Goal: Task Accomplishment & Management: Use online tool/utility

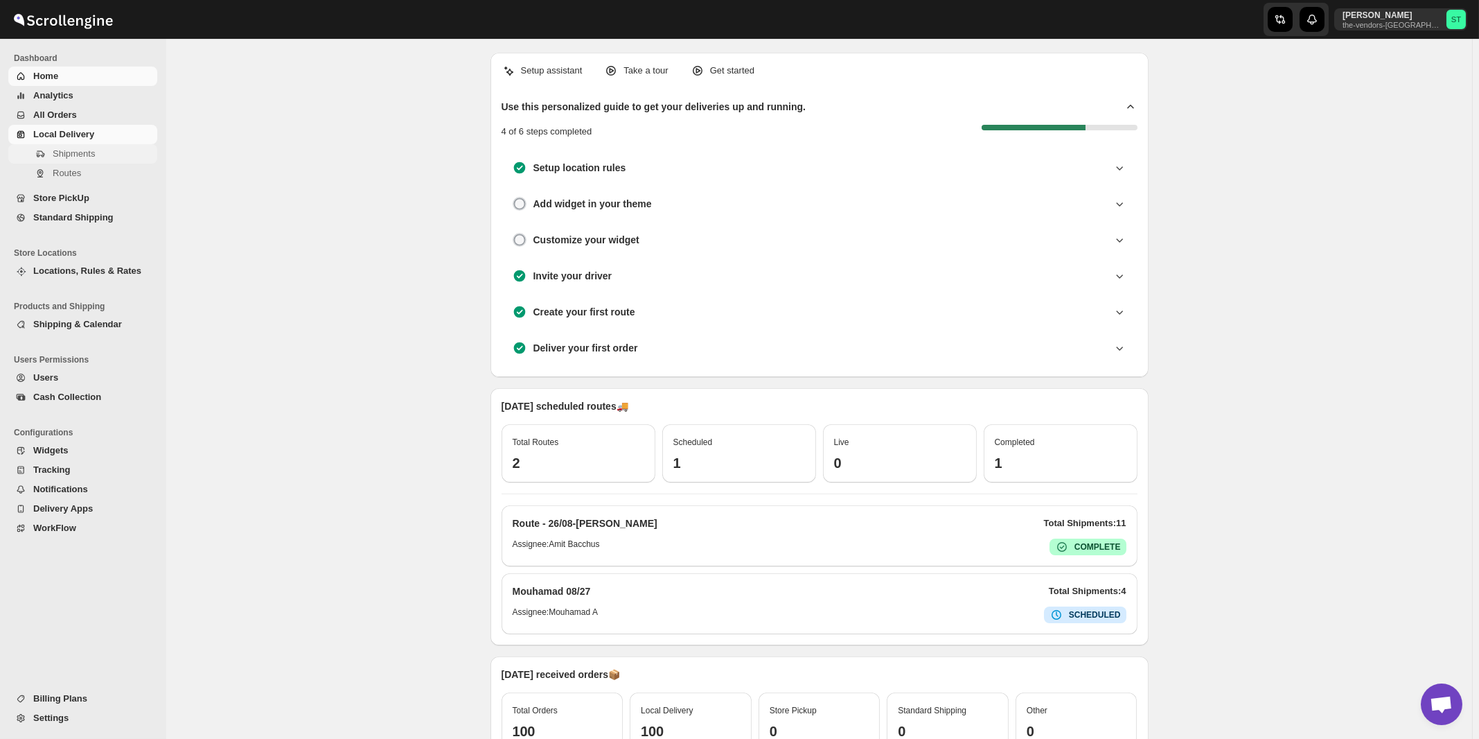
click at [67, 157] on span "Shipments" at bounding box center [74, 153] width 42 height 10
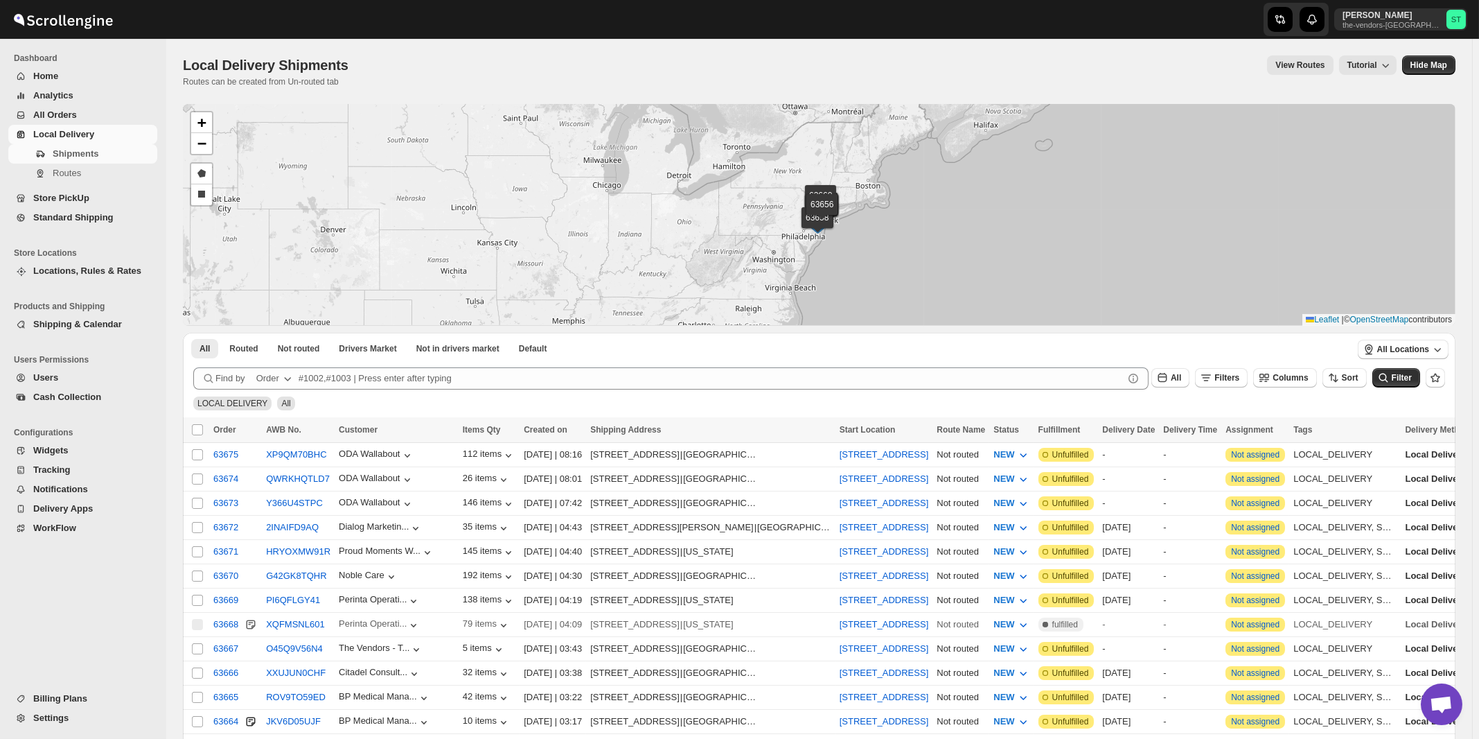
click at [279, 380] on div "Order" at bounding box center [267, 378] width 23 height 14
click at [267, 479] on div "Customer Name" at bounding box center [275, 482] width 66 height 14
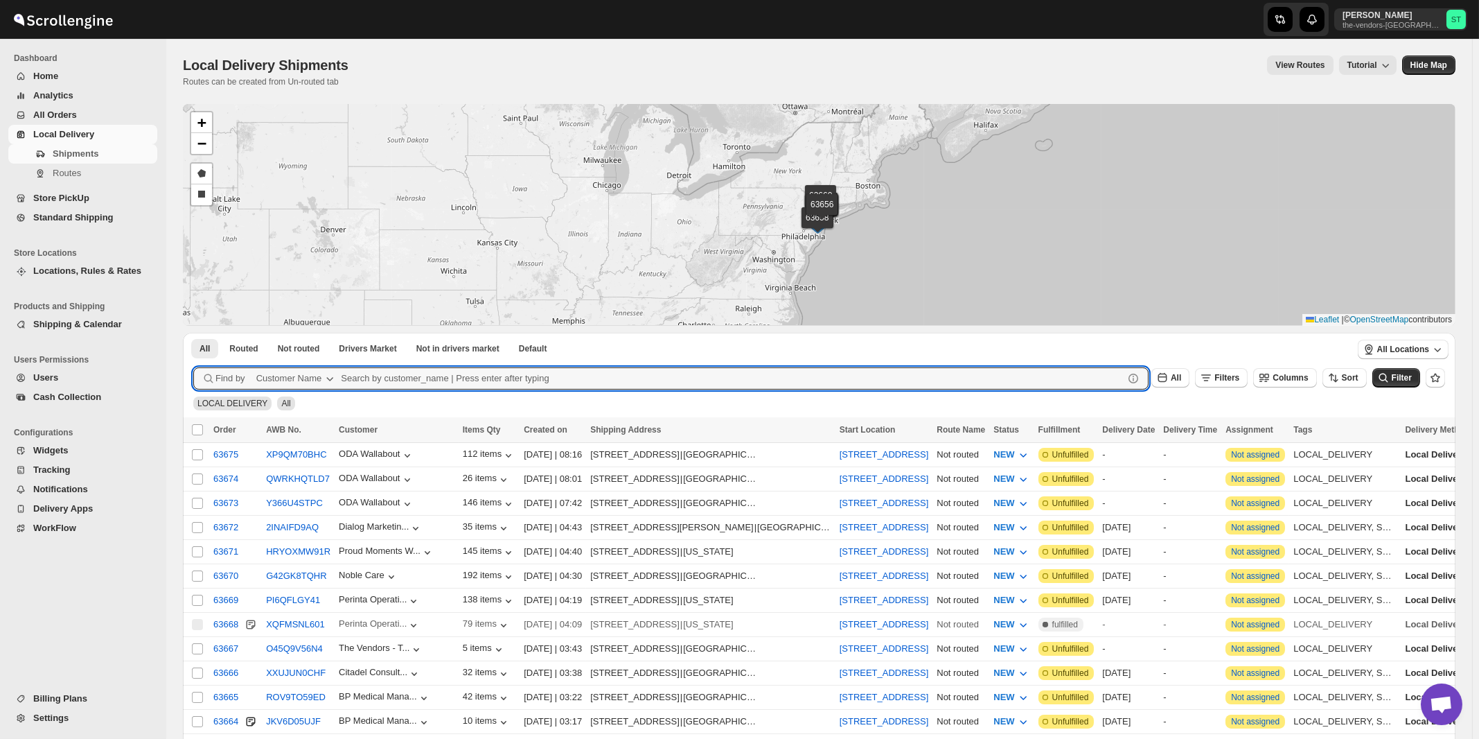
paste input "Apex Group"
type input "Apex Group"
click at [193, 333] on button "Submit" at bounding box center [212, 340] width 39 height 15
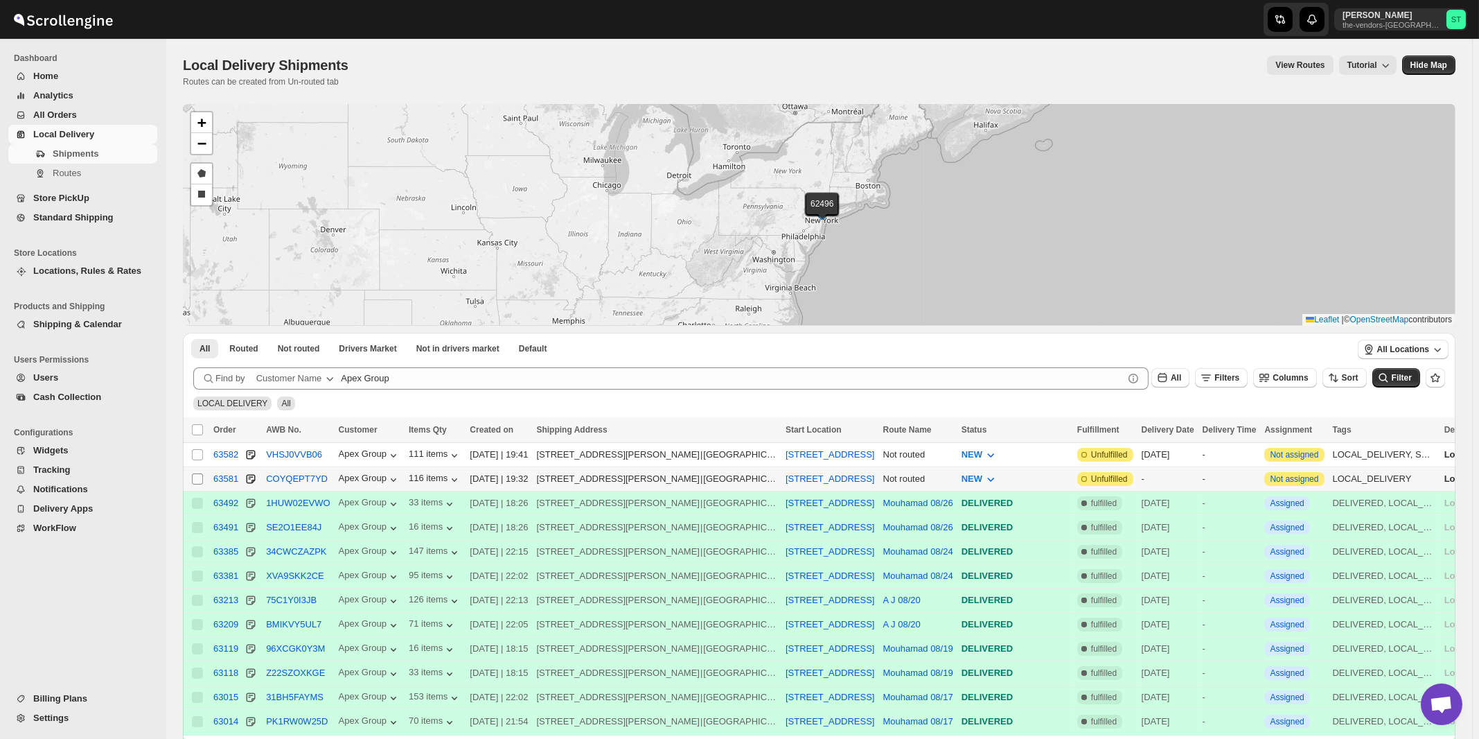
click at [198, 477] on input "Select shipment" at bounding box center [197, 478] width 11 height 11
checkbox input "true"
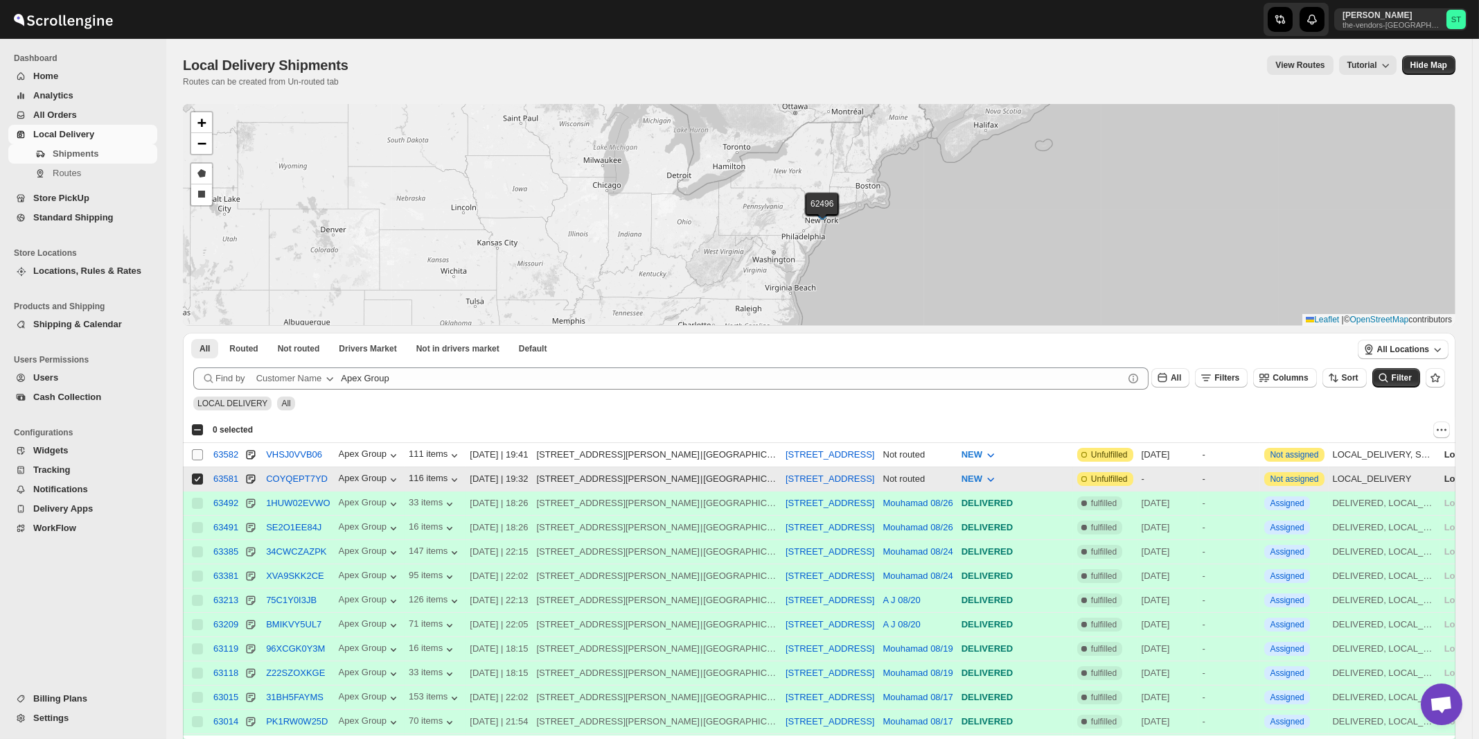
click at [196, 456] on input "Select shipment" at bounding box center [197, 454] width 11 height 11
checkbox input "true"
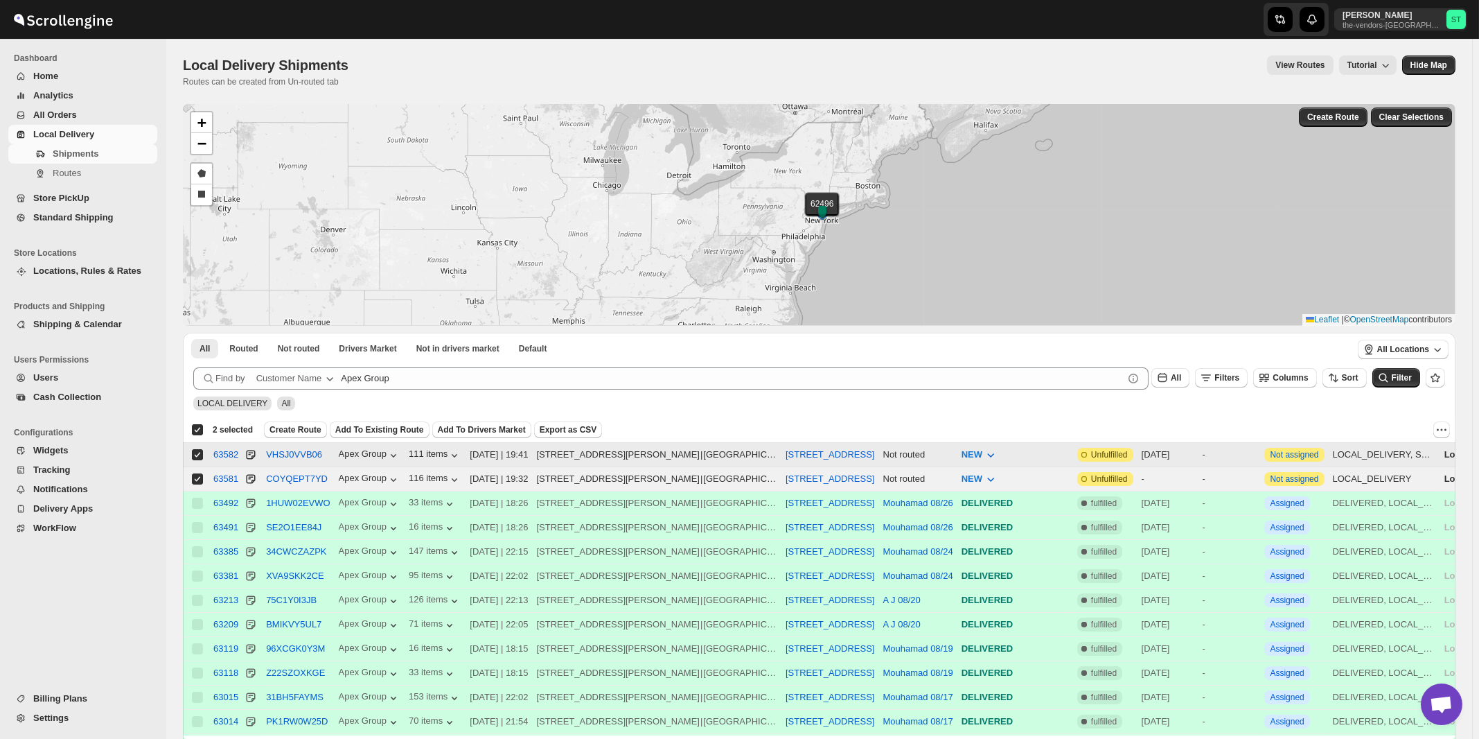
checkbox input "true"
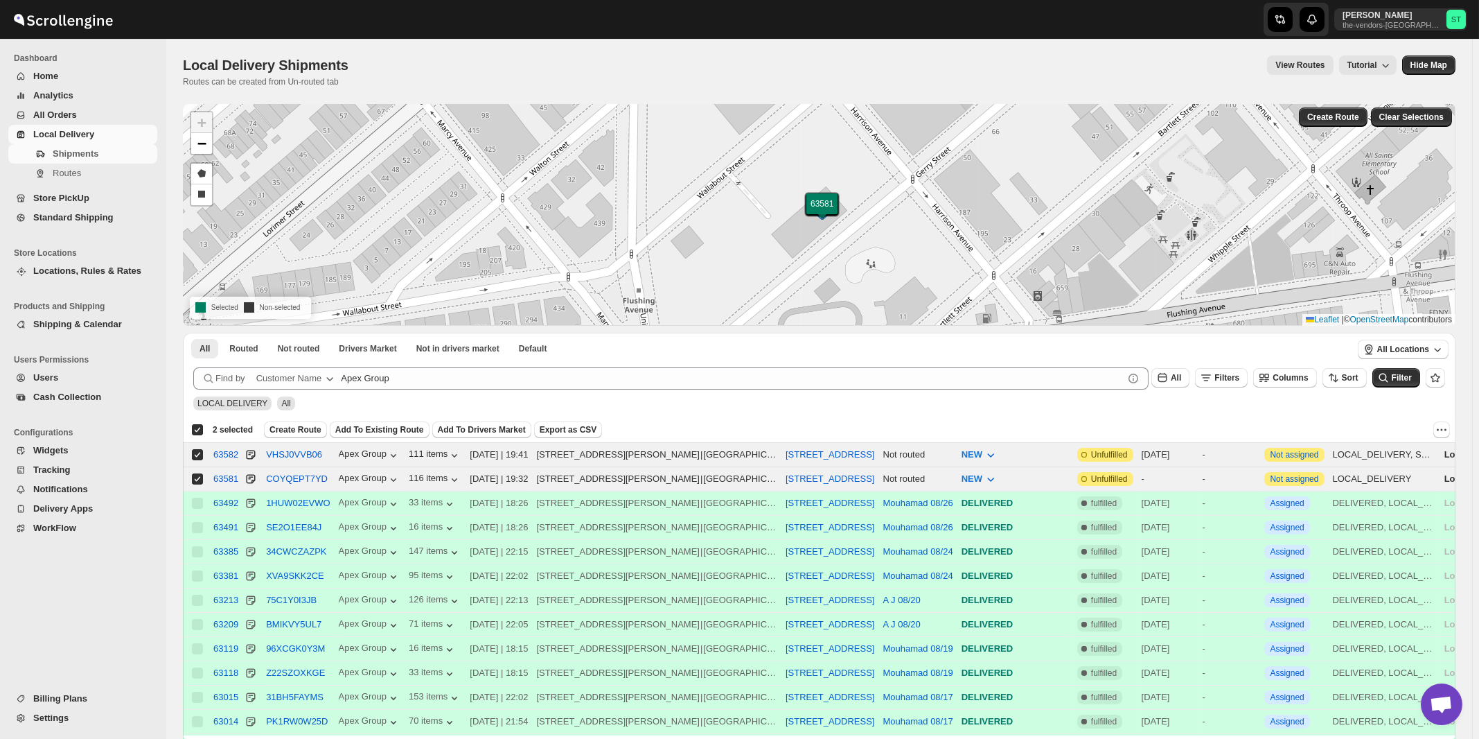
click at [404, 389] on div "LOCAL DELIVERY All" at bounding box center [816, 397] width 1257 height 26
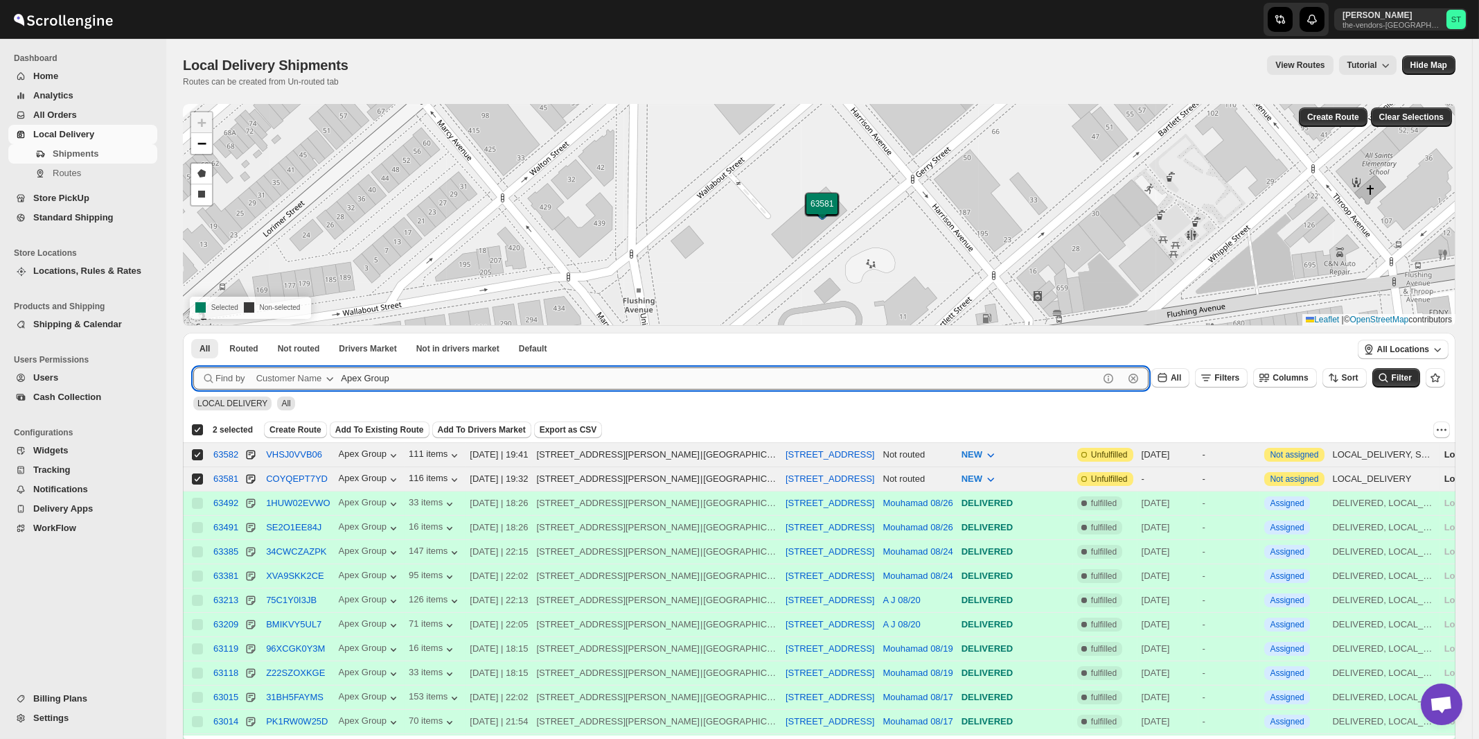
click at [407, 379] on input "Apex Group" at bounding box center [720, 378] width 758 height 22
paste input "Broadview Funding"
type input "Broadview Funding"
click at [193, 333] on button "Submit" at bounding box center [212, 340] width 39 height 15
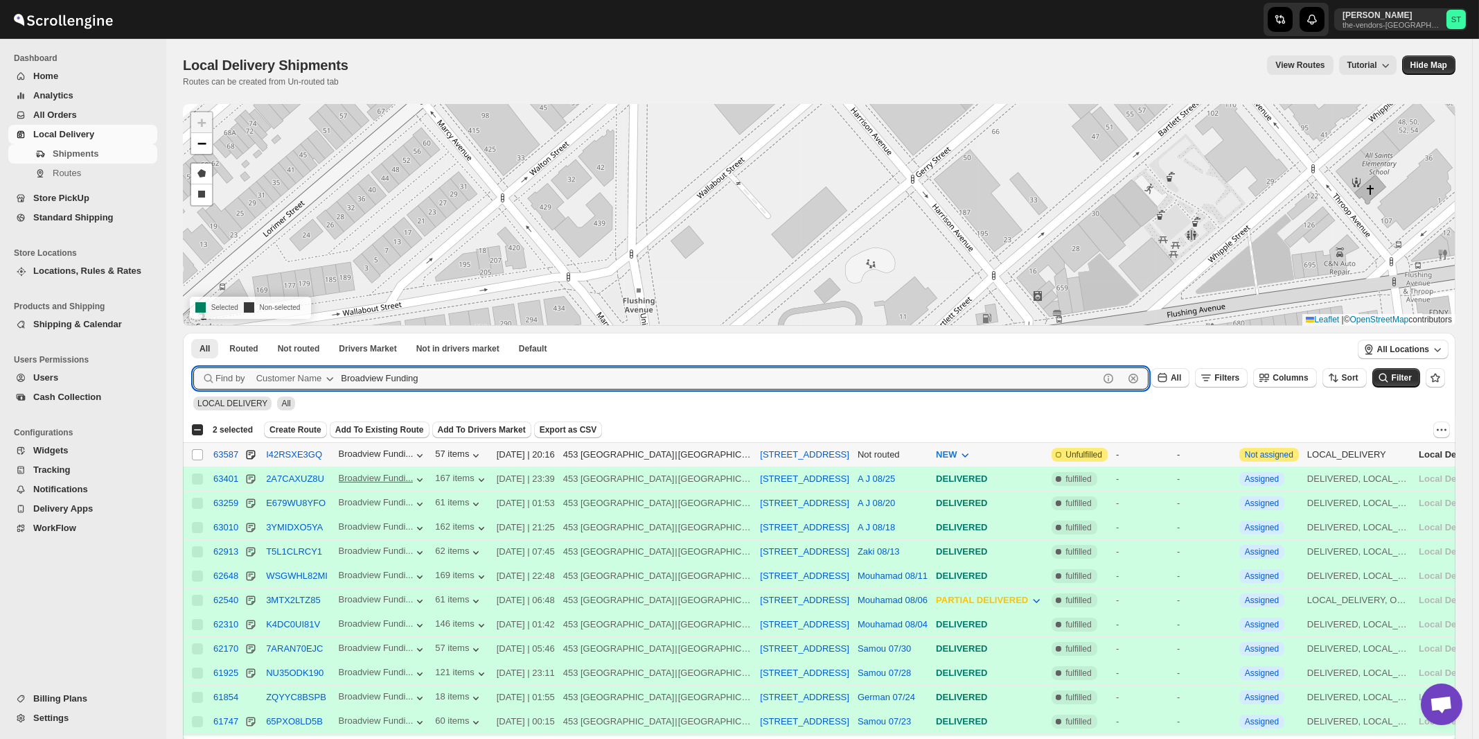
checkbox input "false"
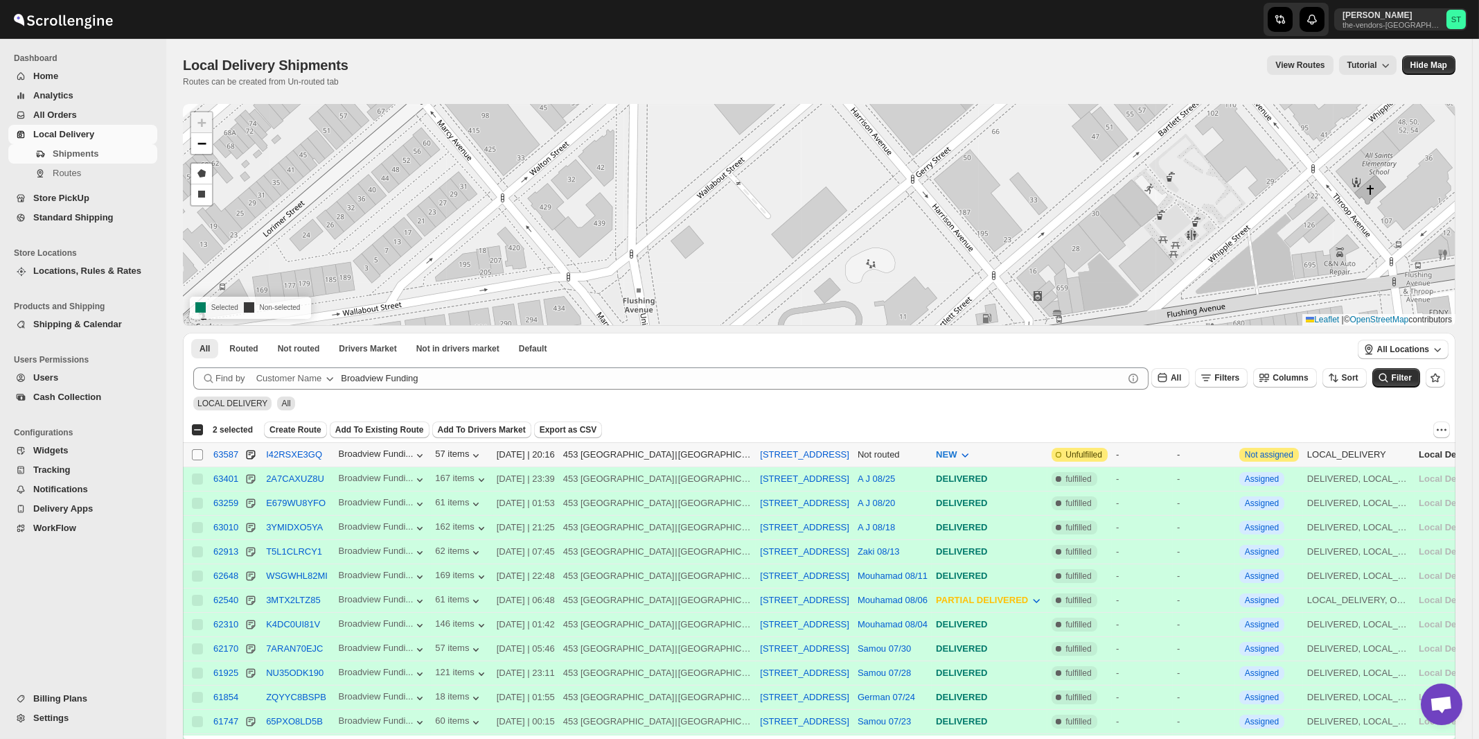
click at [194, 456] on input "Select shipment" at bounding box center [197, 454] width 11 height 11
checkbox input "true"
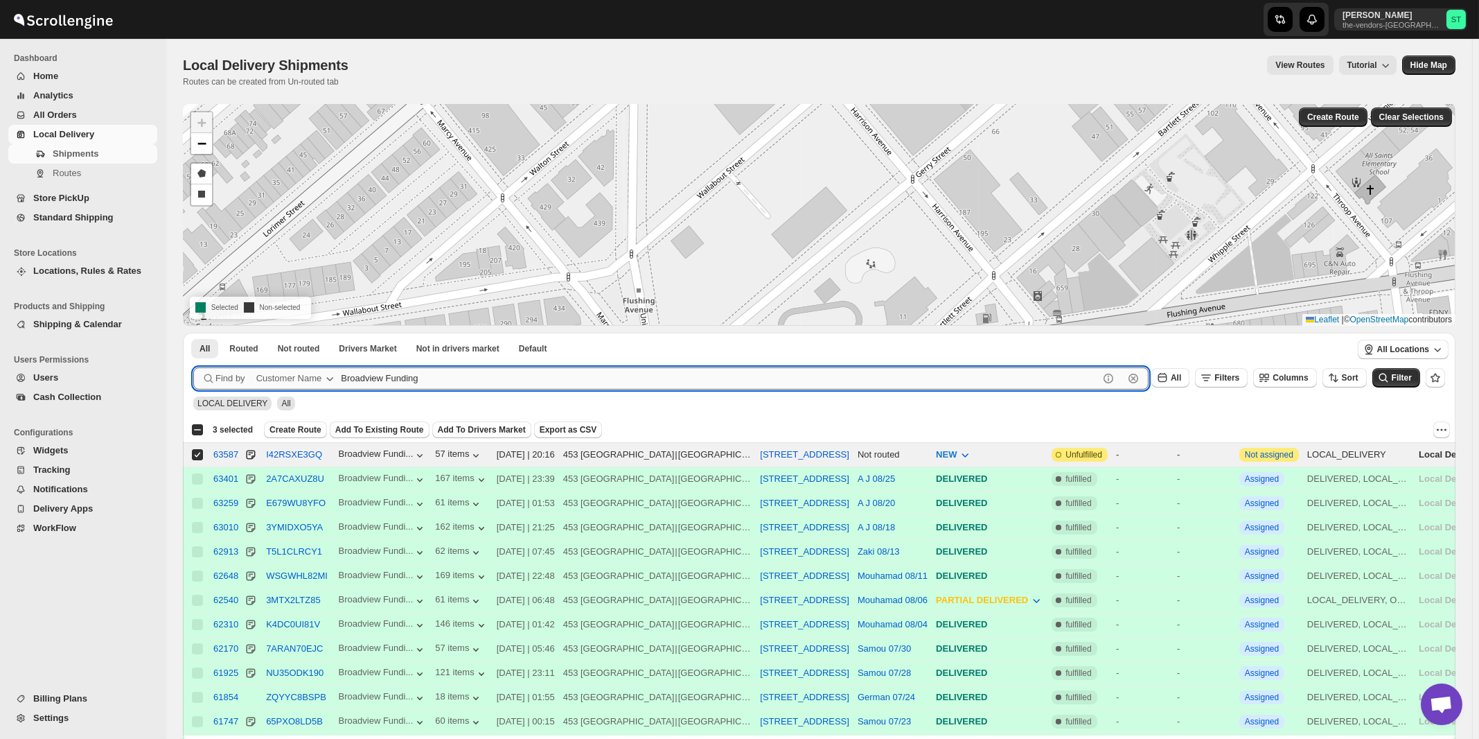
click at [488, 380] on input "Broadview Funding" at bounding box center [720, 378] width 758 height 22
paste input "Elite Concrete NY"
type input "Elite Concrete NY"
click at [193, 333] on button "Submit" at bounding box center [212, 340] width 39 height 15
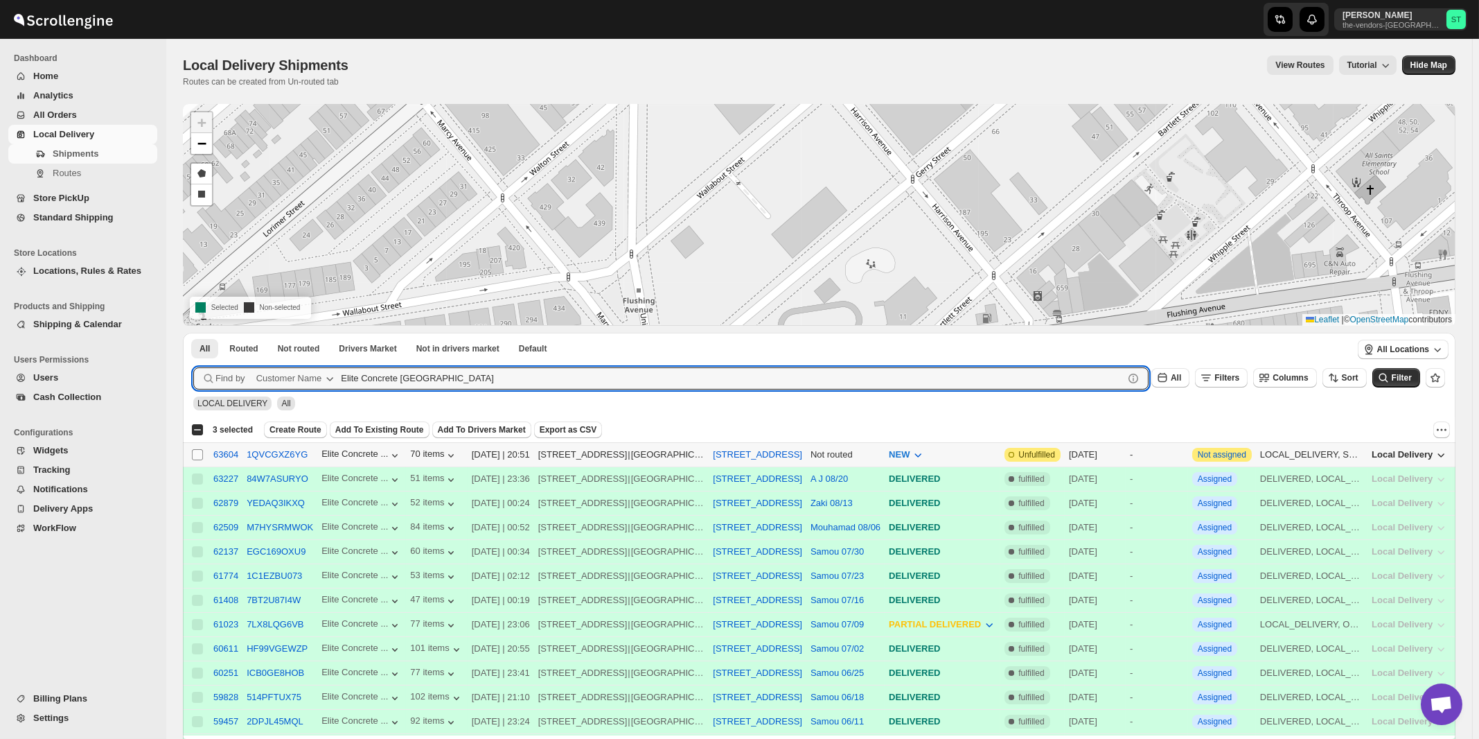
click at [195, 454] on input "Select shipment" at bounding box center [197, 454] width 11 height 11
checkbox input "true"
click at [453, 371] on input "Elite Concrete NY" at bounding box center [720, 378] width 758 height 22
paste input "Sock Shoppe"
type input "Sock Shoppe"
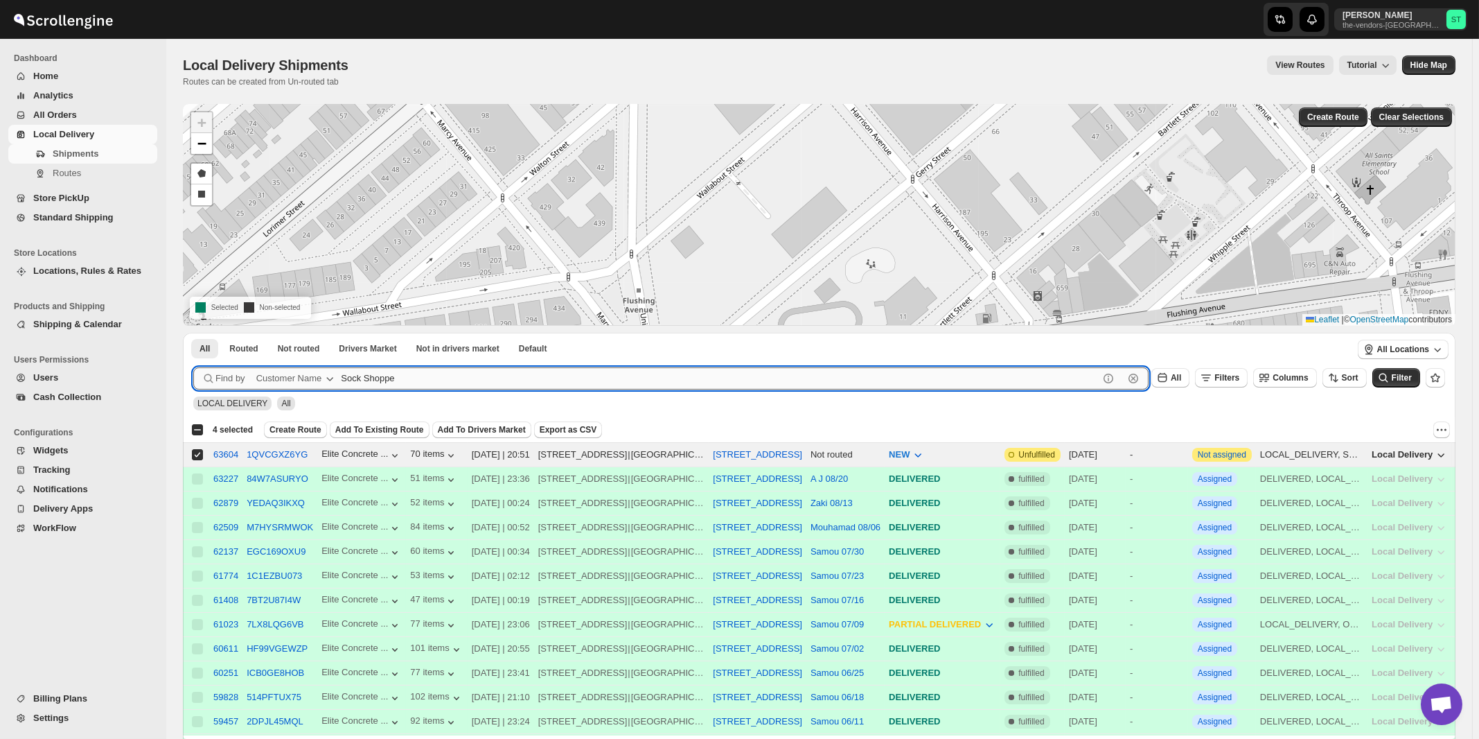
click at [193, 333] on button "Submit" at bounding box center [212, 340] width 39 height 15
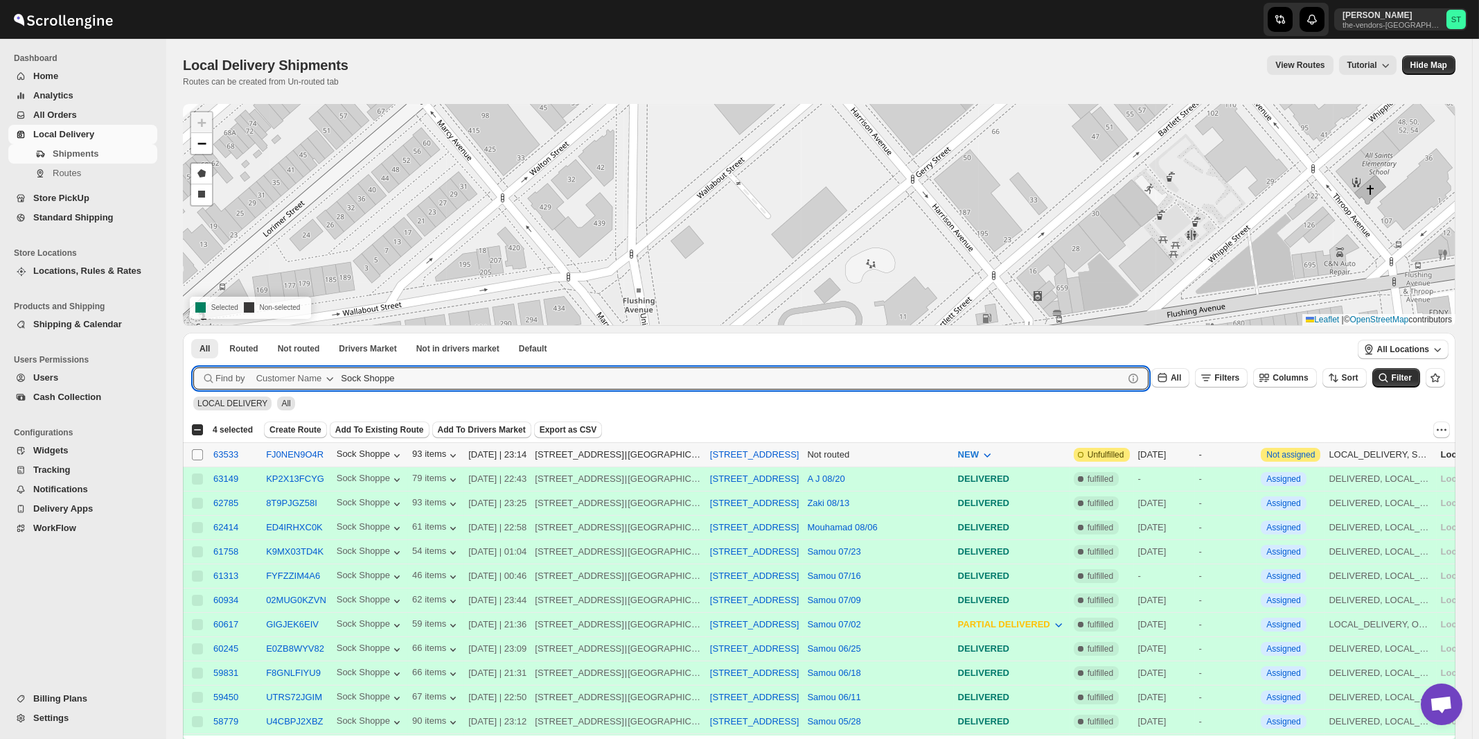
click at [195, 454] on input "Select shipment" at bounding box center [197, 454] width 11 height 11
checkbox input "true"
click at [447, 384] on input "Sock Shoppe" at bounding box center [720, 378] width 758 height 22
paste input "Velocity management"
type input "Velocity management"
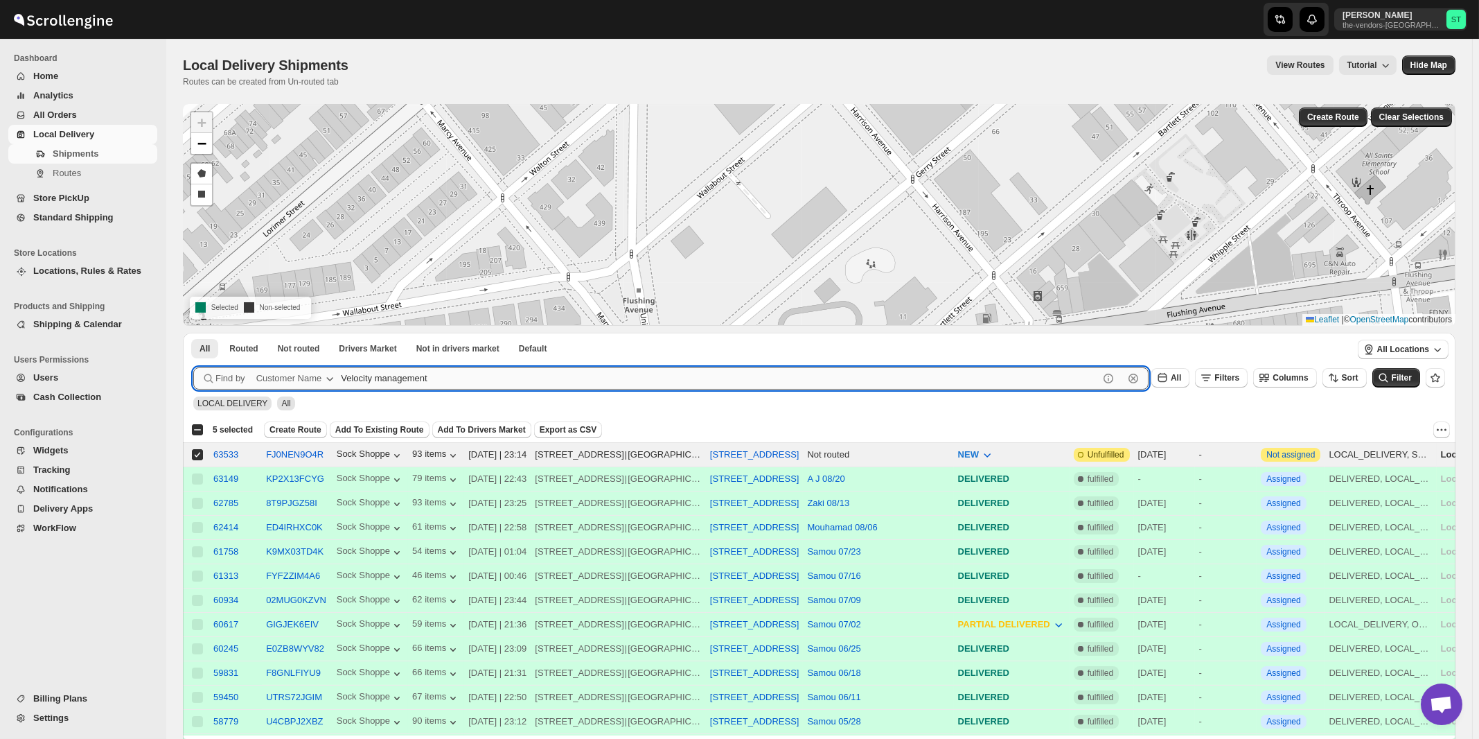
click at [193, 333] on button "Submit" at bounding box center [212, 340] width 39 height 15
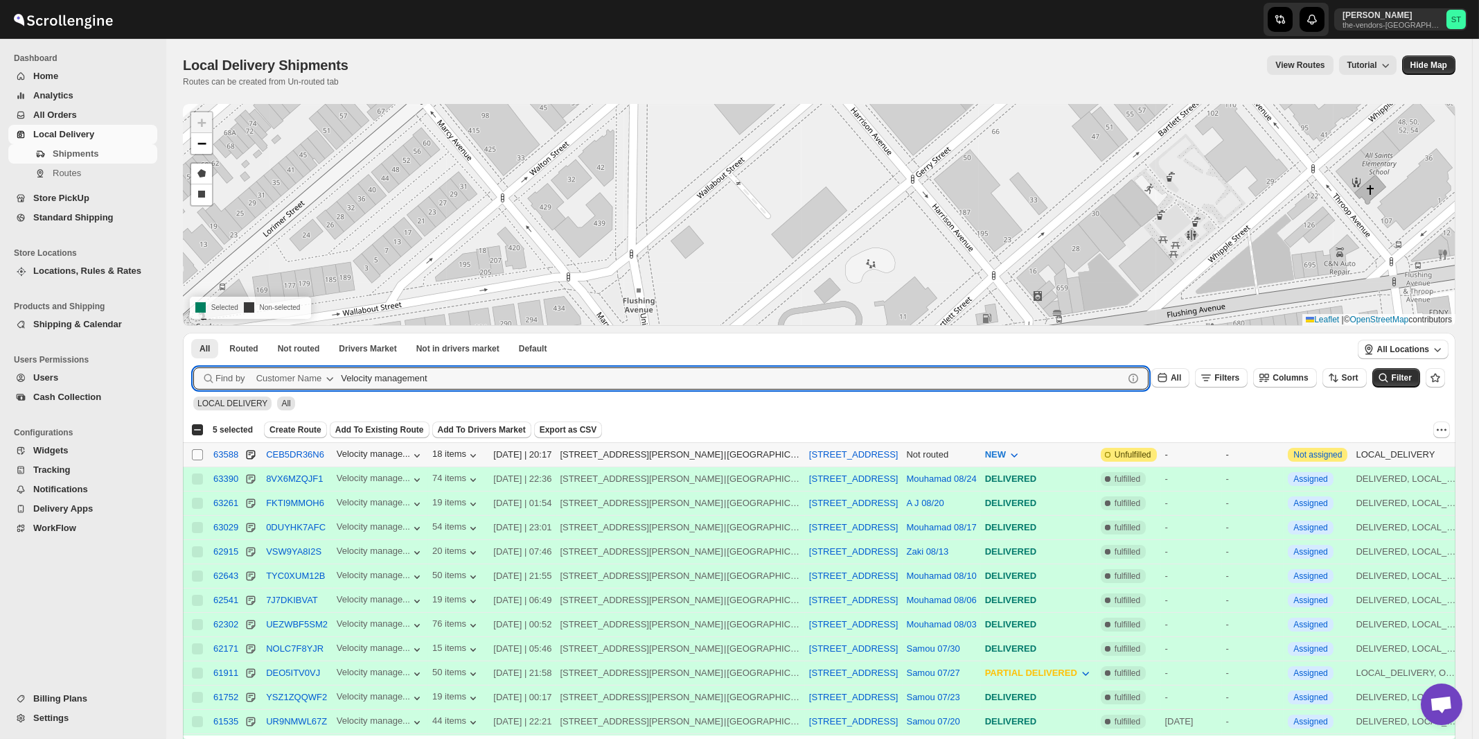
click at [199, 456] on input "Select shipment" at bounding box center [197, 454] width 11 height 11
checkbox input "true"
click at [452, 374] on input "Velocity management" at bounding box center [720, 378] width 758 height 22
paste input "MJH Construction Corp."
click at [193, 333] on button "Submit" at bounding box center [212, 340] width 39 height 15
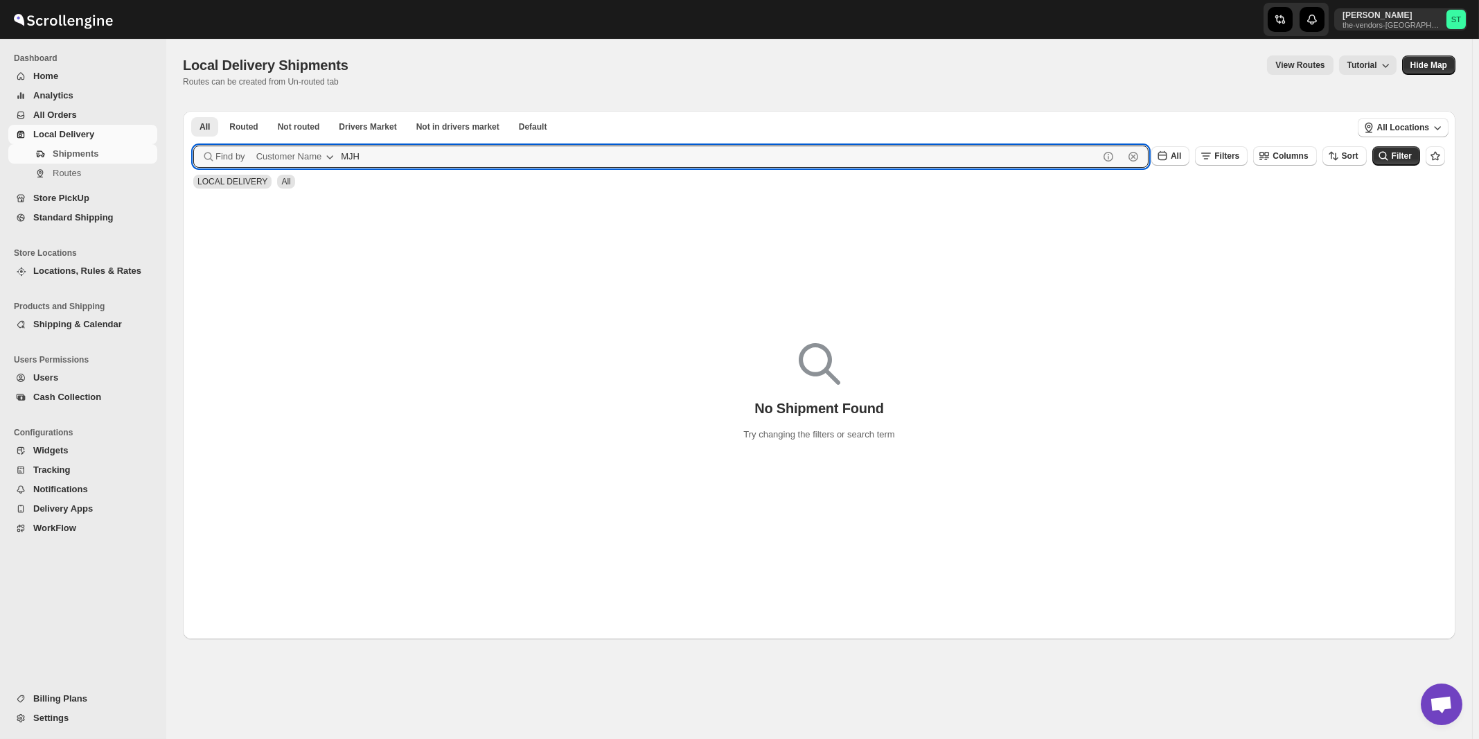
type input "MJH"
click at [193, 111] on button "Submit" at bounding box center [212, 118] width 39 height 15
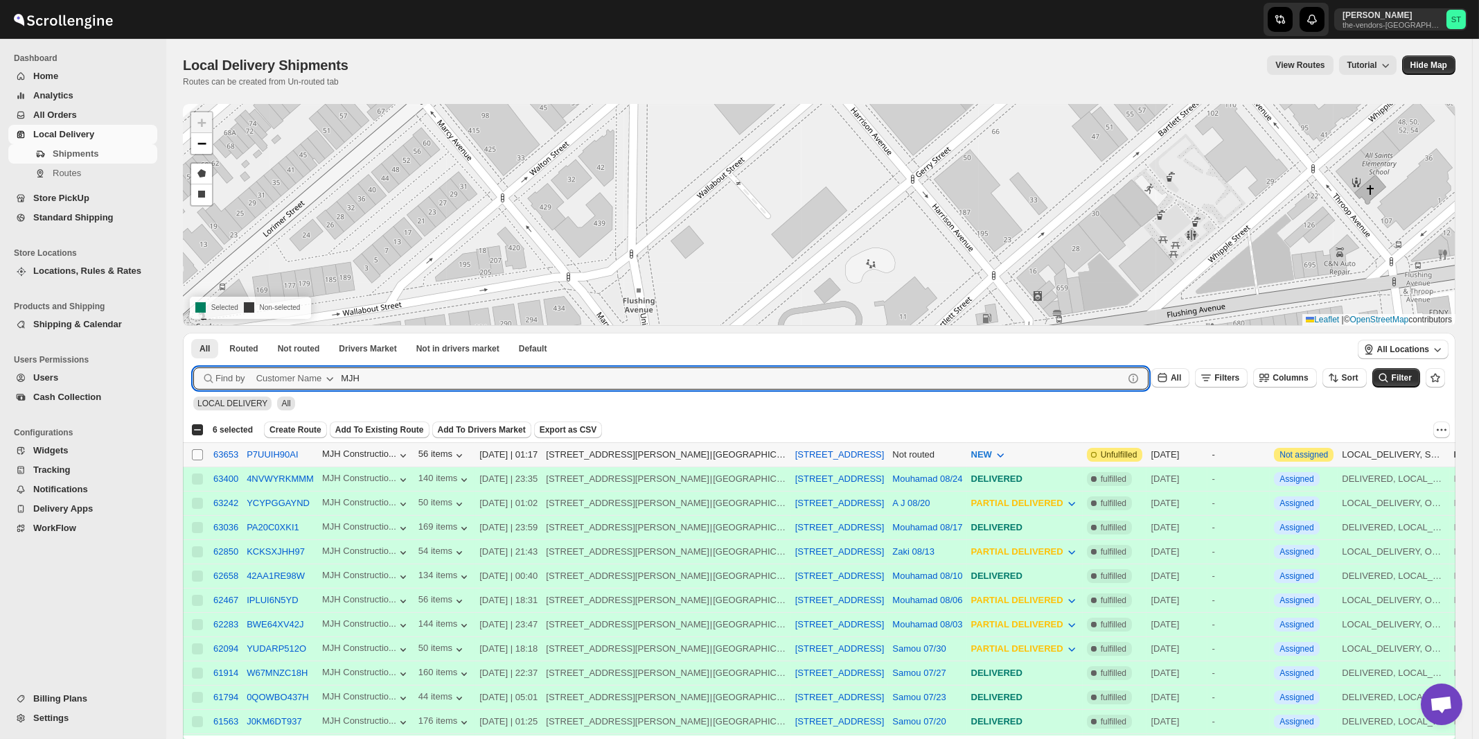
click at [197, 452] on input "Select shipment" at bounding box center [197, 454] width 11 height 11
checkbox input "true"
click at [511, 379] on input "MJH" at bounding box center [720, 378] width 758 height 22
paste input "P&G Williamsburg"
type input "P&G Williamsburg"
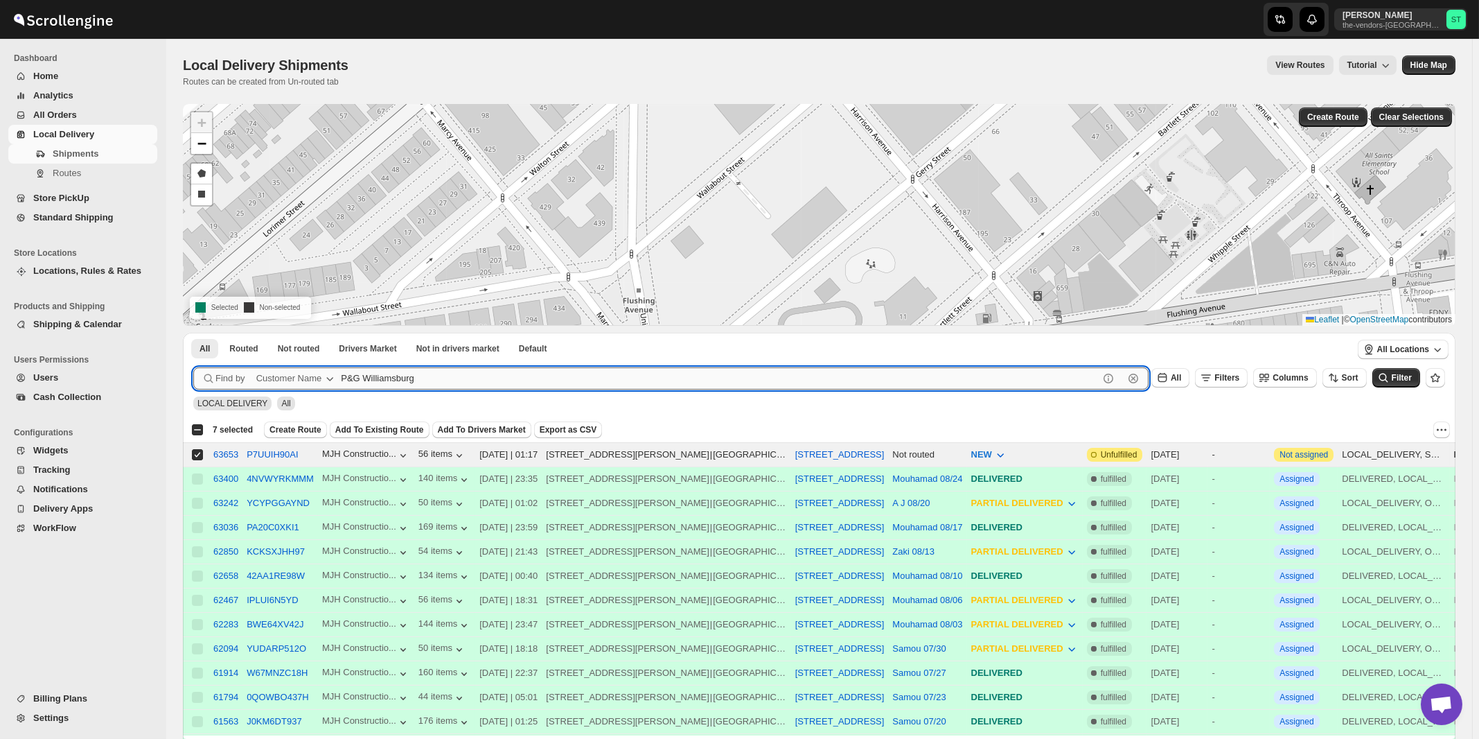
click at [193, 333] on button "Submit" at bounding box center [212, 340] width 39 height 15
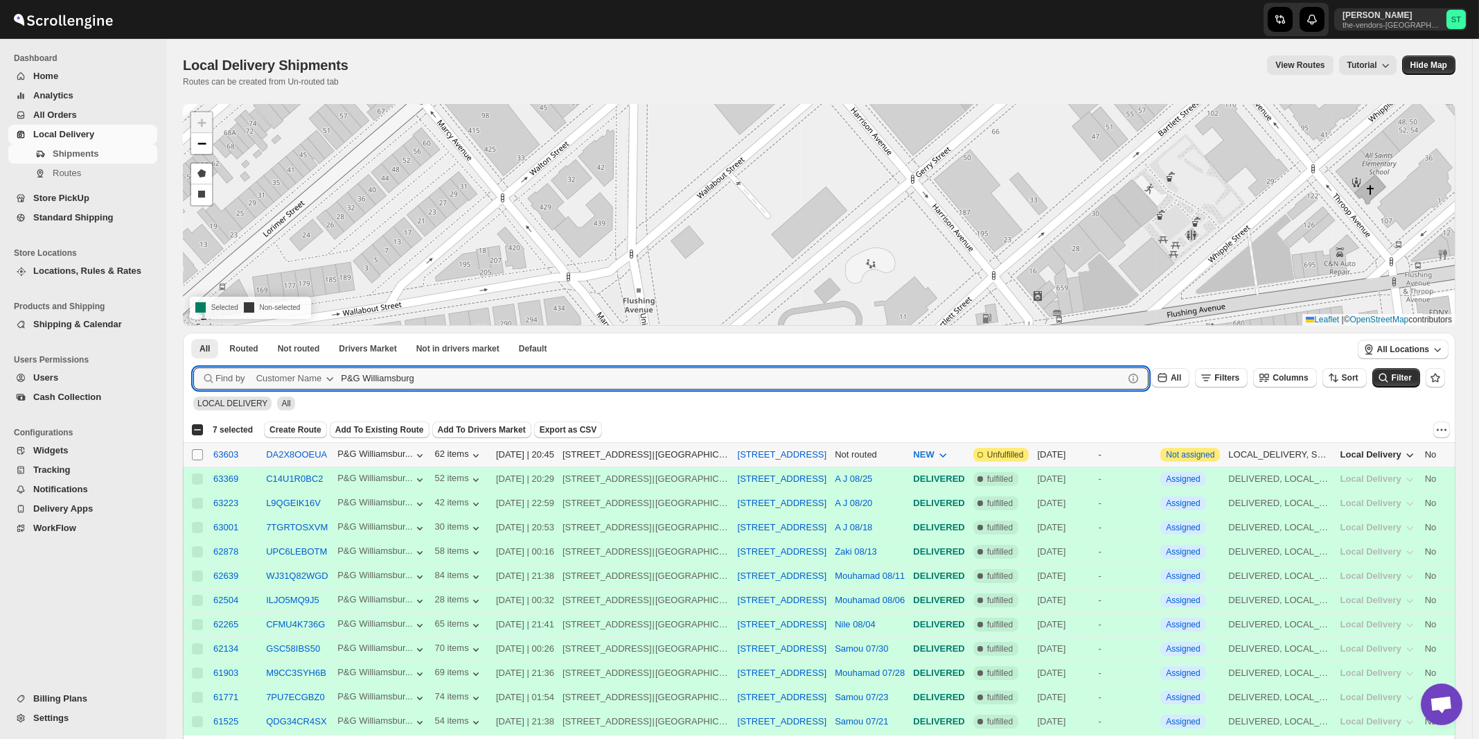
click at [196, 453] on input "Select shipment" at bounding box center [197, 454] width 11 height 11
checkbox input "true"
click at [509, 375] on input "P&G Williamsburg" at bounding box center [720, 378] width 758 height 22
paste input "Glassify NY"
type input "Glassify NY"
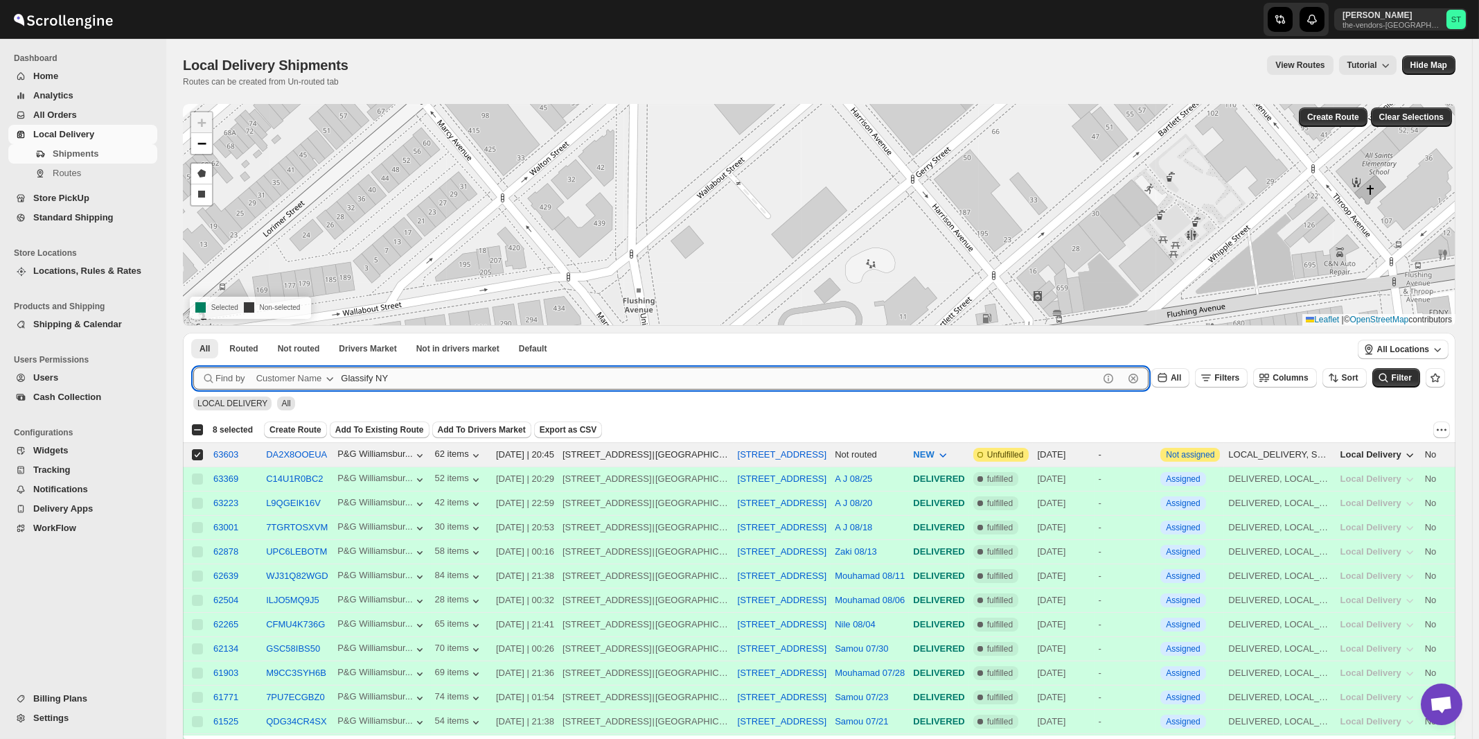
click at [193, 333] on button "Submit" at bounding box center [212, 340] width 39 height 15
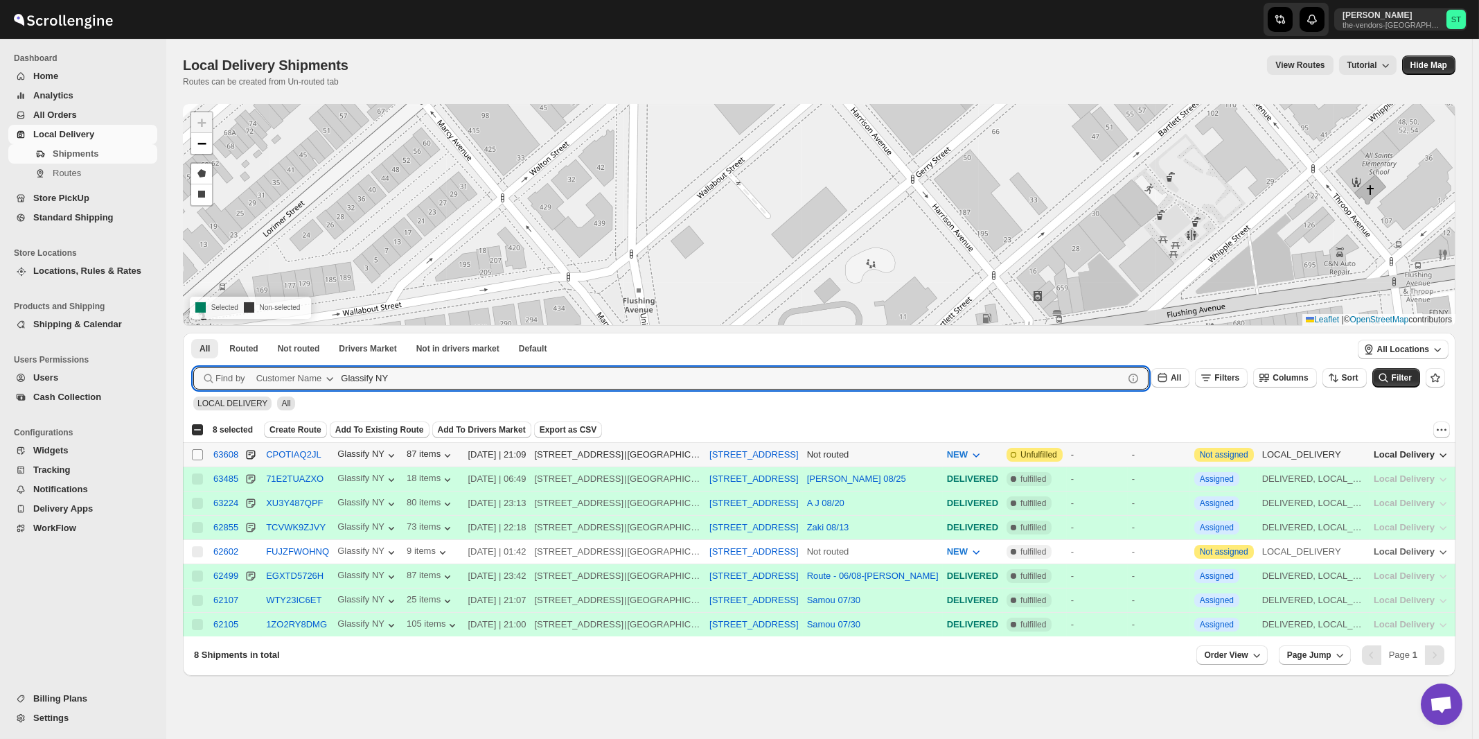
click at [199, 453] on input "Select shipment" at bounding box center [197, 454] width 11 height 11
checkbox input "true"
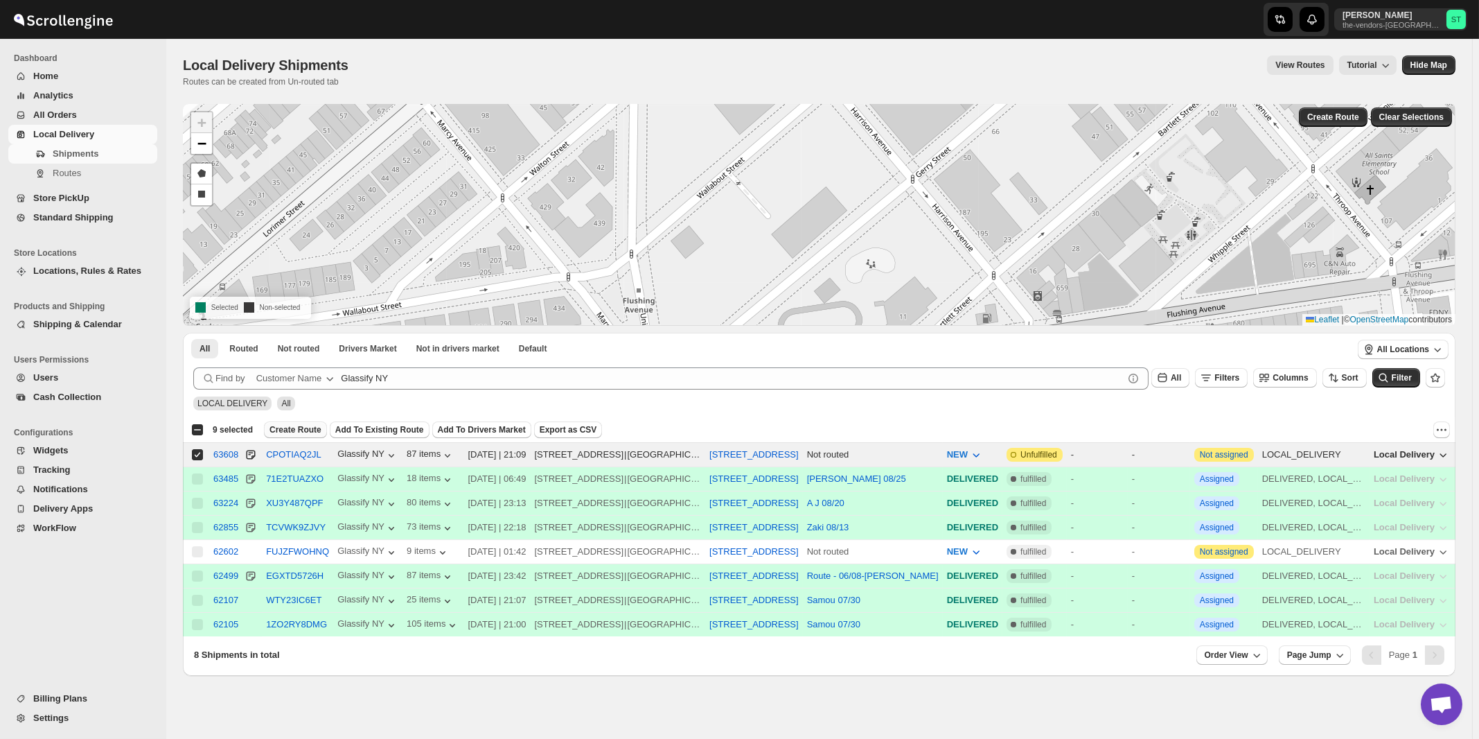
click at [290, 430] on span "Create Route" at bounding box center [295, 429] width 52 height 11
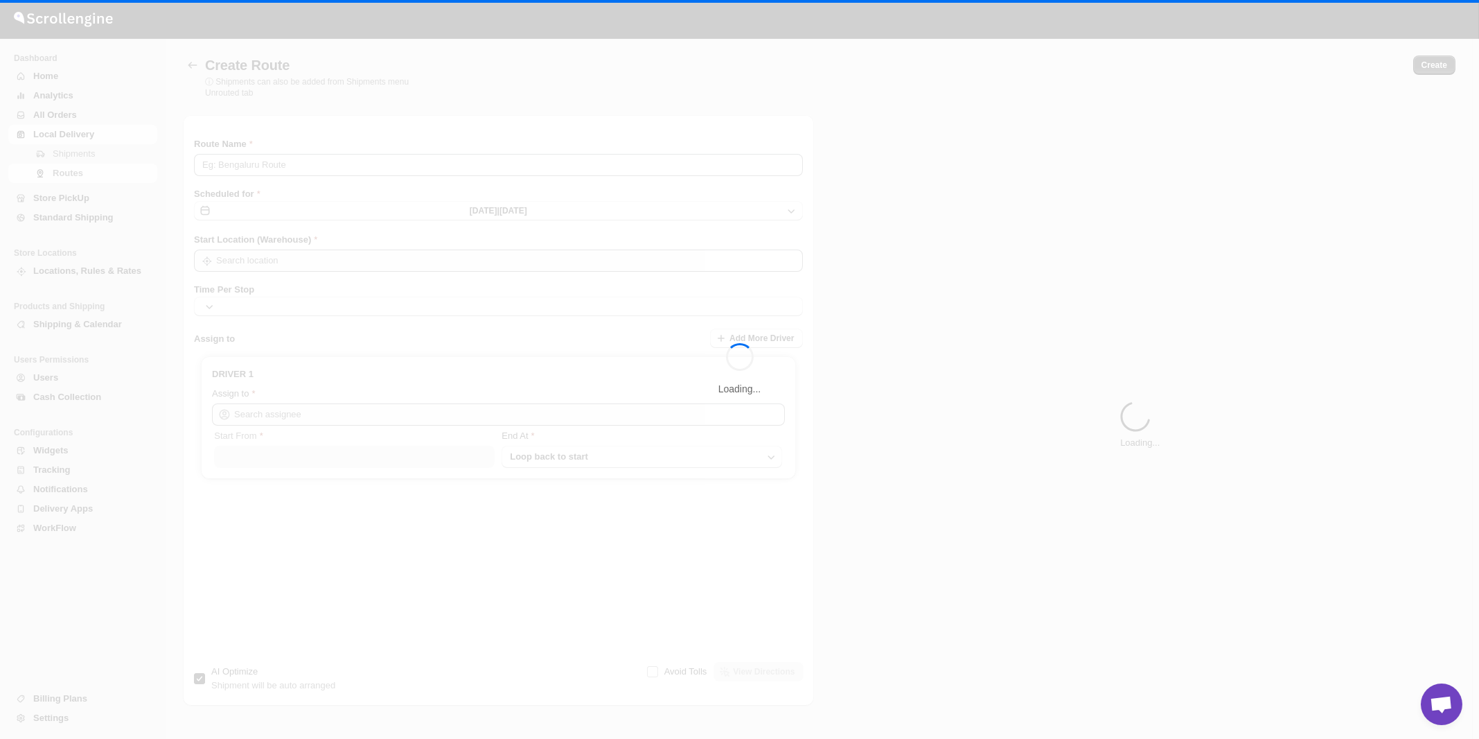
type input "Route - 27/08-1032"
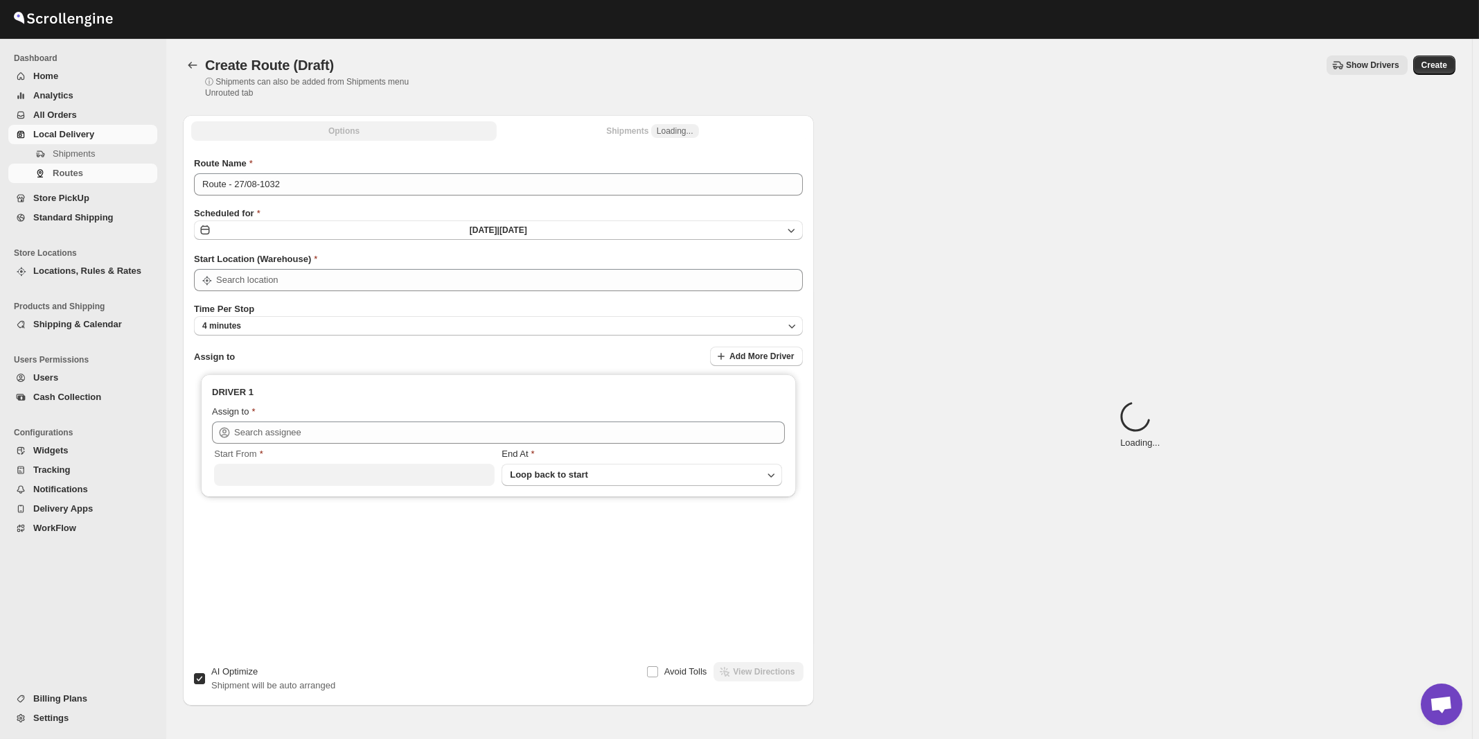
type input "[STREET_ADDRESS]"
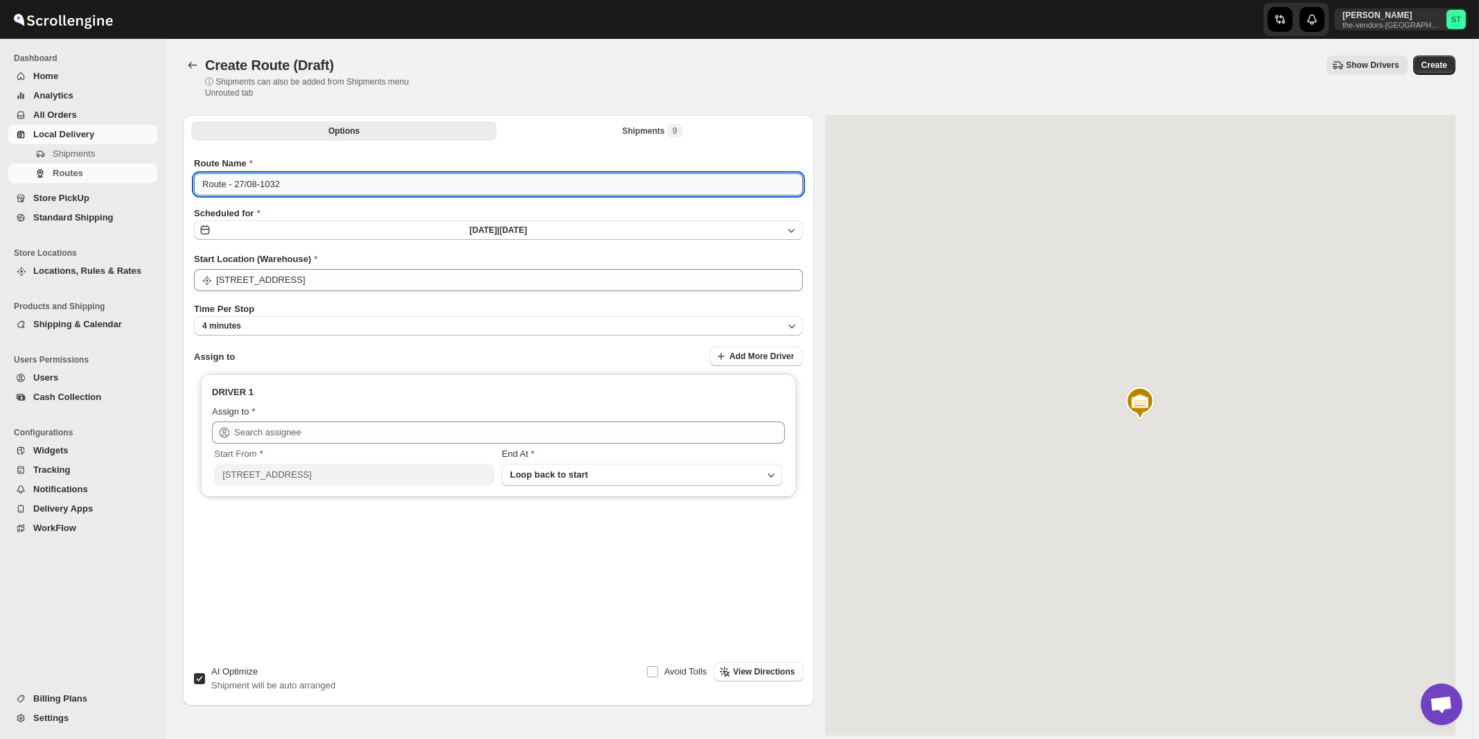
click at [492, 188] on input "Route - 27/08-1032" at bounding box center [498, 184] width 609 height 22
paste input "A J"
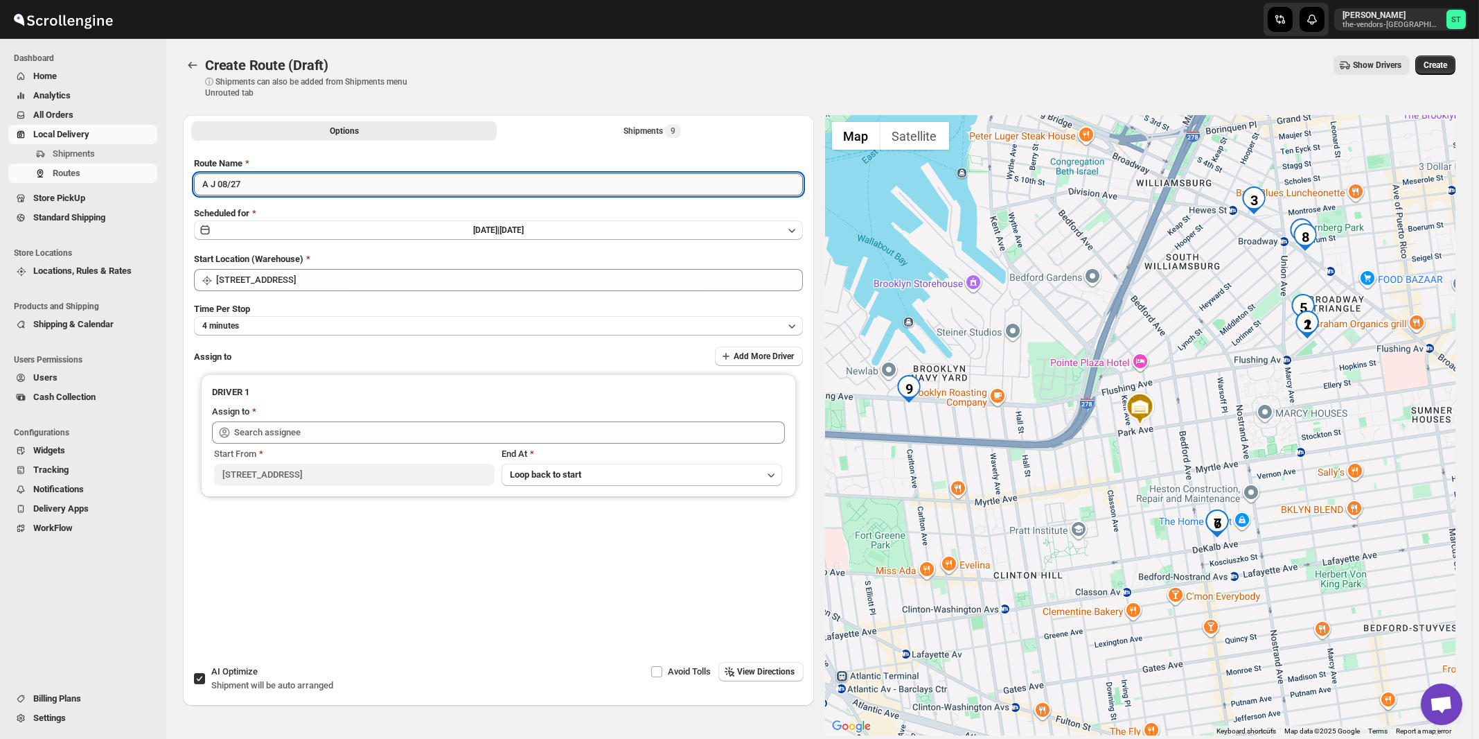
type input "A J 08/27"
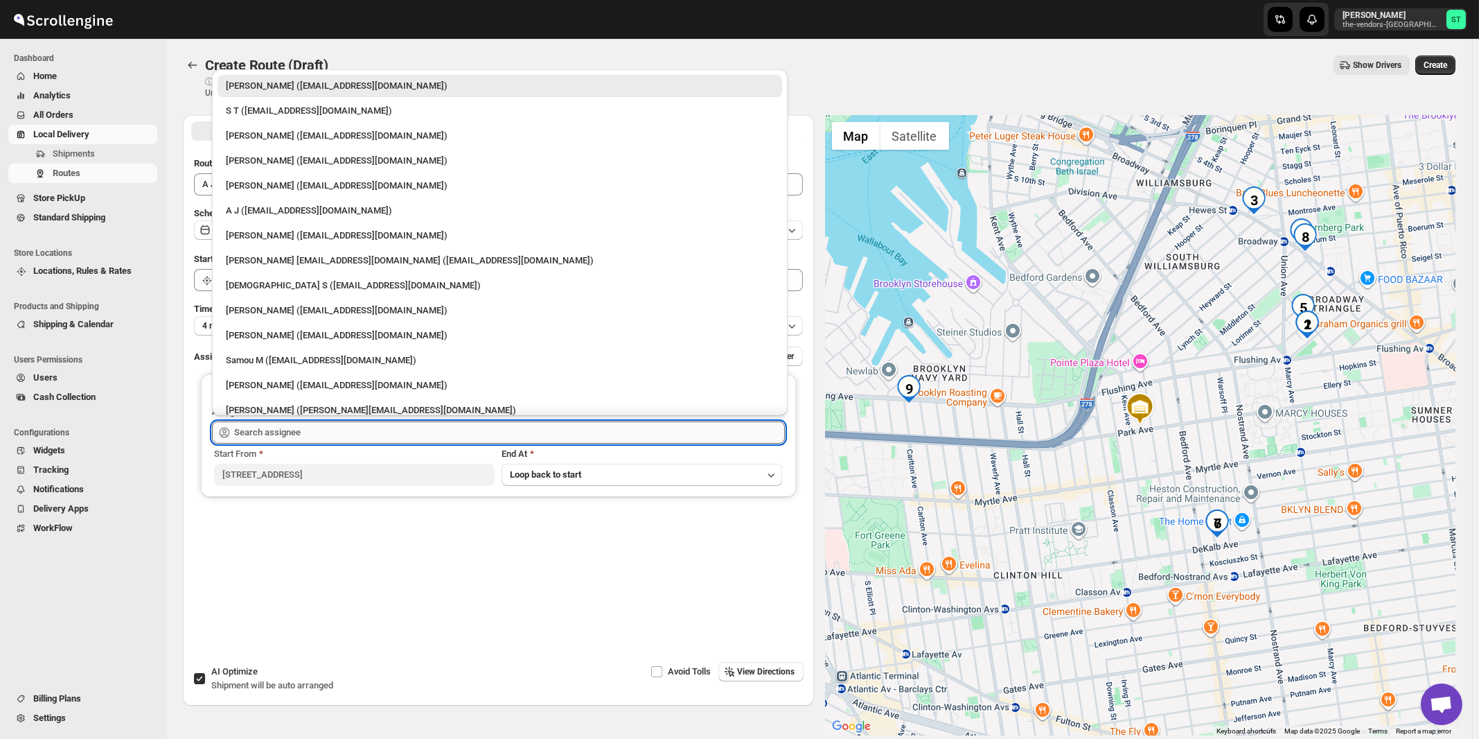
click at [355, 433] on input "text" at bounding box center [509, 432] width 551 height 22
click at [264, 209] on div "A J ([EMAIL_ADDRESS][DOMAIN_NAME])" at bounding box center [500, 211] width 548 height 14
type input "A J ([EMAIL_ADDRESS][DOMAIN_NAME])"
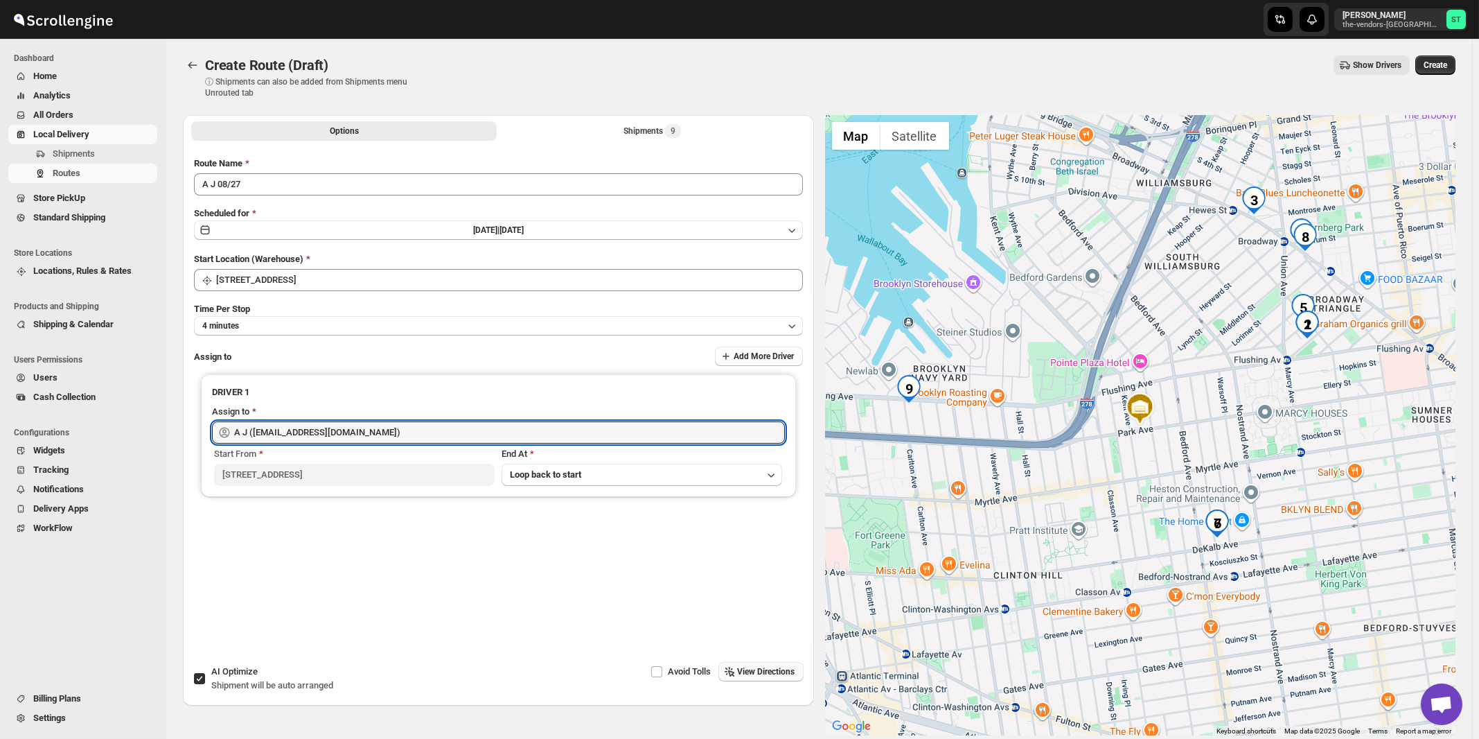
click at [750, 672] on span "View Directions" at bounding box center [767, 671] width 58 height 11
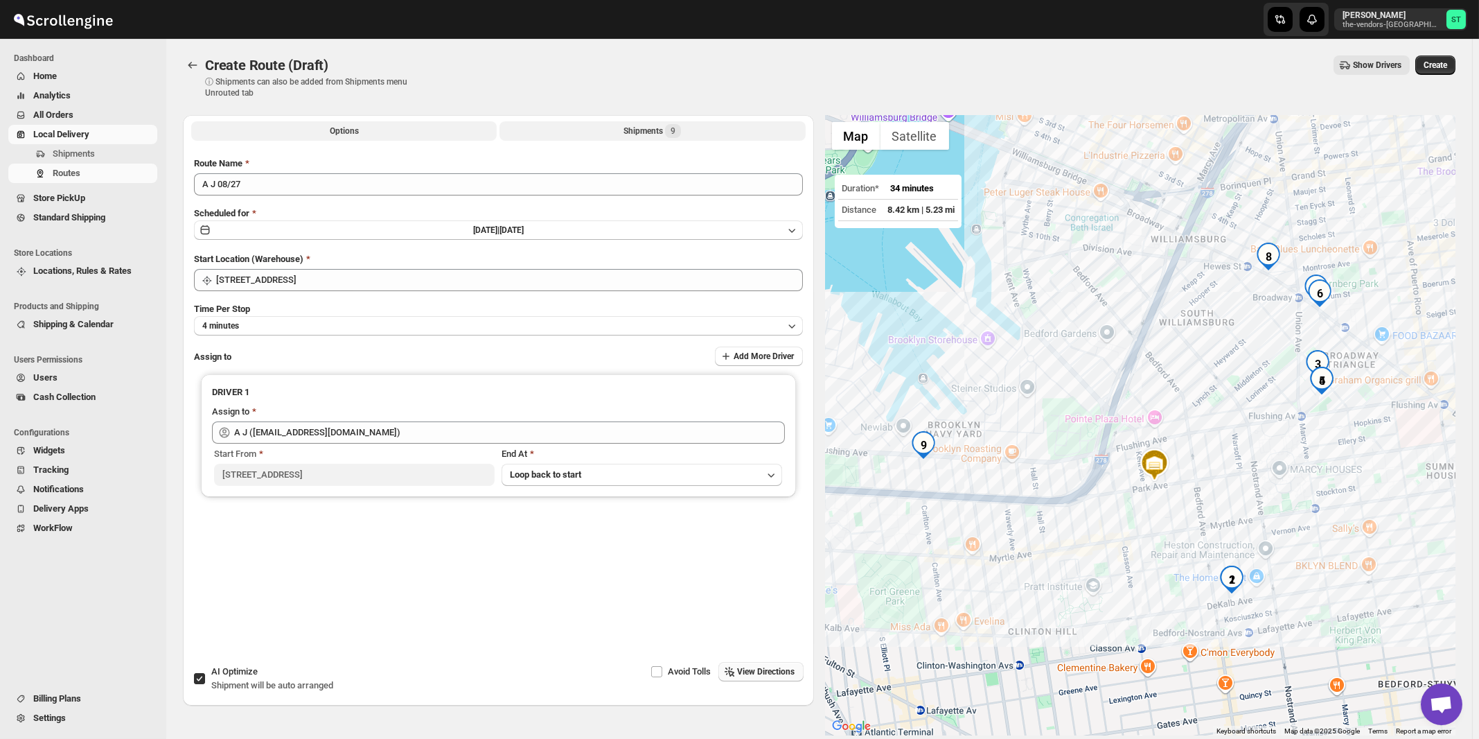
click at [635, 138] on div "Shipments 9" at bounding box center [653, 131] width 58 height 14
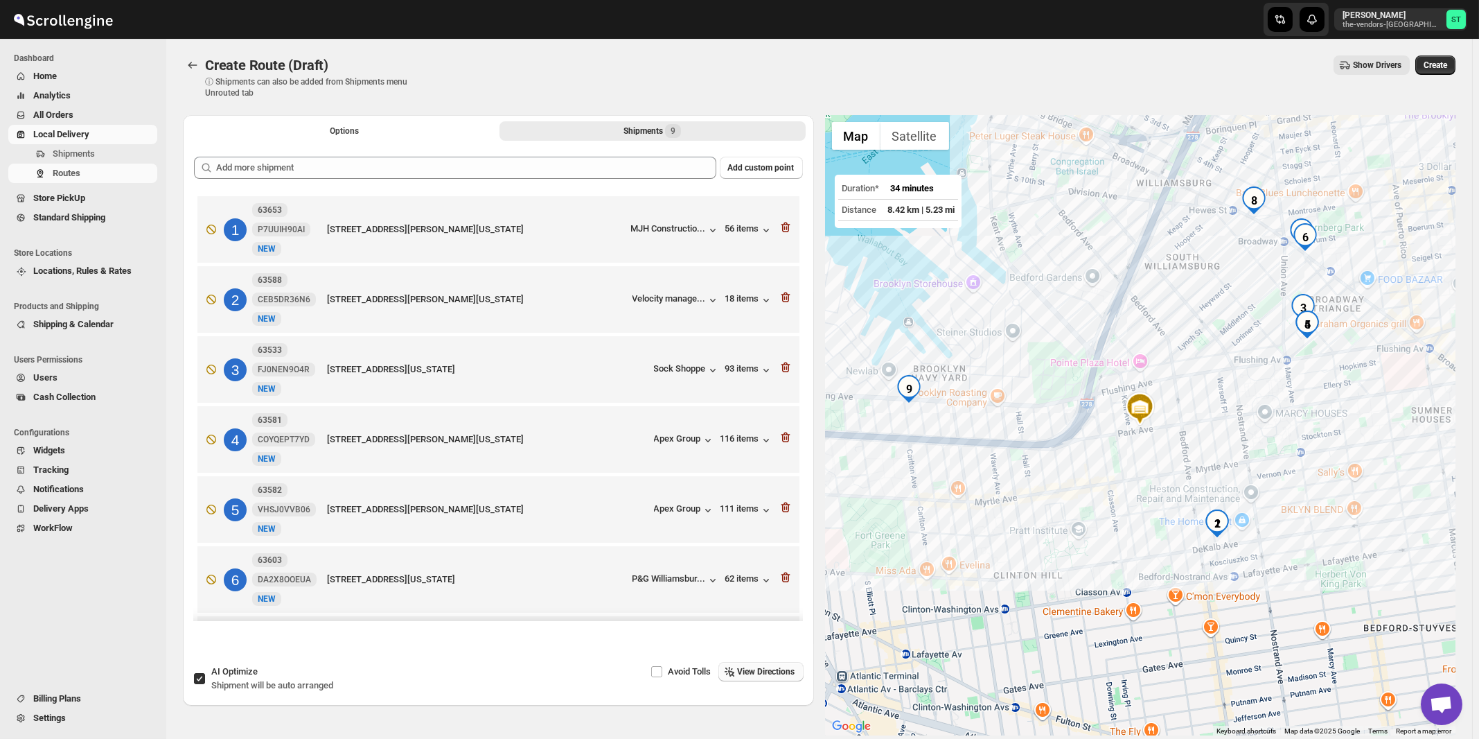
click at [252, 674] on span "AI Optimize" at bounding box center [234, 671] width 46 height 10
click at [205, 674] on input "AI Optimize Shipment will be auto arranged" at bounding box center [199, 678] width 11 height 11
checkbox input "false"
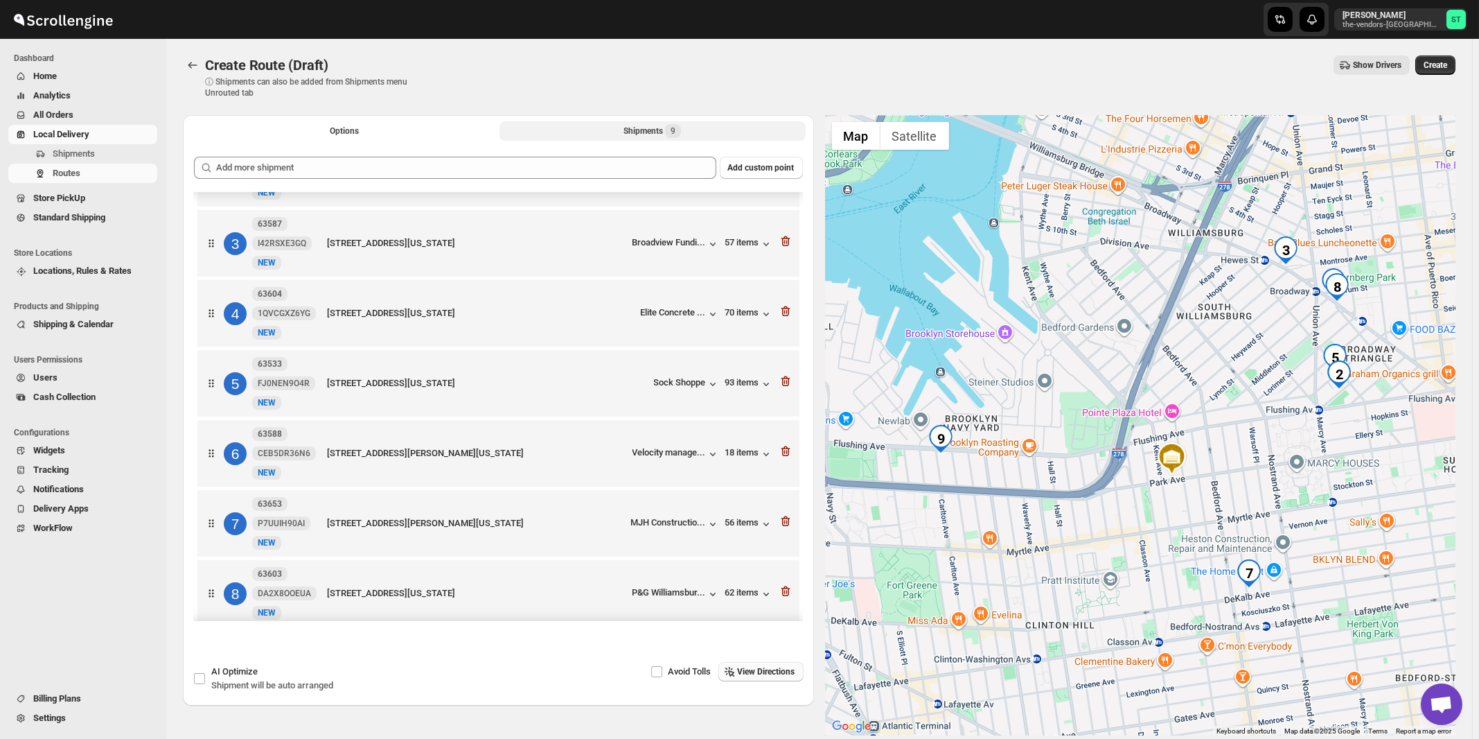
scroll to position [218, 0]
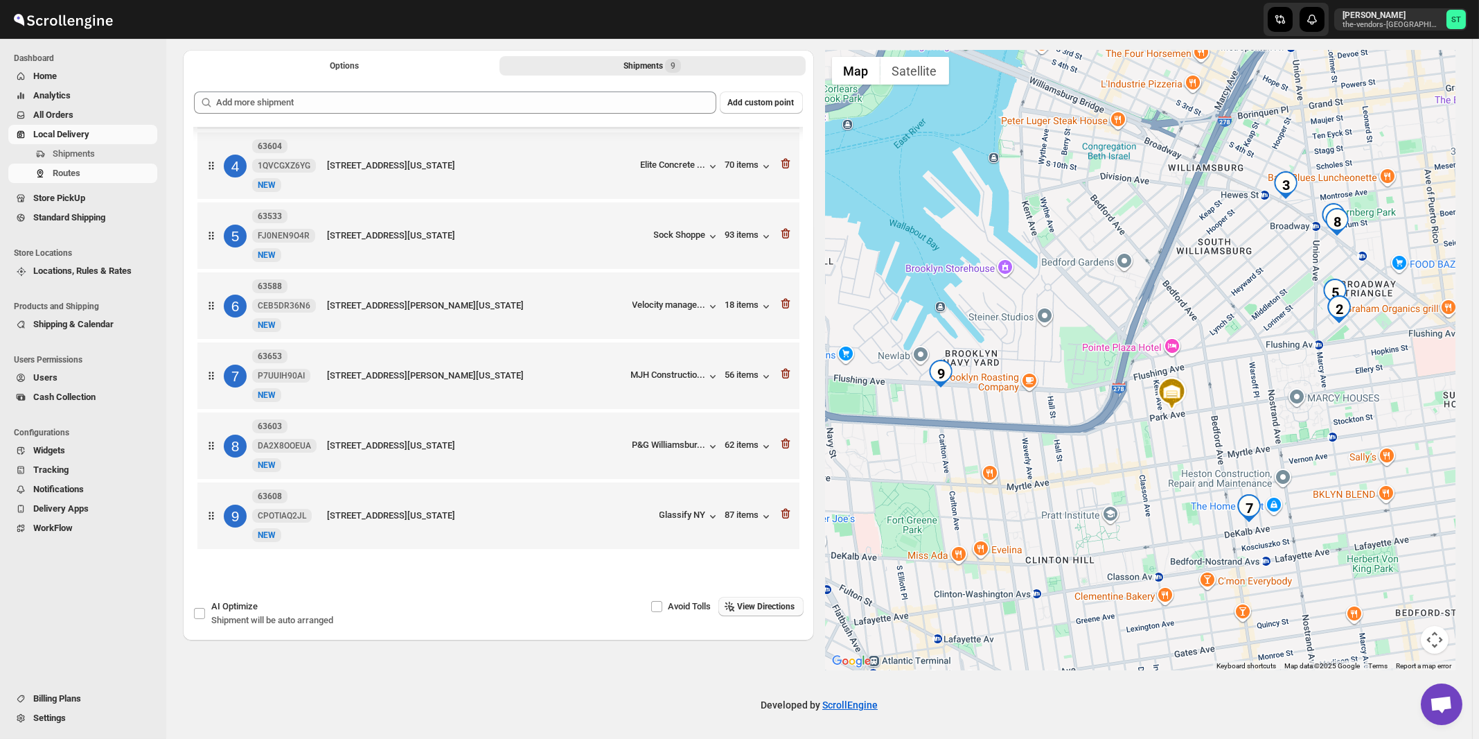
click at [769, 605] on span "View Directions" at bounding box center [767, 606] width 58 height 11
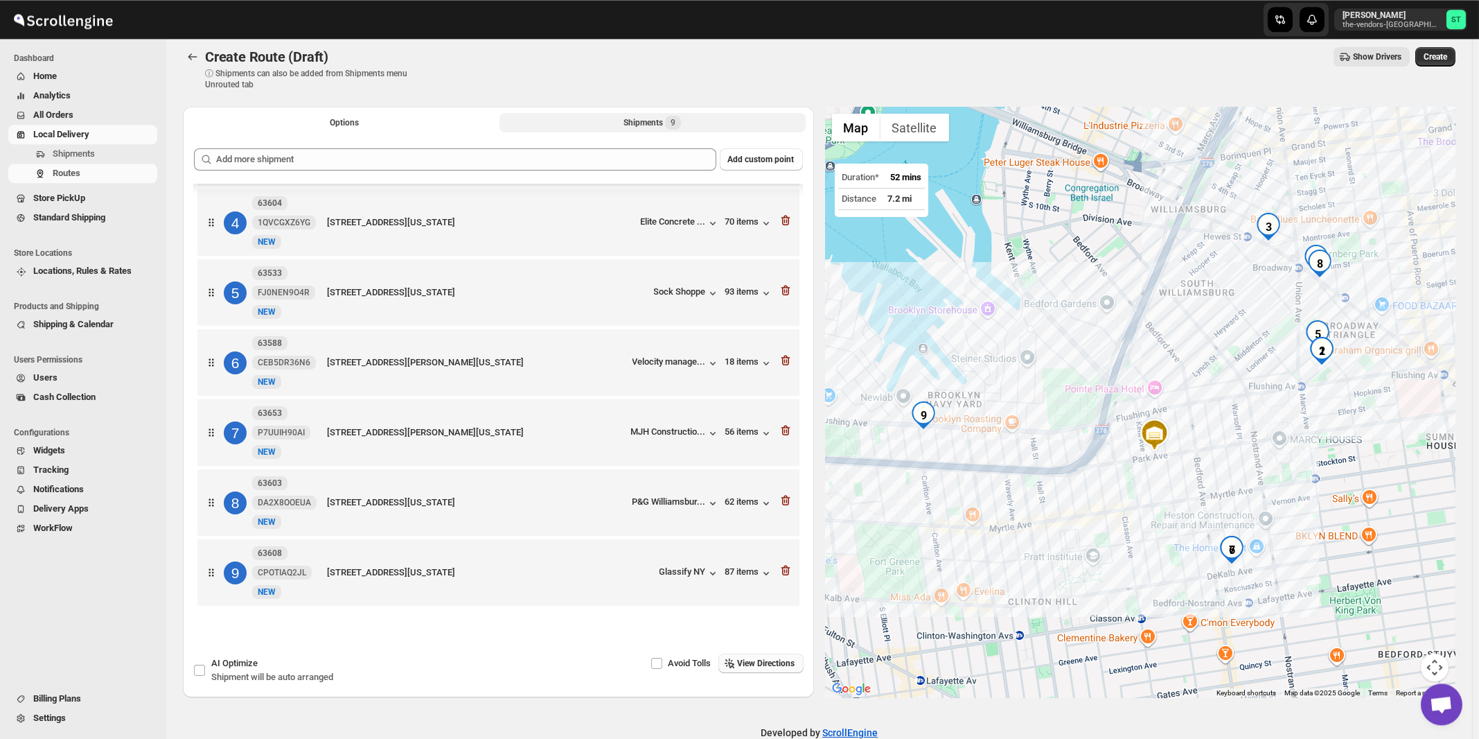
scroll to position [0, 0]
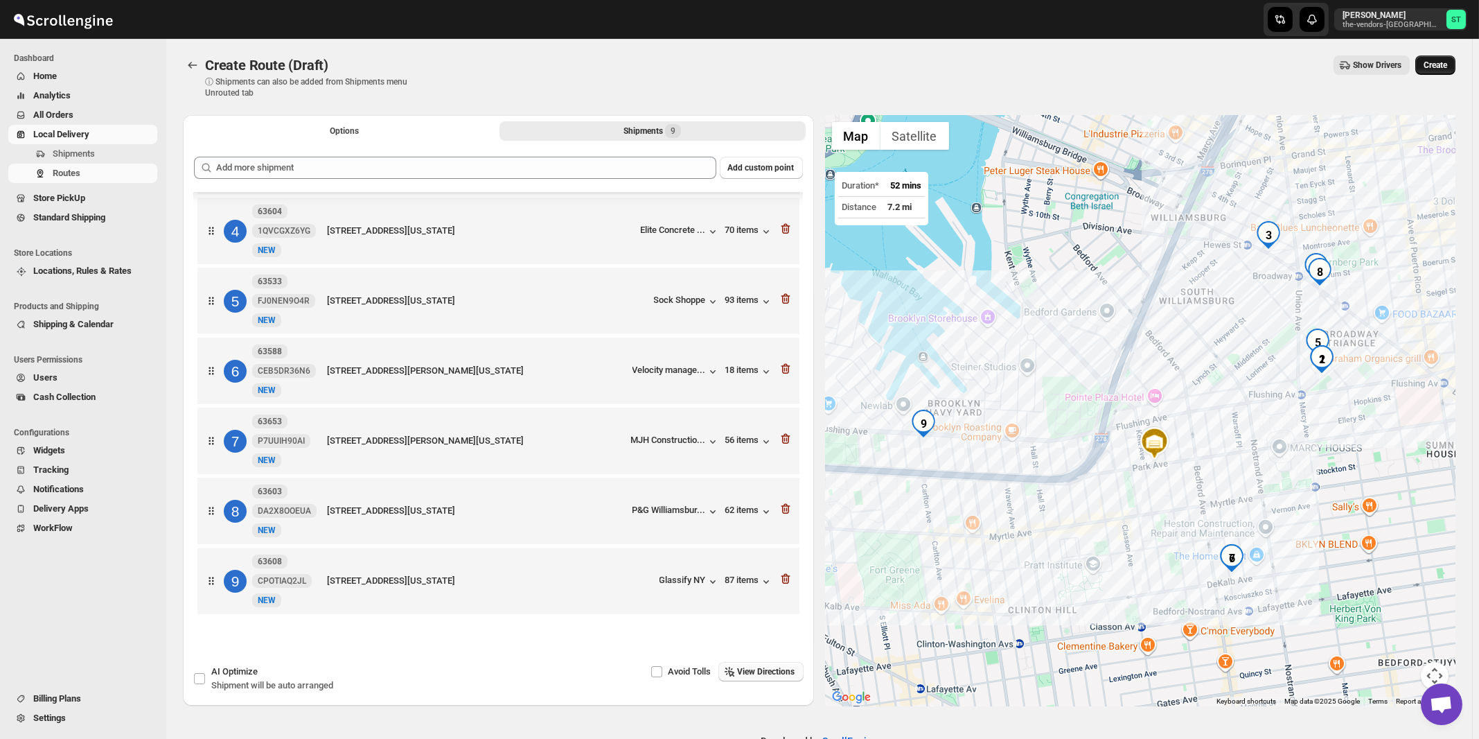
click at [1447, 62] on span "Create" at bounding box center [1436, 65] width 24 height 11
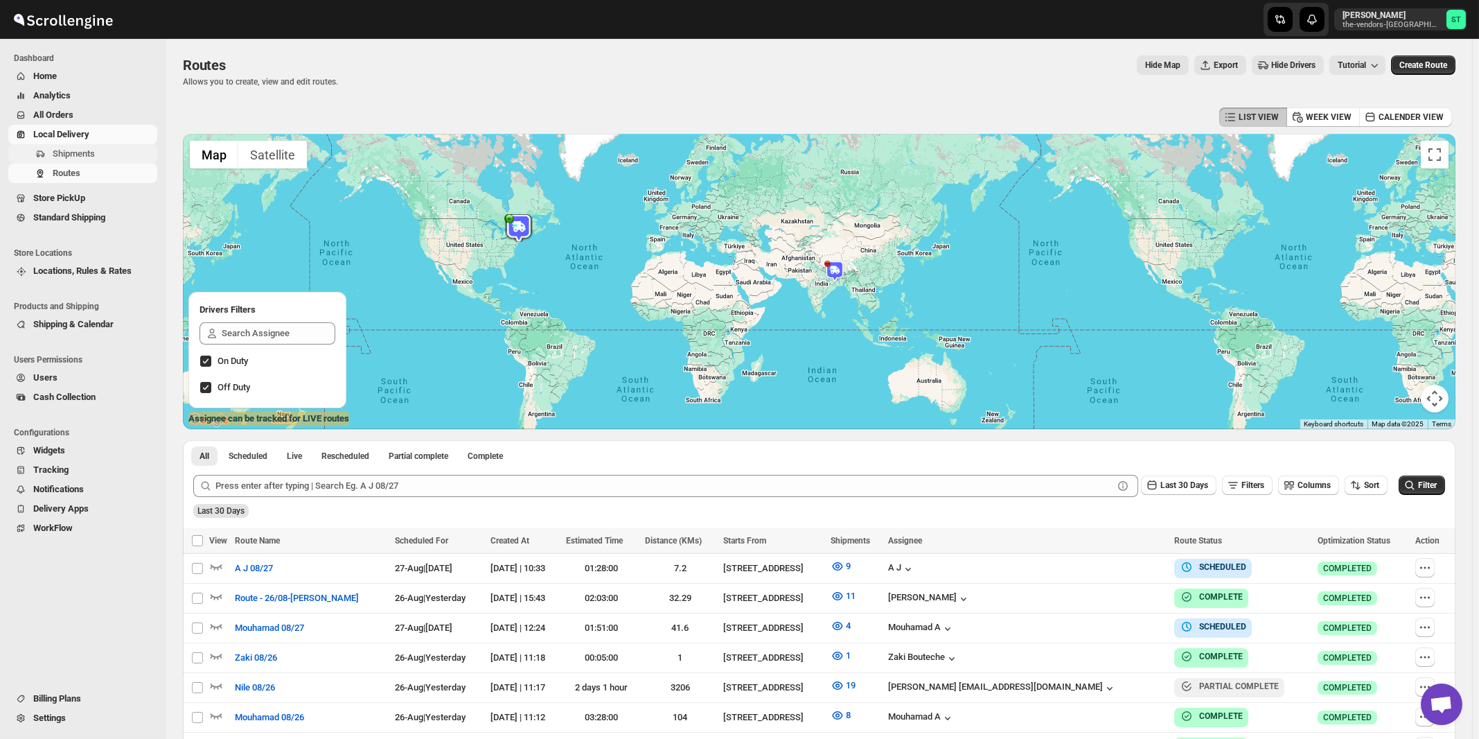
click at [71, 158] on span "Shipments" at bounding box center [74, 153] width 42 height 10
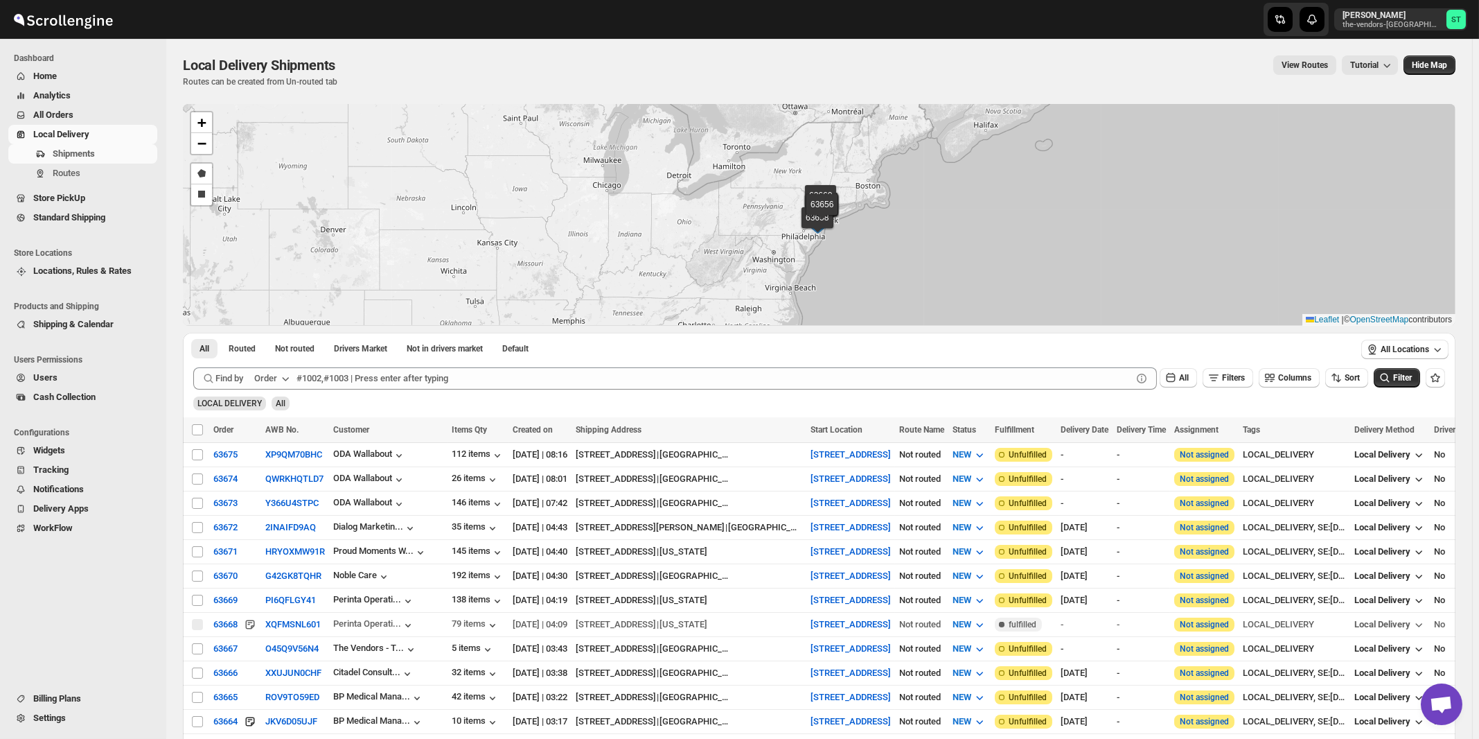
click at [277, 377] on div "Order" at bounding box center [265, 378] width 23 height 14
click at [279, 486] on div "Customer Name" at bounding box center [274, 482] width 64 height 14
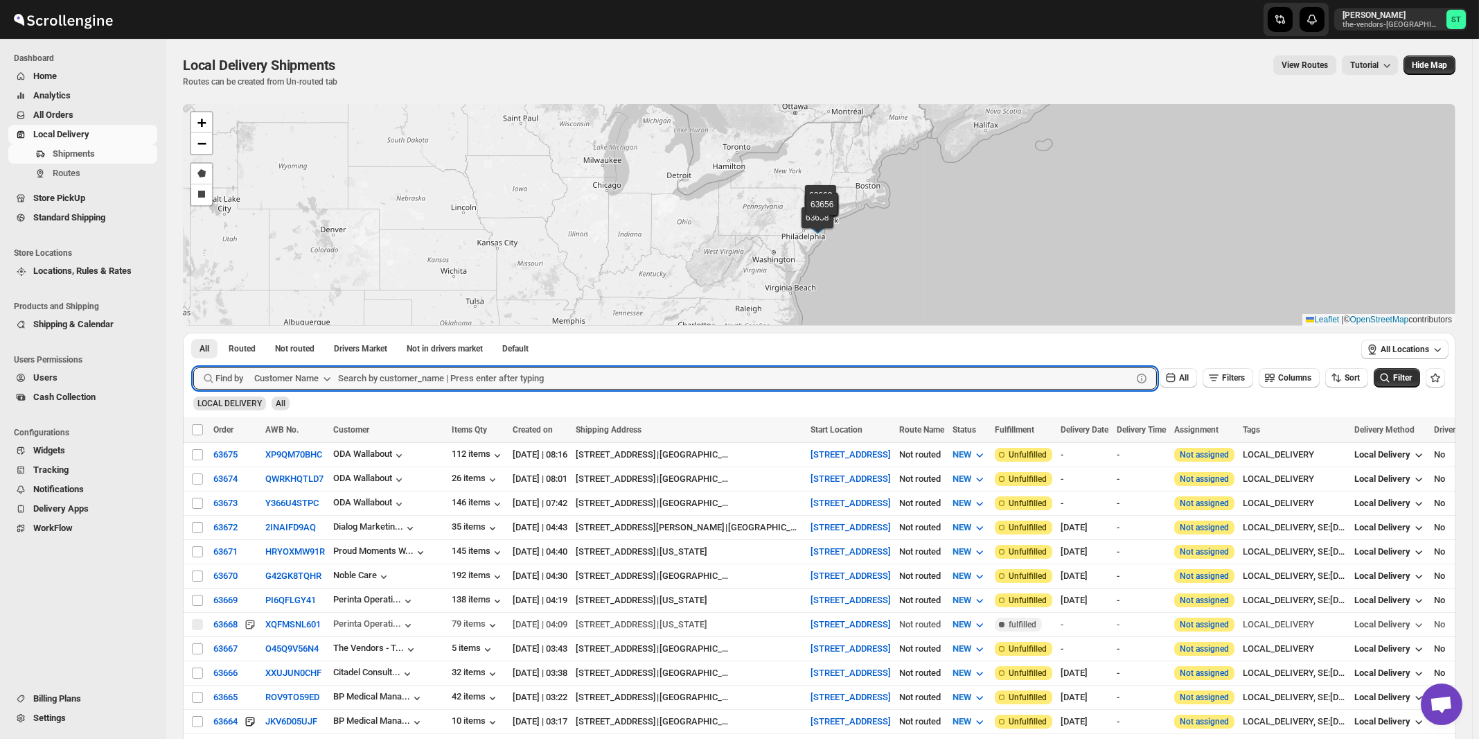
paste input "ODA Wallabout"
type input "ODA Wallabout"
click at [193, 333] on button "Submit" at bounding box center [212, 340] width 39 height 15
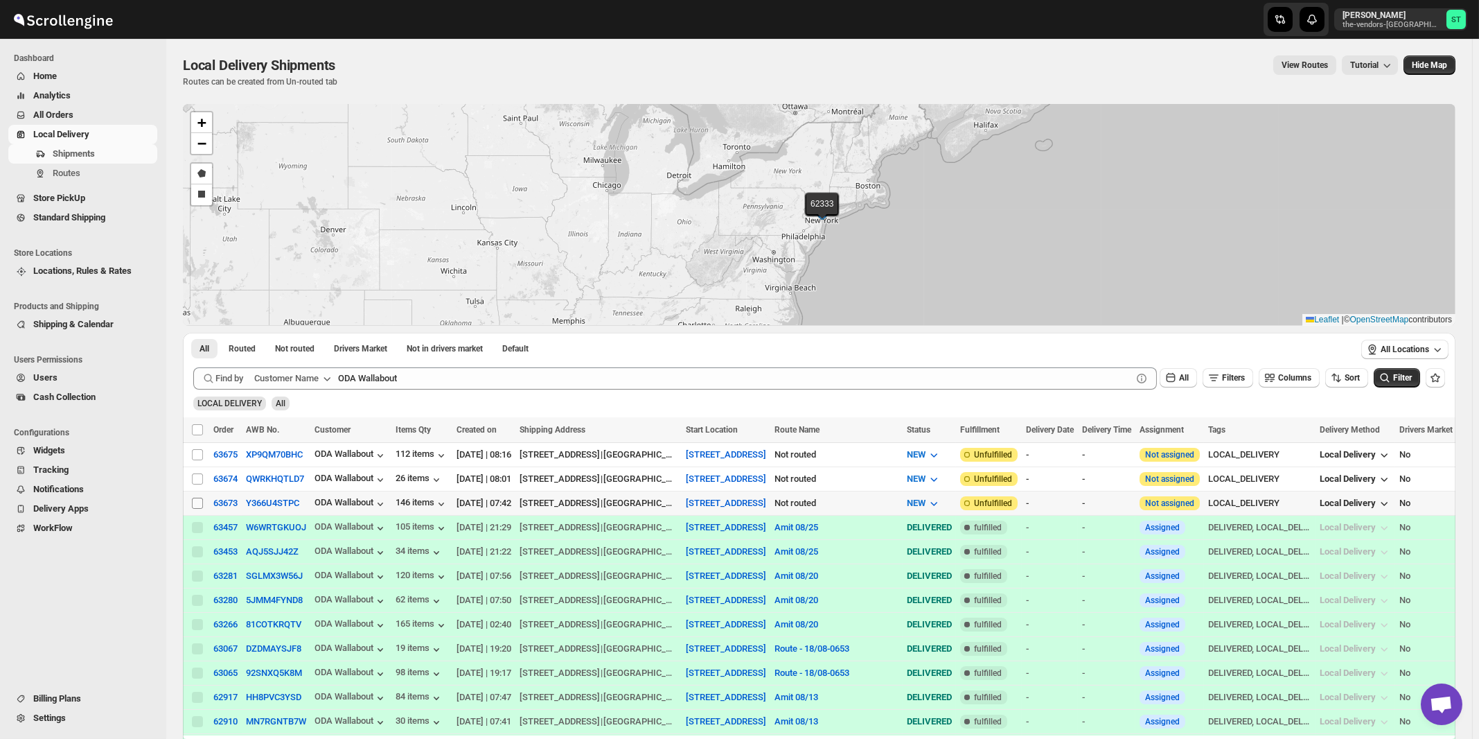
click at [197, 502] on input "Select shipment" at bounding box center [197, 502] width 11 height 11
checkbox input "true"
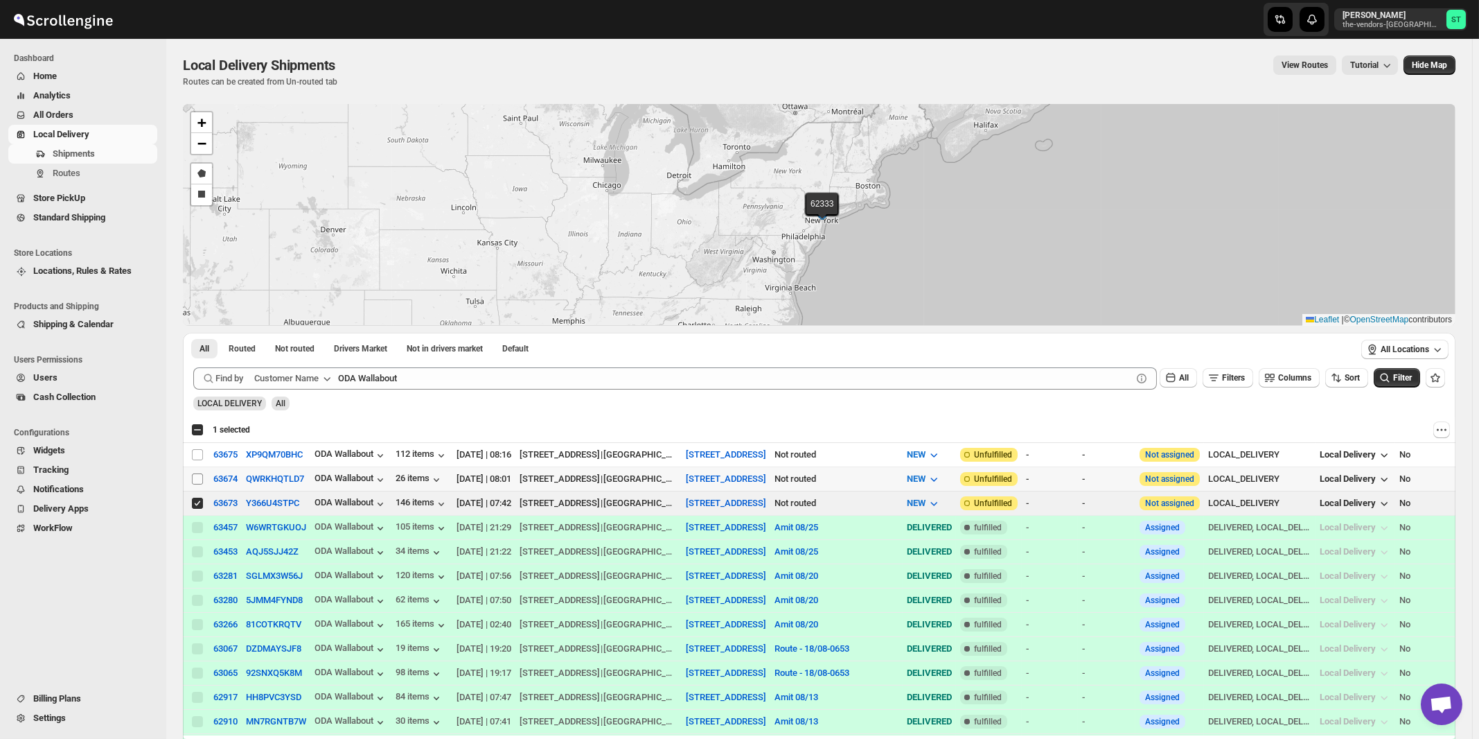
click at [197, 479] on input "Select shipment" at bounding box center [197, 478] width 11 height 11
checkbox input "true"
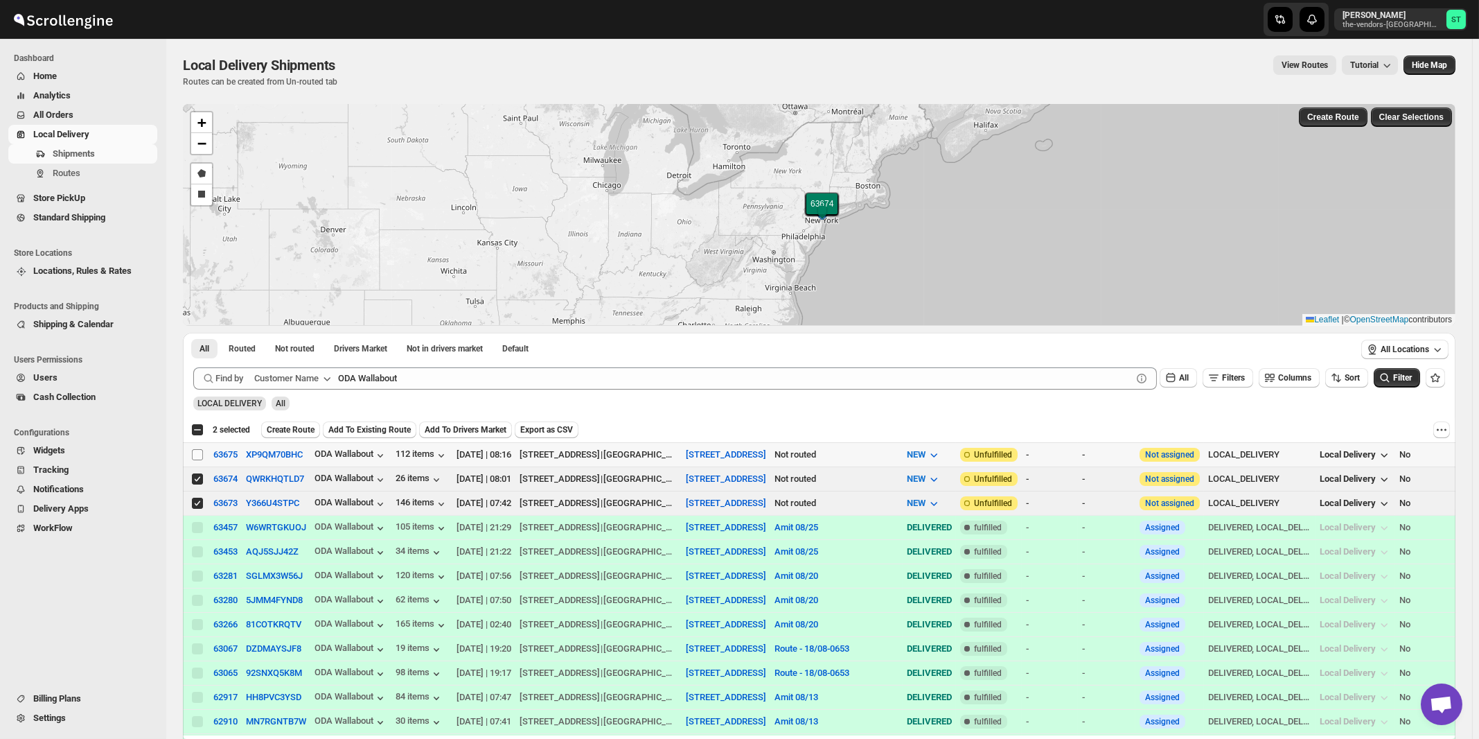
click at [198, 452] on input "Select shipment" at bounding box center [197, 454] width 11 height 11
checkbox input "true"
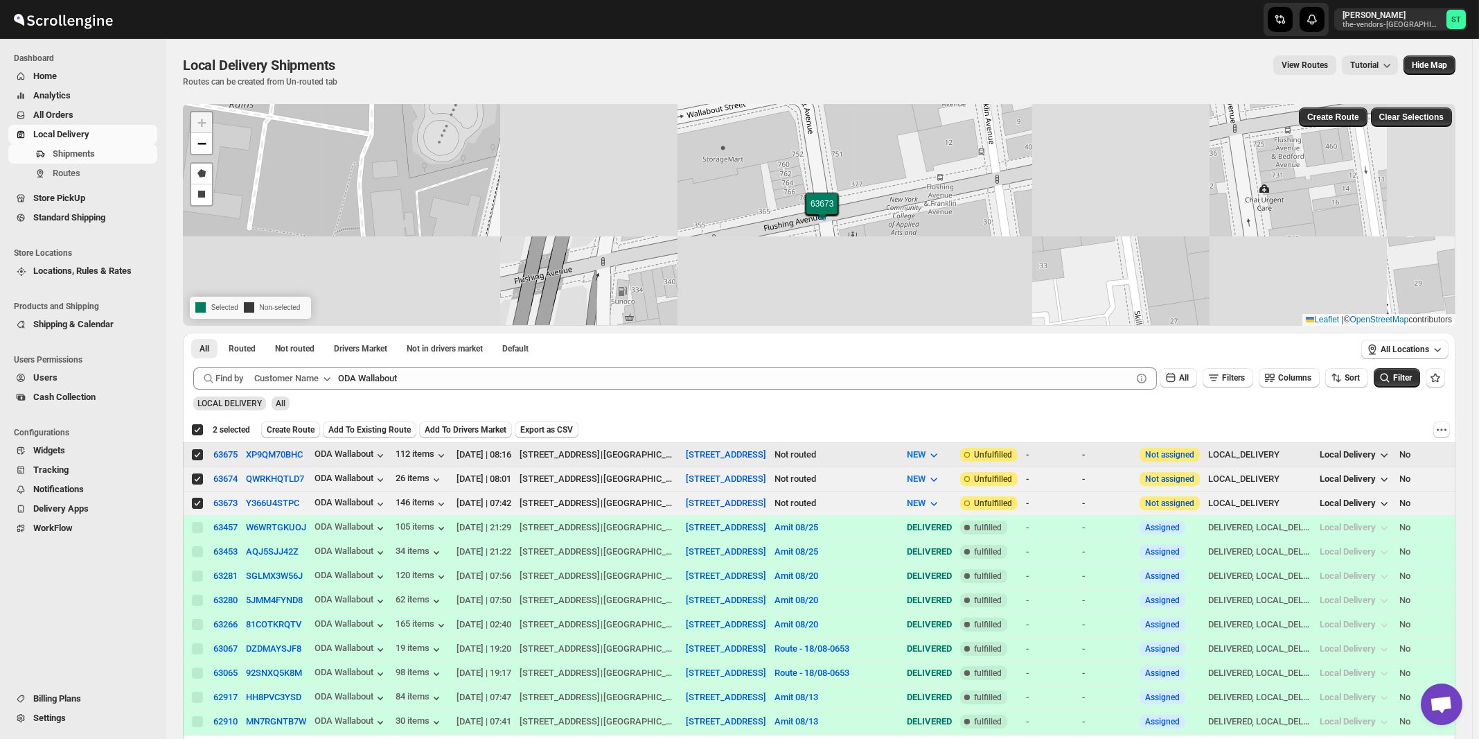
checkbox input "true"
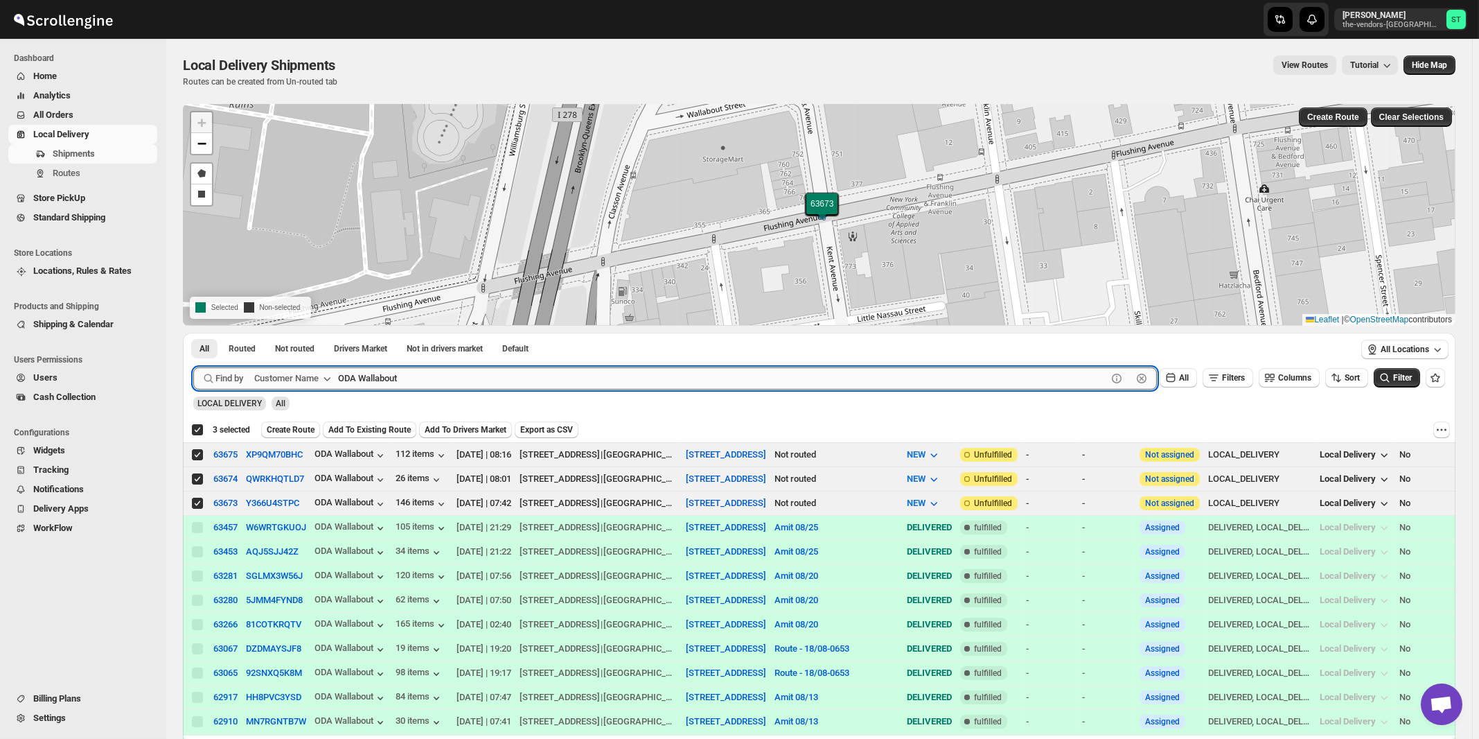
click at [459, 380] on input "ODA Wallabout" at bounding box center [722, 378] width 769 height 22
paste input "Belgium Blocks"
type input "Belgium Blocks"
click at [193, 333] on button "Submit" at bounding box center [212, 340] width 39 height 15
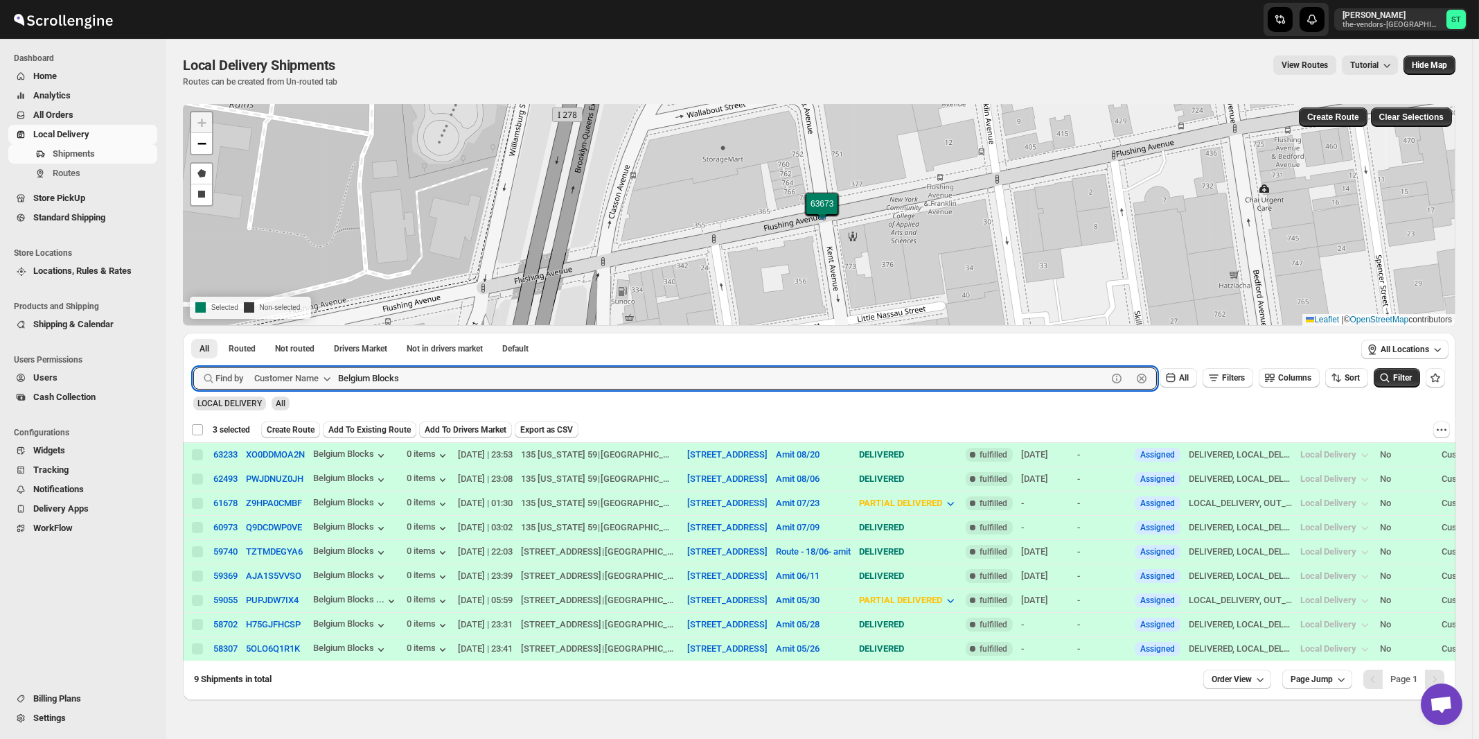
checkbox input "false"
paste input "J Glick Associate"
click at [193, 333] on button "Submit" at bounding box center [212, 340] width 39 height 15
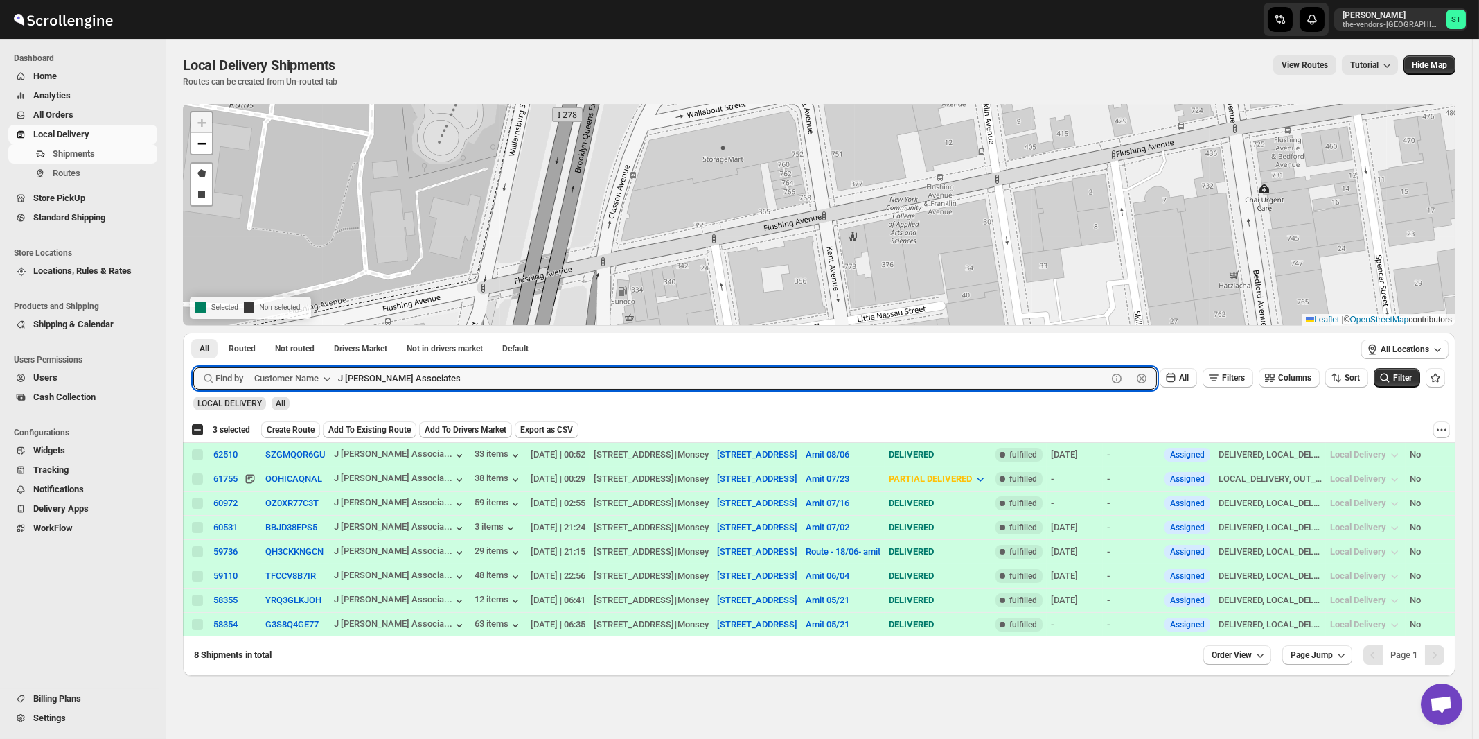
paste input "Unlocal"
type input "Unlocal"
click at [193, 333] on button "Submit" at bounding box center [212, 340] width 39 height 15
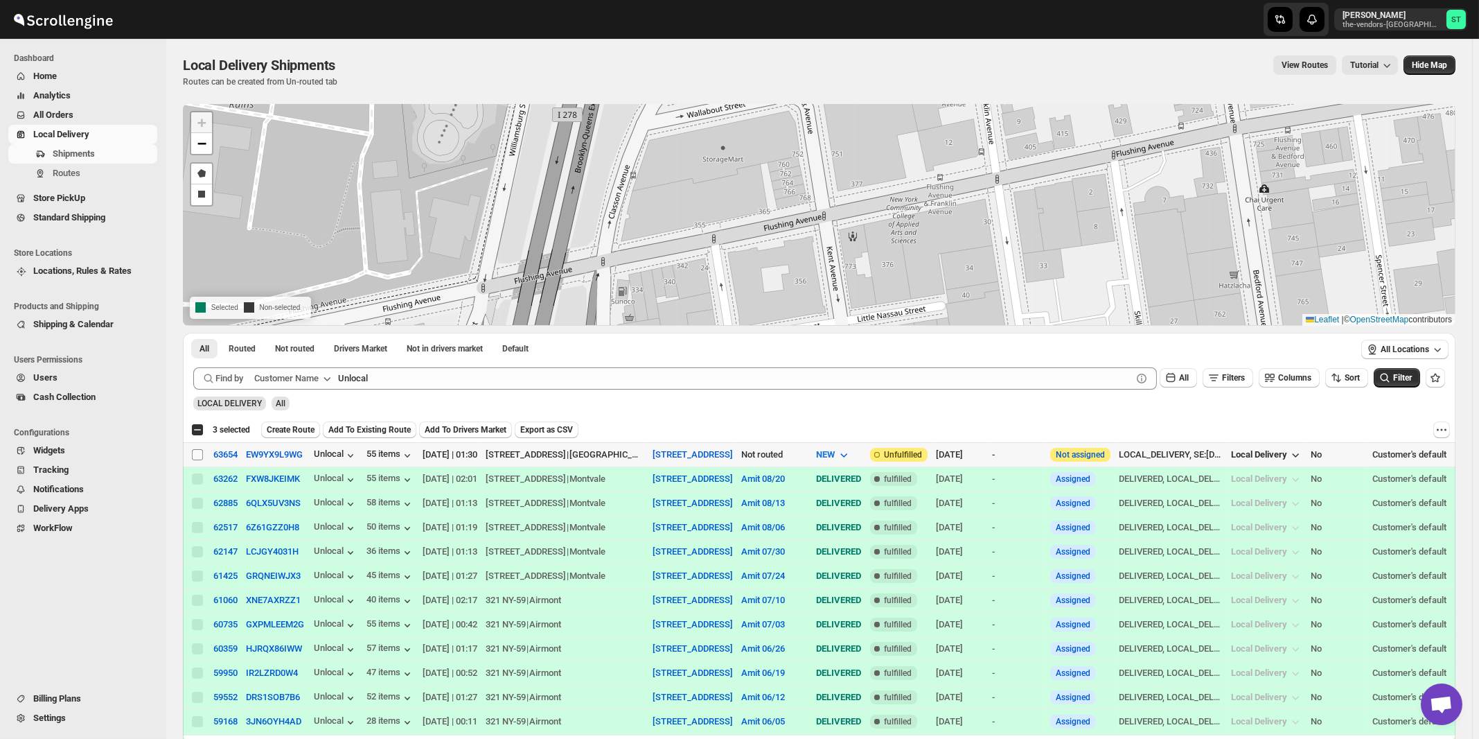
click at [198, 453] on input "Select shipment" at bounding box center [197, 454] width 11 height 11
checkbox input "true"
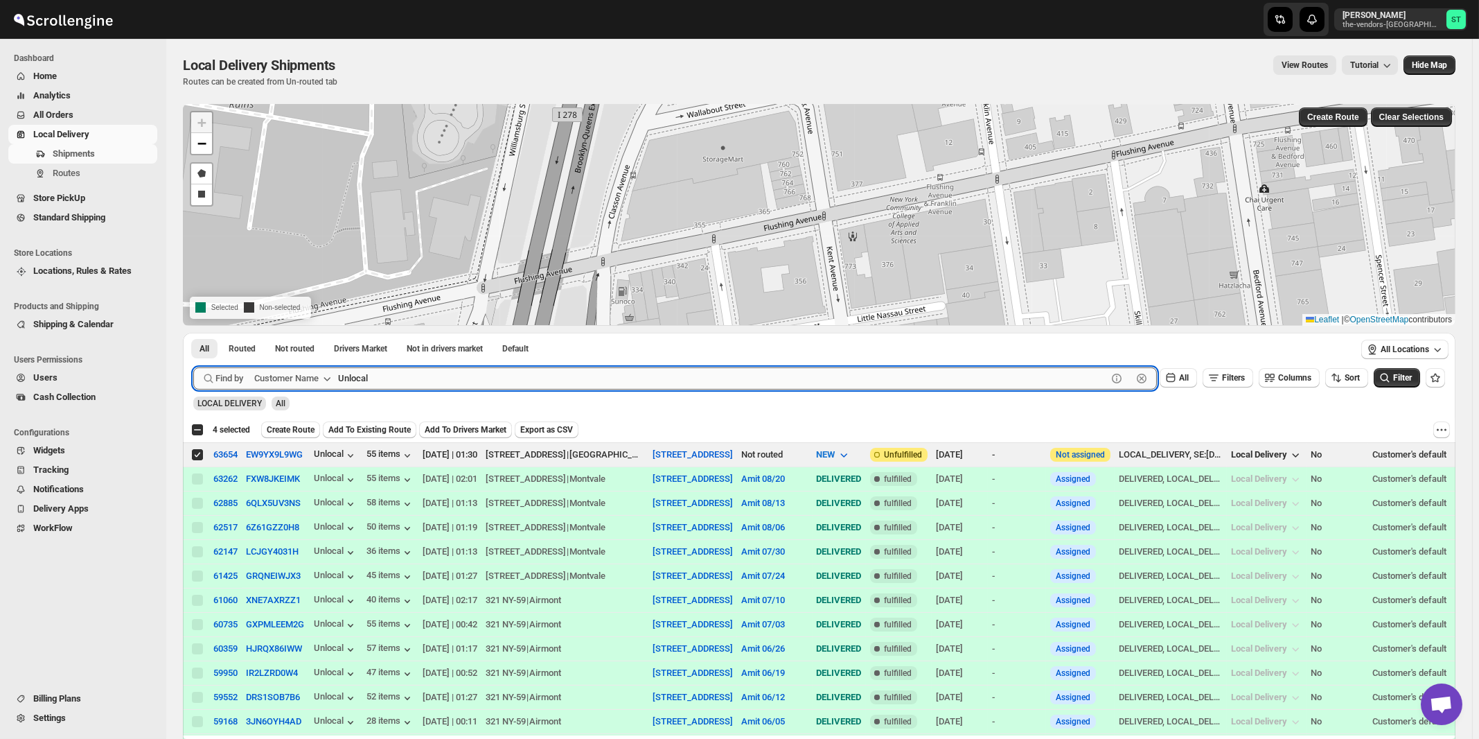
click at [470, 386] on input "Unlocal" at bounding box center [722, 378] width 769 height 22
paste input "Cease-fire"
type input "Cease-fire"
click at [193, 333] on button "Submit" at bounding box center [212, 340] width 39 height 15
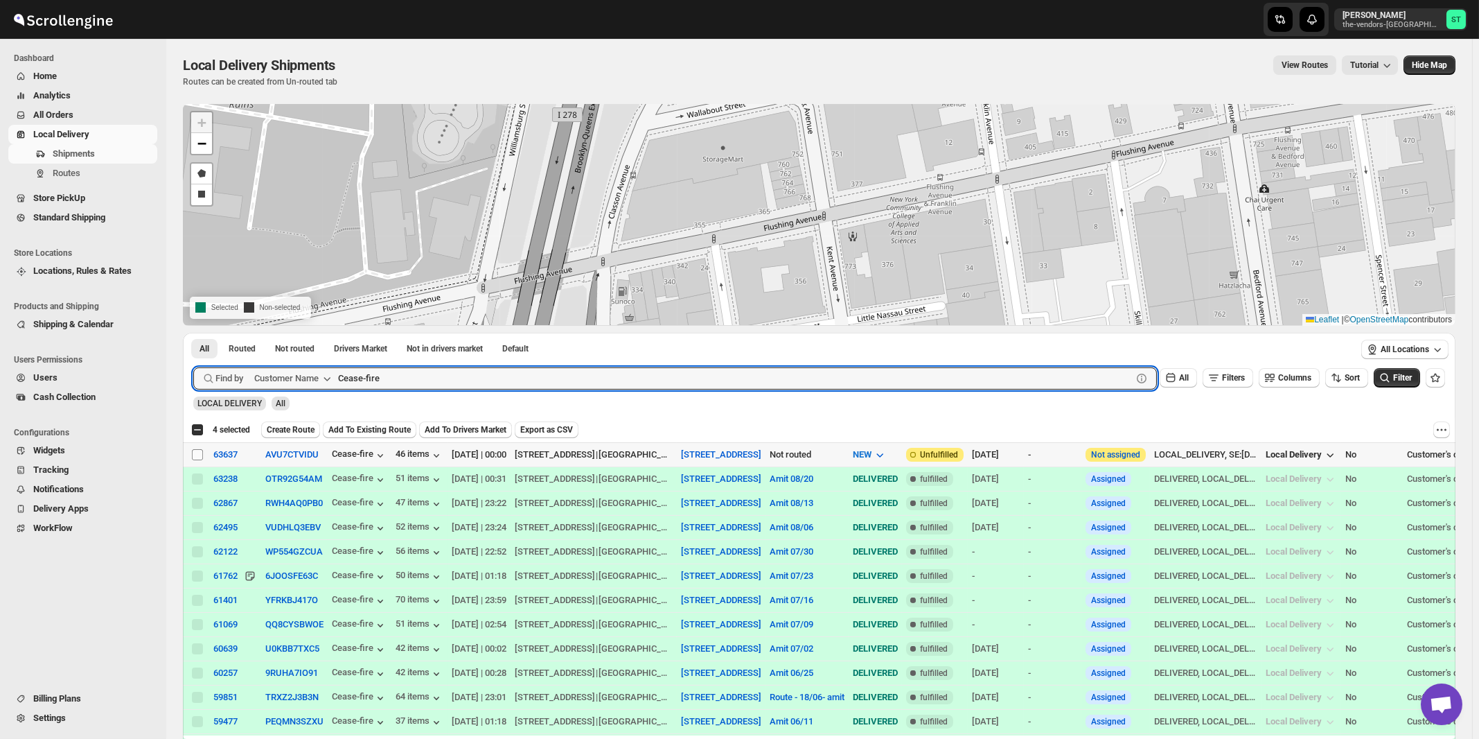
click at [199, 453] on input "Select shipment" at bounding box center [197, 454] width 11 height 11
checkbox input "true"
click at [528, 373] on input "Cease-fire" at bounding box center [722, 378] width 769 height 22
paste input "lover Consulting"
type input "Clover Consulting"
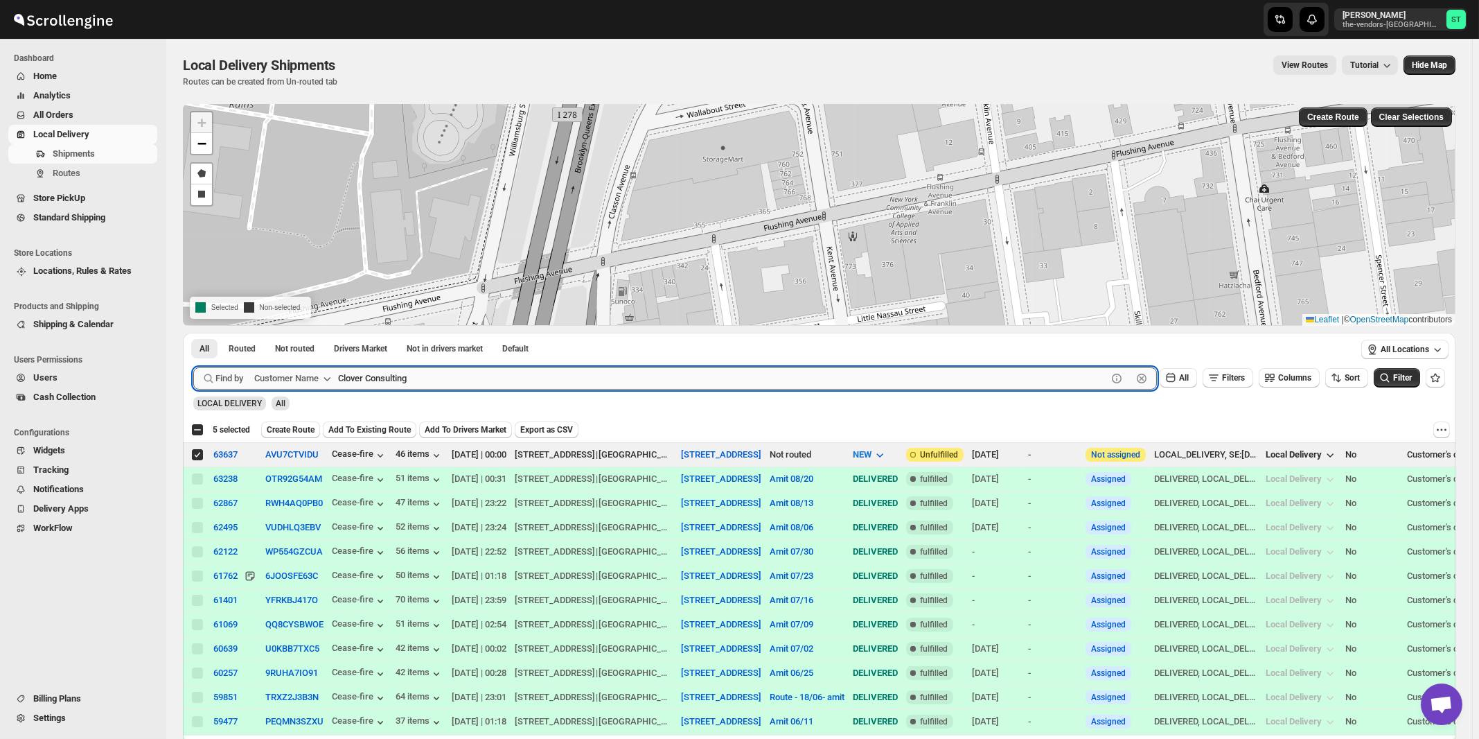
click at [193, 333] on button "Submit" at bounding box center [212, 340] width 39 height 15
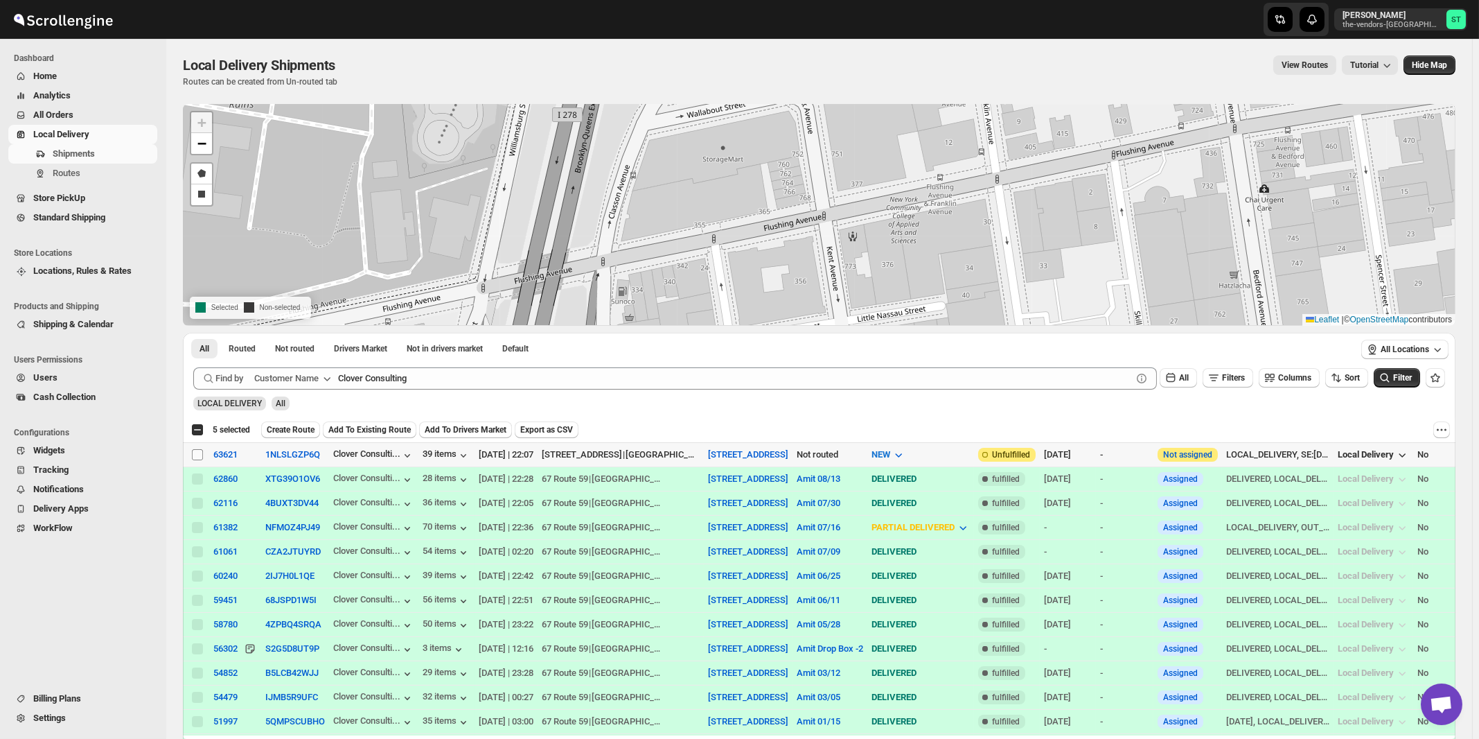
click at [197, 454] on input "Select shipment" at bounding box center [197, 454] width 11 height 11
checkbox input "true"
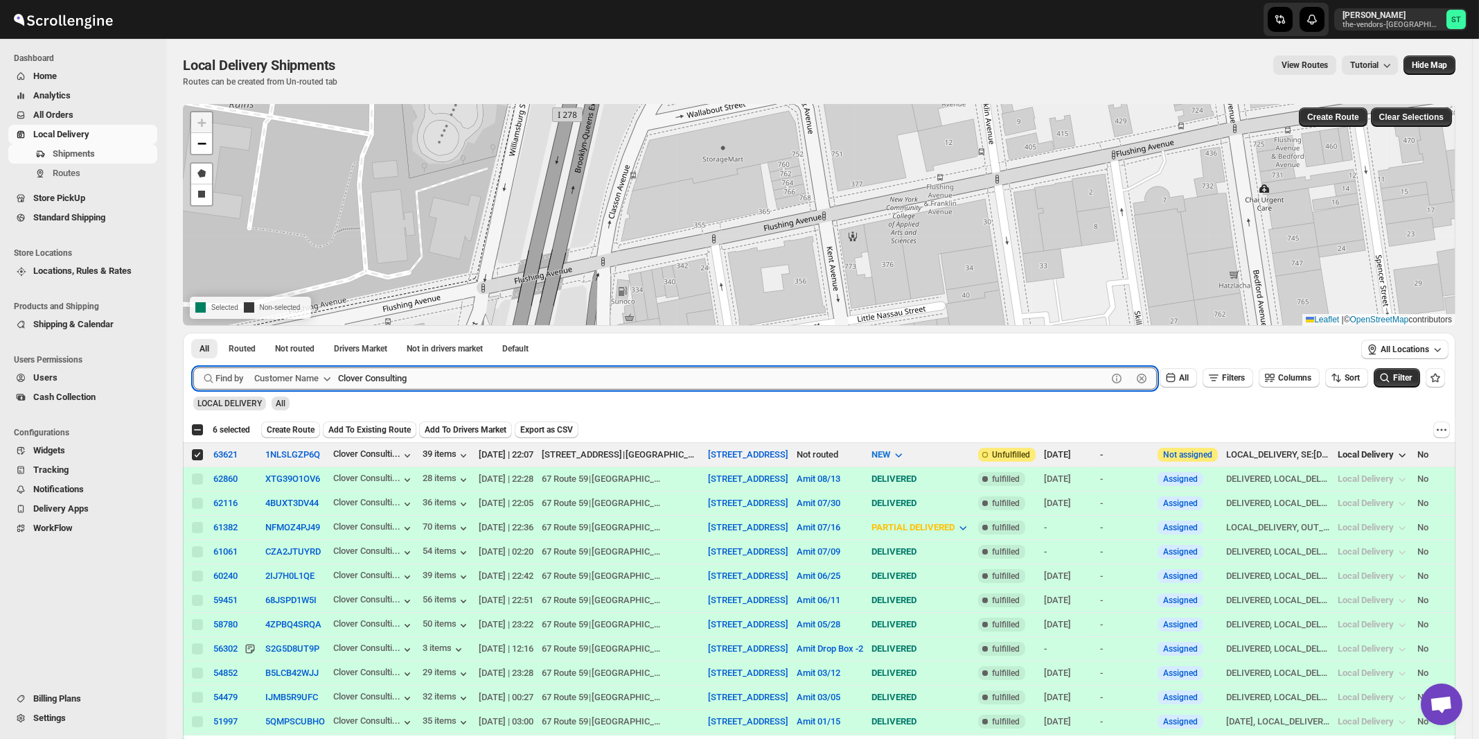
click at [479, 376] on input "Clover Consulting" at bounding box center [722, 378] width 769 height 22
paste input "ubitac Corp"
click at [193, 333] on button "Submit" at bounding box center [212, 340] width 39 height 15
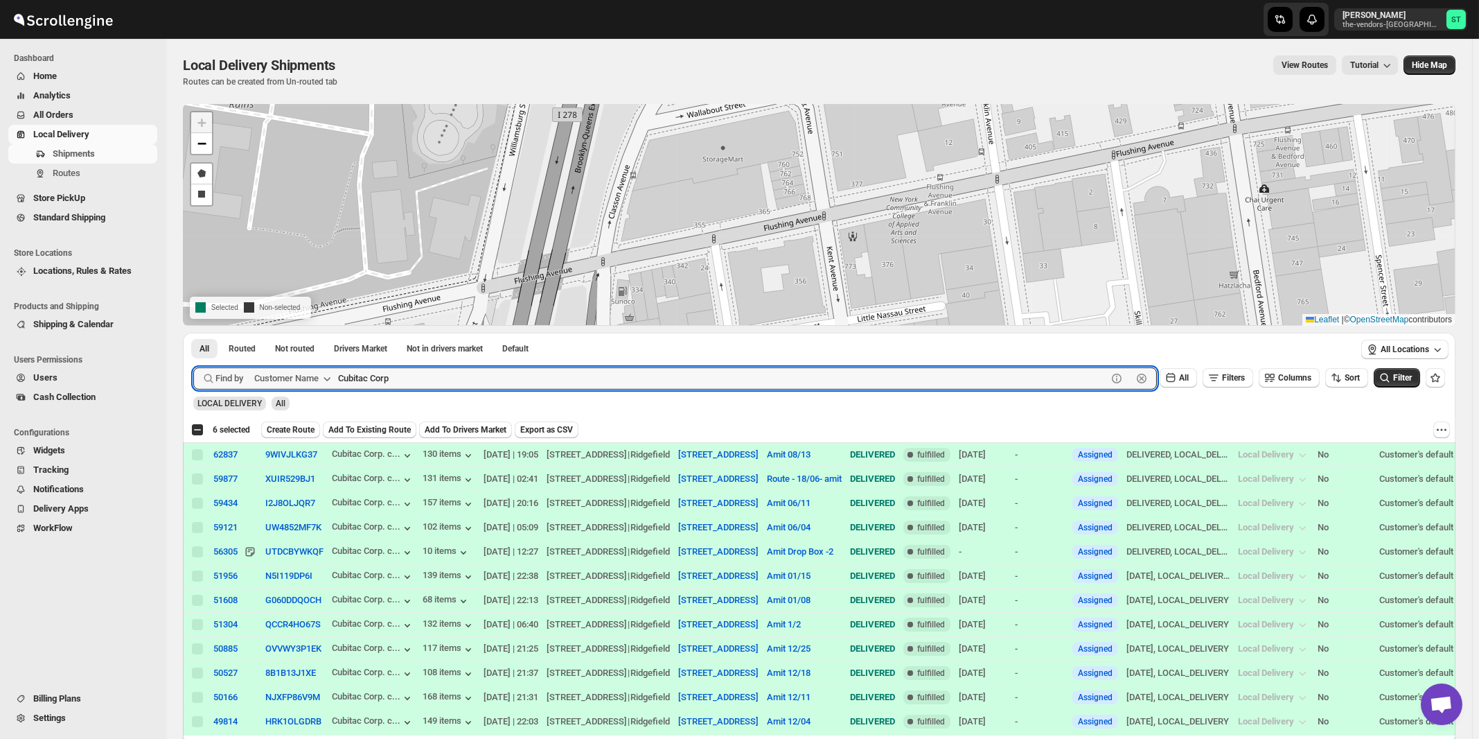
click at [193, 333] on button "Submit" at bounding box center [212, 340] width 39 height 15
type input "Cubitac"
click at [193, 333] on button "Submit" at bounding box center [212, 340] width 39 height 15
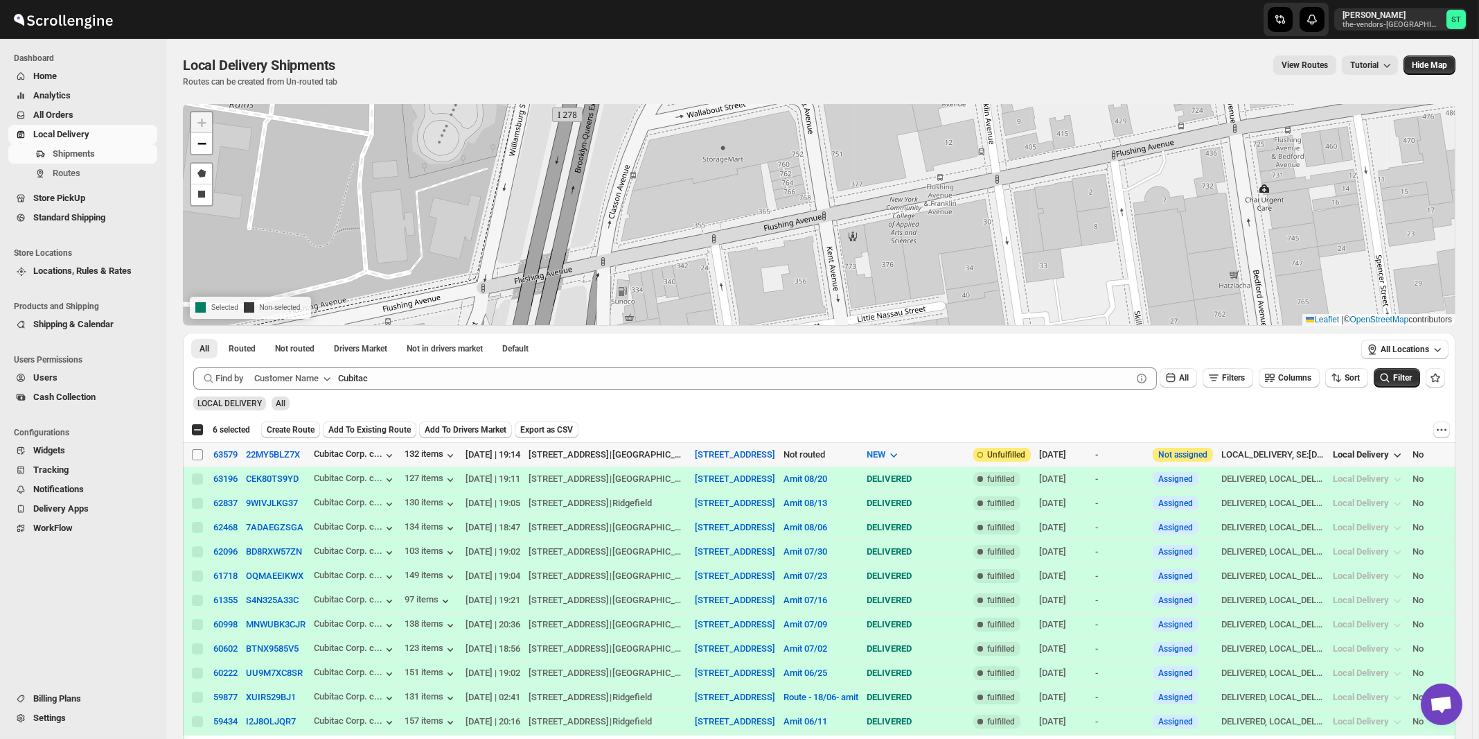
click at [196, 453] on input "Select shipment" at bounding box center [197, 454] width 11 height 11
checkbox input "true"
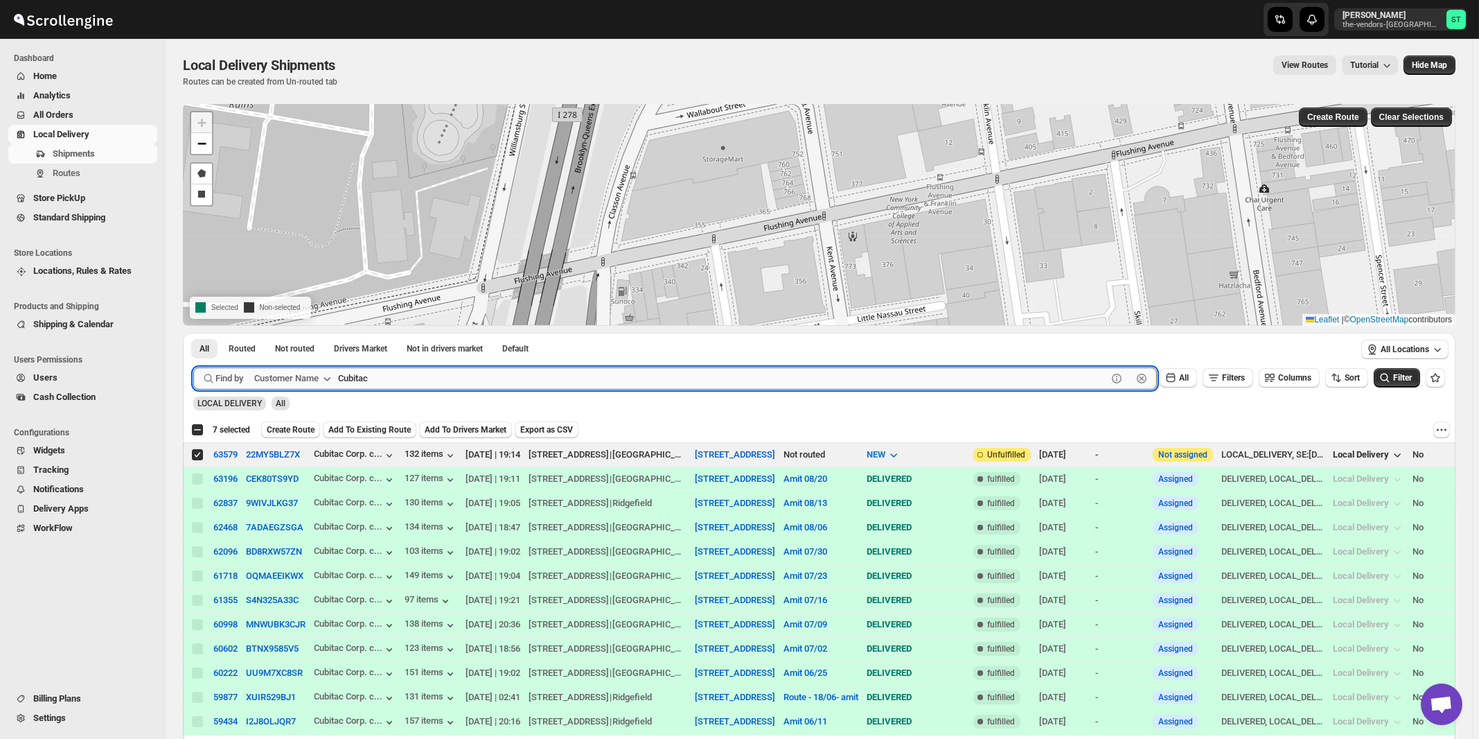
click at [449, 384] on input "Cubitac" at bounding box center [722, 378] width 769 height 22
paste input "HCS 308 Men"
type input "HCS 308 Men"
click at [193, 333] on button "Submit" at bounding box center [212, 340] width 39 height 15
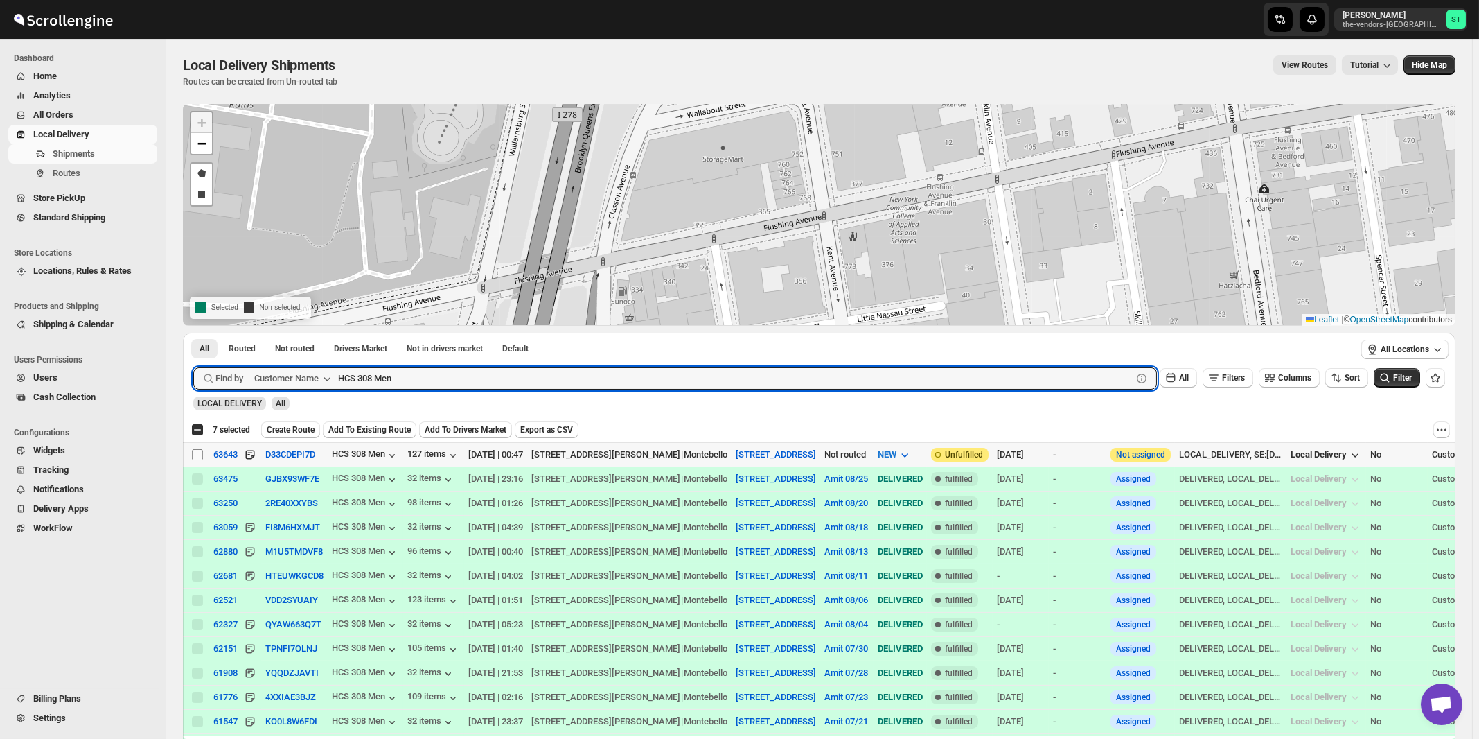
click at [196, 452] on input "Select shipment" at bounding box center [197, 454] width 11 height 11
checkbox input "true"
click at [466, 382] on input "HCS 308 Men" at bounding box center [722, 378] width 769 height 22
paste input "Style Edit"
type input "Style Edit"
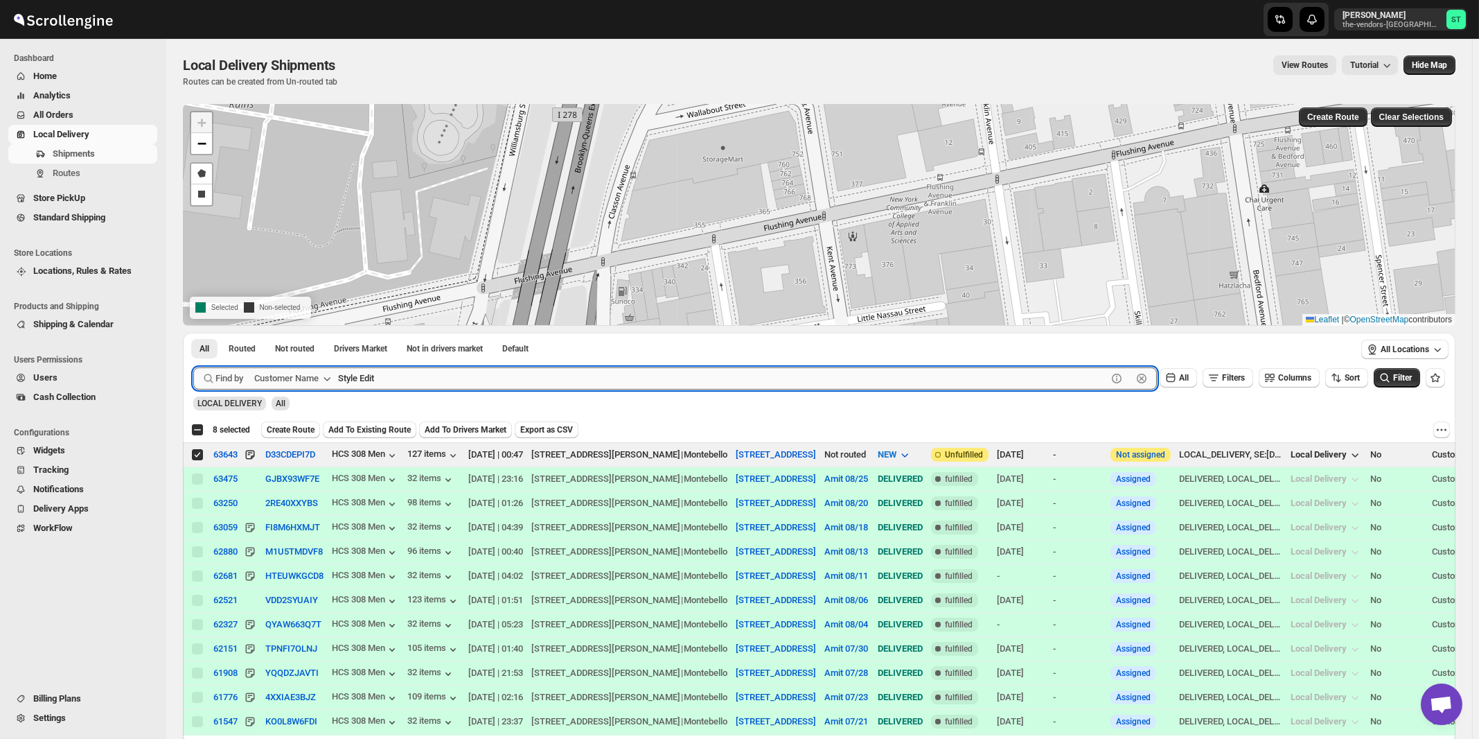
click at [193, 333] on button "Submit" at bounding box center [212, 340] width 39 height 15
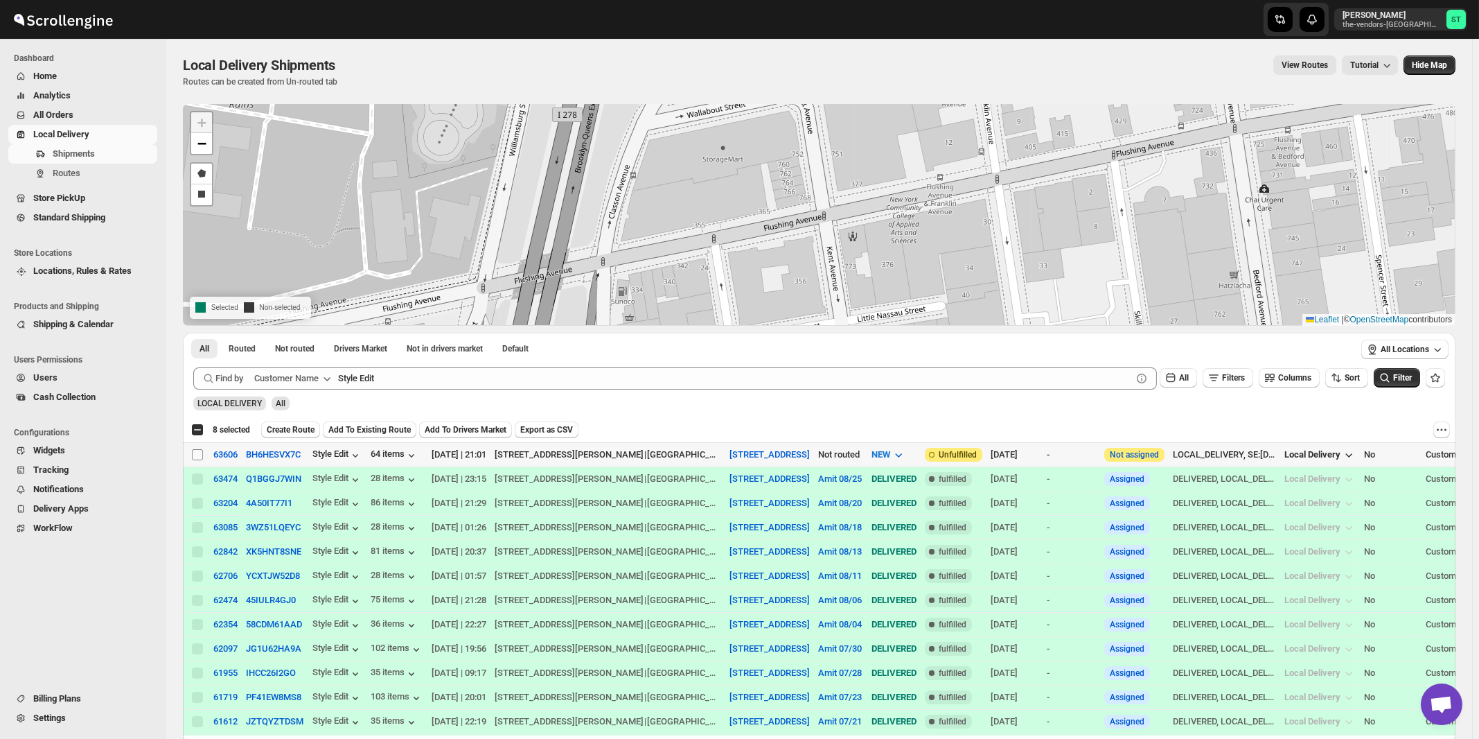
click at [198, 452] on input "Select shipment" at bounding box center [197, 454] width 11 height 11
checkbox input "true"
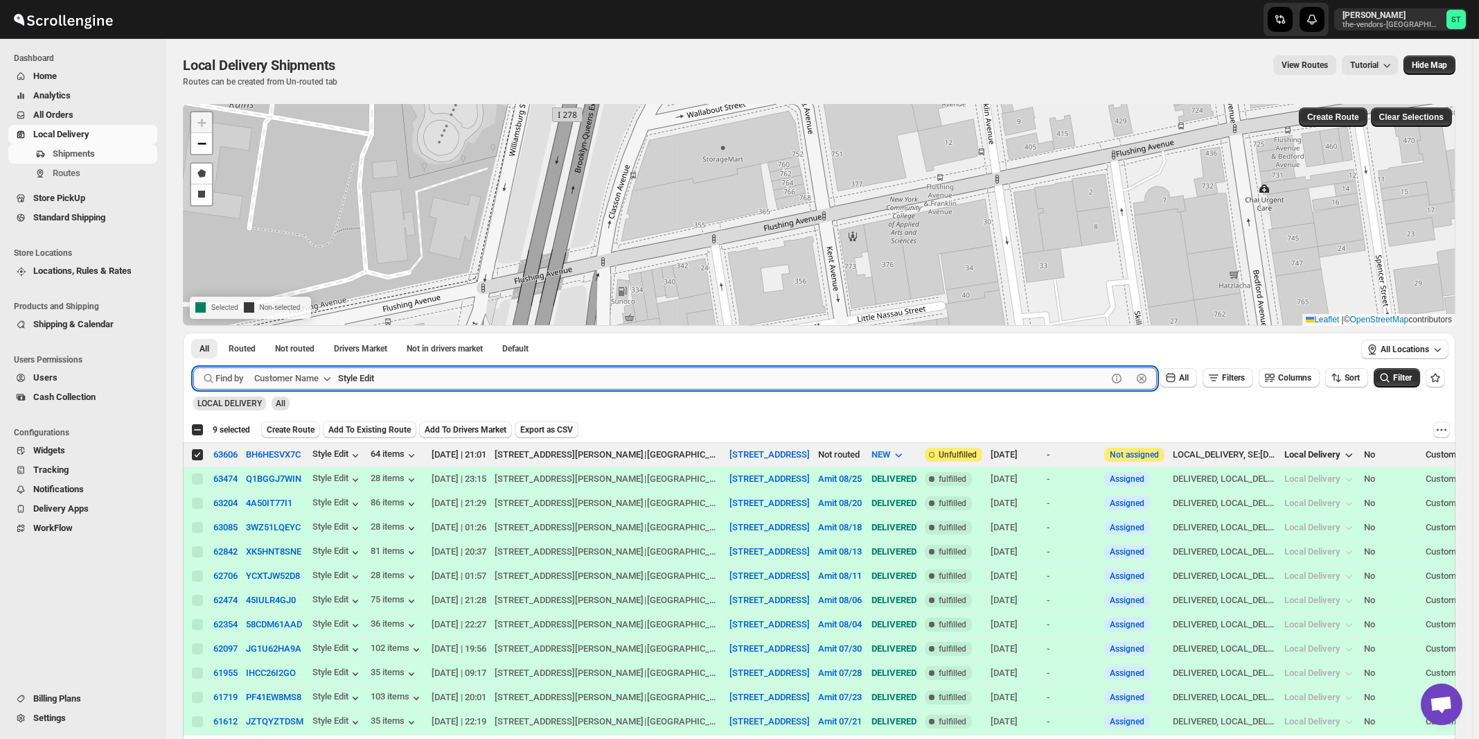
click at [504, 380] on input "Style Edit" at bounding box center [722, 378] width 769 height 22
paste input "Med Wiz"
type input "Med Wiz"
click at [193, 333] on button "Submit" at bounding box center [212, 340] width 39 height 15
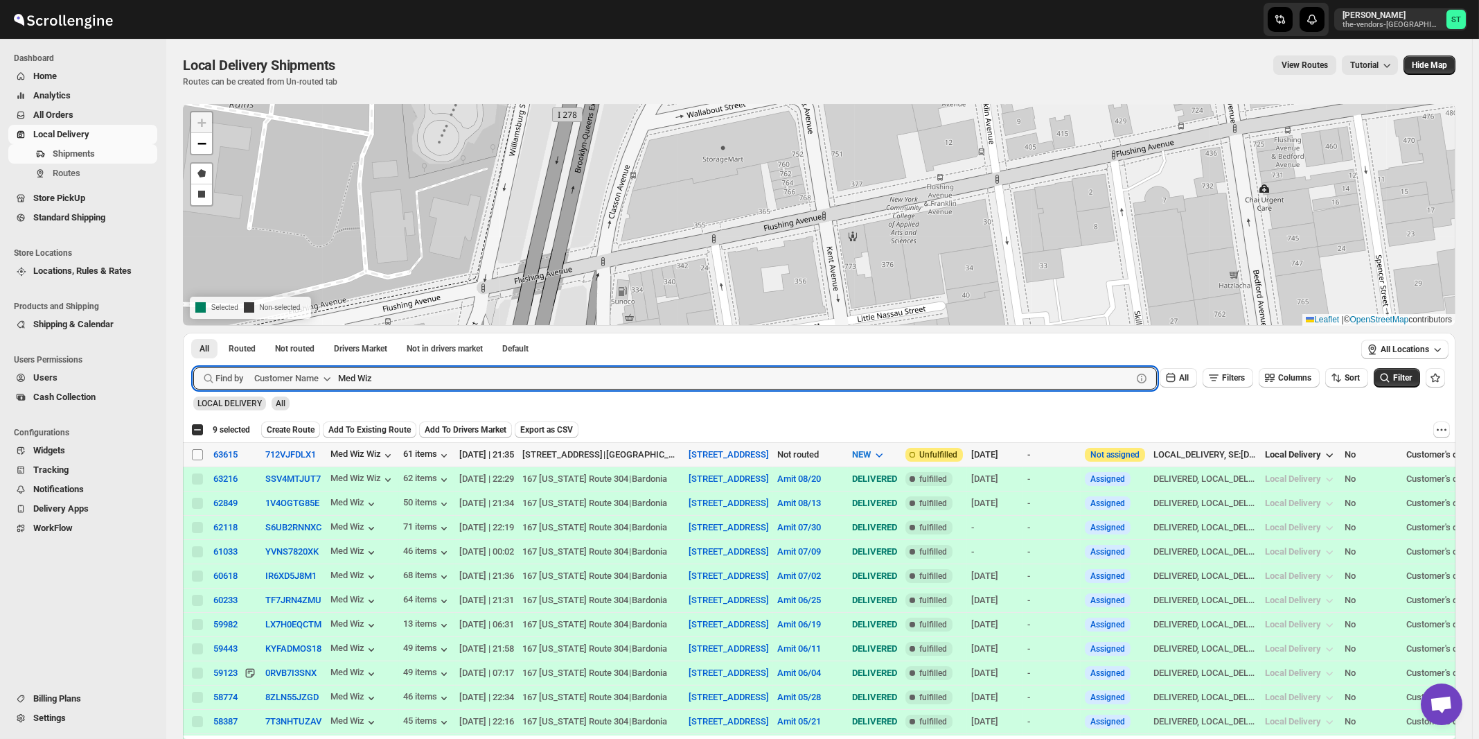
click at [199, 455] on input "Select shipment" at bounding box center [197, 454] width 11 height 11
checkbox input "true"
click at [464, 373] on input "Med Wiz" at bounding box center [722, 378] width 769 height 22
paste input "Bolton Cladding"
click at [193, 333] on button "Submit" at bounding box center [212, 340] width 39 height 15
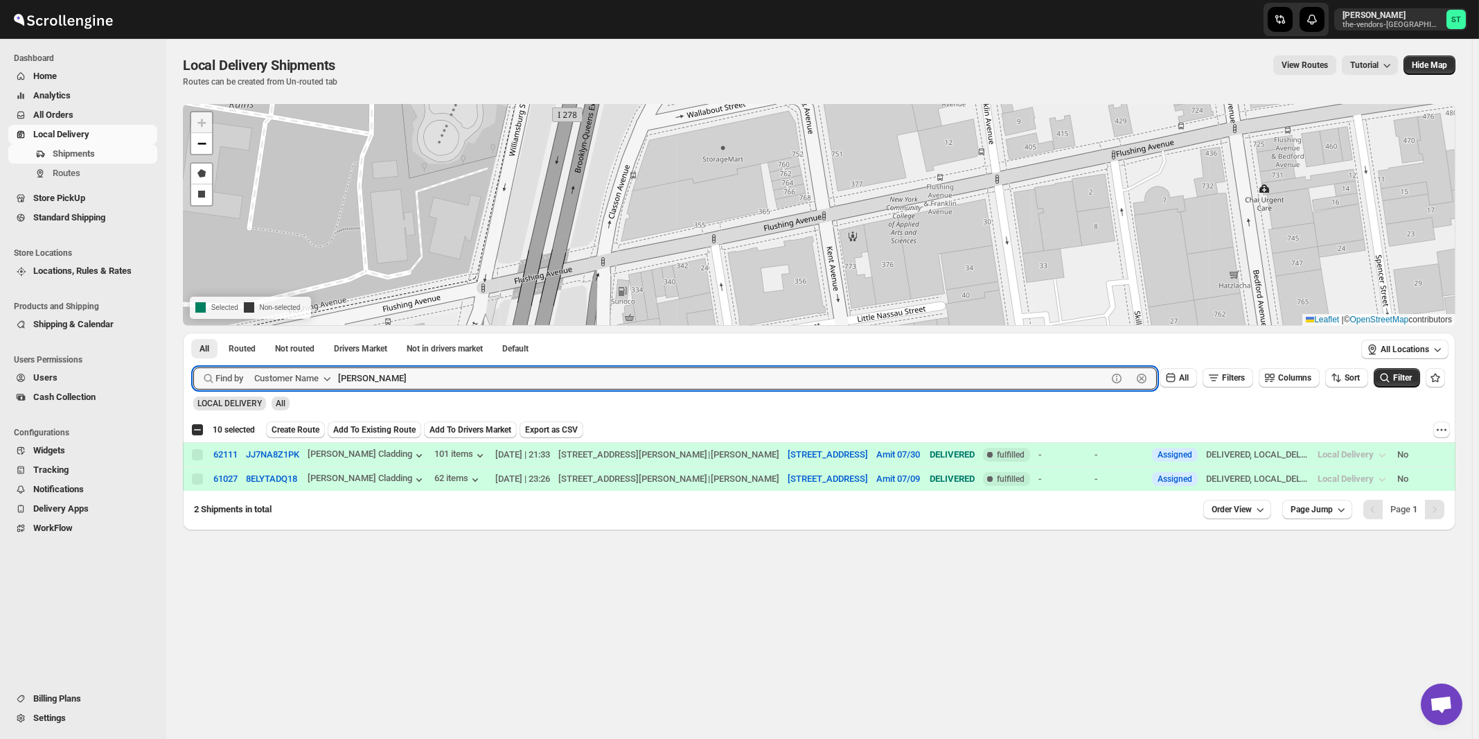
type input "Bolton"
click at [193, 333] on button "Submit" at bounding box center [212, 340] width 39 height 15
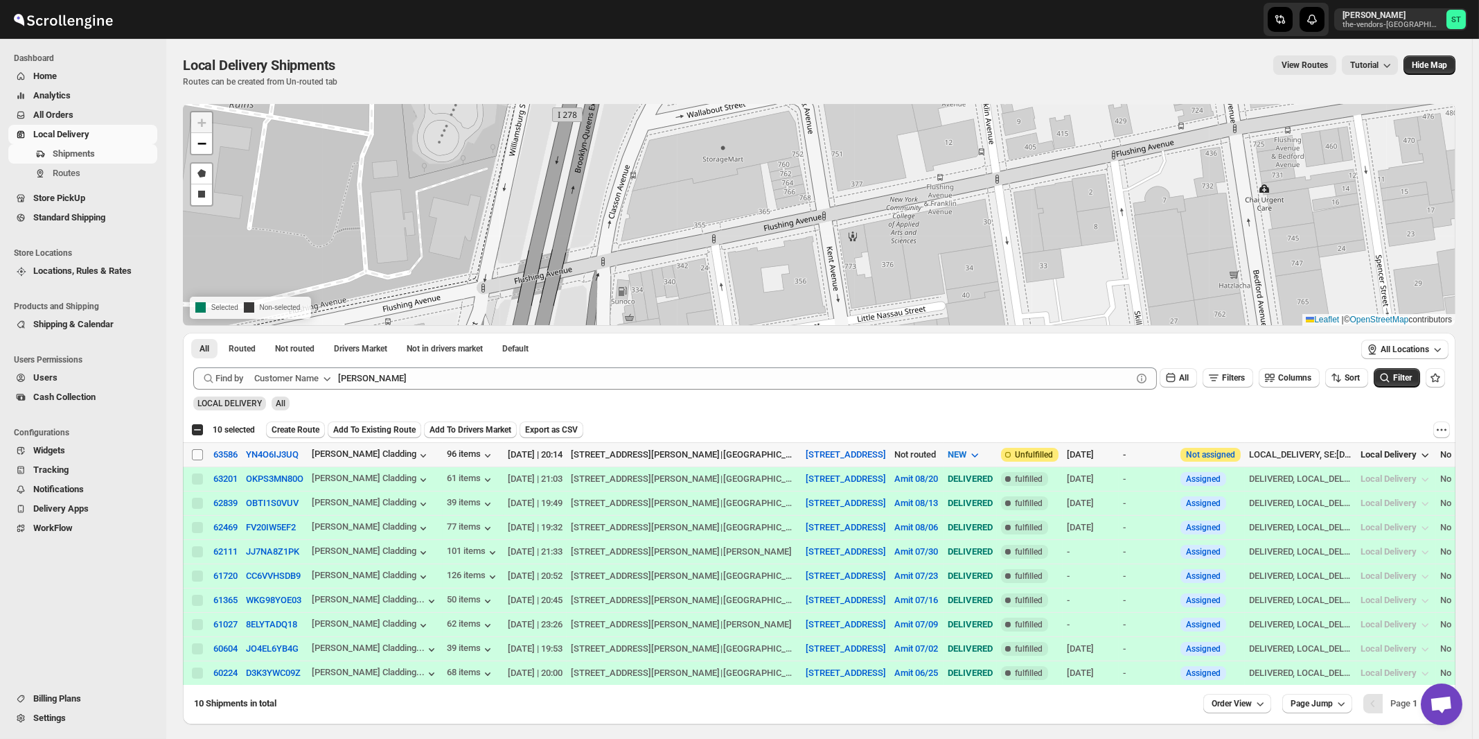
click at [199, 452] on input "Select shipment" at bounding box center [197, 454] width 11 height 11
checkbox input "true"
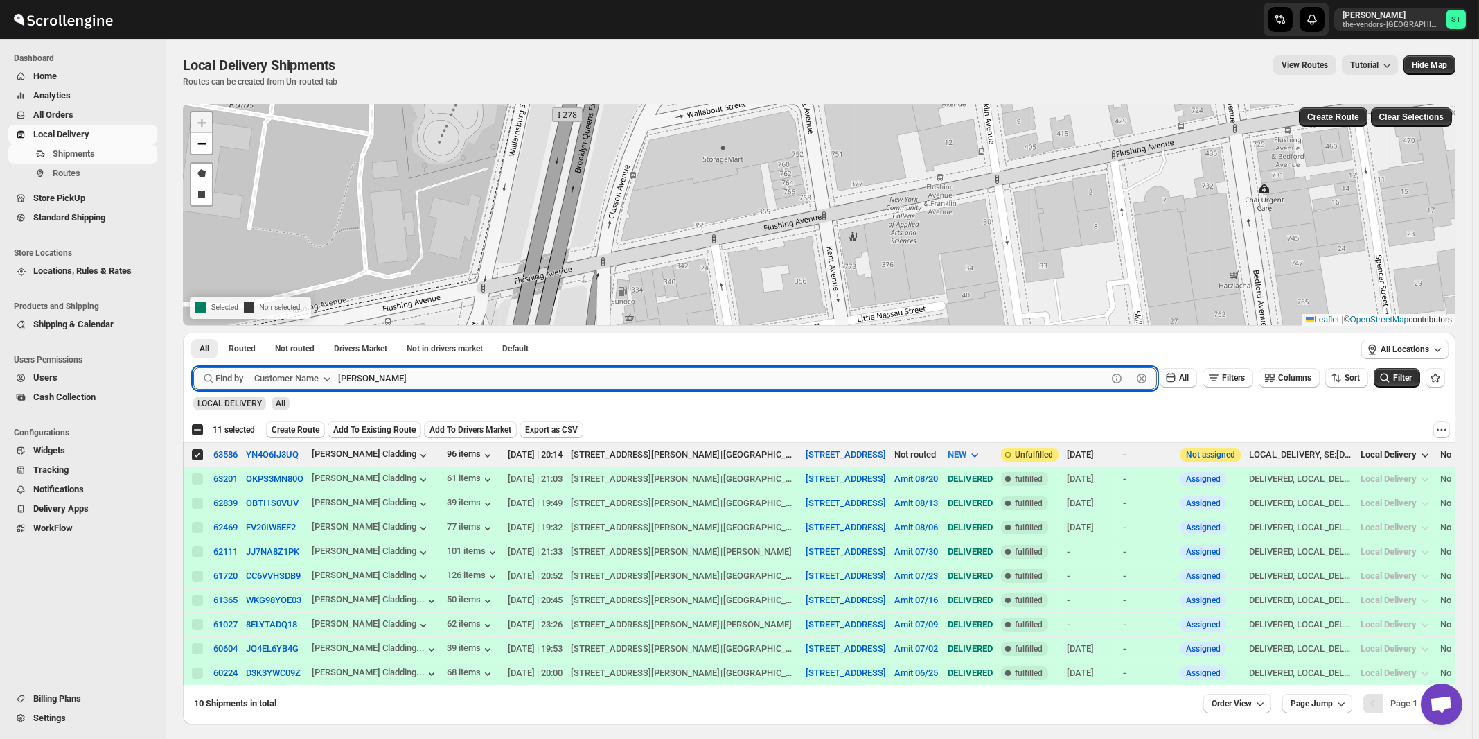
click at [534, 378] on input "Bolton" at bounding box center [722, 378] width 769 height 22
paste input "P&G Monsey"
type input "P&G Monsey"
click at [193, 333] on button "Submit" at bounding box center [212, 340] width 39 height 15
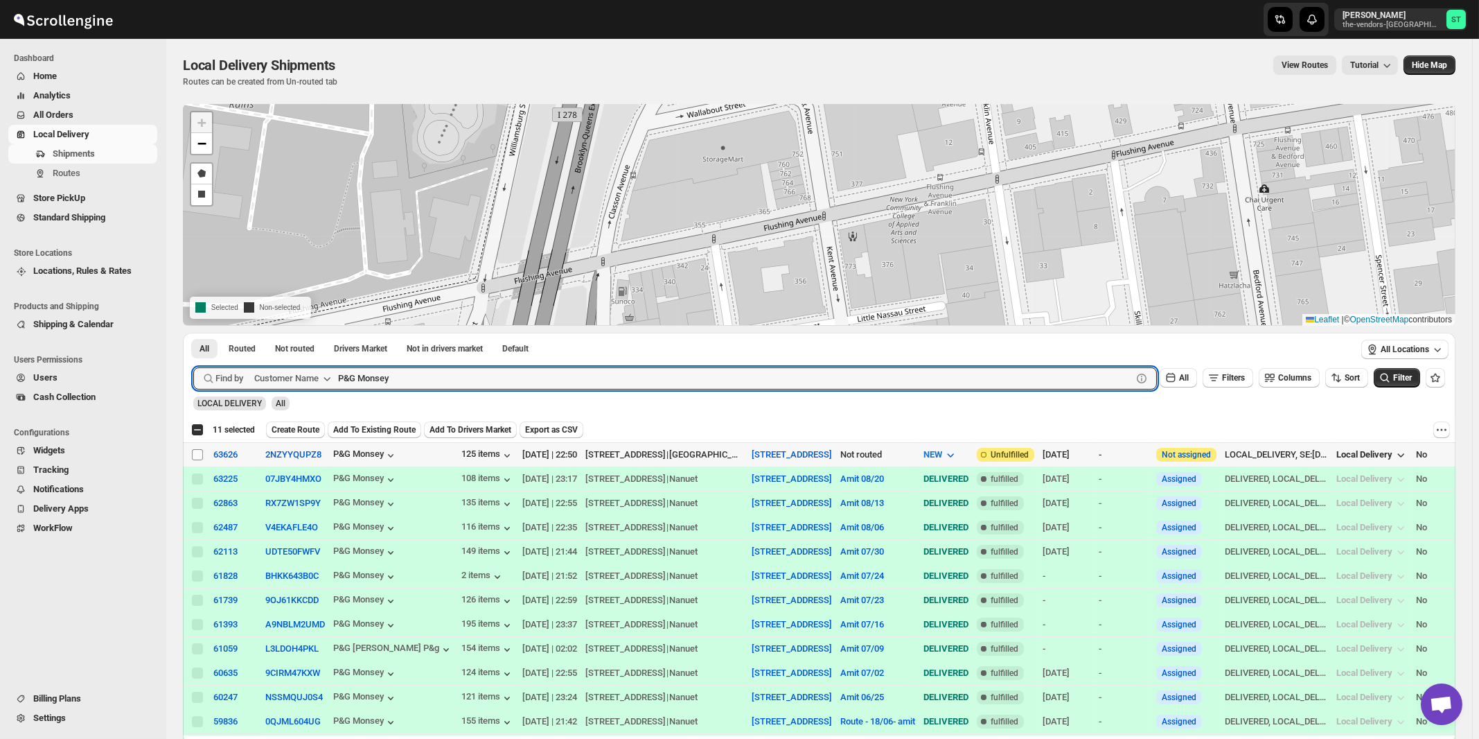
click at [198, 455] on input "Select shipment" at bounding box center [197, 454] width 11 height 11
checkbox input "true"
click at [541, 383] on input "P&G Monsey" at bounding box center [722, 378] width 769 height 22
paste input "Quality Air Heating and Cooling"
type input "Quality Air Heating and Cooling"
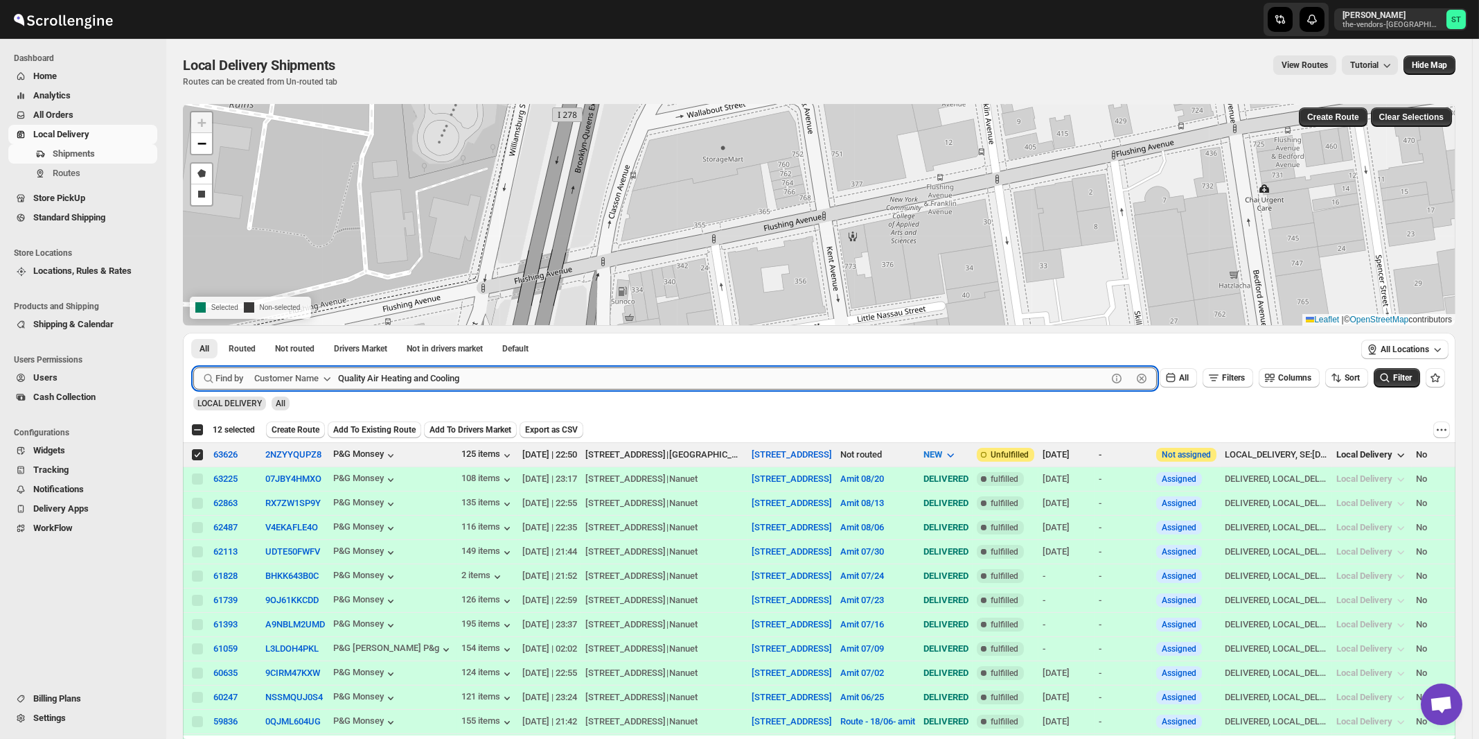
click at [193, 333] on button "Submit" at bounding box center [212, 340] width 39 height 15
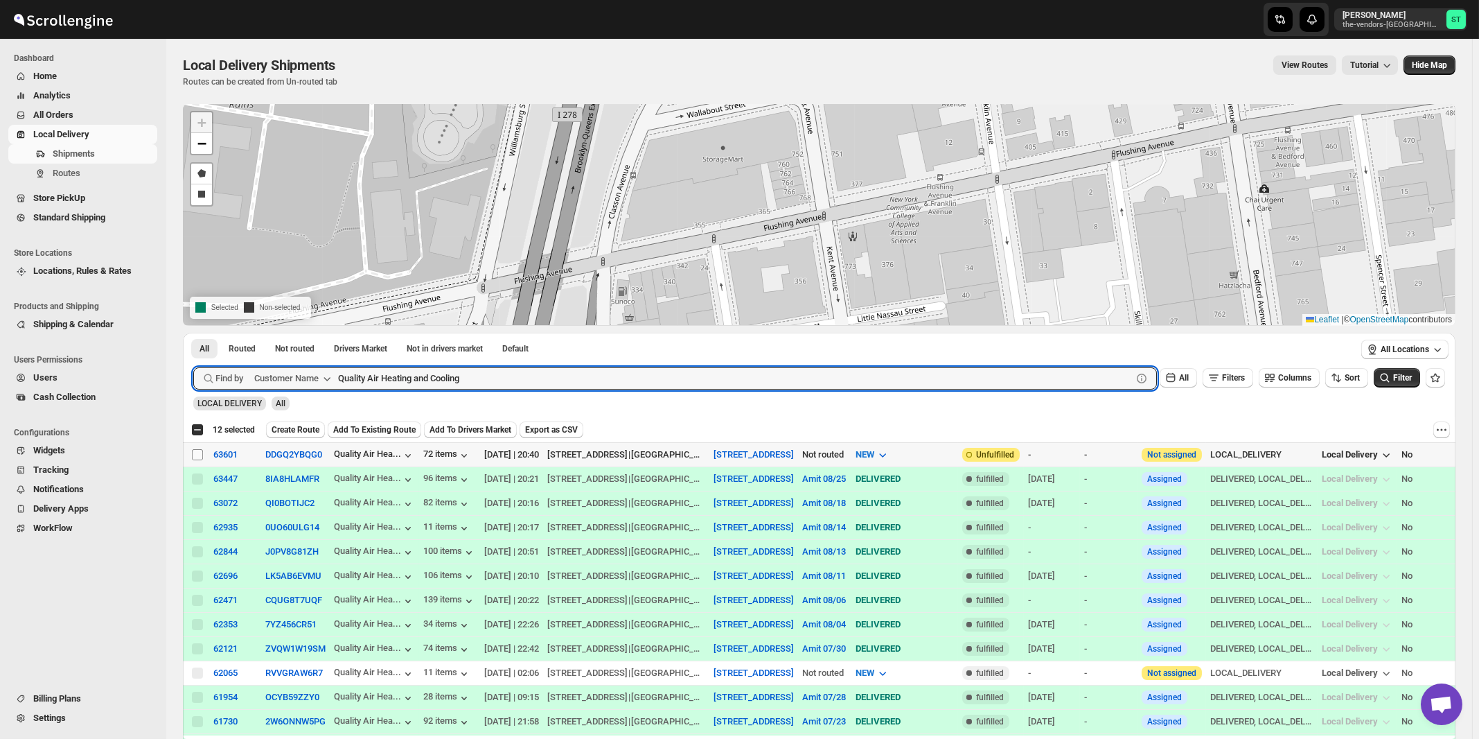
click at [199, 455] on input "Select shipment" at bounding box center [197, 454] width 11 height 11
checkbox input "true"
click at [488, 375] on input "Quality Air Heating and Cooling" at bounding box center [722, 378] width 769 height 22
paste input "Connect Books"
type input "Connect Books"
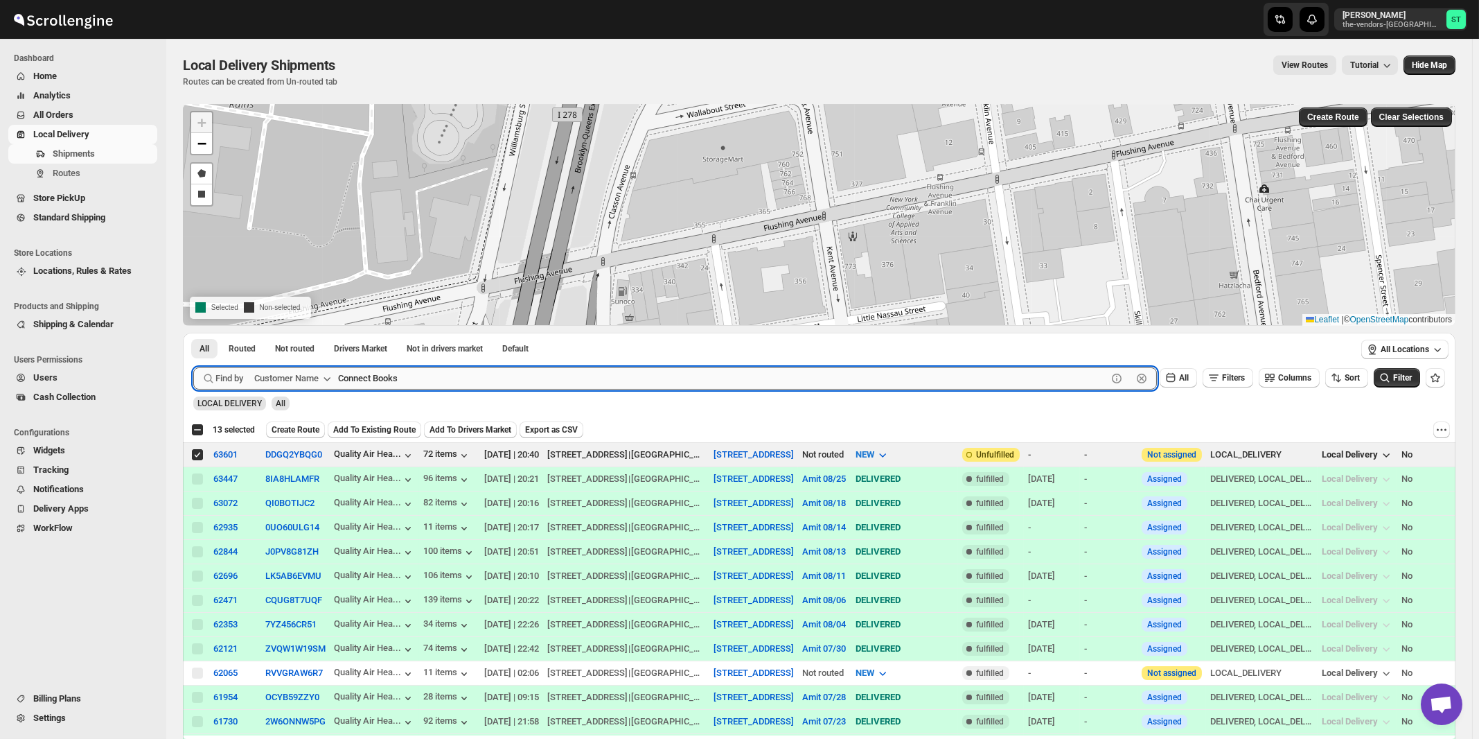
click at [193, 333] on button "Submit" at bounding box center [212, 340] width 39 height 15
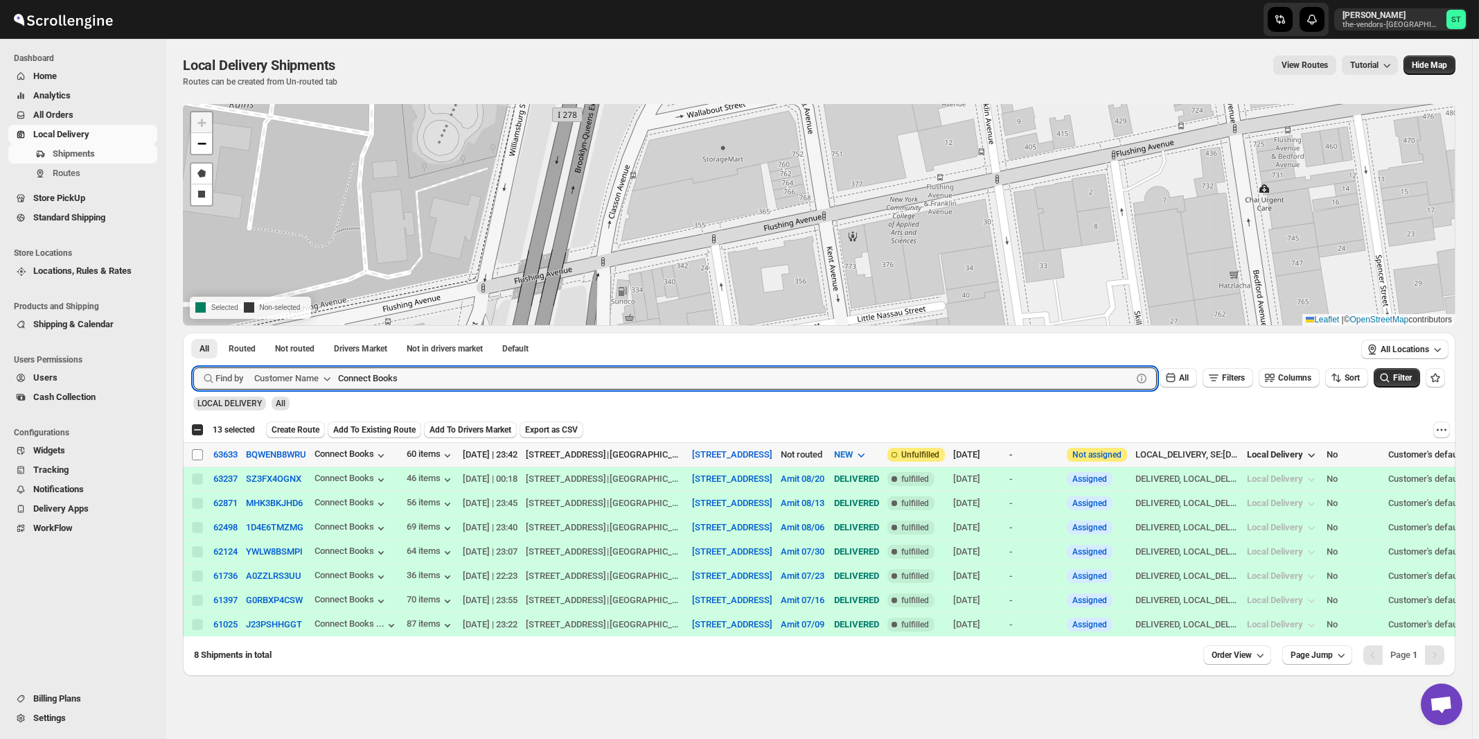
click at [197, 456] on input "Select shipment" at bounding box center [197, 454] width 11 height 11
checkbox input "true"
click at [473, 378] on input "Connect Books" at bounding box center [722, 378] width 769 height 22
paste input "Ziltch Office"
click at [193, 333] on button "Submit" at bounding box center [212, 340] width 39 height 15
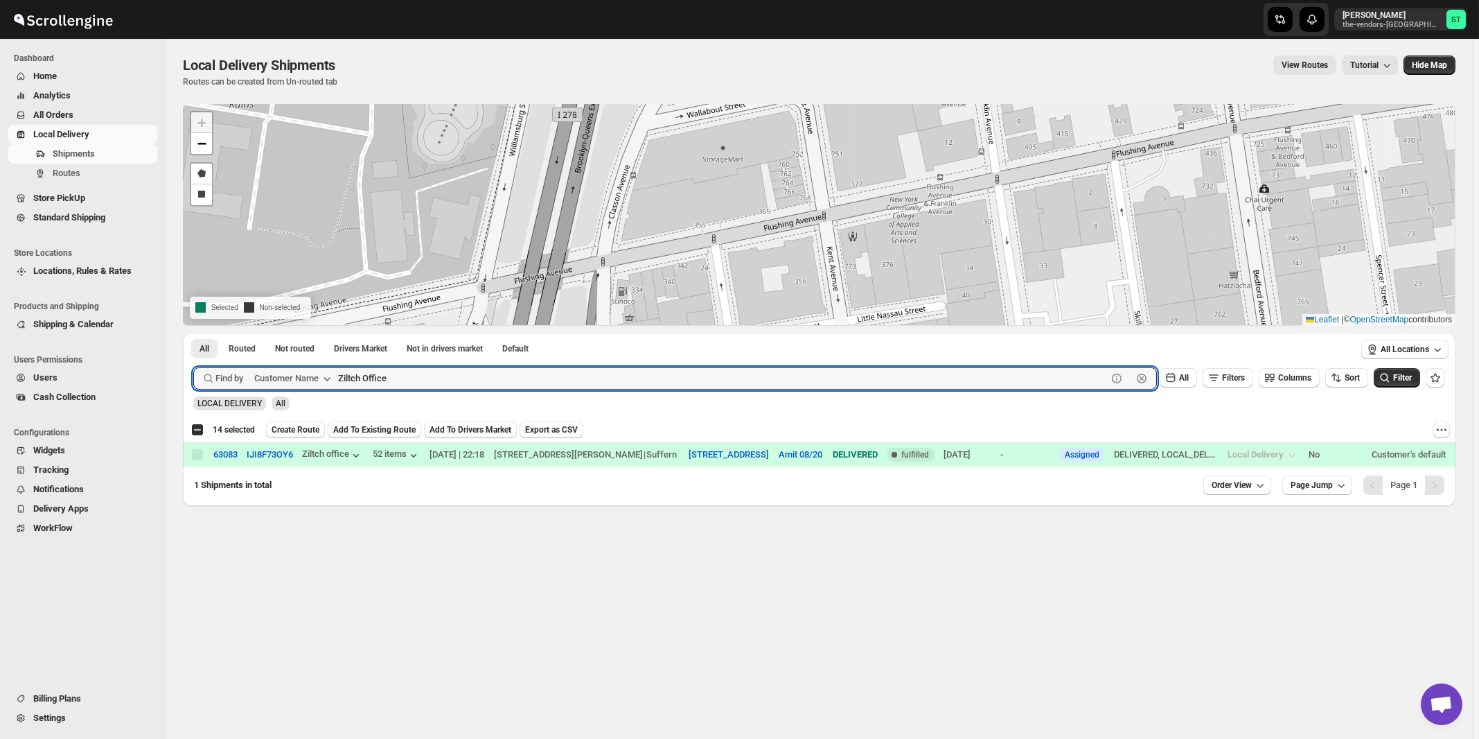
paste input "Hindy Breuer"
click at [193, 333] on button "Submit" at bounding box center [212, 340] width 39 height 15
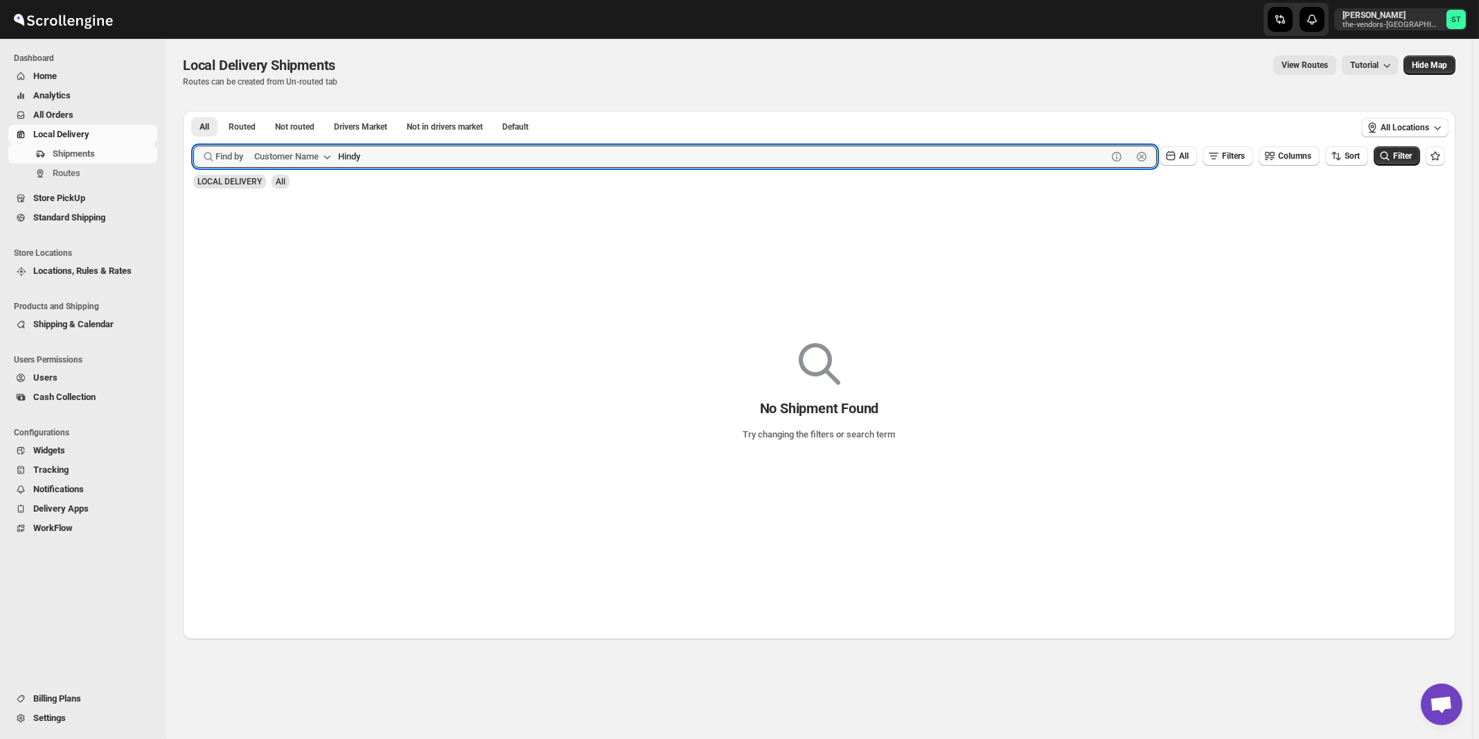
type input "Hindy"
click at [193, 111] on button "Submit" at bounding box center [212, 118] width 39 height 15
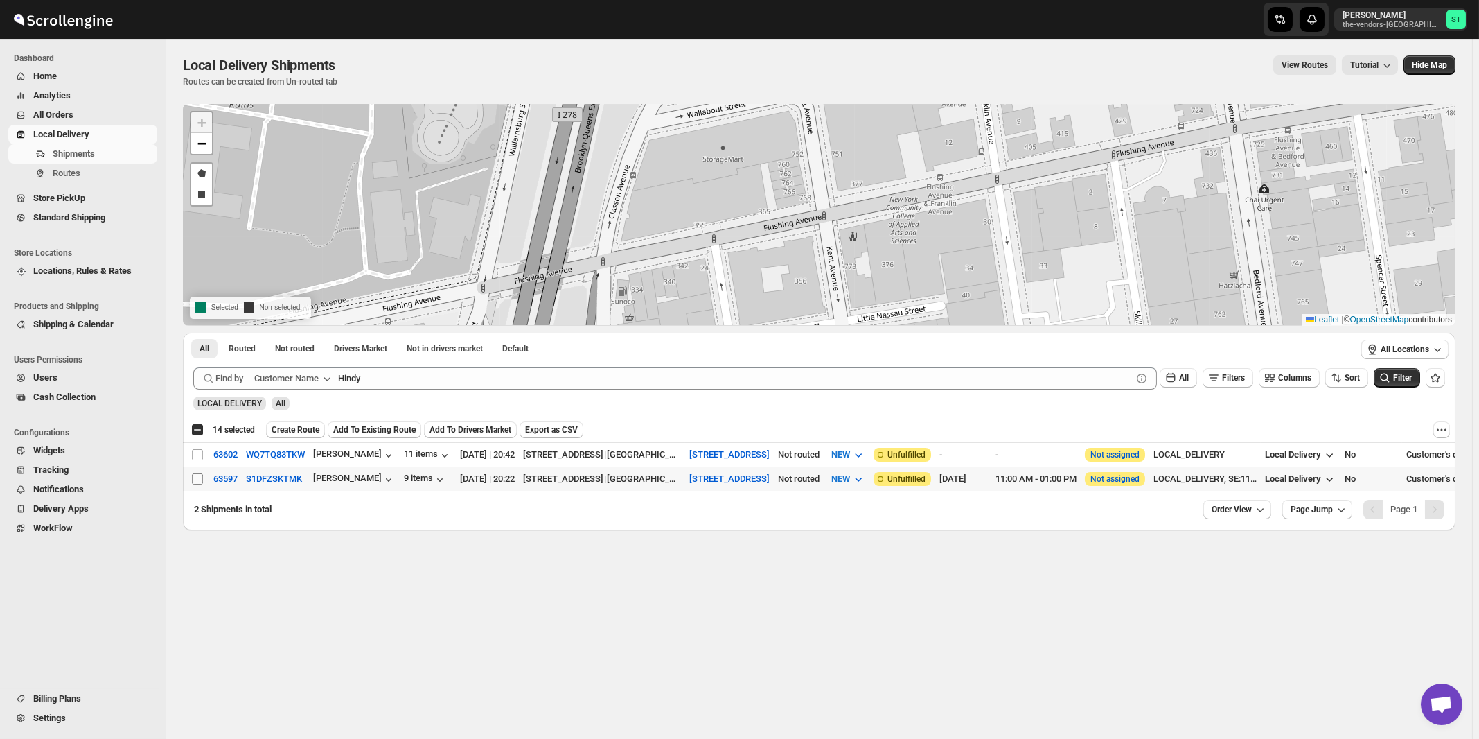
click at [197, 478] on input "Select shipment" at bounding box center [197, 478] width 11 height 11
checkbox input "true"
click at [199, 456] on input "Select shipment" at bounding box center [197, 454] width 11 height 11
checkbox input "true"
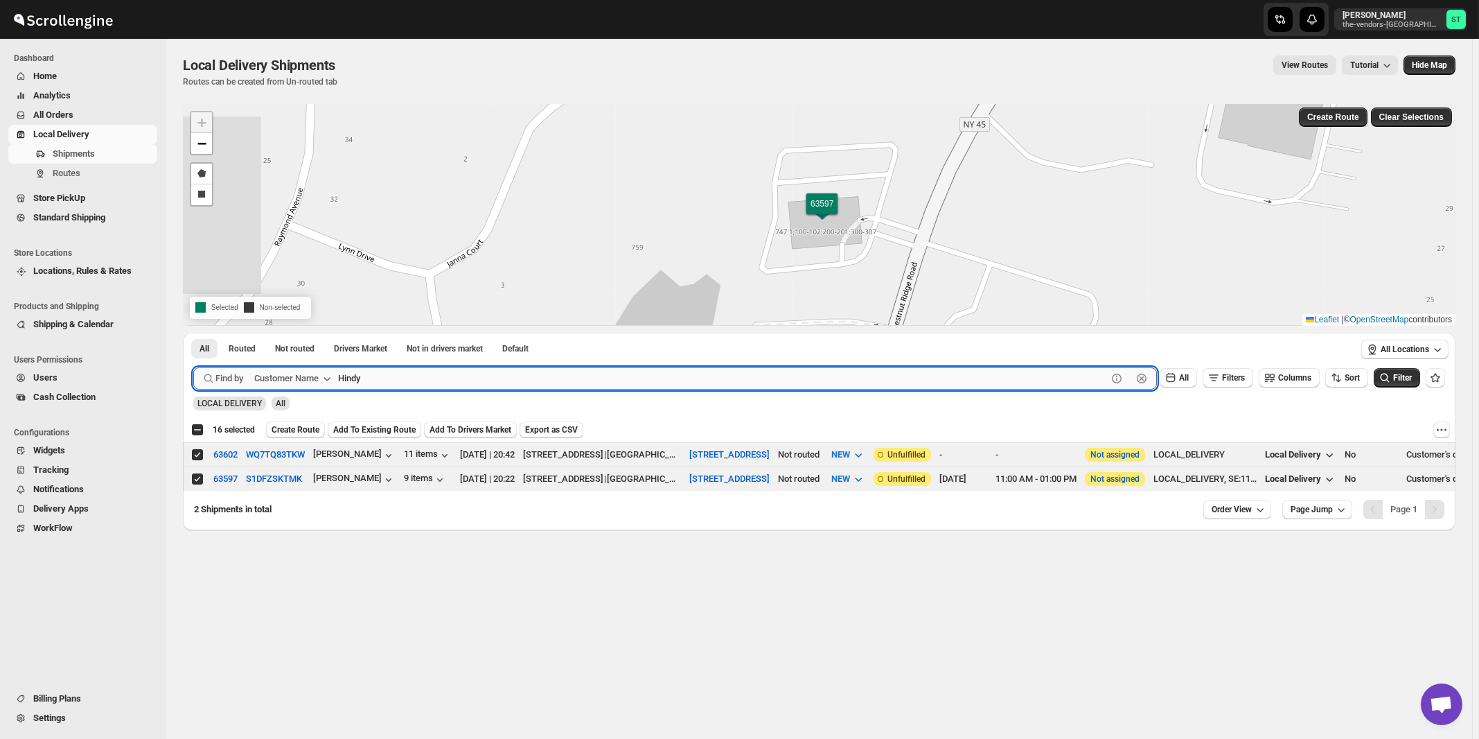
click at [420, 373] on input "Hindy" at bounding box center [722, 378] width 769 height 22
paste input "Pella Lish"
click at [193, 333] on button "Submit" at bounding box center [212, 340] width 39 height 15
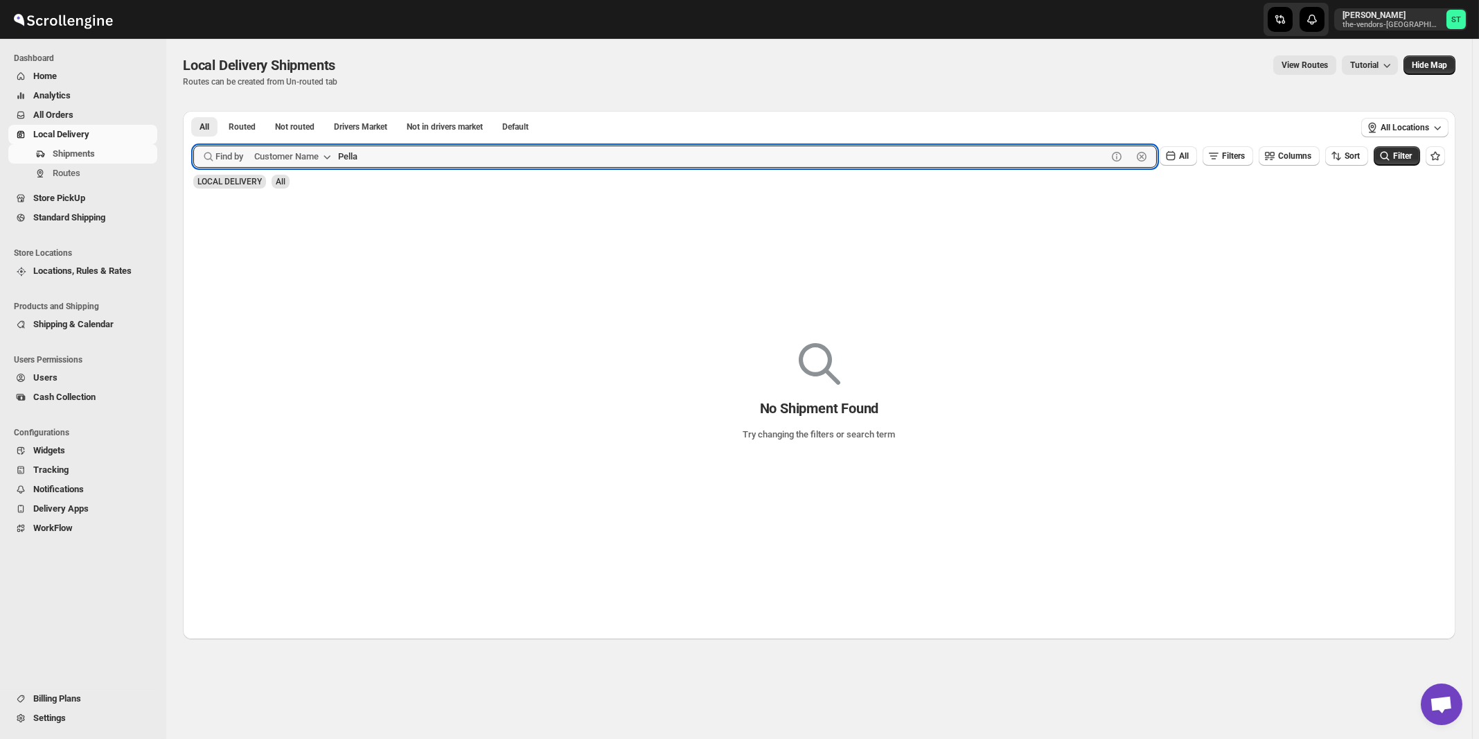
type input "Pella"
click at [193, 111] on button "Submit" at bounding box center [212, 118] width 39 height 15
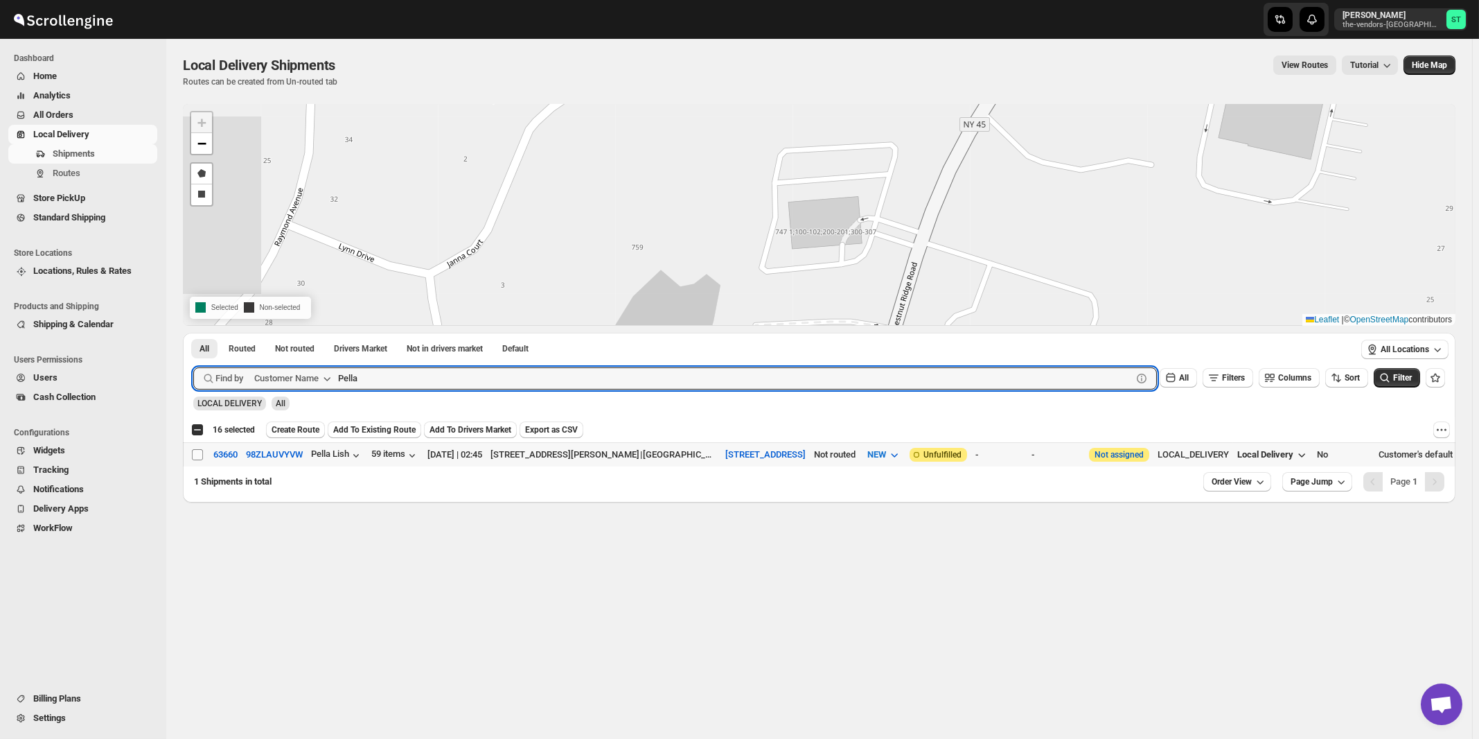
click at [197, 451] on input "Select shipment" at bounding box center [197, 454] width 11 height 11
checkbox input "true"
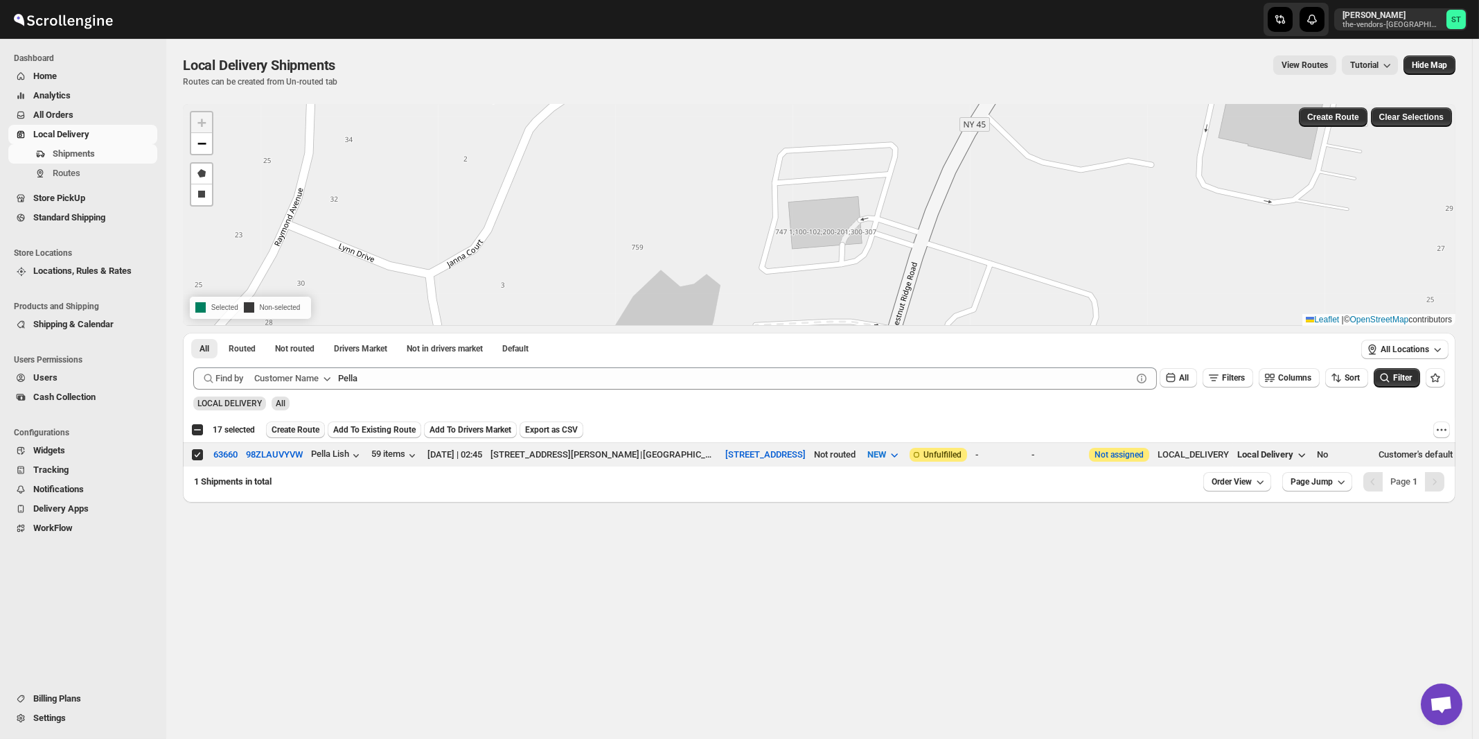
click at [298, 429] on span "Create Route" at bounding box center [296, 429] width 48 height 11
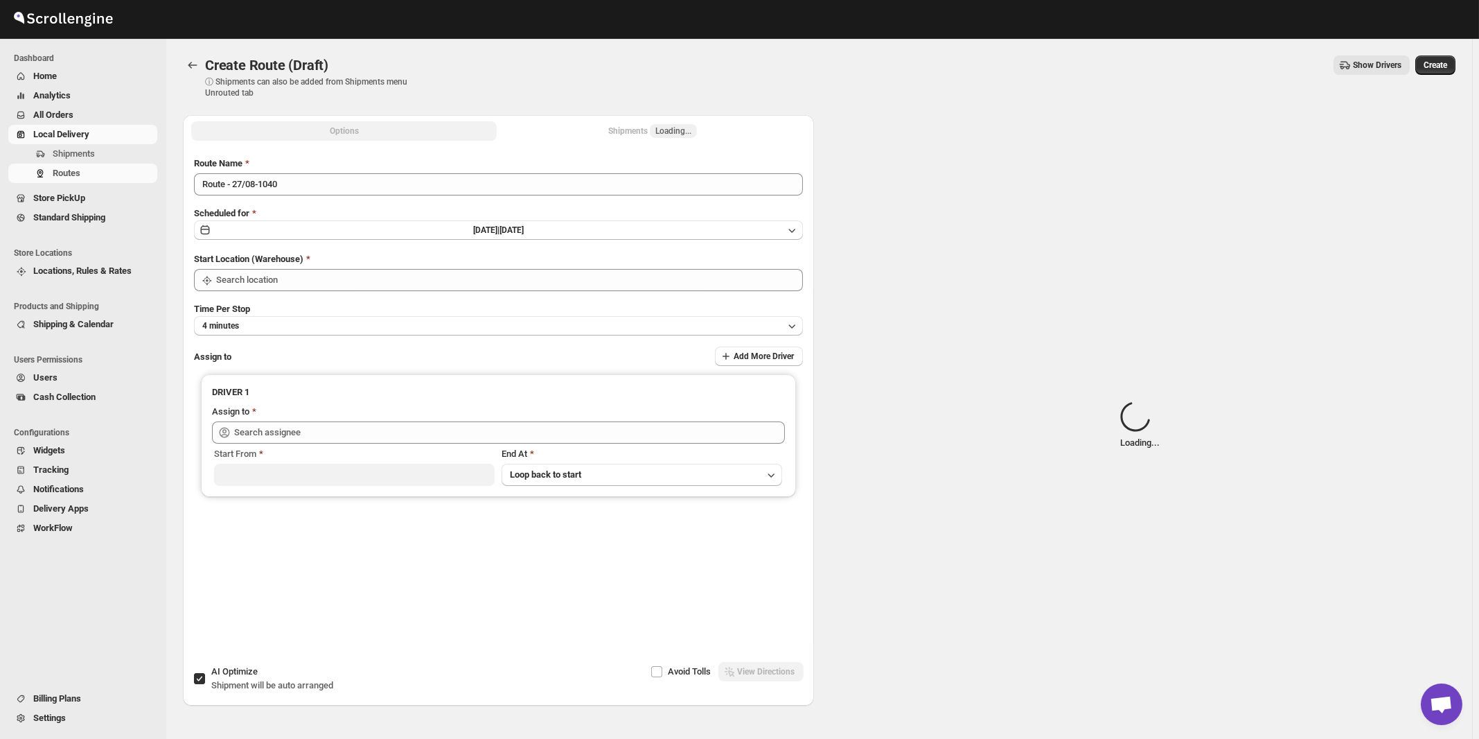
type input "[STREET_ADDRESS]"
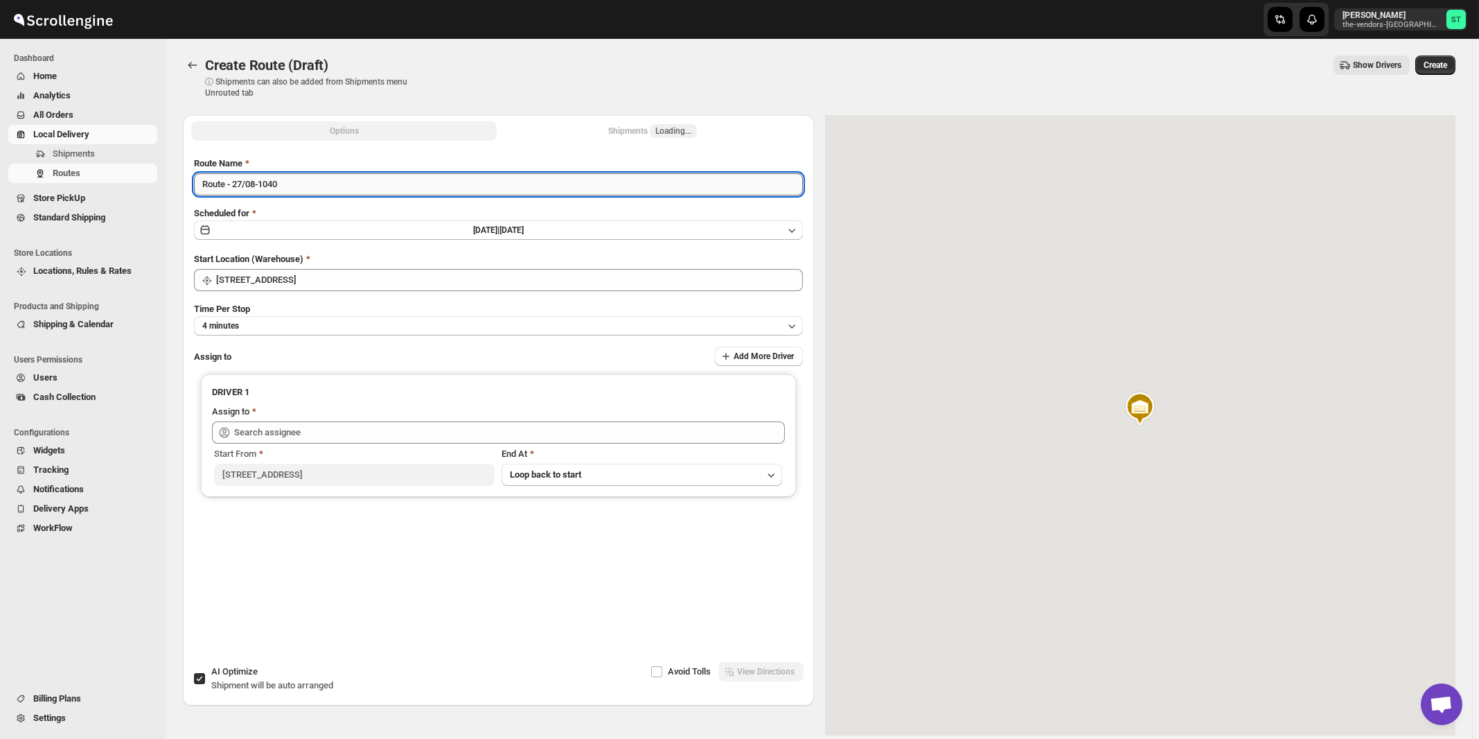
click at [404, 183] on input "Route - 27/08-1040" at bounding box center [498, 184] width 609 height 22
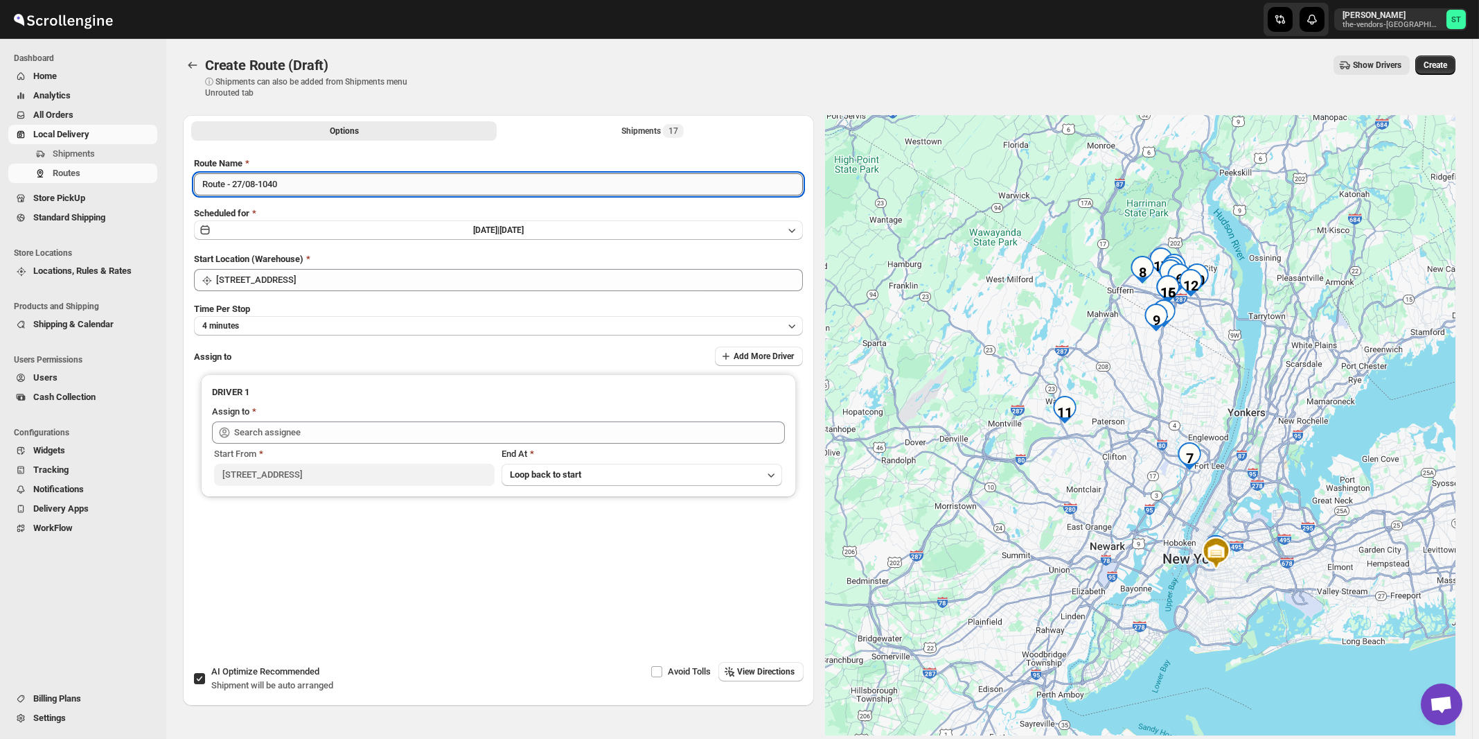
paste input "Amit"
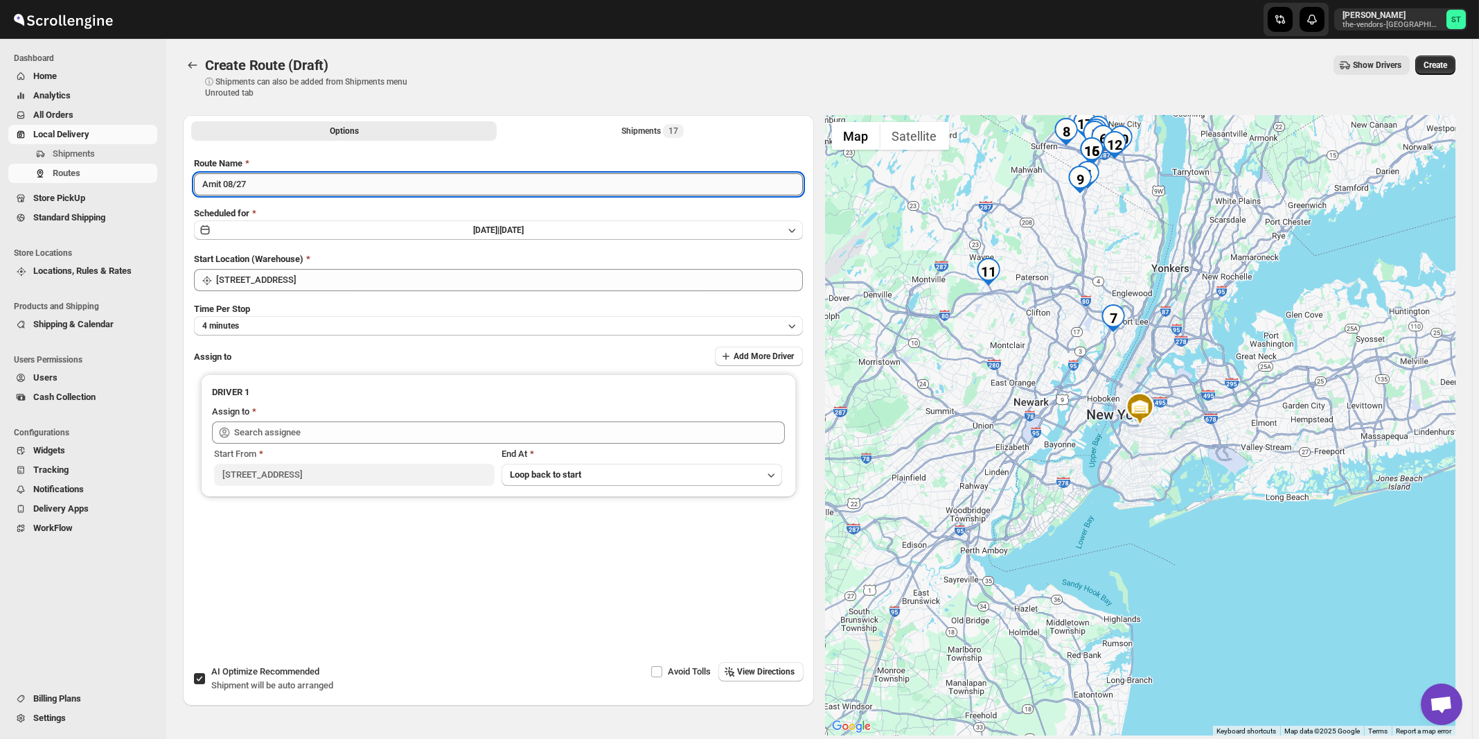
type input "Amit 08/27"
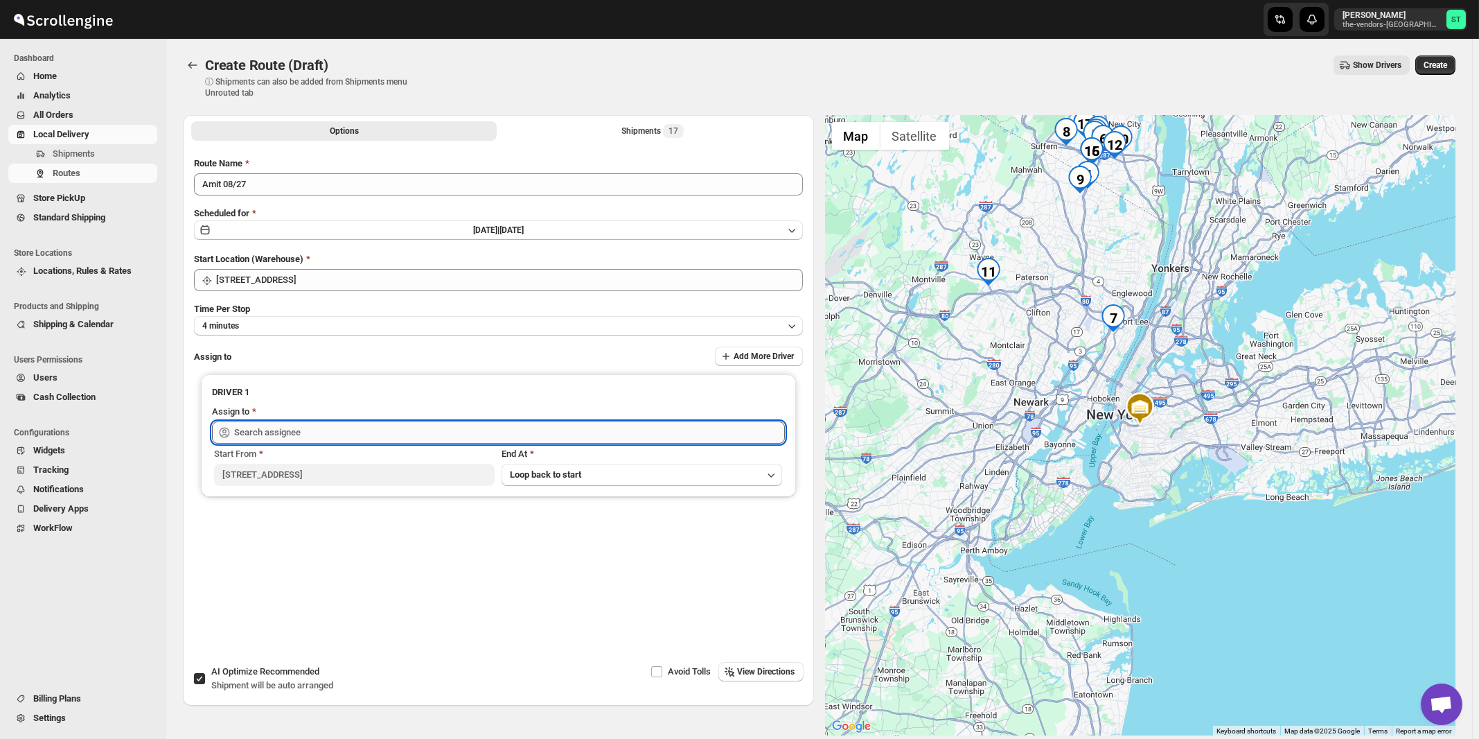
click at [319, 431] on input "text" at bounding box center [509, 432] width 551 height 22
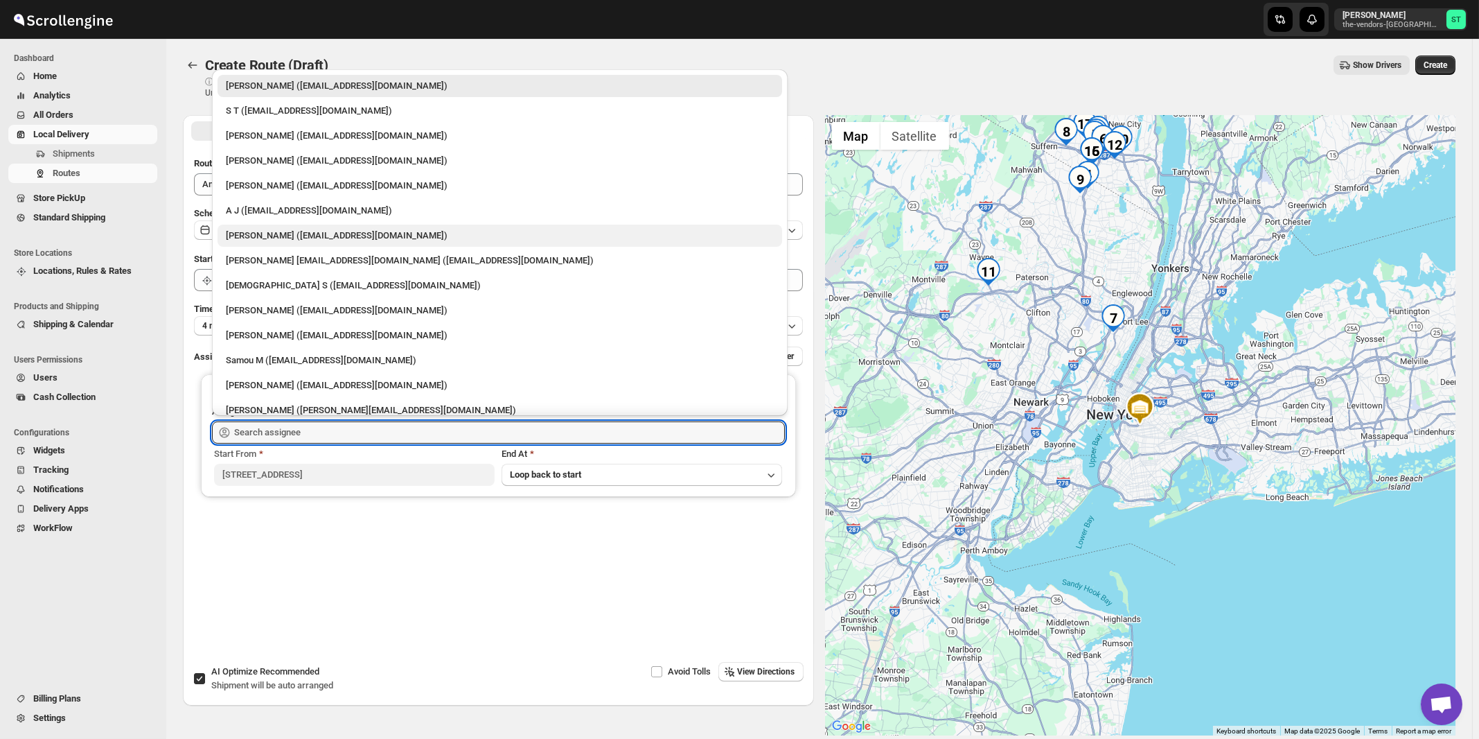
click at [267, 236] on div "[PERSON_NAME] ([EMAIL_ADDRESS][DOMAIN_NAME])" at bounding box center [500, 236] width 548 height 14
type input "[PERSON_NAME] ([EMAIL_ADDRESS][DOMAIN_NAME])"
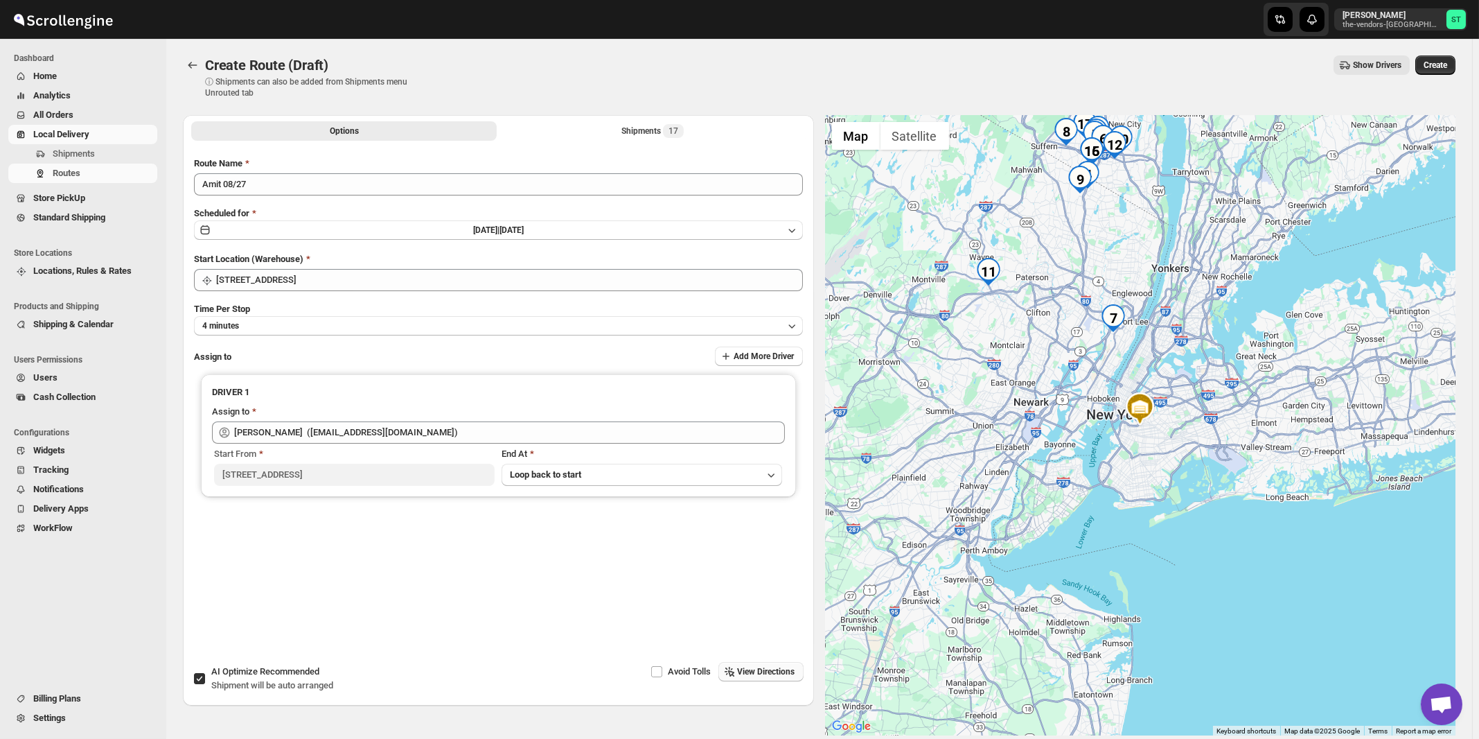
click at [768, 677] on span "View Directions" at bounding box center [767, 671] width 58 height 11
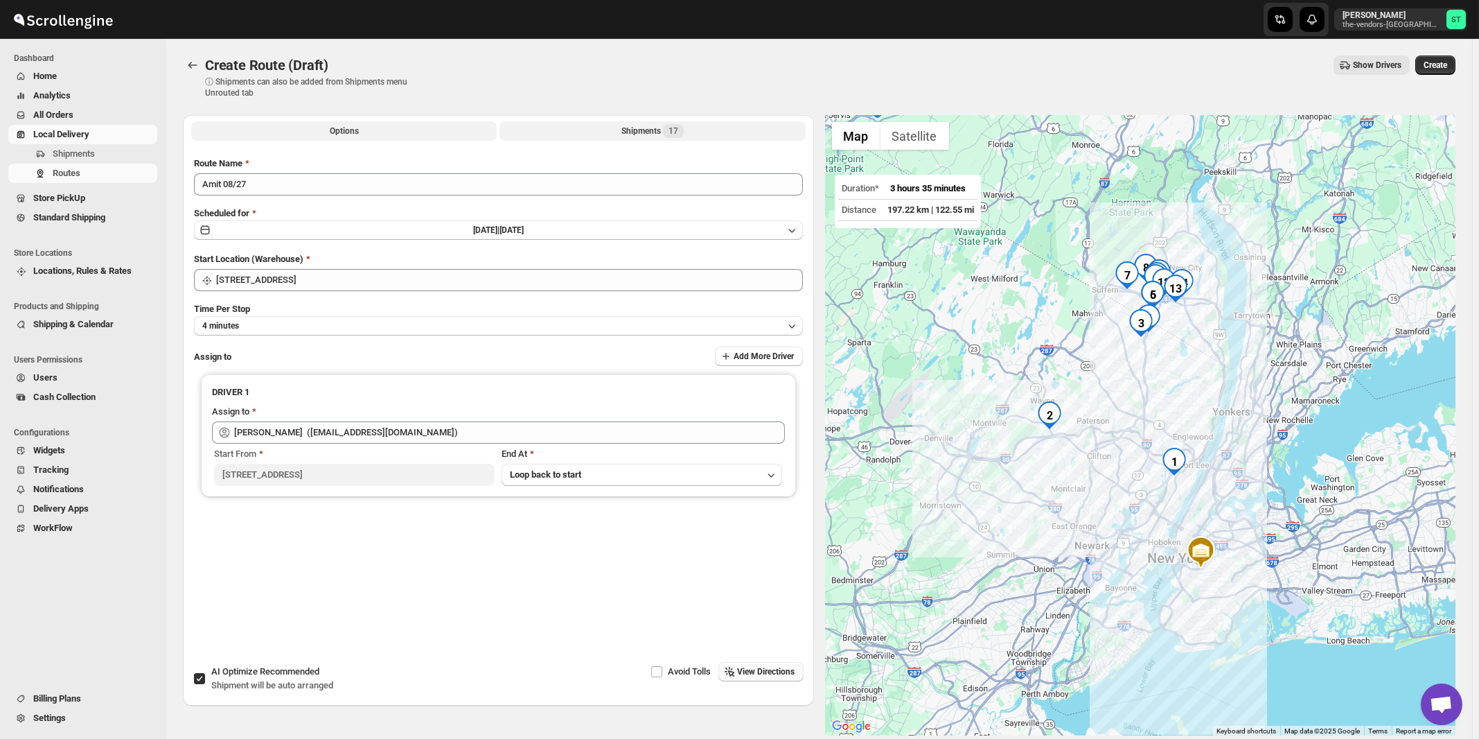
click at [675, 130] on span "17" at bounding box center [674, 130] width 10 height 11
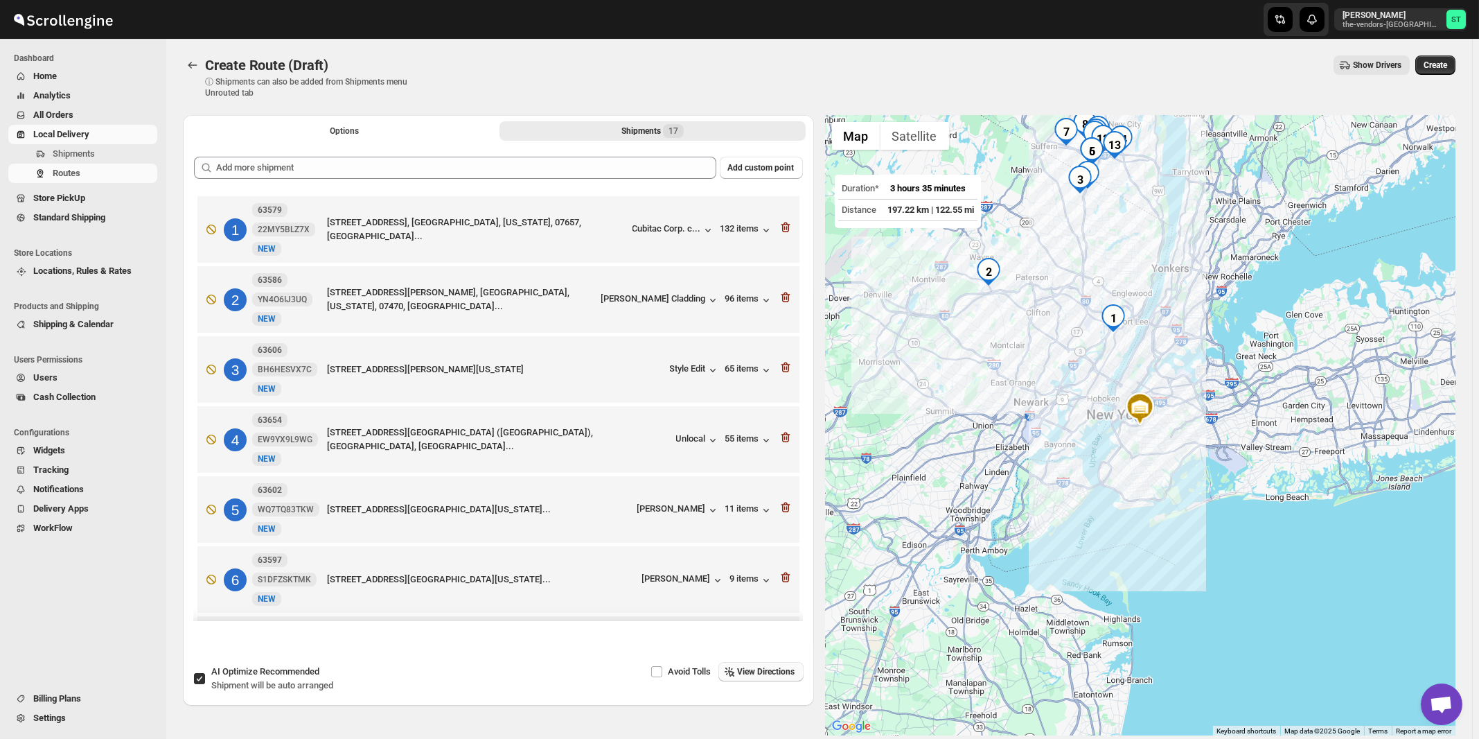
click at [293, 682] on span "Shipment will be auto arranged" at bounding box center [272, 685] width 122 height 10
click at [205, 682] on input "AI Optimize Recommended Shipment will be auto arranged" at bounding box center [199, 678] width 11 height 11
checkbox input "false"
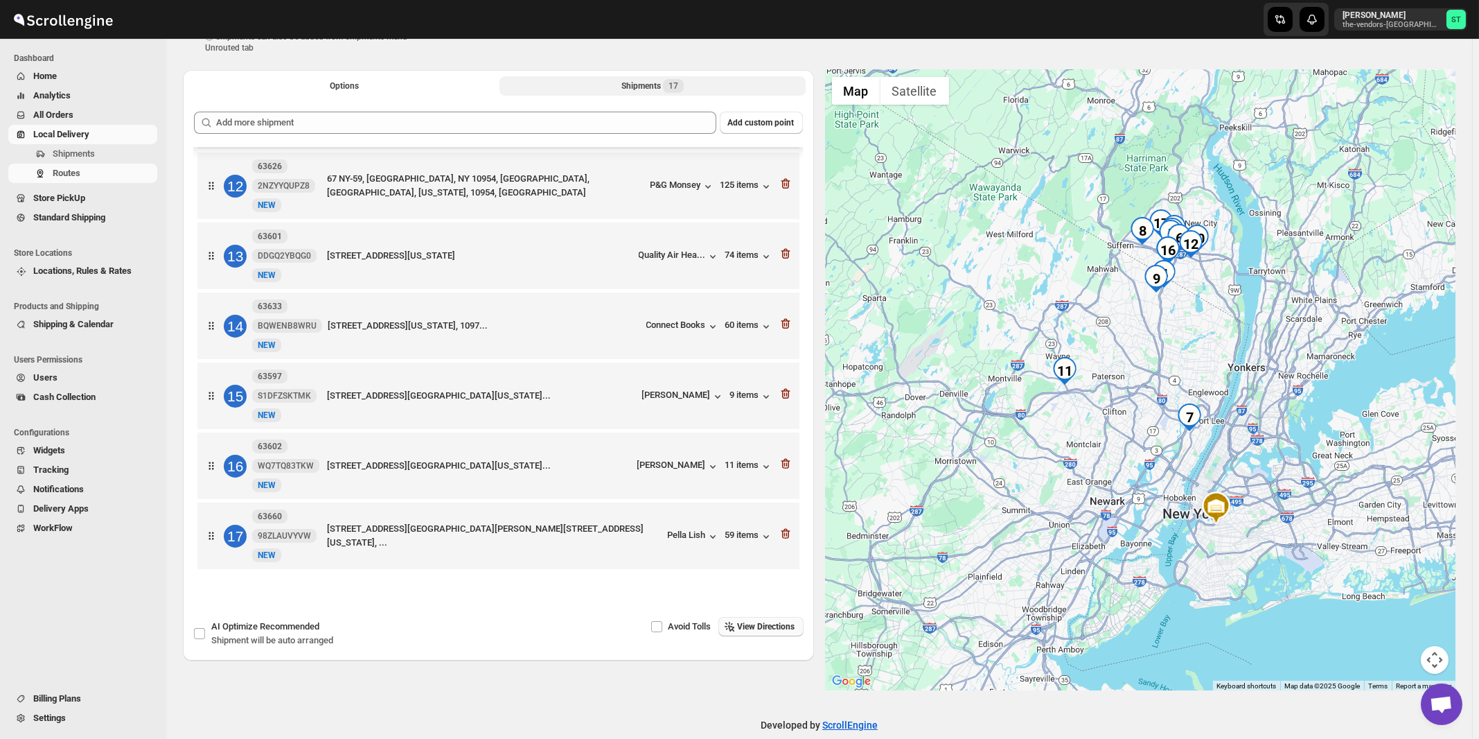
scroll to position [65, 0]
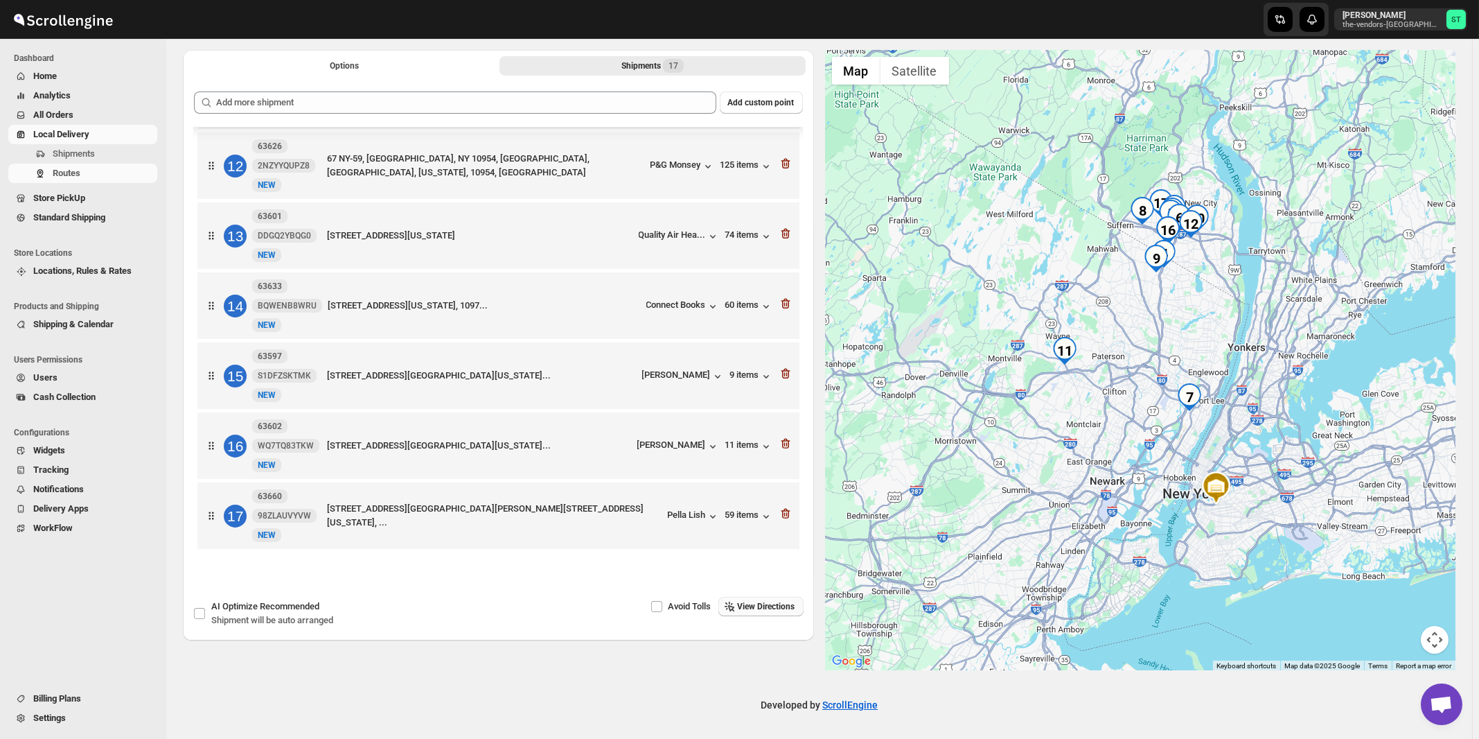
click at [781, 605] on span "View Directions" at bounding box center [767, 606] width 58 height 11
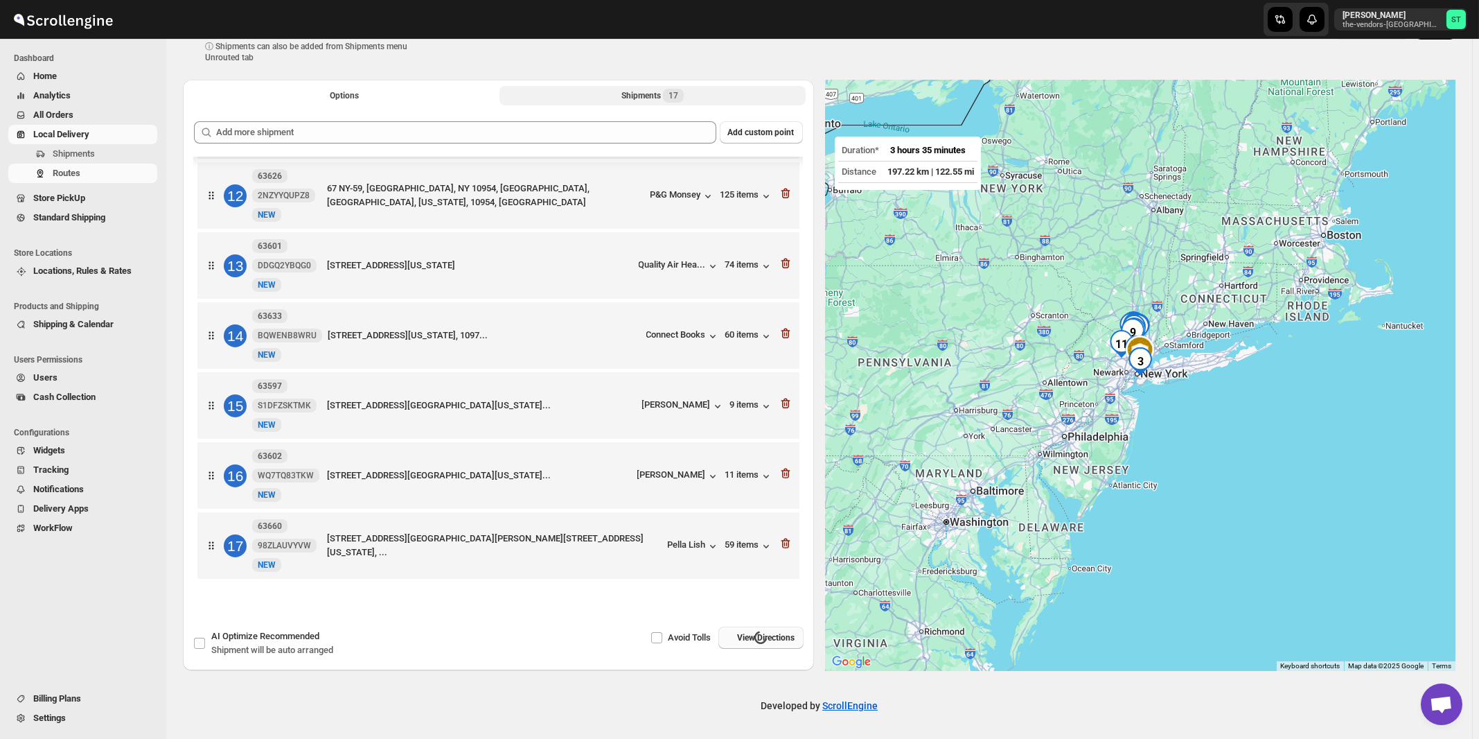
scroll to position [0, 0]
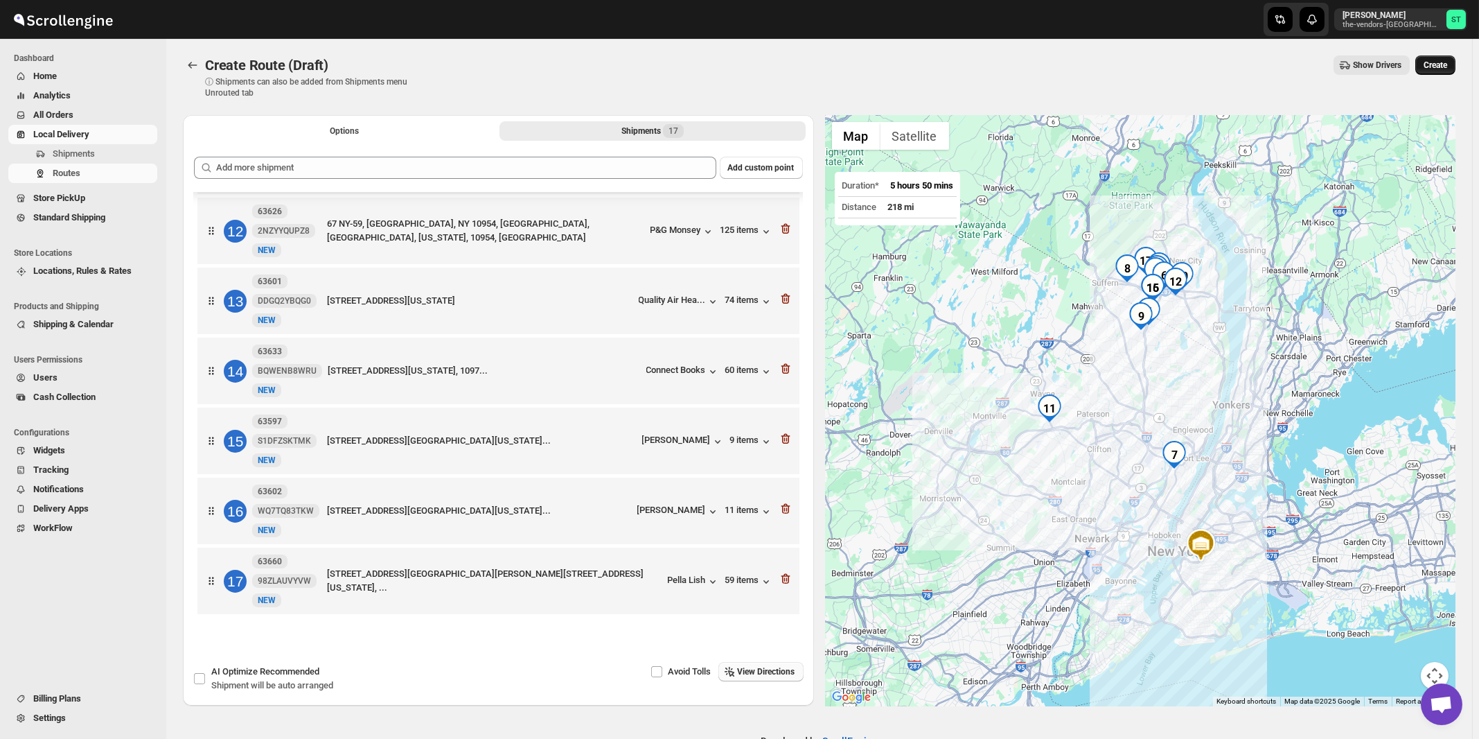
click at [1444, 68] on span "Create" at bounding box center [1436, 65] width 24 height 11
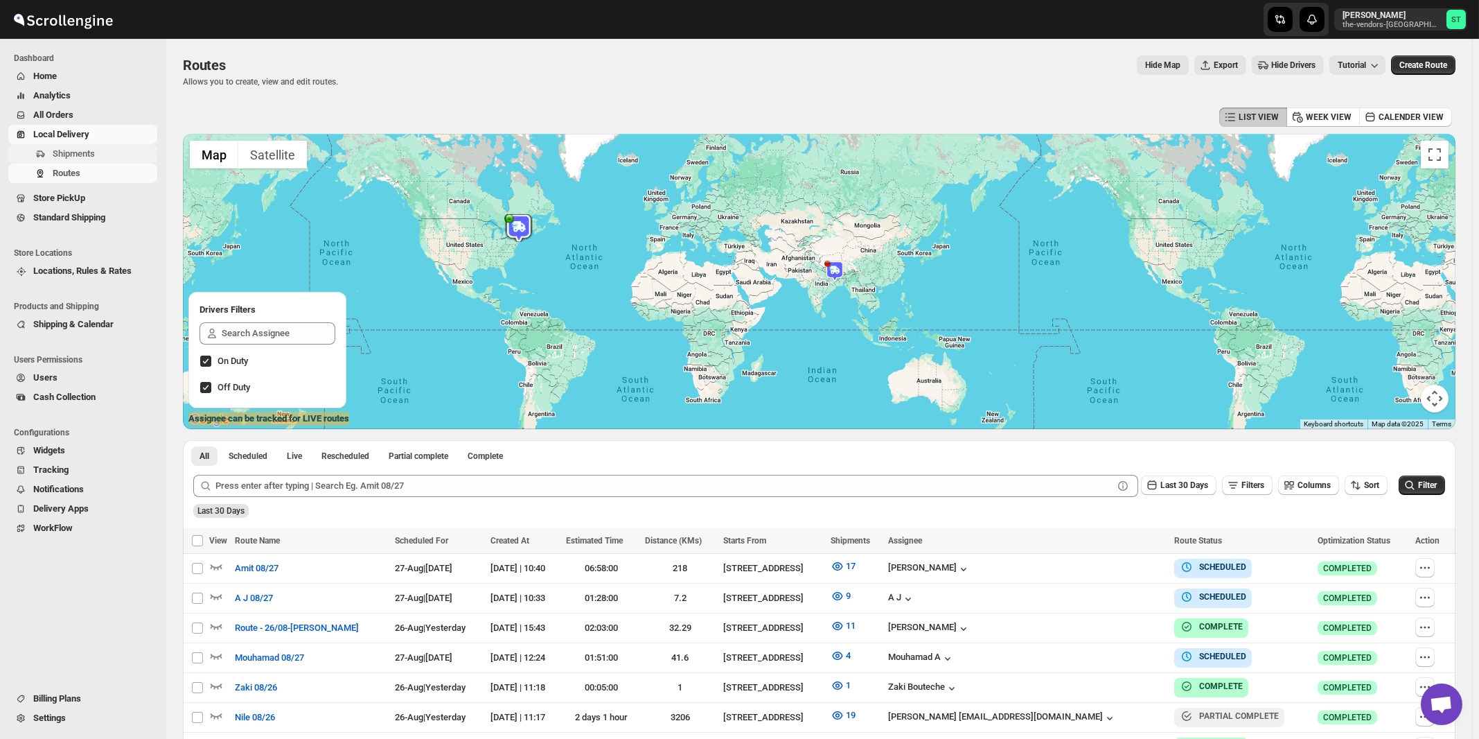
click at [70, 155] on span "Shipments" at bounding box center [74, 153] width 42 height 10
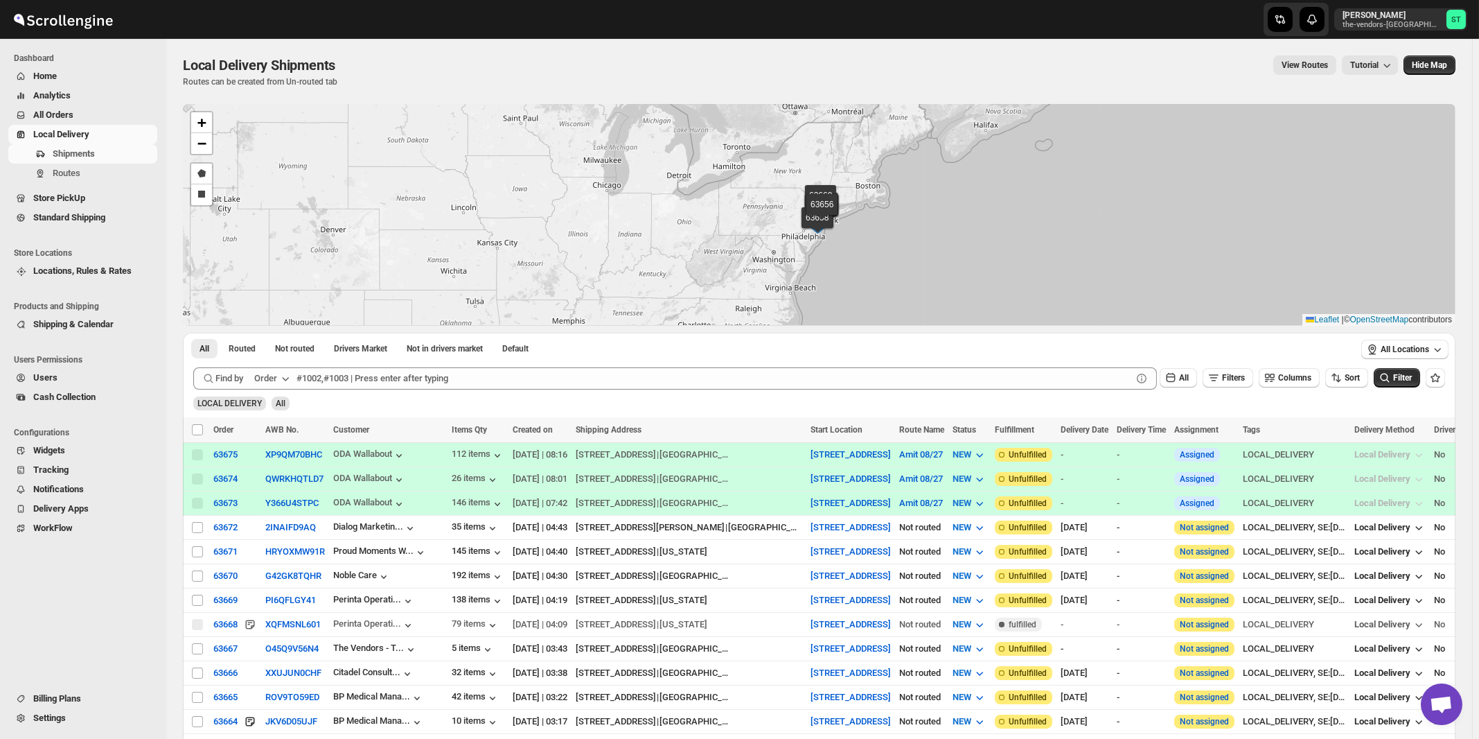
click at [267, 376] on div "Order" at bounding box center [265, 378] width 23 height 14
click at [272, 488] on div "Customer Name" at bounding box center [274, 482] width 64 height 14
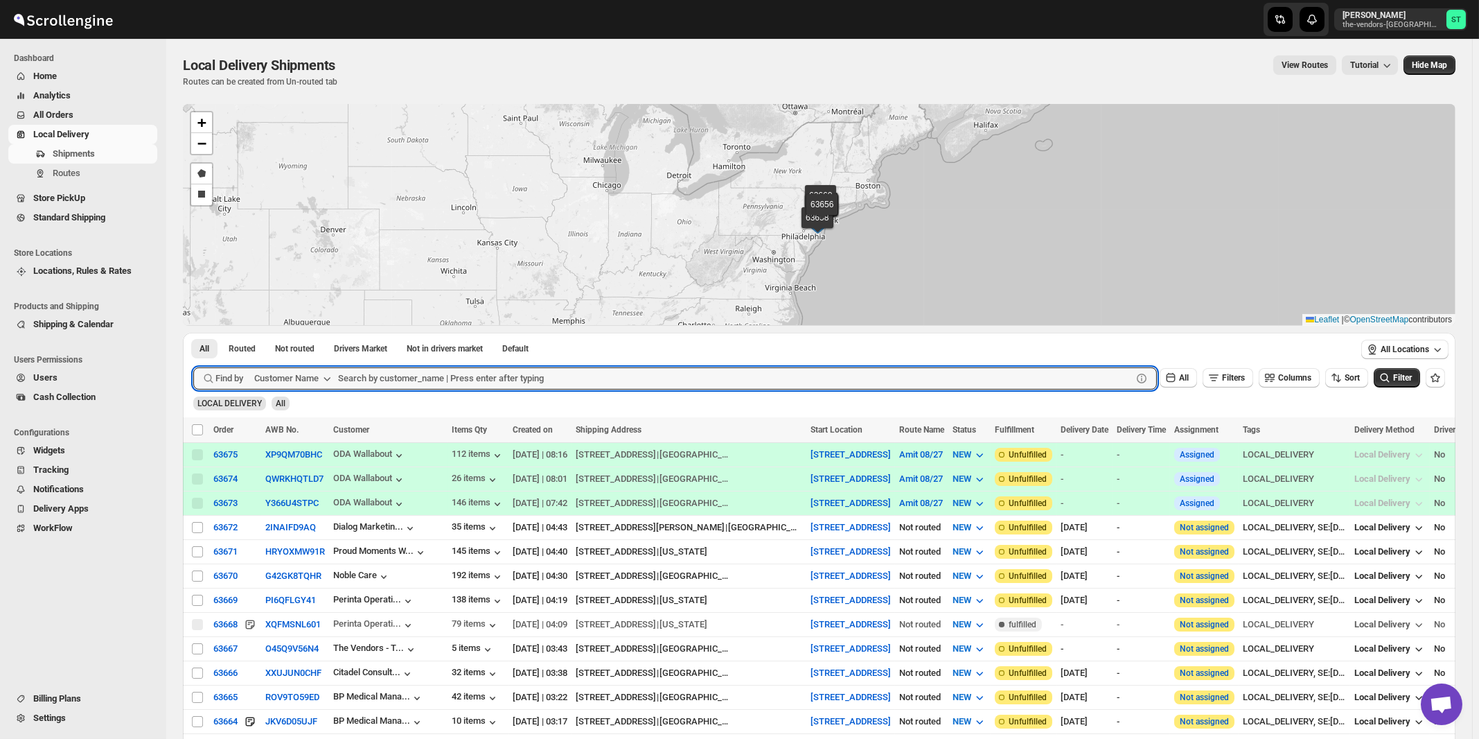
paste input "Oda Primary Health Care"
type input "Oda Primary Health Care"
click at [193, 333] on button "Submit" at bounding box center [212, 340] width 39 height 15
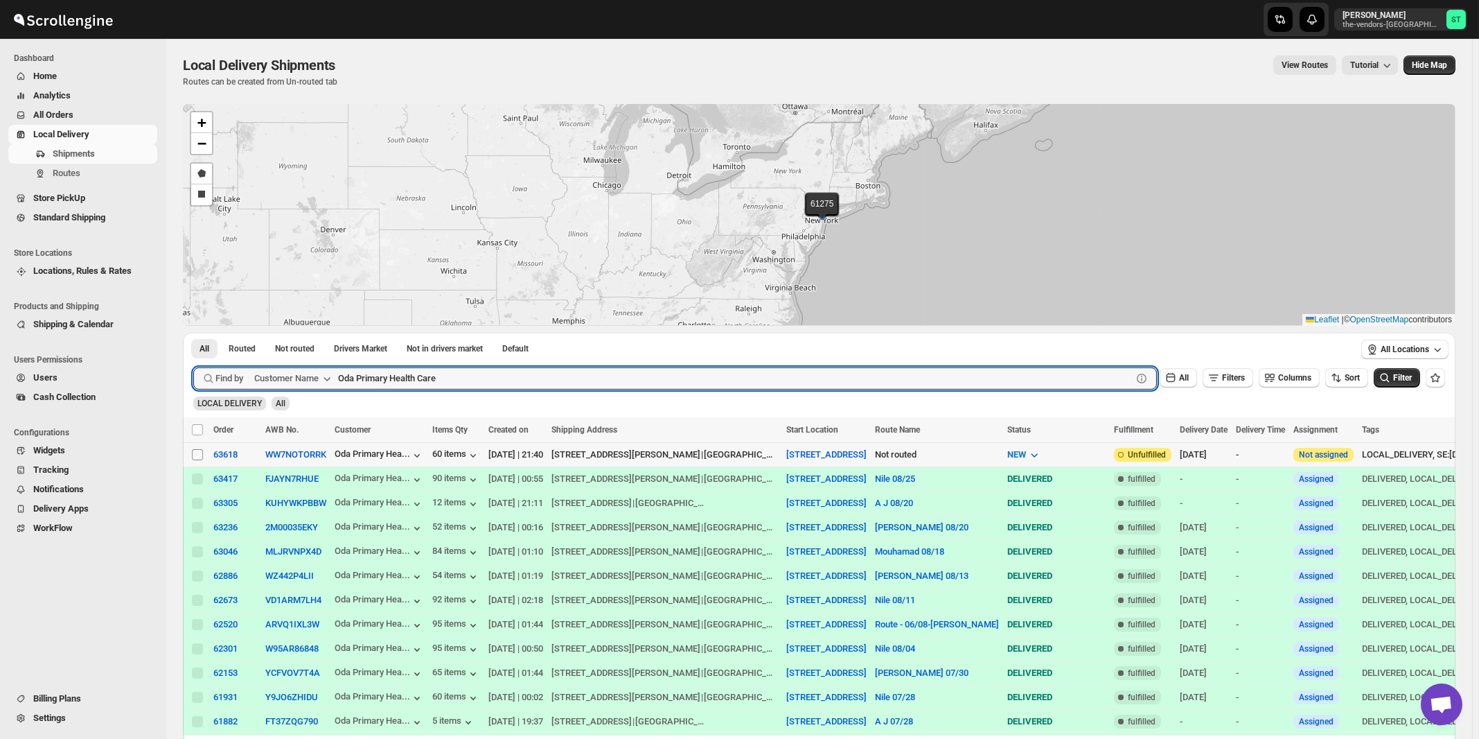
click at [196, 453] on input "Select shipment" at bounding box center [197, 454] width 11 height 11
checkbox input "true"
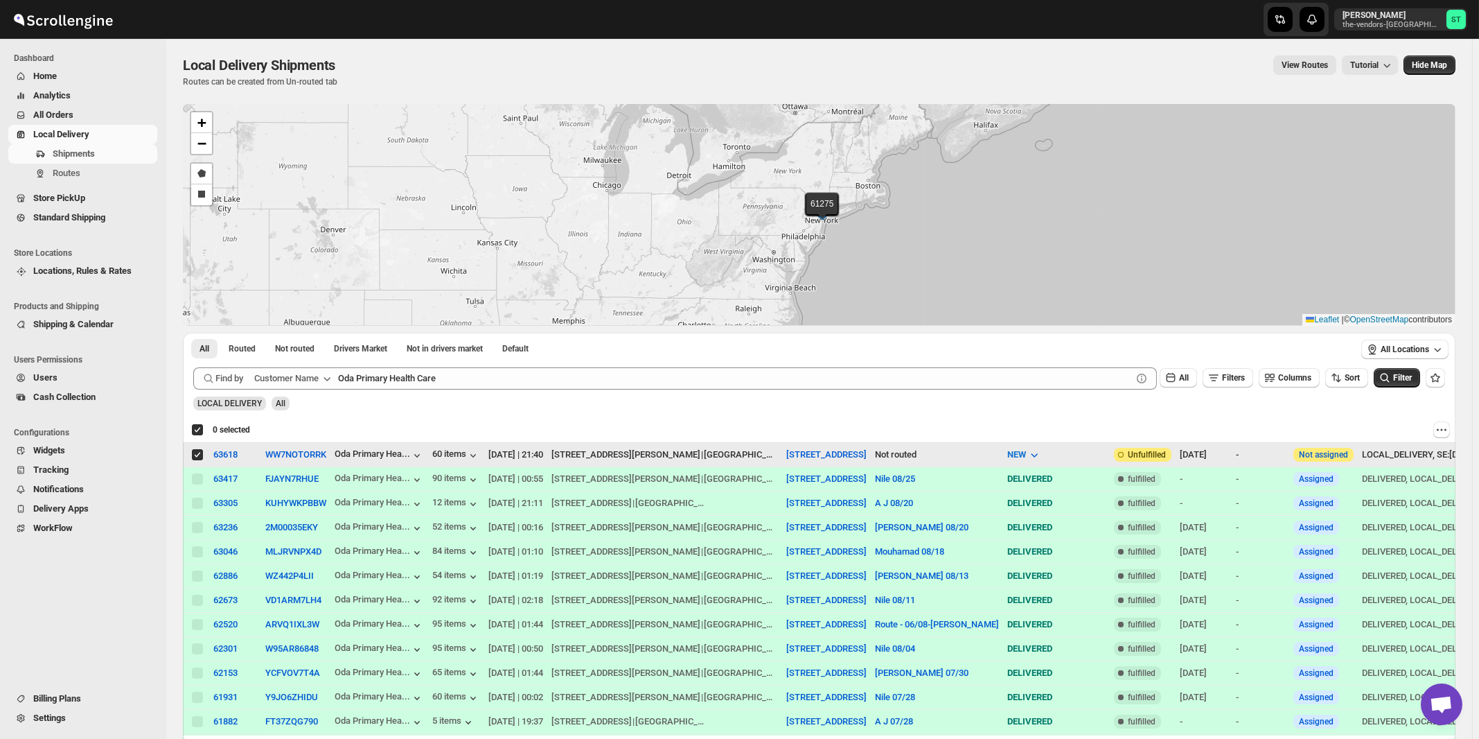
checkbox input "true"
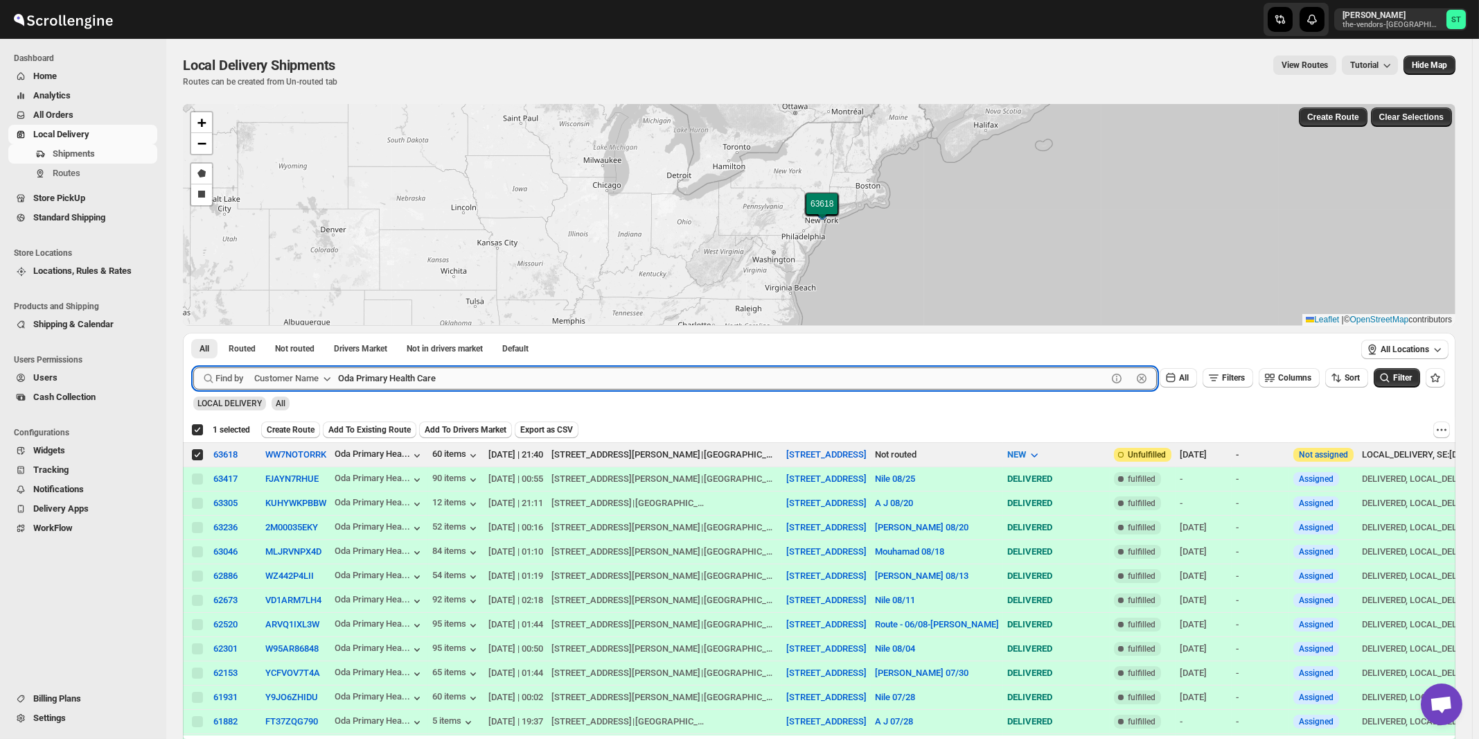
click at [526, 375] on input "Oda Primary Health Care" at bounding box center [722, 378] width 769 height 22
paste input "Allure Care Management LLC"
type input "Allure Care Management LLC"
click at [193, 333] on button "Submit" at bounding box center [212, 340] width 39 height 15
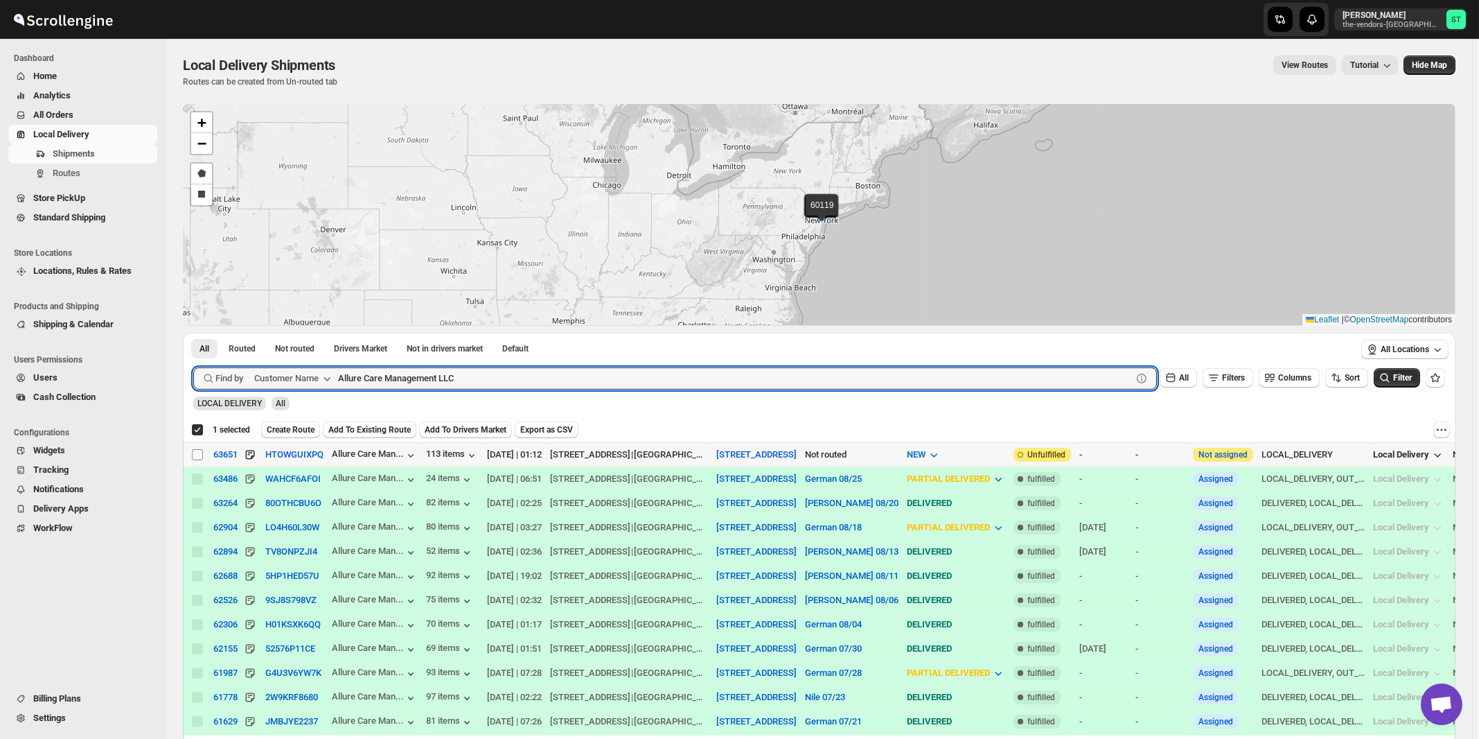
click at [196, 453] on input "Select shipment" at bounding box center [197, 454] width 11 height 11
checkbox input "true"
checkbox input "false"
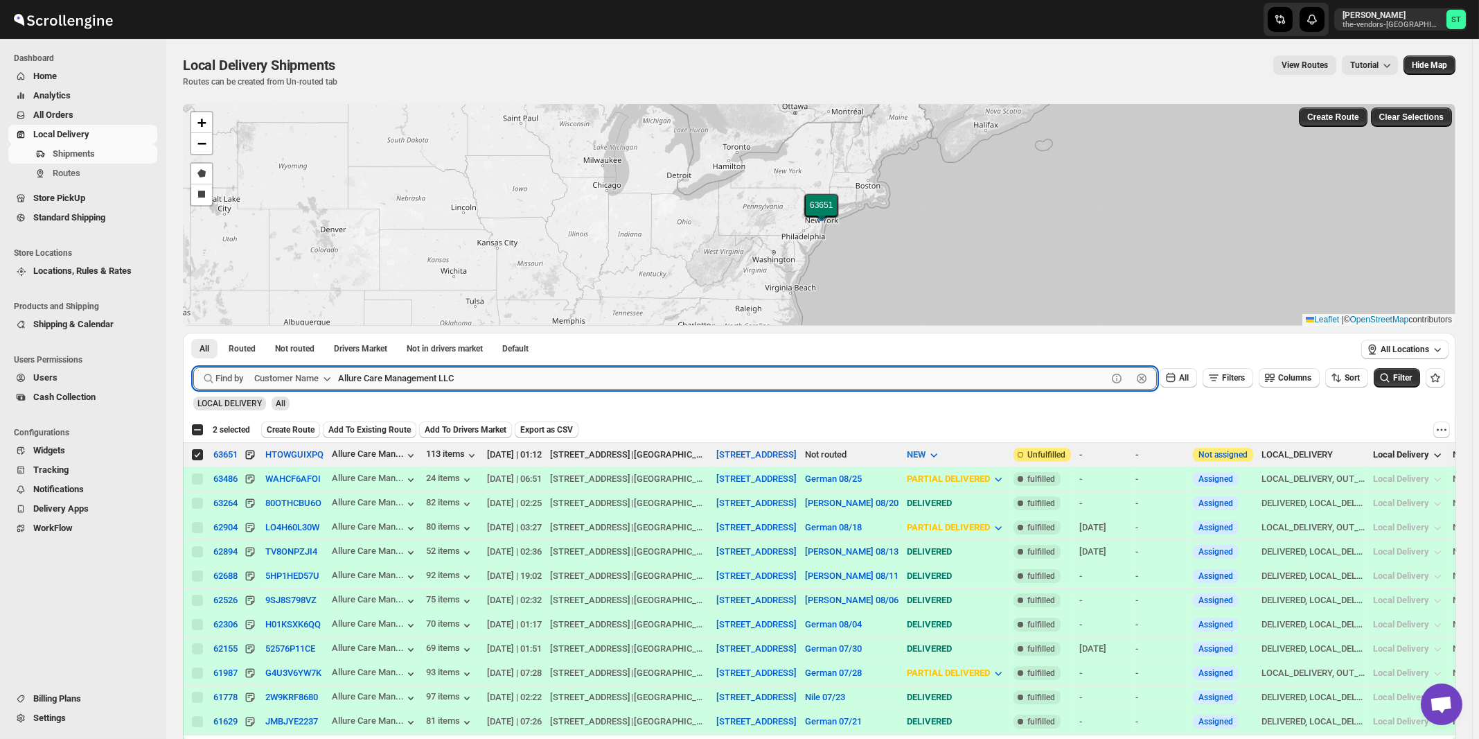
click at [523, 378] on input "Allure Care Management LLC" at bounding box center [722, 378] width 769 height 22
paste input "Beitel"
type input "Beitel"
click at [193, 333] on button "Submit" at bounding box center [212, 340] width 39 height 15
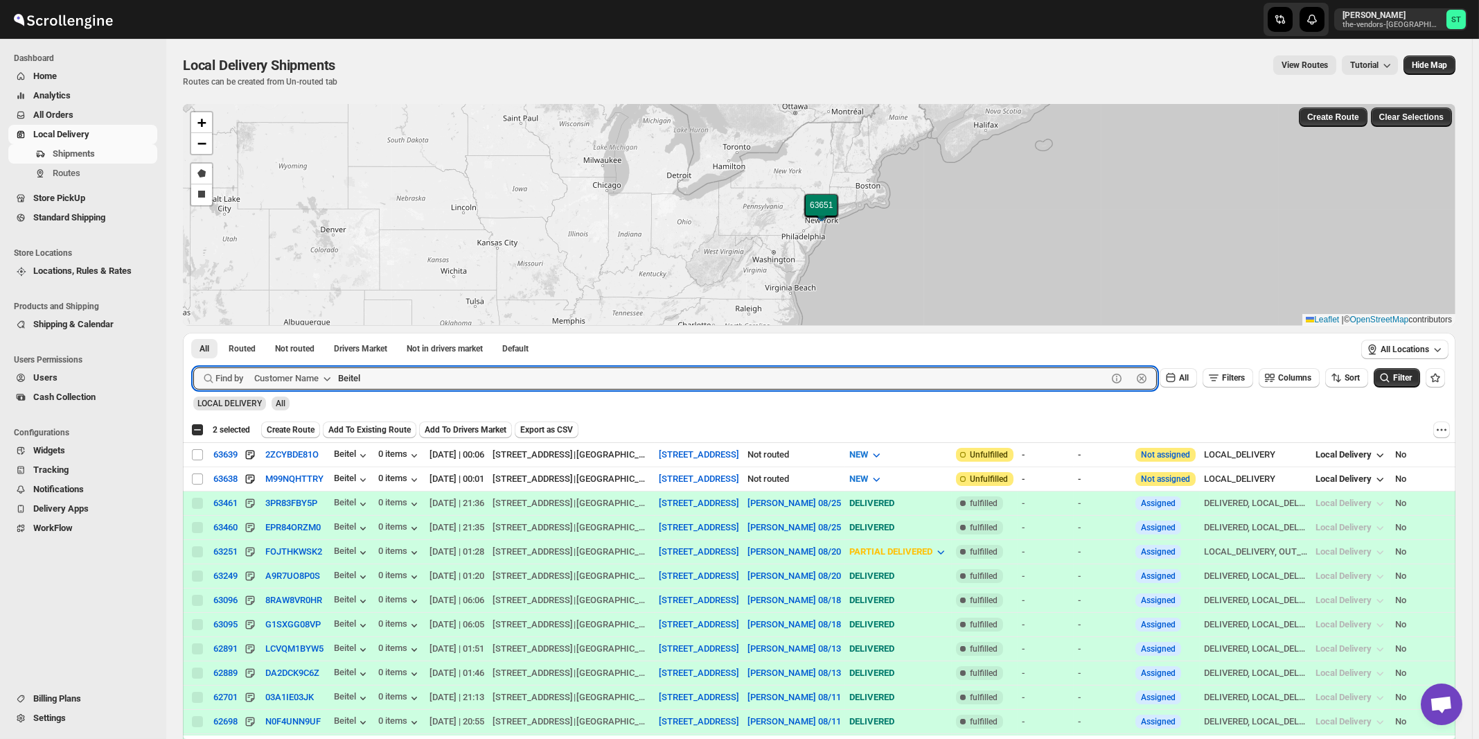
checkbox input "true"
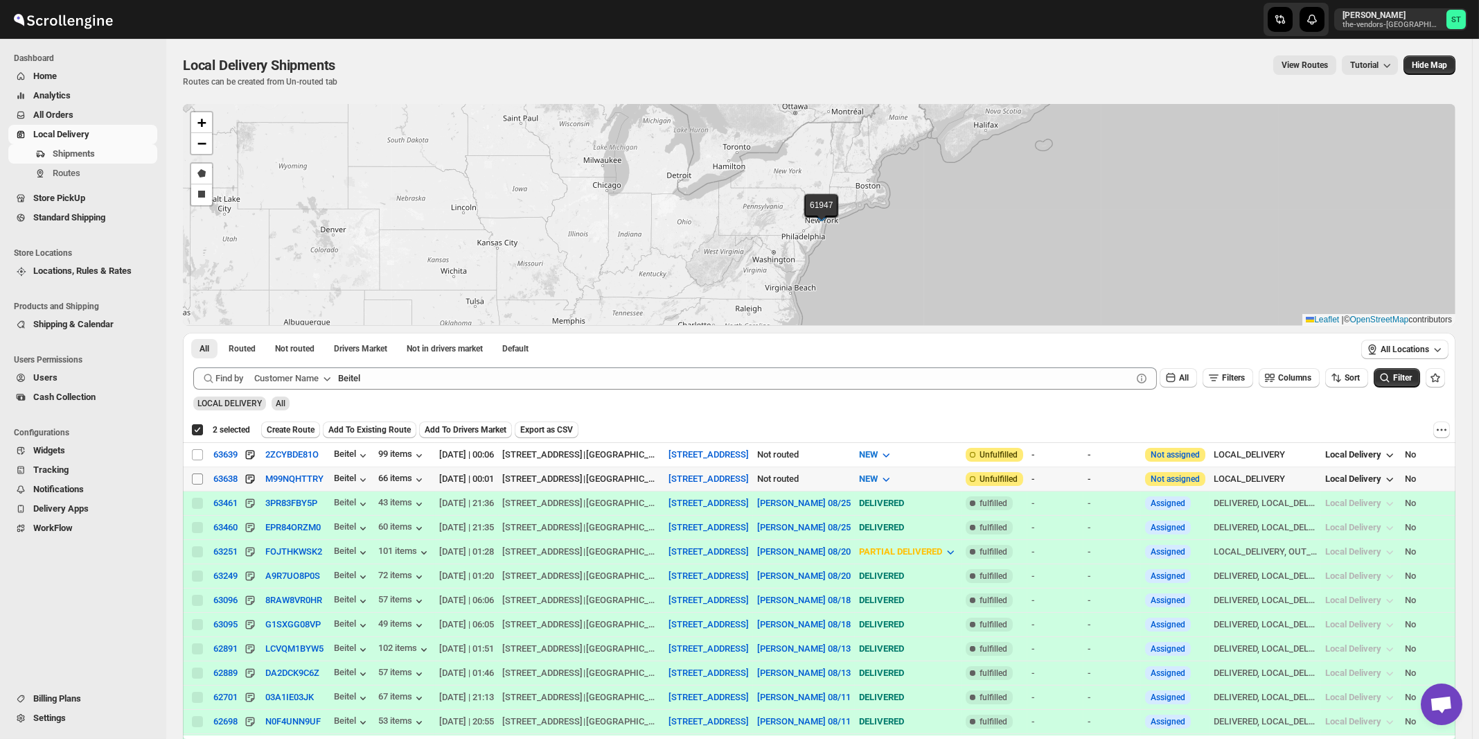
click at [197, 479] on input "Select shipment" at bounding box center [197, 478] width 11 height 11
checkbox input "true"
checkbox input "false"
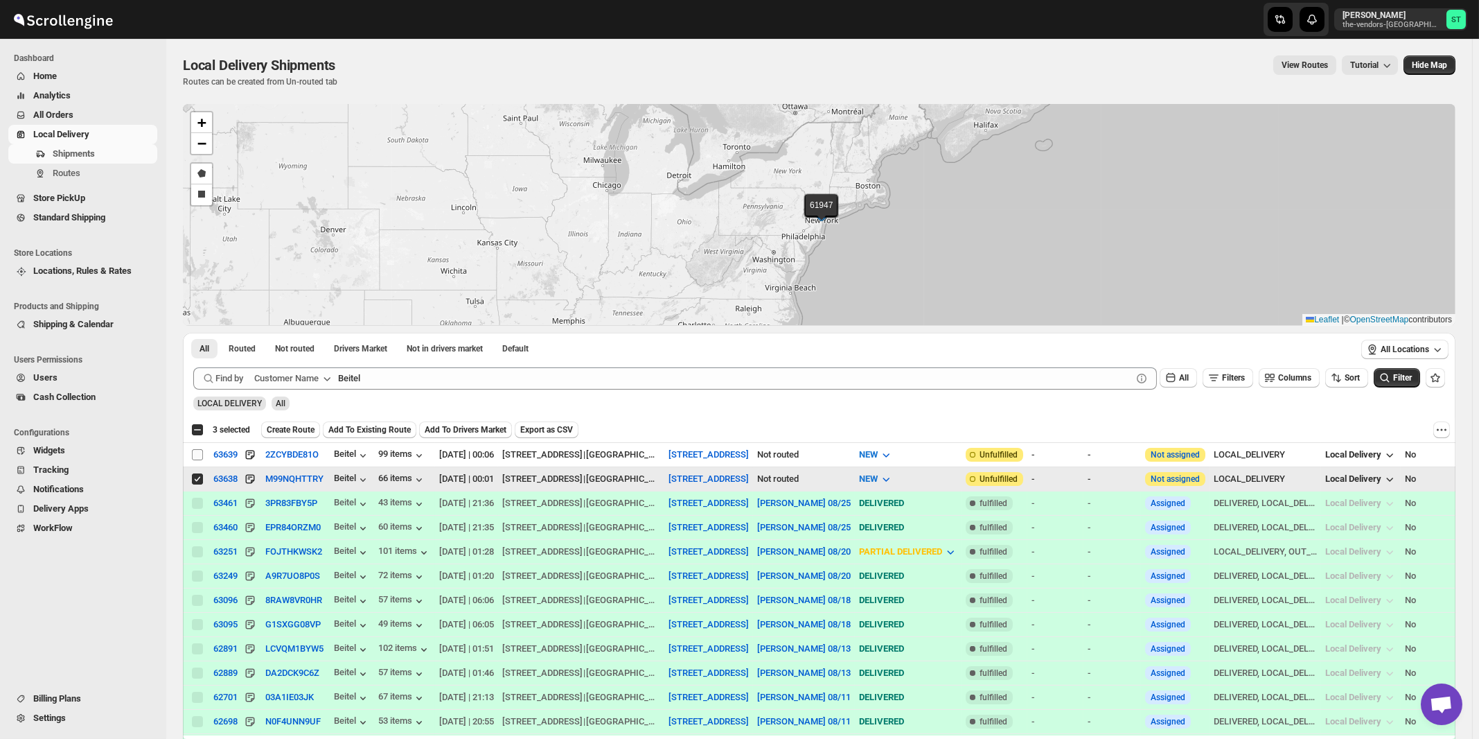
click at [197, 454] on input "Select shipment" at bounding box center [197, 454] width 11 height 11
checkbox input "true"
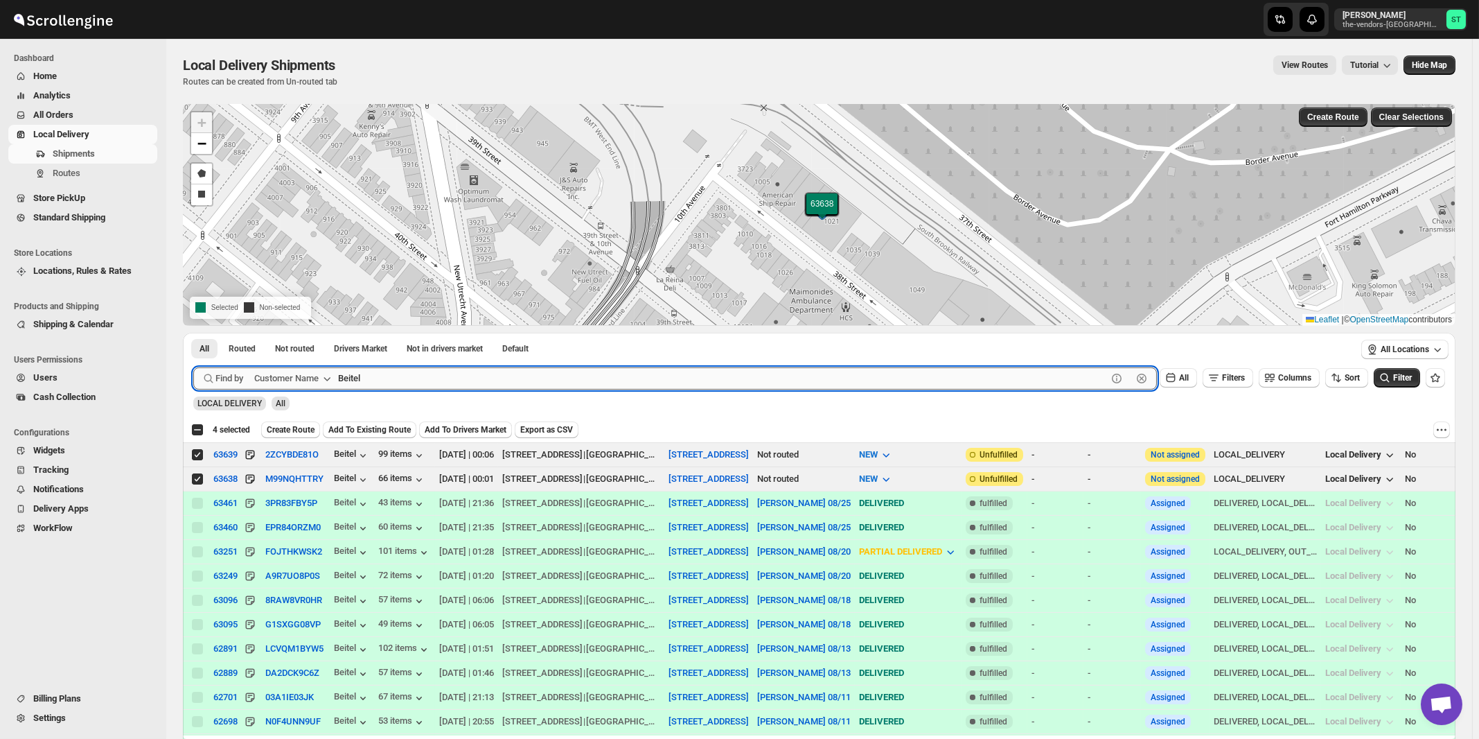
click at [423, 371] on input "Beitel" at bounding box center [722, 378] width 769 height 22
paste input "unker & Co. CPA"
type input "Bunker & Co. CPA"
click at [193, 333] on button "Submit" at bounding box center [212, 340] width 39 height 15
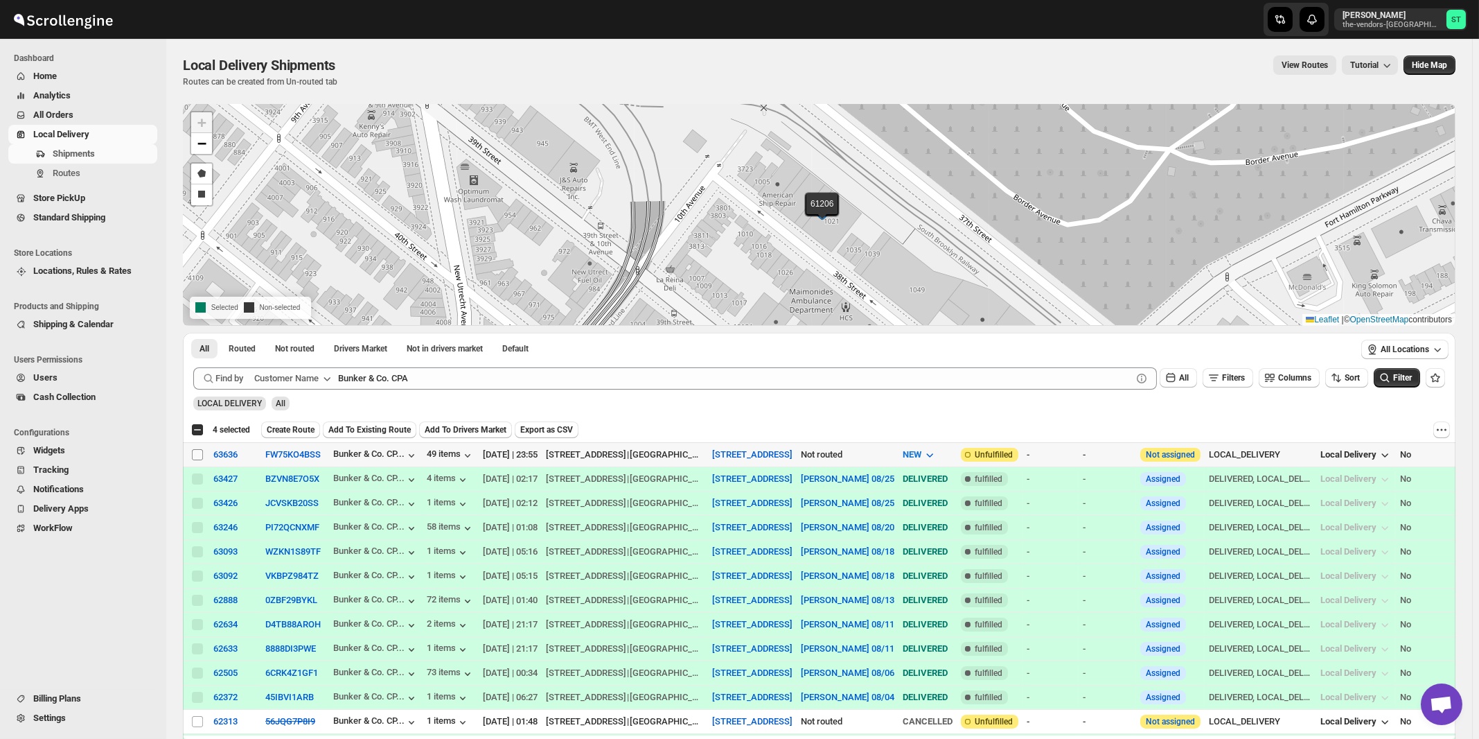
click at [196, 454] on input "Select shipment" at bounding box center [197, 454] width 11 height 11
checkbox input "true"
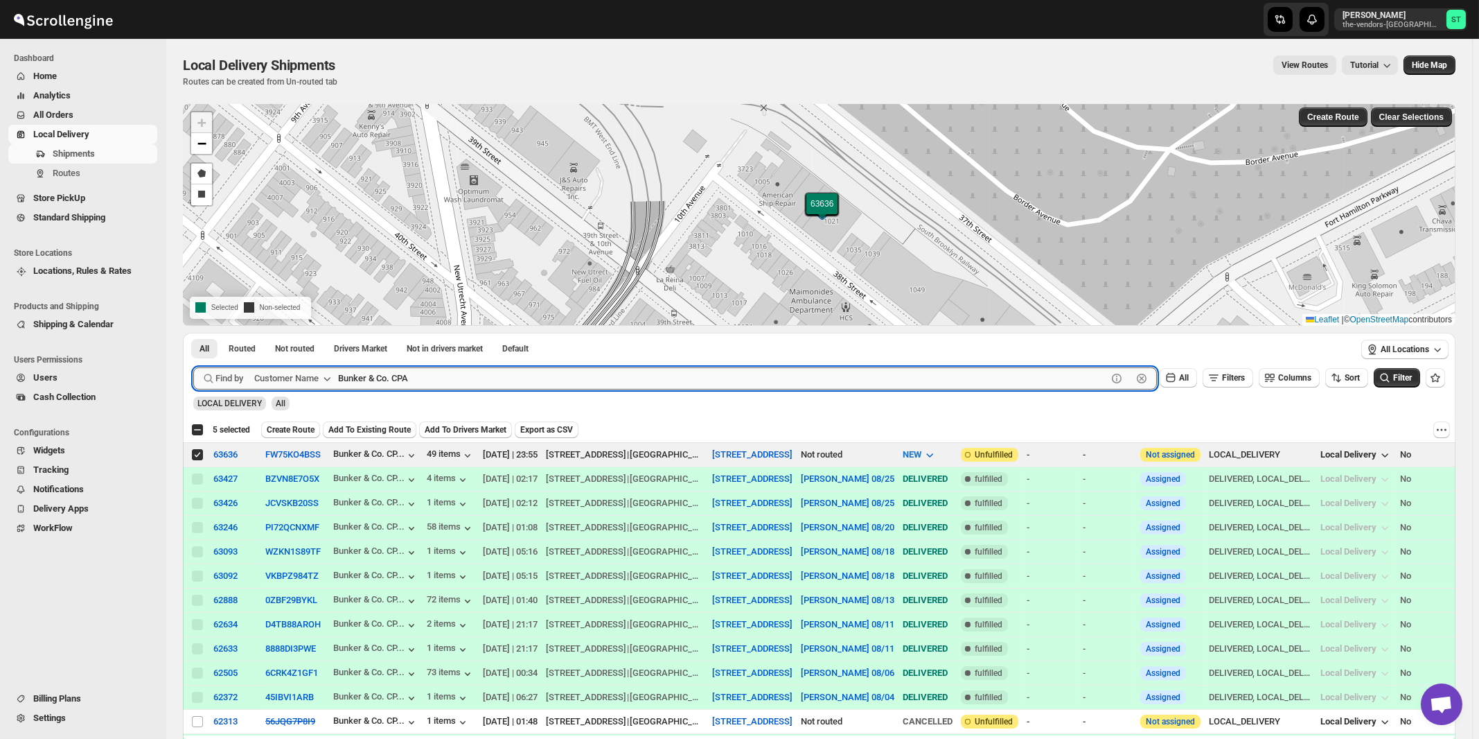
click at [469, 380] on input "Bunker & Co. CPA" at bounding box center [722, 378] width 769 height 22
paste input "HCS Boro Park"
type input "HCS Boro Park"
click at [193, 333] on button "Submit" at bounding box center [212, 340] width 39 height 15
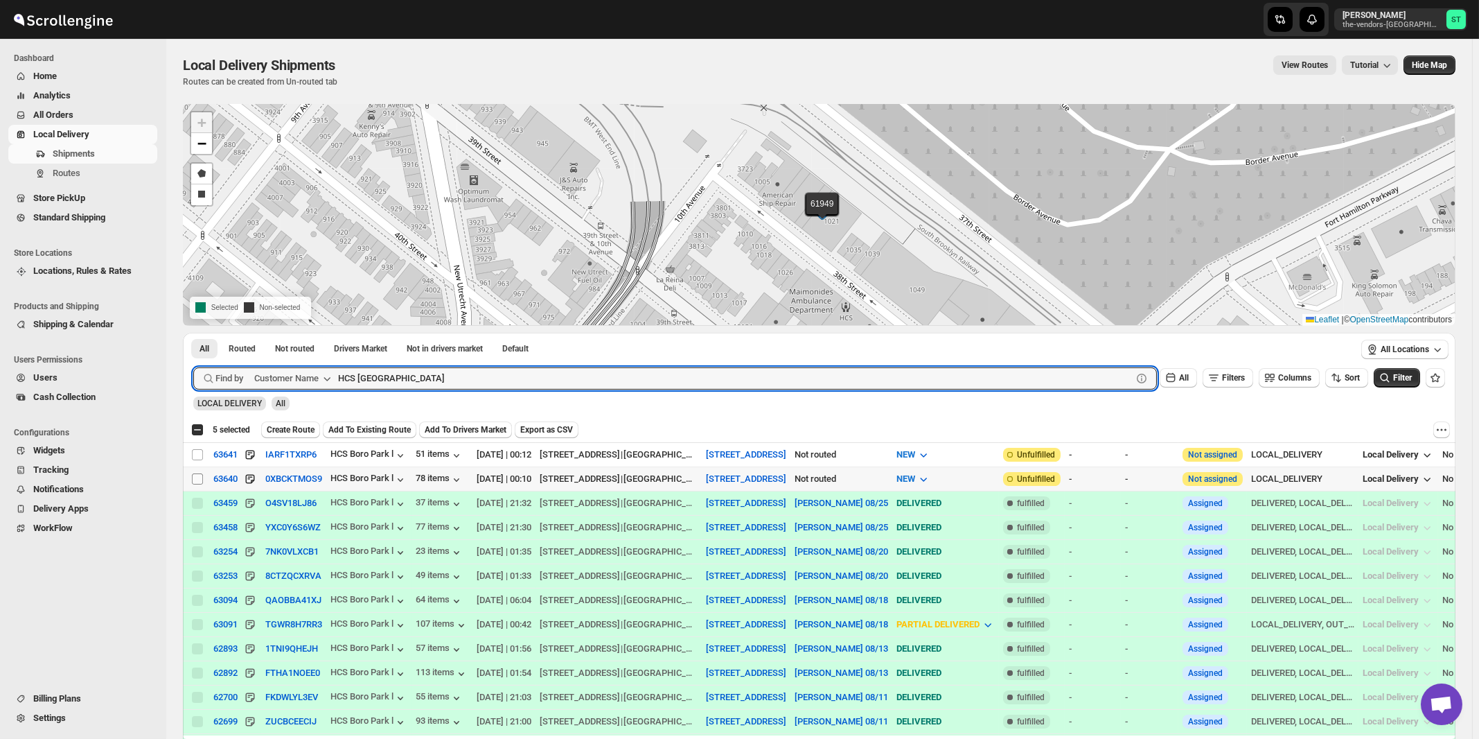
click at [199, 477] on input "Select shipment" at bounding box center [197, 478] width 11 height 11
checkbox input "true"
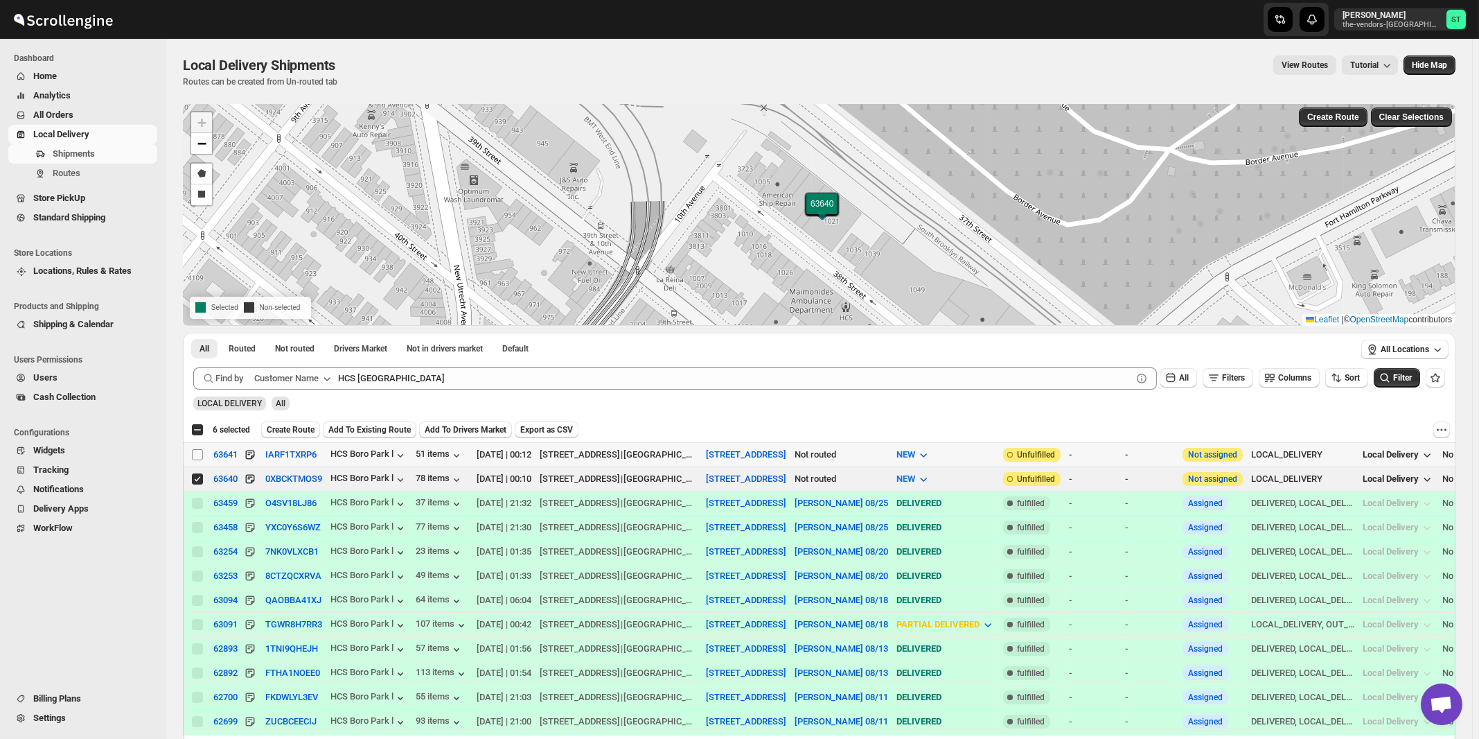
click at [200, 452] on input "Select shipment" at bounding box center [197, 454] width 11 height 11
checkbox input "true"
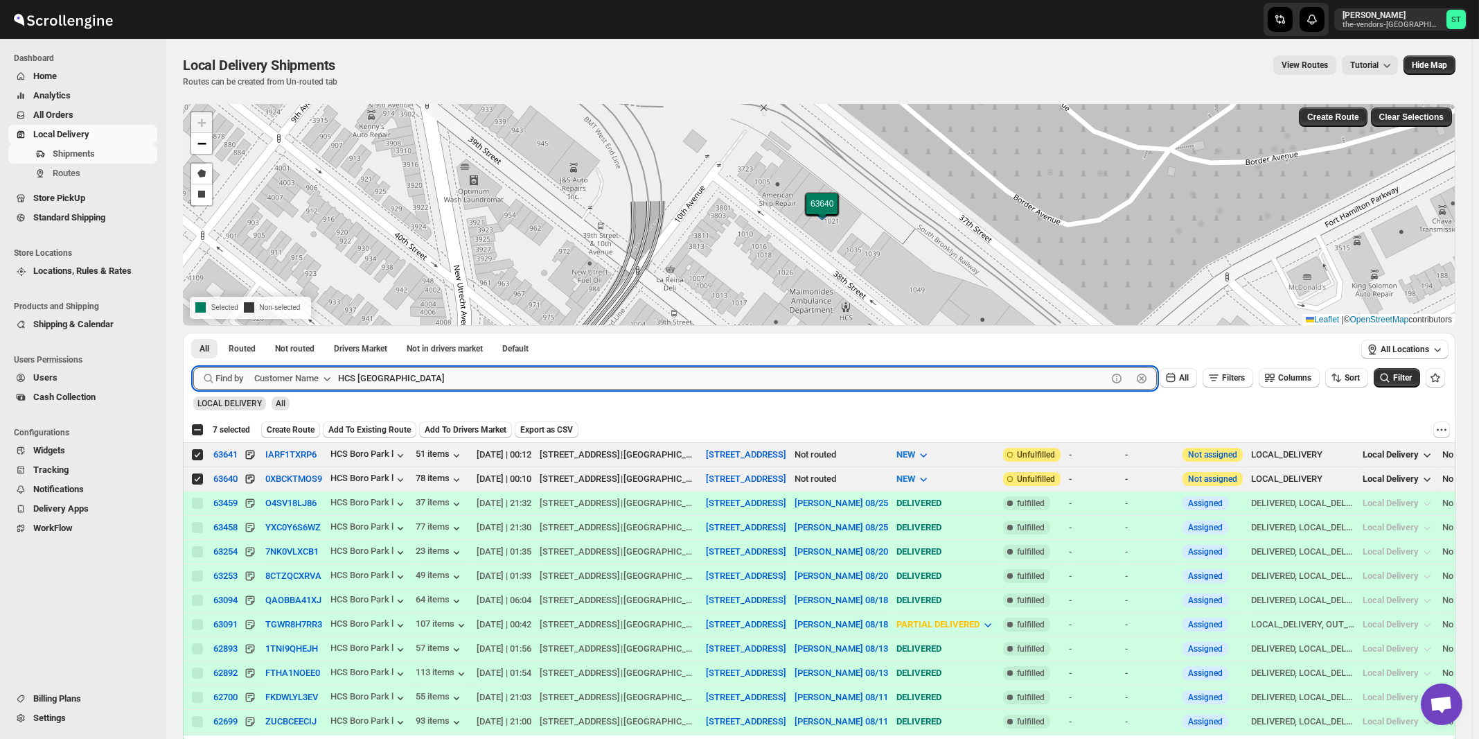
click at [420, 377] on input "HCS Boro Park" at bounding box center [722, 378] width 769 height 22
paste input "King management"
type input "King management"
click at [193, 333] on button "Submit" at bounding box center [212, 340] width 39 height 15
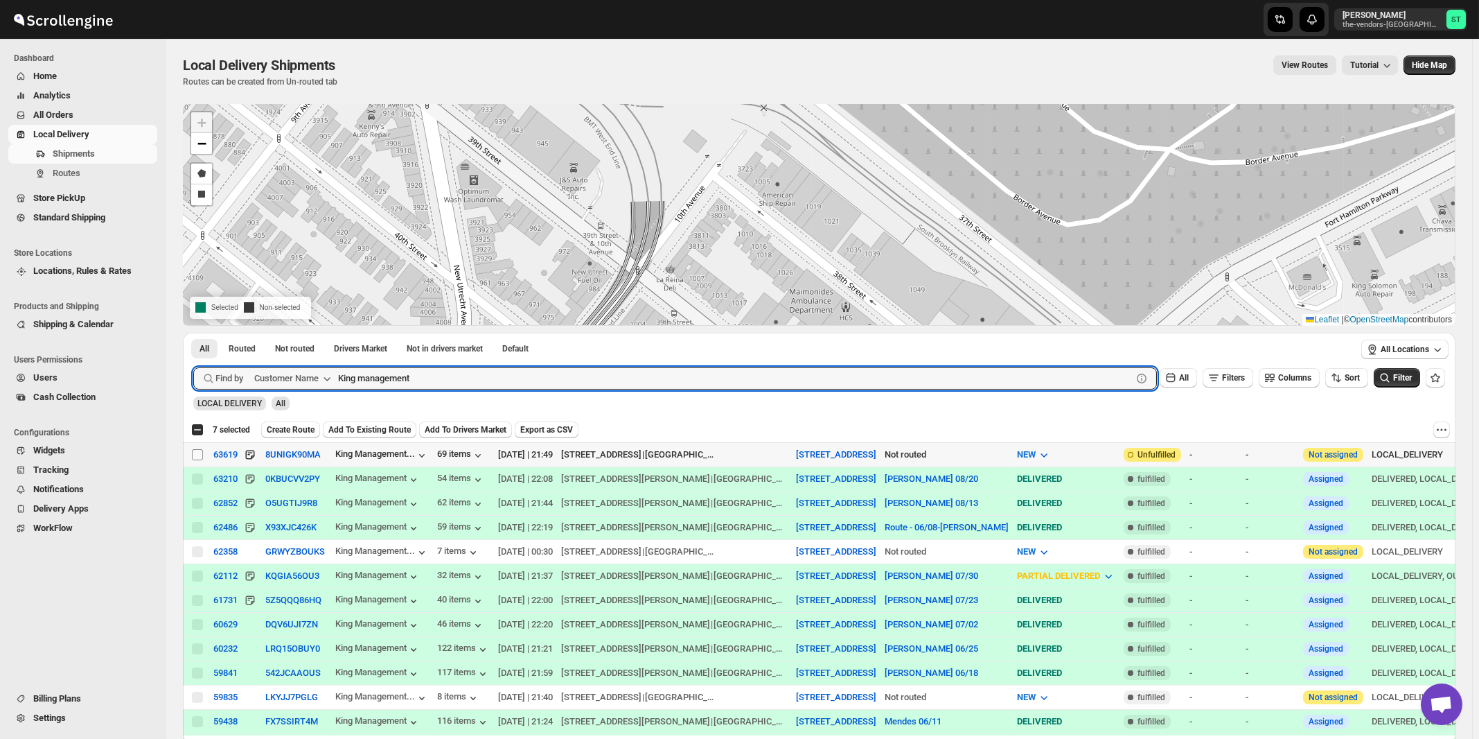
click at [197, 454] on input "Select shipment" at bounding box center [197, 454] width 11 height 11
checkbox input "true"
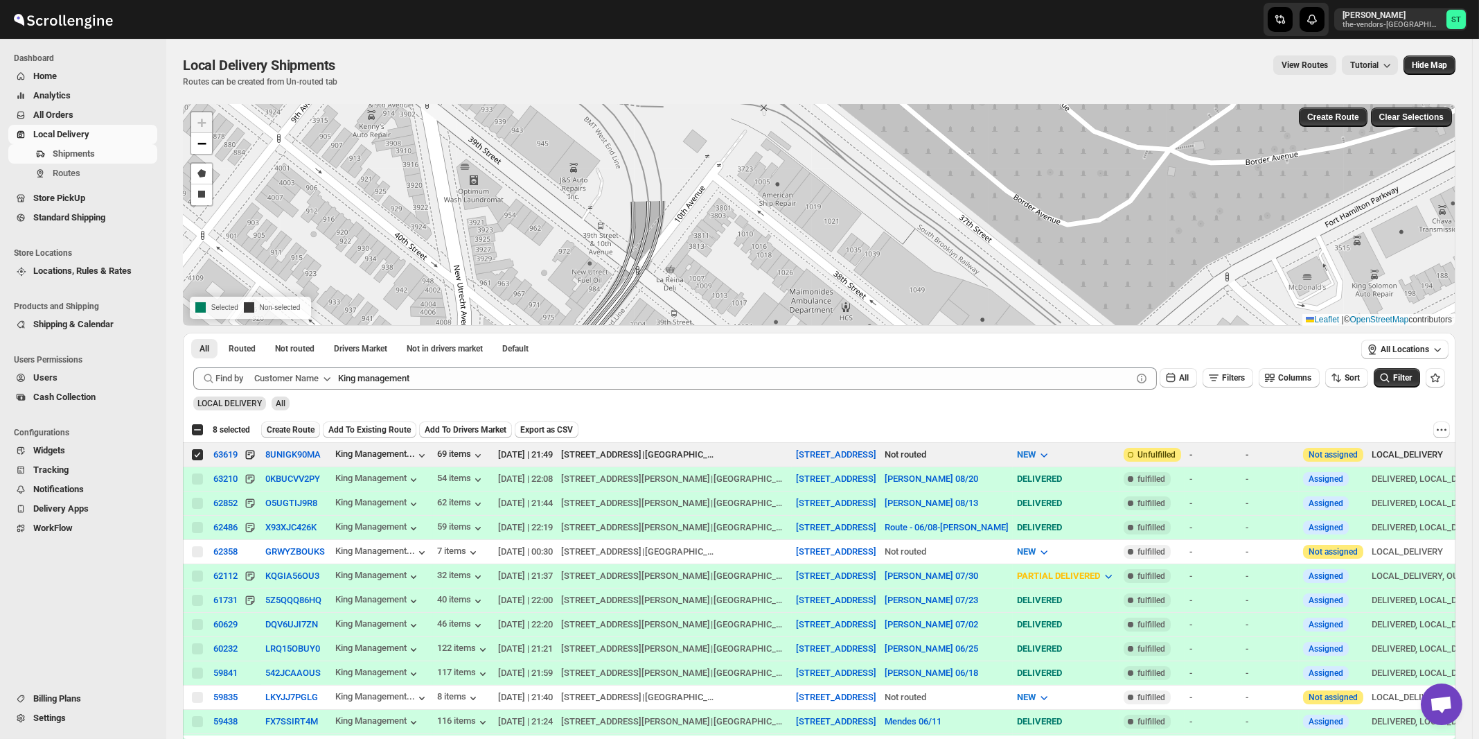
click at [305, 431] on span "Create Route" at bounding box center [291, 429] width 48 height 11
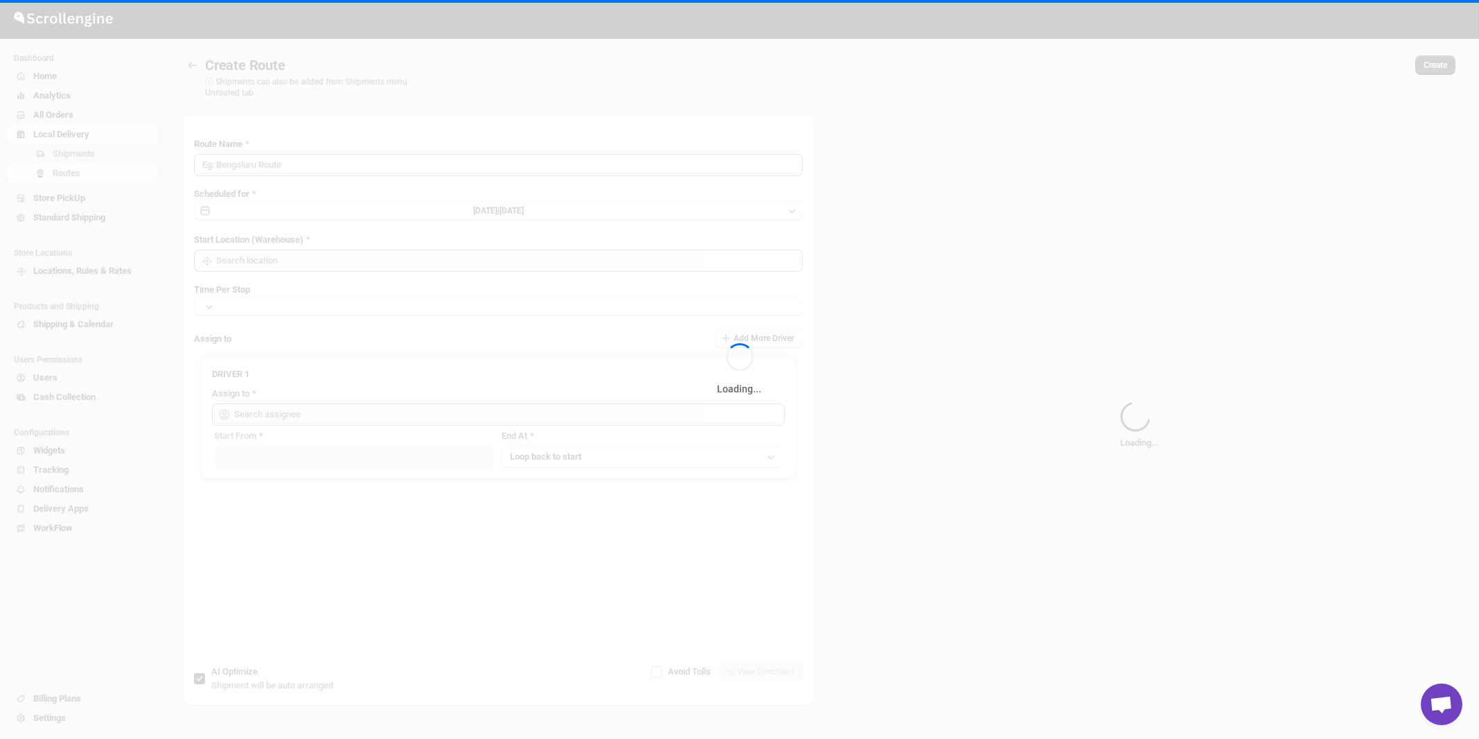
type input "Route - 27/08-1042"
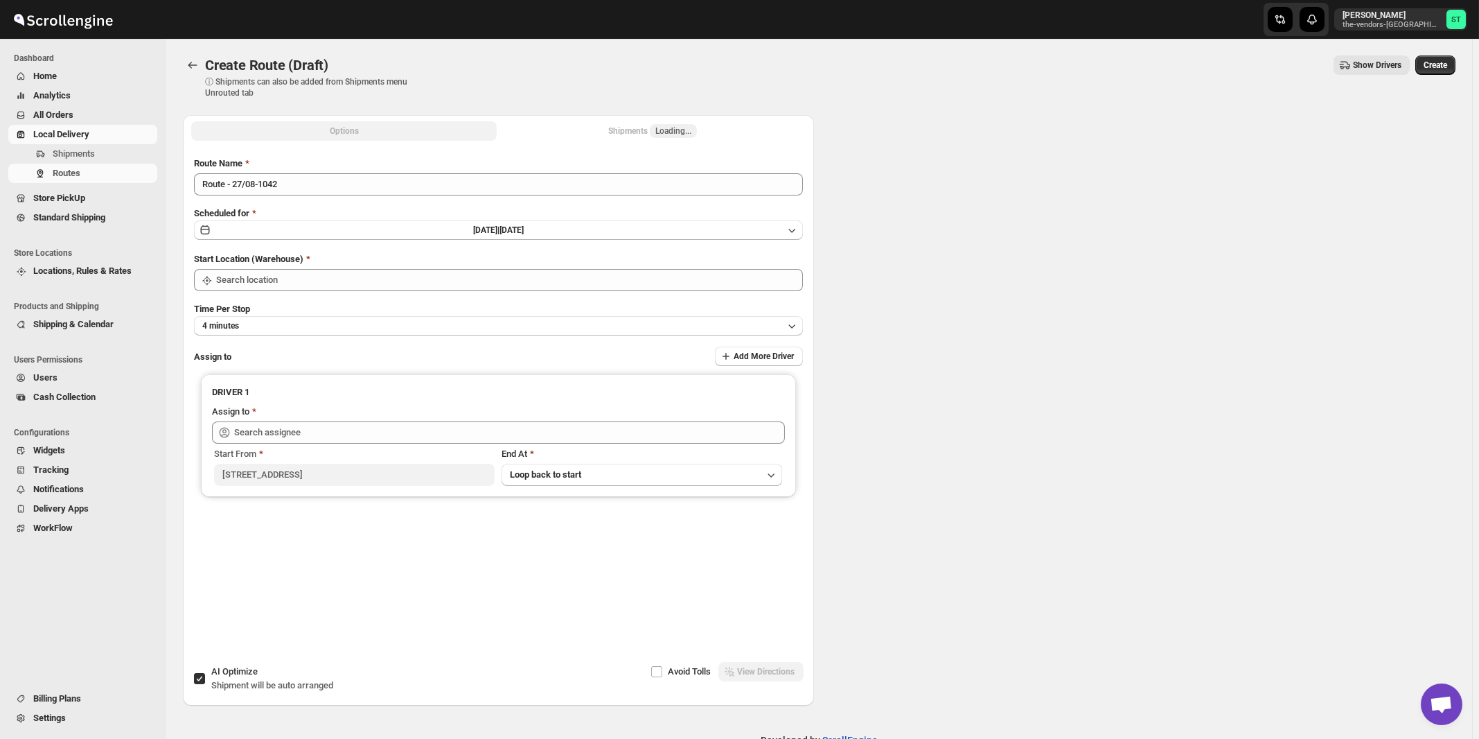
type input "[STREET_ADDRESS]"
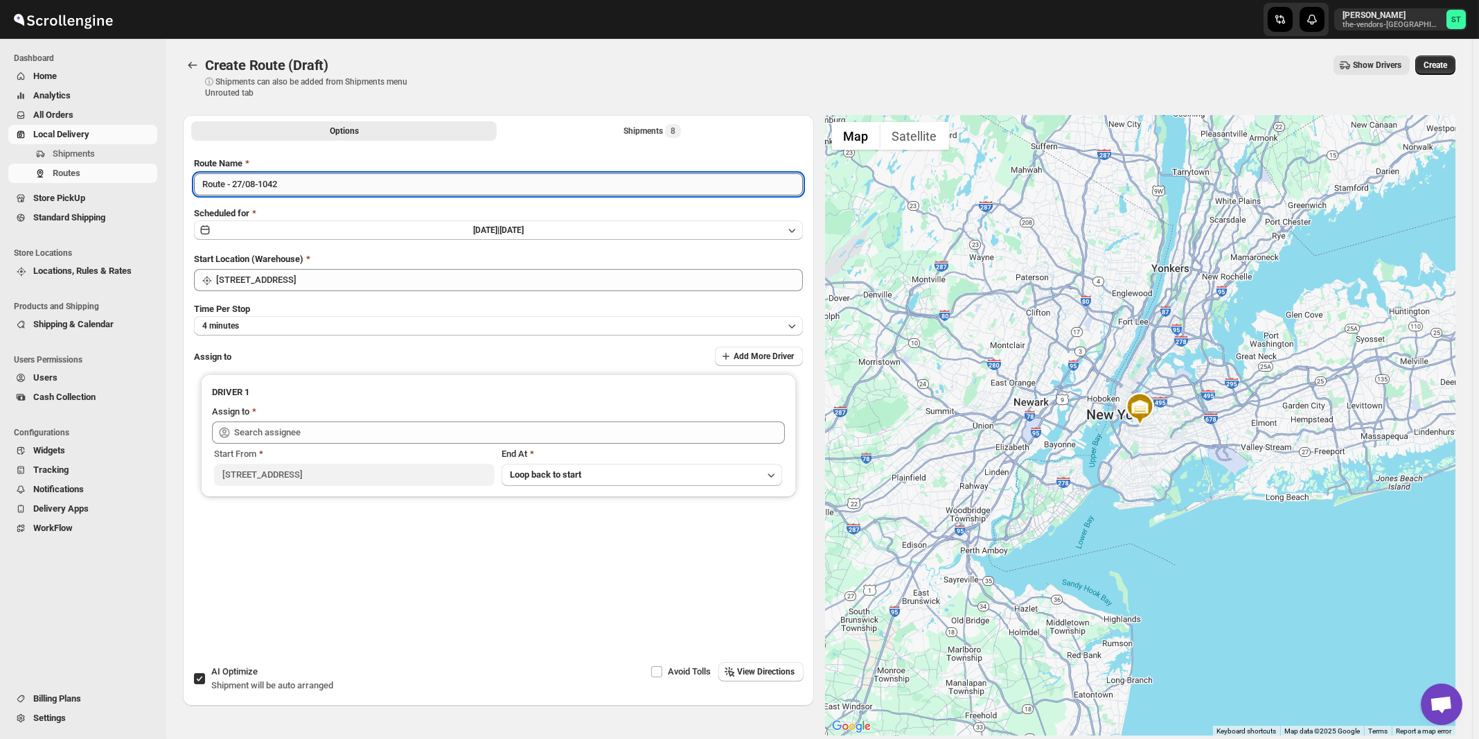
click at [402, 182] on input "Route - 27/08-1042" at bounding box center [498, 184] width 609 height 22
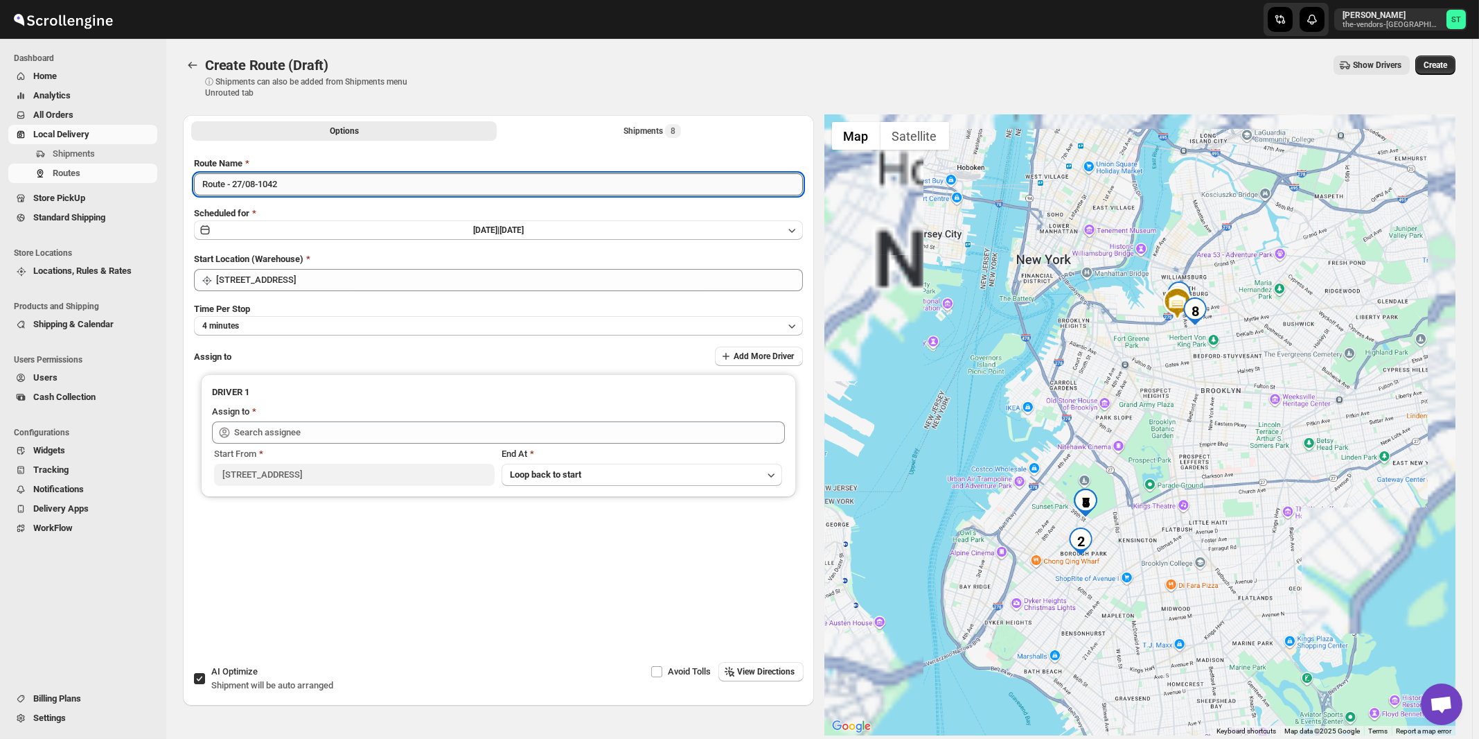
paste input "Edvin"
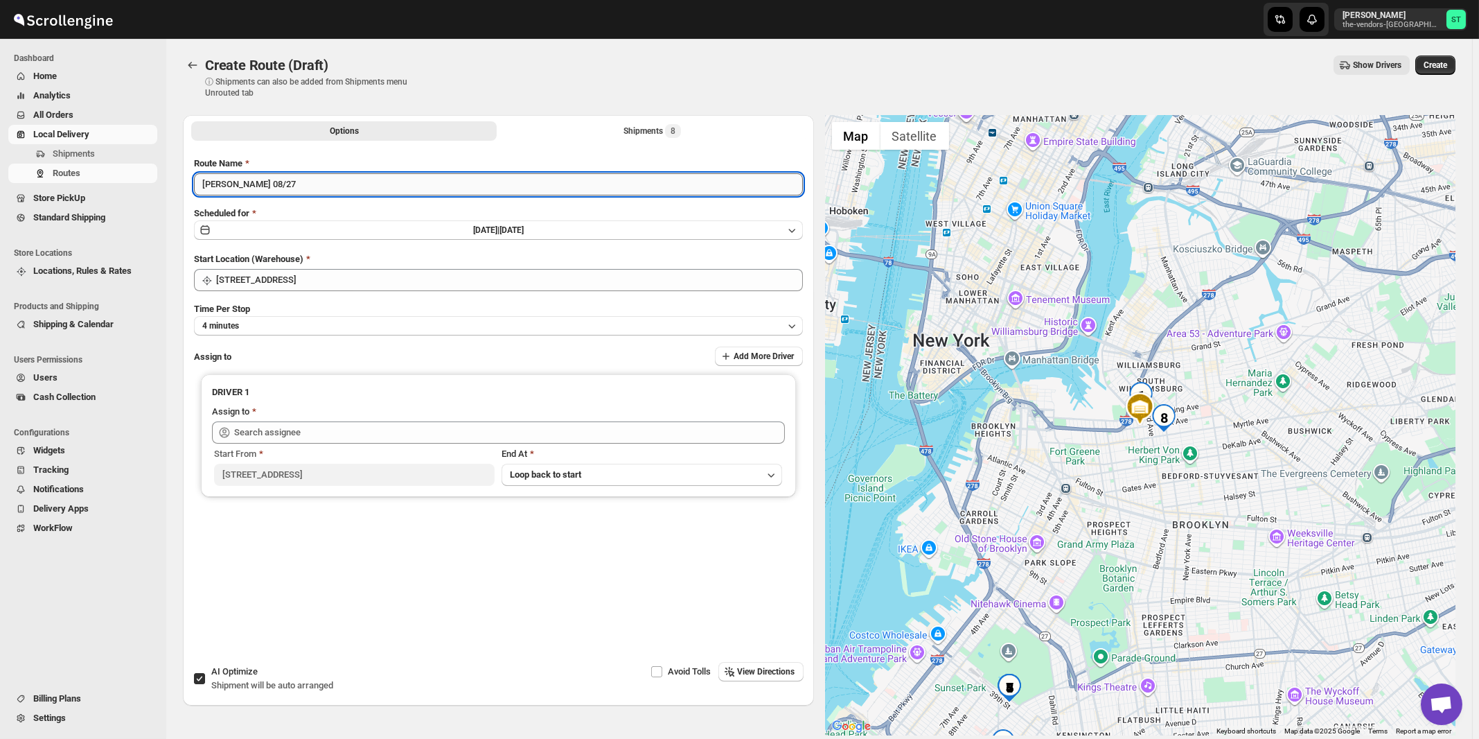
type input "[PERSON_NAME] 08/27"
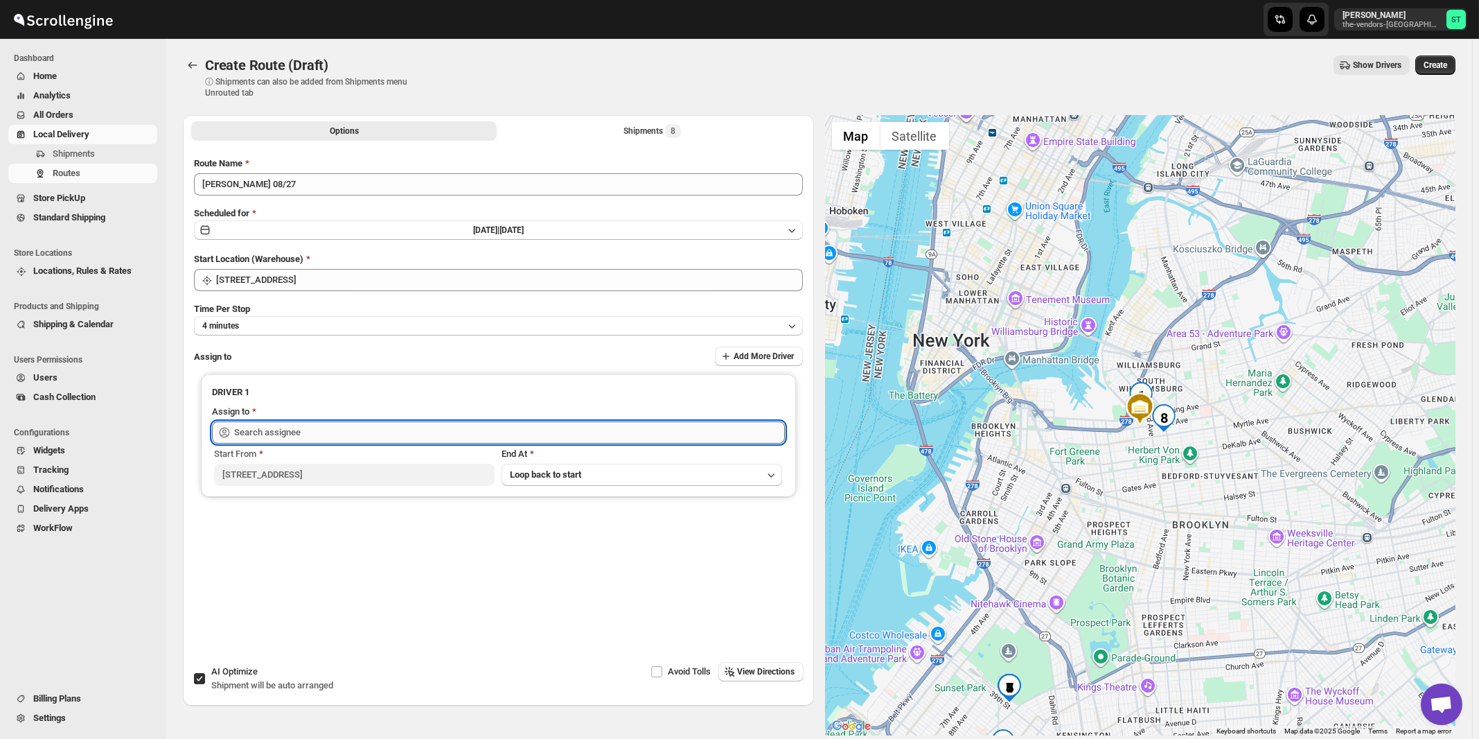
click at [366, 427] on input "text" at bounding box center [509, 432] width 551 height 22
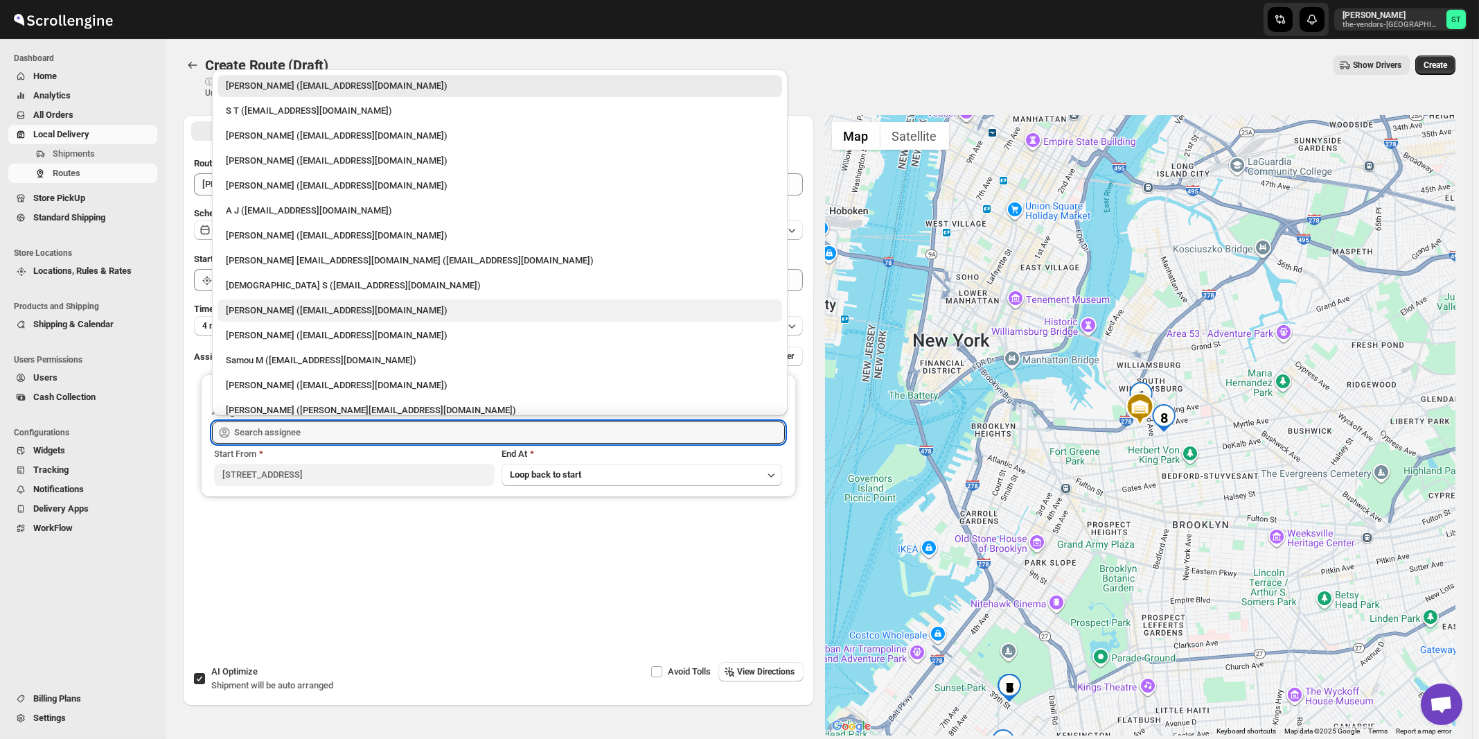
click at [279, 306] on div "[PERSON_NAME] ([EMAIL_ADDRESS][DOMAIN_NAME])" at bounding box center [500, 310] width 548 height 14
type input "[PERSON_NAME] ([EMAIL_ADDRESS][DOMAIN_NAME])"
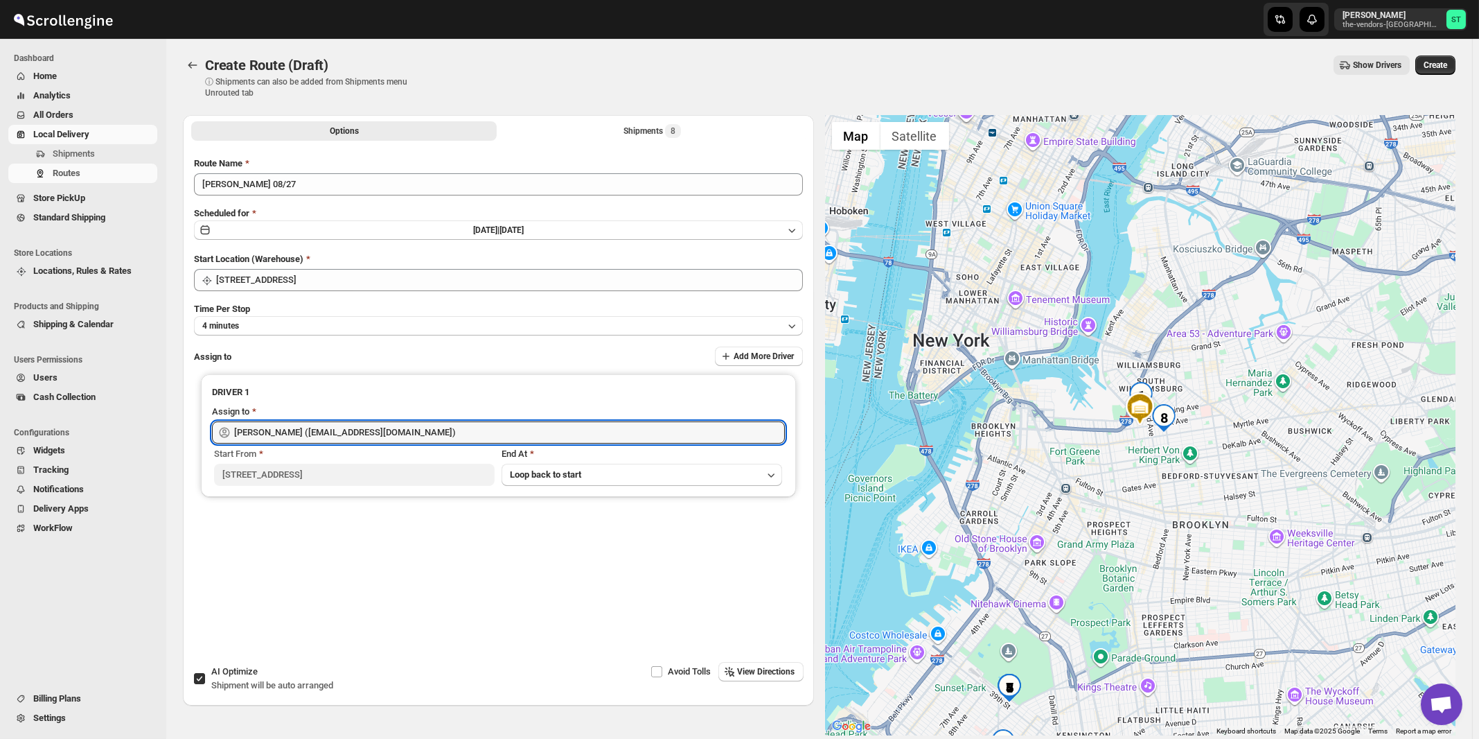
click at [787, 672] on span "View Directions" at bounding box center [767, 671] width 58 height 11
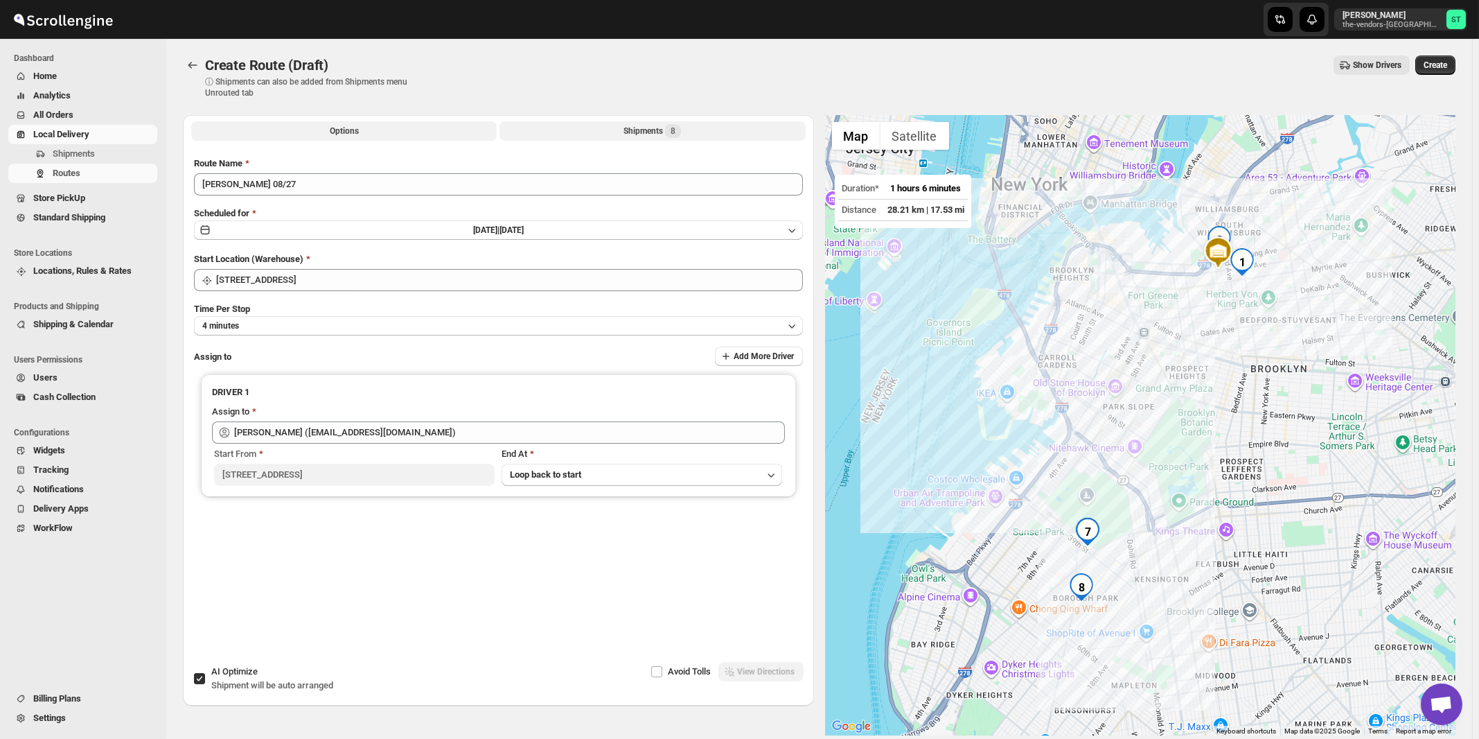
click at [662, 139] on button "Shipments 8" at bounding box center [653, 130] width 306 height 19
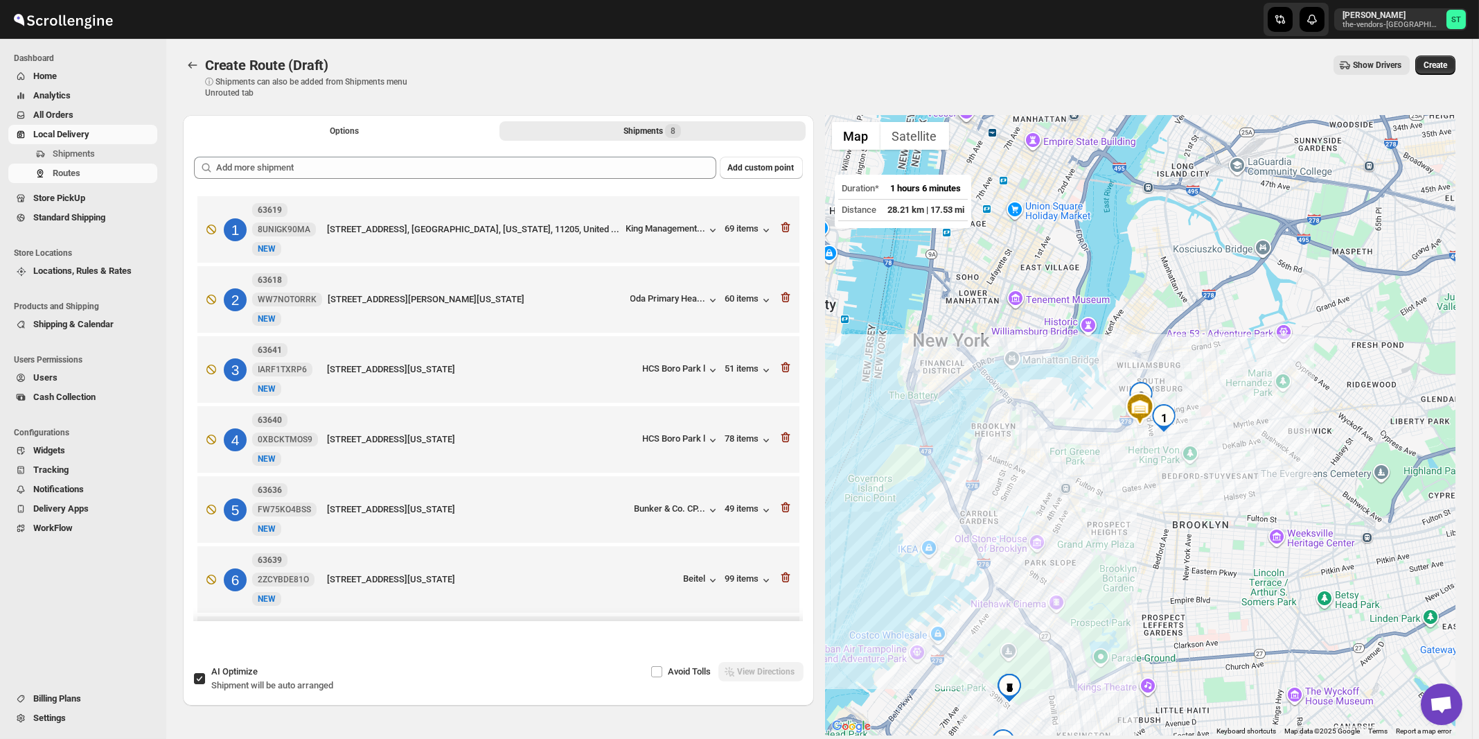
click at [263, 683] on span "Shipment will be auto arranged" at bounding box center [272, 685] width 122 height 10
click at [205, 683] on input "AI Optimize Shipment will be auto arranged" at bounding box center [199, 678] width 11 height 11
checkbox input "false"
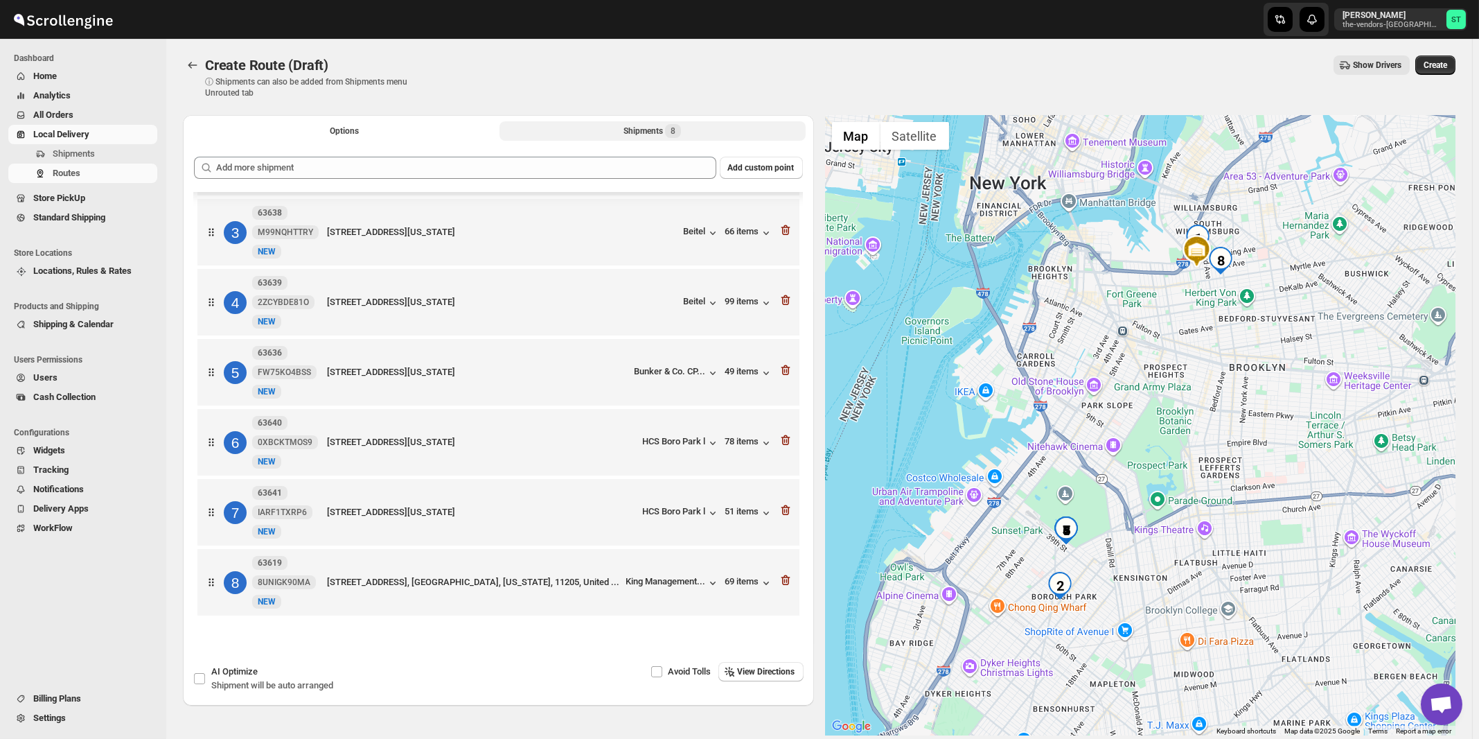
scroll to position [147, 0]
click at [771, 674] on span "View Directions" at bounding box center [767, 671] width 58 height 11
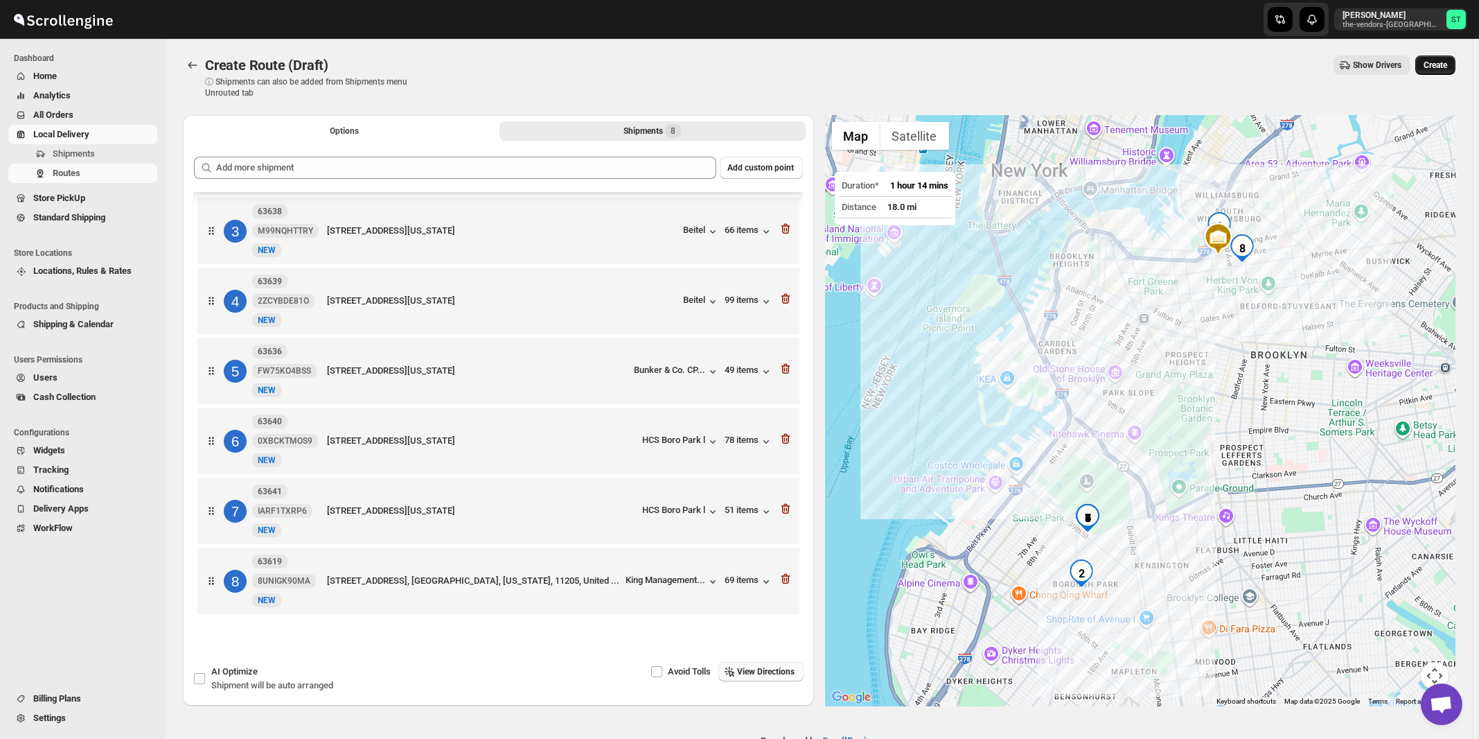
click at [1445, 66] on span "Create" at bounding box center [1436, 65] width 24 height 11
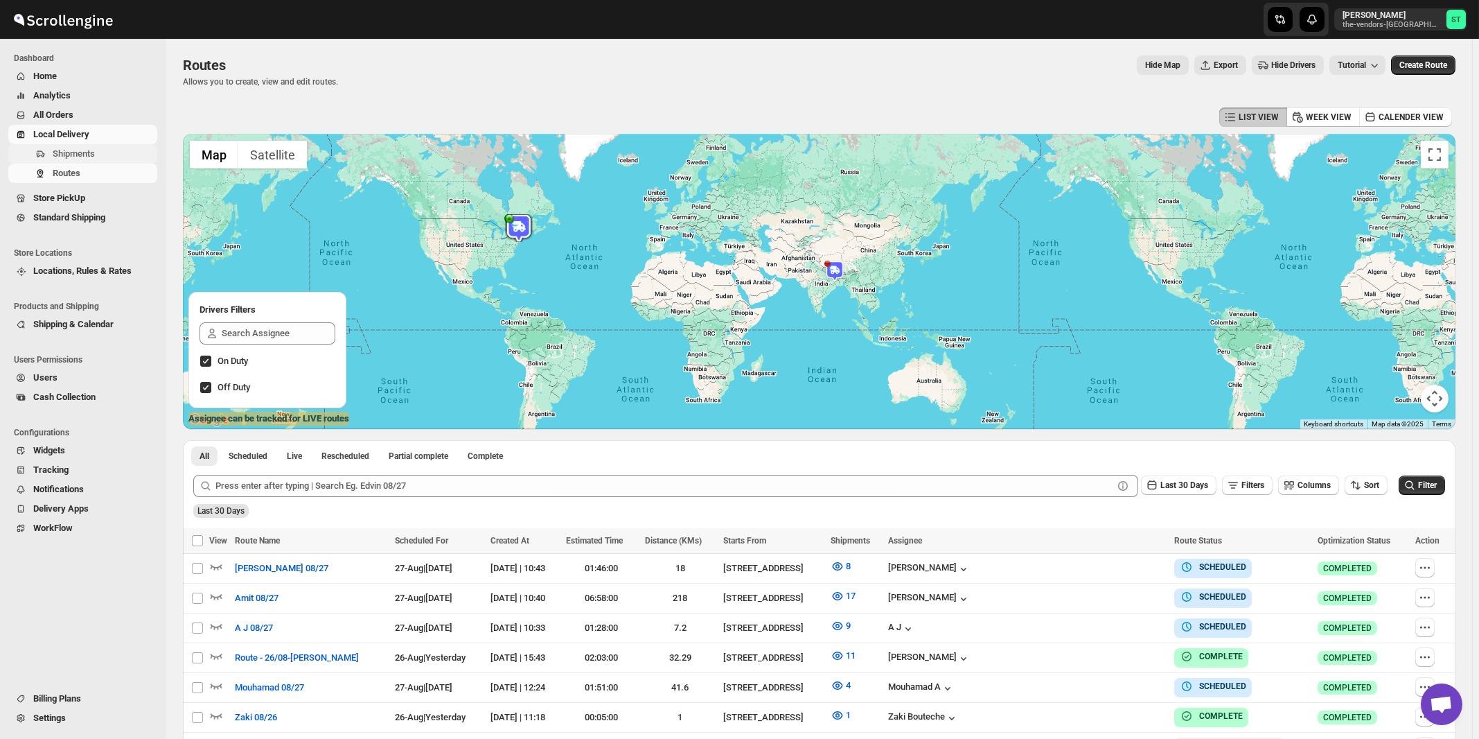
click at [72, 158] on span "Shipments" at bounding box center [74, 153] width 42 height 10
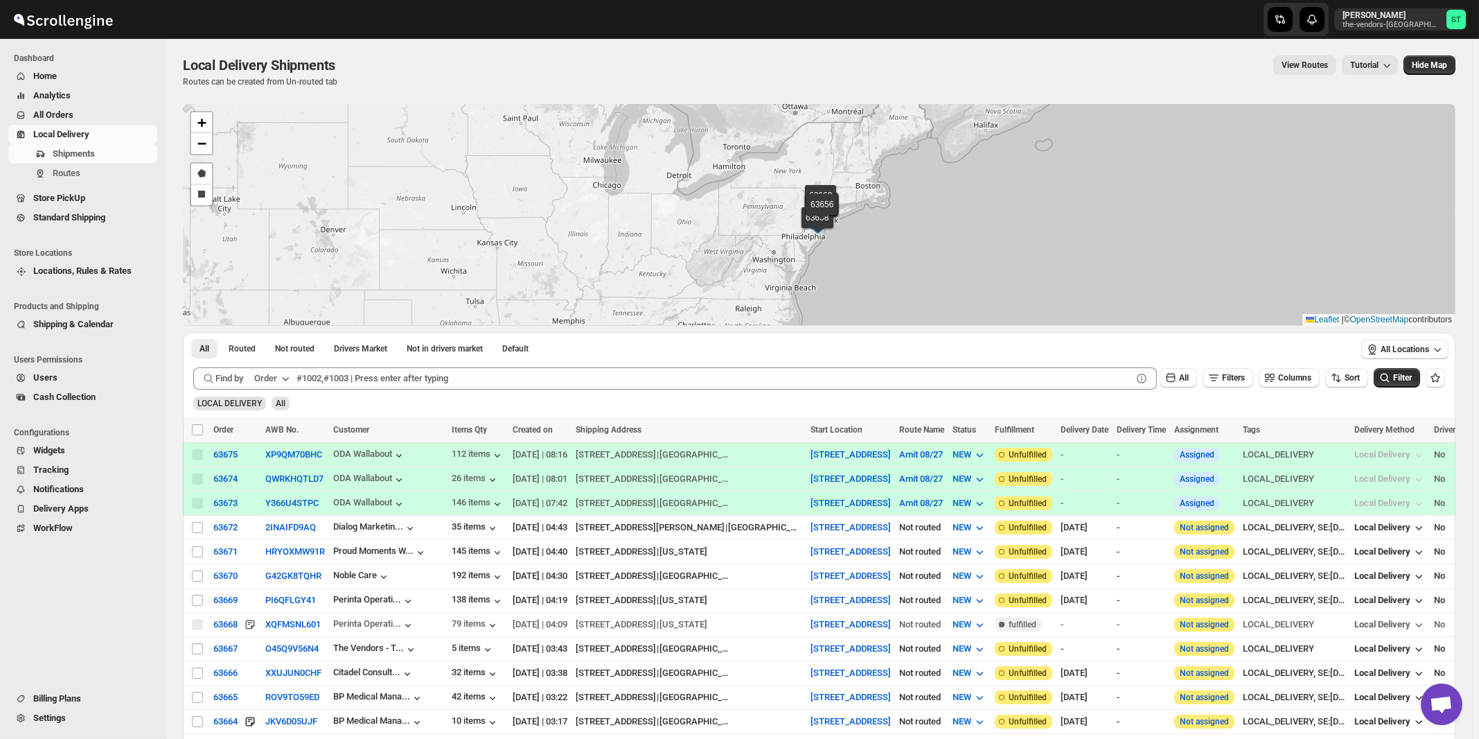
click at [281, 380] on icon "button" at bounding box center [286, 378] width 14 height 14
click at [269, 479] on div "Customer Name" at bounding box center [274, 482] width 64 height 14
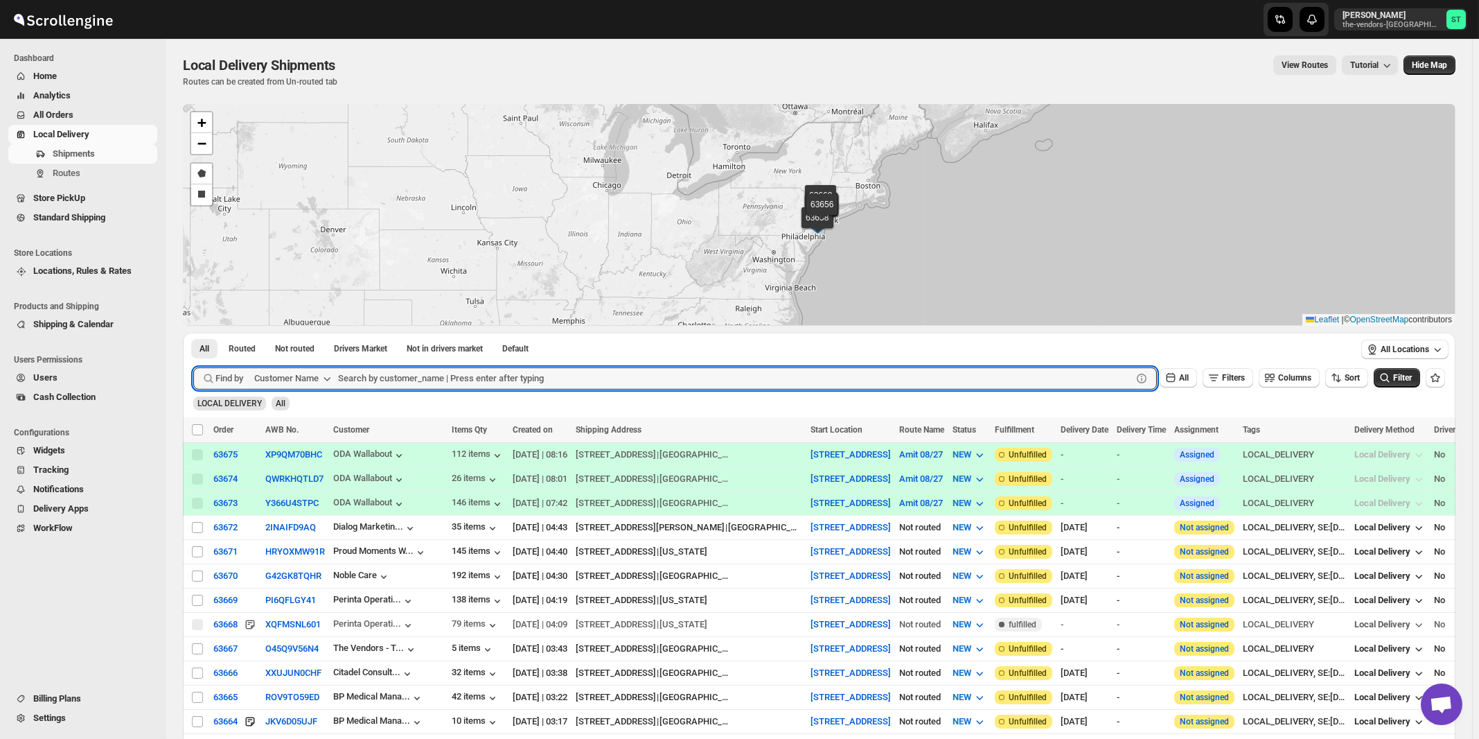
paste input "LPBS Corp"
type input "LPBS Corp"
click at [193, 333] on button "Submit" at bounding box center [212, 340] width 39 height 15
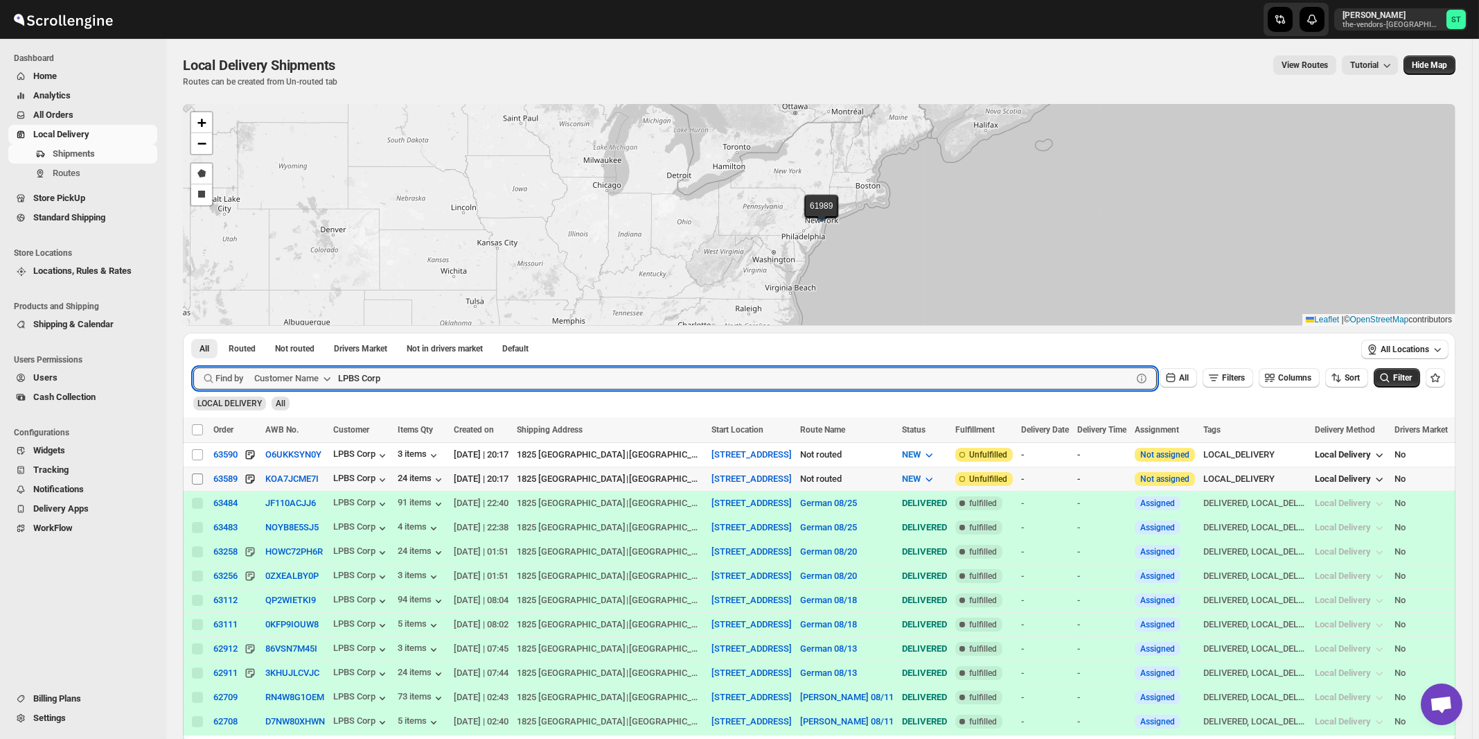
click at [200, 480] on input "Select shipment" at bounding box center [197, 478] width 11 height 11
checkbox input "true"
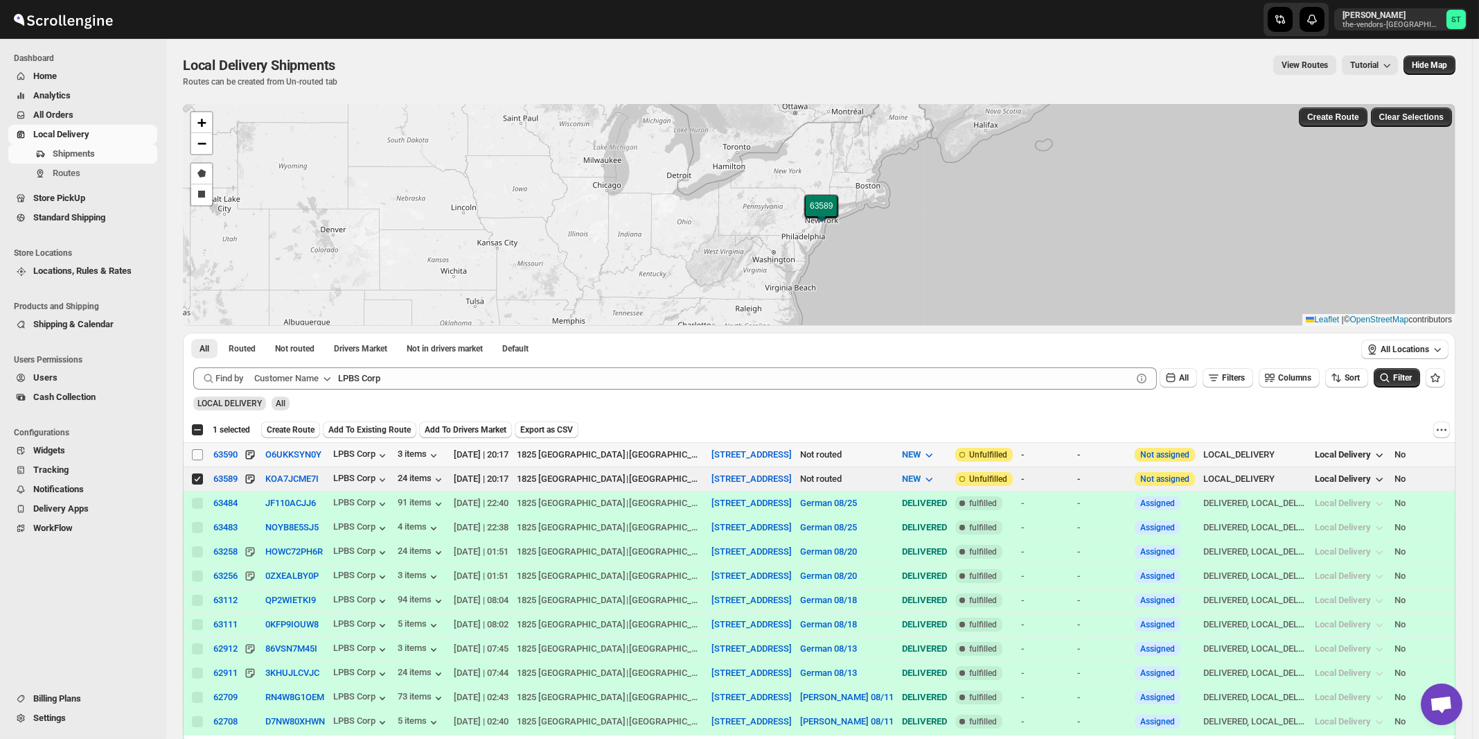
click at [195, 457] on input "Select shipment" at bounding box center [197, 454] width 11 height 11
checkbox input "true"
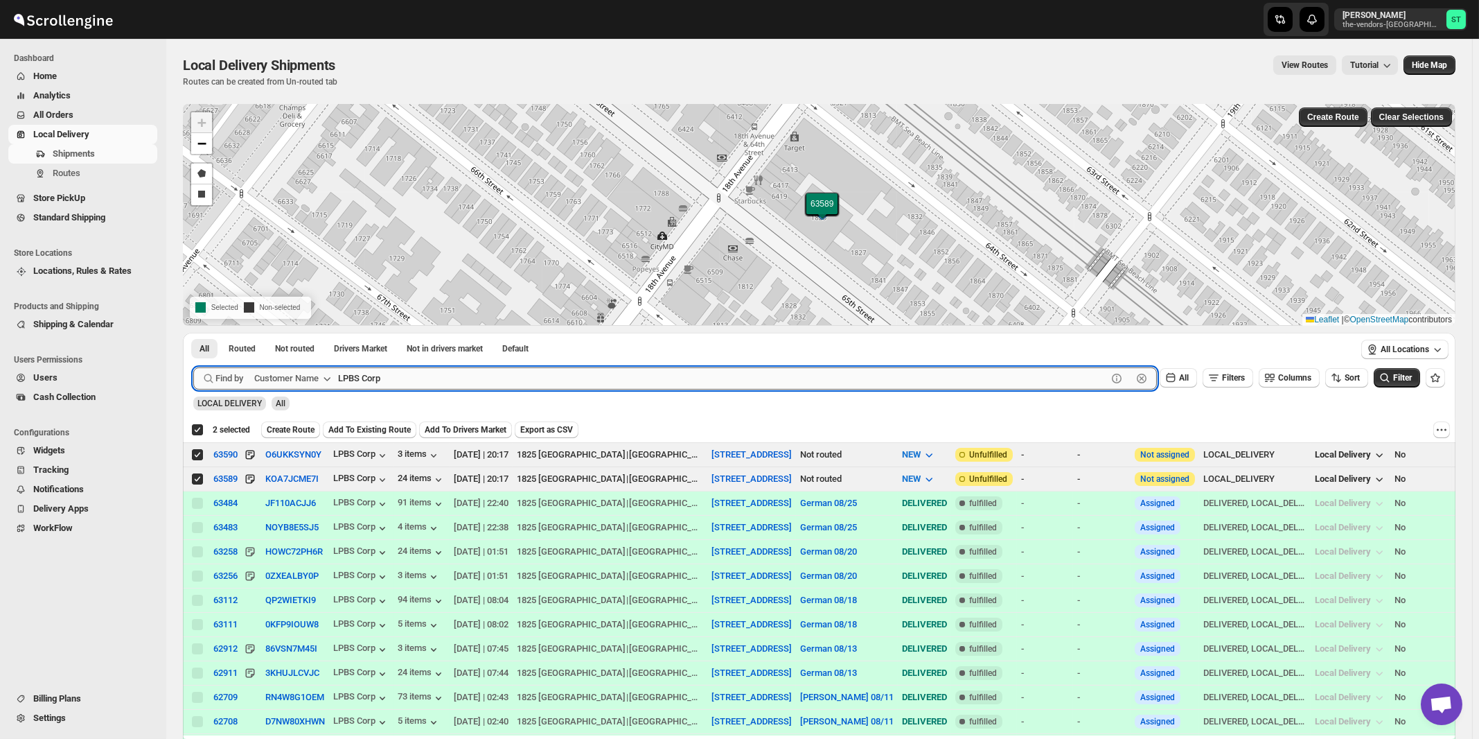
click at [493, 380] on input "LPBS Corp" at bounding box center [722, 378] width 769 height 22
paste input "Met Council"
type input "Met Council"
click at [193, 333] on button "Submit" at bounding box center [212, 340] width 39 height 15
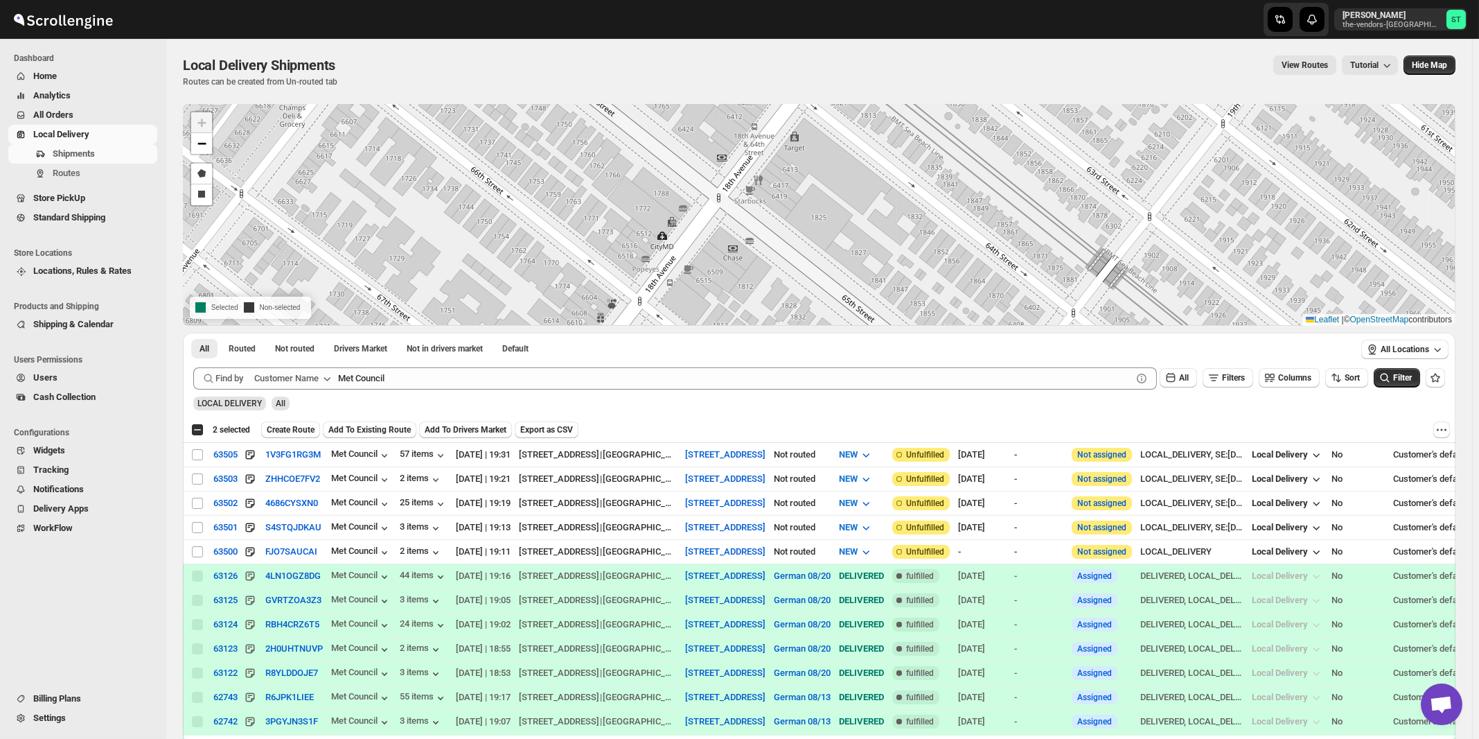
checkbox input "false"
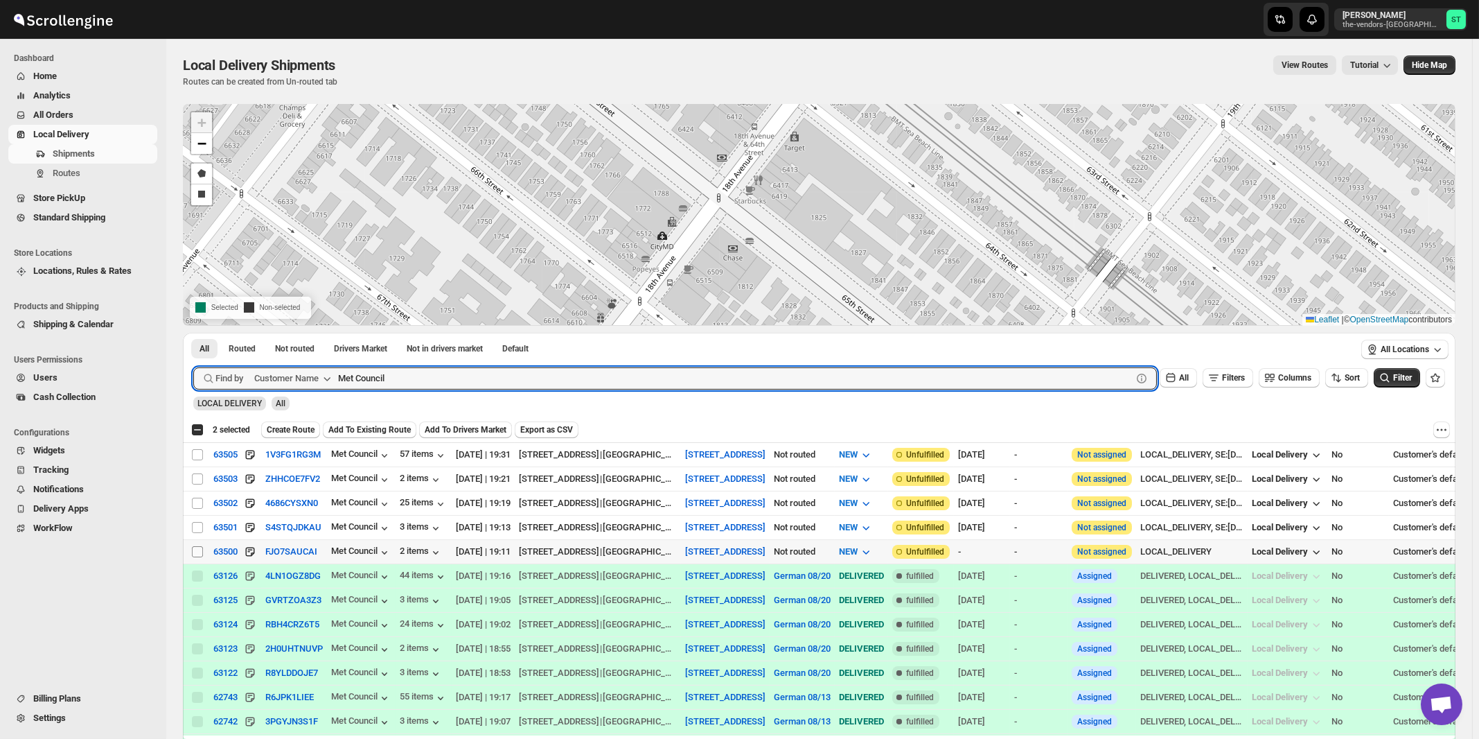
click at [200, 548] on input "Select shipment" at bounding box center [197, 551] width 11 height 11
checkbox input "true"
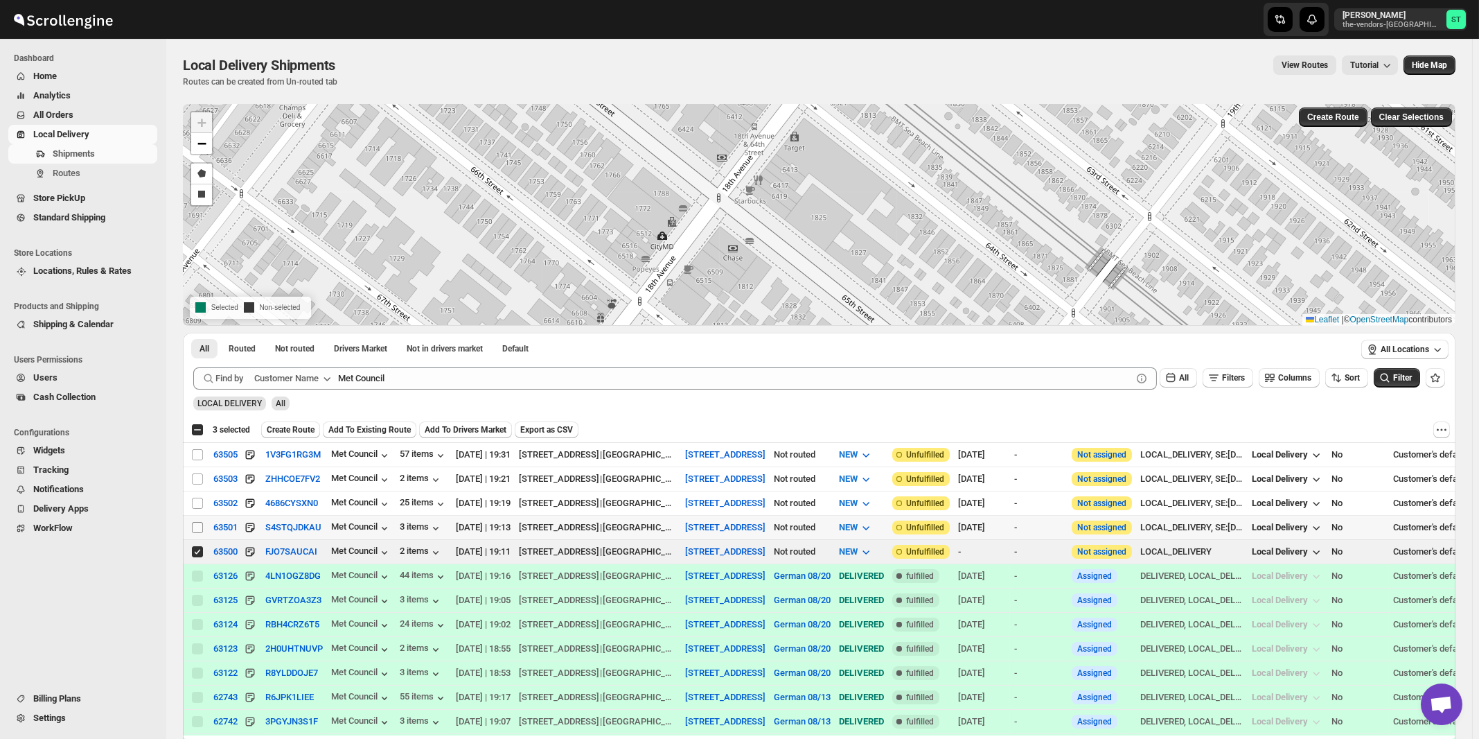
click at [198, 524] on input "Select shipment" at bounding box center [197, 527] width 11 height 11
checkbox input "true"
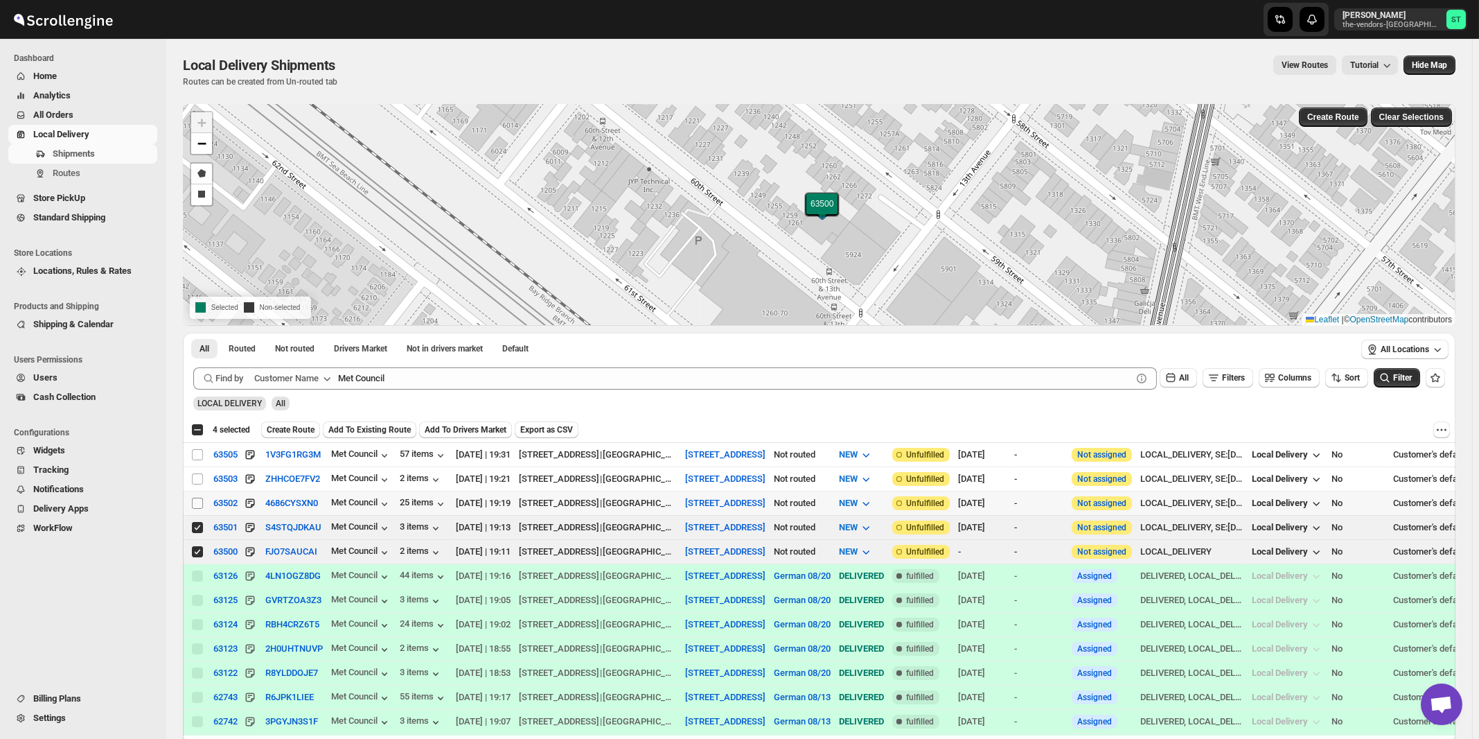
click at [198, 499] on input "Select shipment" at bounding box center [197, 502] width 11 height 11
checkbox input "true"
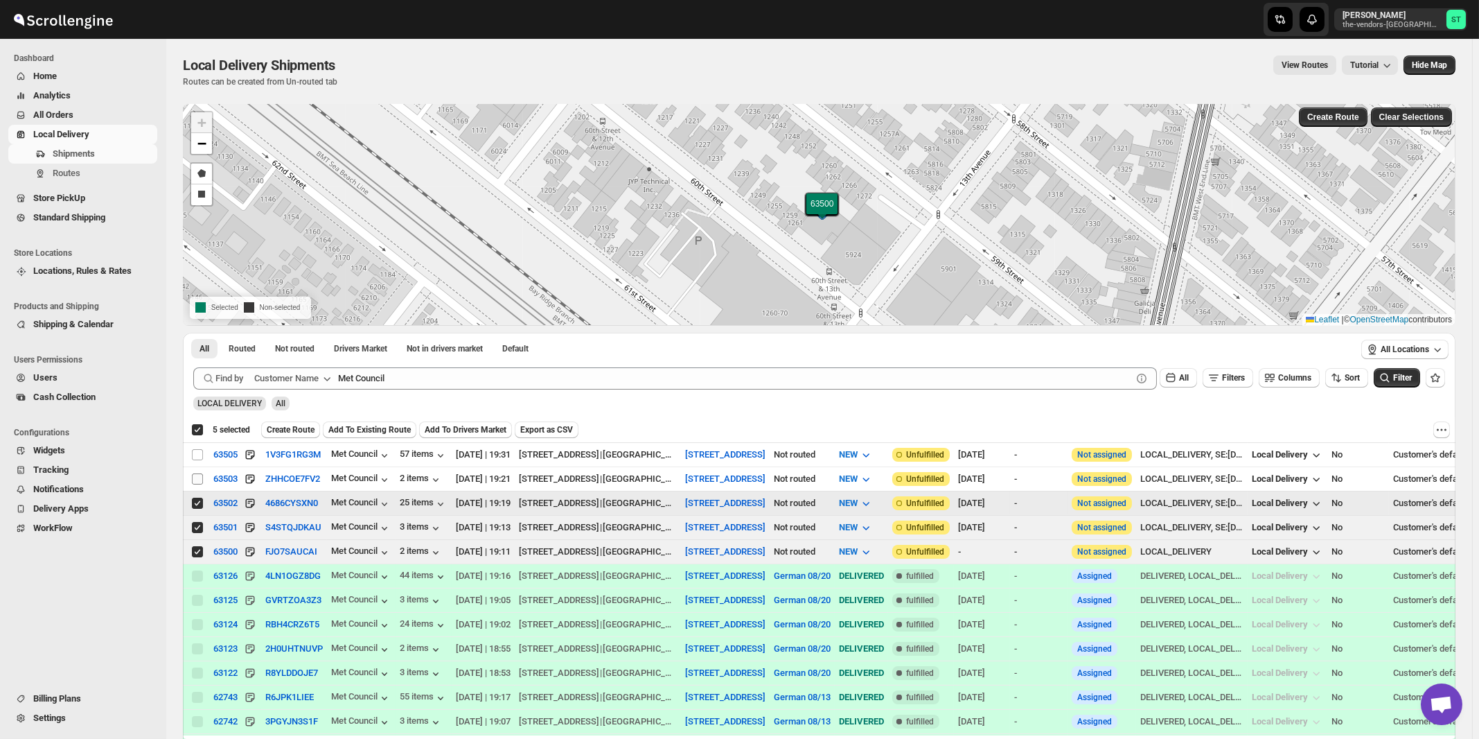
click at [198, 477] on input "Select shipment" at bounding box center [197, 478] width 11 height 11
checkbox input "true"
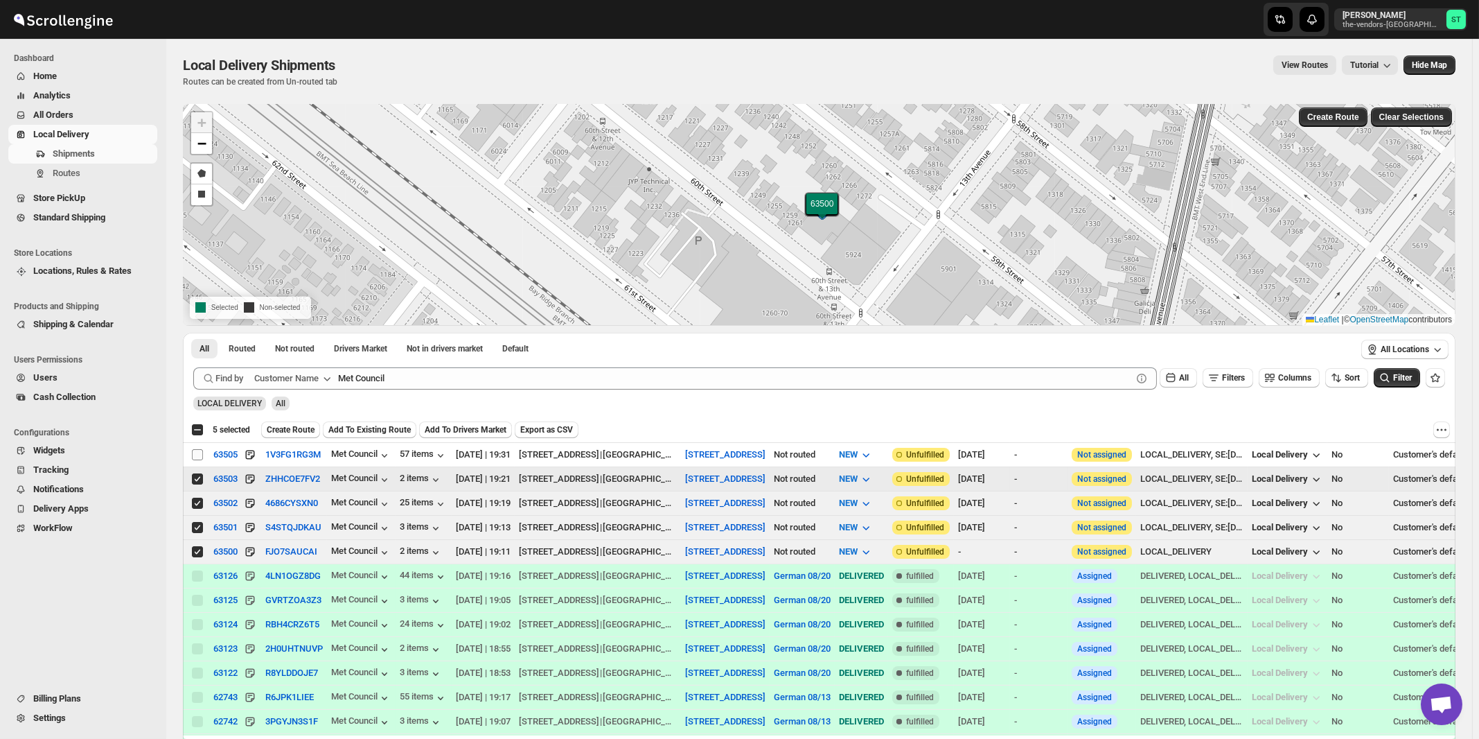
checkbox input "false"
click at [197, 456] on input "Select shipment" at bounding box center [197, 454] width 11 height 11
checkbox input "true"
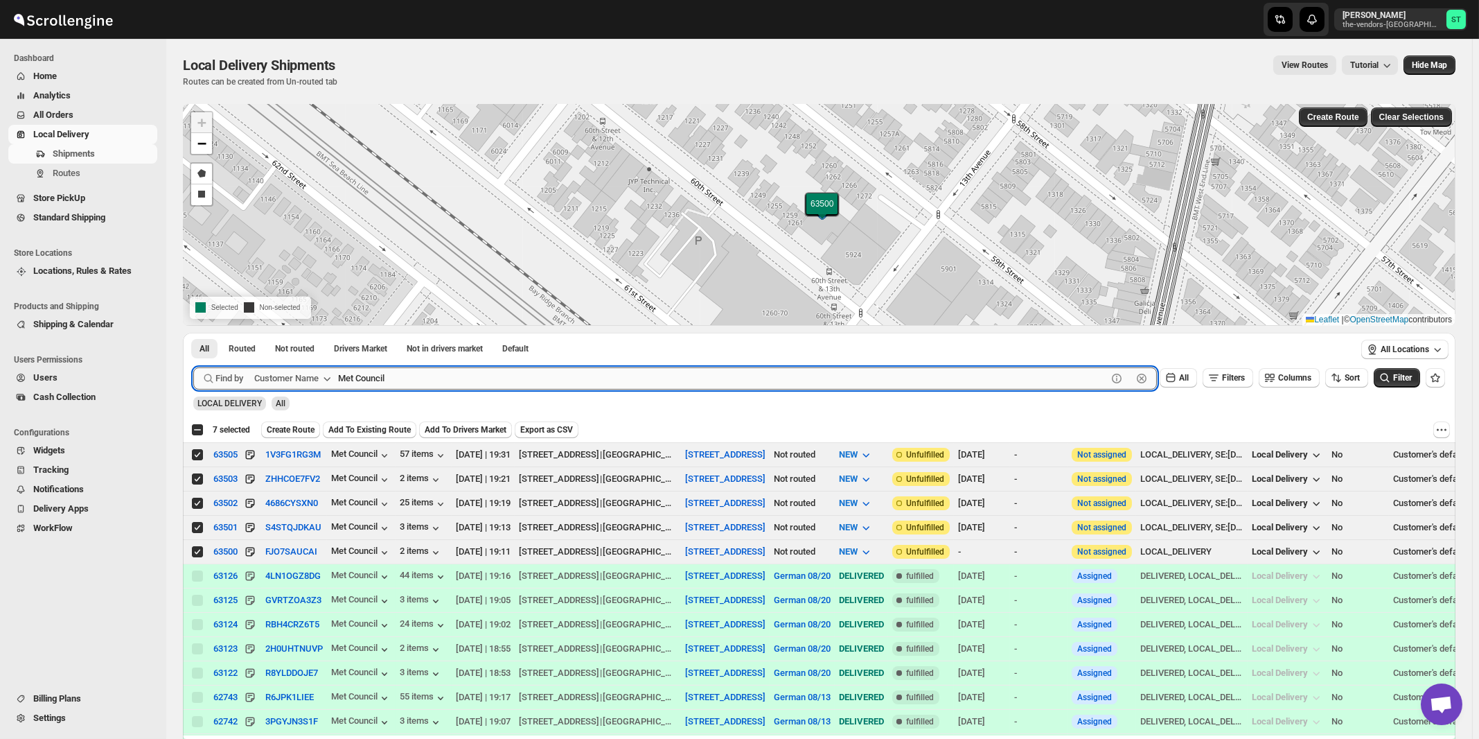
click at [467, 376] on input "Met Council" at bounding box center [722, 378] width 769 height 22
paste input "Satmer Mikvah BP"
type input "Satmer Mikvah"
click at [193, 333] on button "Submit" at bounding box center [212, 340] width 39 height 15
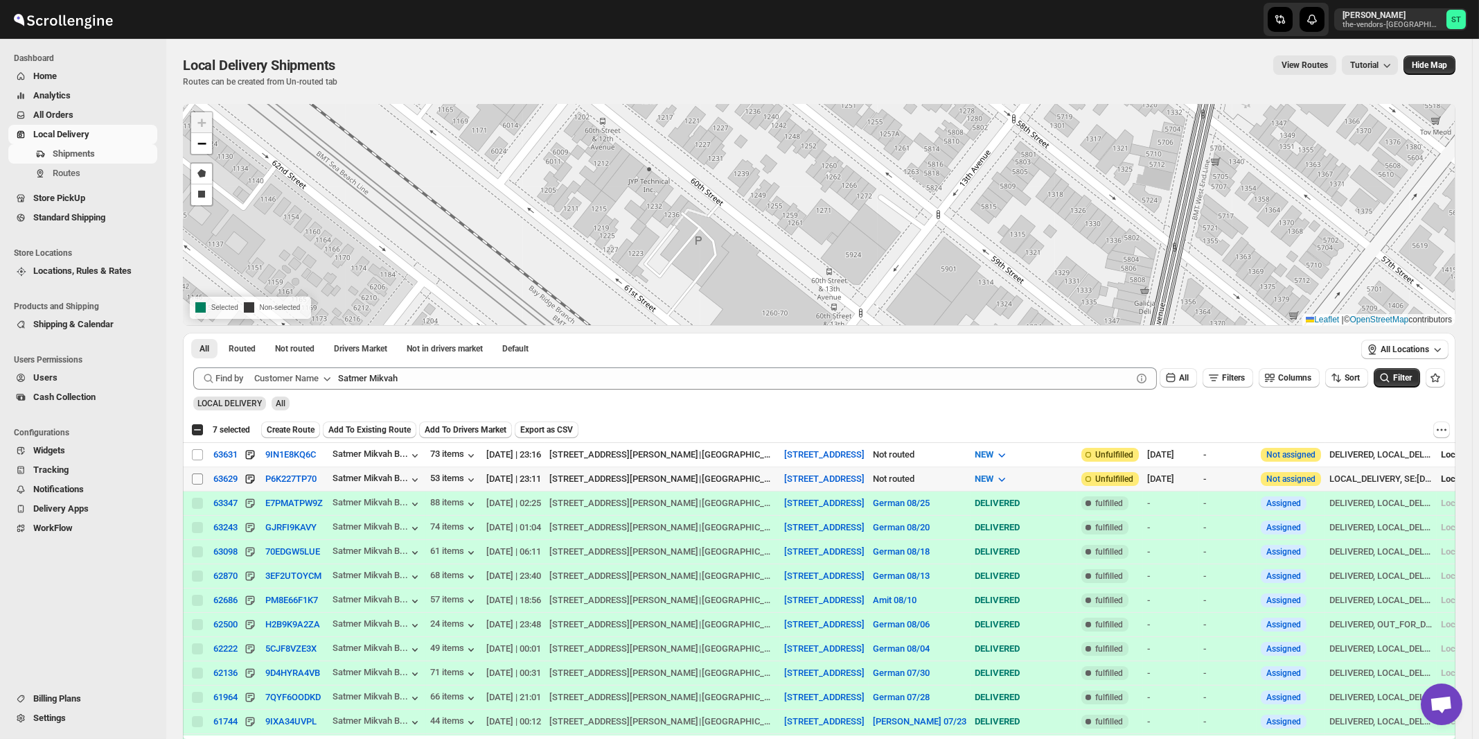
click at [195, 477] on input "Select shipment" at bounding box center [197, 478] width 11 height 11
checkbox input "true"
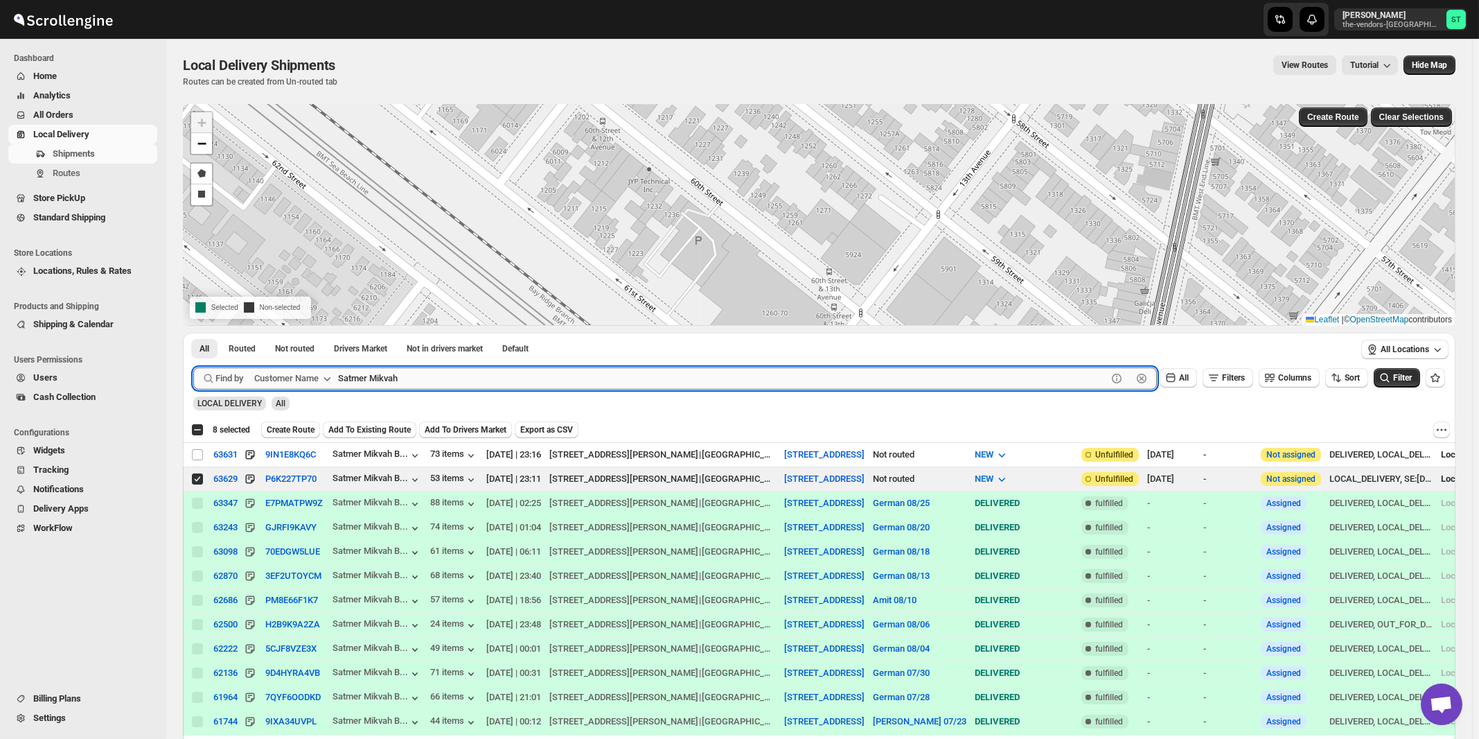
click at [488, 384] on input "Satmer Mikvah" at bounding box center [722, 378] width 769 height 22
paste input "Chesed 24 6"
click at [193, 333] on button "Submit" at bounding box center [212, 340] width 39 height 15
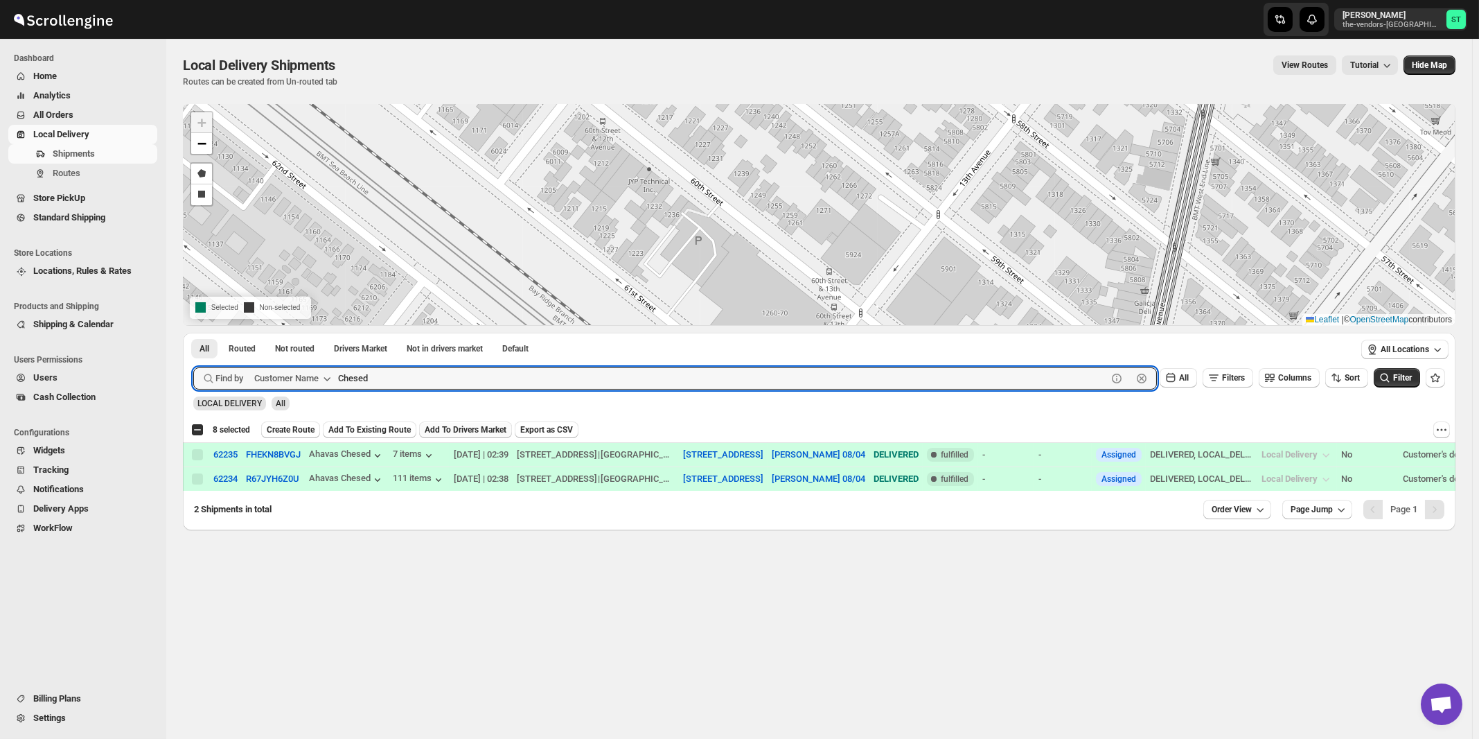
paste input "ondor Capital"
type input "Condor Capital"
click at [193, 333] on button "Submit" at bounding box center [212, 340] width 39 height 15
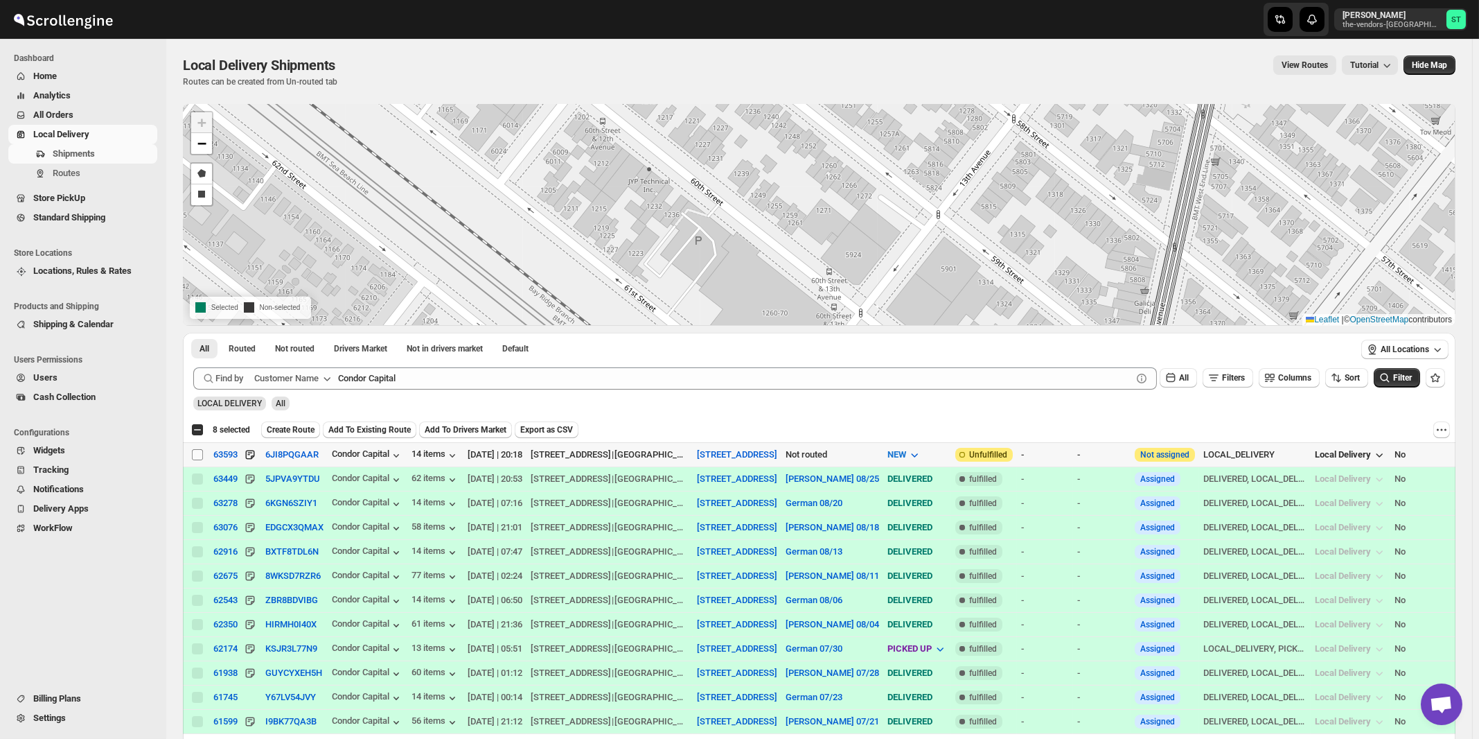
click at [195, 455] on input "Select shipment" at bounding box center [197, 454] width 11 height 11
checkbox input "true"
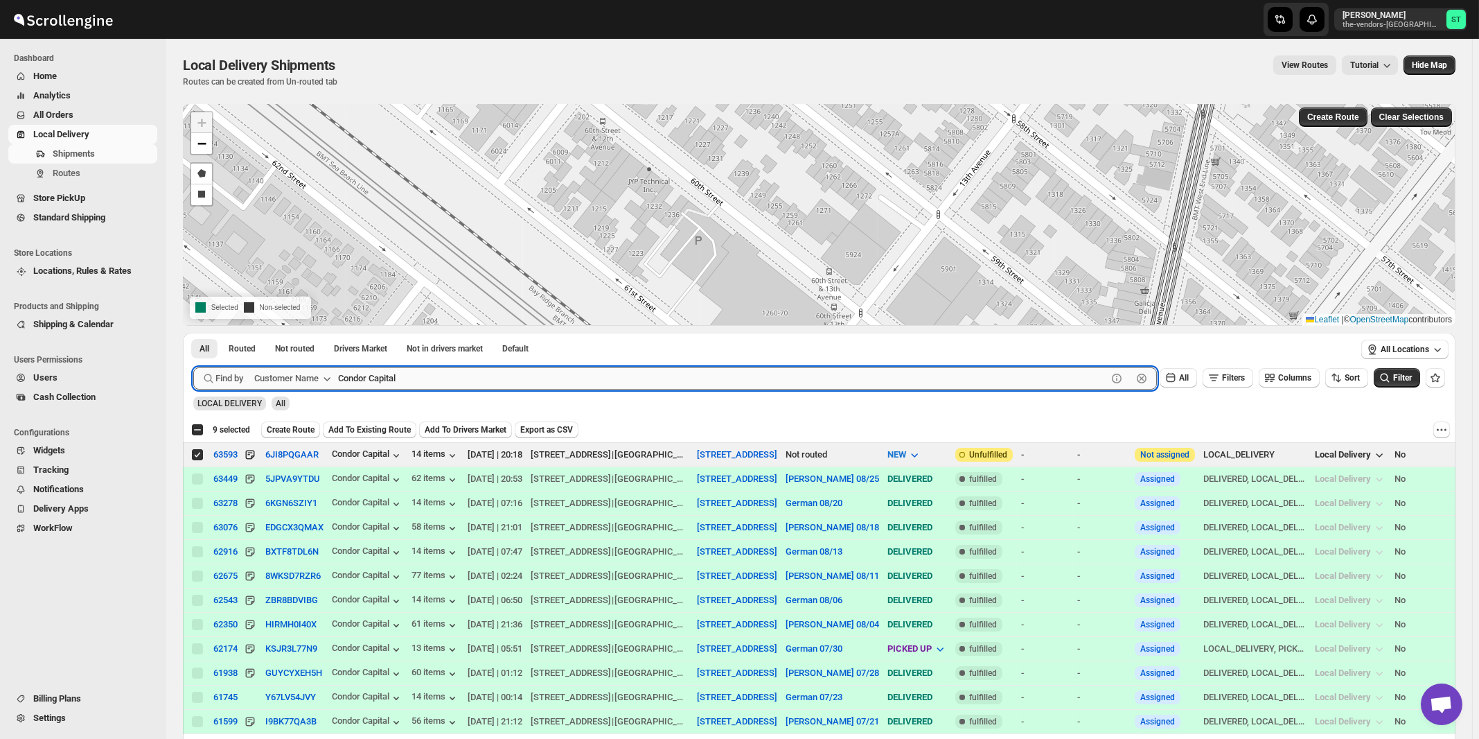
click at [444, 373] on input "Condor Capital" at bounding box center [722, 378] width 769 height 22
paste input "Five Star Nursing"
type input "Five Star Nursing"
click at [193, 333] on button "Submit" at bounding box center [212, 340] width 39 height 15
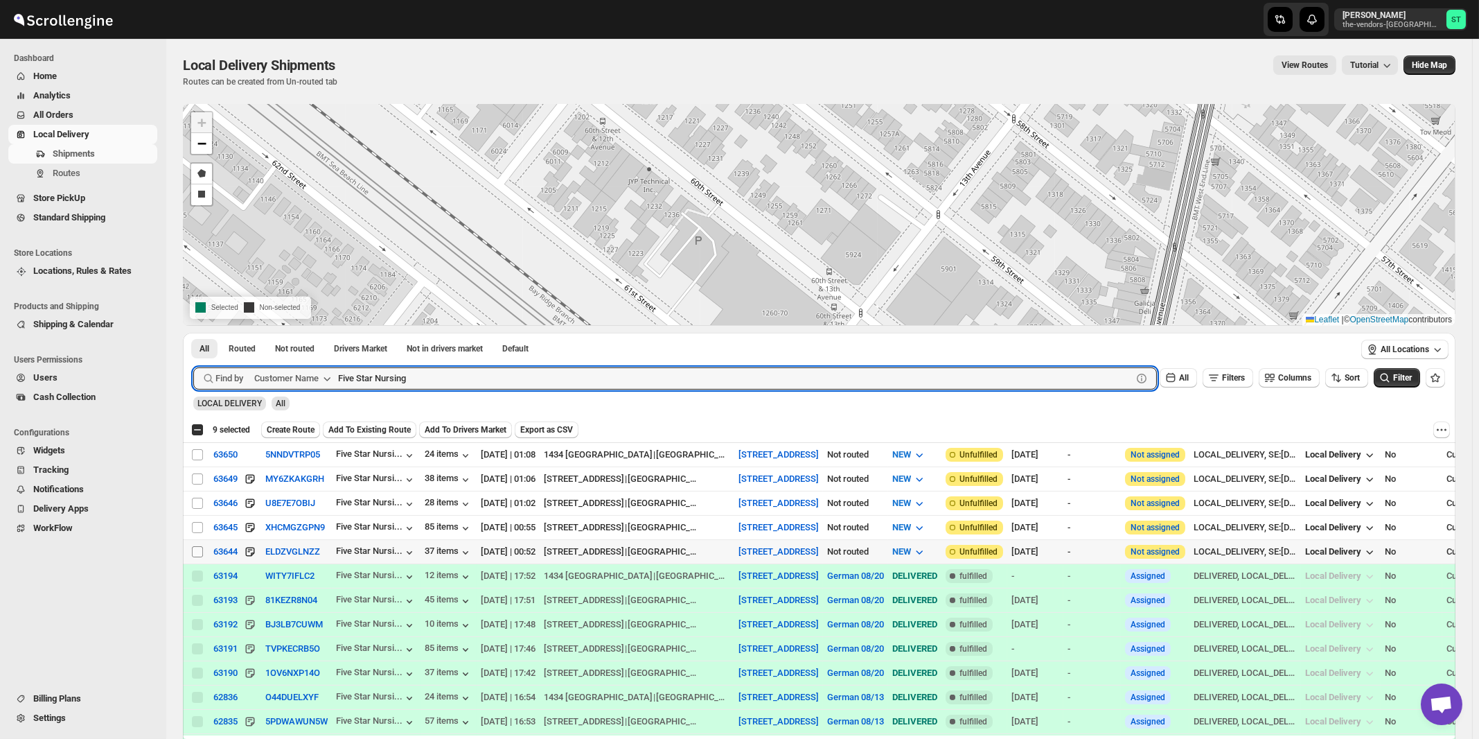
click at [195, 548] on input "Select shipment" at bounding box center [197, 551] width 11 height 11
checkbox input "true"
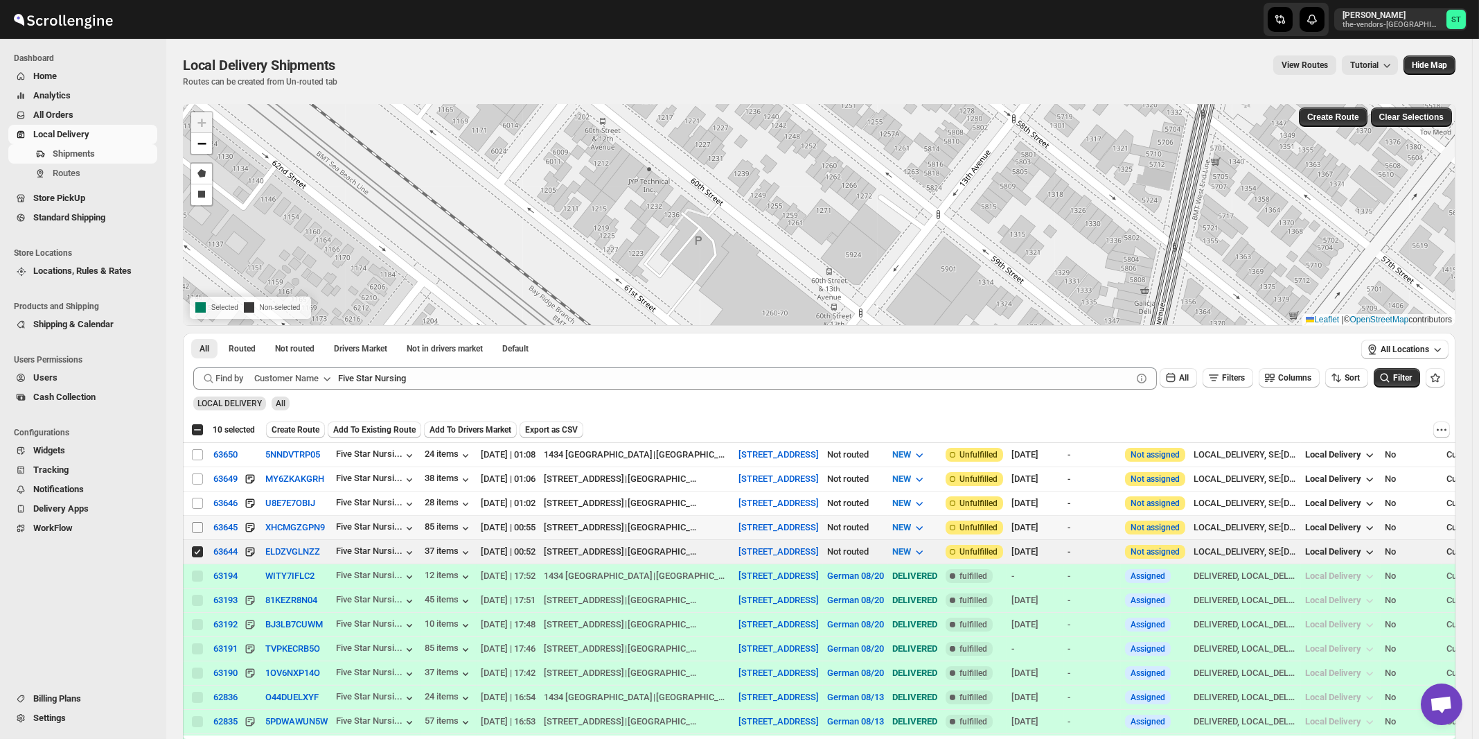
click at [198, 528] on input "Select shipment" at bounding box center [197, 527] width 11 height 11
checkbox input "true"
click at [198, 503] on input "Select shipment" at bounding box center [197, 502] width 11 height 11
checkbox input "true"
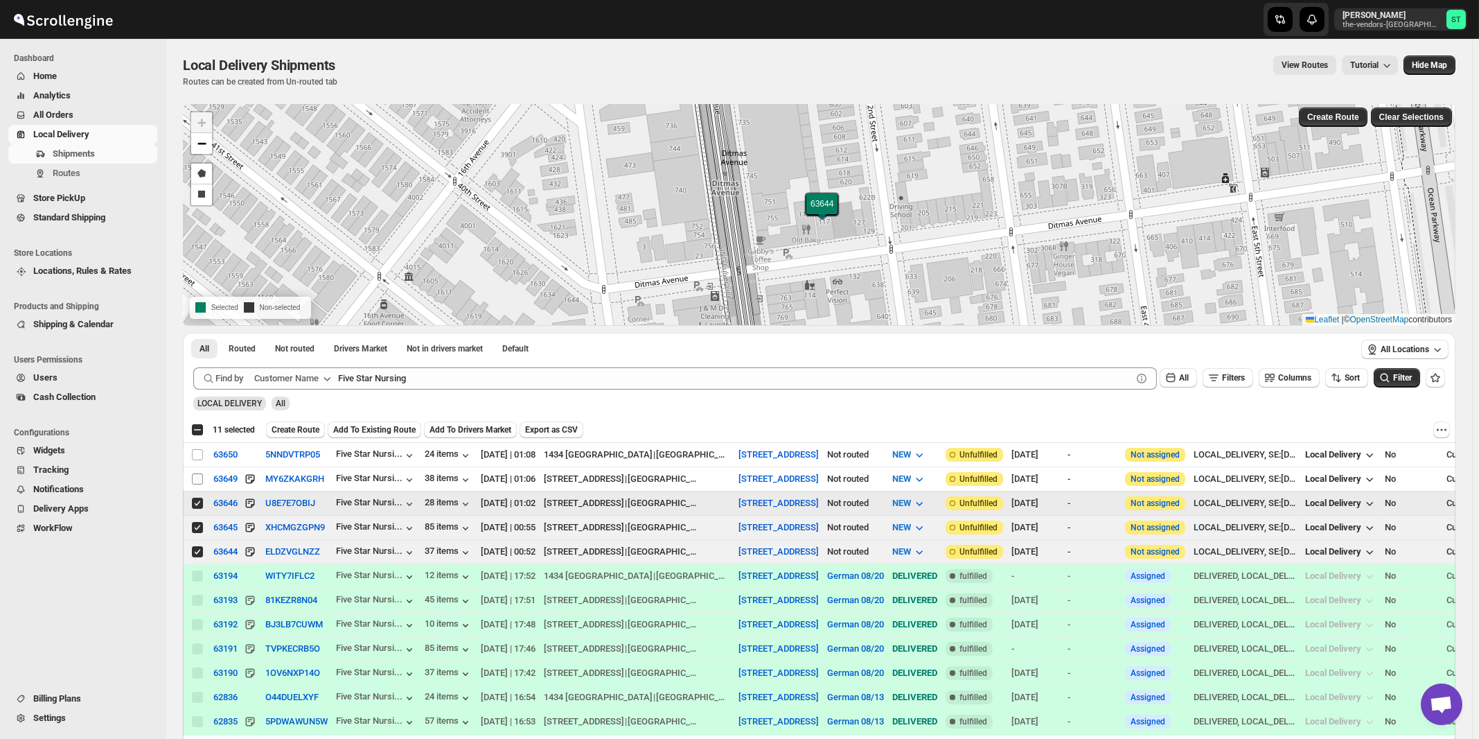
click at [197, 479] on input "Select shipment" at bounding box center [197, 478] width 11 height 11
checkbox input "true"
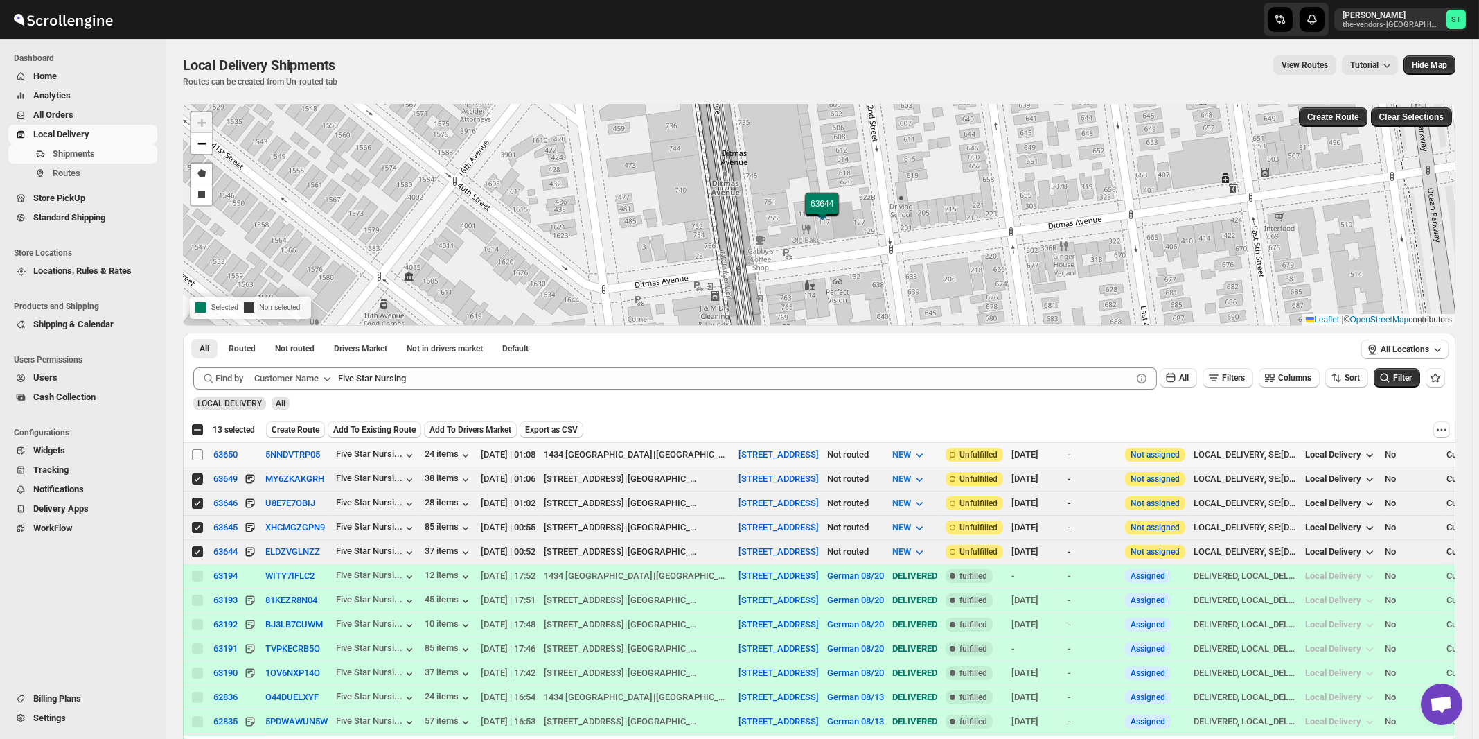
click at [198, 456] on input "Select shipment" at bounding box center [197, 454] width 11 height 11
checkbox input "true"
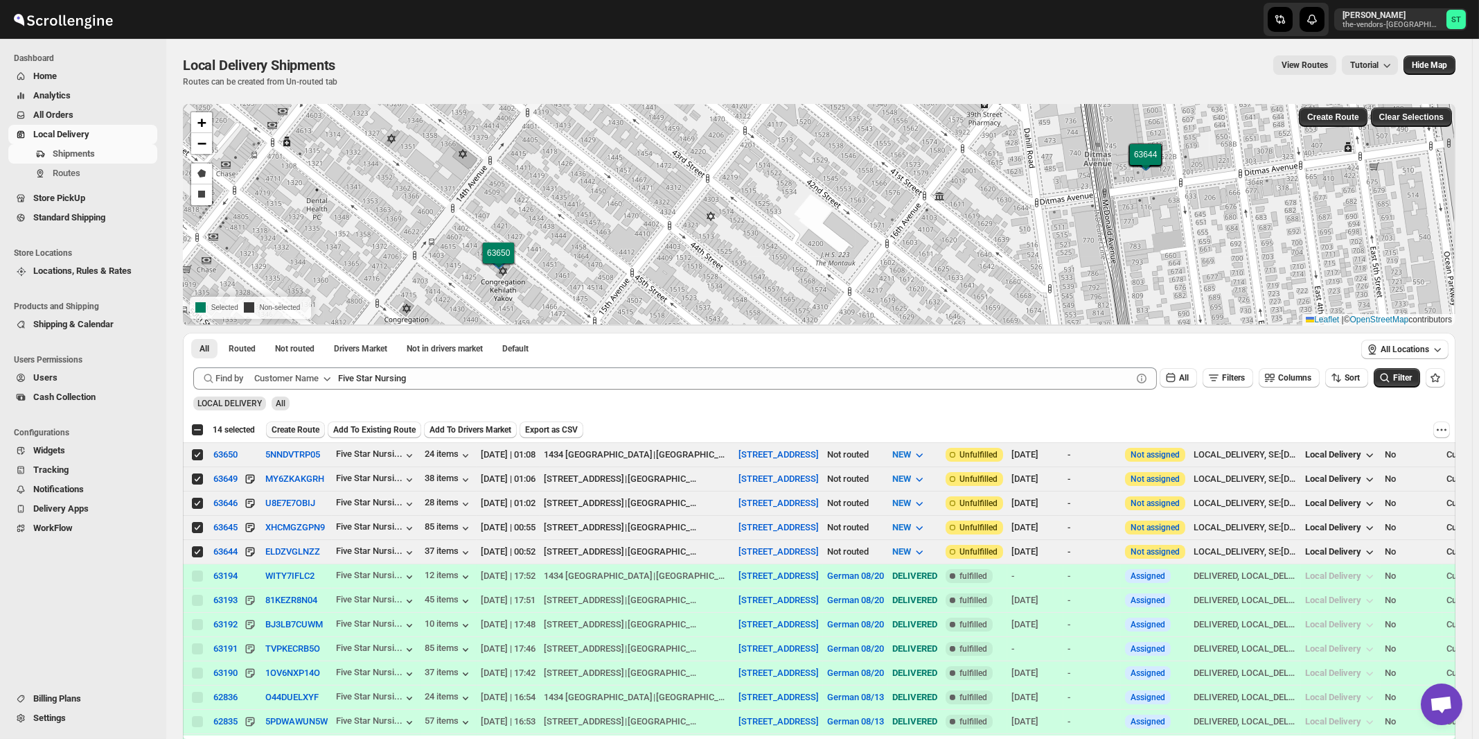
click at [287, 426] on span "Create Route" at bounding box center [296, 429] width 48 height 11
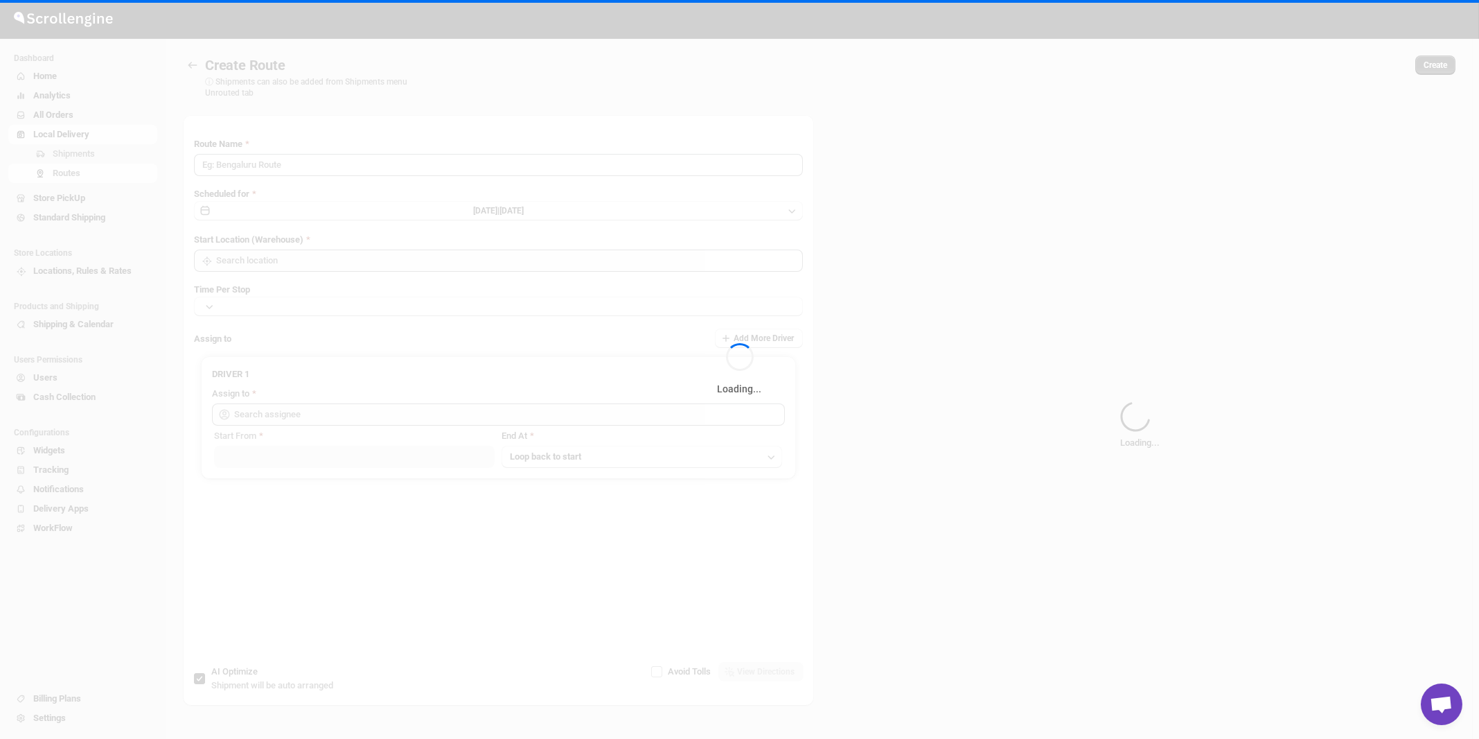
type input "Route - 27/08-1045"
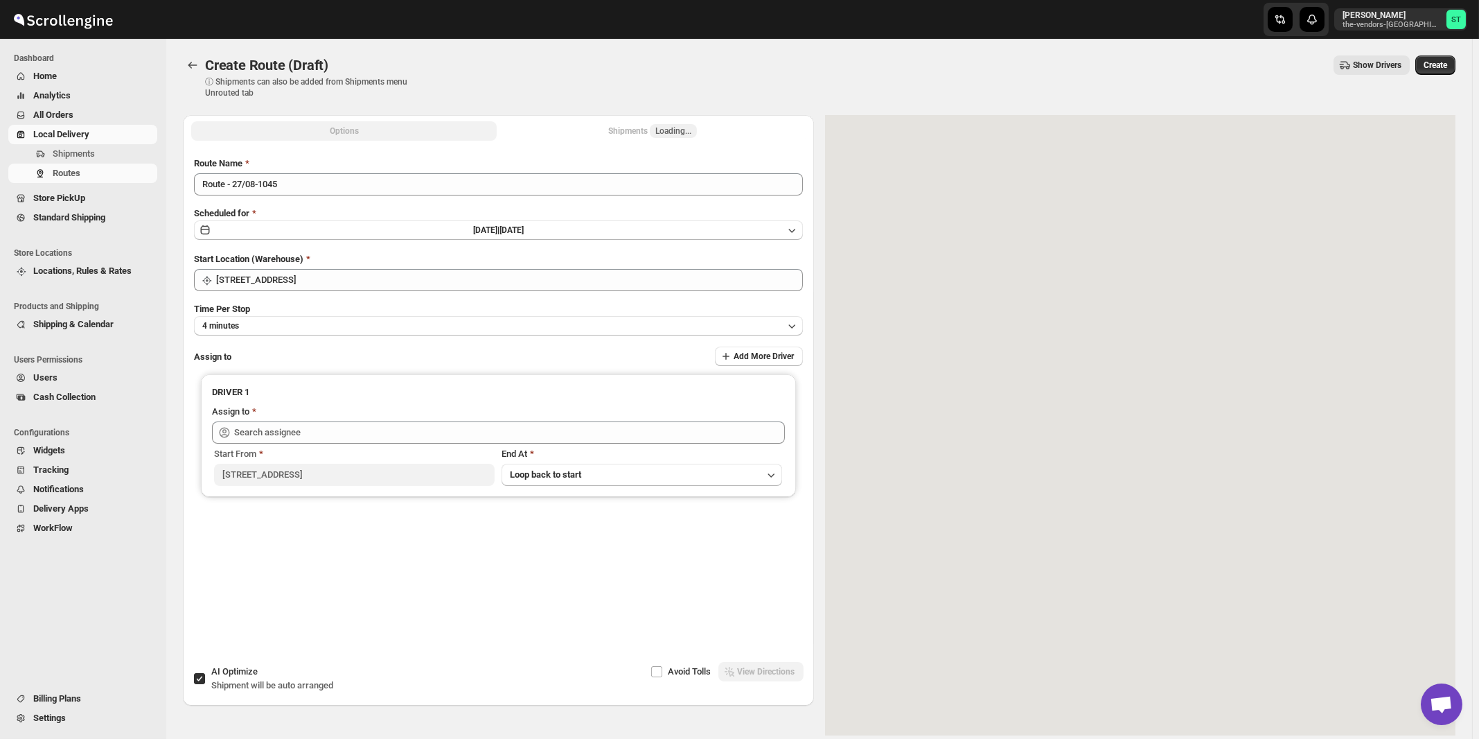
type input "[STREET_ADDRESS]"
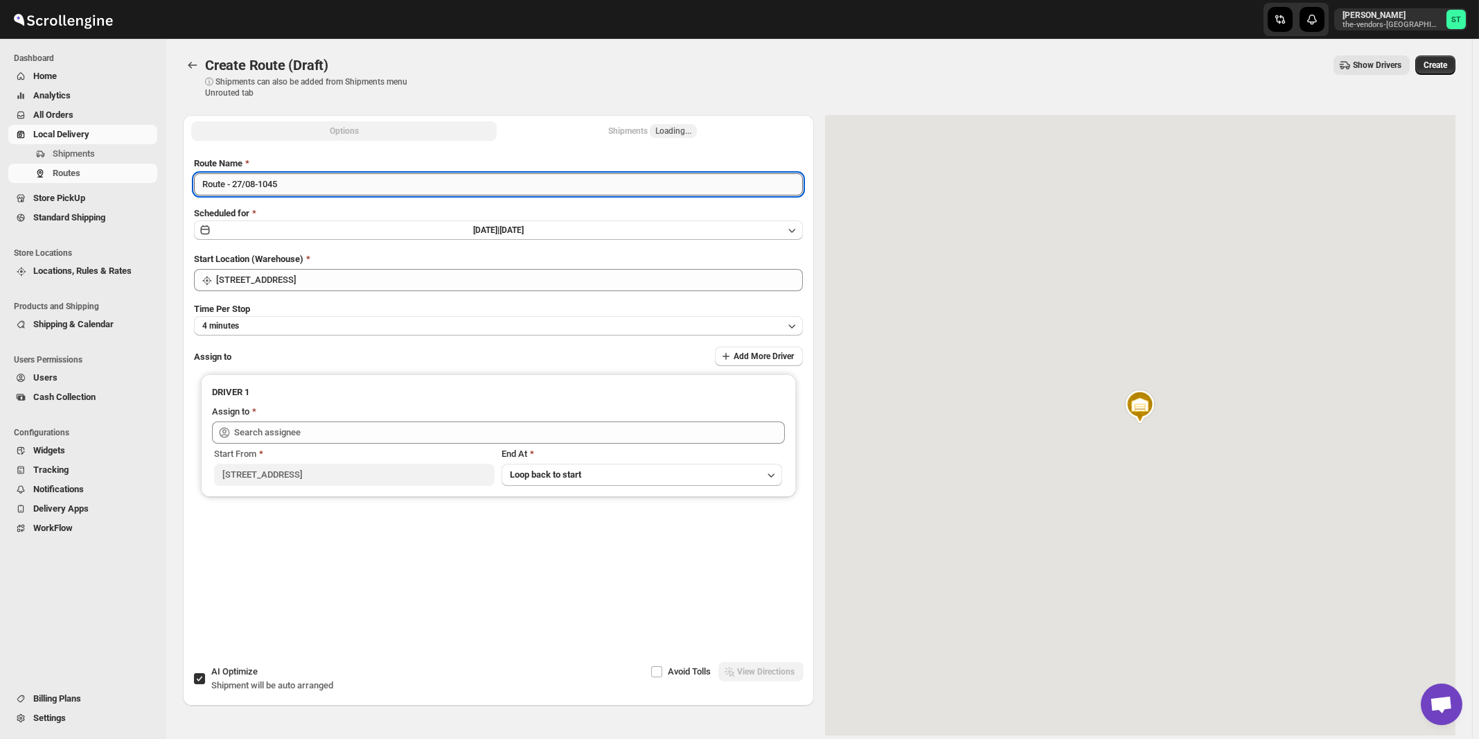
click at [413, 188] on input "Route - 27/08-1045" at bounding box center [498, 184] width 609 height 22
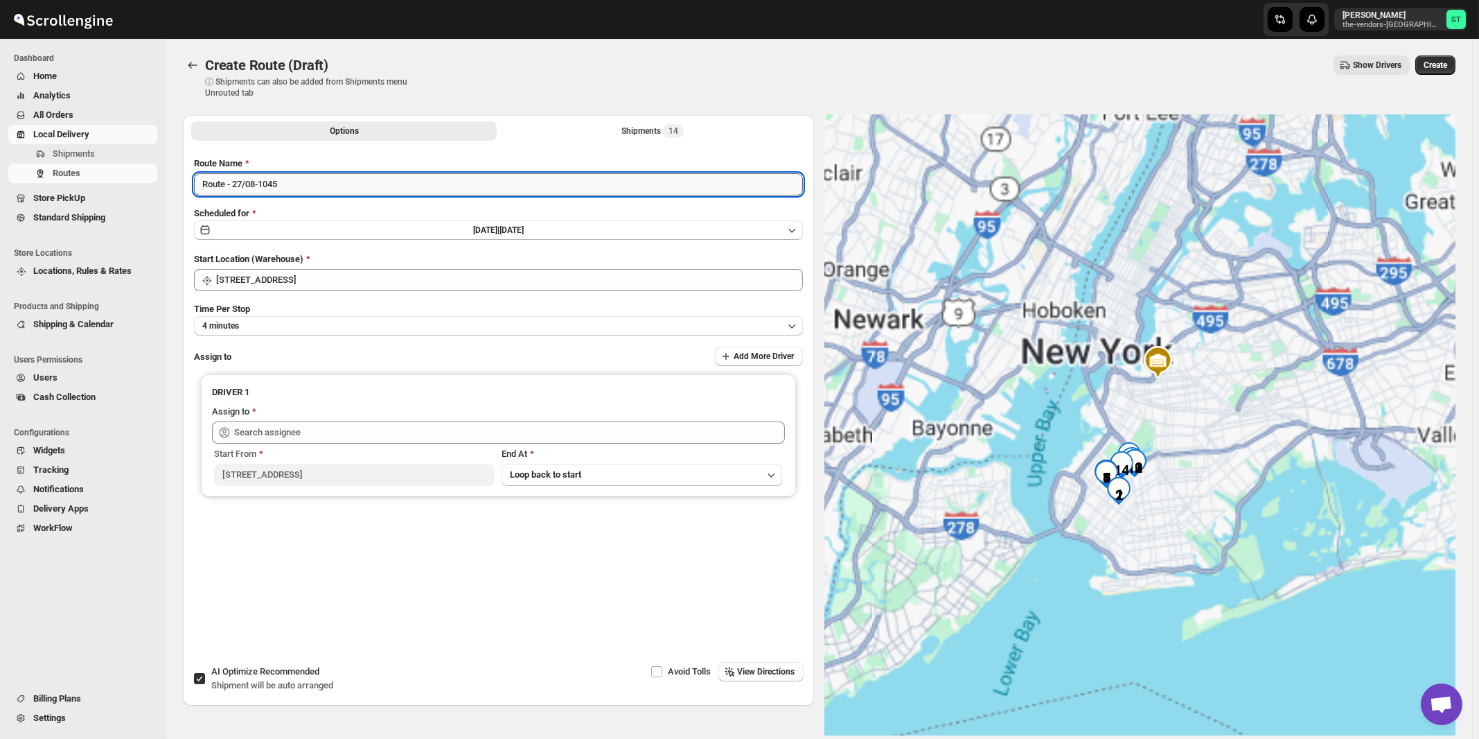
paste input "German"
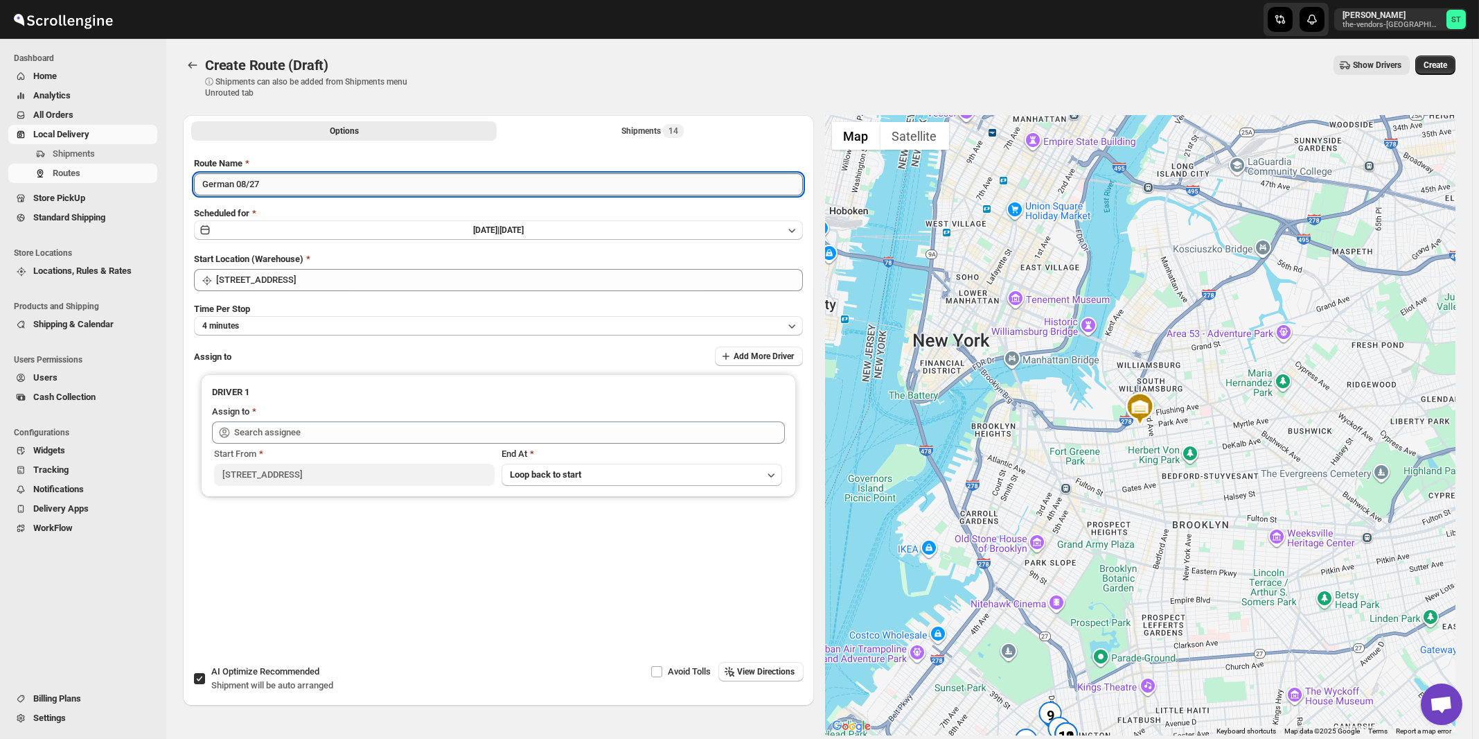
type input "German 08/27"
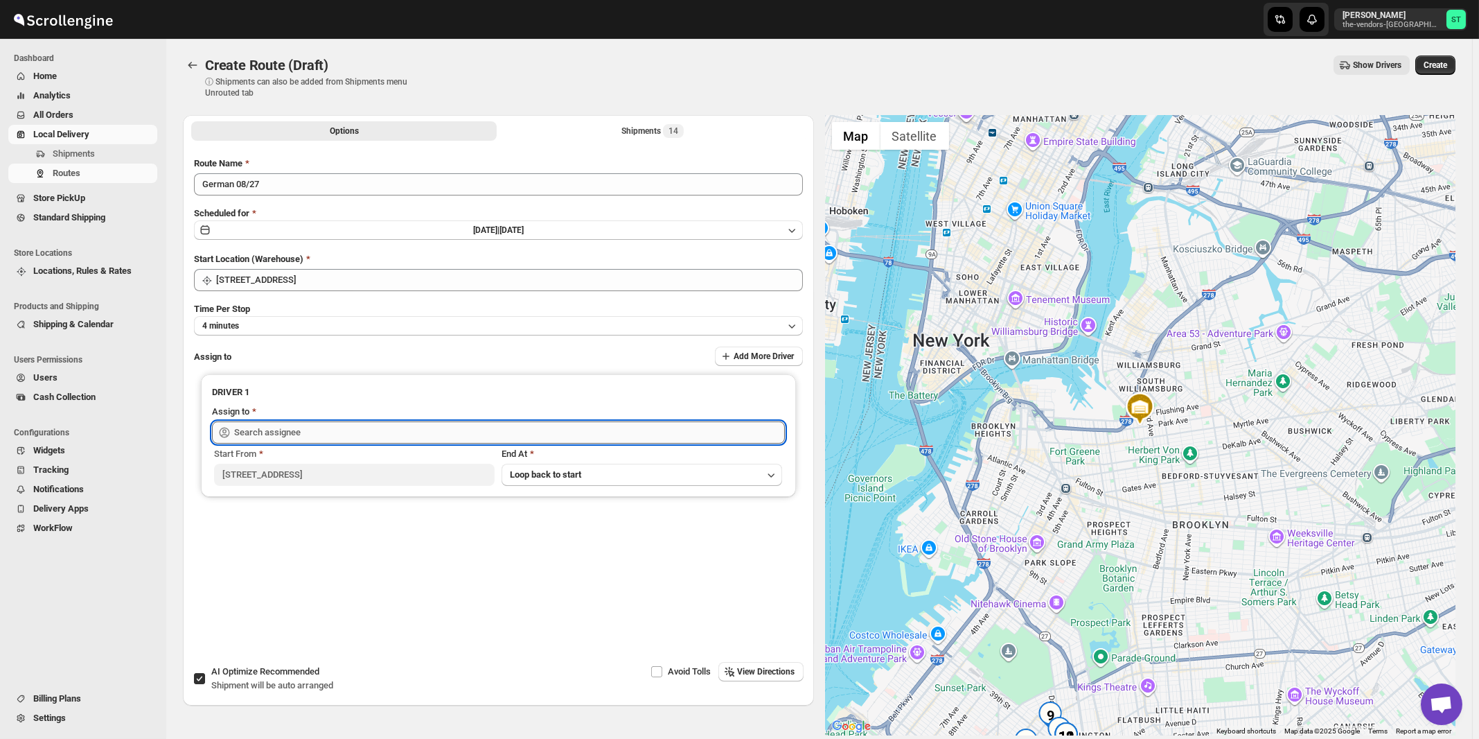
click at [322, 428] on input "text" at bounding box center [509, 432] width 551 height 22
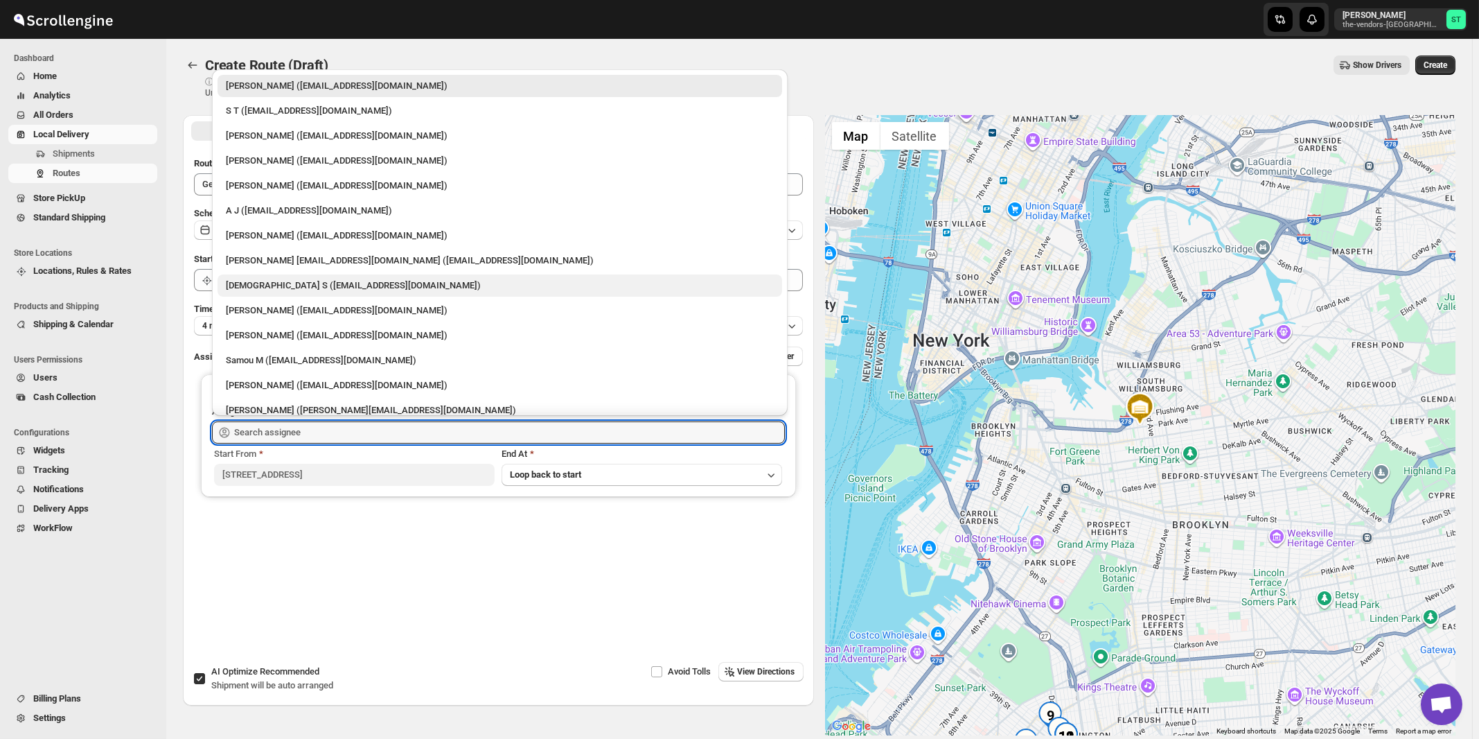
click at [279, 285] on div "[DEMOGRAPHIC_DATA] S ([EMAIL_ADDRESS][DOMAIN_NAME])" at bounding box center [500, 286] width 548 height 14
type input "[DEMOGRAPHIC_DATA] S ([EMAIL_ADDRESS][DOMAIN_NAME])"
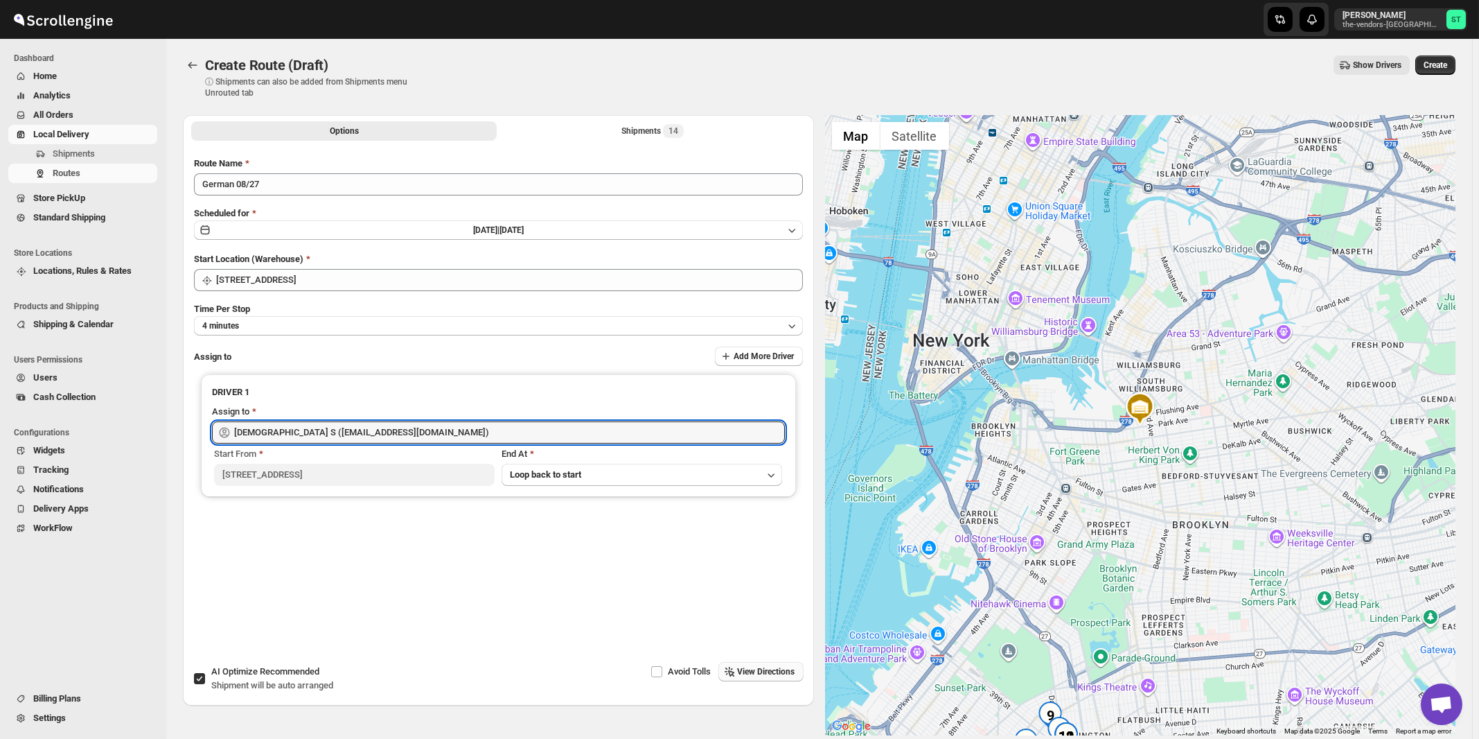
click at [784, 671] on span "View Directions" at bounding box center [767, 671] width 58 height 11
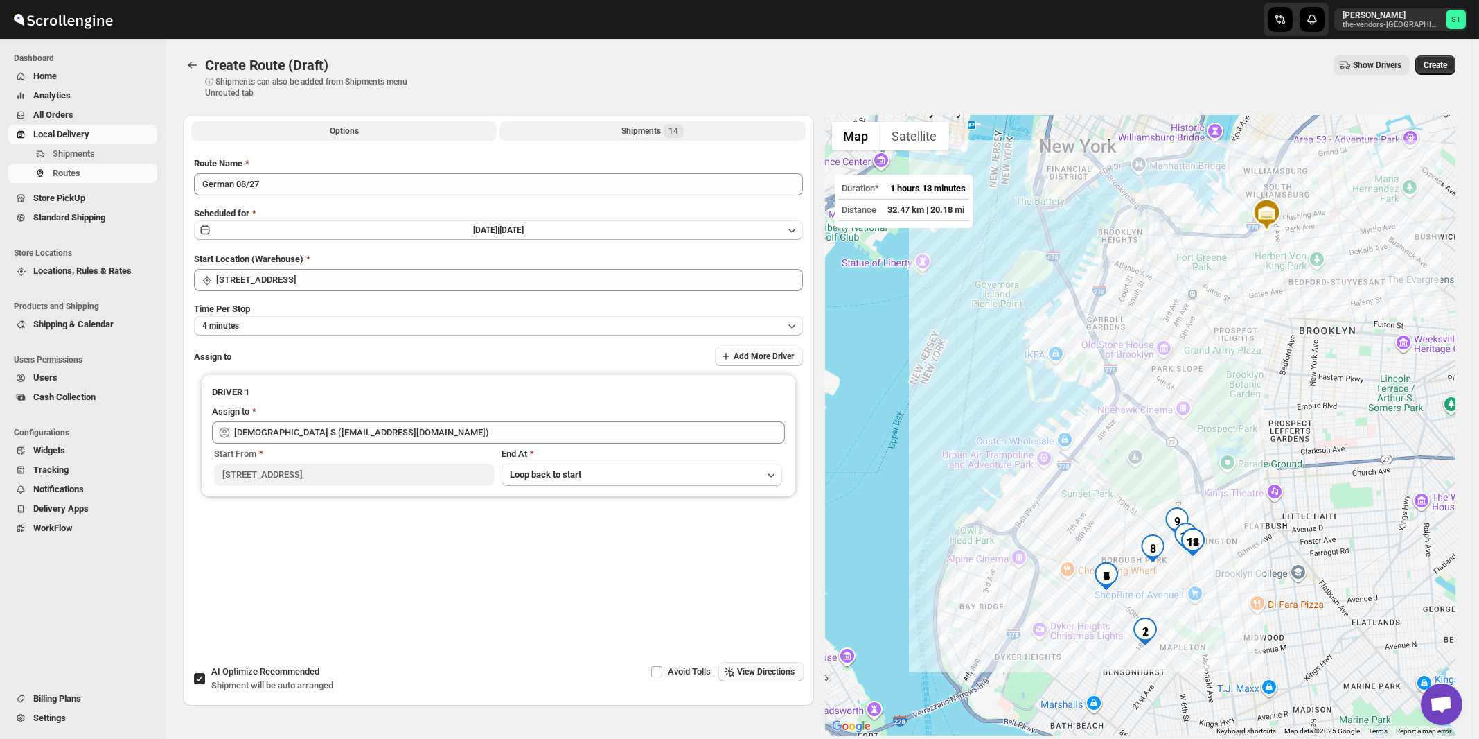
click at [665, 128] on div "Shipments 14" at bounding box center [652, 131] width 62 height 14
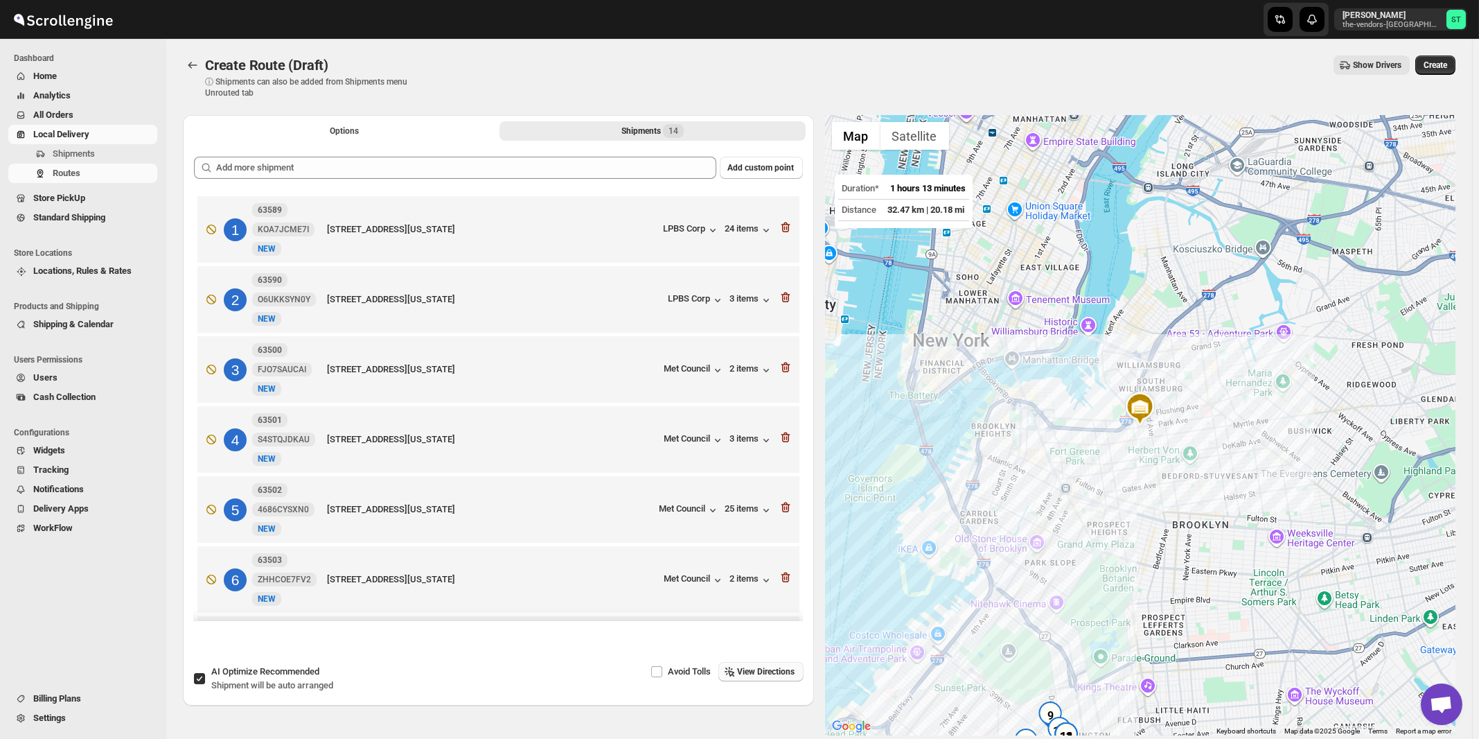
drag, startPoint x: 289, startPoint y: 678, endPoint x: 490, endPoint y: 339, distance: 394.2
click at [290, 679] on div "AI Optimize Recommended Shipment will be auto arranged" at bounding box center [272, 678] width 122 height 28
click at [205, 679] on input "AI Optimize Recommended Shipment will be auto arranged" at bounding box center [199, 678] width 11 height 11
checkbox input "false"
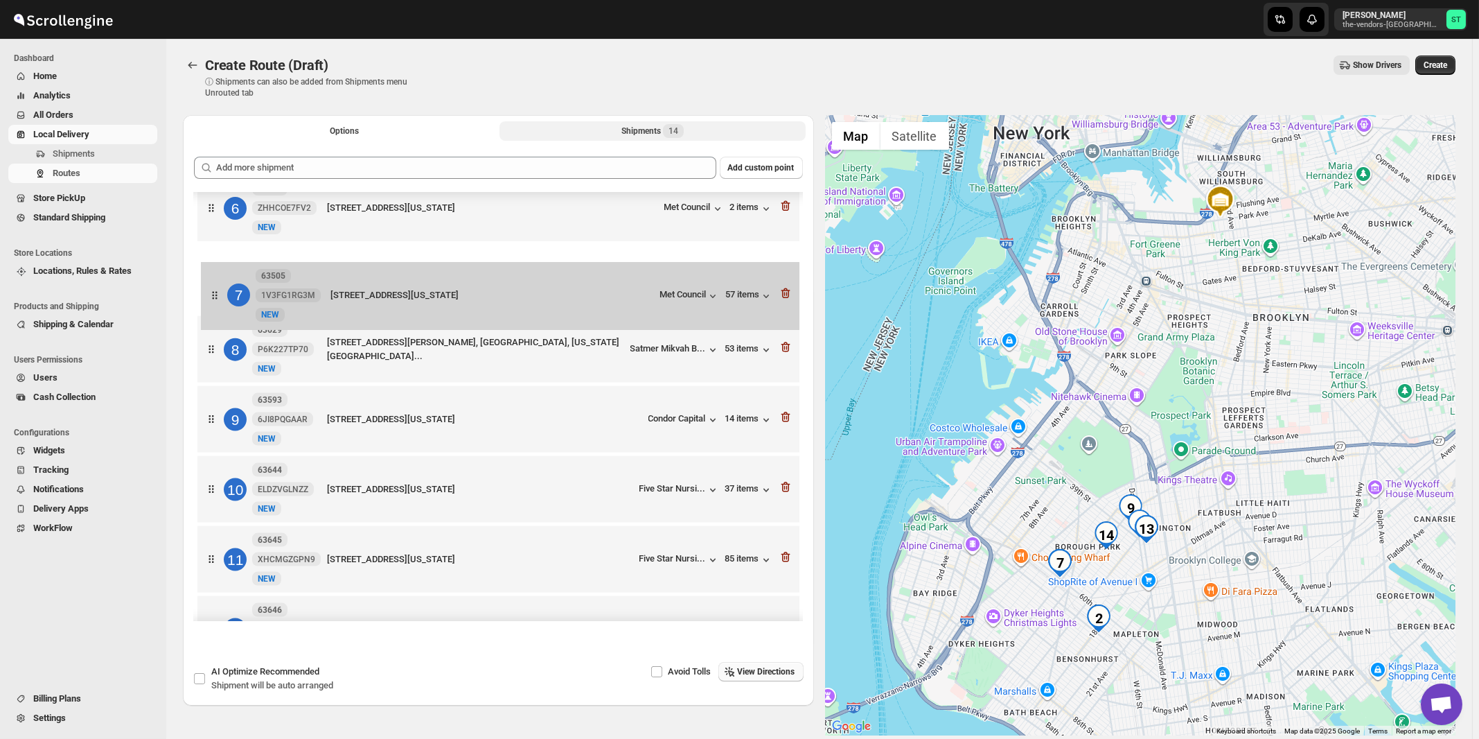
scroll to position [369, 0]
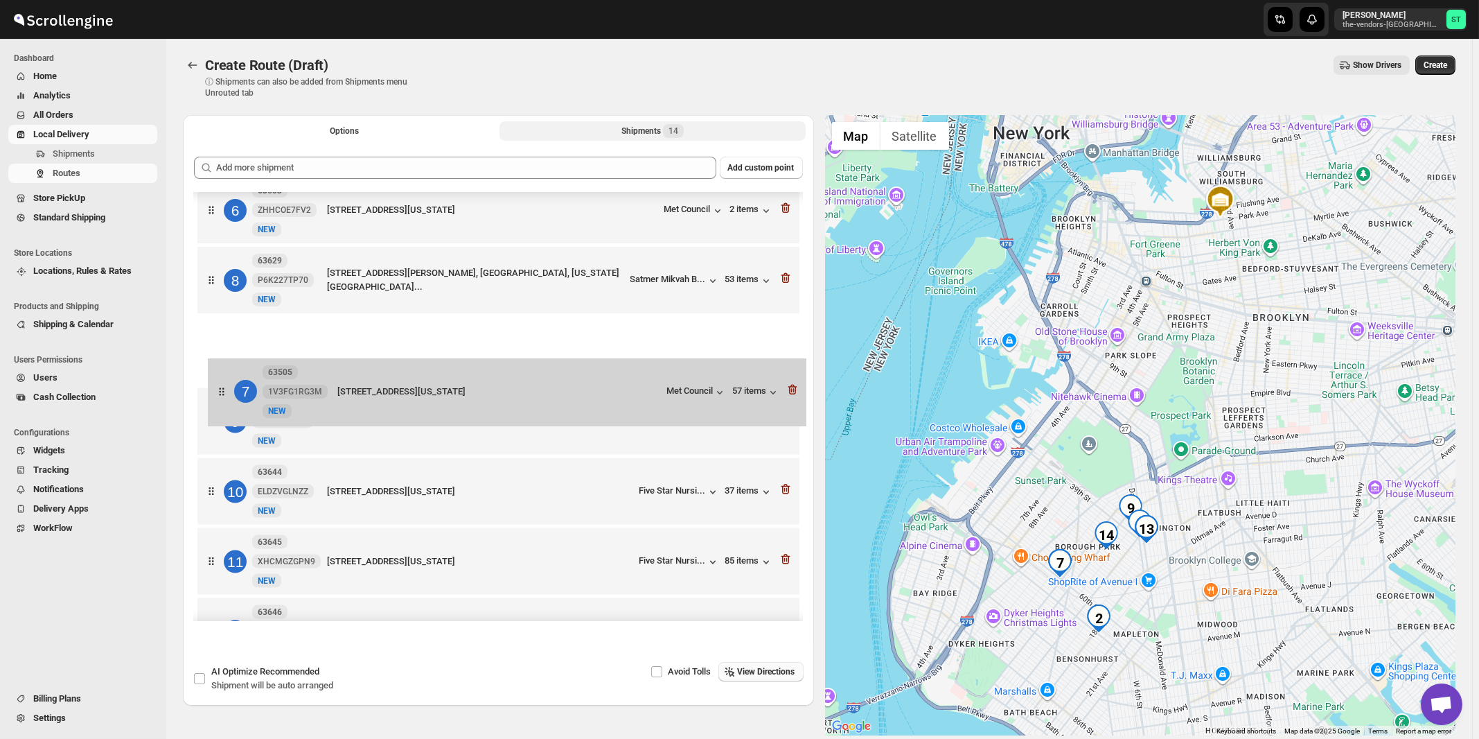
drag, startPoint x: 578, startPoint y: 285, endPoint x: 590, endPoint y: 396, distance: 110.7
click at [590, 396] on div "1 63589 KOA7JCME7I New NEW 1825 65th st , Brooklyn, New York, 11204, United Sta…" at bounding box center [498, 317] width 609 height 988
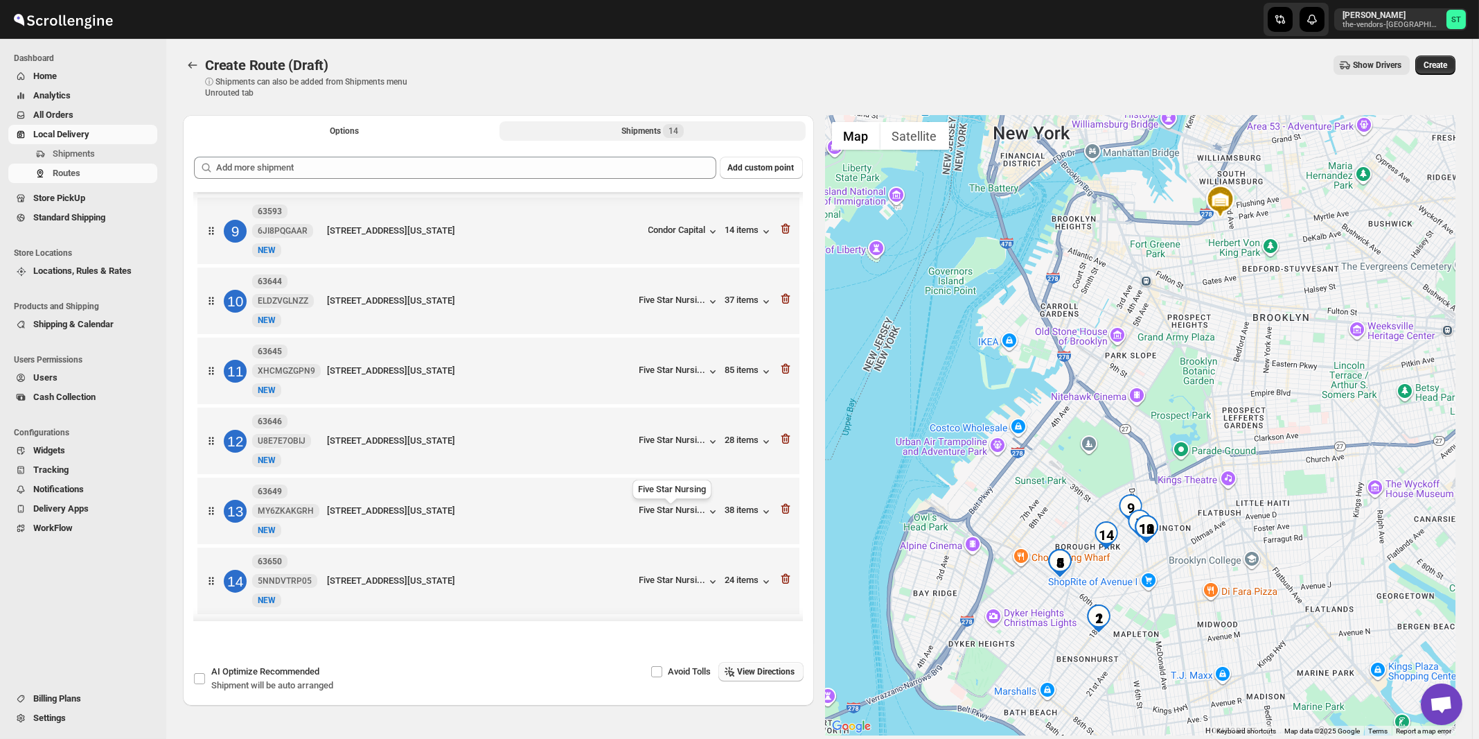
scroll to position [574, 0]
click at [768, 669] on span "View Directions" at bounding box center [767, 671] width 58 height 11
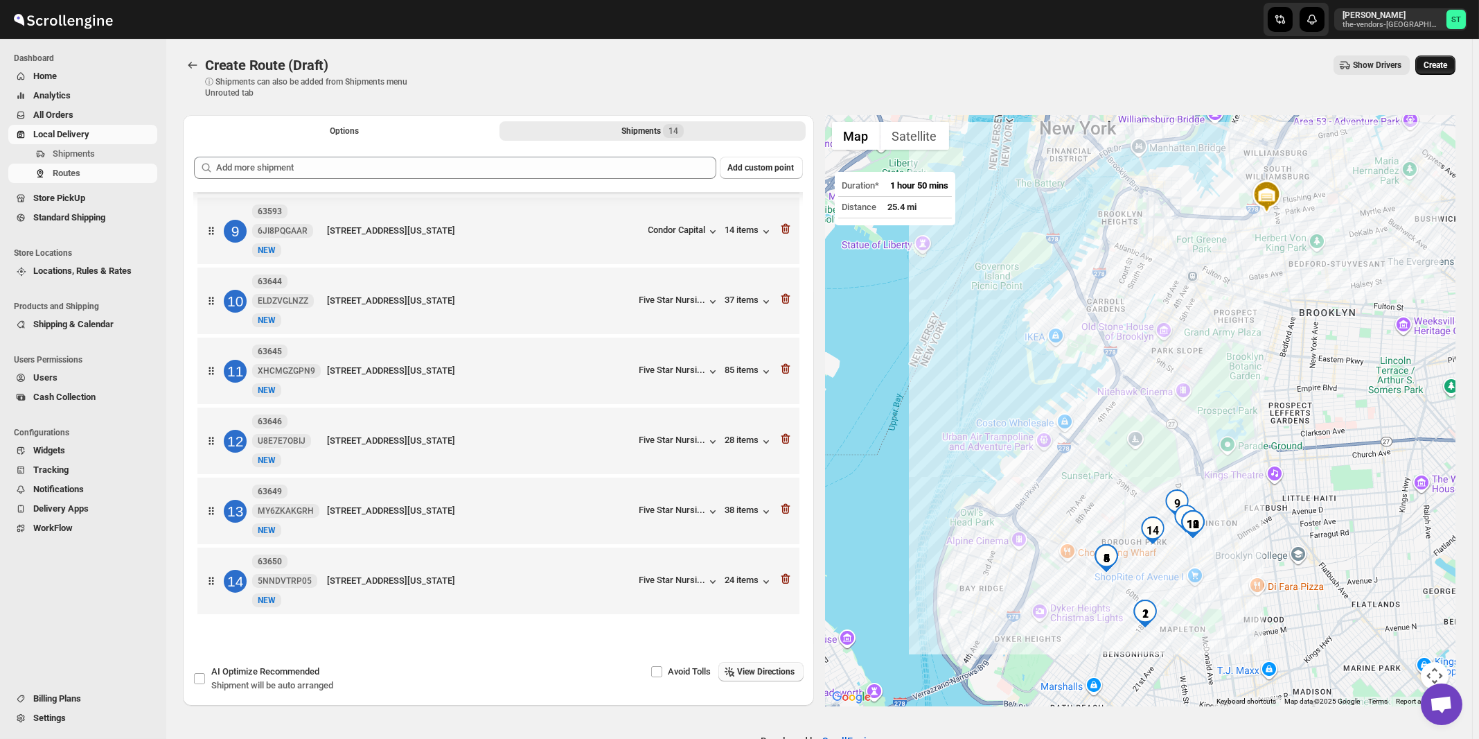
click at [1443, 62] on span "Create" at bounding box center [1436, 65] width 24 height 11
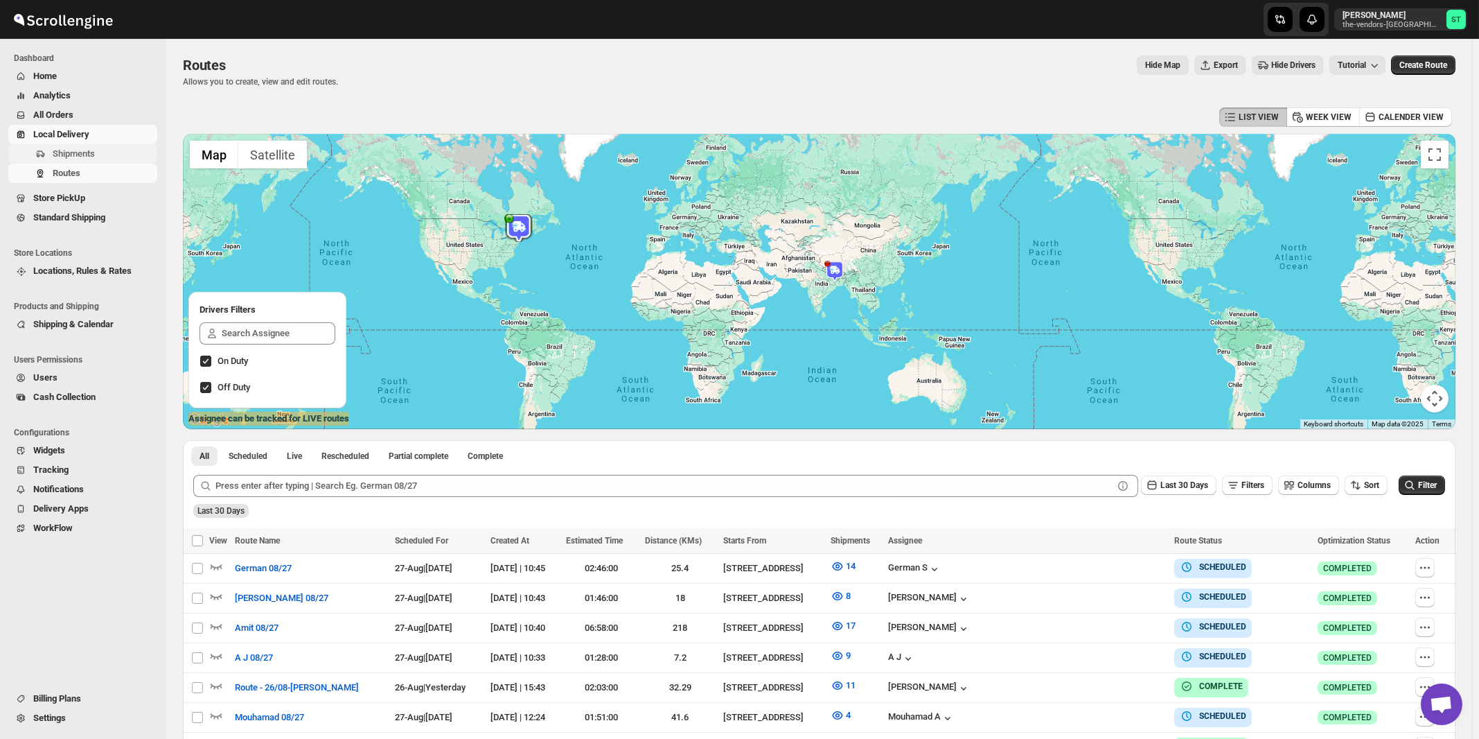
click at [87, 157] on span "Shipments" at bounding box center [74, 153] width 42 height 10
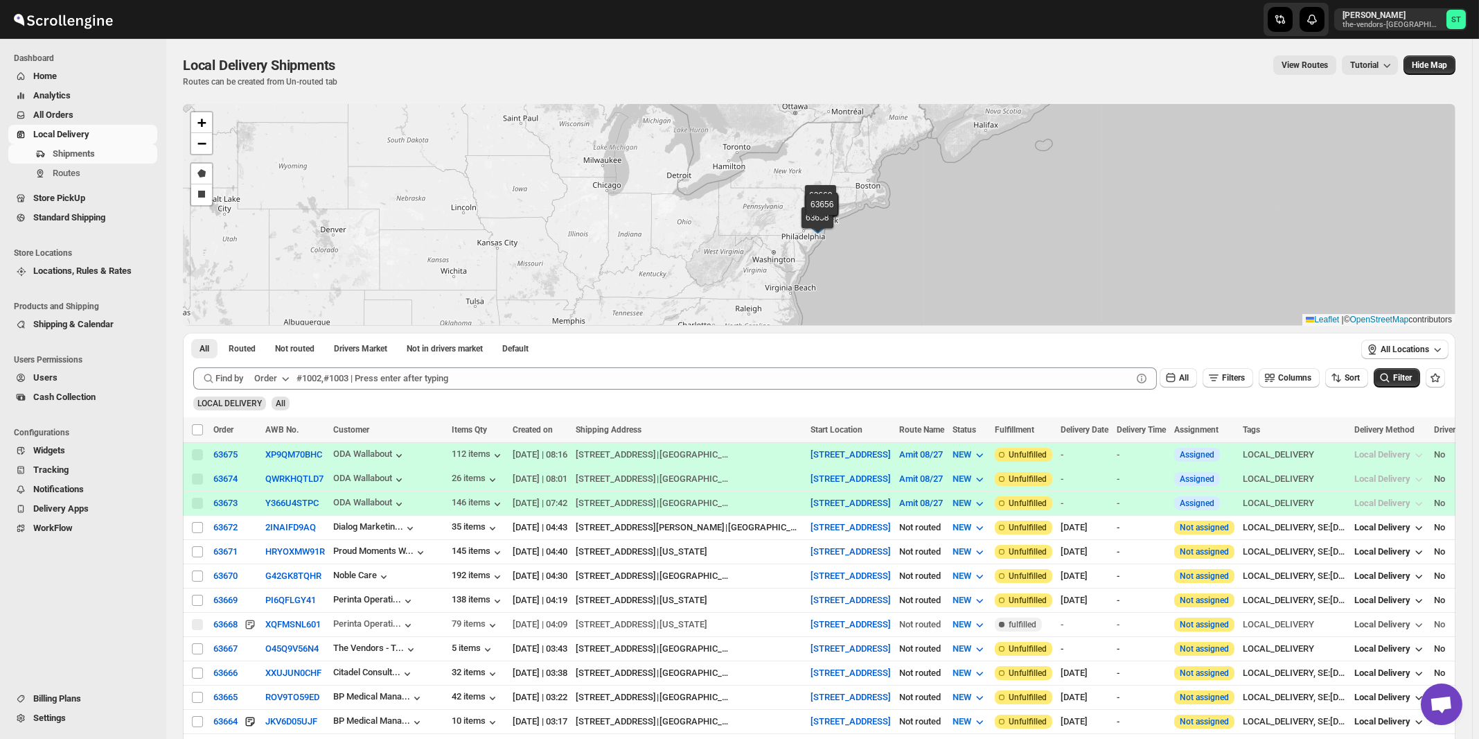
click at [280, 374] on button "Order" at bounding box center [273, 378] width 55 height 22
click at [292, 486] on div "Customer Name" at bounding box center [274, 482] width 64 height 14
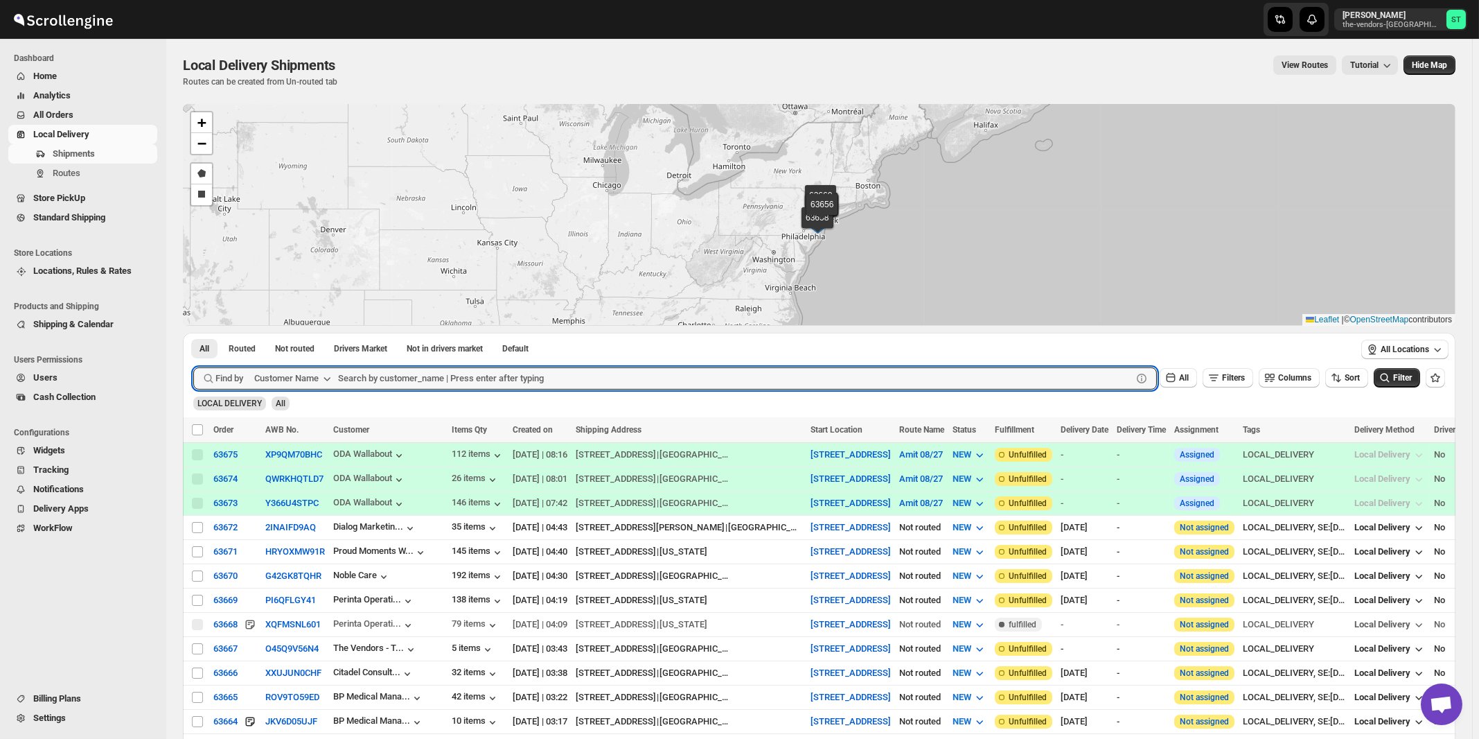
paste input "Citadel Consulting Group"
type input "Citadel Consulting Group"
click at [193, 333] on button "Submit" at bounding box center [212, 340] width 39 height 15
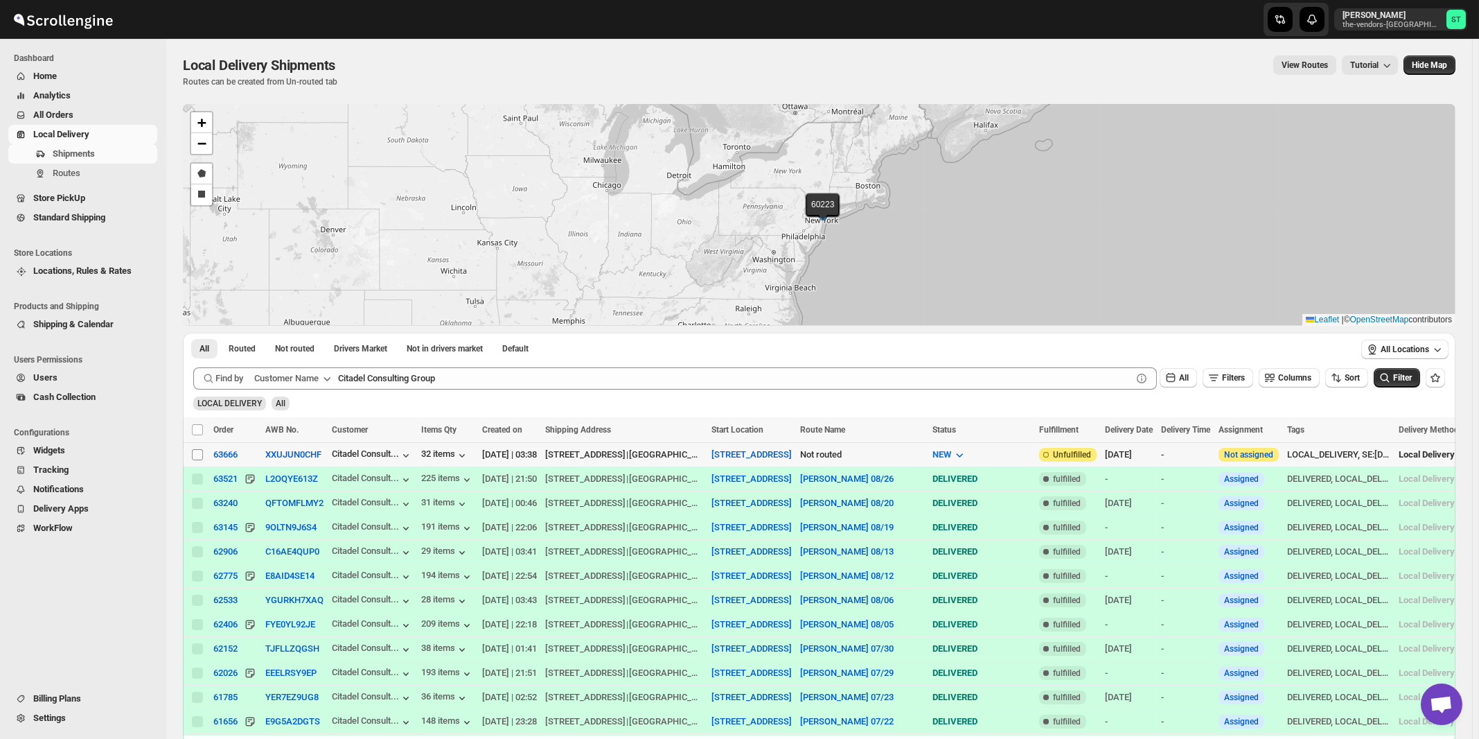
click at [196, 457] on input "Select shipment" at bounding box center [197, 454] width 11 height 11
checkbox input "true"
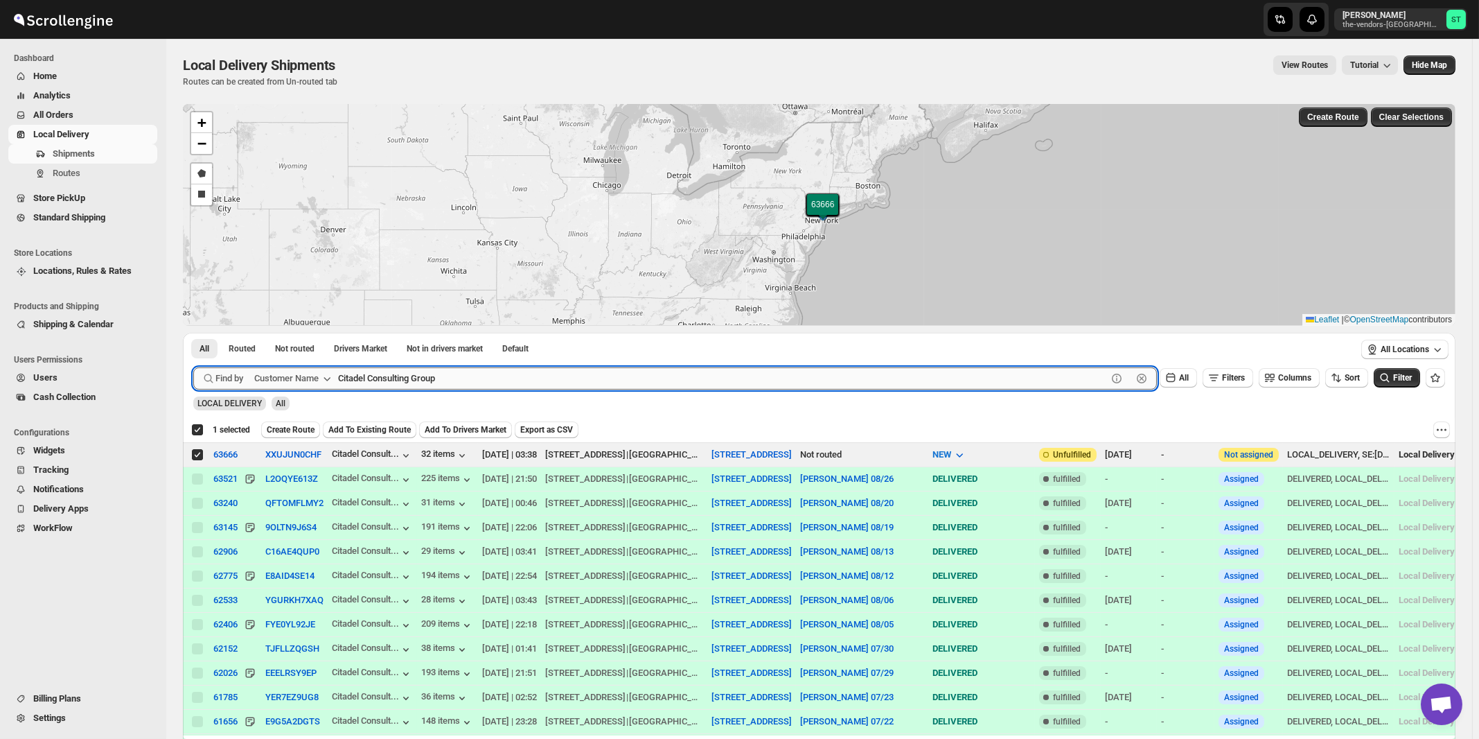
click at [473, 384] on input "Citadel Consulting Group" at bounding box center [722, 378] width 769 height 22
paste input "ertified Lumber"
type input "Certified Lumber"
click at [193, 333] on button "Submit" at bounding box center [212, 340] width 39 height 15
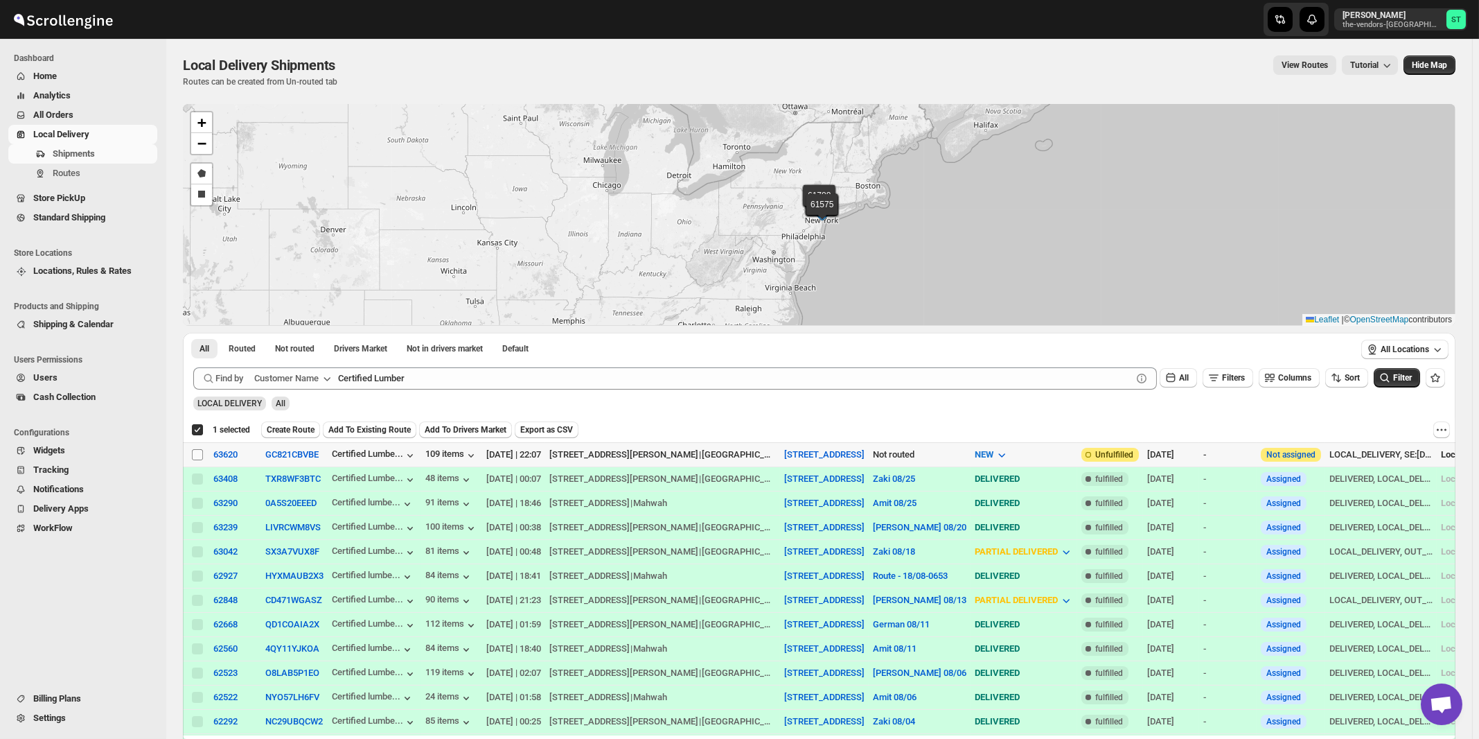
click at [195, 453] on input "Select shipment" at bounding box center [197, 454] width 11 height 11
checkbox input "true"
checkbox input "false"
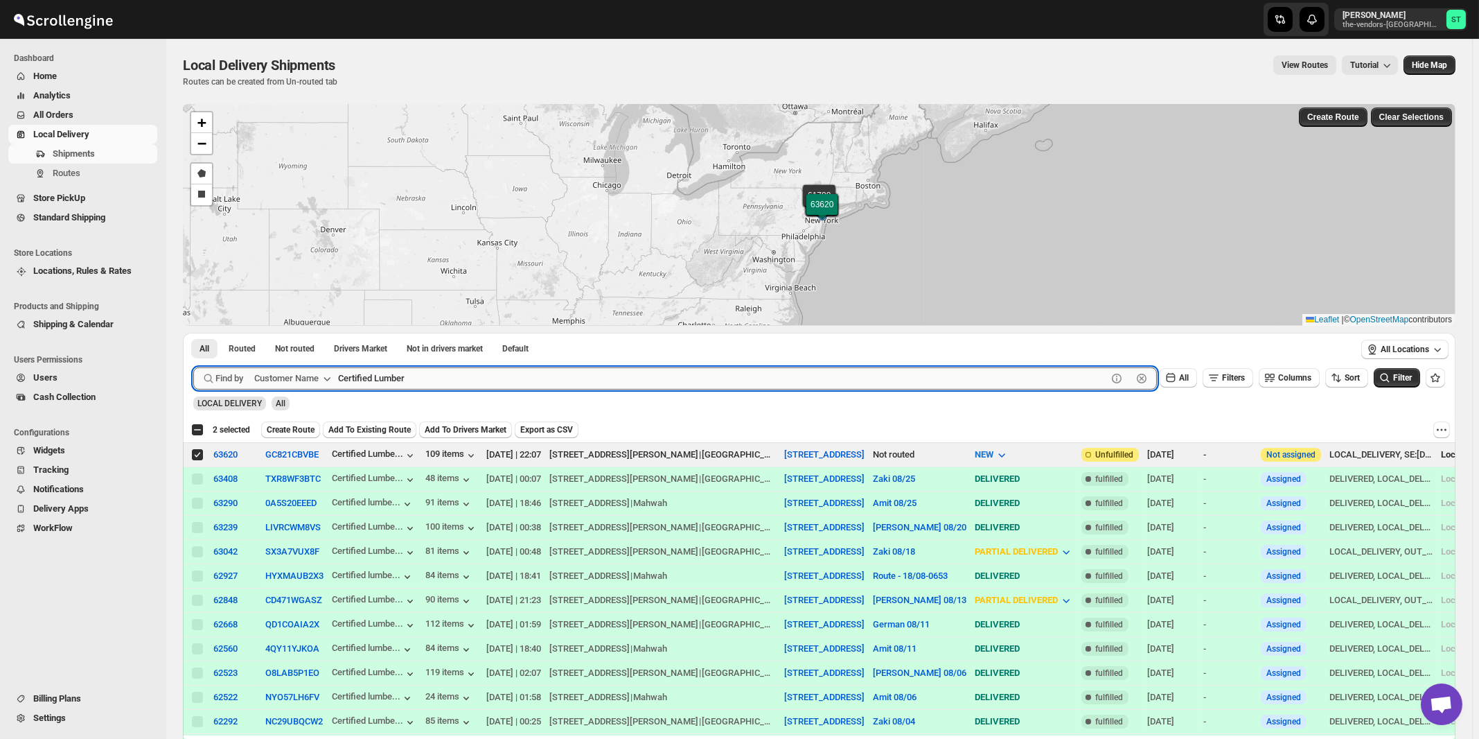
click at [504, 367] on input "Certified Lumber" at bounding box center [722, 378] width 769 height 22
paste input "ongregation Ohr Chaim"
type input "Congregation Ohr Chaim"
click at [193, 333] on button "Submit" at bounding box center [212, 340] width 39 height 15
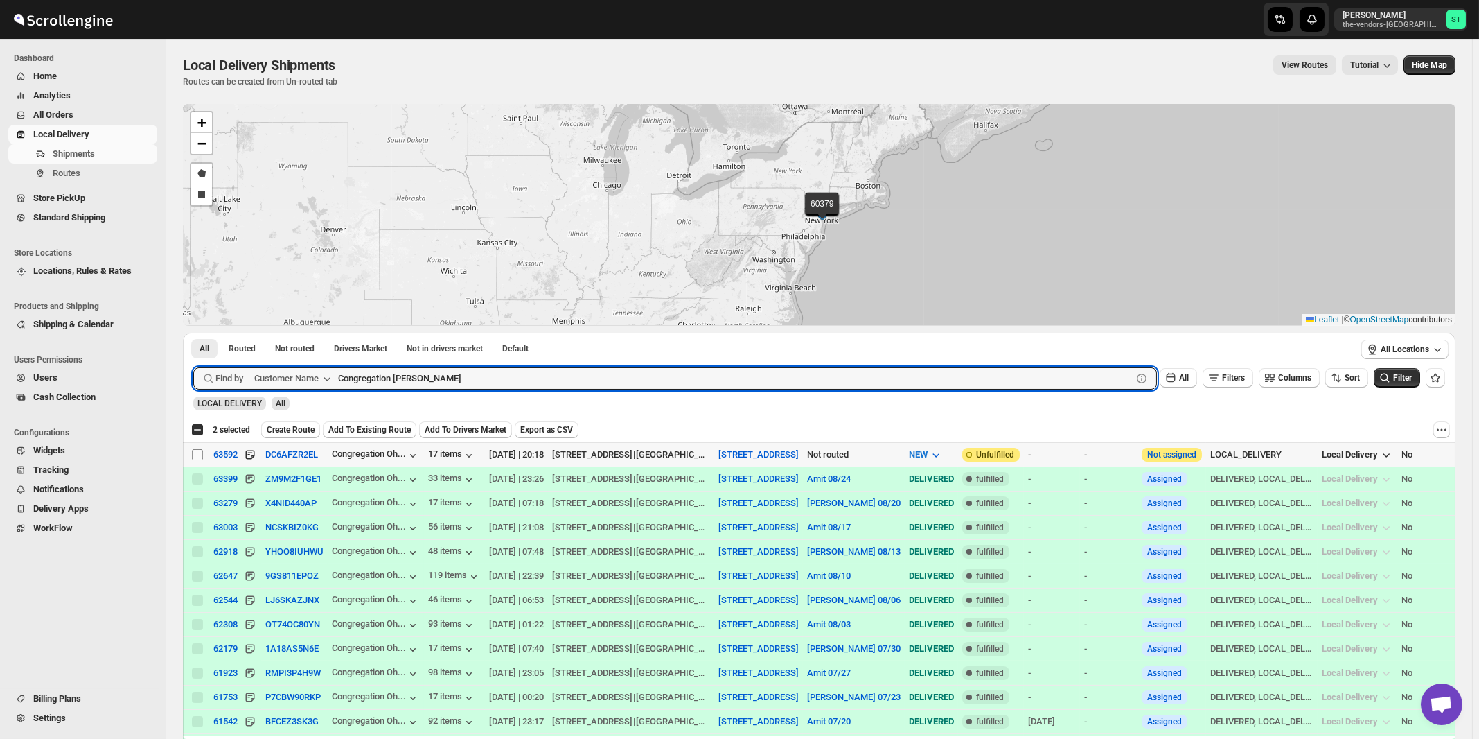
click at [198, 454] on input "Select shipment" at bounding box center [197, 454] width 11 height 11
checkbox input "true"
click at [601, 374] on input "Congregation Ohr Chaim" at bounding box center [722, 378] width 769 height 22
paste input "HCS Spencer"
type input "HCS Spencer"
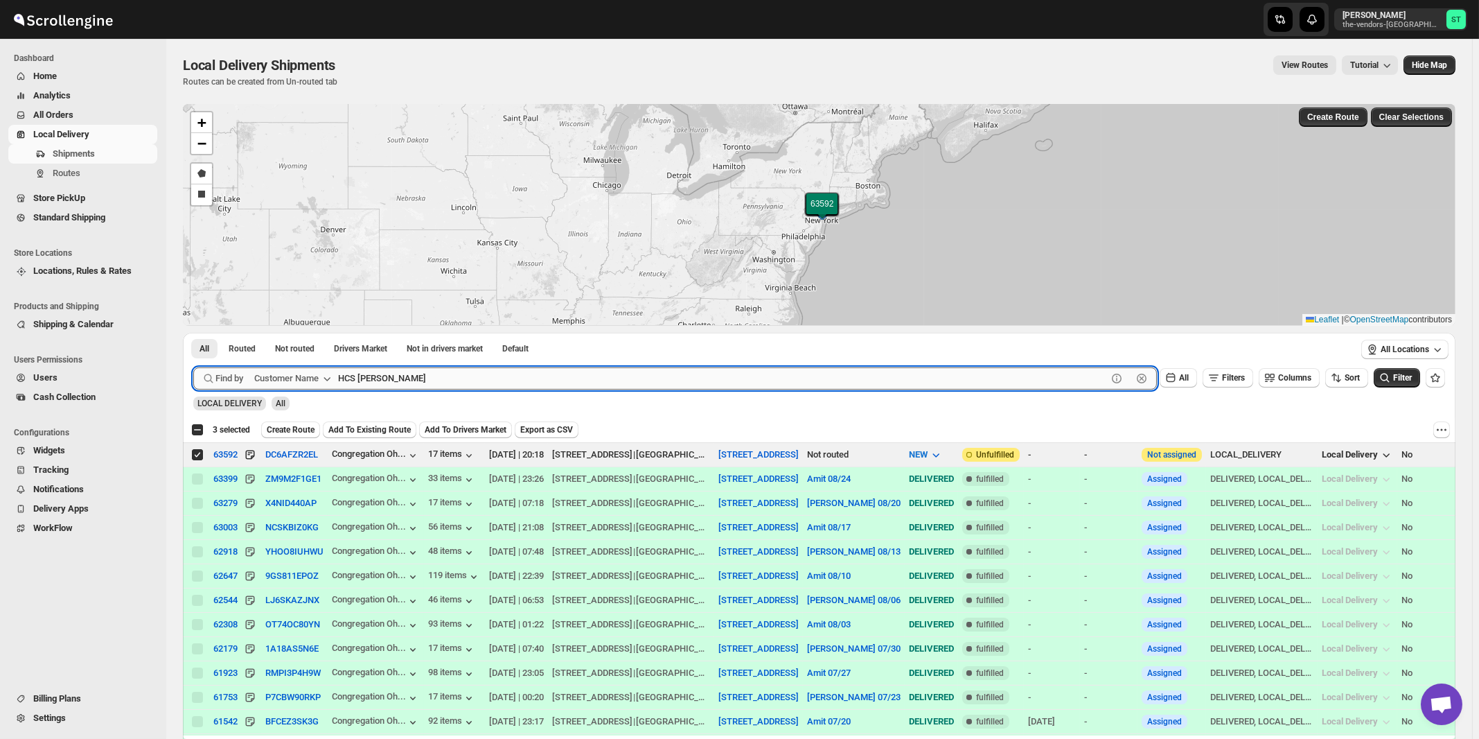
click at [193, 333] on button "Submit" at bounding box center [212, 340] width 39 height 15
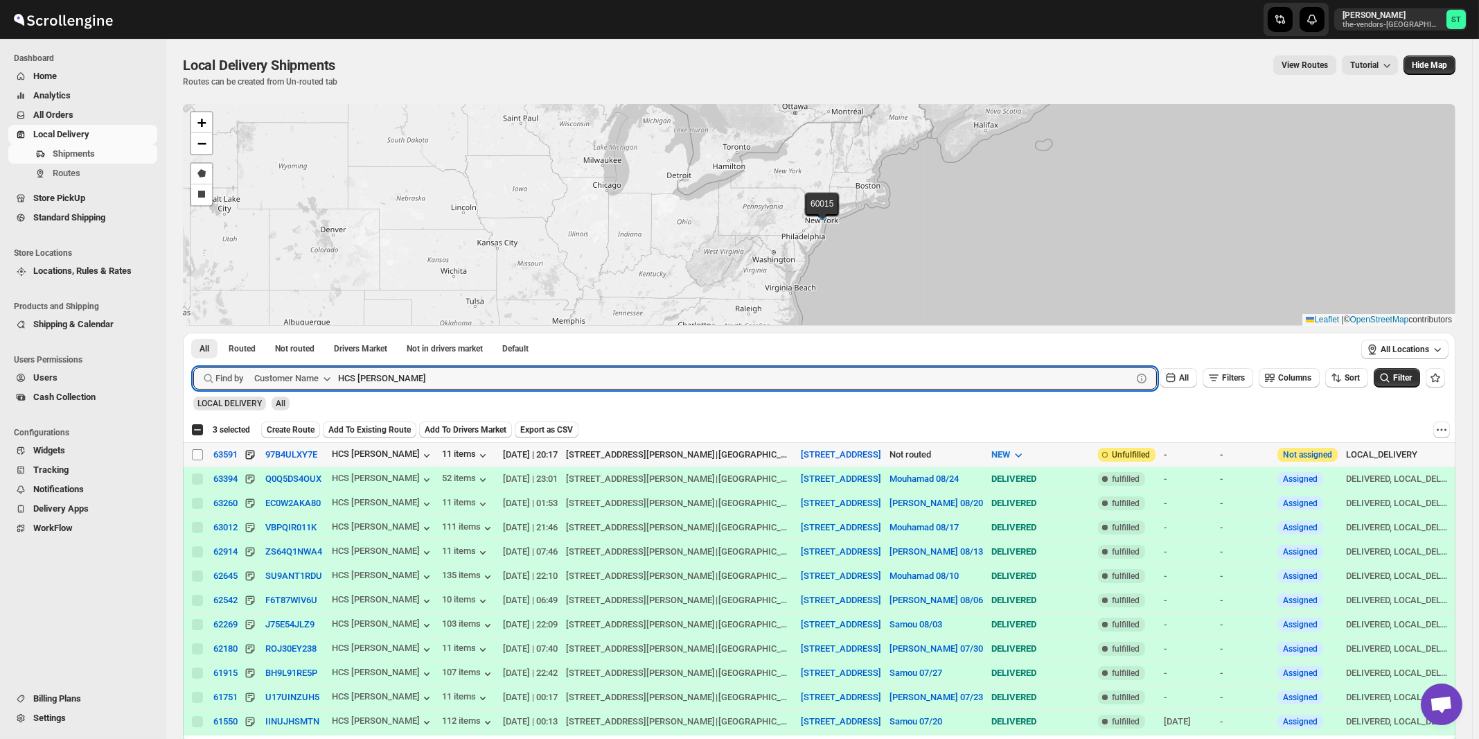
click at [200, 455] on input "Select shipment" at bounding box center [197, 454] width 11 height 11
checkbox input "true"
click at [519, 373] on input "HCS Spencer" at bounding box center [722, 378] width 769 height 22
paste input "Rock Brokerage"
click at [193, 333] on button "Submit" at bounding box center [212, 340] width 39 height 15
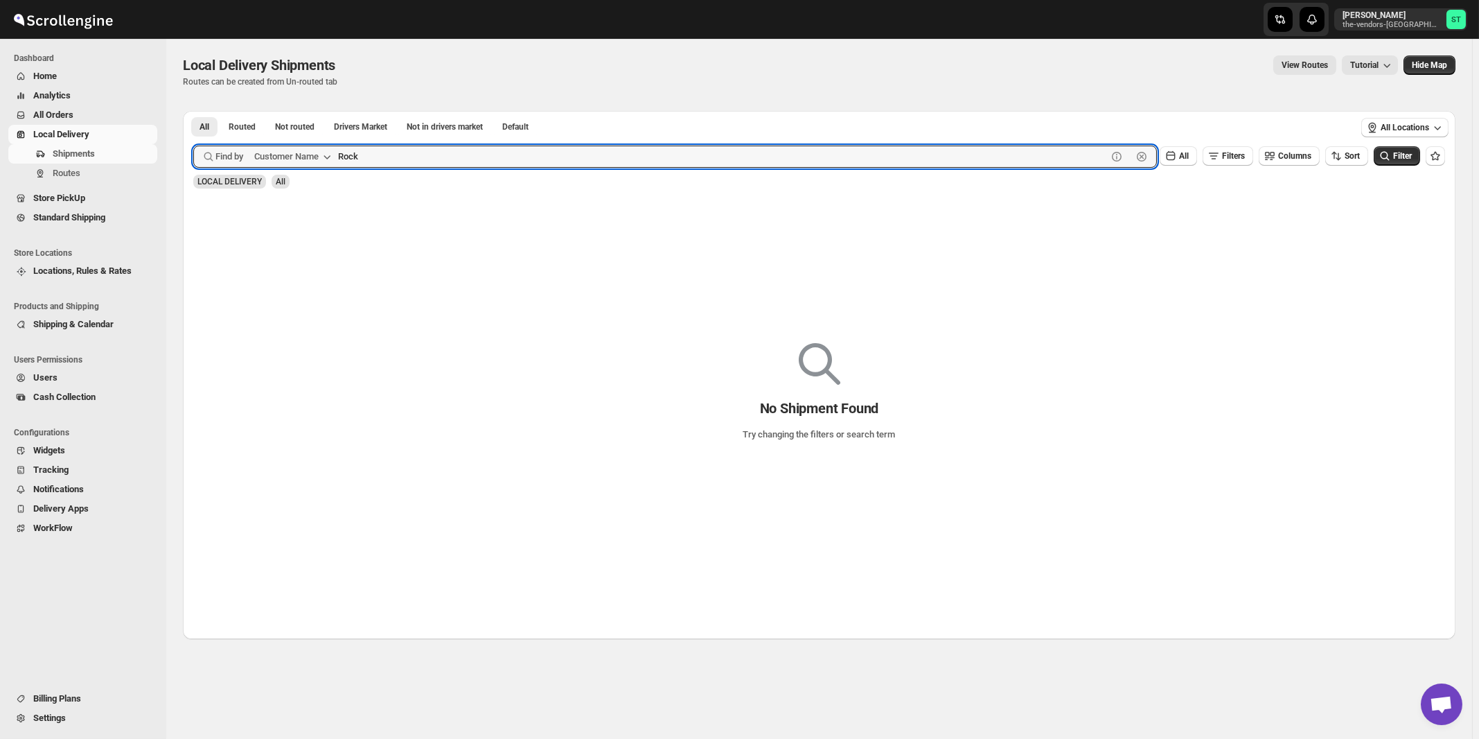
click at [193, 111] on button "Submit" at bounding box center [212, 118] width 39 height 15
paste input "Brokerage"
type input "Brokerage"
click at [193, 111] on button "Submit" at bounding box center [212, 118] width 39 height 15
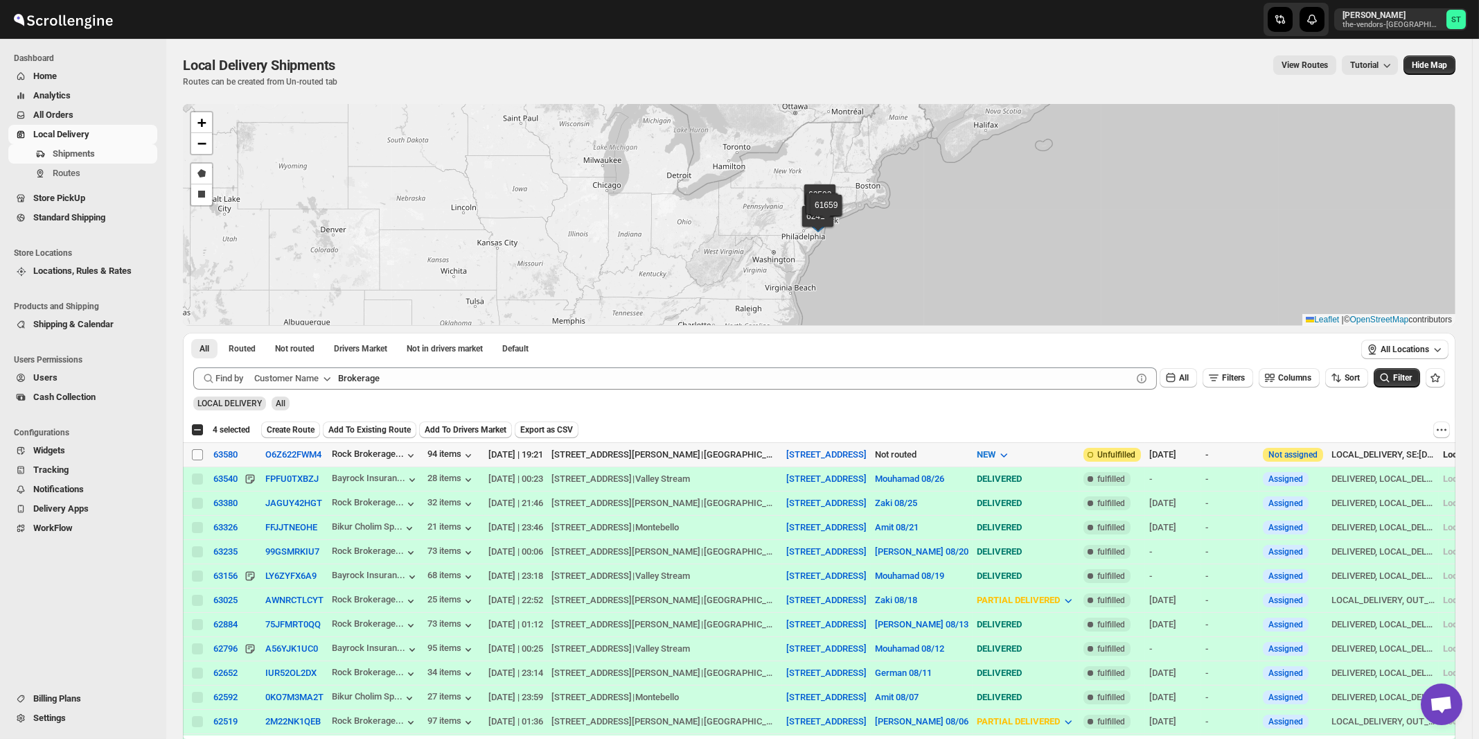
click at [196, 454] on input "Select shipment" at bounding box center [197, 454] width 11 height 11
checkbox input "true"
click at [568, 356] on ul "All Routed Not routed Drivers Market Not in drivers market Default More Filters" at bounding box center [768, 347] width 1160 height 19
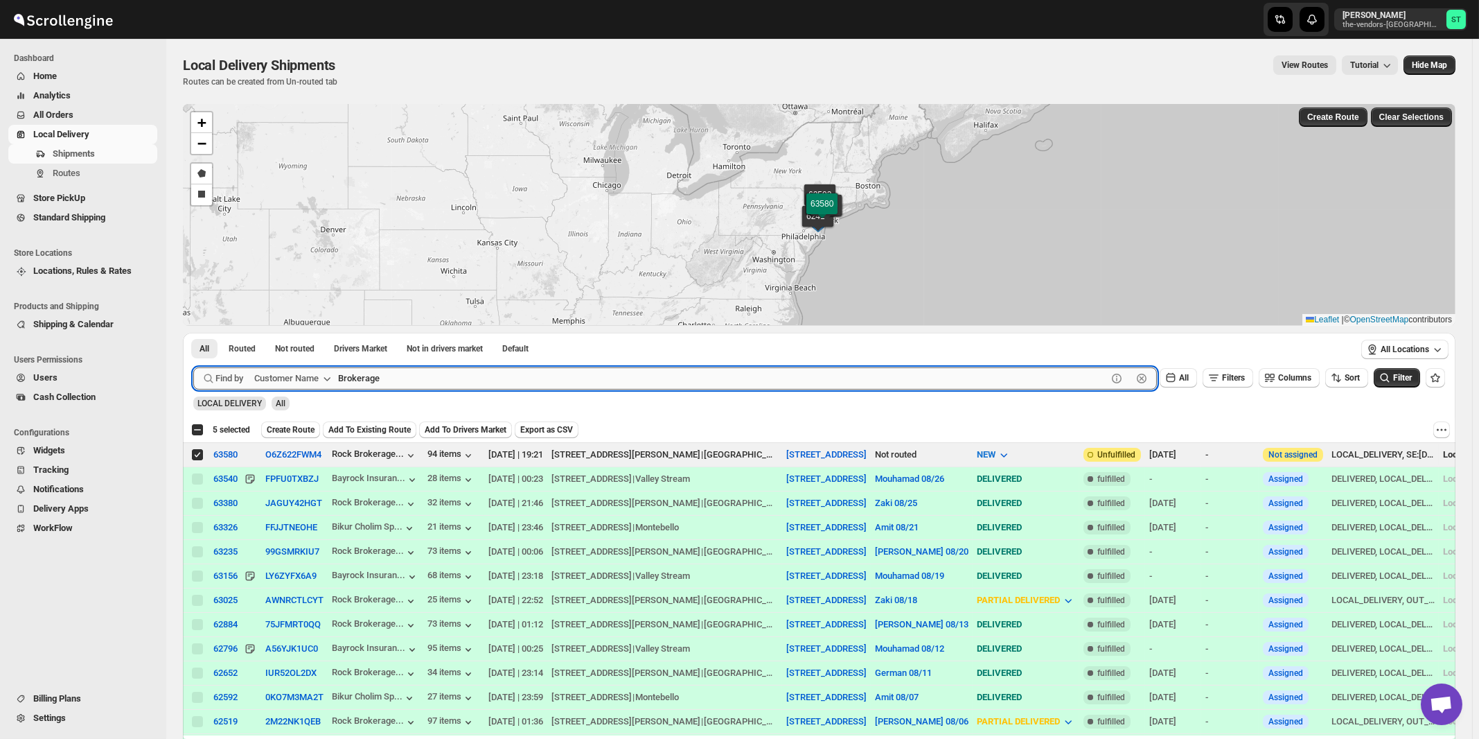
click at [564, 370] on input "Brokerage" at bounding box center [722, 378] width 769 height 22
paste input "White Glov"
click at [193, 333] on button "Submit" at bounding box center [212, 340] width 39 height 15
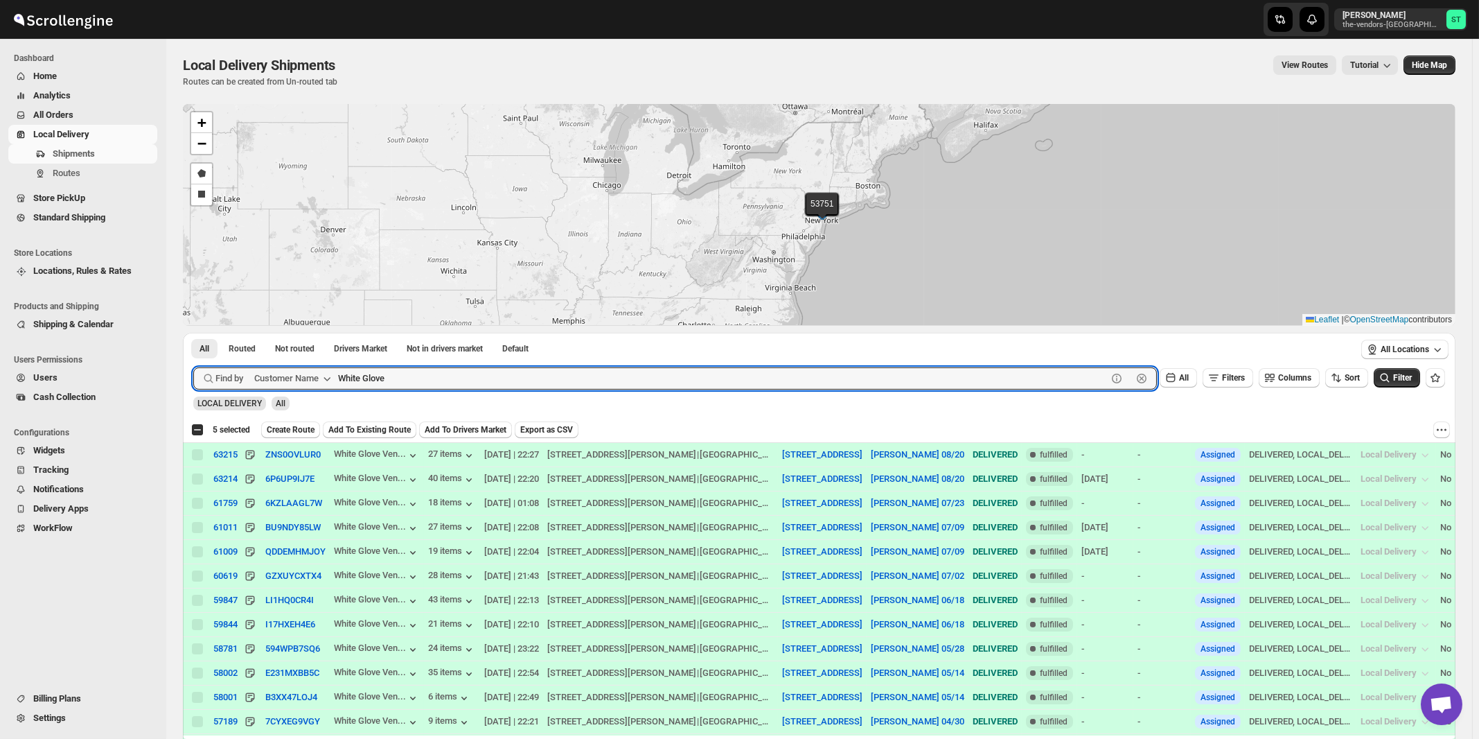
paste input "Loom Capital"
click at [193, 333] on button "Submit" at bounding box center [212, 340] width 39 height 15
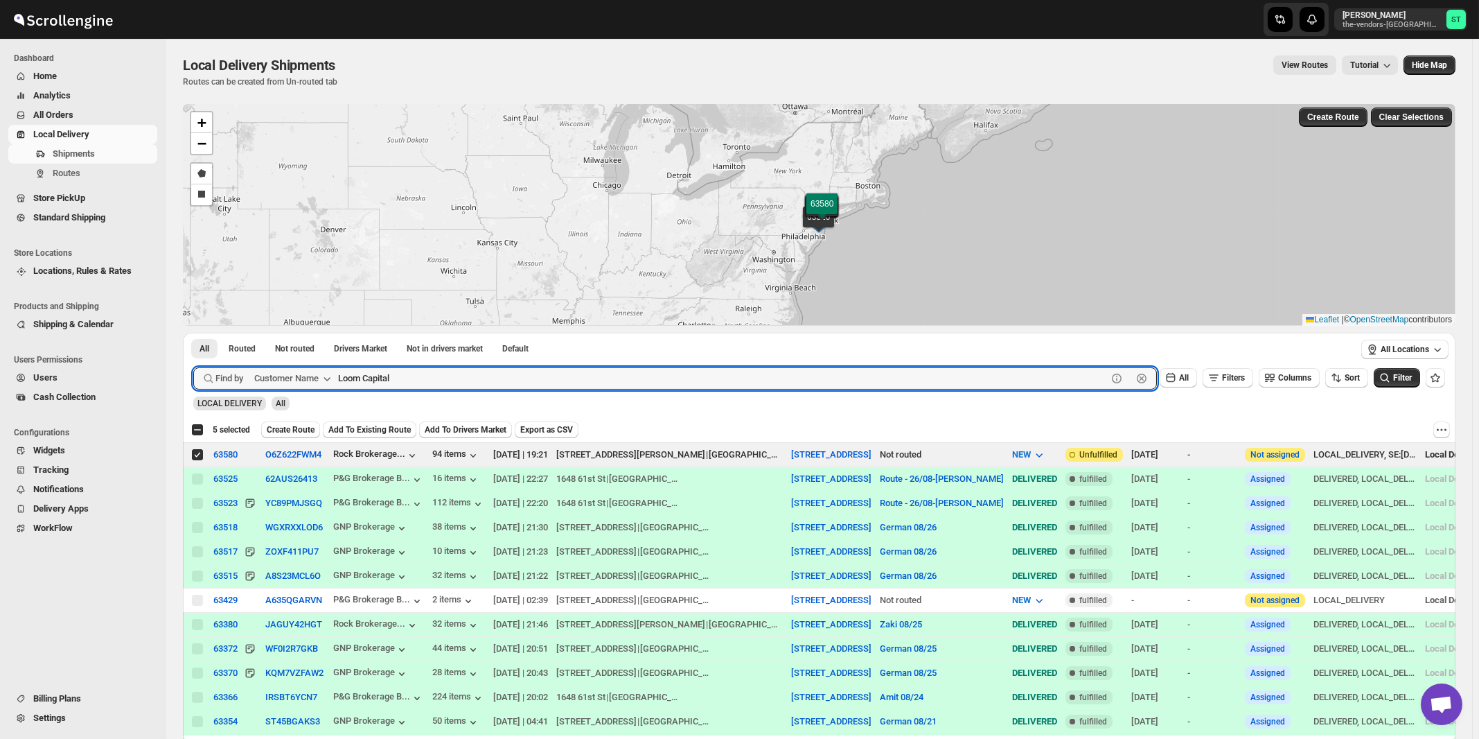
click at [193, 333] on button "Submit" at bounding box center [212, 340] width 39 height 15
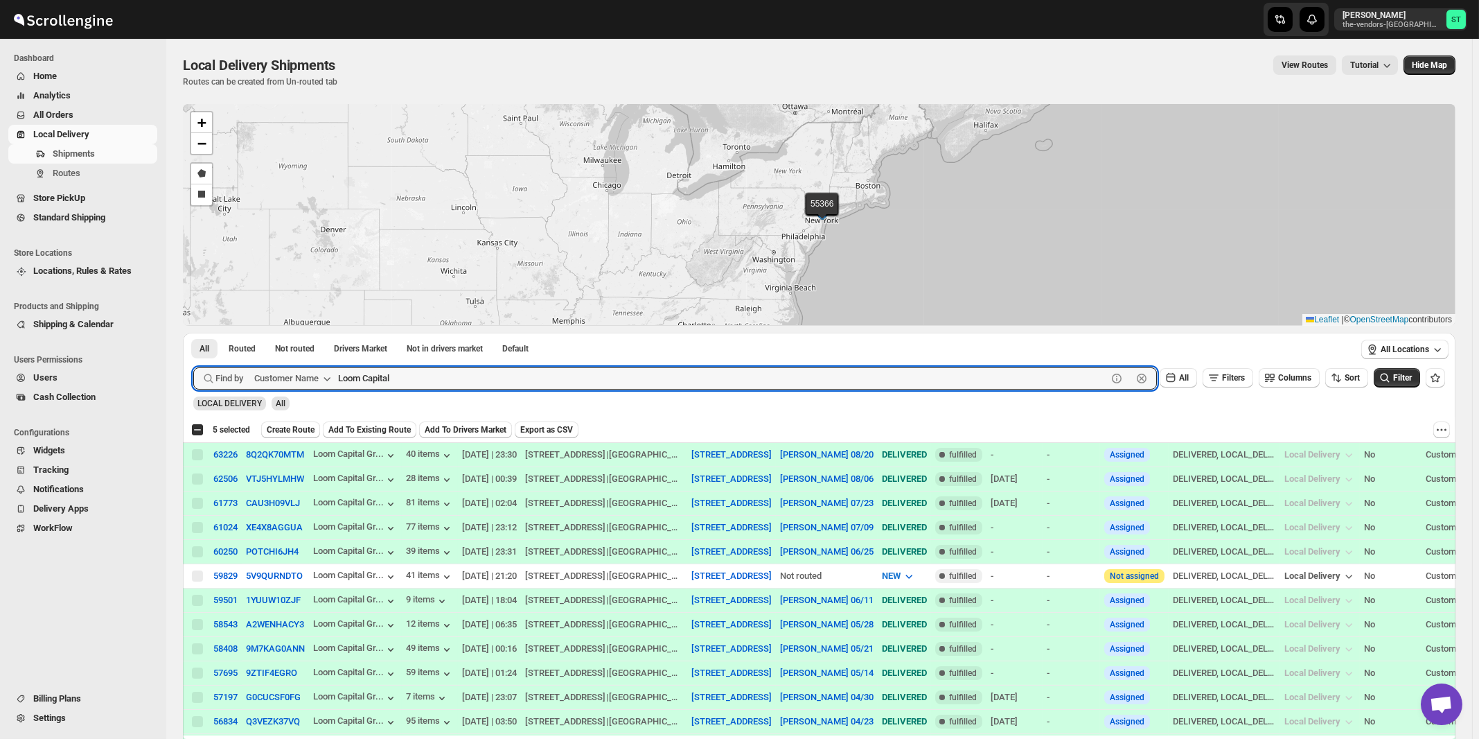
paste input "Anchor Health Homecare Services Inc."
type input "Anchor Health Homecare Services Inc."
click at [193, 333] on button "Submit" at bounding box center [212, 340] width 39 height 15
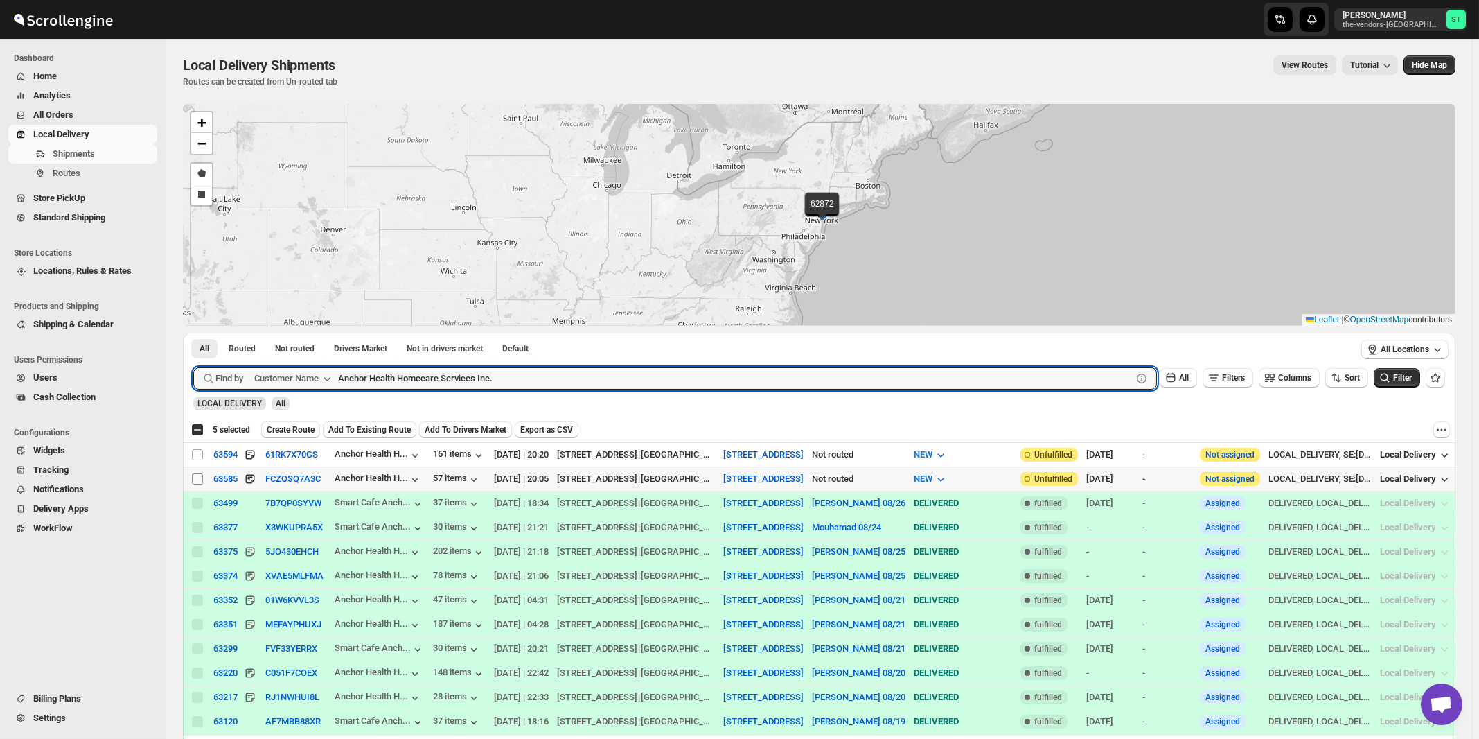
click at [196, 479] on input "Select shipment" at bounding box center [197, 478] width 11 height 11
checkbox input "true"
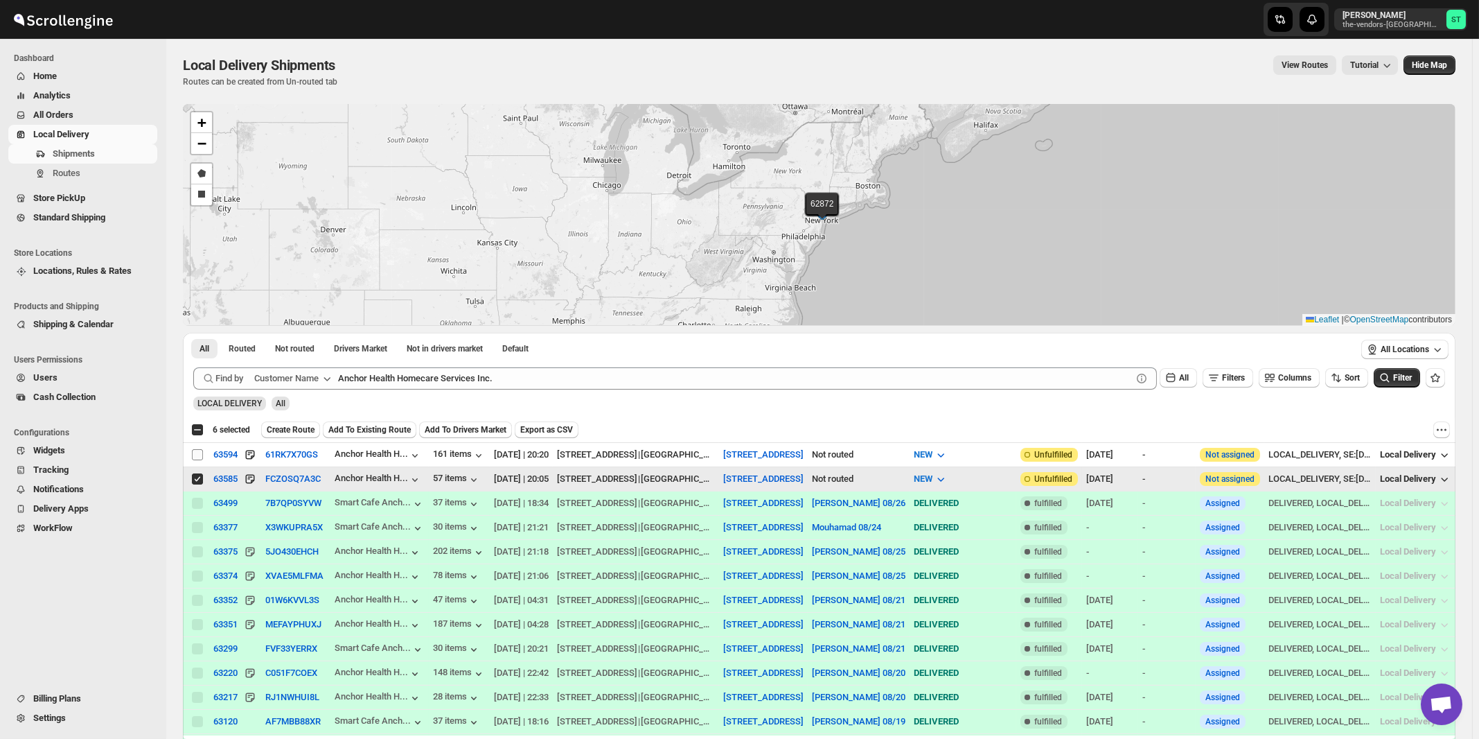
click at [194, 456] on input "Select shipment" at bounding box center [197, 454] width 11 height 11
checkbox input "true"
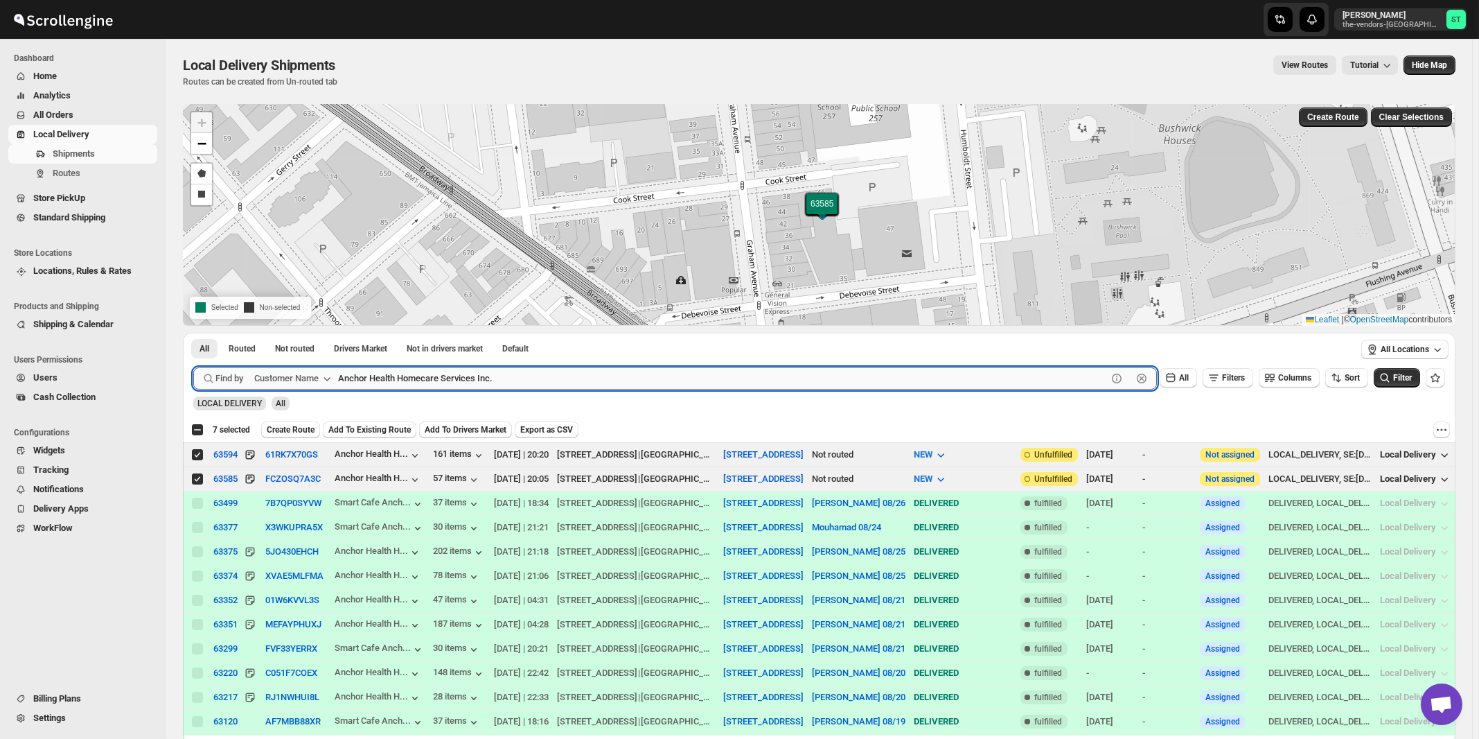
click at [426, 373] on input "Anchor Health Homecare Services Inc." at bounding box center [722, 378] width 769 height 22
paste input "United Academy"
type input "United Academy"
click at [193, 333] on button "Submit" at bounding box center [212, 340] width 39 height 15
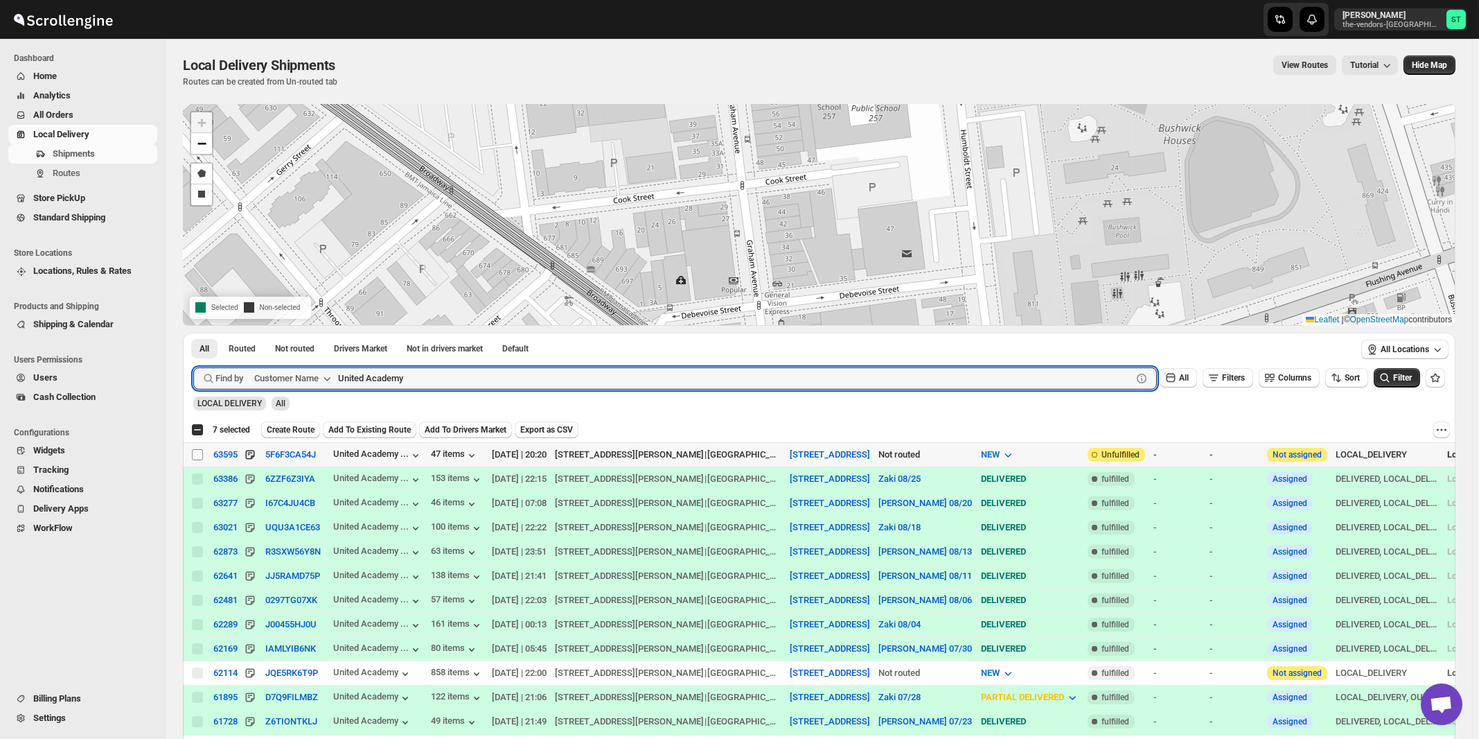
click at [195, 454] on input "Select shipment" at bounding box center [197, 454] width 11 height 11
checkbox input "true"
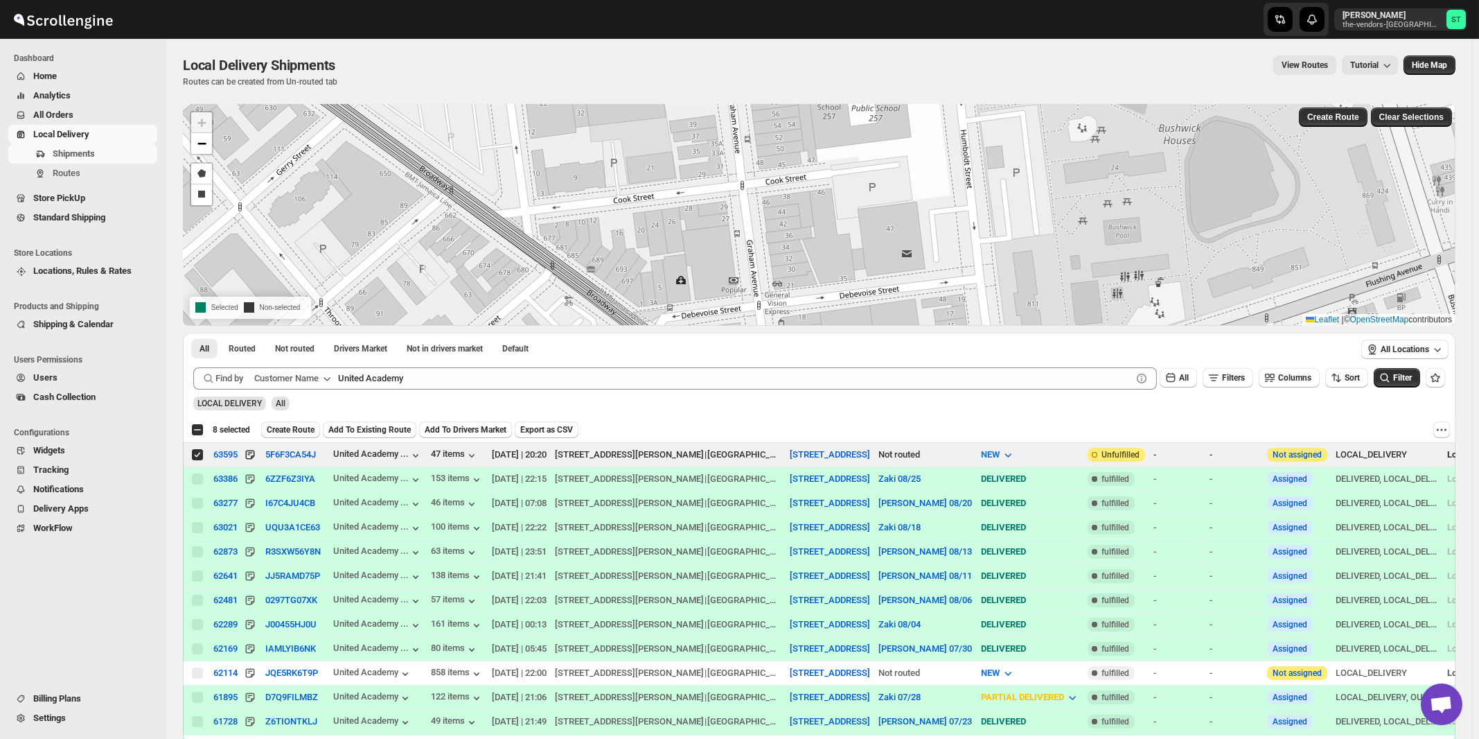
click at [297, 430] on span "Create Route" at bounding box center [291, 429] width 48 height 11
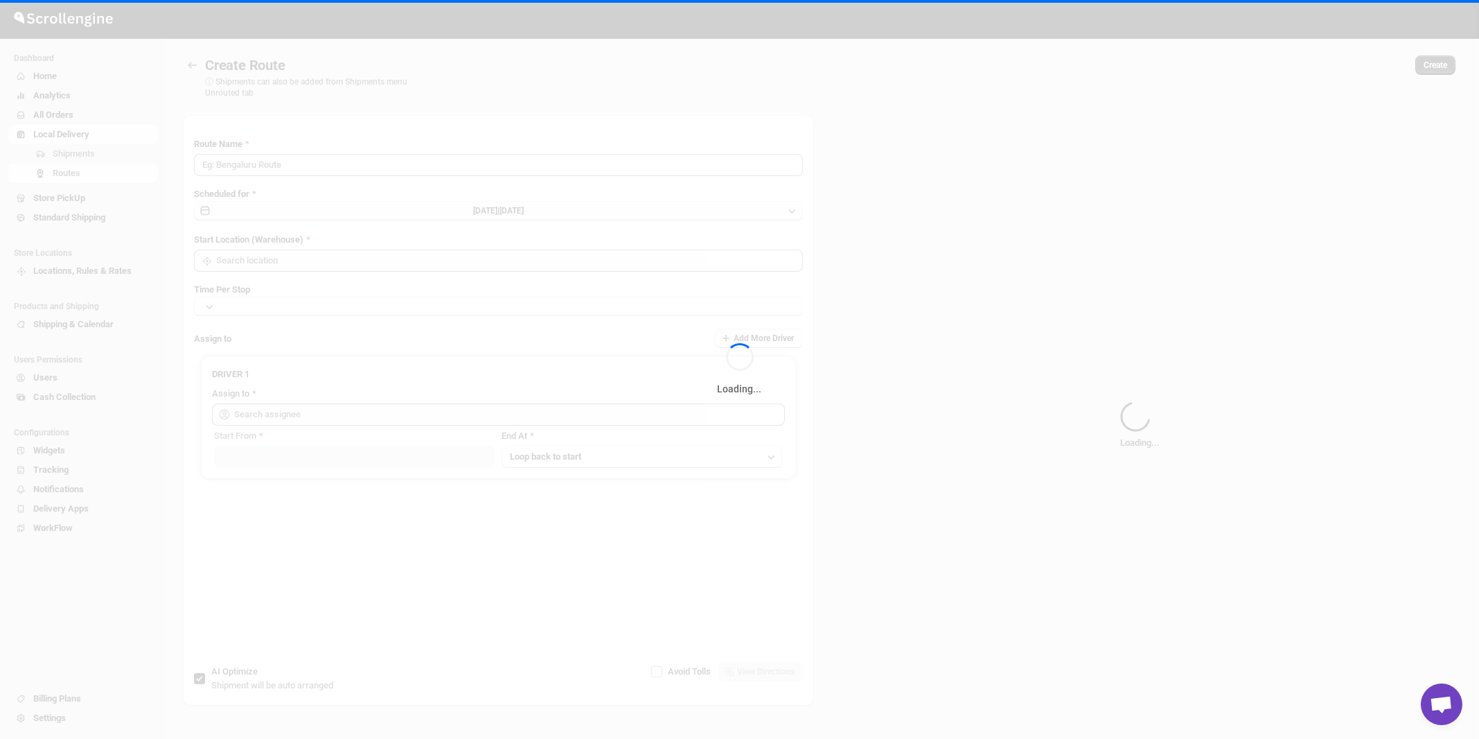
type input "Route - 27/08-1049"
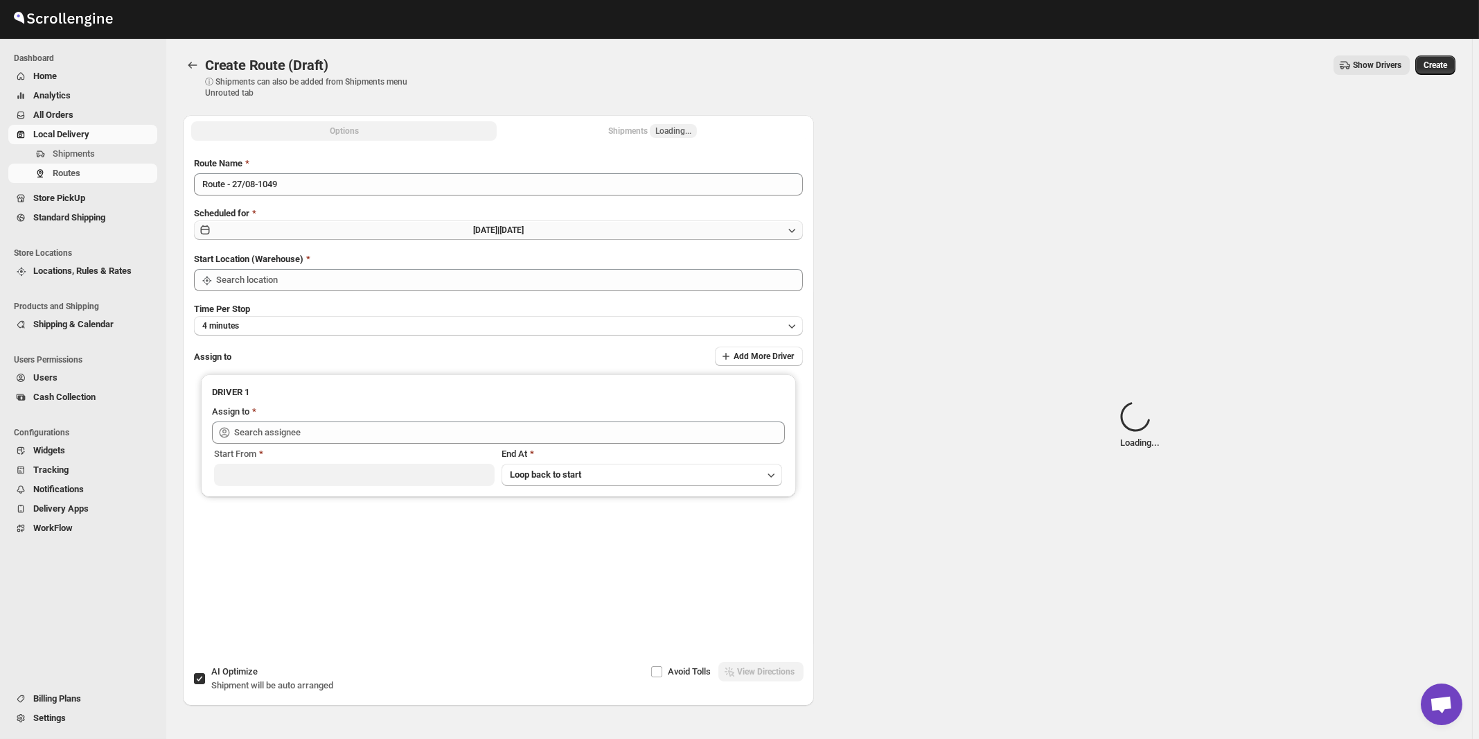
type input "[STREET_ADDRESS]"
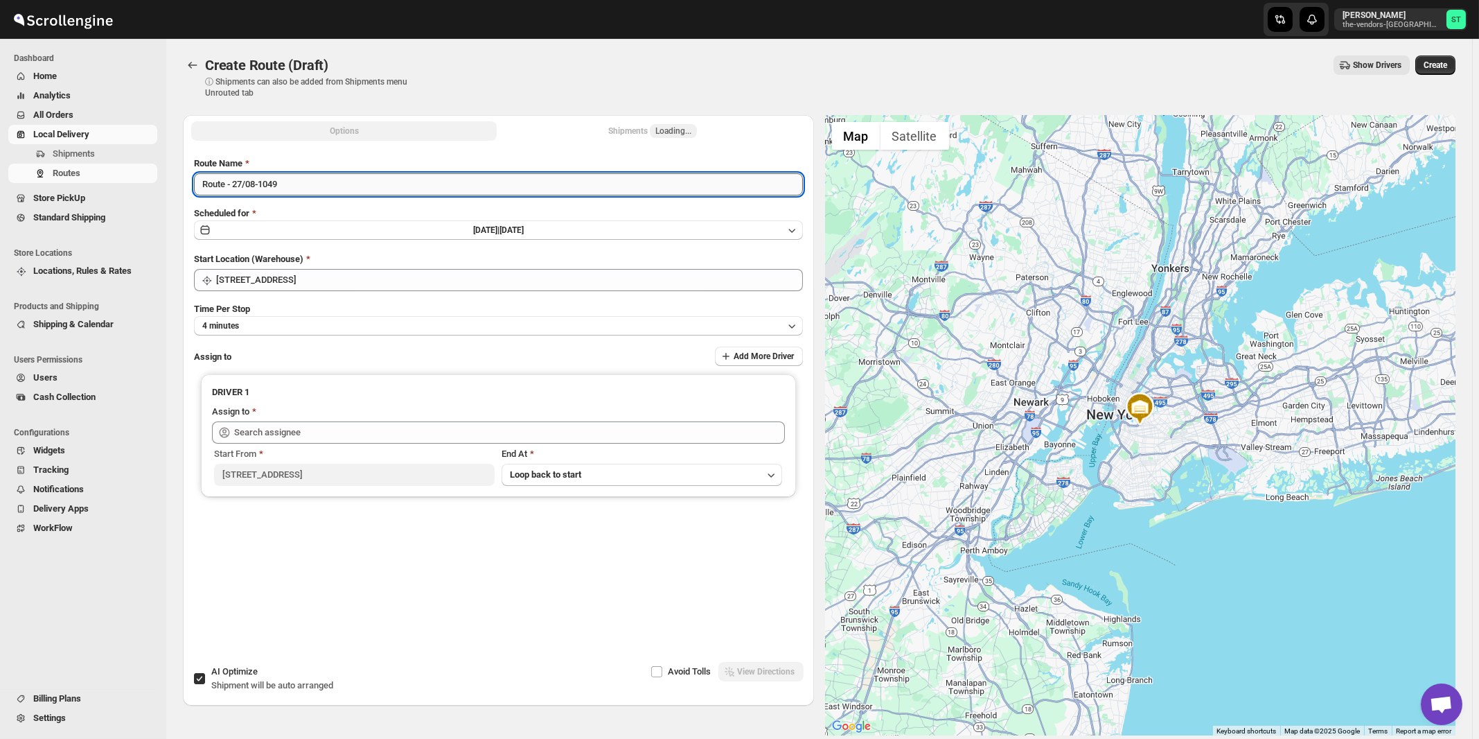
click at [390, 184] on input "Route - 27/08-1049" at bounding box center [498, 184] width 609 height 22
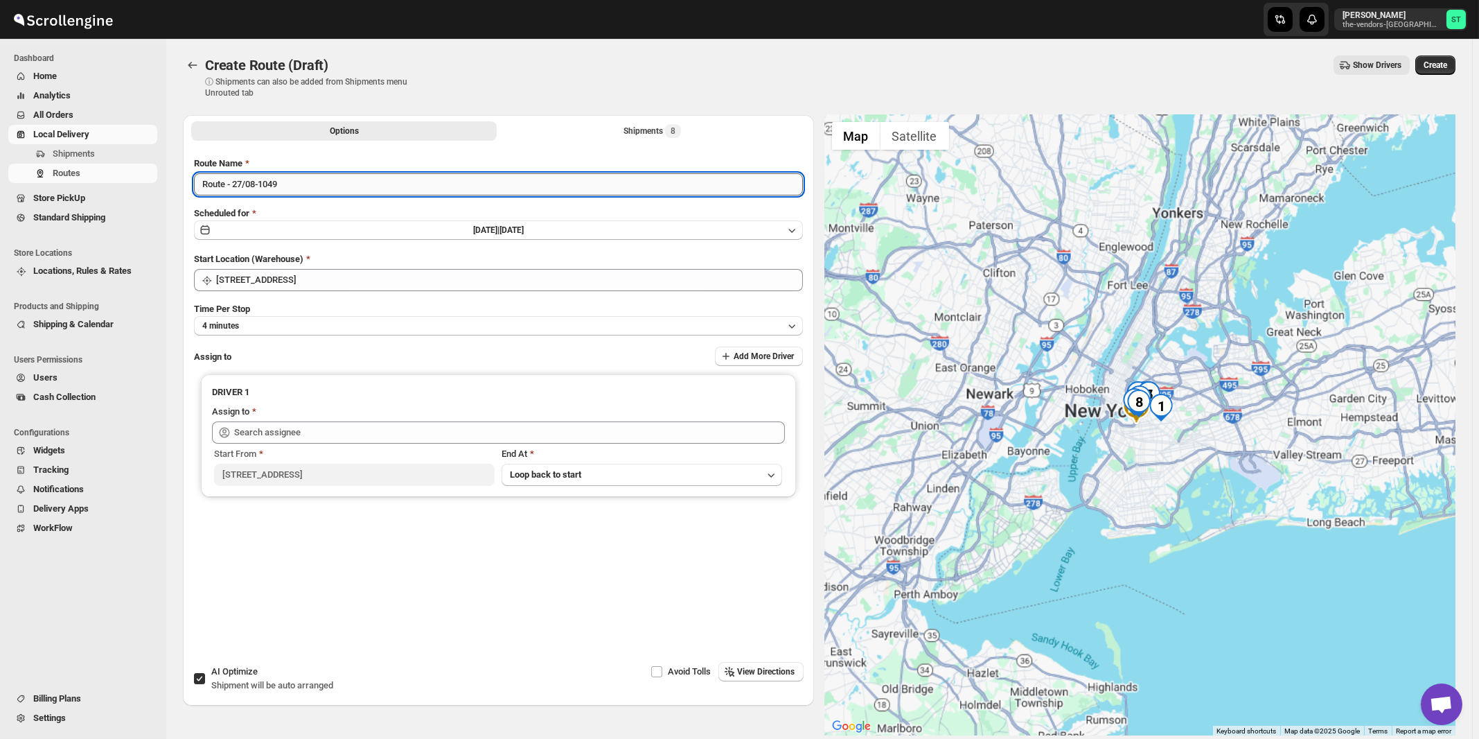
paste input "Milton"
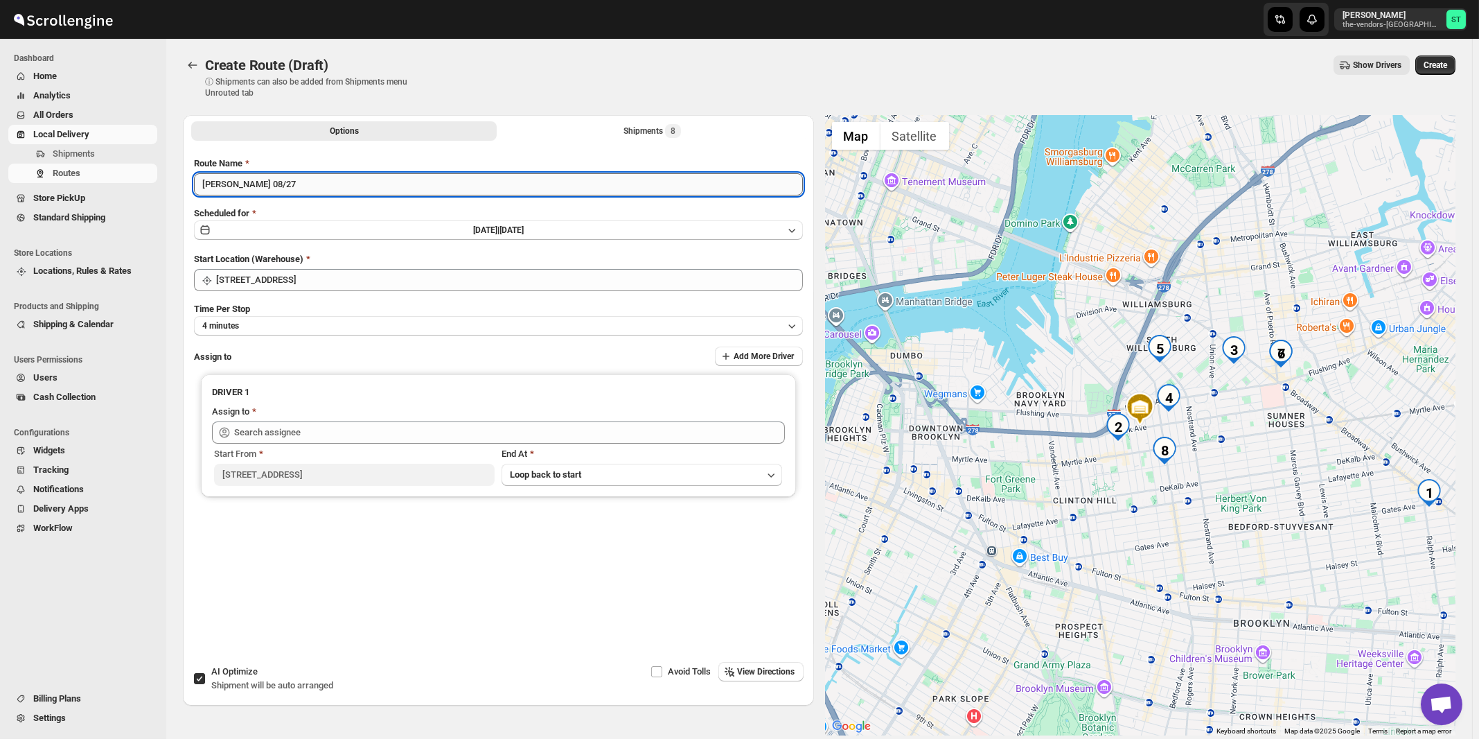
type input "[PERSON_NAME] 08/27"
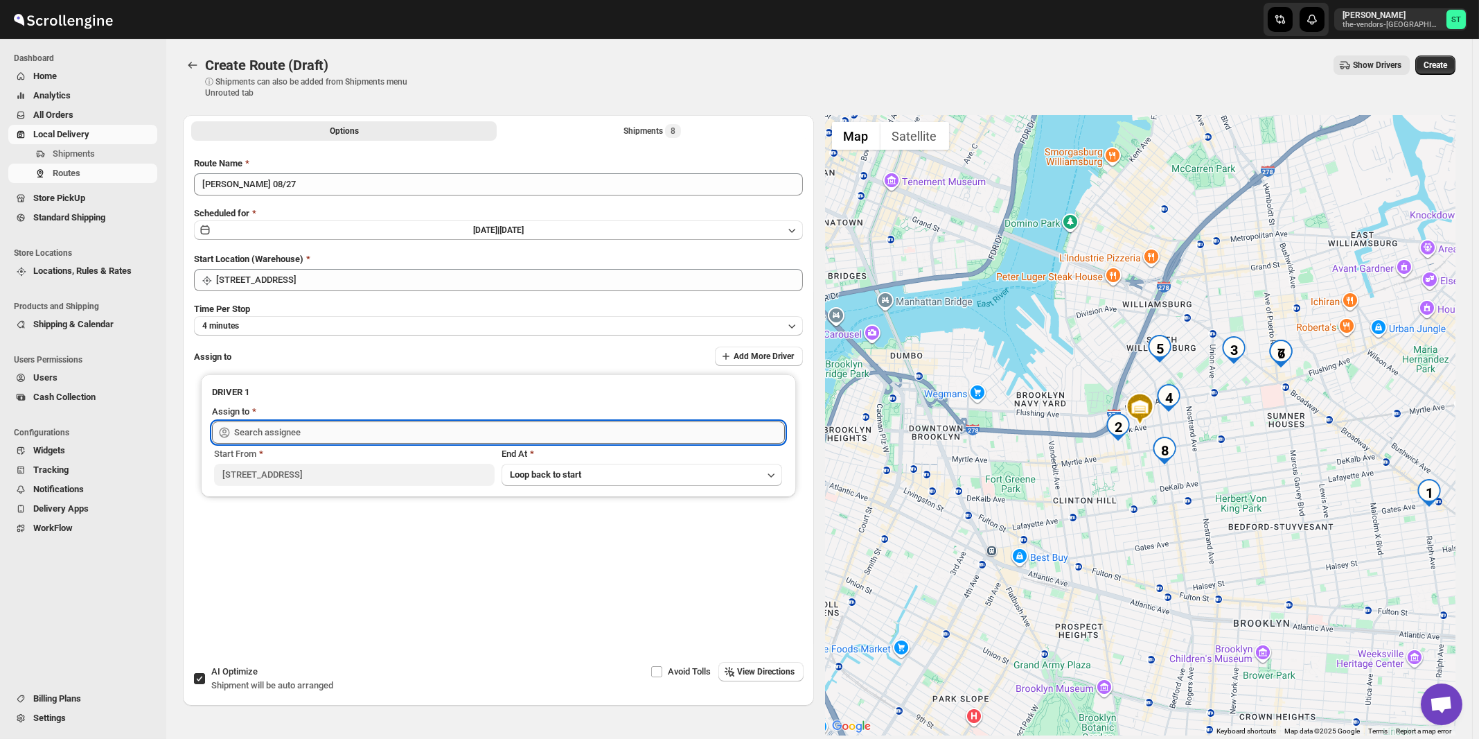
click at [389, 433] on input "text" at bounding box center [509, 432] width 551 height 22
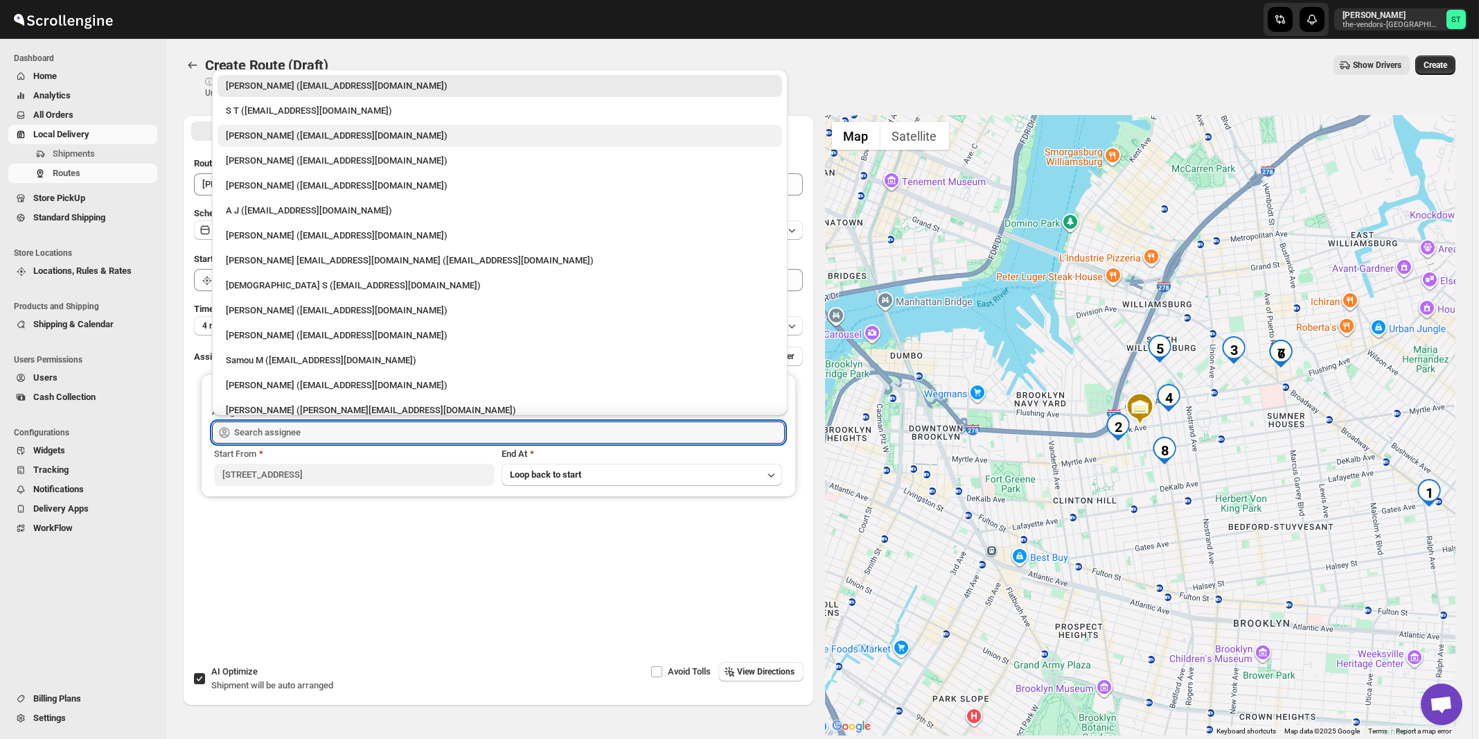
click at [267, 132] on div "[PERSON_NAME] ([EMAIL_ADDRESS][DOMAIN_NAME])" at bounding box center [500, 136] width 548 height 14
type input "[PERSON_NAME] ([EMAIL_ADDRESS][DOMAIN_NAME])"
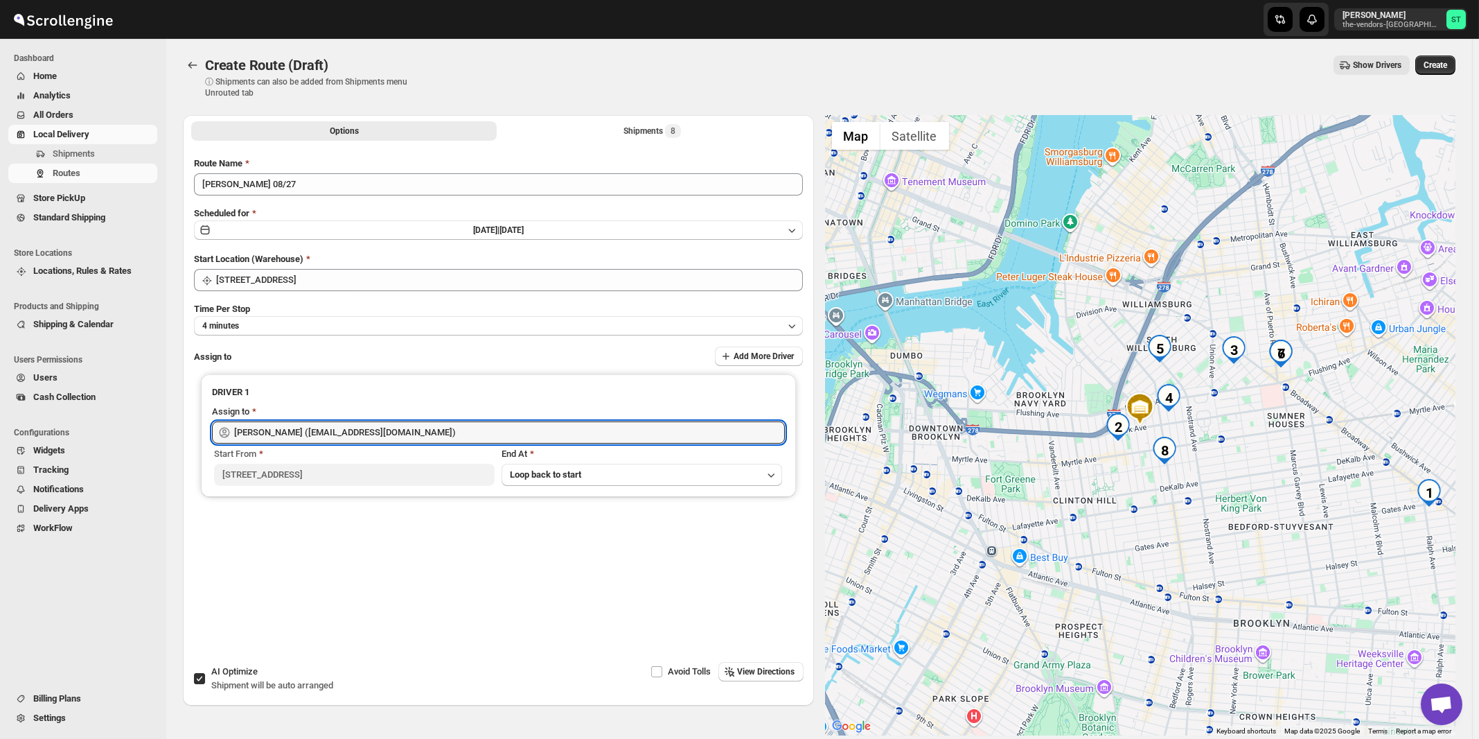
click at [758, 669] on span "View Directions" at bounding box center [767, 671] width 58 height 11
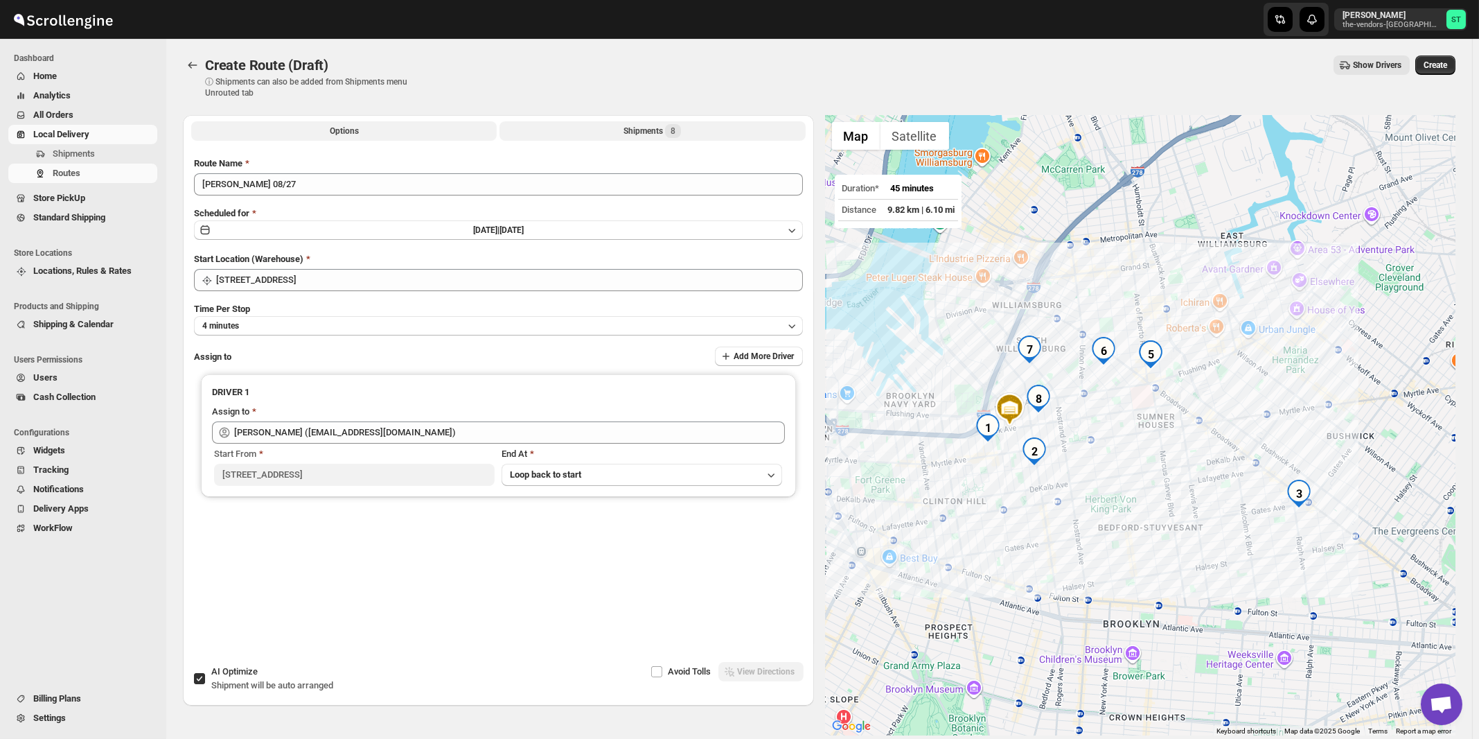
click at [660, 135] on div "Shipments 8" at bounding box center [653, 131] width 58 height 14
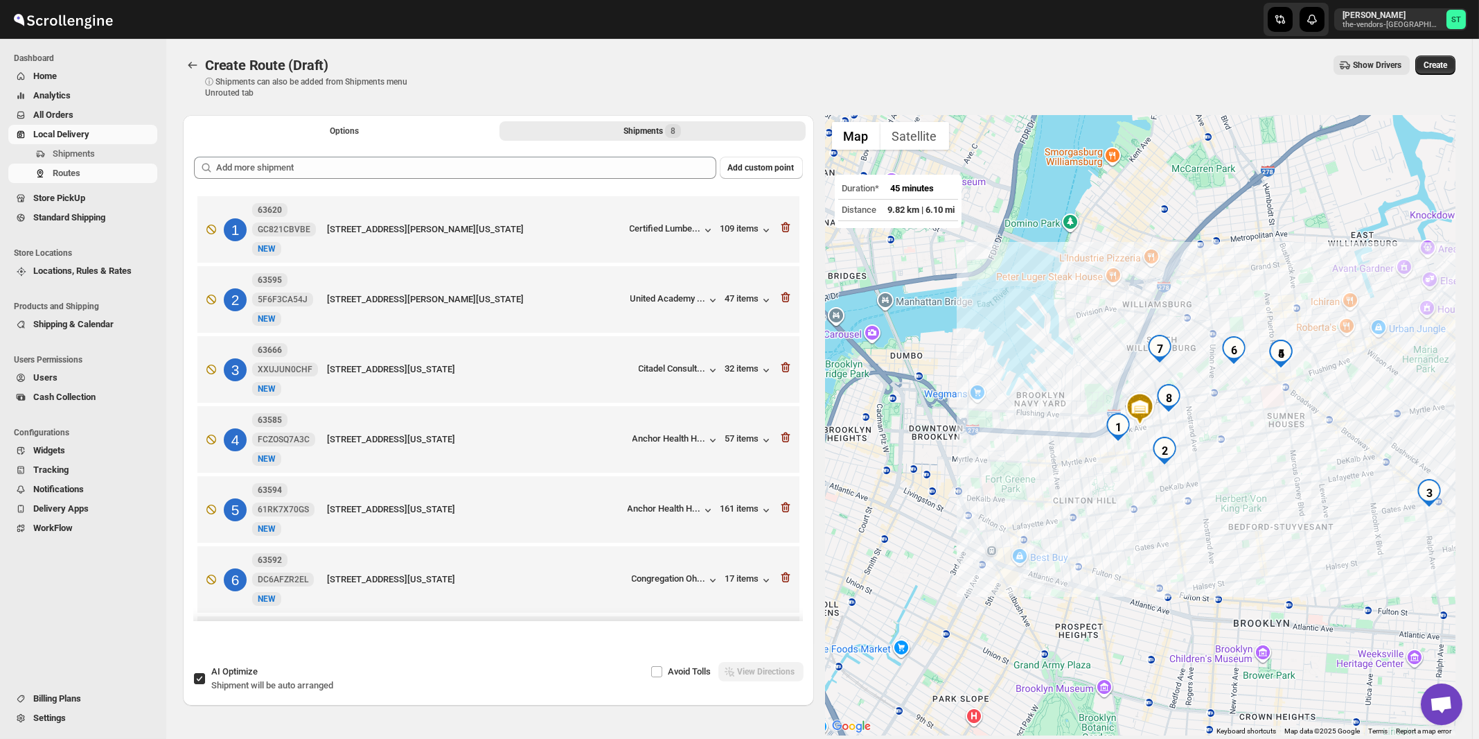
click at [244, 680] on span "Shipment will be auto arranged" at bounding box center [272, 685] width 122 height 10
click at [205, 680] on input "AI Optimize Shipment will be auto arranged" at bounding box center [199, 678] width 11 height 11
checkbox input "false"
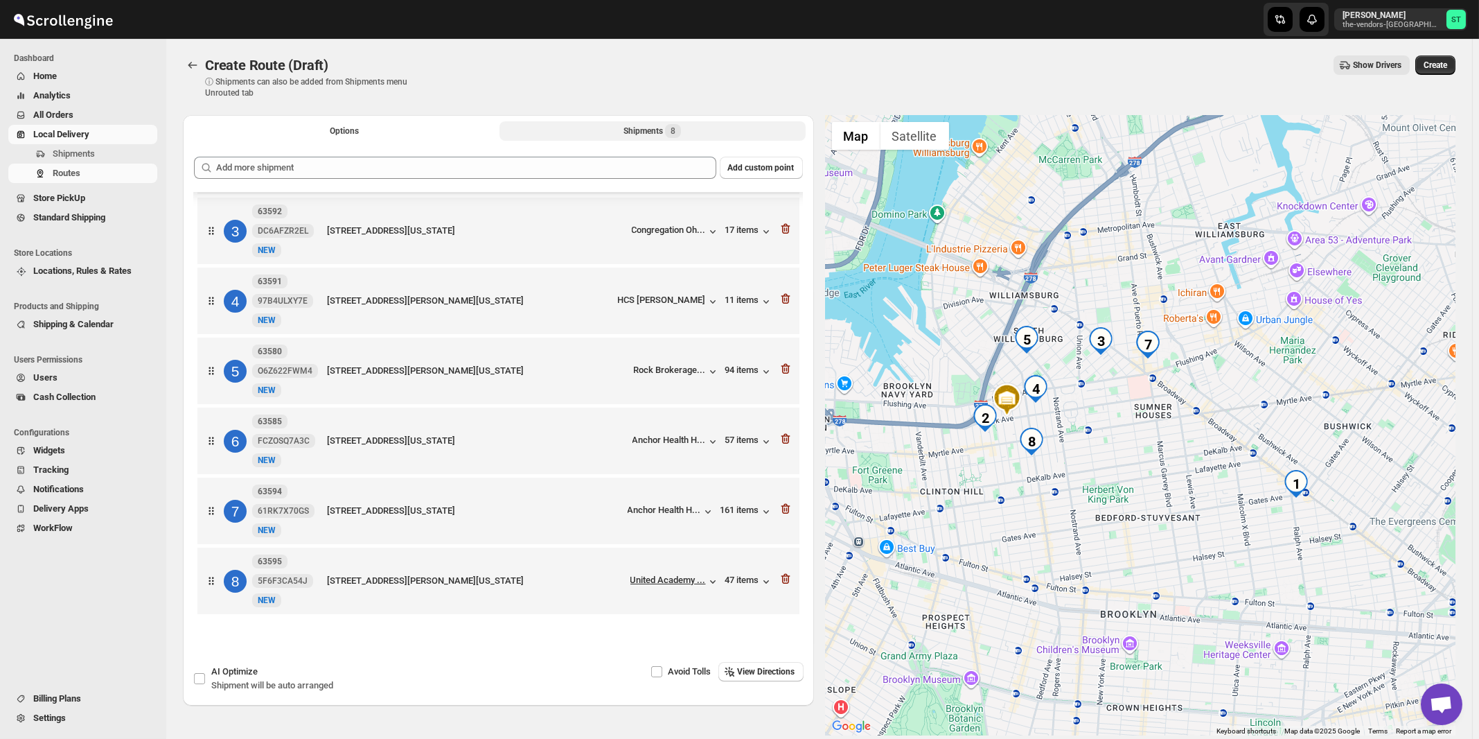
scroll to position [147, 0]
click at [781, 670] on span "View Directions" at bounding box center [767, 671] width 58 height 11
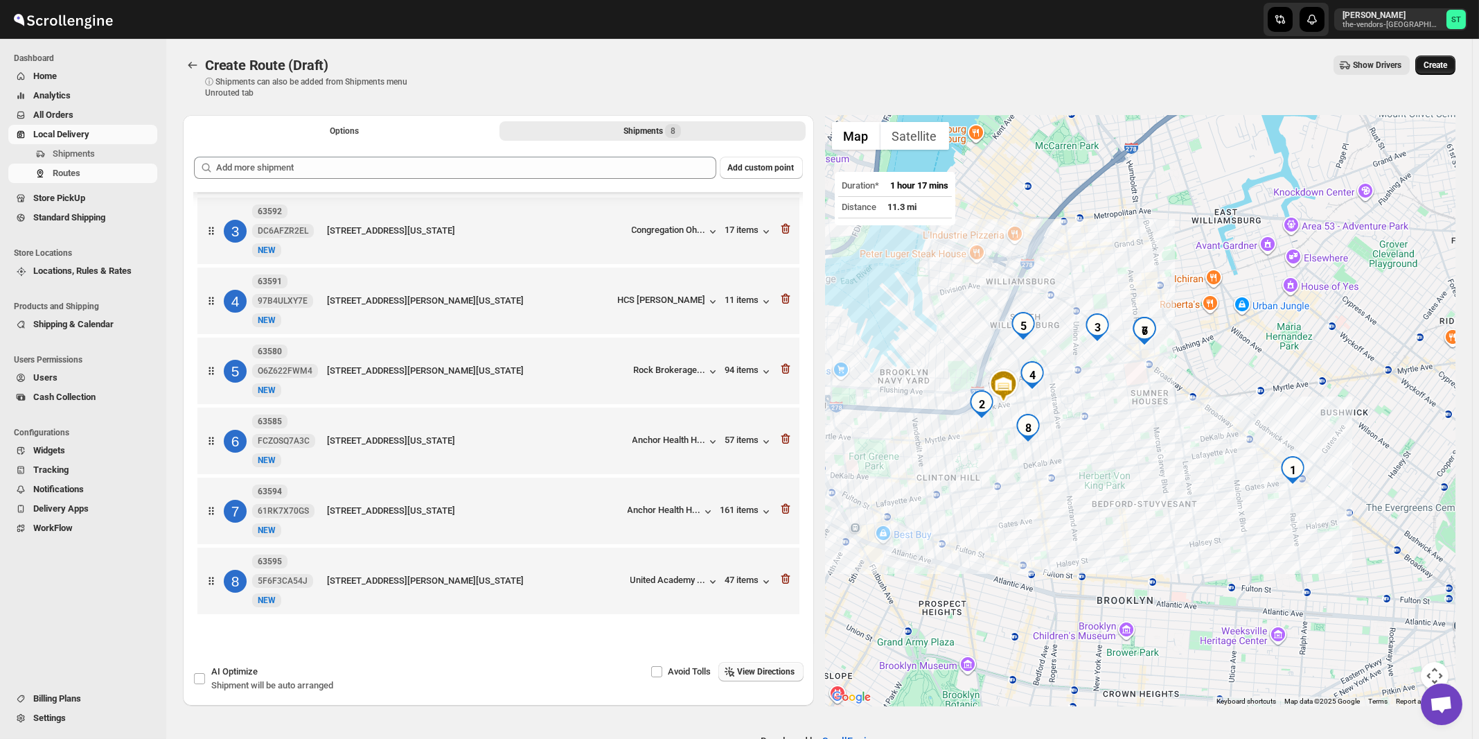
click at [1446, 70] on span "Create" at bounding box center [1436, 65] width 24 height 11
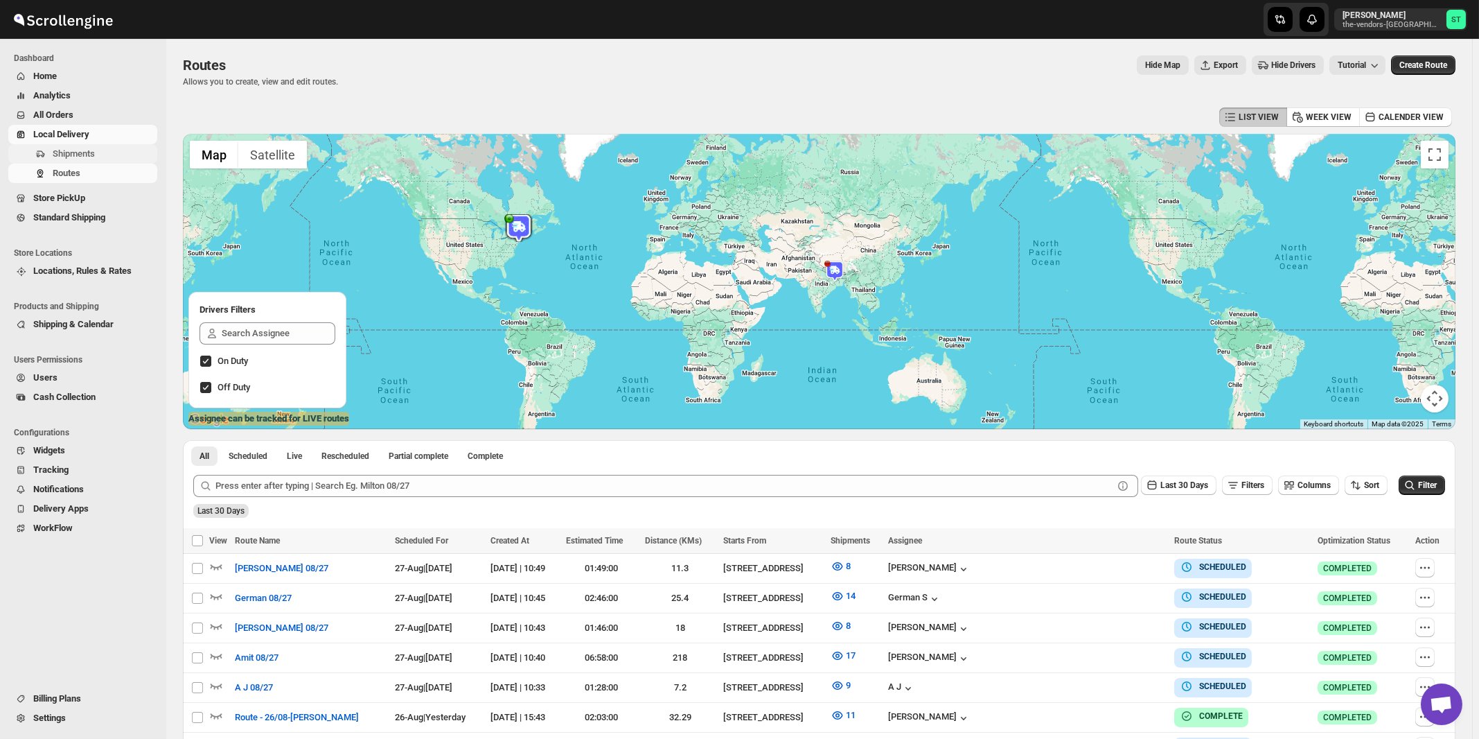
click at [80, 153] on span "Shipments" at bounding box center [74, 153] width 42 height 10
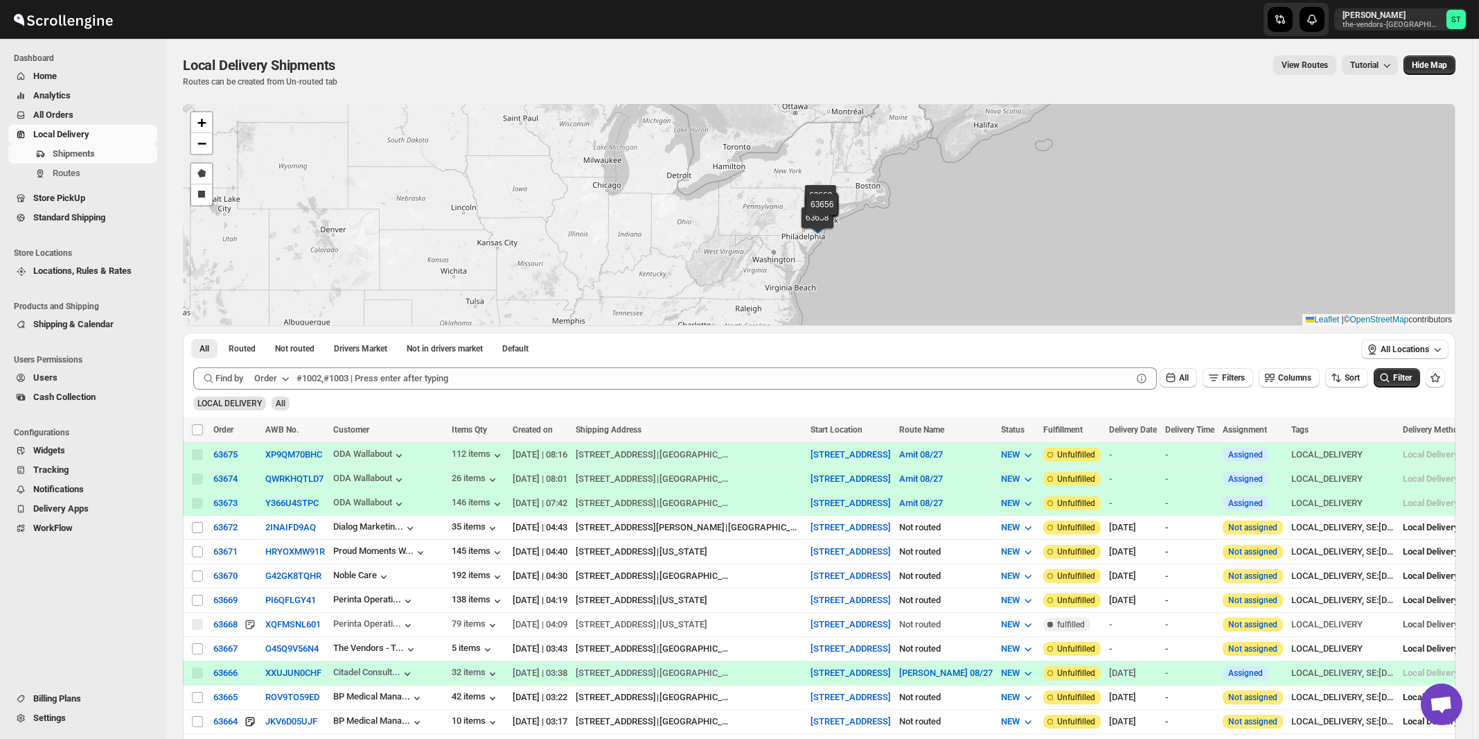
click at [281, 374] on icon "button" at bounding box center [286, 378] width 14 height 14
click at [293, 483] on div "Customer Name" at bounding box center [274, 482] width 64 height 14
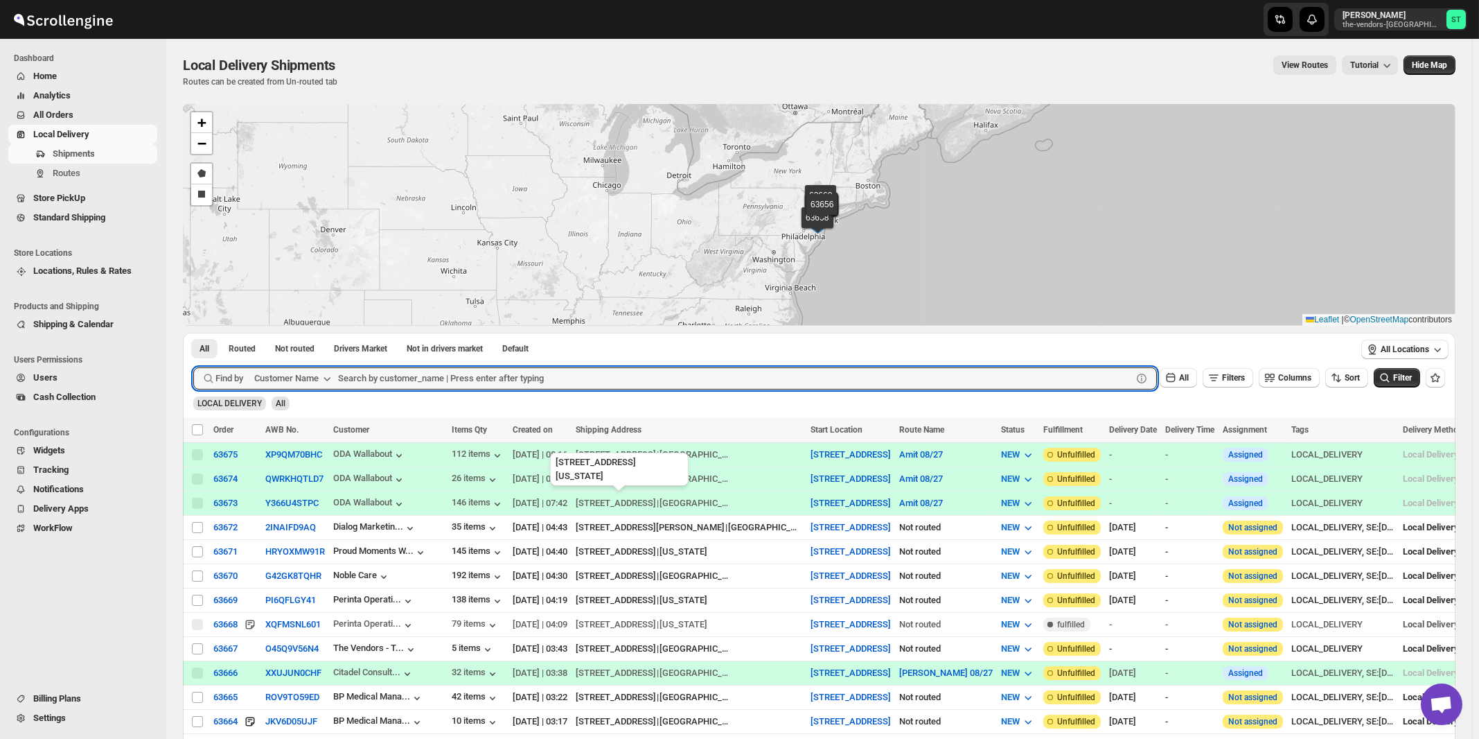
paste input "Noble Care"
type input "Noble Care"
click at [193, 333] on button "Submit" at bounding box center [212, 340] width 39 height 15
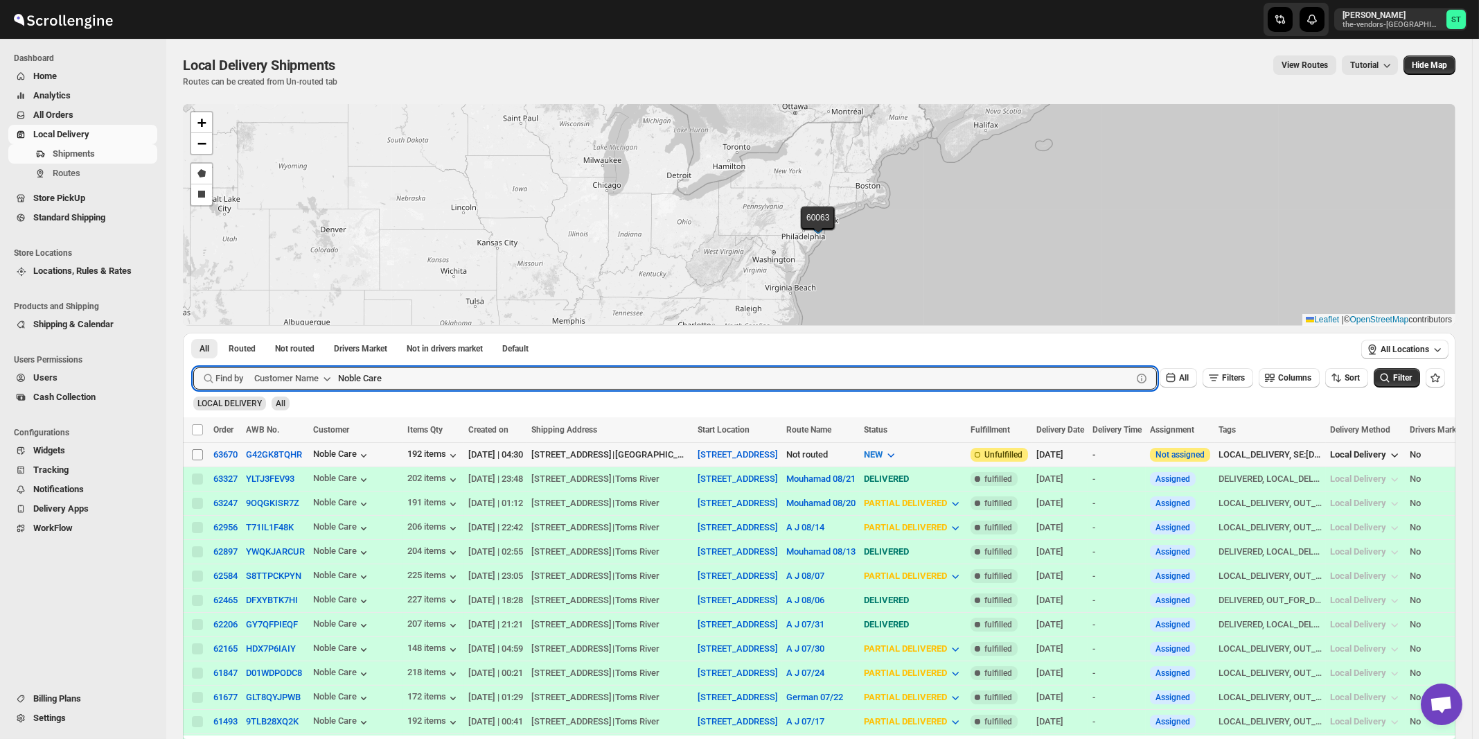
click at [197, 454] on input "Select shipment" at bounding box center [197, 454] width 11 height 11
checkbox input "true"
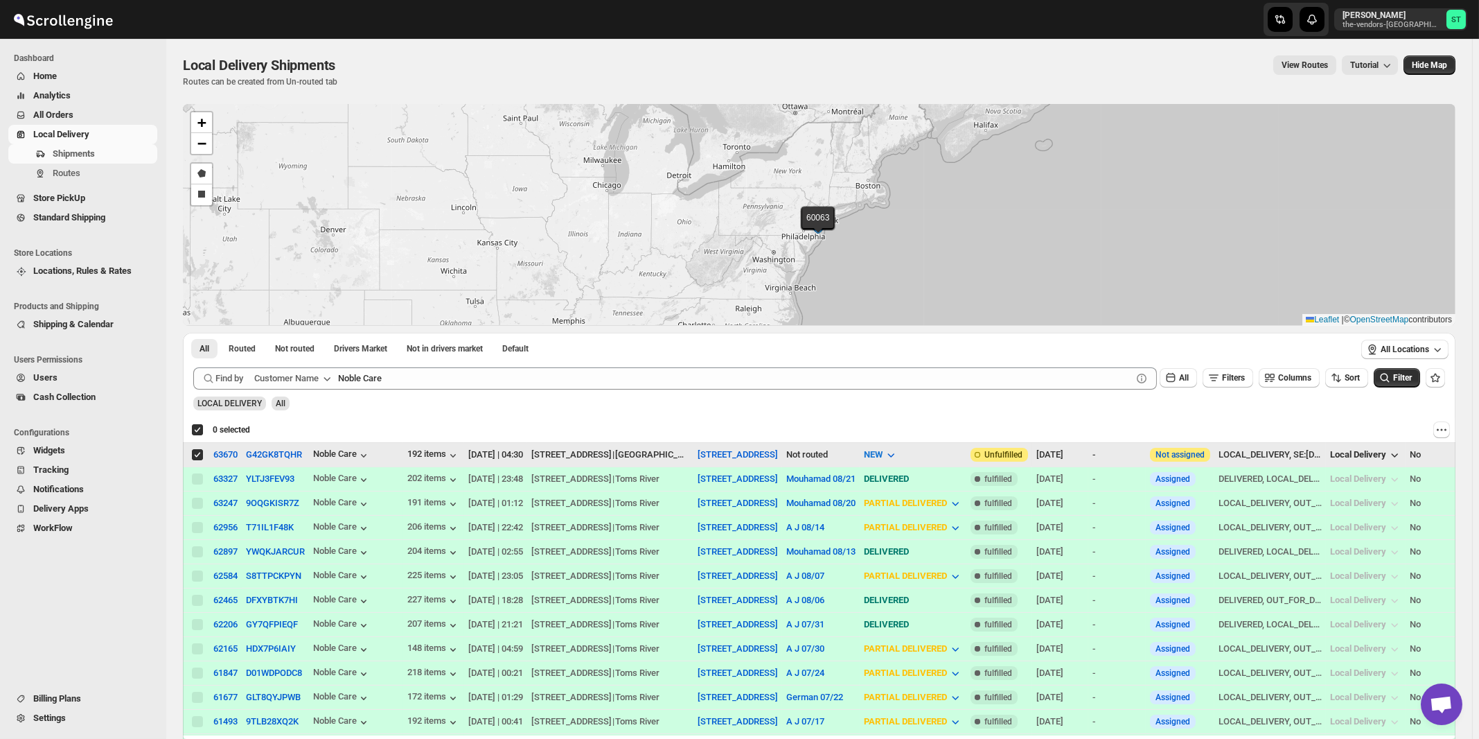
checkbox input "true"
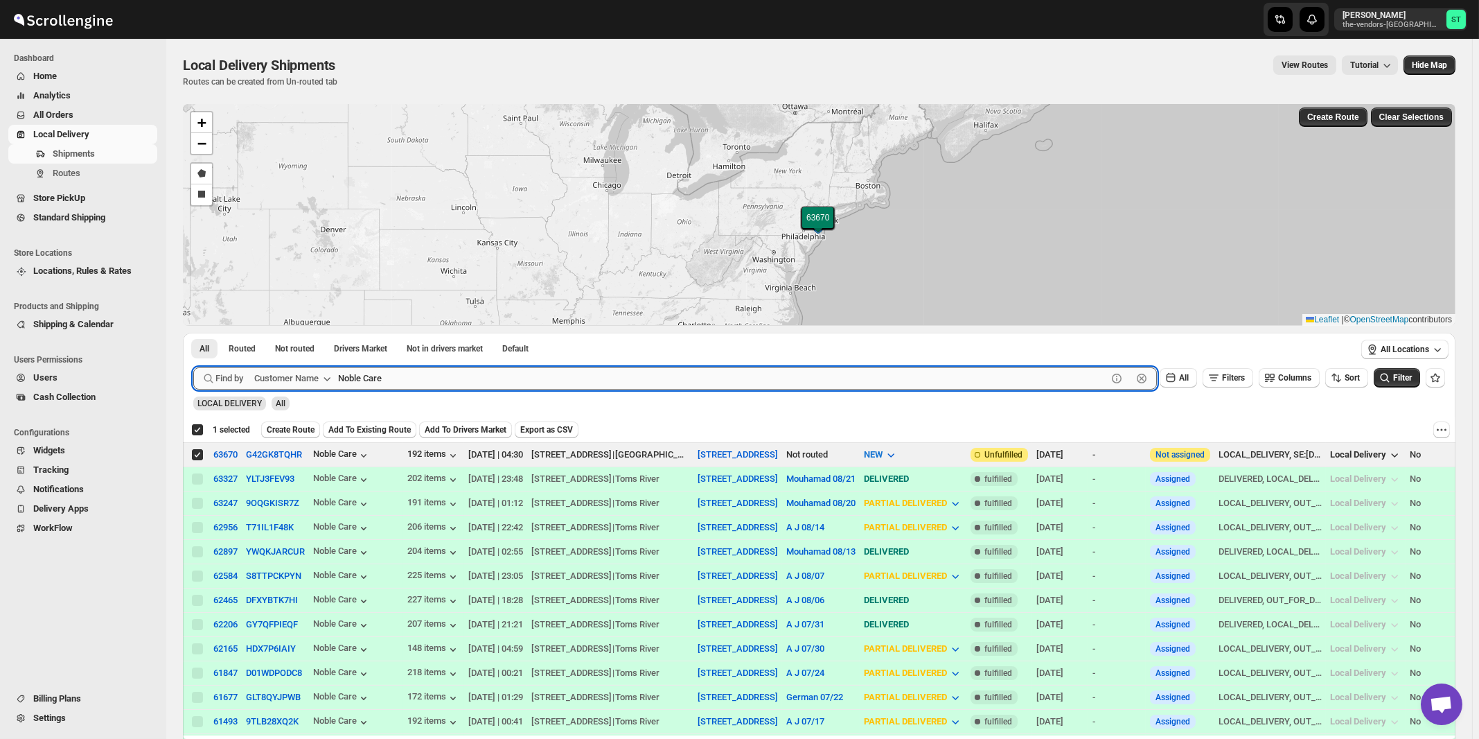
click at [513, 380] on input "Noble Care" at bounding box center [722, 378] width 769 height 22
paste input "All ways Forwarding"
type input "All ways Forwarding"
click at [193, 333] on button "Submit" at bounding box center [212, 340] width 39 height 15
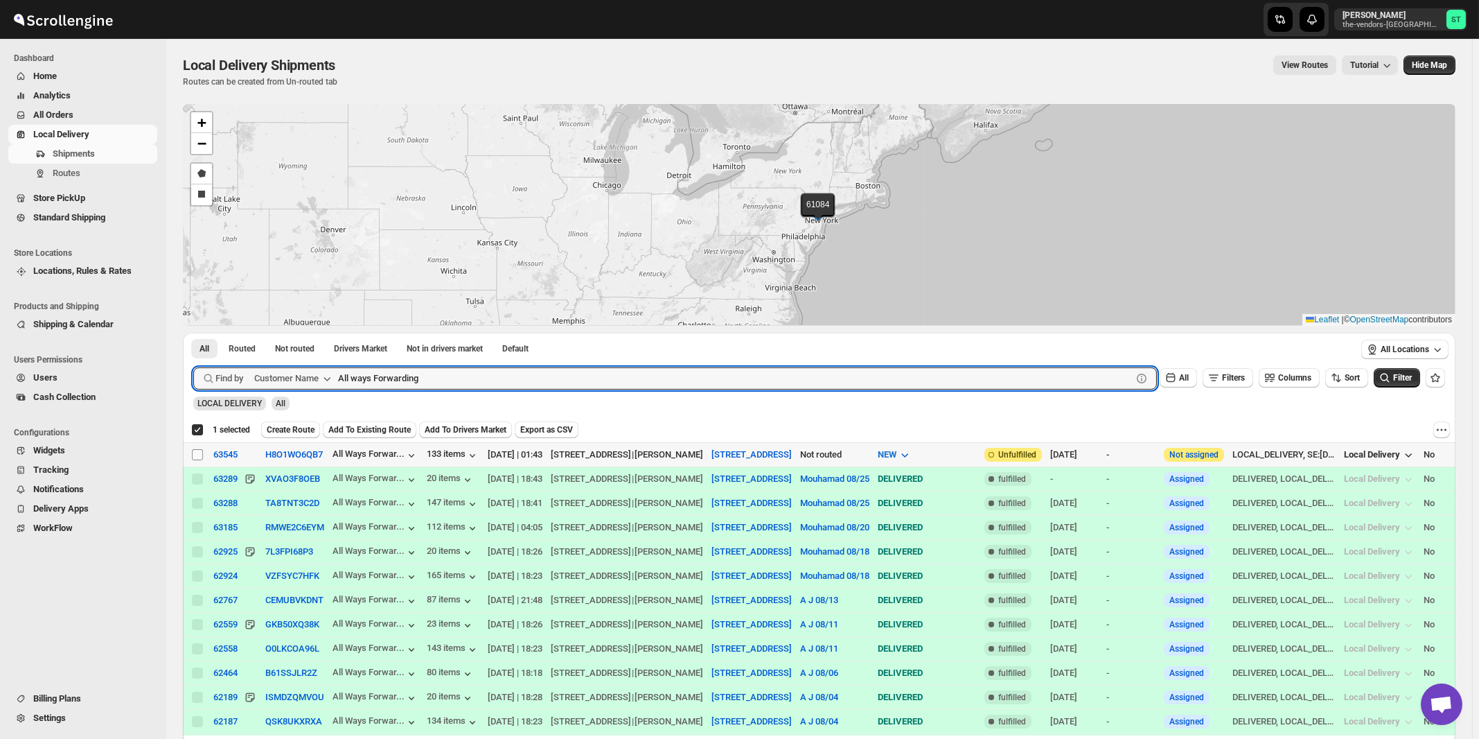
click at [198, 454] on input "Select shipment" at bounding box center [197, 454] width 11 height 11
checkbox input "true"
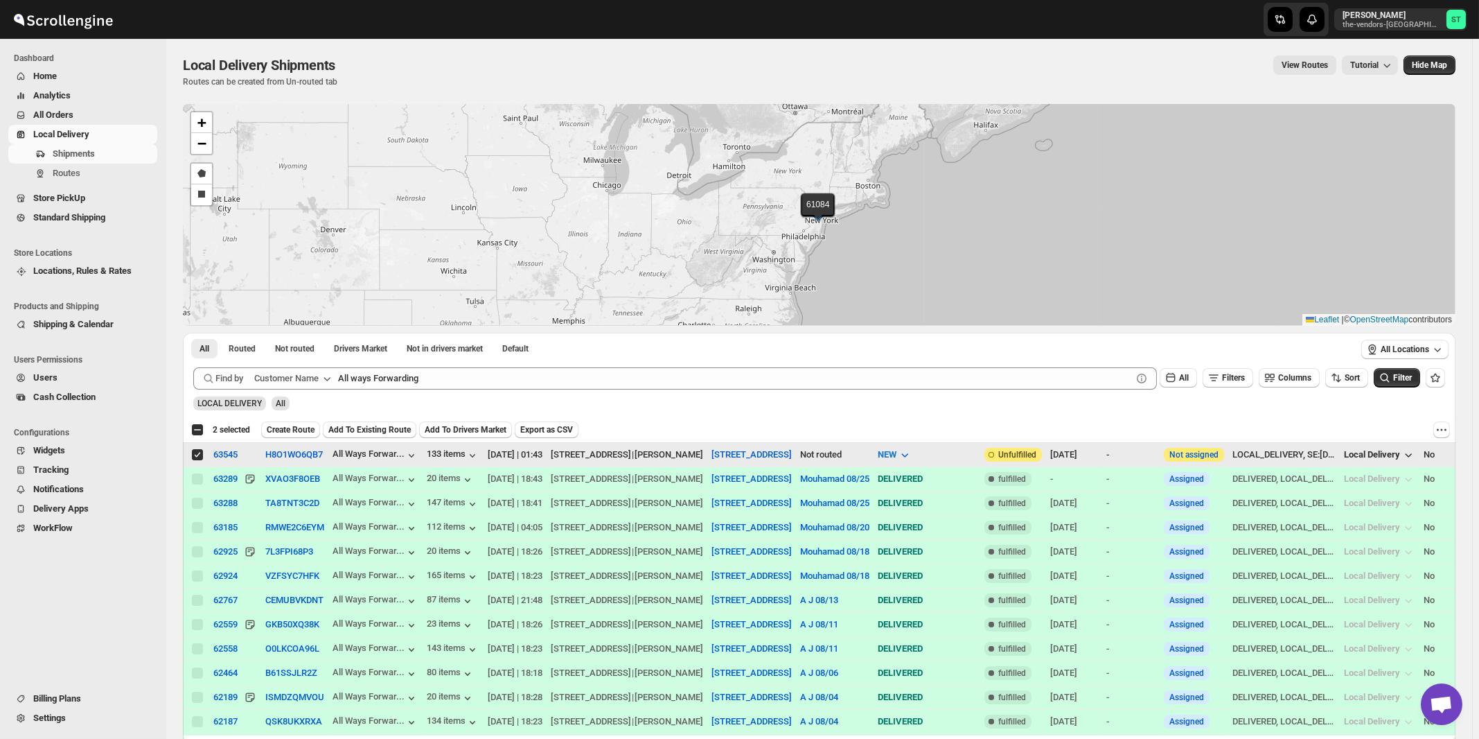
checkbox input "false"
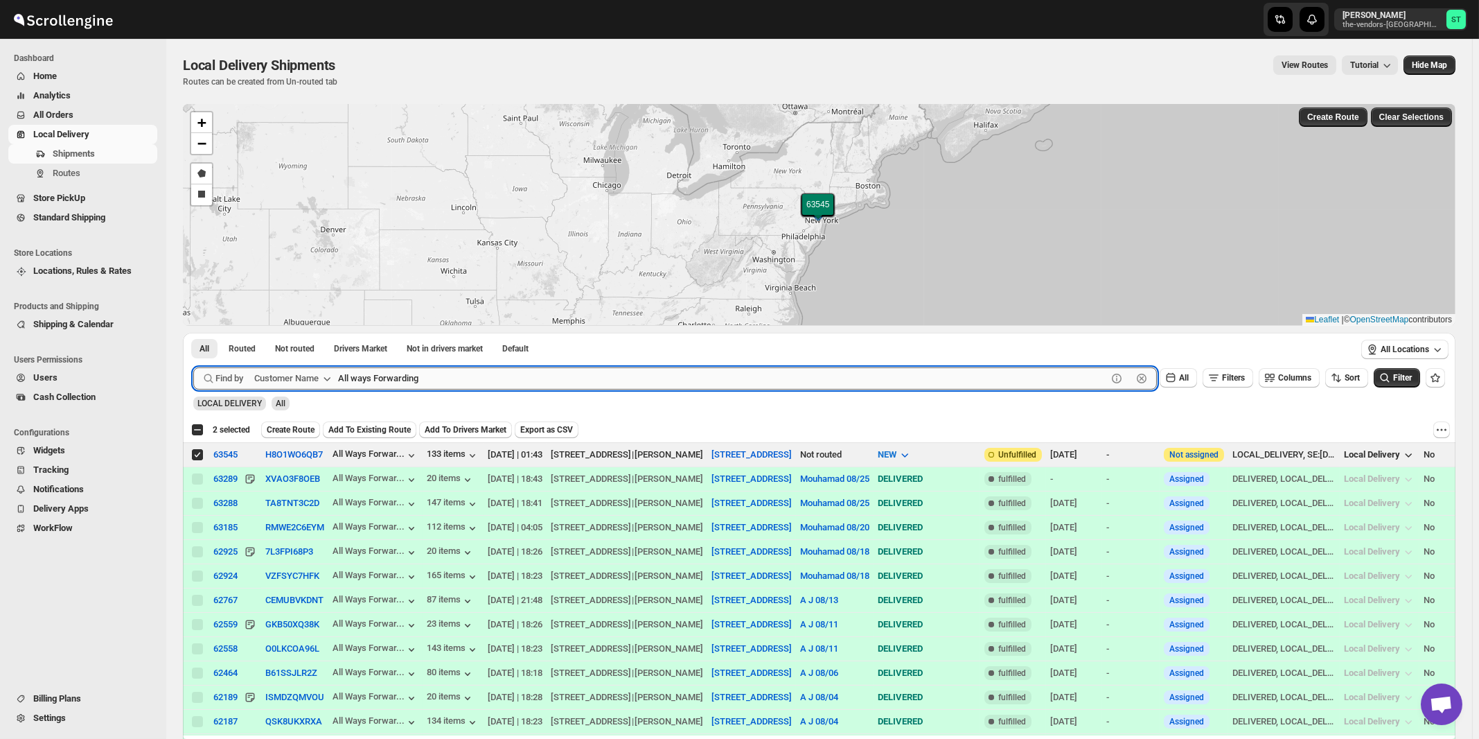
click at [509, 378] on input "All ways Forwarding" at bounding box center [722, 378] width 769 height 22
paste input "Bound Logistics"
type input "Bound Logistics"
click at [193, 333] on button "Submit" at bounding box center [212, 340] width 39 height 15
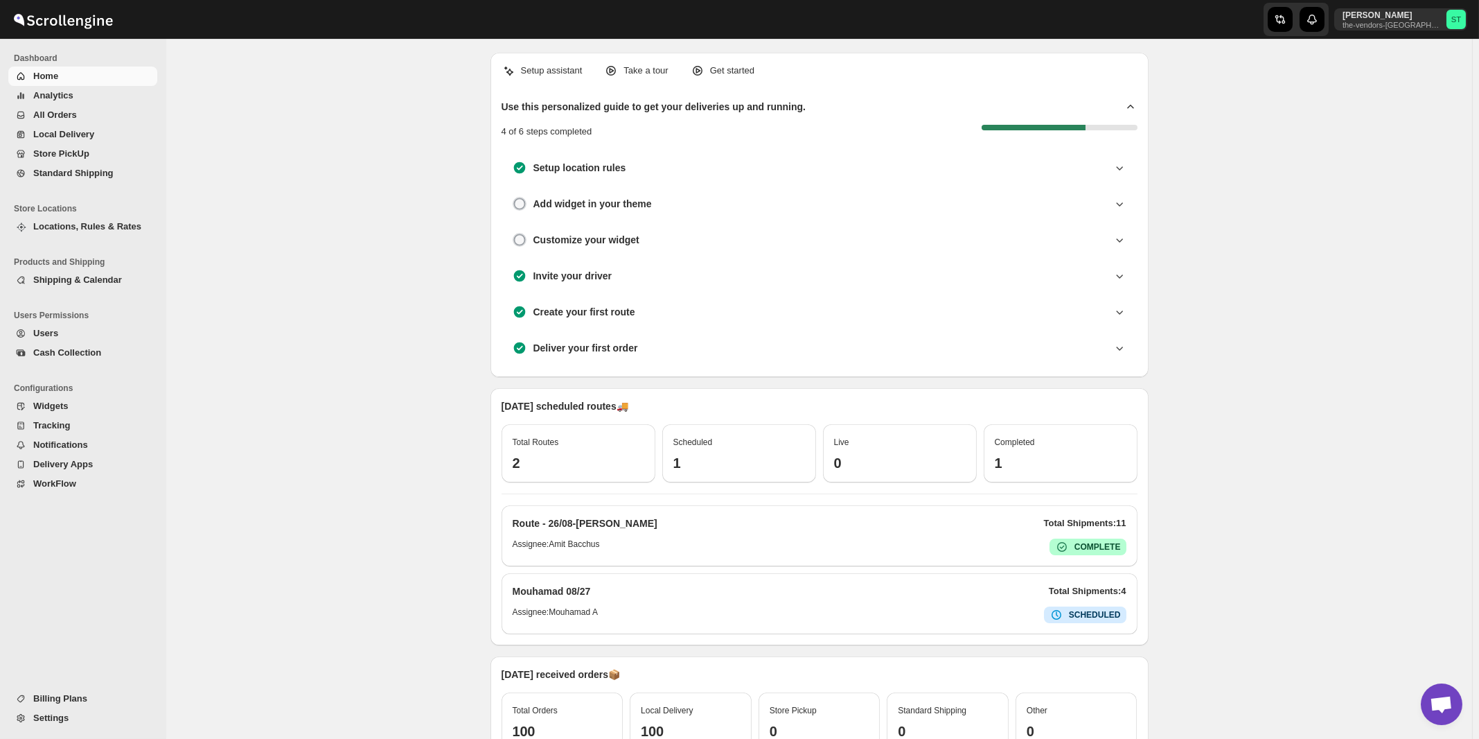
click at [55, 118] on span "All Orders" at bounding box center [55, 114] width 44 height 10
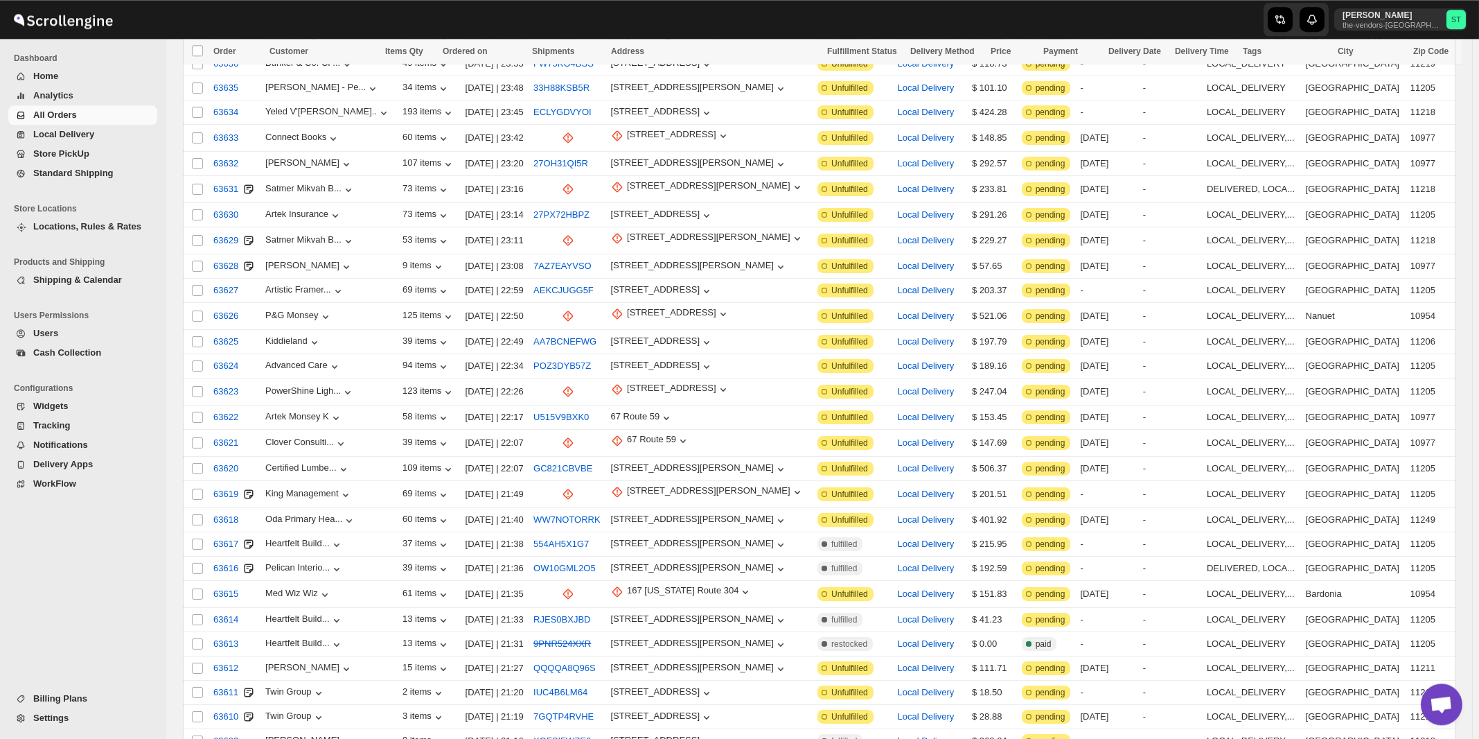
scroll to position [1388, 0]
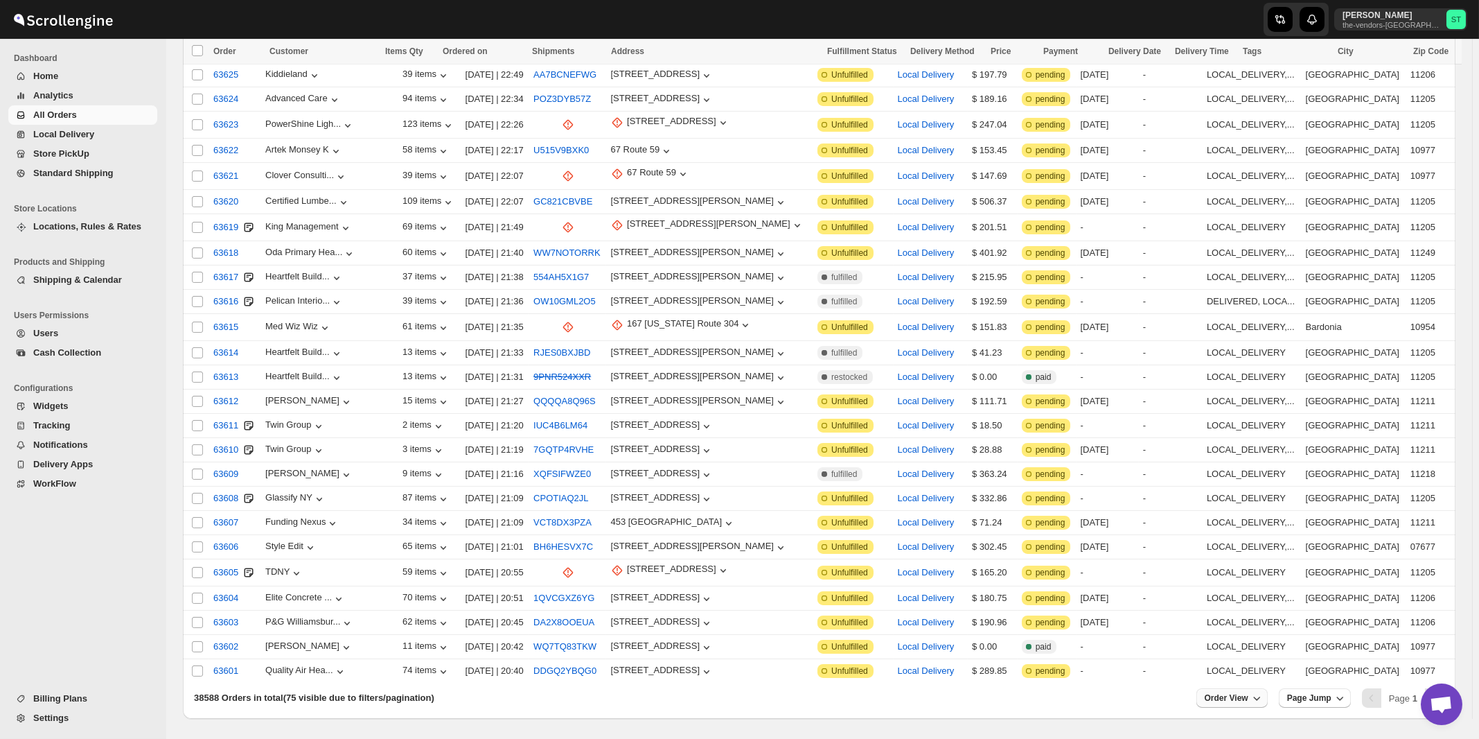
click at [1245, 692] on span "Order View" at bounding box center [1227, 697] width 44 height 11
click at [1239, 601] on input "75" at bounding box center [1233, 598] width 48 height 22
click at [1241, 623] on div "Set" at bounding box center [1243, 619] width 69 height 15
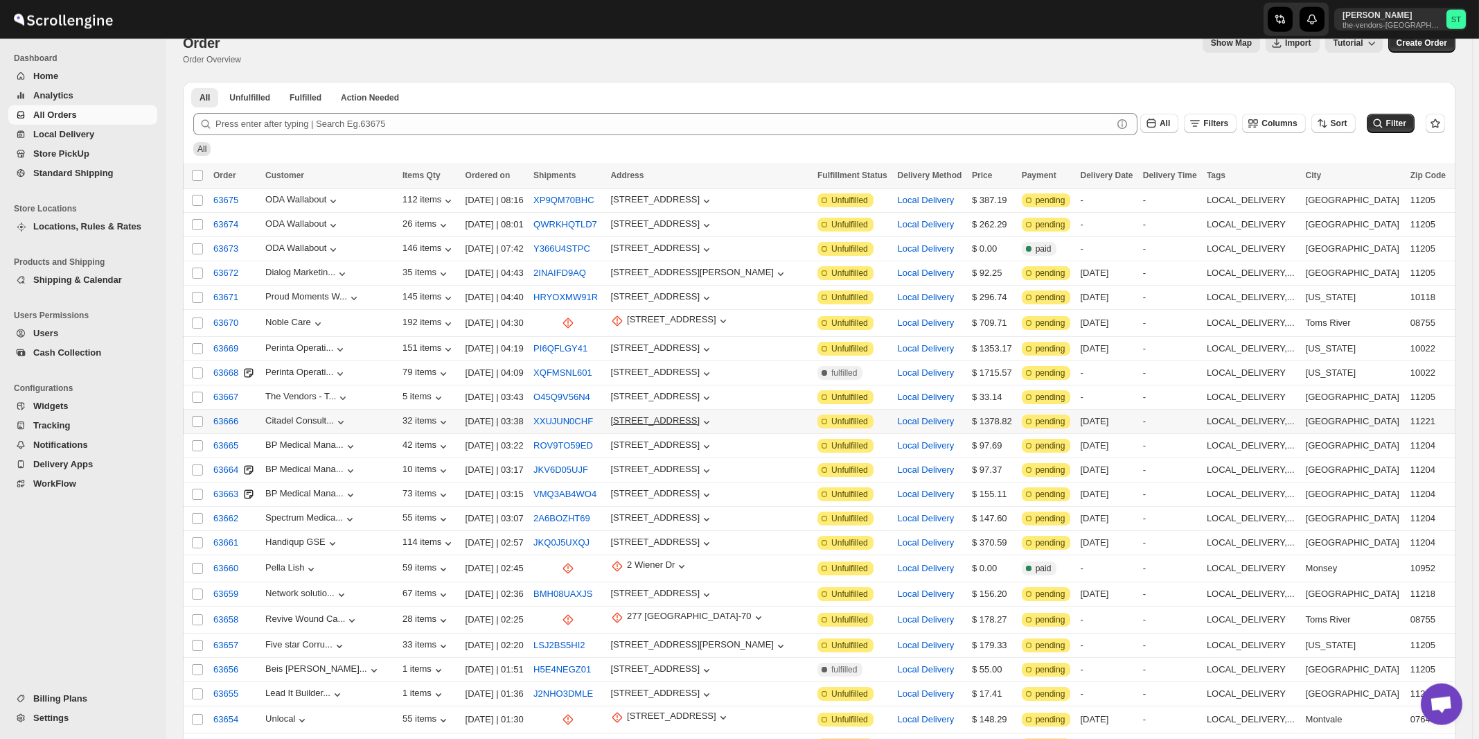
scroll to position [0, 0]
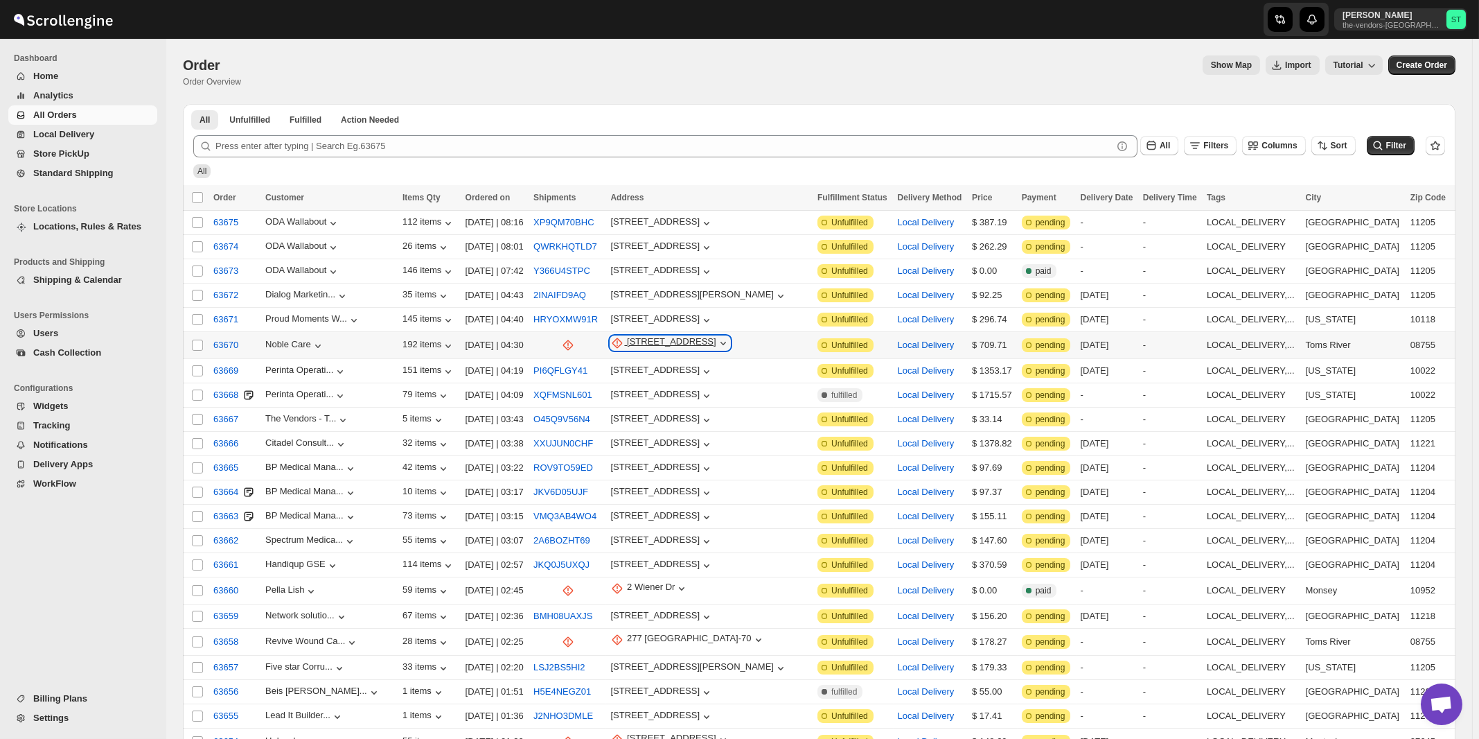
click at [651, 339] on div "229 Rte 70" at bounding box center [671, 343] width 89 height 14
click at [651, 411] on span "Update manually" at bounding box center [662, 414] width 68 height 10
select select "US"
select select "New Jersey"
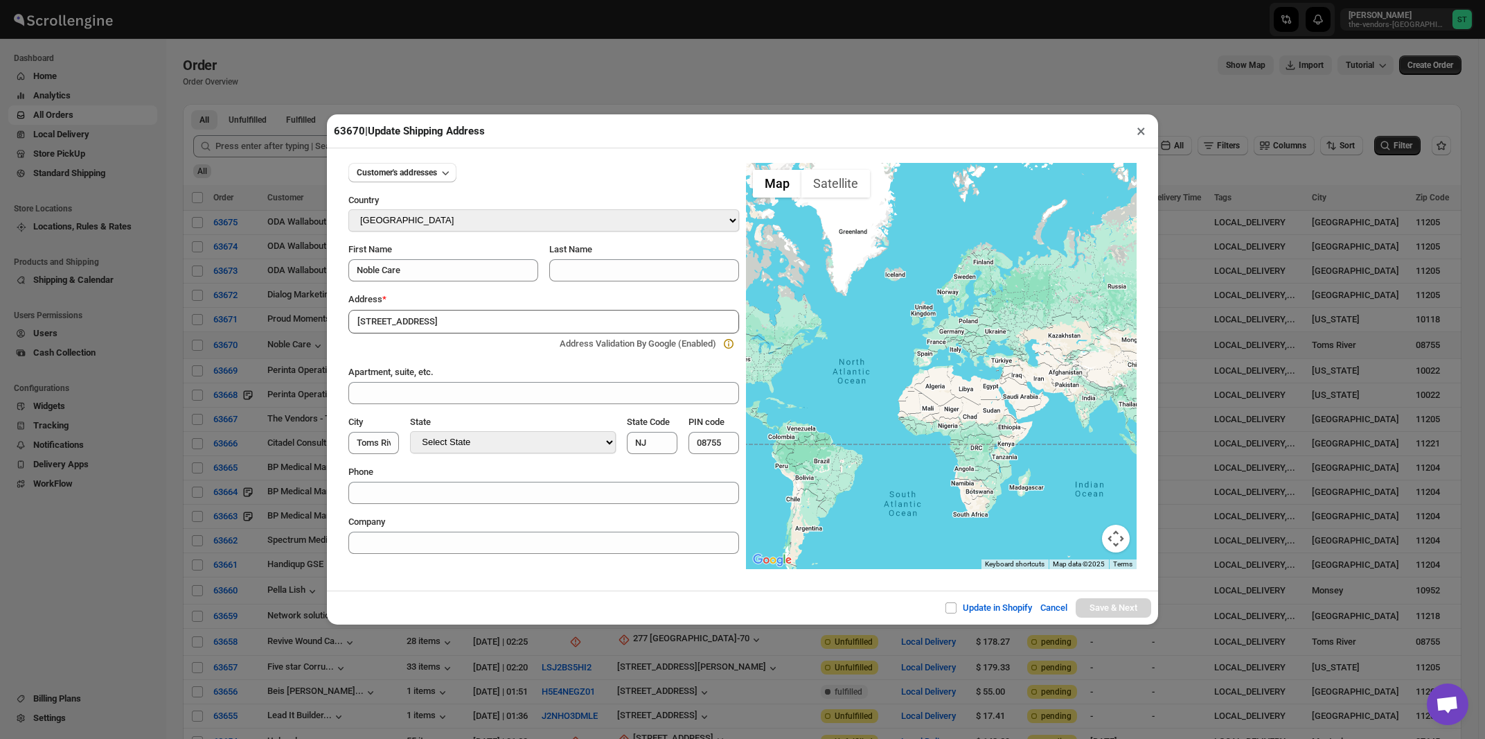
click at [472, 300] on div "Address *" at bounding box center [543, 299] width 391 height 14
click at [463, 330] on input "229 Rte 70" at bounding box center [543, 322] width 391 height 24
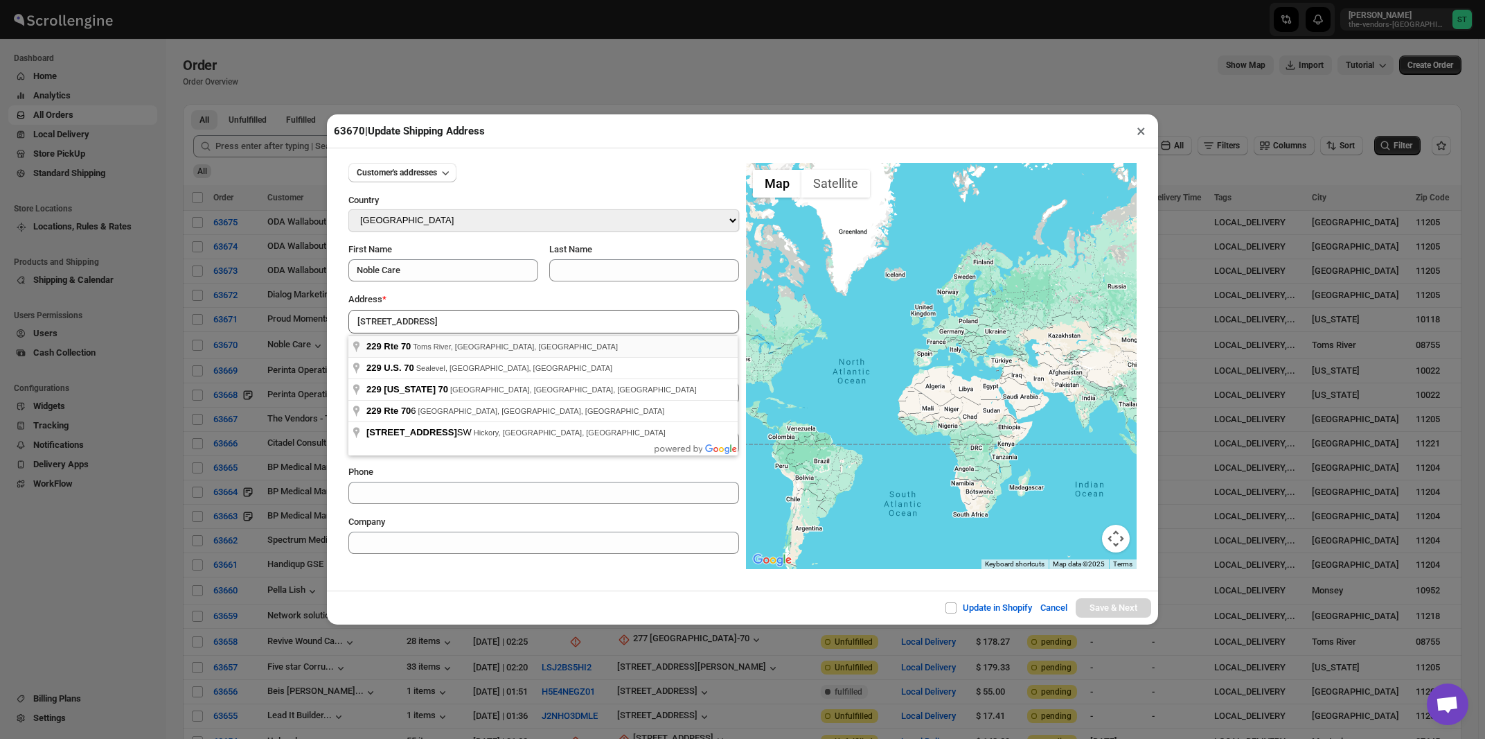
type input "229 Rte 70, Toms River, NJ, USA"
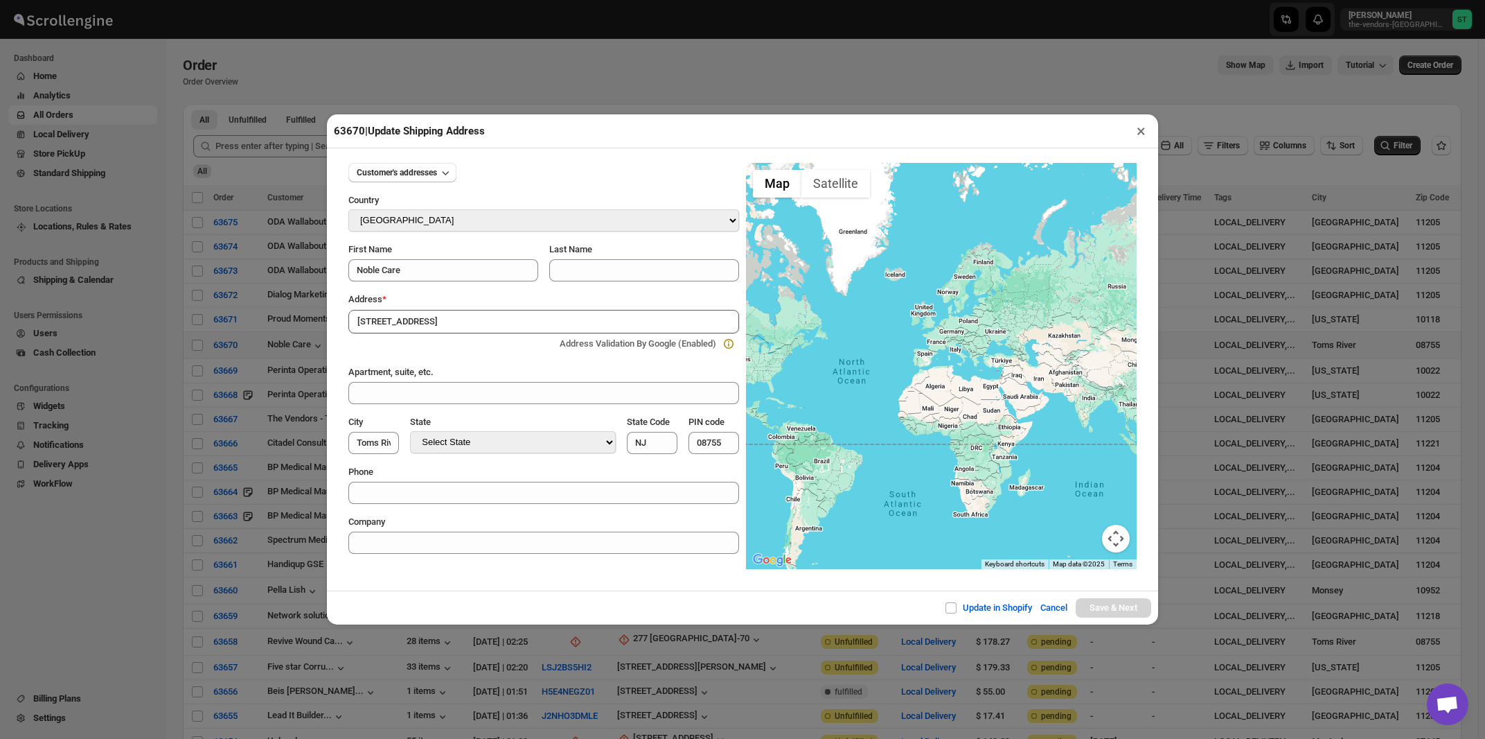
type input "[GEOGRAPHIC_DATA]"
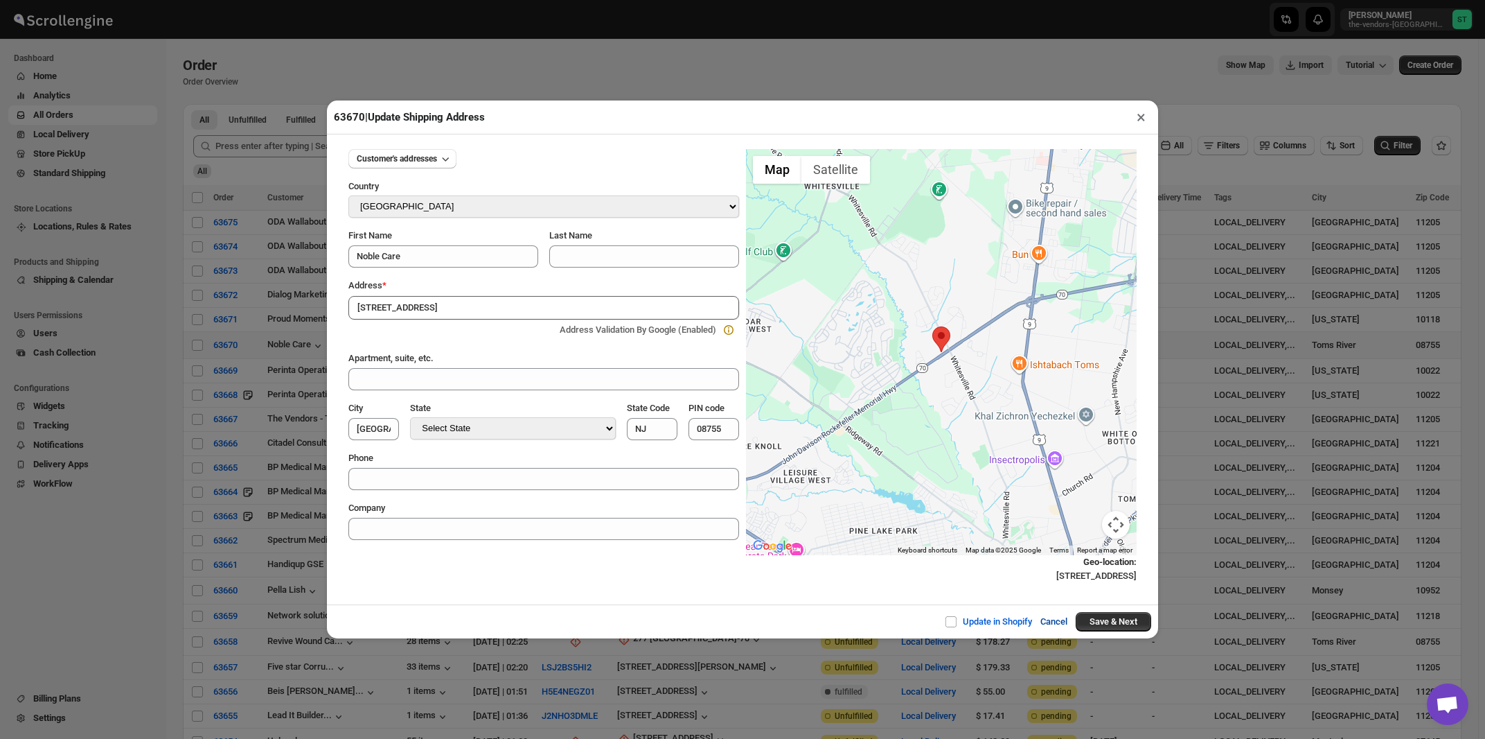
drag, startPoint x: 1088, startPoint y: 622, endPoint x: 1072, endPoint y: 612, distance: 18.7
click at [1088, 622] on button "Save & Next" at bounding box center [1114, 621] width 76 height 19
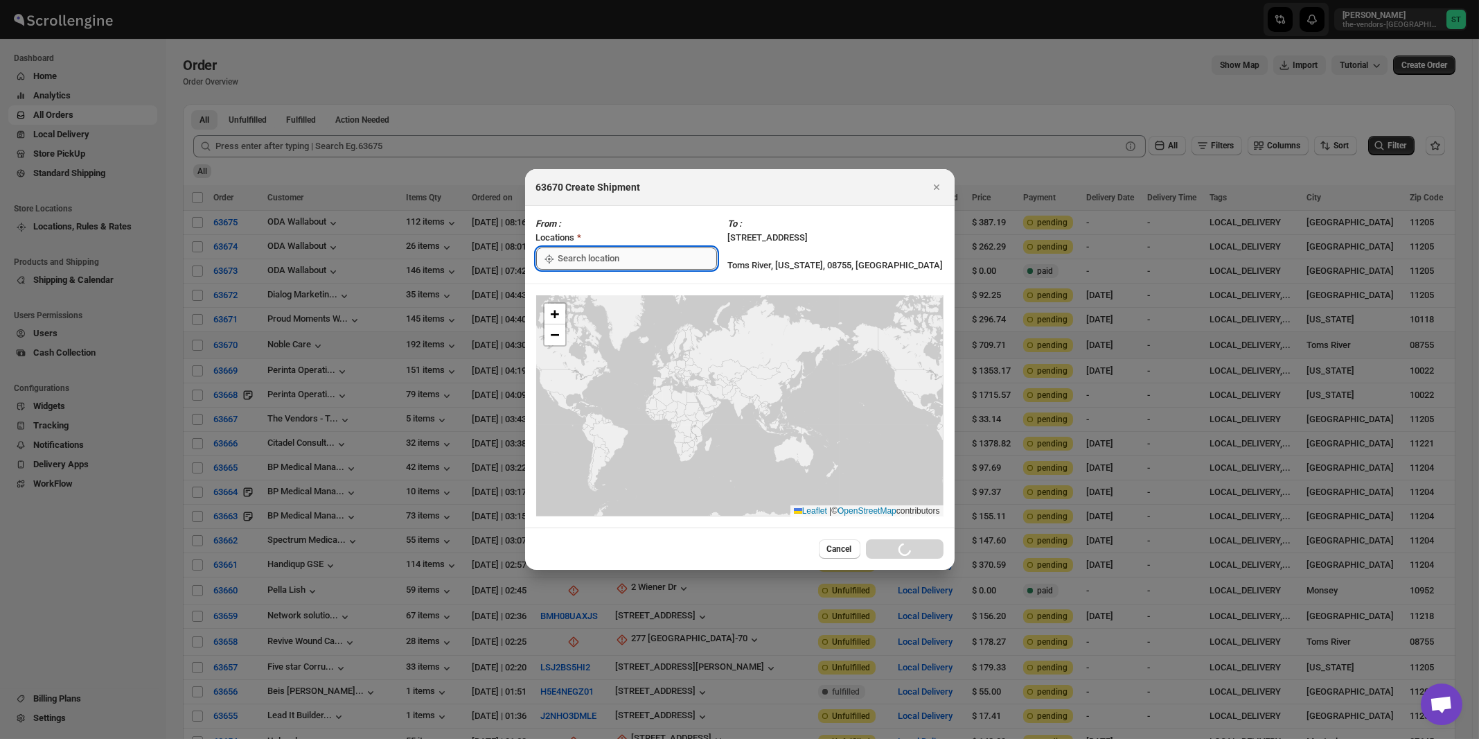
click at [610, 260] on input ":r60:" at bounding box center [637, 258] width 159 height 22
click at [594, 288] on div "[STREET_ADDRESS]" at bounding box center [635, 290] width 170 height 14
type input "[STREET_ADDRESS]"
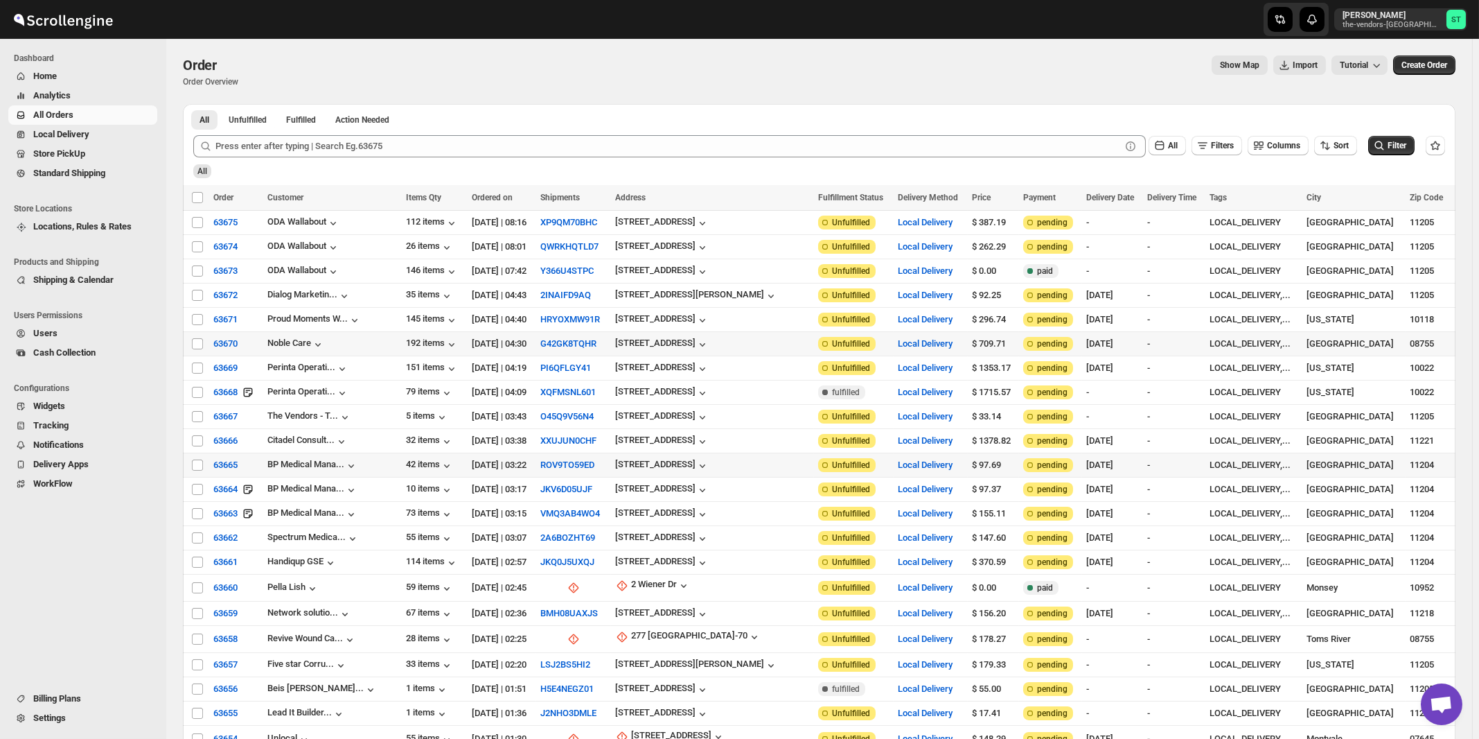
scroll to position [74, 0]
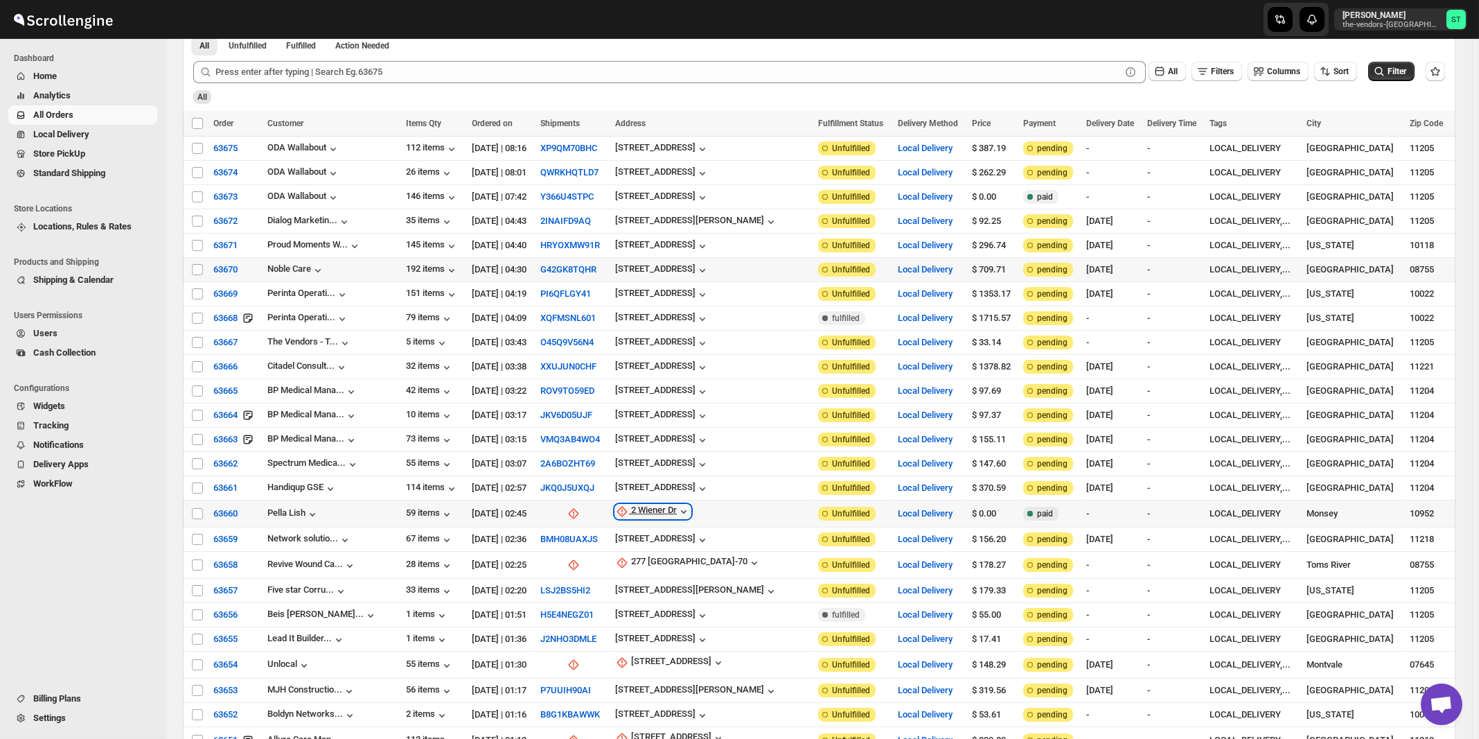
click at [654, 504] on div "2 Wiener Dr" at bounding box center [654, 511] width 46 height 14
click at [651, 578] on span "Update manually" at bounding box center [664, 577] width 66 height 10
select select "US"
select select "[US_STATE]"
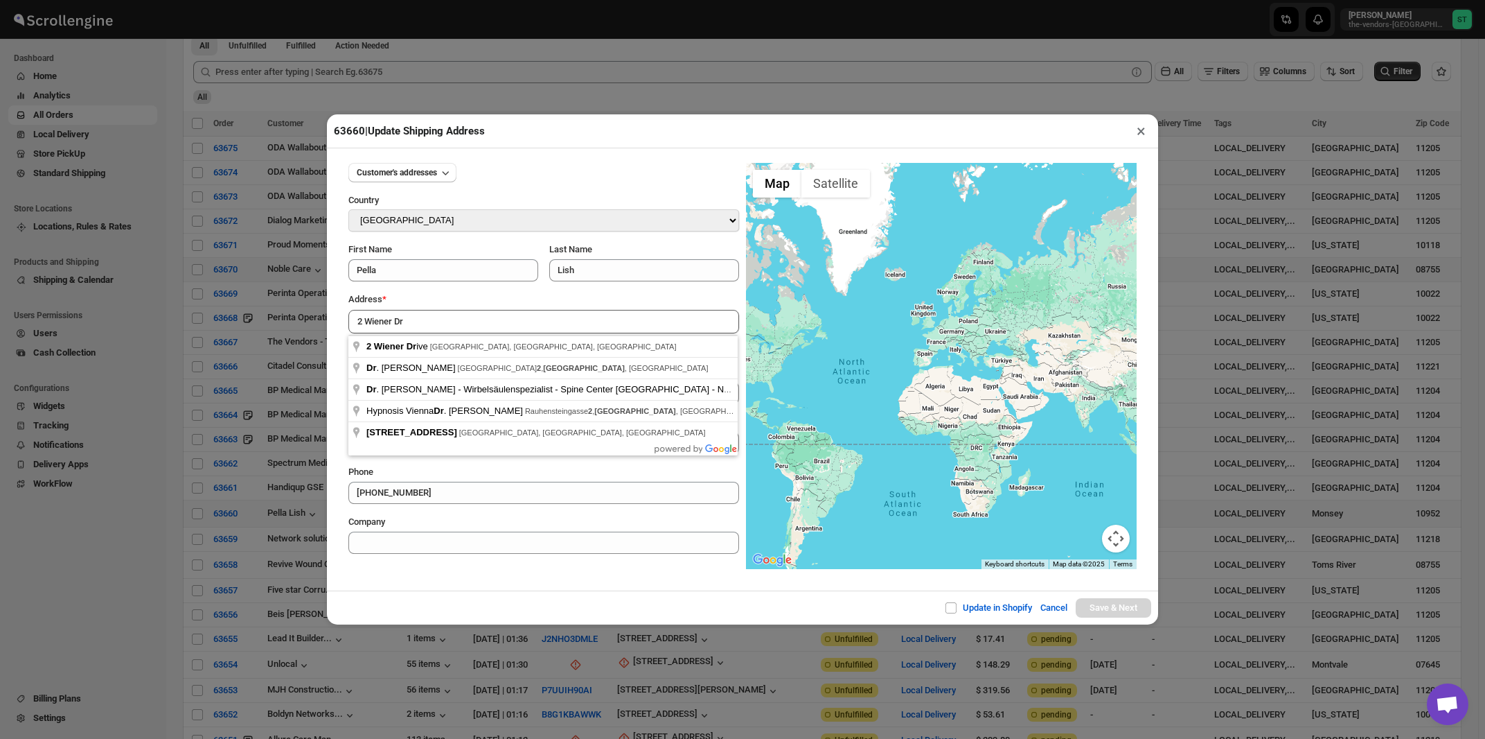
click at [472, 301] on div "Address *" at bounding box center [543, 299] width 391 height 14
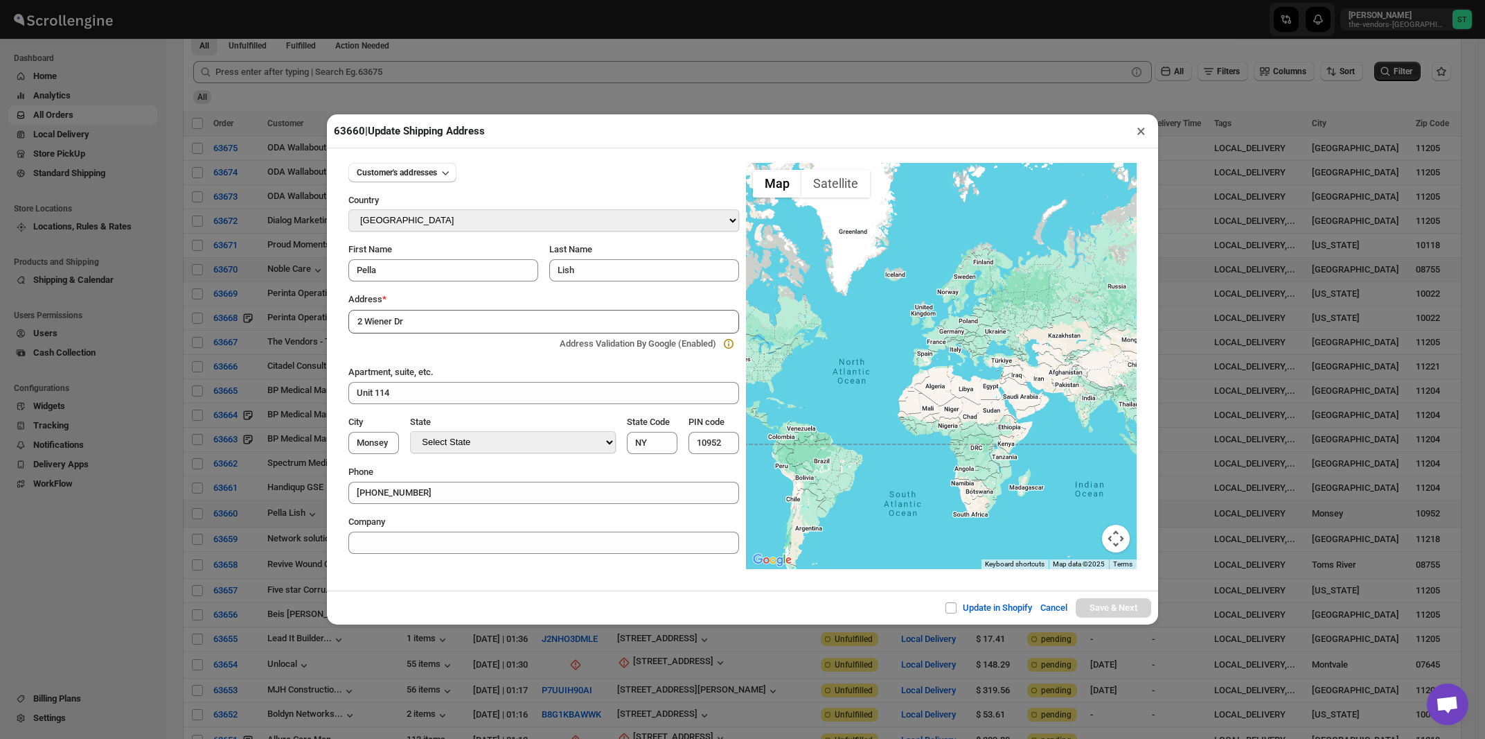
click at [475, 326] on input "2 Wiener Dr" at bounding box center [543, 322] width 391 height 24
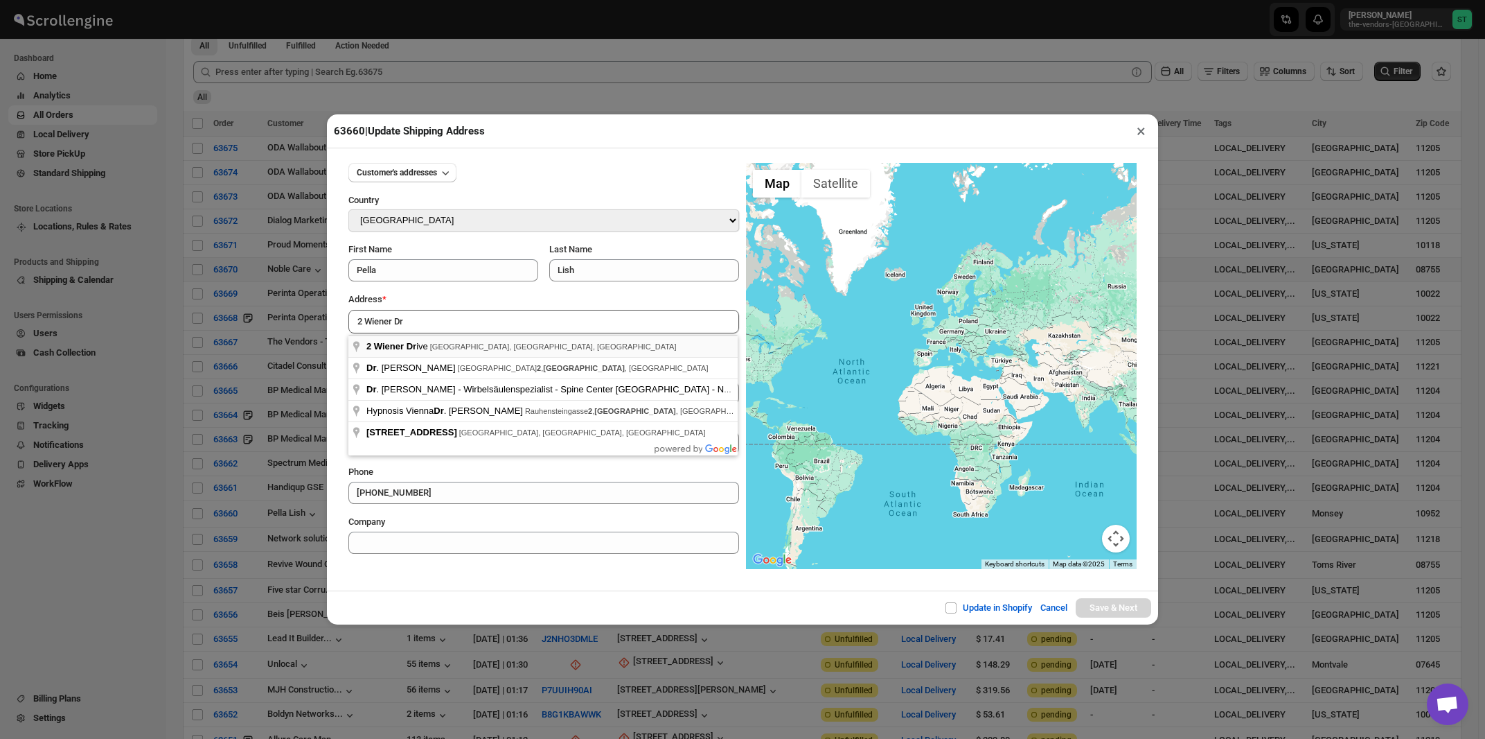
type input "2 Wiener Drive, Monsey, NY, USA"
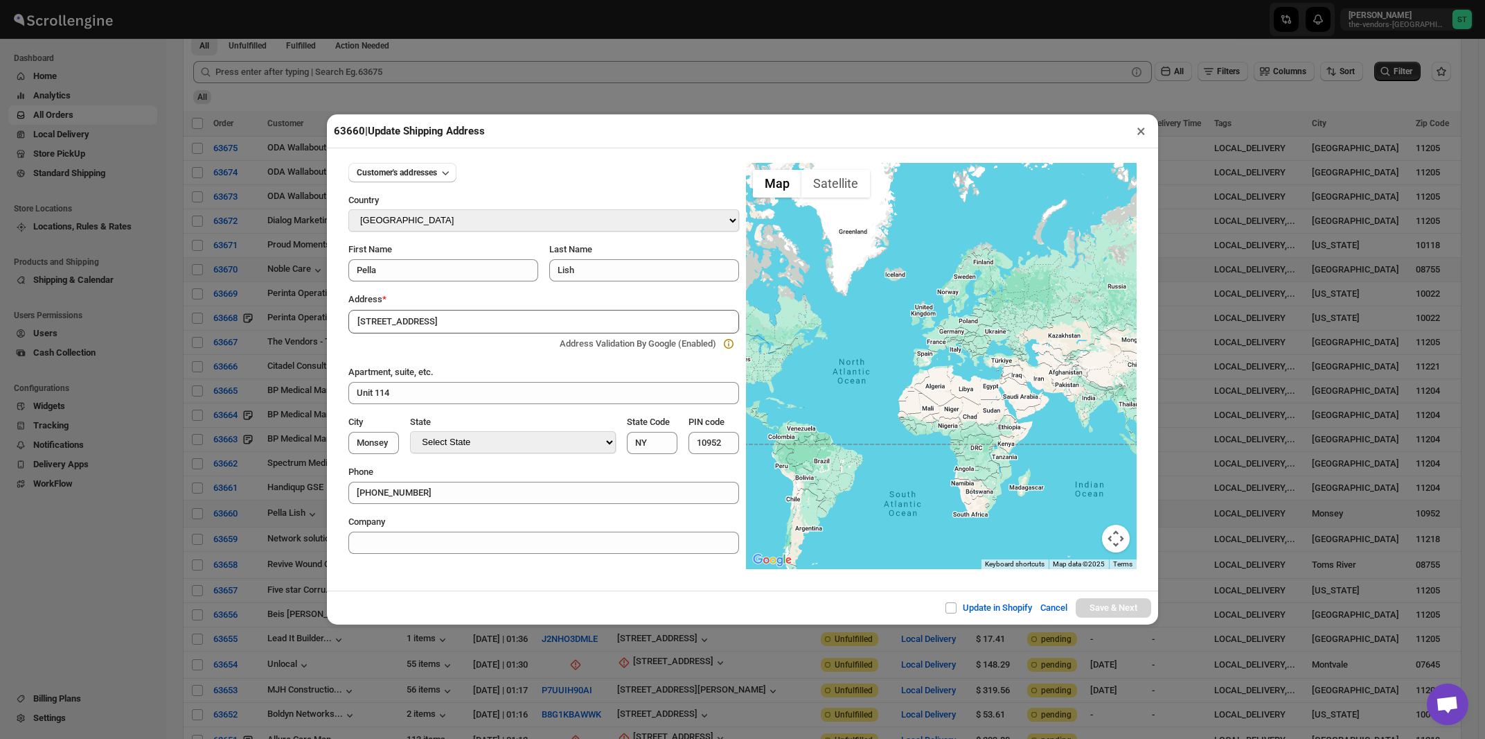
type input "[GEOGRAPHIC_DATA]"
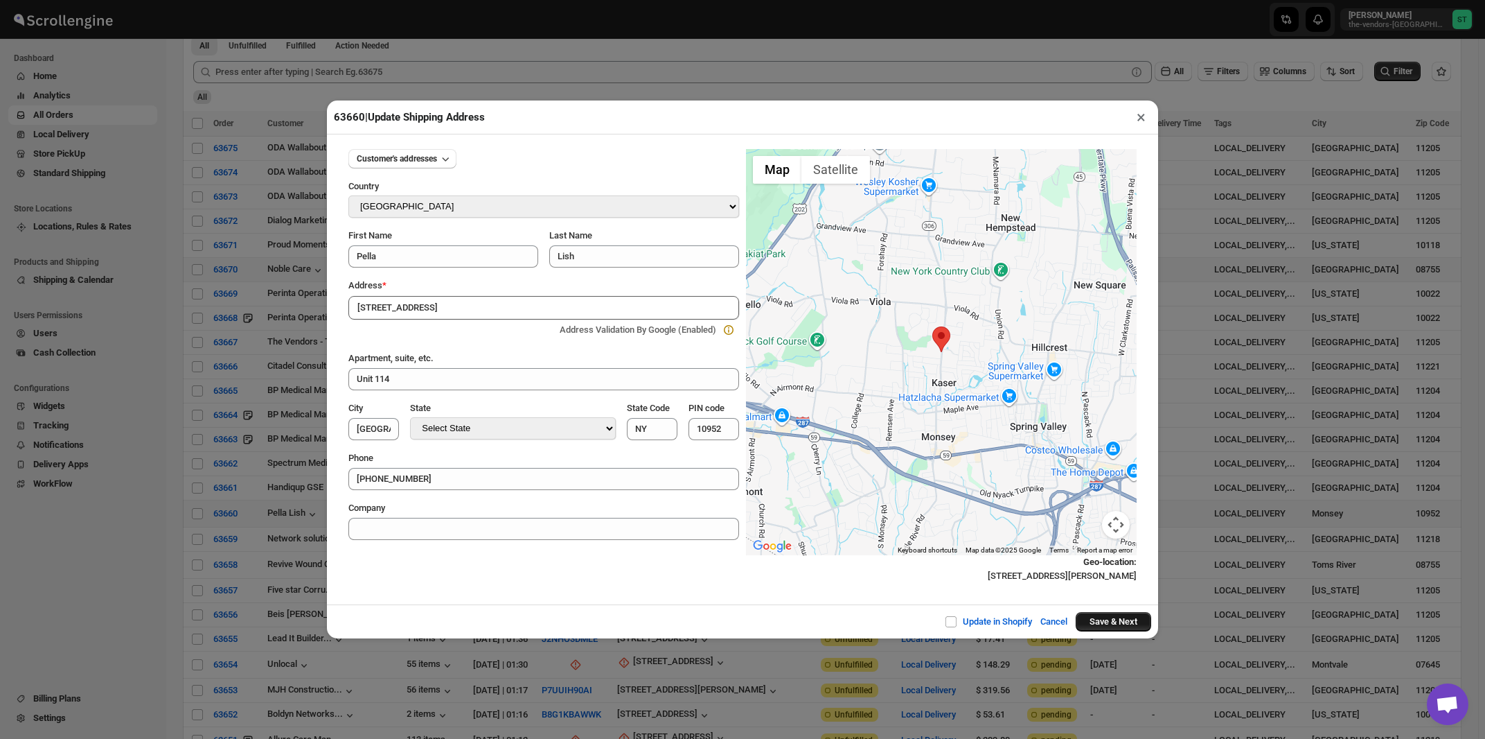
click at [1121, 628] on button "Save & Next" at bounding box center [1114, 621] width 76 height 19
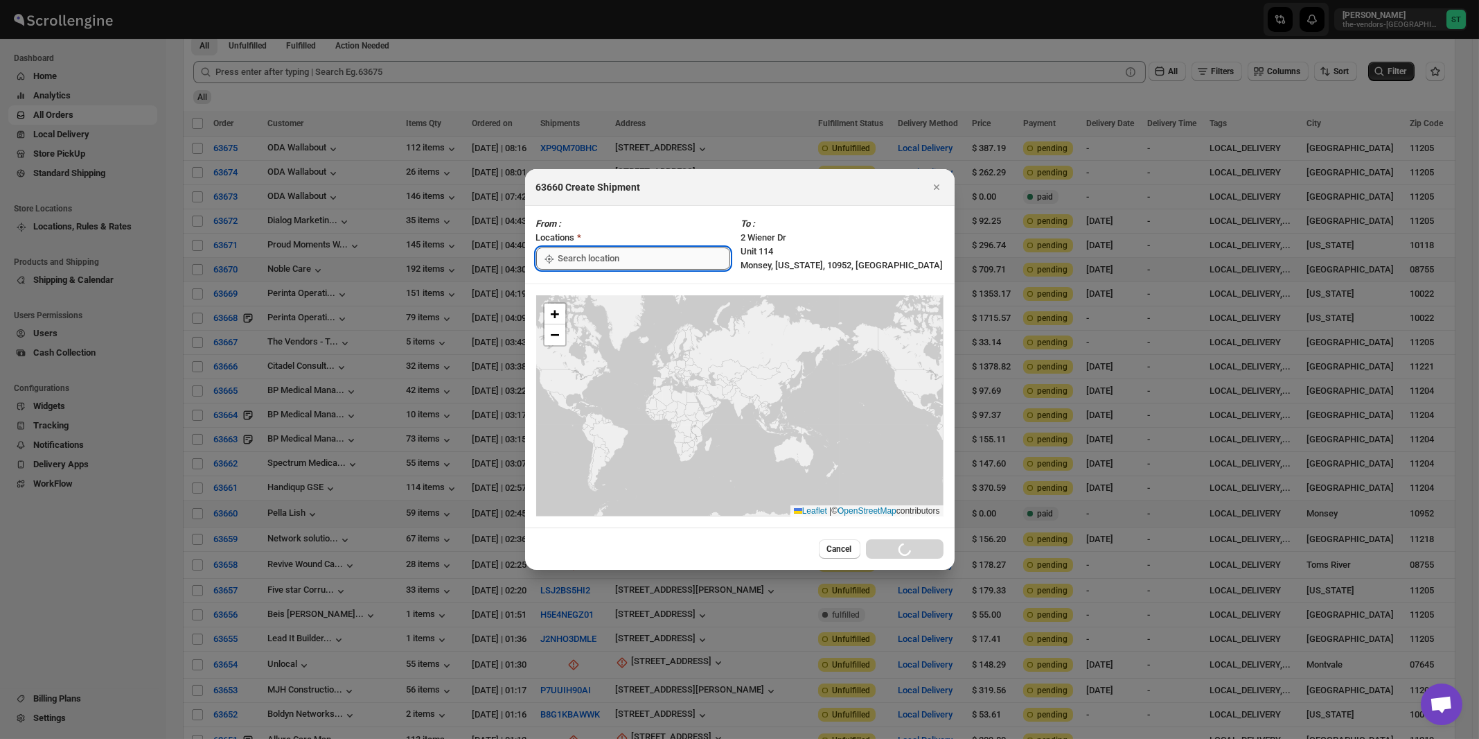
click at [597, 258] on input ":r9n:" at bounding box center [644, 258] width 172 height 22
click at [587, 292] on div "[STREET_ADDRESS]" at bounding box center [635, 290] width 170 height 14
type input "[STREET_ADDRESS]"
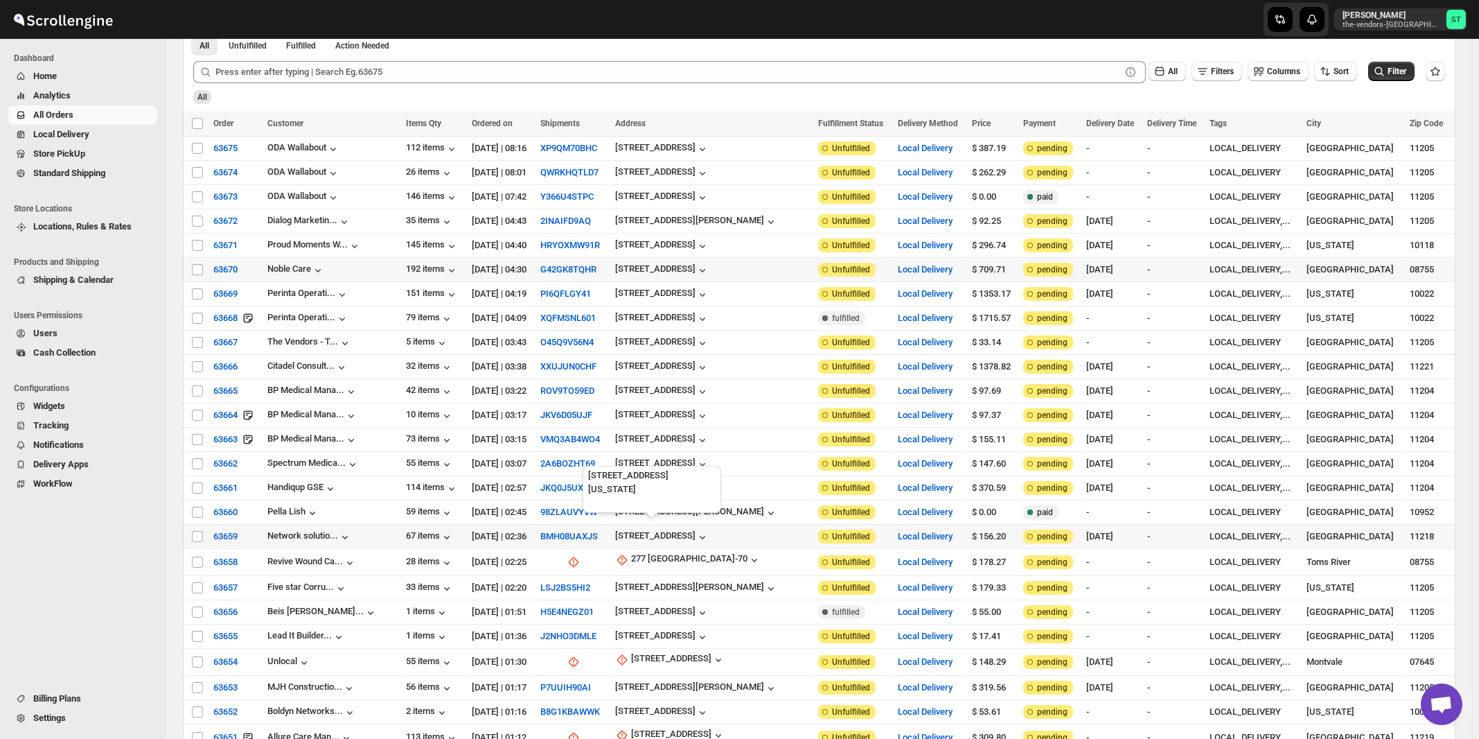
scroll to position [371, 0]
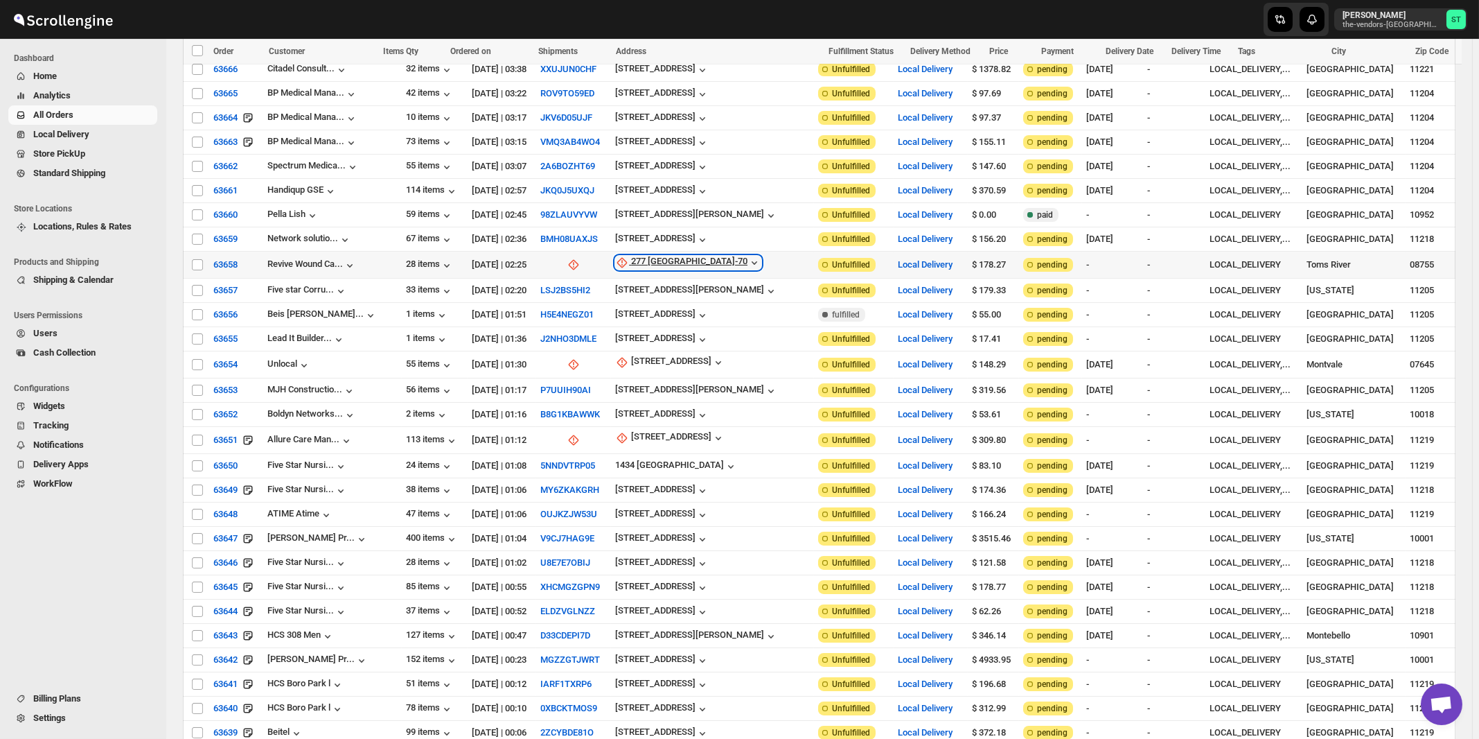
click at [649, 256] on div "277 [GEOGRAPHIC_DATA]-70" at bounding box center [689, 263] width 116 height 14
click at [648, 324] on span "Update manually" at bounding box center [657, 327] width 66 height 10
select select "US"
select select "New Jersey"
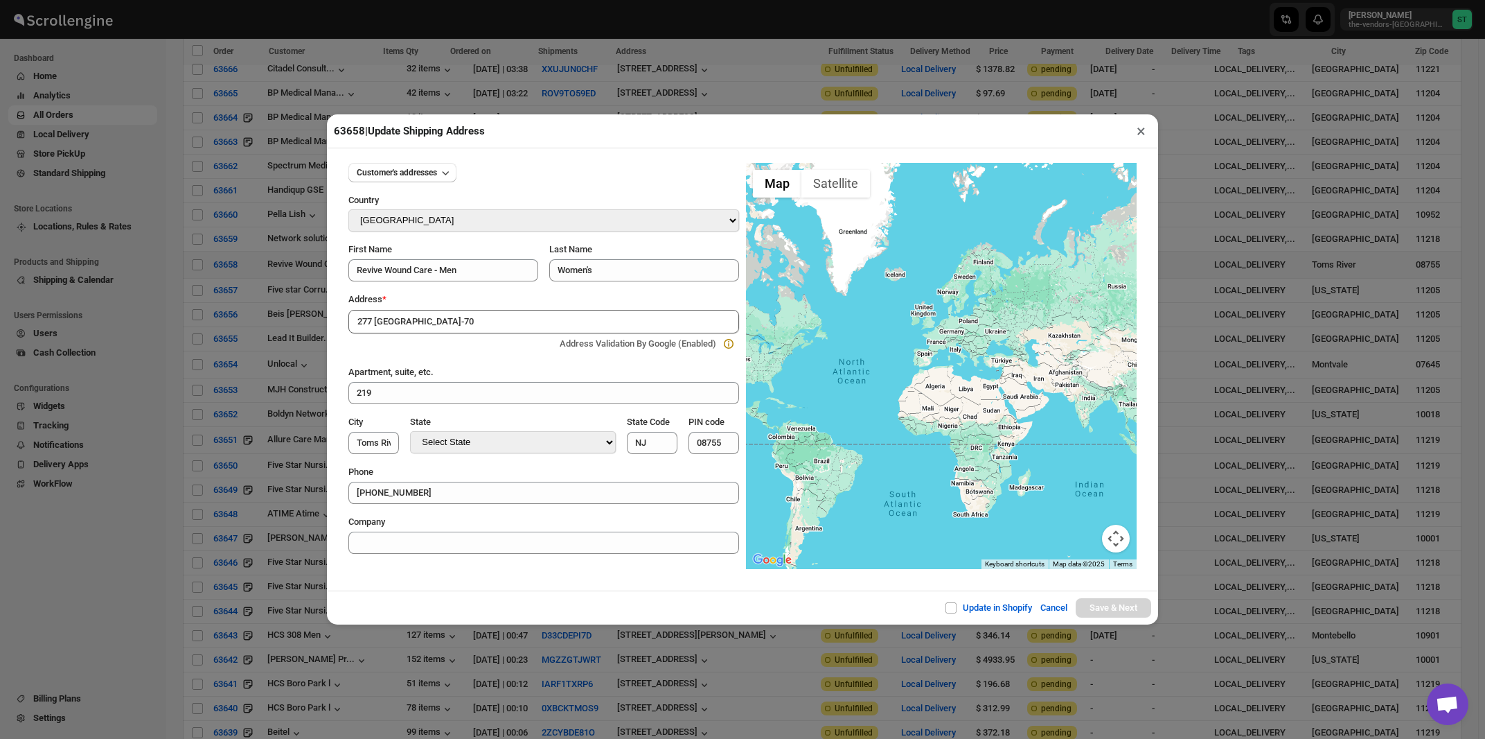
type input "277 NJ-70, Toms River, NJ, USA"
type input "[GEOGRAPHIC_DATA]"
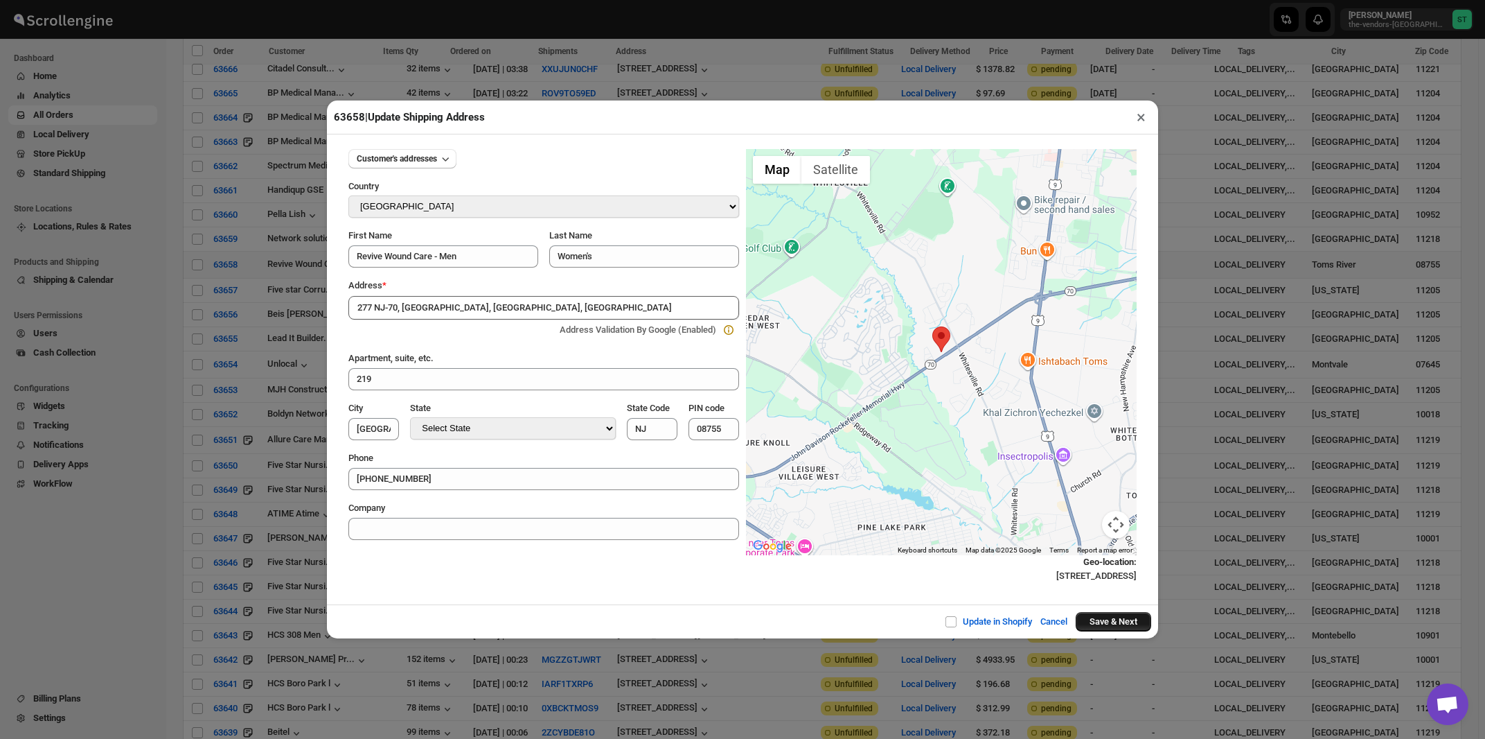
click at [1088, 621] on button "Save & Next" at bounding box center [1114, 621] width 76 height 19
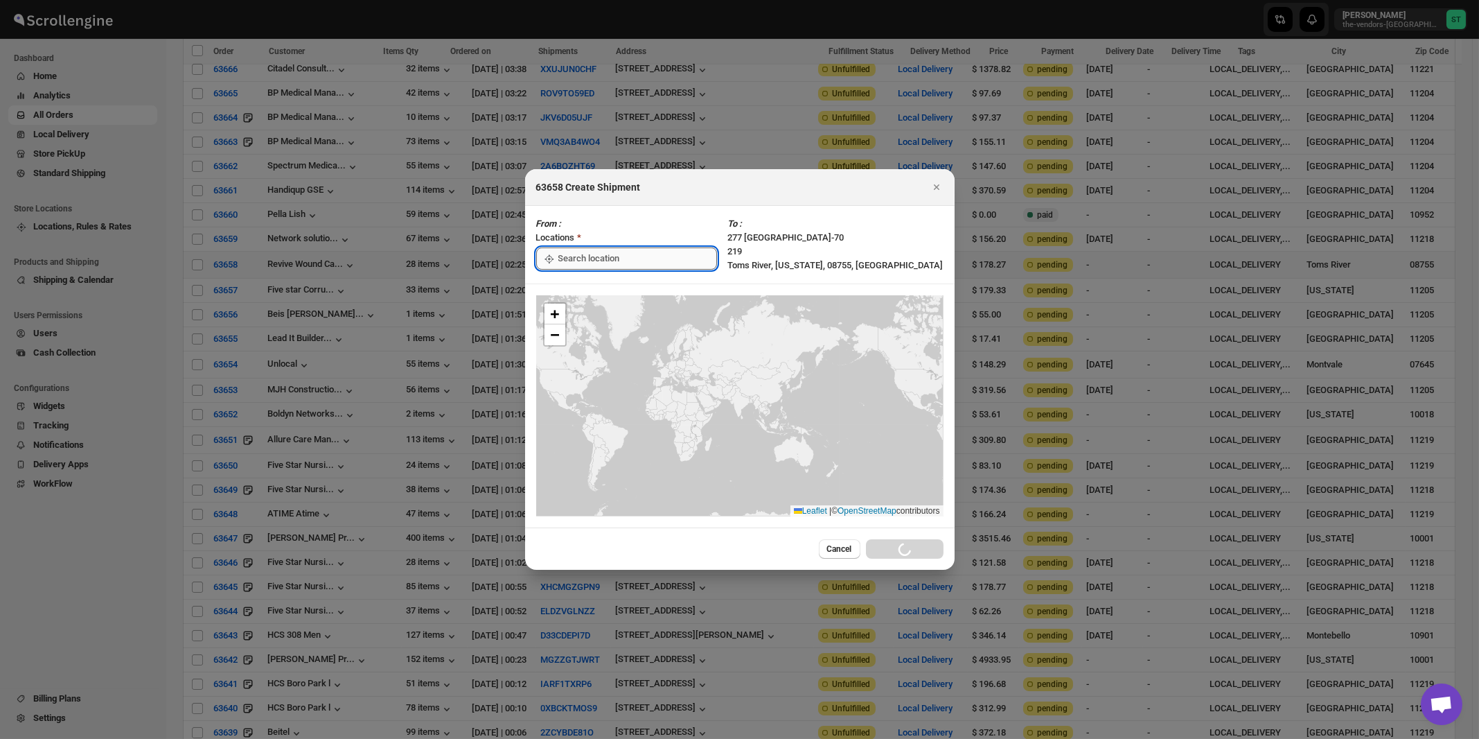
click at [579, 260] on input ":rae:" at bounding box center [637, 258] width 159 height 22
click at [576, 290] on div "[STREET_ADDRESS]" at bounding box center [635, 290] width 170 height 14
type input "[STREET_ADDRESS]"
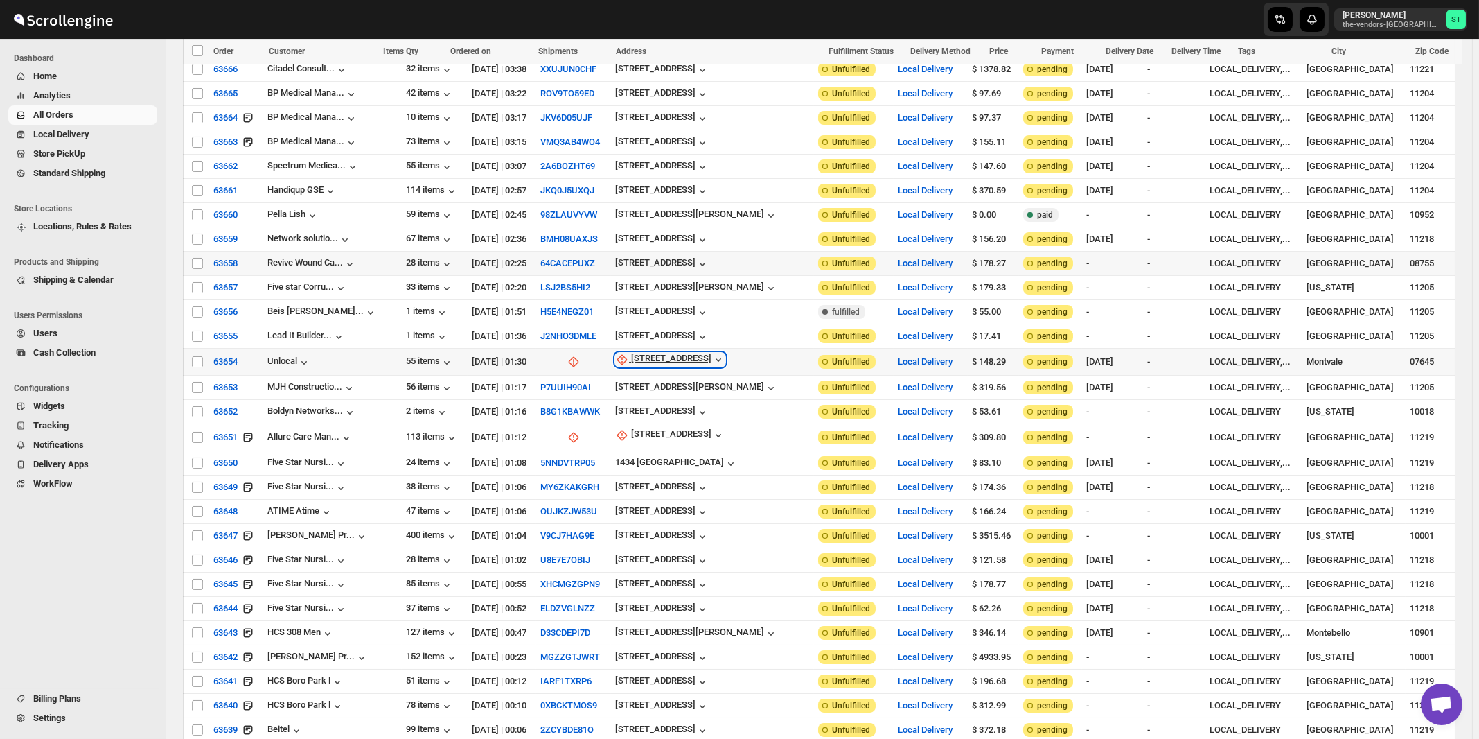
click at [654, 353] on div "200 Market St" at bounding box center [671, 360] width 80 height 14
click at [652, 418] on span "Update manually" at bounding box center [665, 422] width 66 height 10
select select "US"
select select "New Jersey"
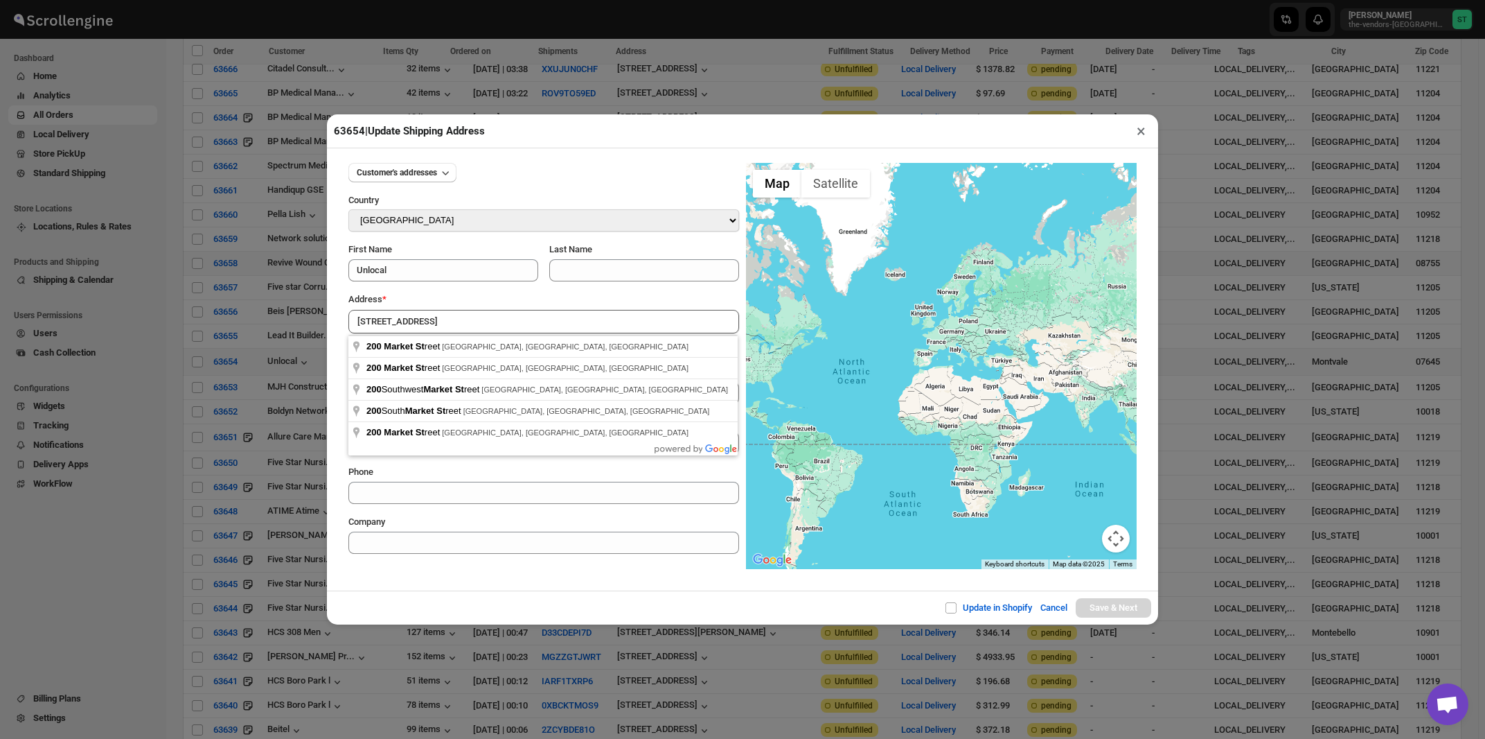
click at [486, 303] on div "Address *" at bounding box center [543, 299] width 391 height 14
click at [485, 319] on input "200 Market St" at bounding box center [543, 322] width 391 height 24
type input "200 Market St, Montvale, NJ, USA"
type input "Bergen County"
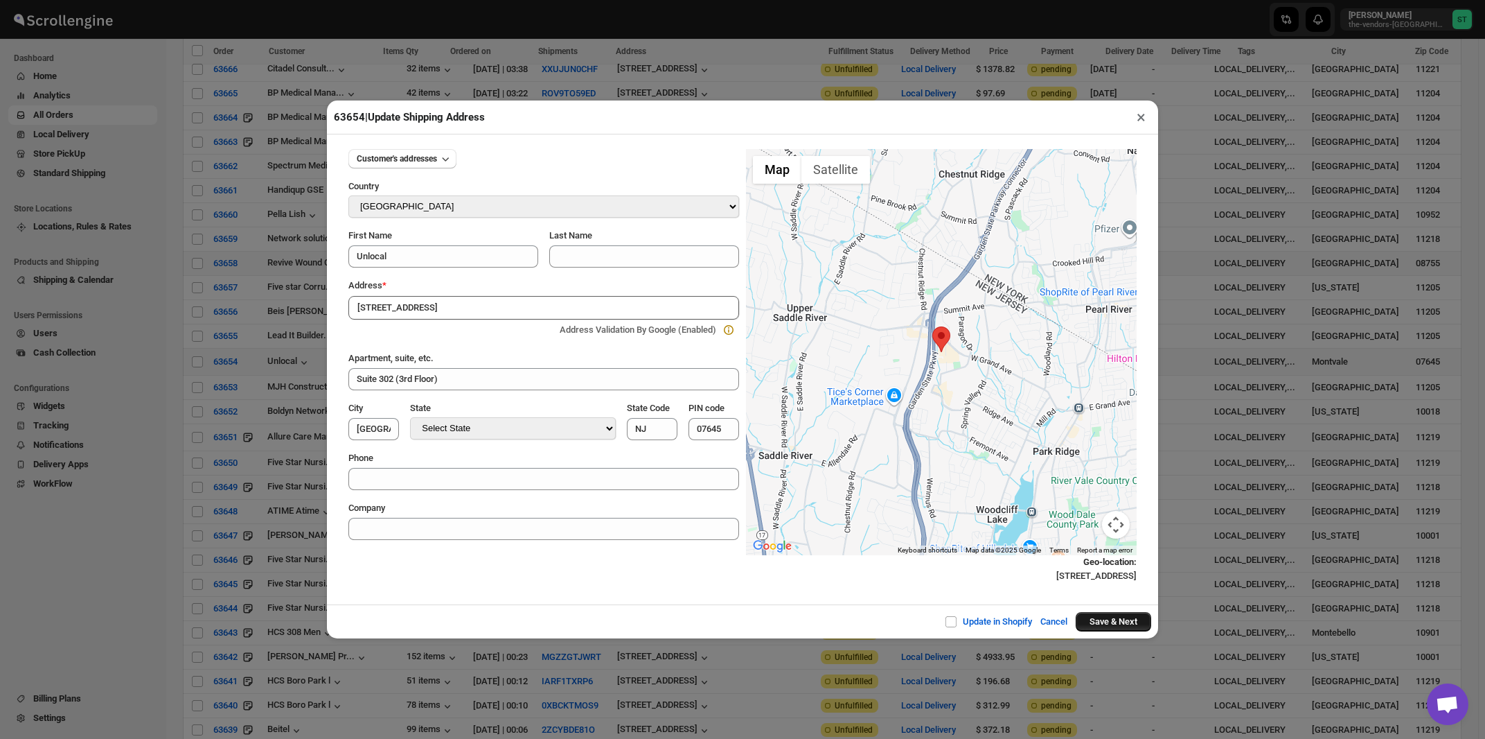
click at [1106, 624] on button "Save & Next" at bounding box center [1114, 621] width 76 height 19
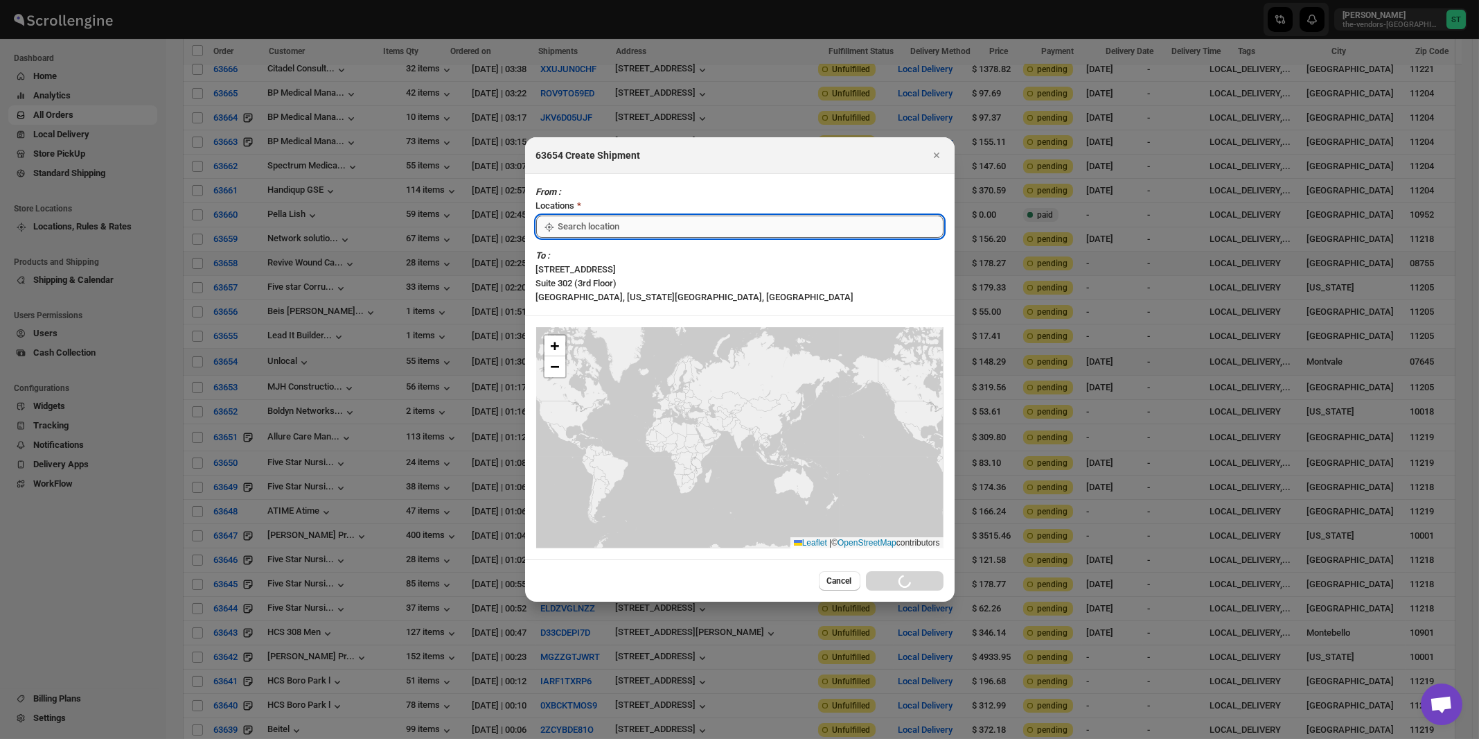
click at [572, 238] on input ":rbp:" at bounding box center [750, 226] width 385 height 22
click at [576, 292] on div "[STREET_ADDRESS]" at bounding box center [635, 290] width 170 height 14
type input "[STREET_ADDRESS]"
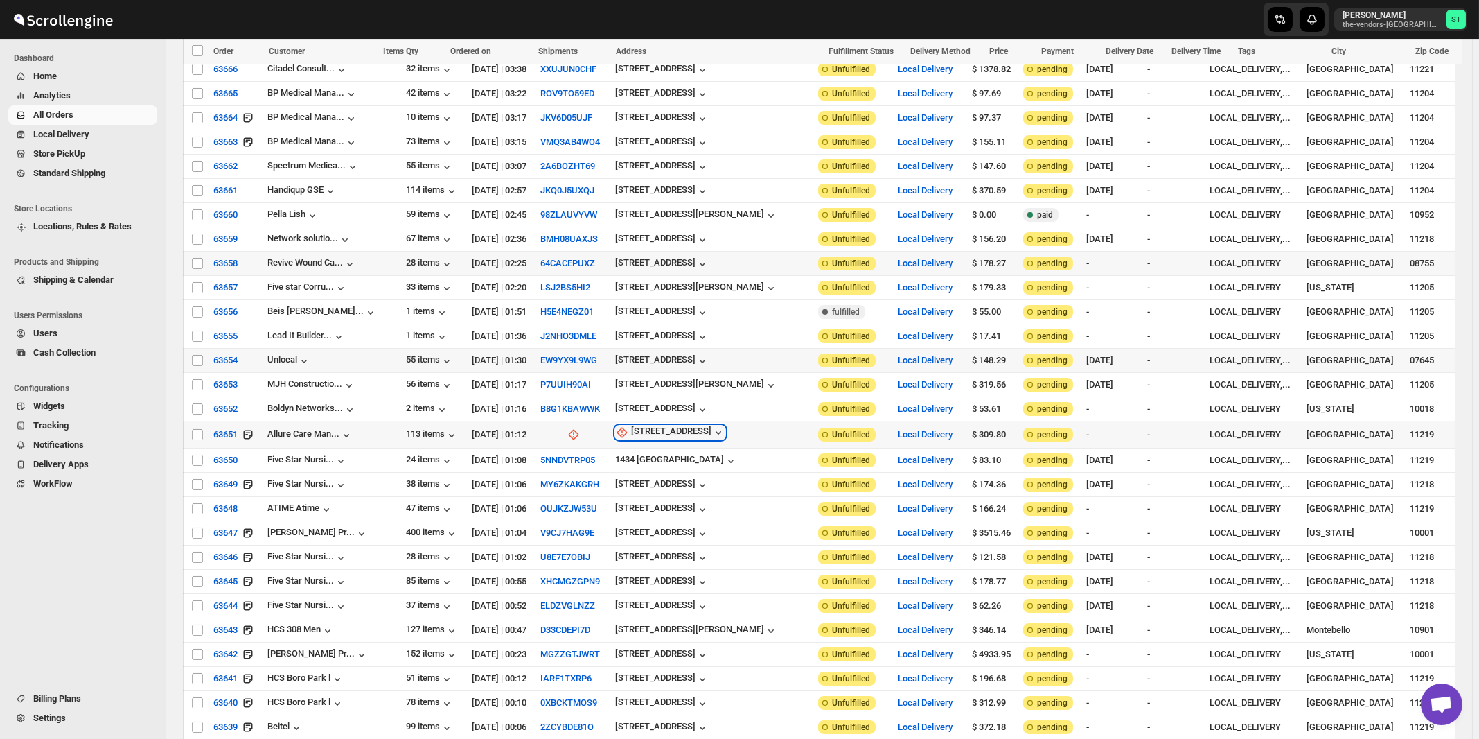
click at [671, 425] on div "1276 50th Street" at bounding box center [671, 432] width 80 height 14
click at [663, 488] on span "Update manually" at bounding box center [673, 494] width 73 height 14
select select "US"
select select "[US_STATE]"
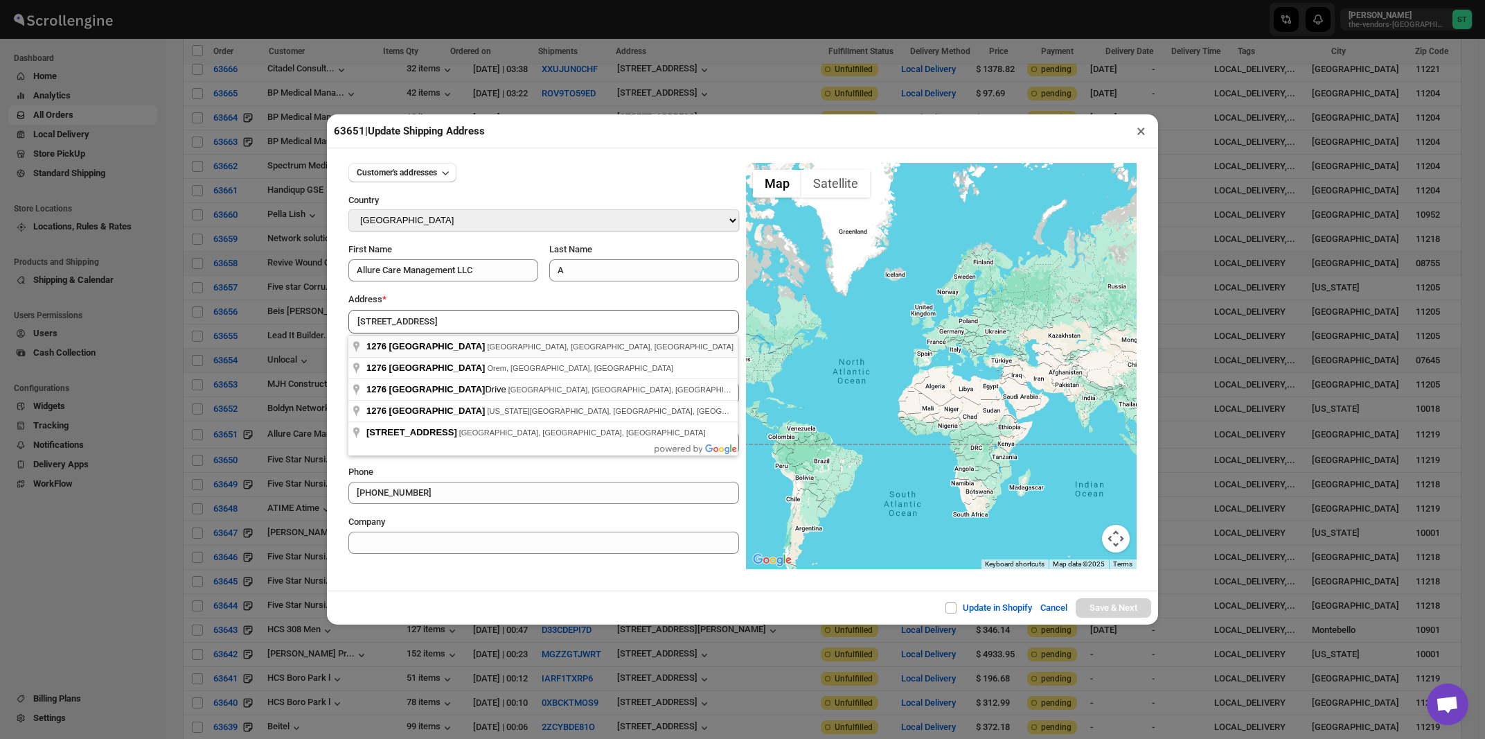
type input "1276 50th Street, Brooklyn, NY, USA"
type input "[GEOGRAPHIC_DATA]"
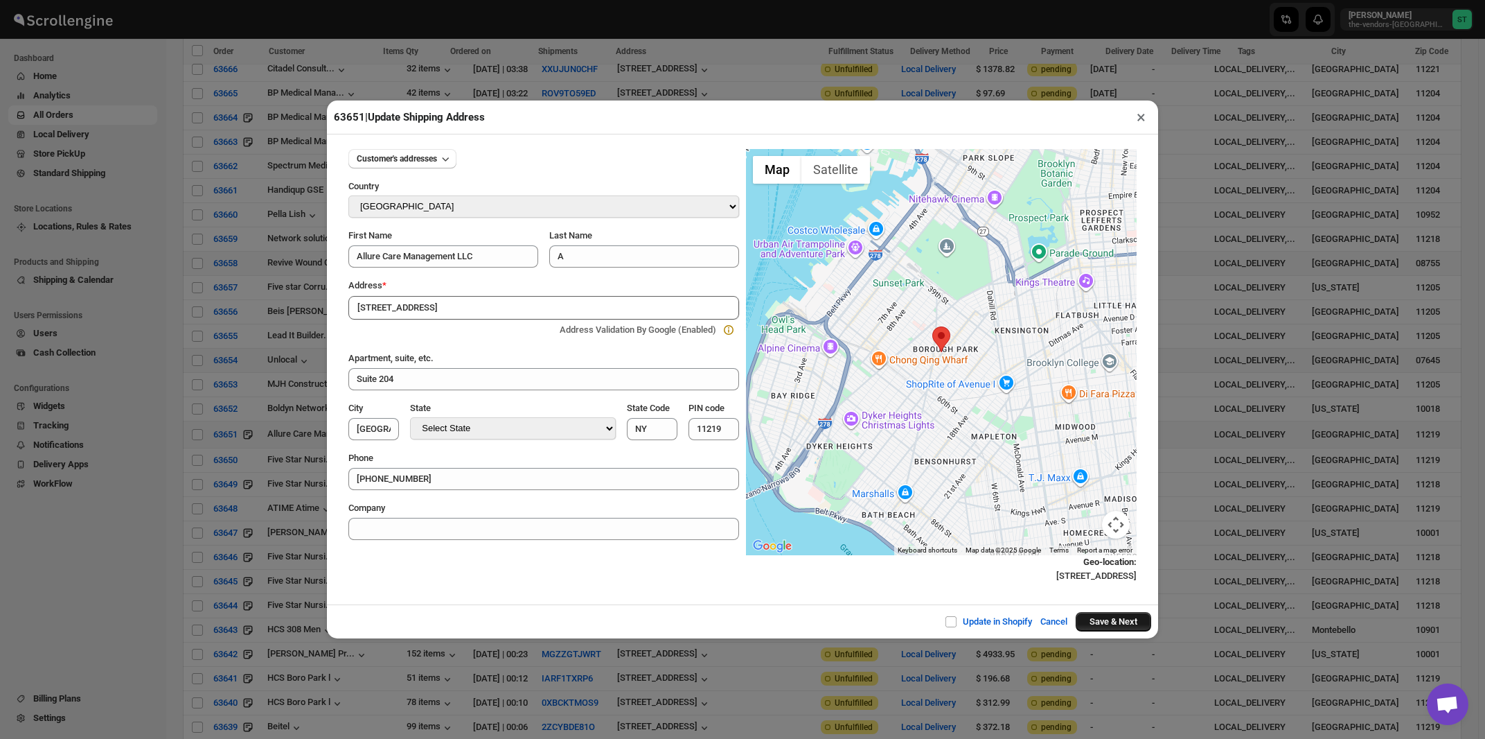
click at [1091, 624] on button "Save & Next" at bounding box center [1114, 621] width 76 height 19
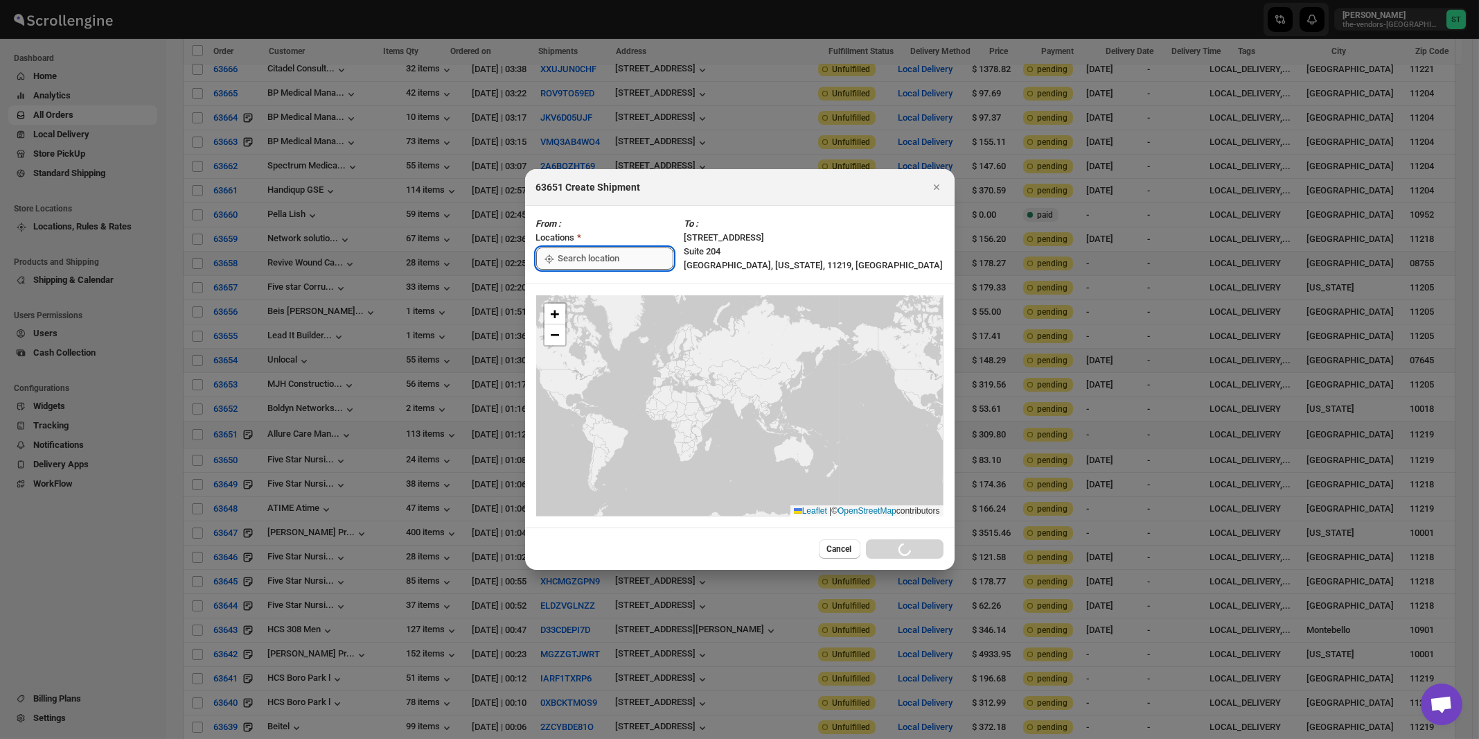
click at [589, 260] on input ":rct:" at bounding box center [615, 258] width 115 height 22
click at [589, 286] on div "[STREET_ADDRESS]" at bounding box center [635, 290] width 170 height 14
type input "[STREET_ADDRESS]"
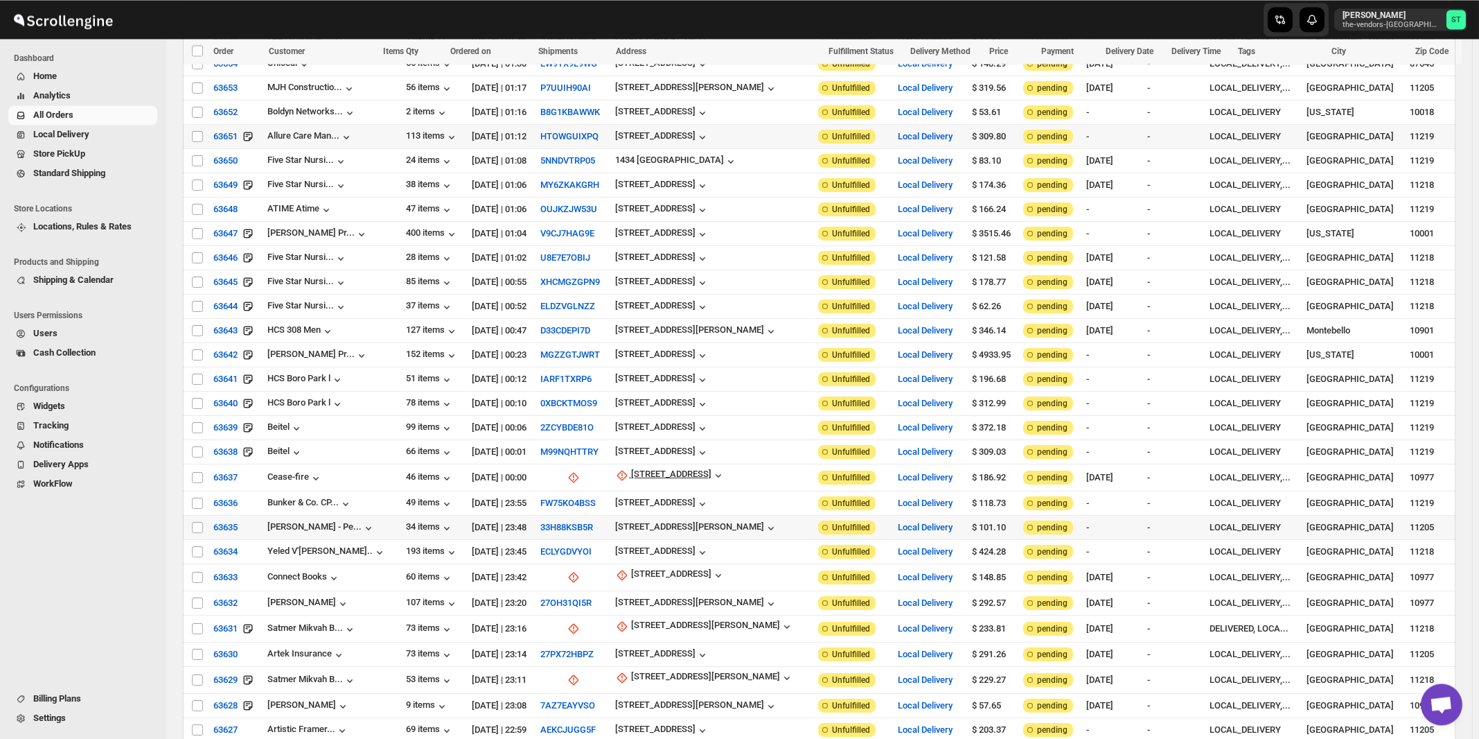
scroll to position [743, 0]
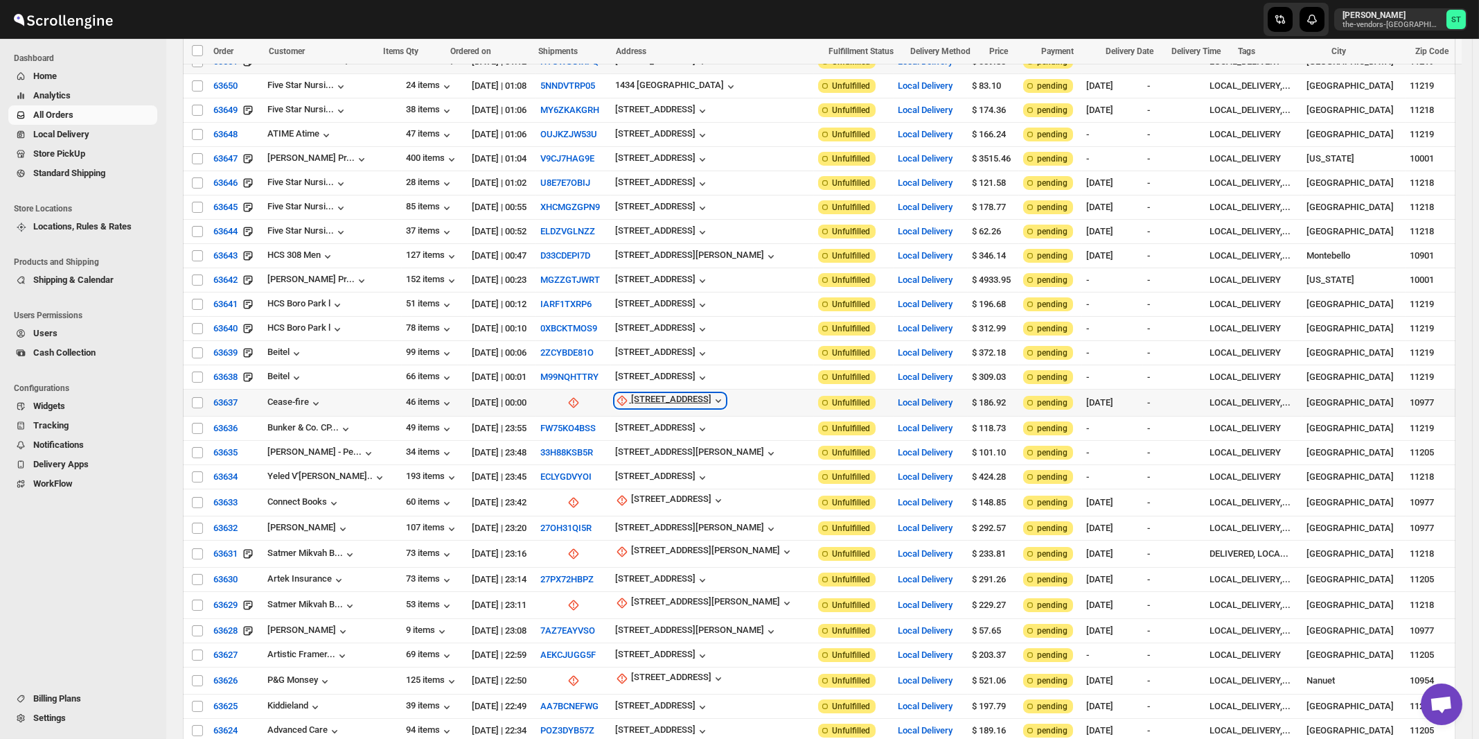
click at [661, 394] on div "35 Commerce St" at bounding box center [671, 401] width 80 height 14
click at [658, 450] on span "Update manually" at bounding box center [670, 453] width 66 height 10
select select "US"
select select "[US_STATE]"
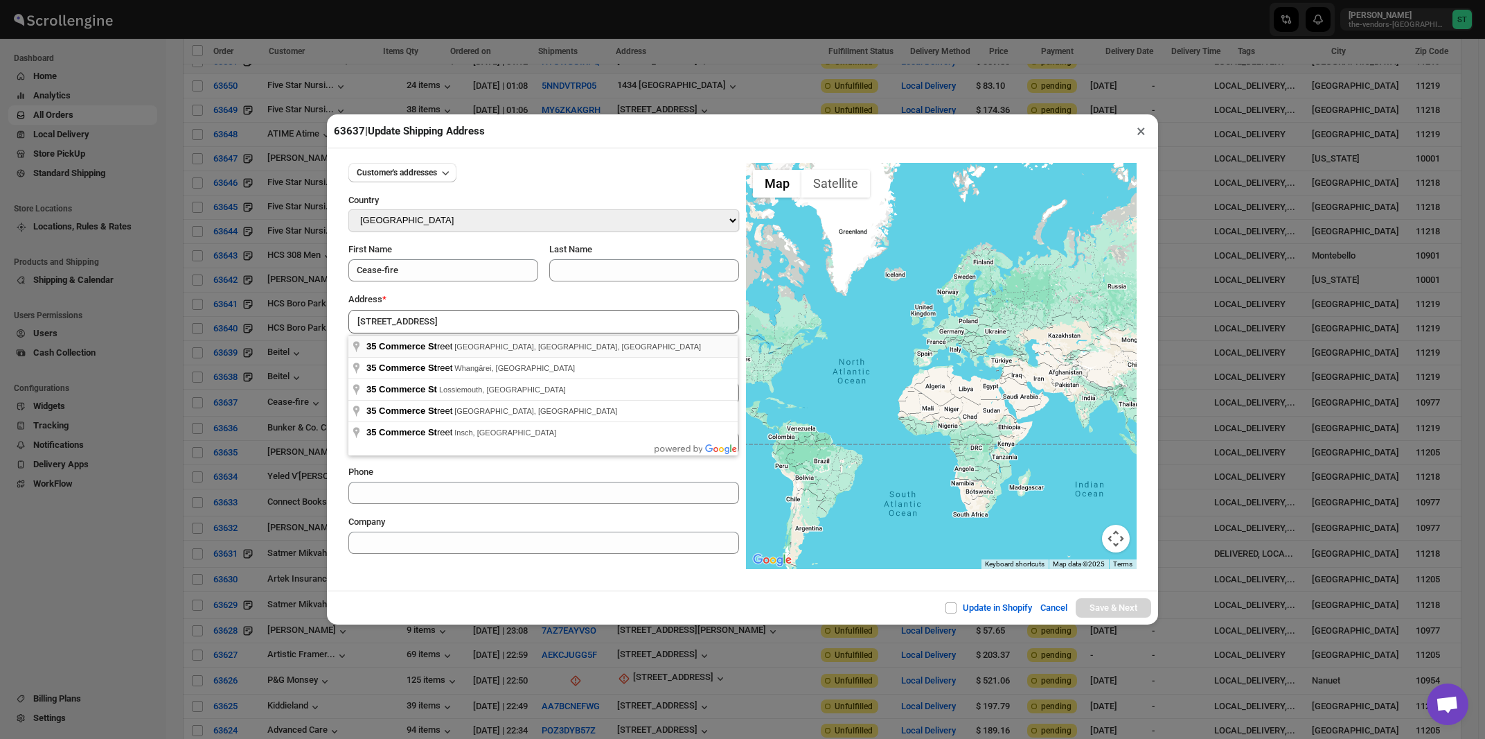
type input "35 Commerce Street, Spring Valley, NY, USA"
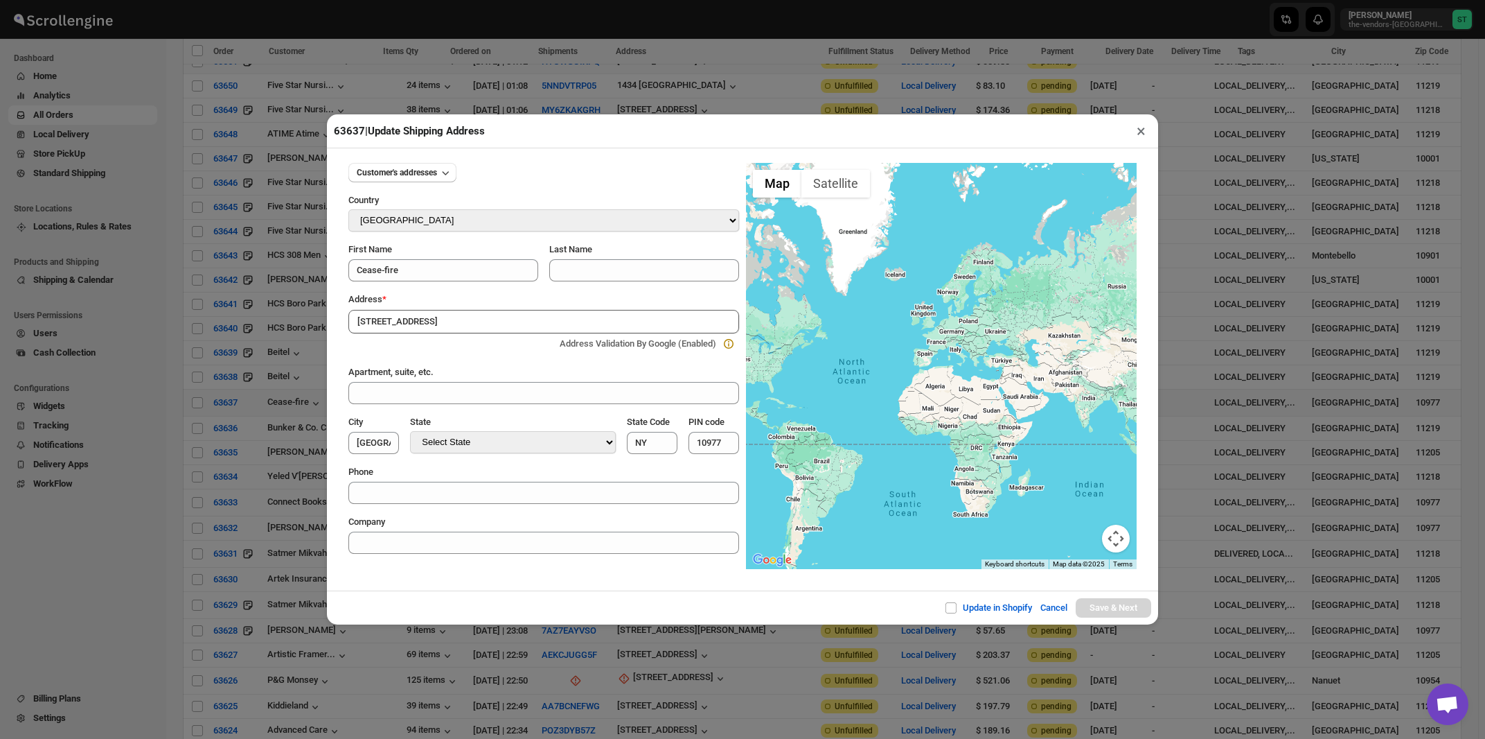
type input "[GEOGRAPHIC_DATA]"
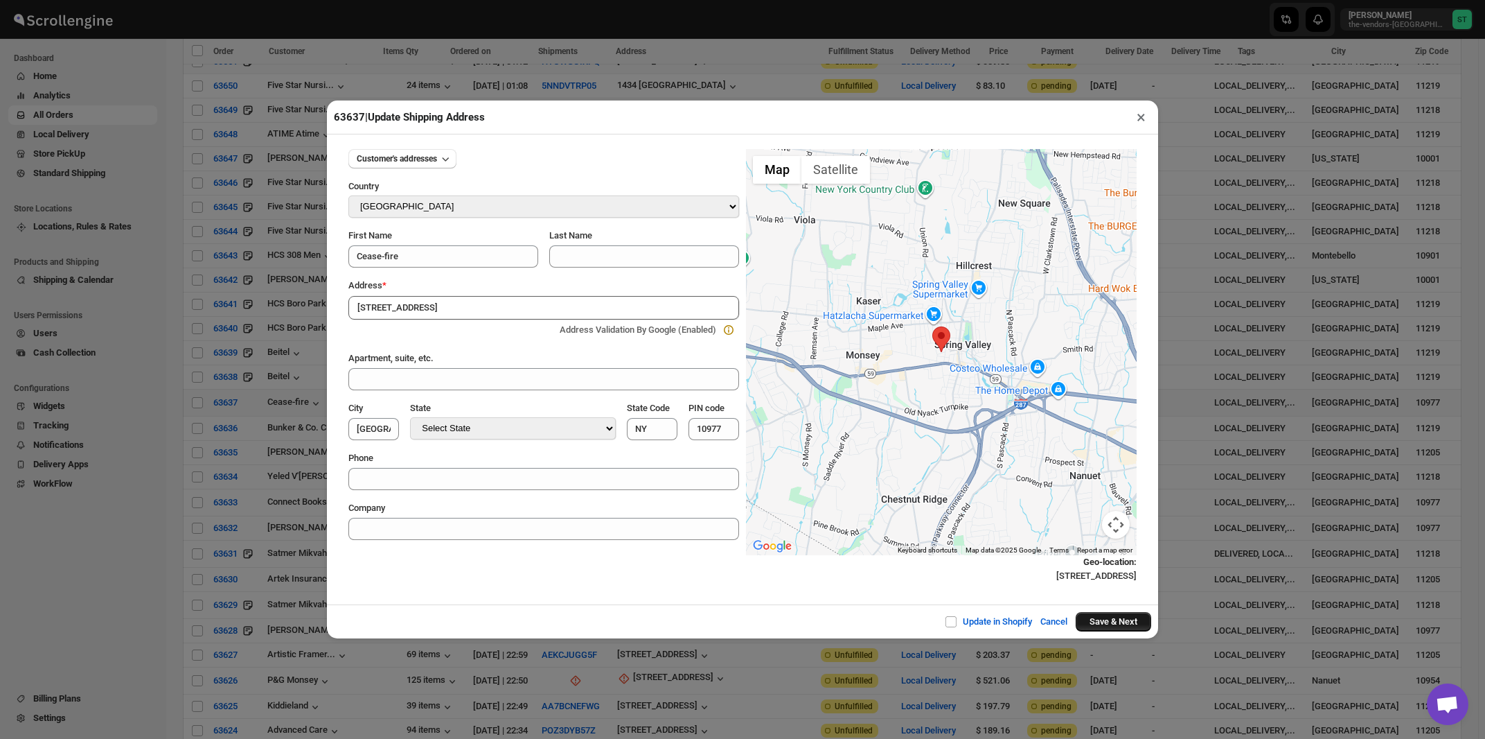
click at [1117, 623] on button "Save & Next" at bounding box center [1114, 621] width 76 height 19
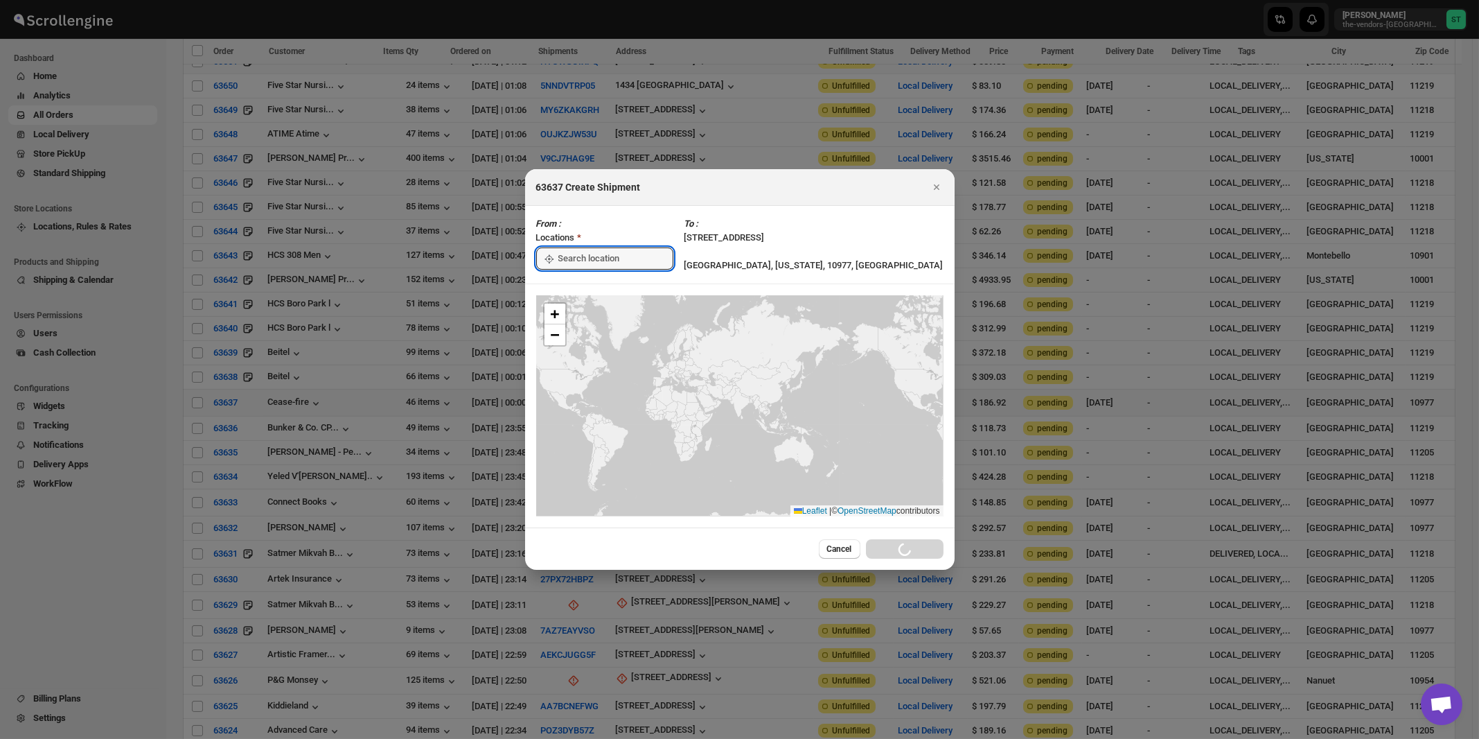
click at [601, 254] on input ":ri1:" at bounding box center [615, 258] width 115 height 22
click at [596, 285] on div "[STREET_ADDRESS]" at bounding box center [635, 290] width 170 height 14
type input "[STREET_ADDRESS]"
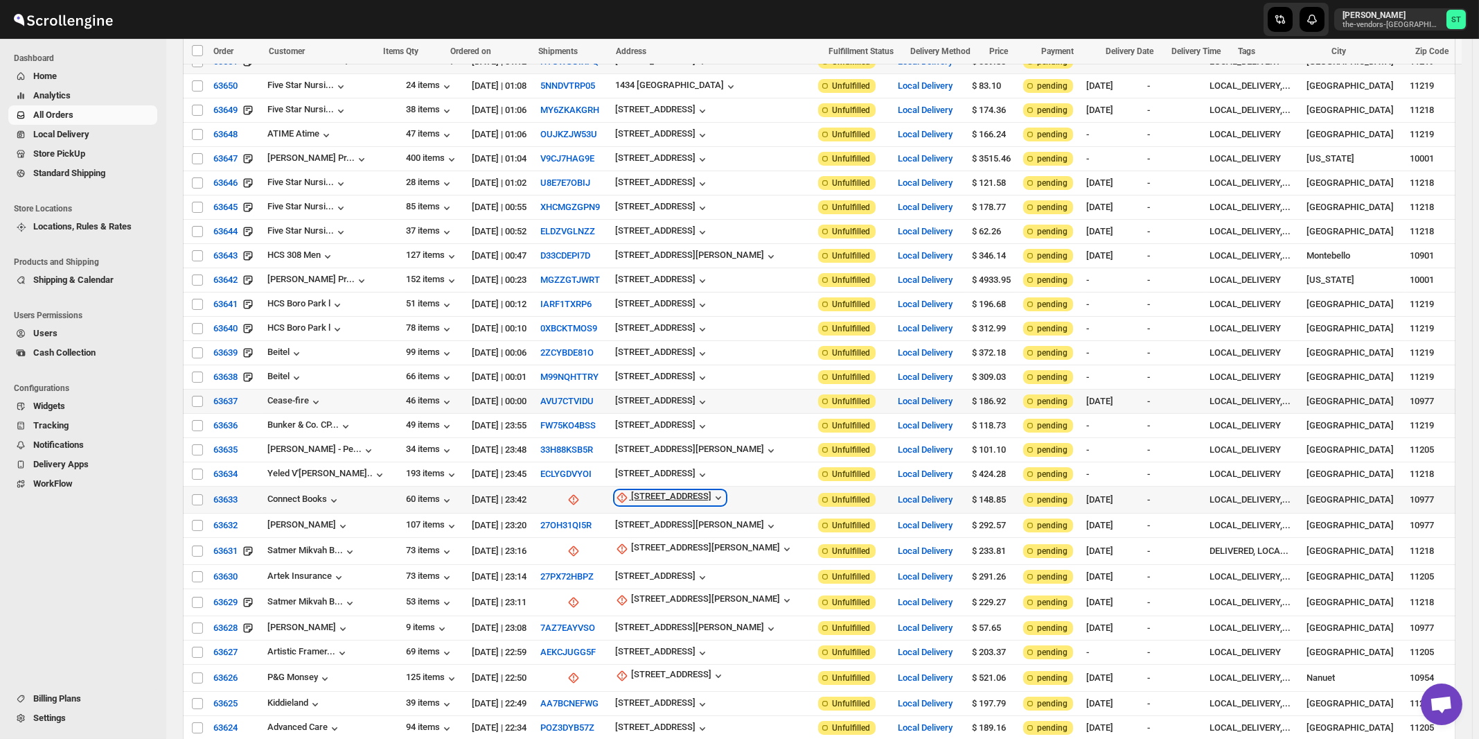
click at [648, 490] on div "21 Grove St" at bounding box center [671, 497] width 80 height 14
click at [645, 550] on span "Update manually" at bounding box center [660, 548] width 66 height 10
select select "US"
select select "[US_STATE]"
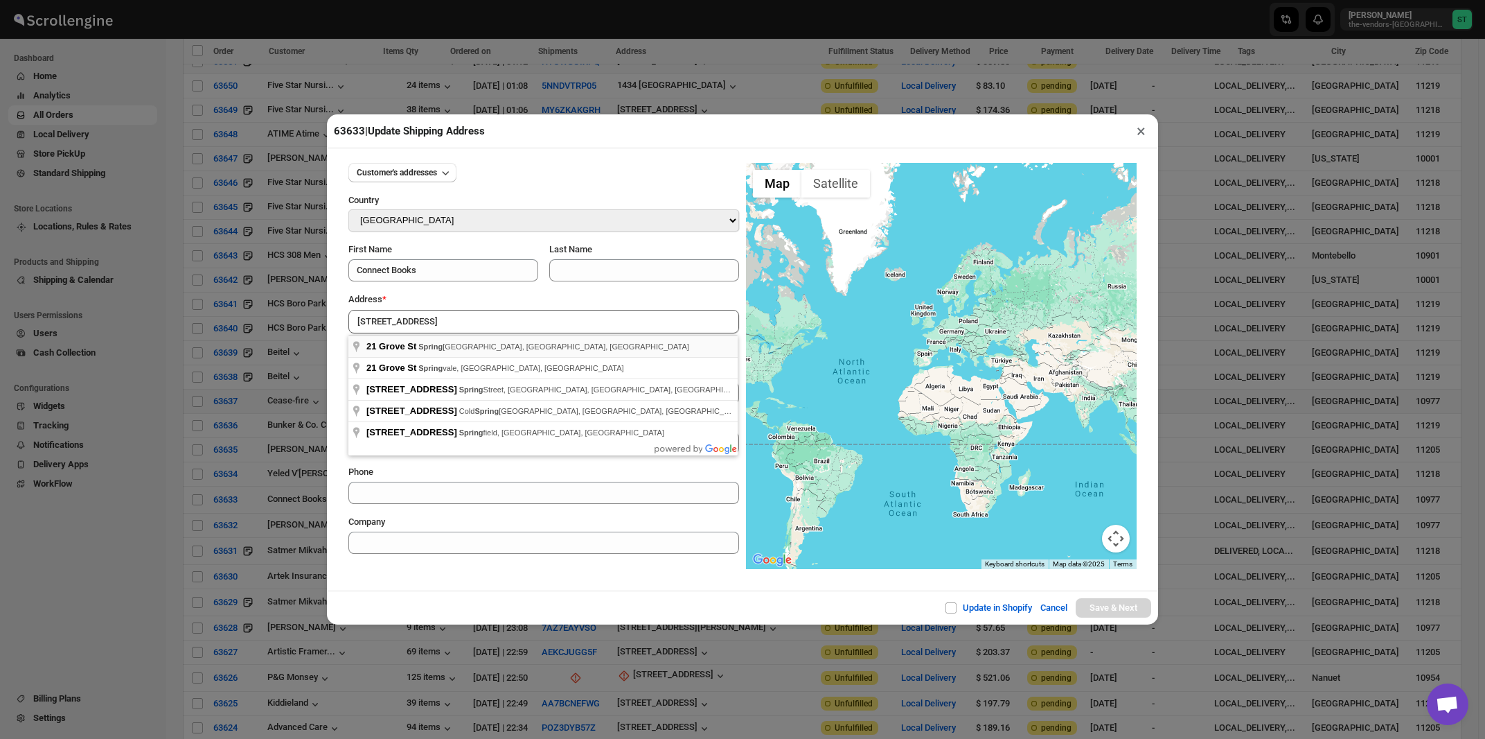
type input "21 Grove St, Spring Valley, NY, USA"
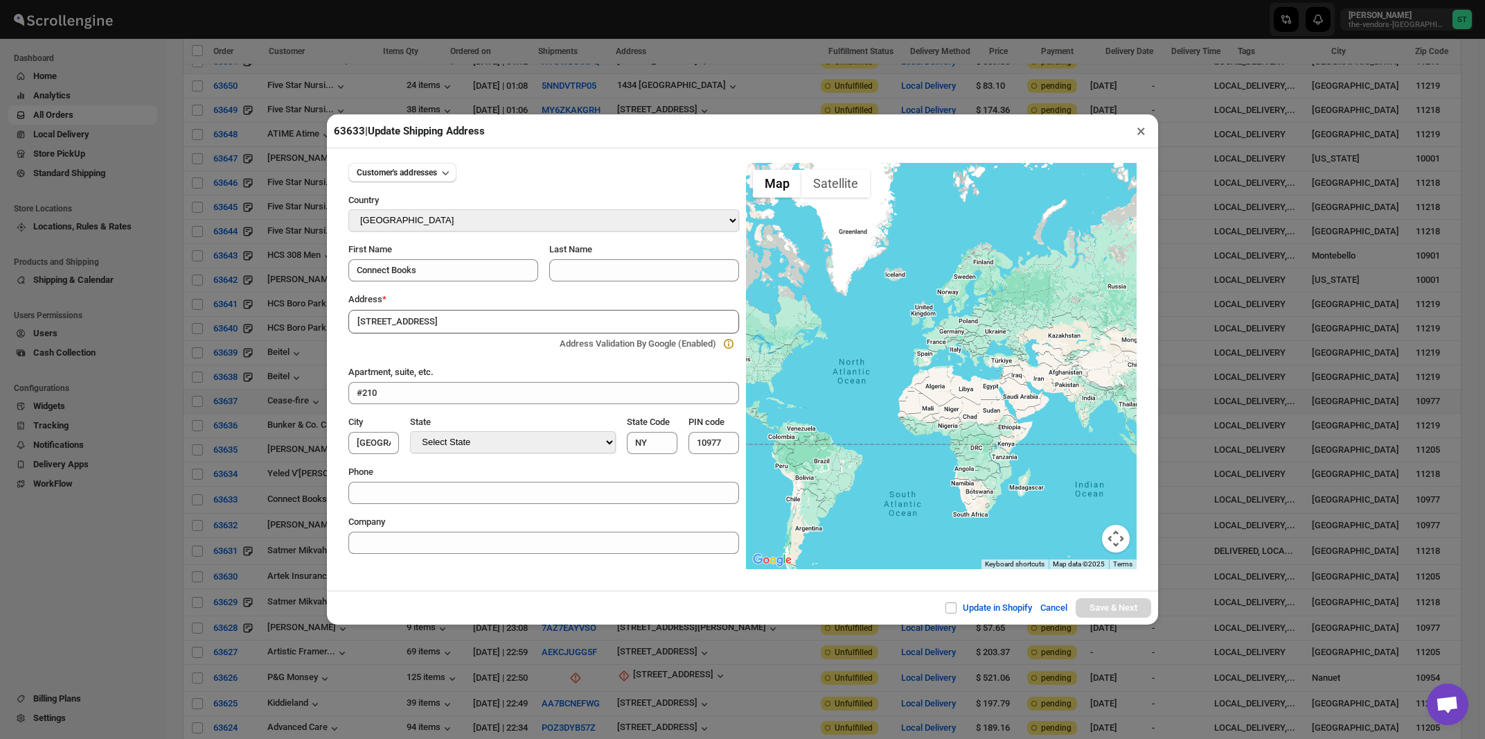
type input "[GEOGRAPHIC_DATA]"
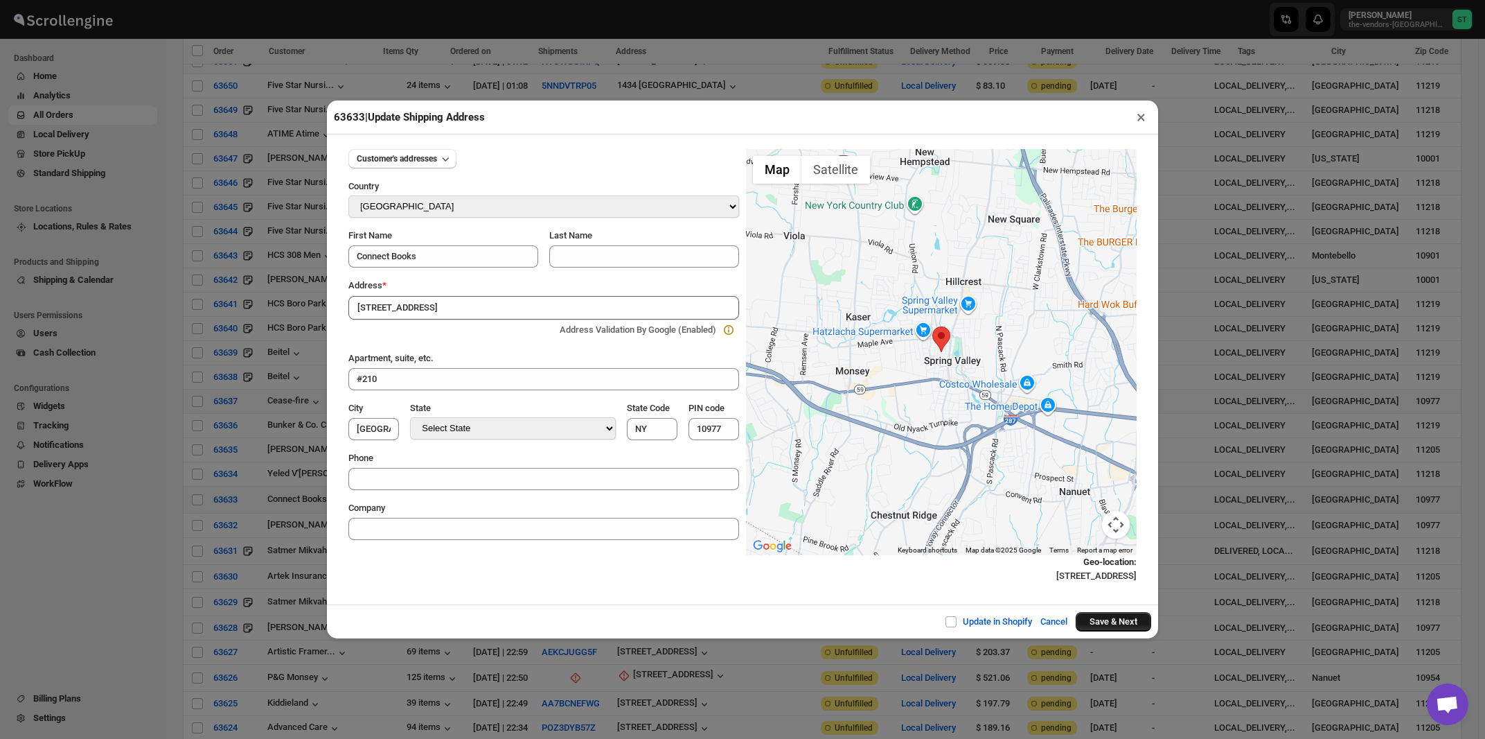
click at [1098, 627] on button "Save & Next" at bounding box center [1114, 621] width 76 height 19
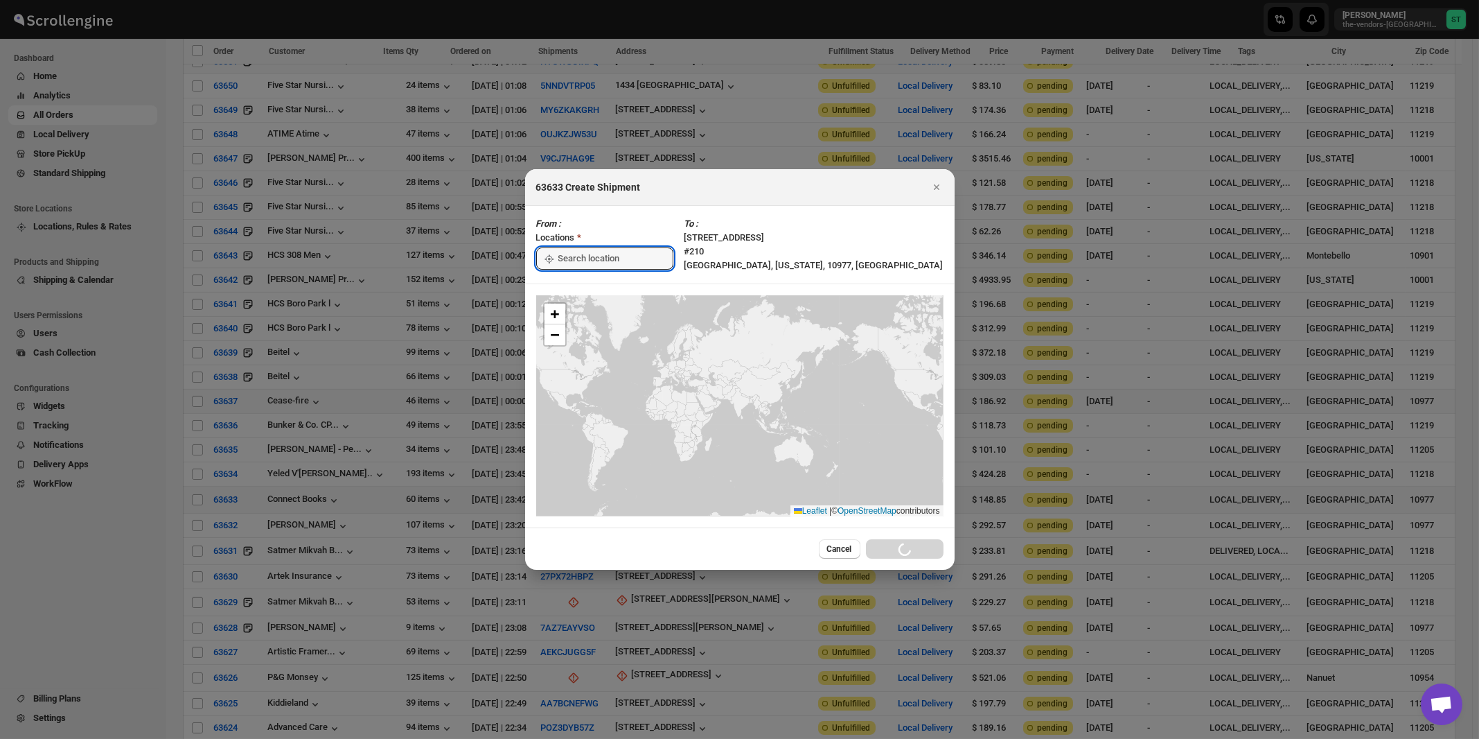
click at [581, 258] on input ":rjd:" at bounding box center [615, 258] width 115 height 22
click at [579, 292] on div "[STREET_ADDRESS]" at bounding box center [635, 290] width 170 height 14
type input "[STREET_ADDRESS]"
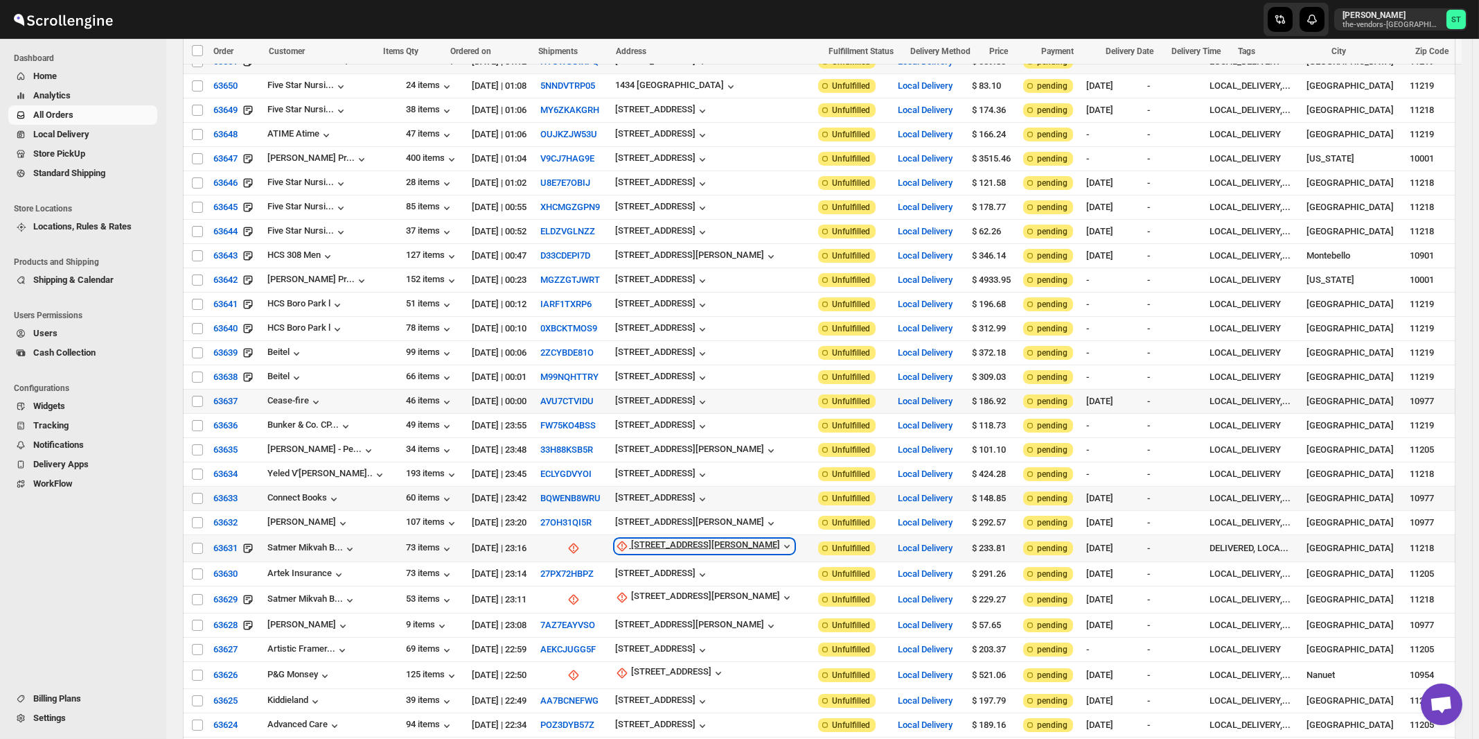
click at [659, 539] on div "437 Dahill Rd" at bounding box center [705, 546] width 149 height 14
click at [652, 590] on span "Update manually" at bounding box center [663, 595] width 66 height 10
select select "US"
select select "[US_STATE]"
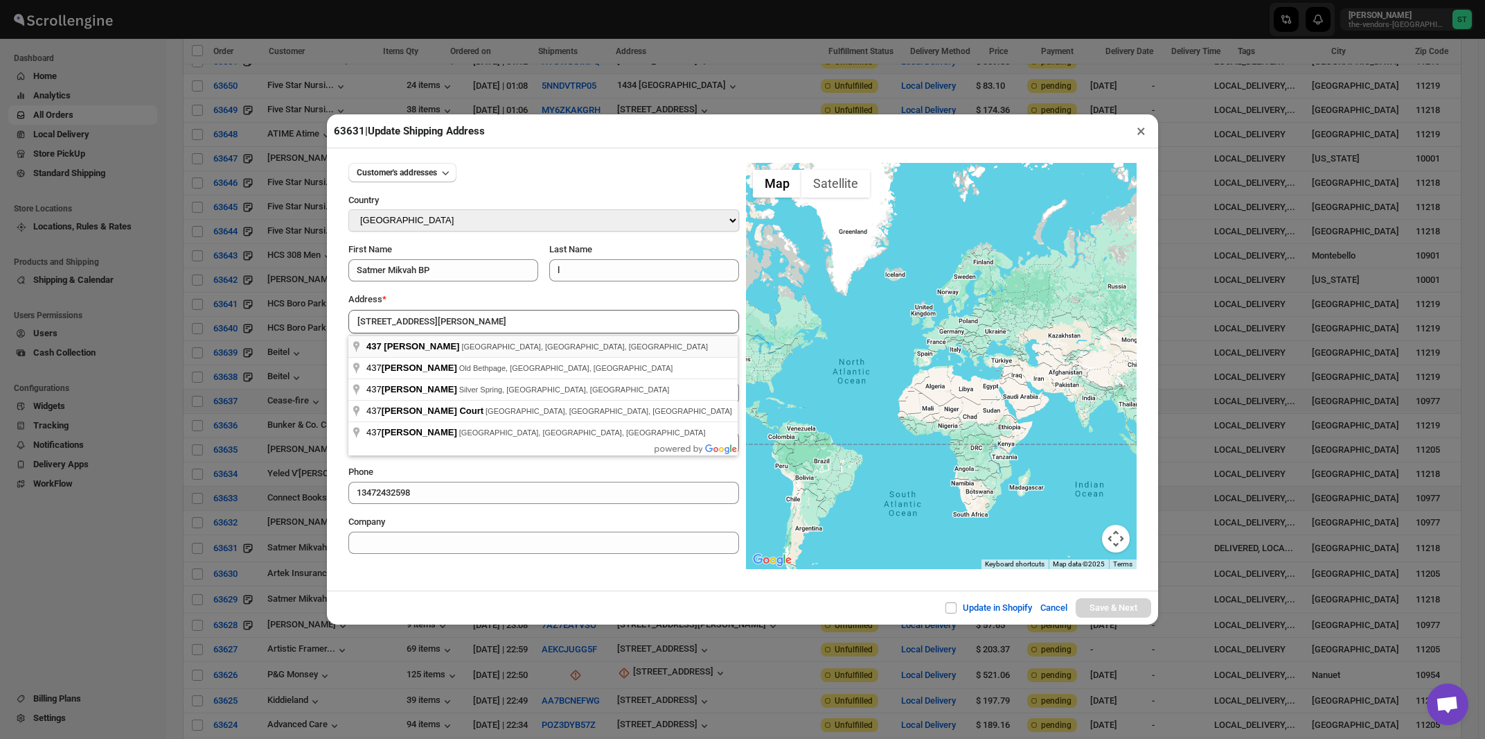
type input "437 Dahill Rd, Brooklyn, NY, USA"
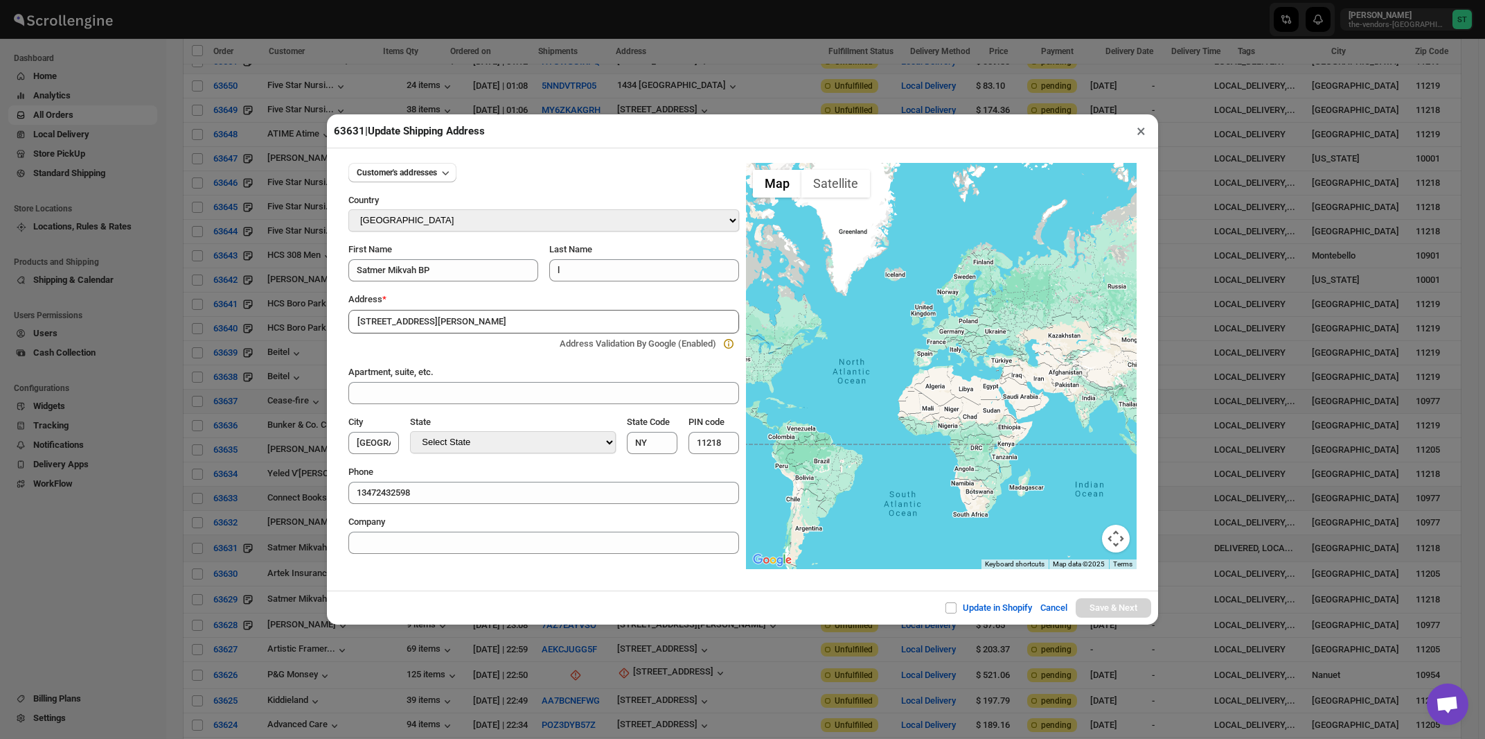
type input "[GEOGRAPHIC_DATA]"
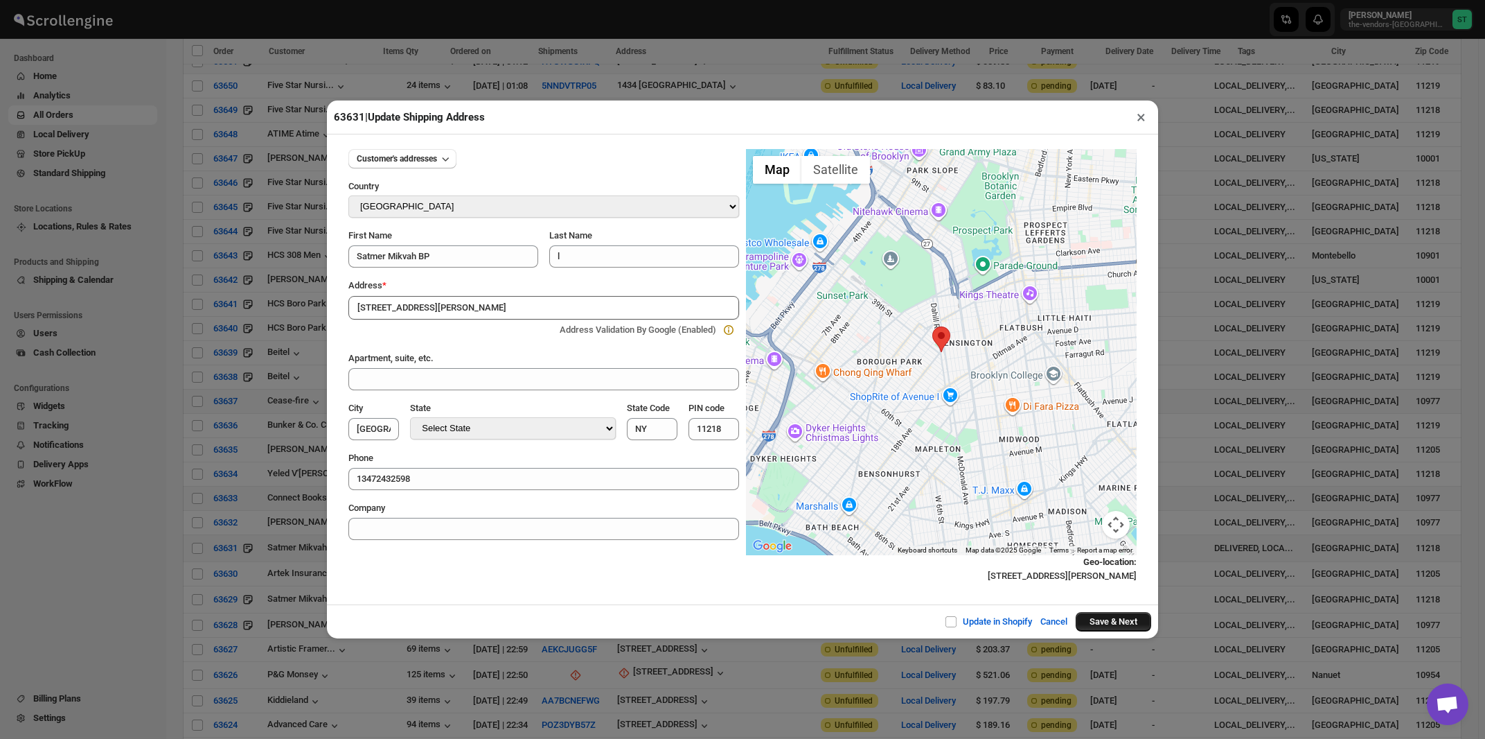
click at [1096, 623] on button "Save & Next" at bounding box center [1114, 621] width 76 height 19
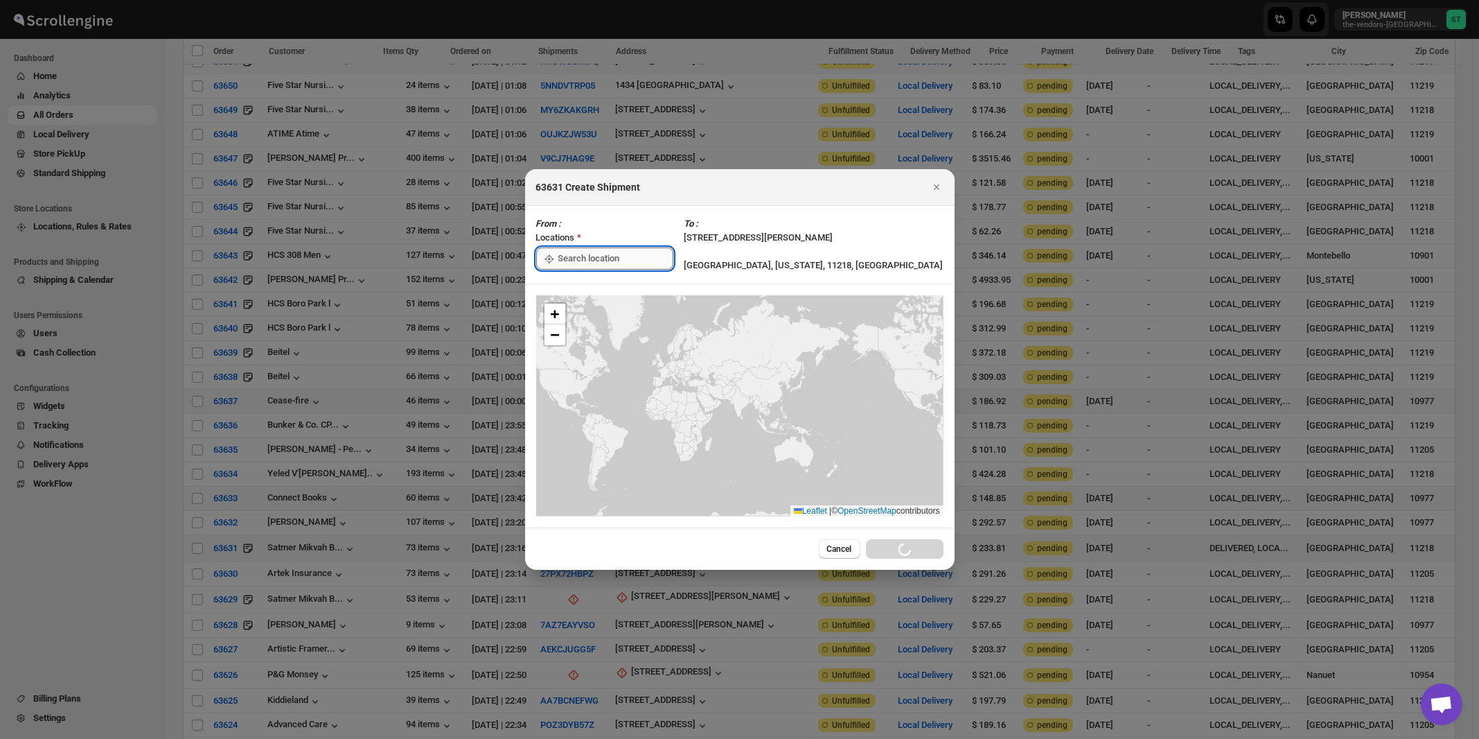
click at [590, 258] on input ":rk5:" at bounding box center [615, 258] width 115 height 22
click at [569, 290] on div "[STREET_ADDRESS]" at bounding box center [635, 290] width 170 height 14
type input "[STREET_ADDRESS]"
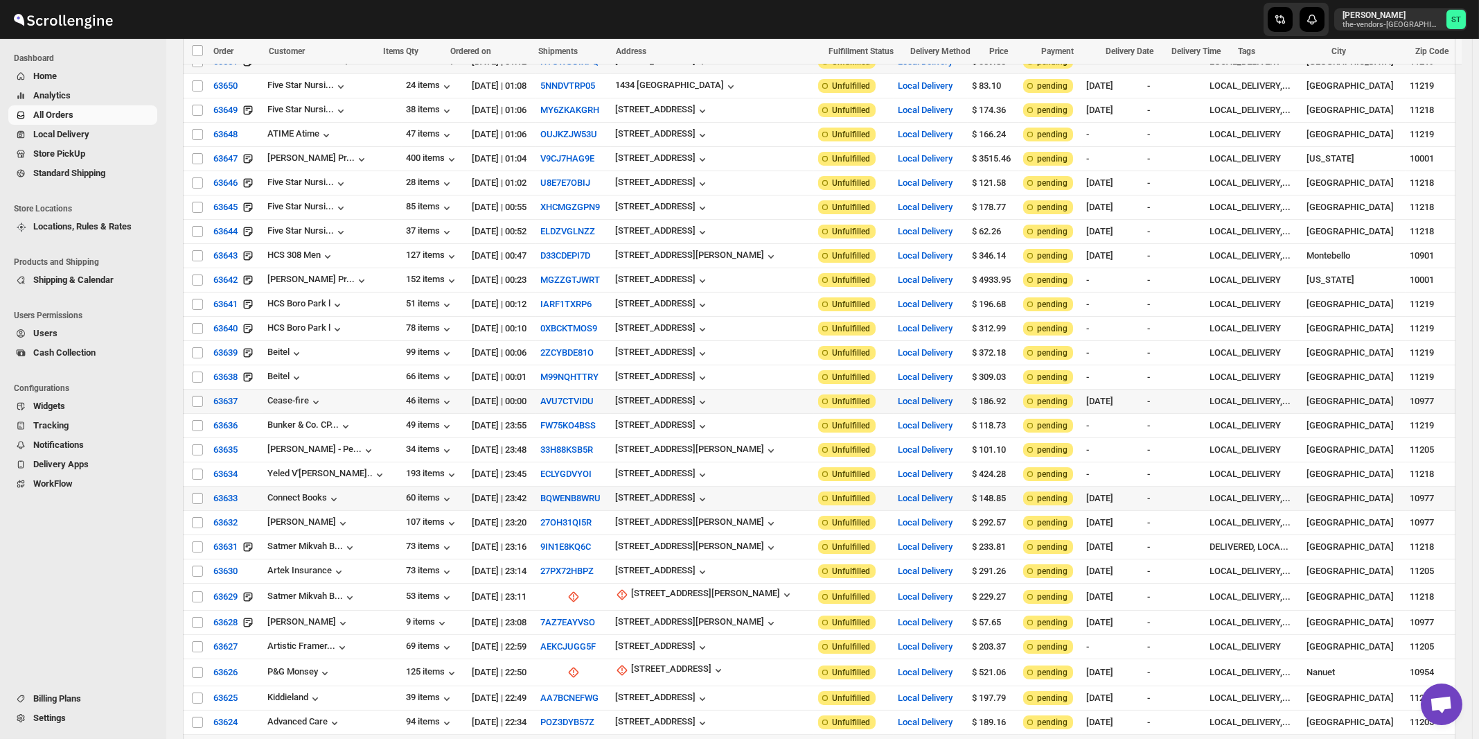
scroll to position [891, 0]
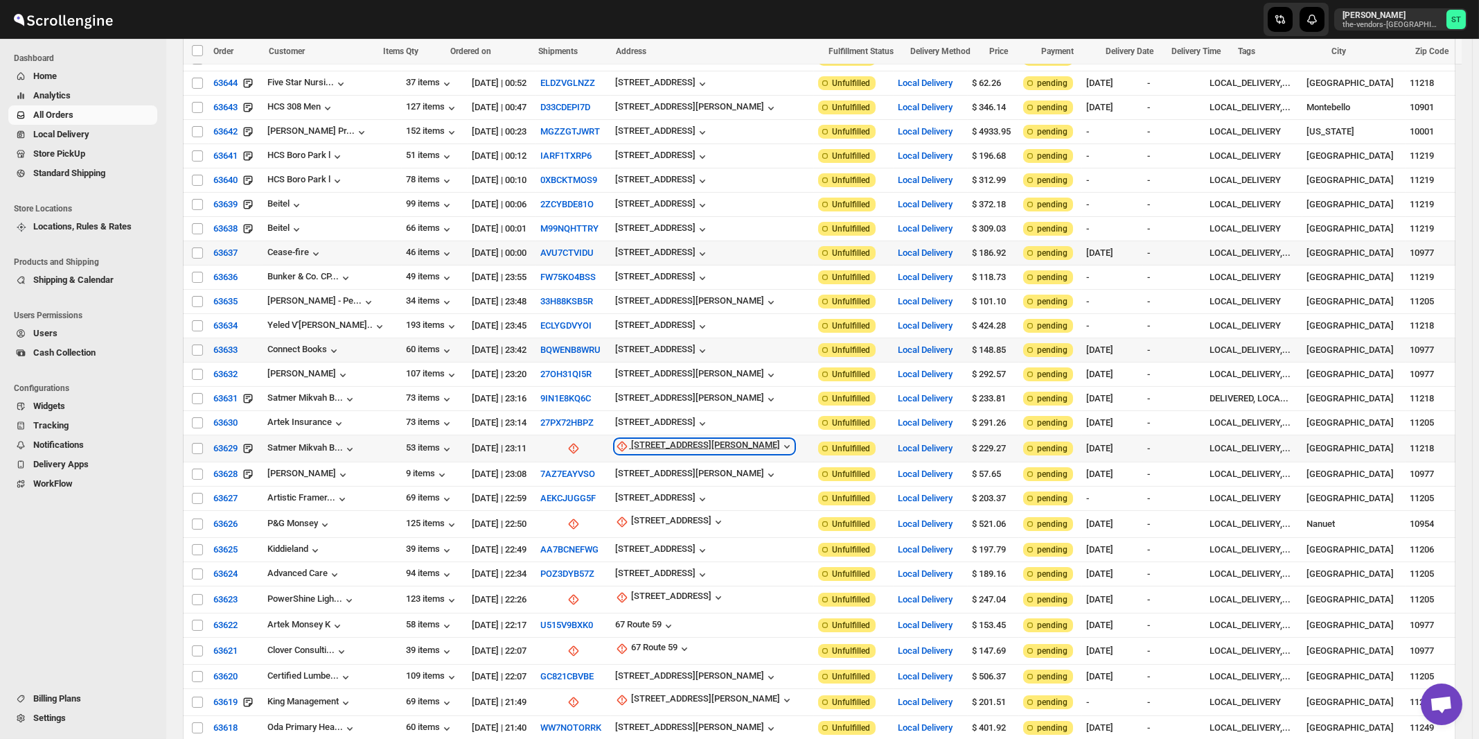
click at [662, 439] on div "437 Dahill Rd" at bounding box center [705, 446] width 149 height 14
click at [654, 495] on span "Update manually" at bounding box center [663, 495] width 66 height 10
select select "US"
select select "[US_STATE]"
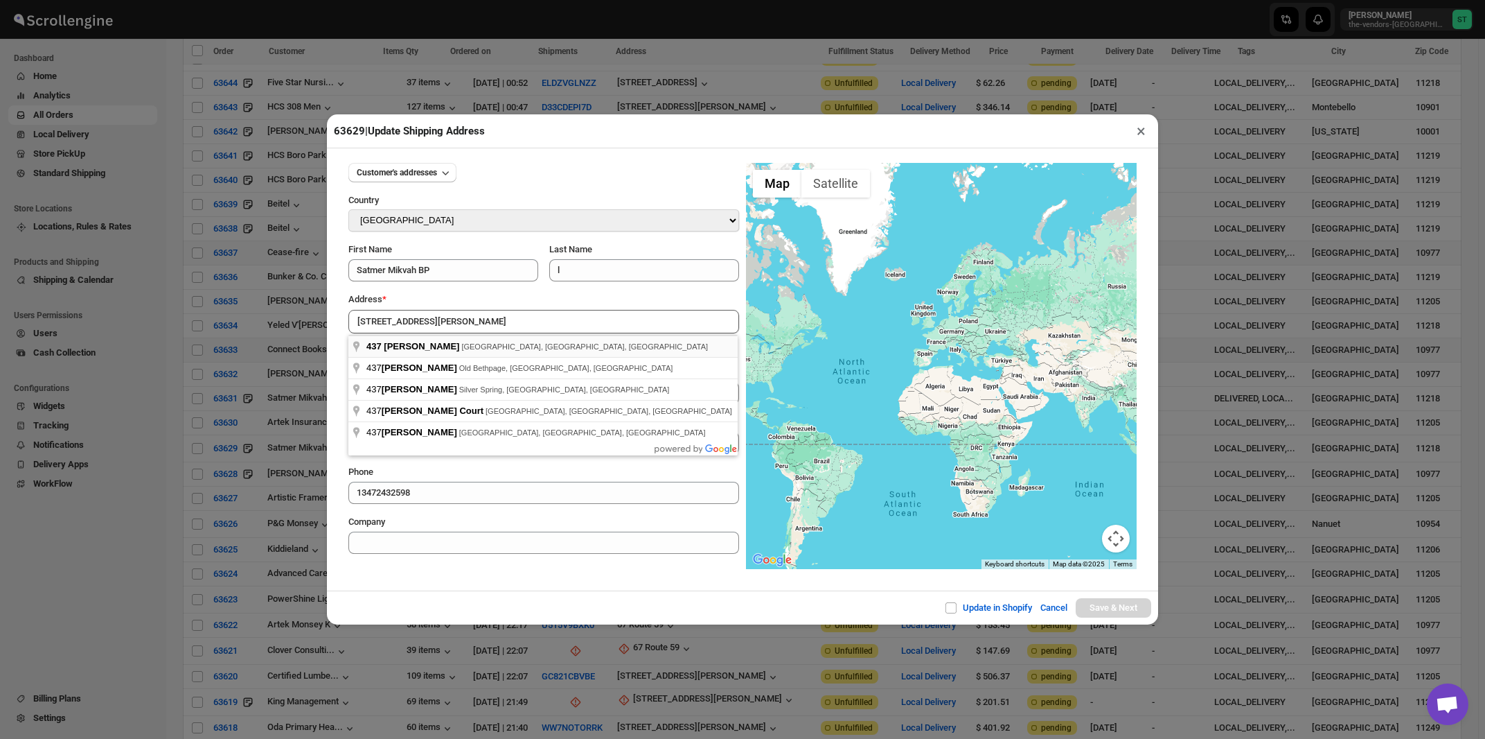
type input "437 Dahill Rd, Brooklyn, NY, USA"
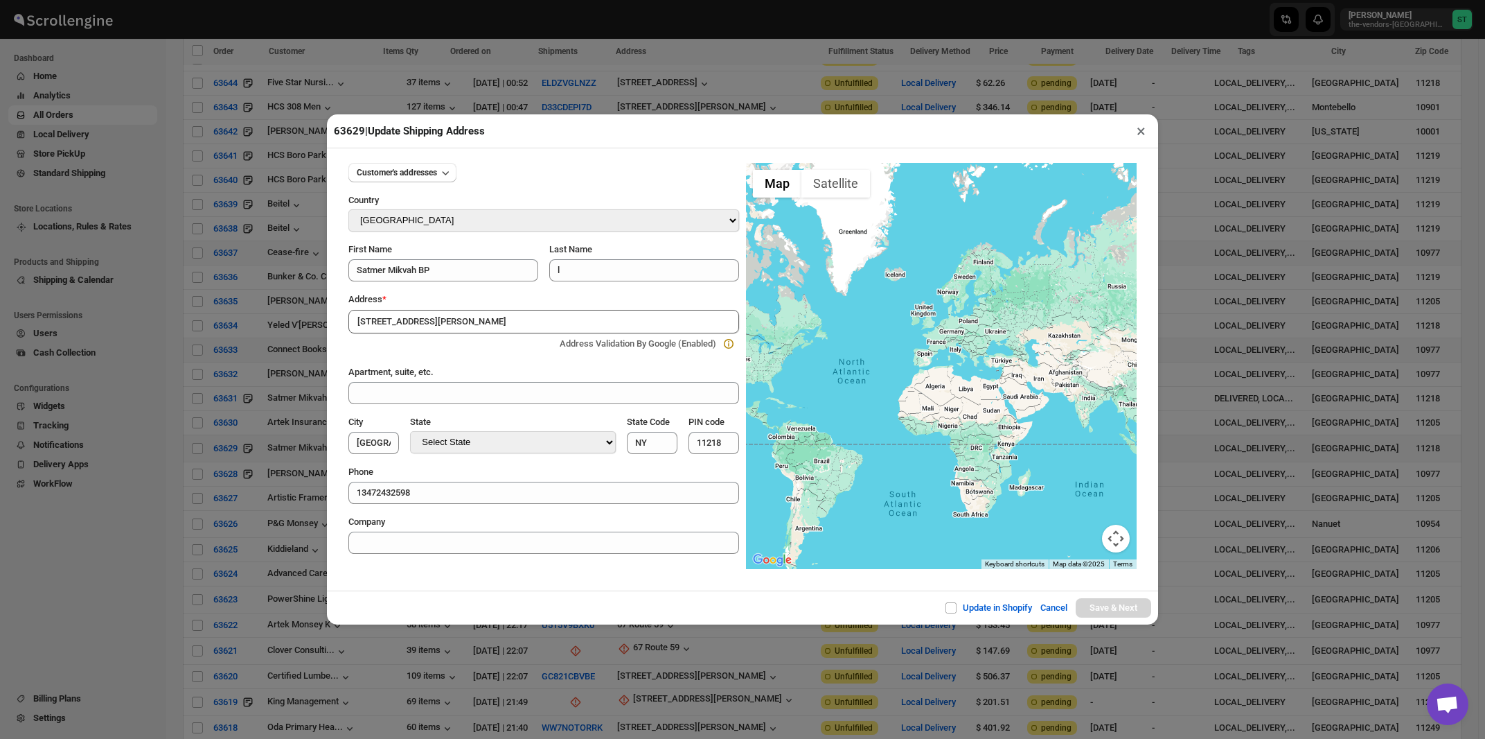
type input "[GEOGRAPHIC_DATA]"
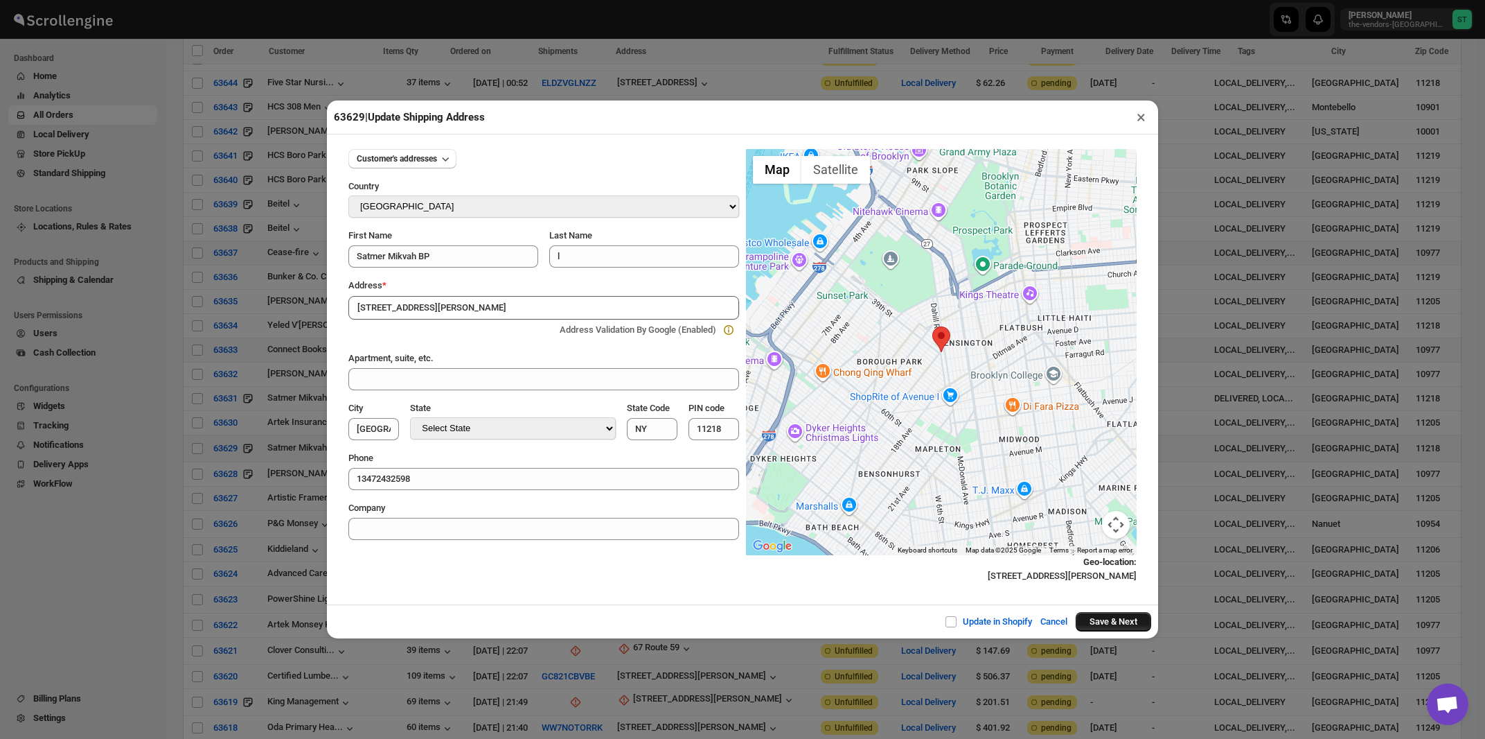
click at [1104, 624] on button "Save & Next" at bounding box center [1114, 621] width 76 height 19
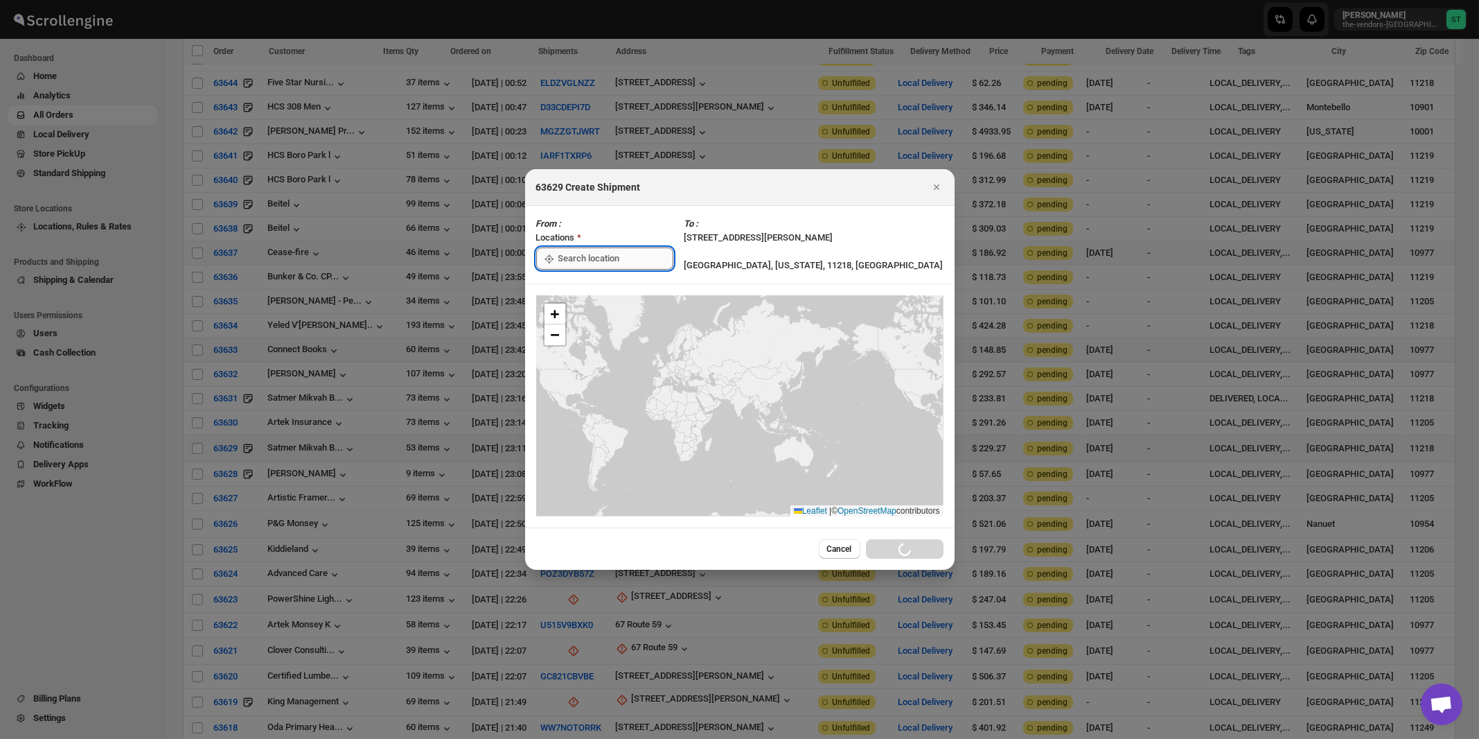
click at [596, 260] on input ":rkt:" at bounding box center [615, 258] width 115 height 22
click at [581, 291] on div "[STREET_ADDRESS]" at bounding box center [635, 290] width 170 height 14
type input "[STREET_ADDRESS]"
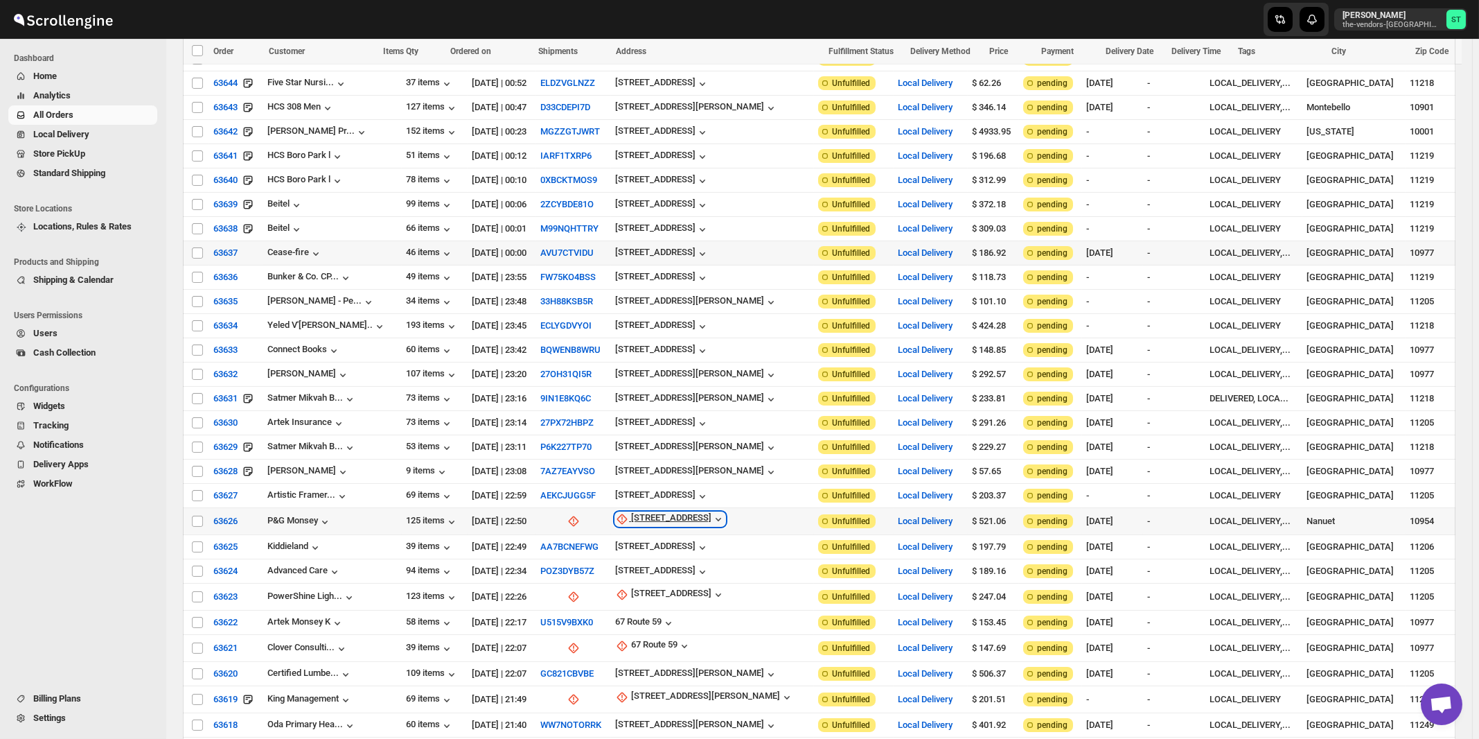
click at [649, 512] on div "67 Rt 59" at bounding box center [671, 519] width 80 height 14
click at [653, 565] on span "Update manually" at bounding box center [654, 565] width 66 height 10
select select "US"
select select "[US_STATE]"
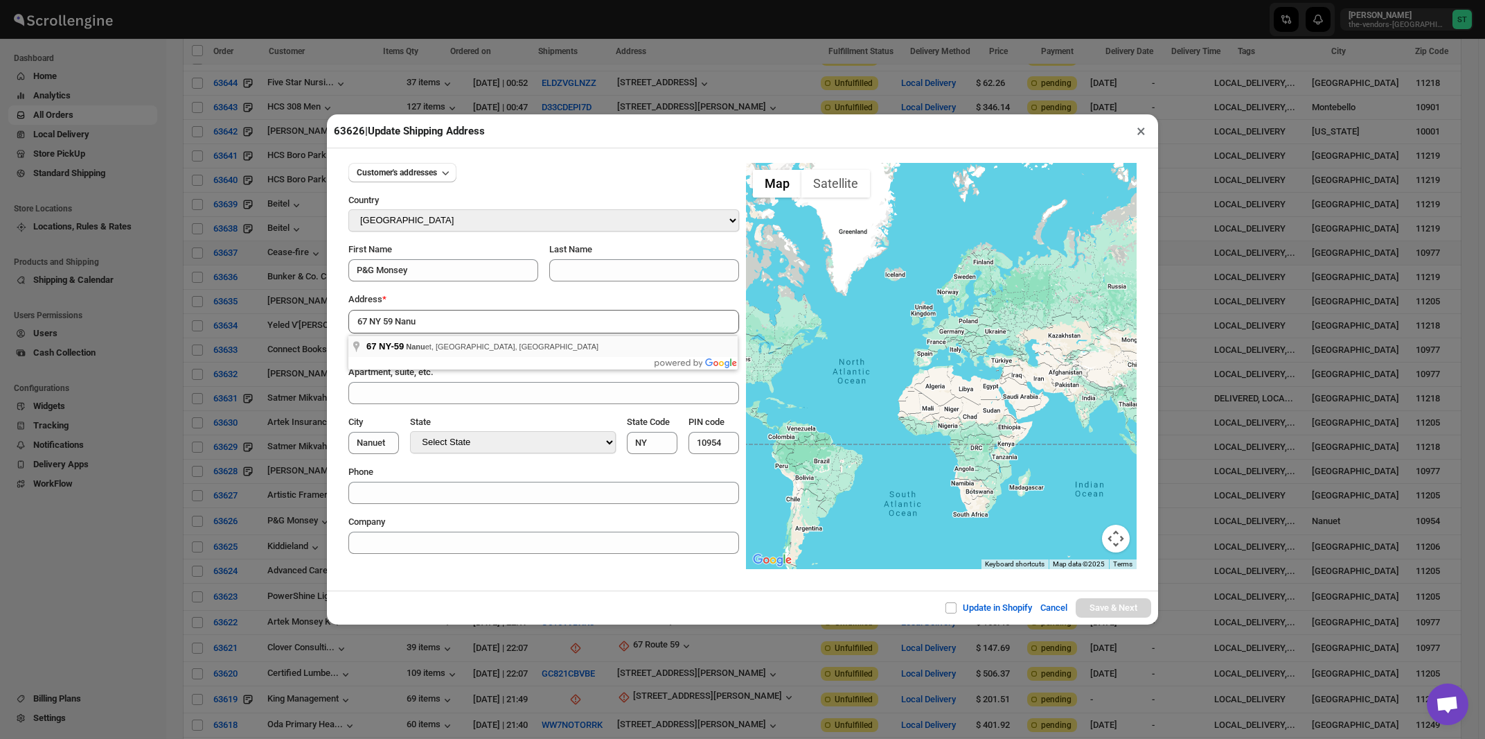
type input "67 NY-59, Nanuet, NY, USA"
type input "[GEOGRAPHIC_DATA]"
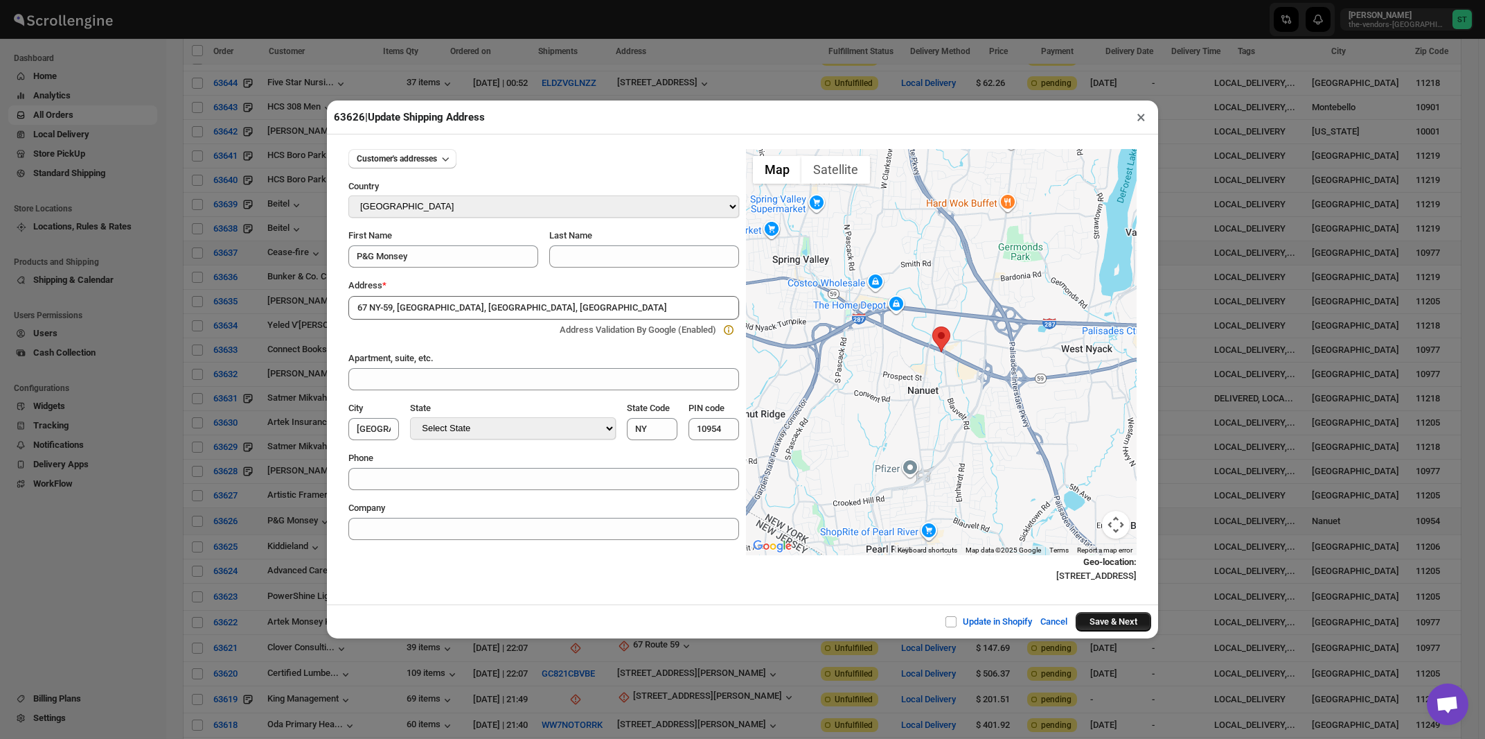
click at [1112, 626] on button "Save & Next" at bounding box center [1114, 621] width 76 height 19
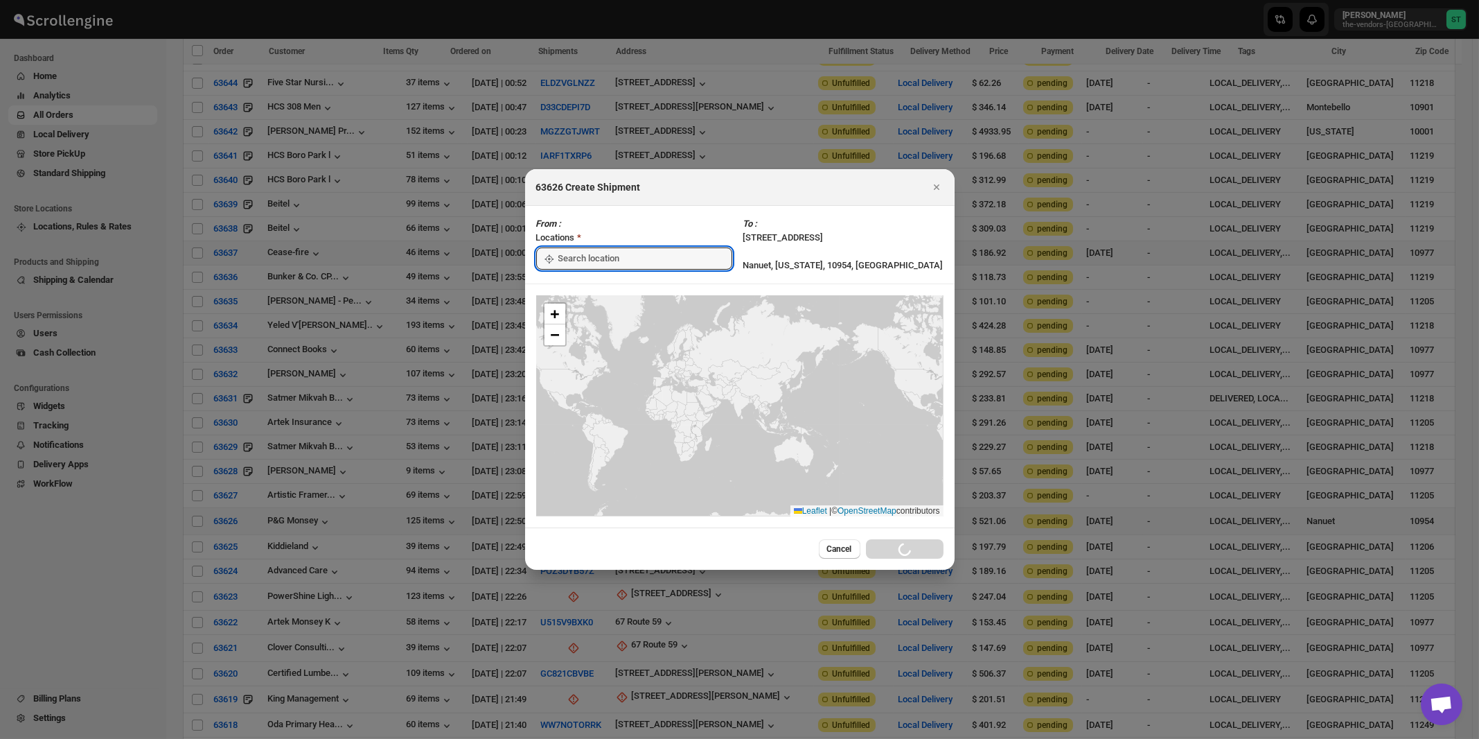
click at [591, 258] on input ":rlv:" at bounding box center [645, 258] width 174 height 22
click at [585, 289] on div "[STREET_ADDRESS]" at bounding box center [635, 290] width 170 height 14
type input "[STREET_ADDRESS]"
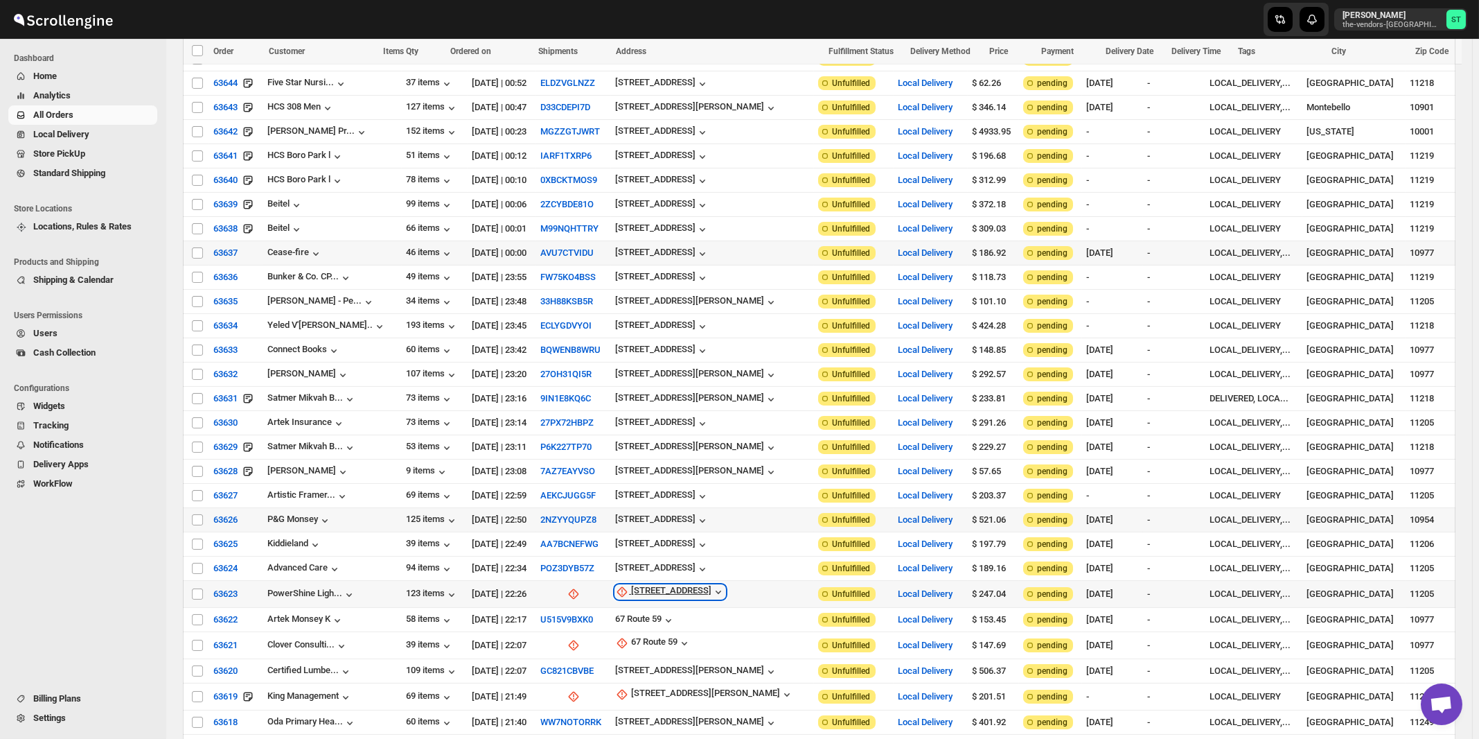
click at [671, 585] on div "139 Walworth Street" at bounding box center [671, 592] width 80 height 14
click at [665, 639] on span "Update manually" at bounding box center [677, 637] width 66 height 10
select select "US"
select select "[US_STATE]"
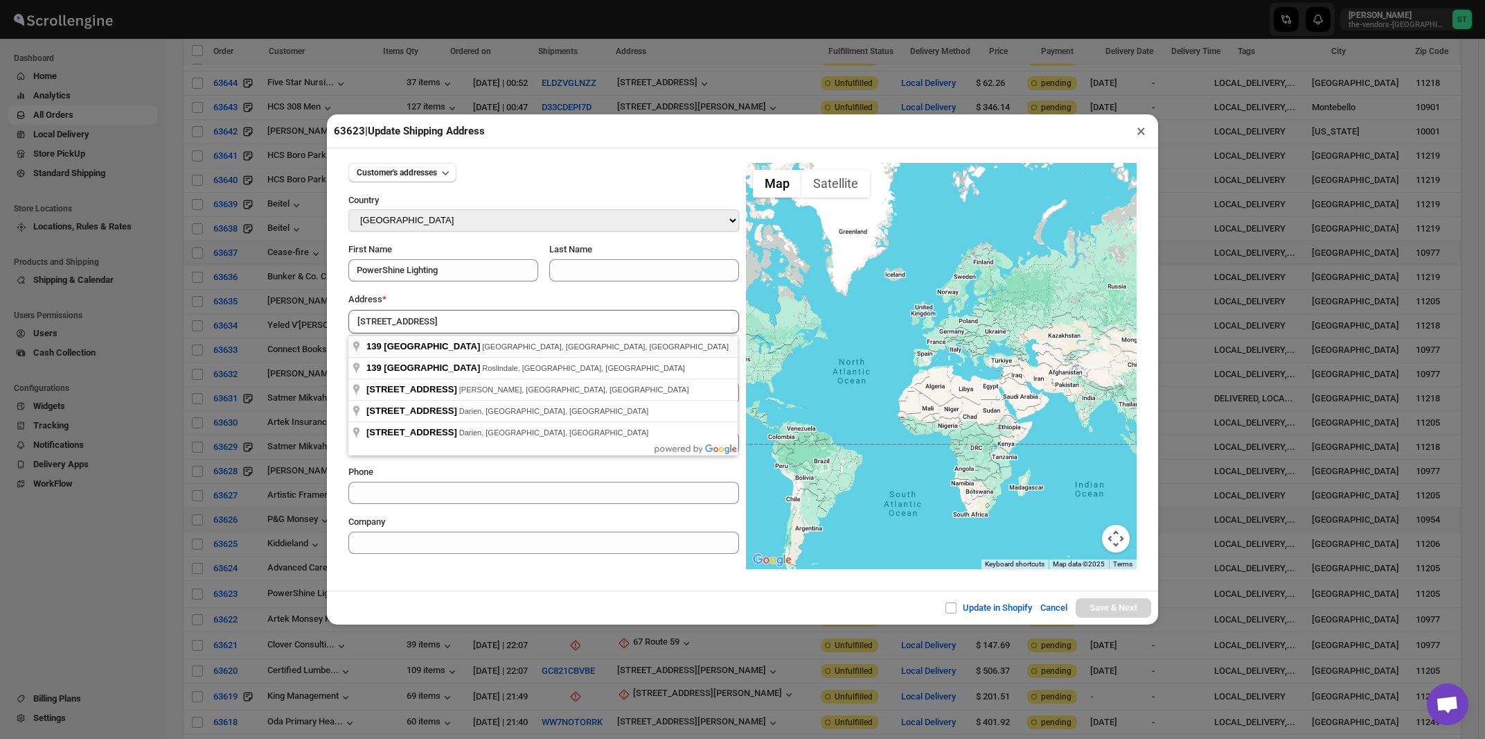
type input "139 Walworth Street, Brooklyn, NY, USA"
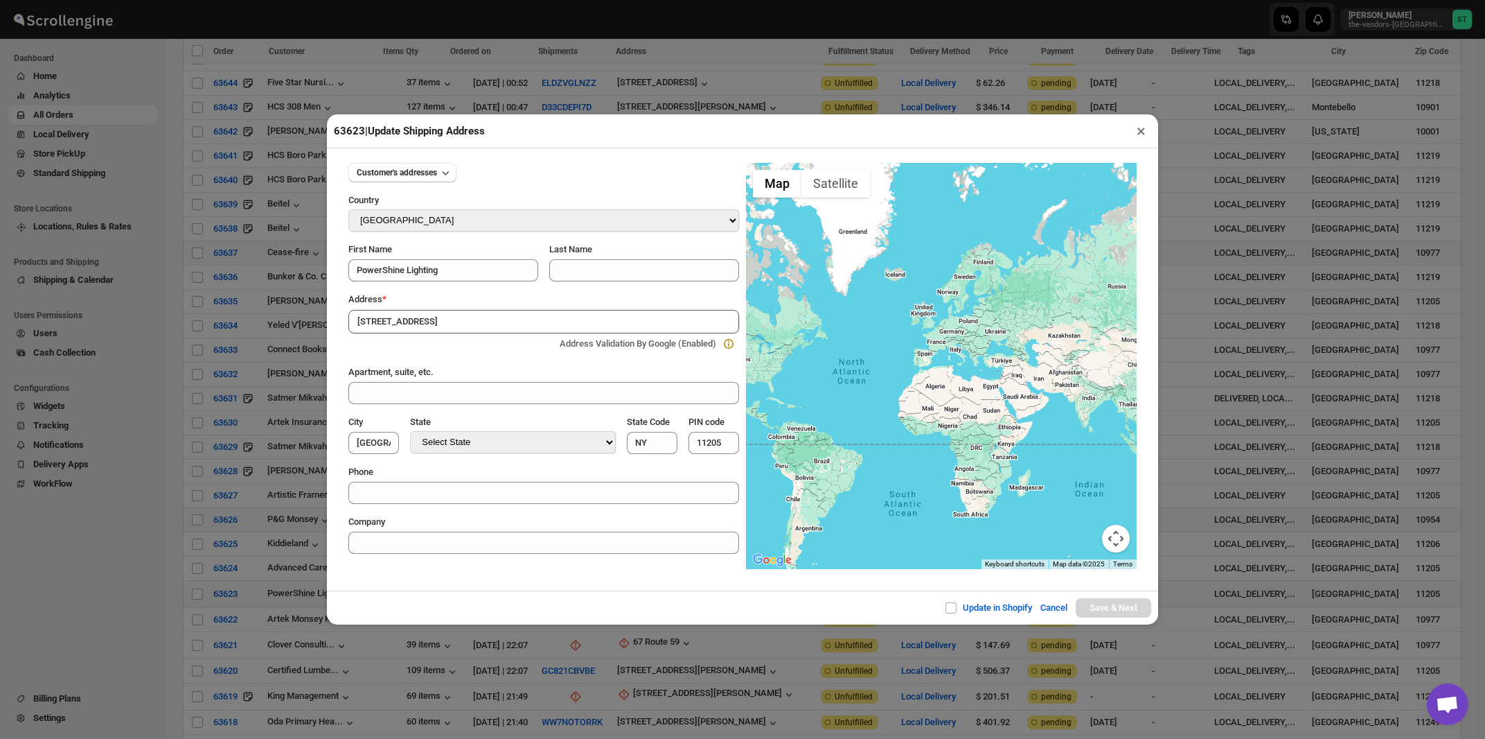
type input "[GEOGRAPHIC_DATA]"
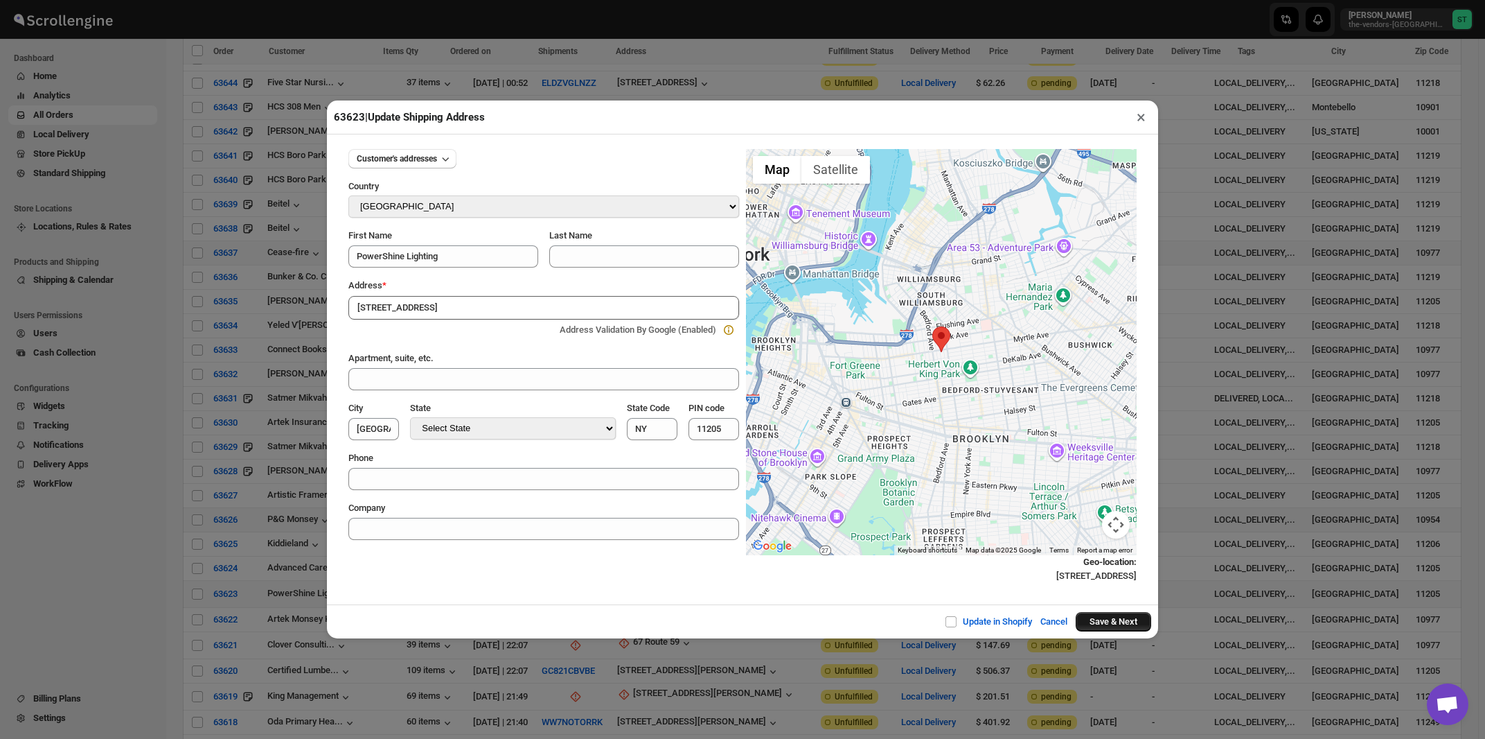
click at [1096, 621] on button "Save & Next" at bounding box center [1114, 621] width 76 height 19
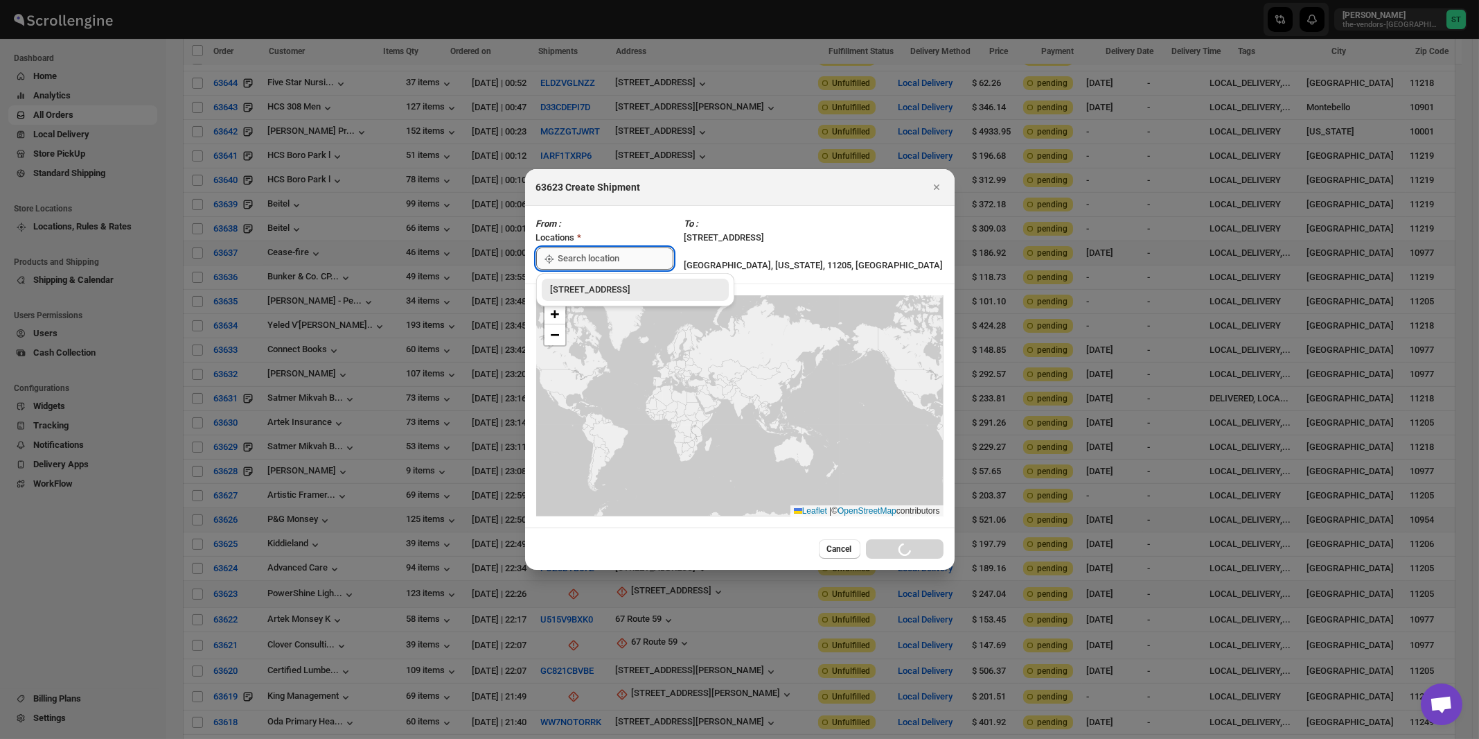
click at [605, 259] on input ":rn1:" at bounding box center [615, 258] width 115 height 22
click at [593, 289] on div "[STREET_ADDRESS]" at bounding box center [635, 290] width 170 height 14
type input "[STREET_ADDRESS]"
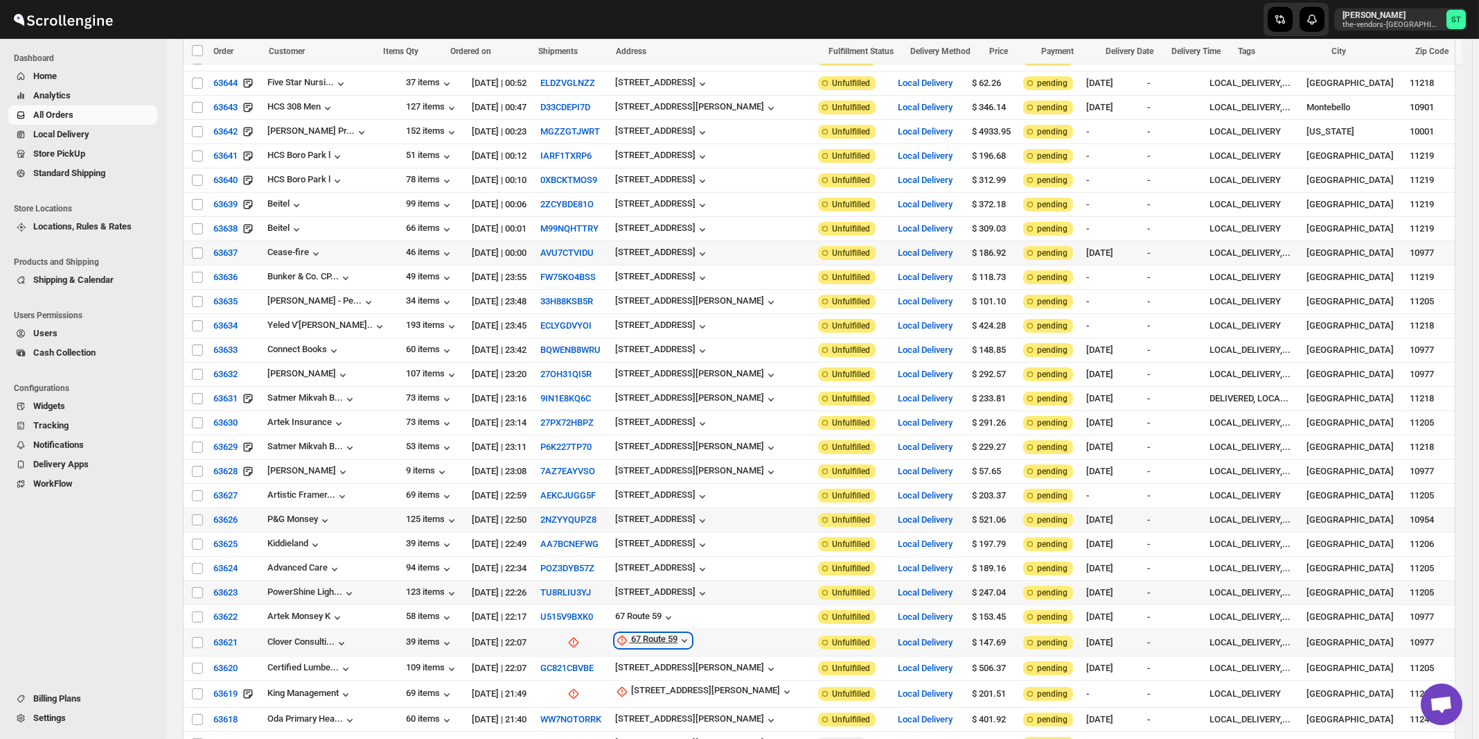
click at [656, 633] on div "67 Route 59" at bounding box center [654, 640] width 46 height 14
click at [659, 684] on span "Update manually" at bounding box center [661, 684] width 66 height 10
select select "US"
select select "[US_STATE]"
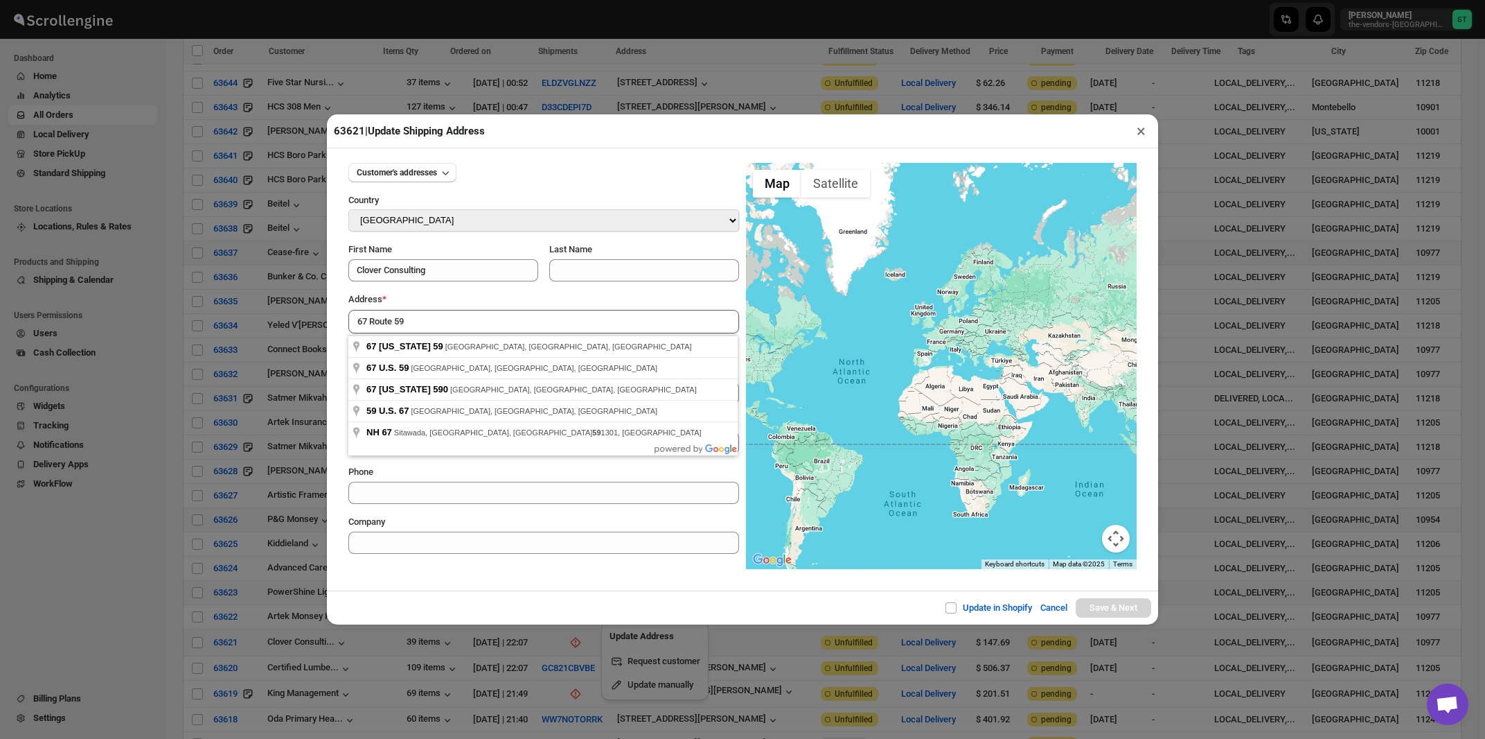
click at [394, 323] on input "67 Route 59" at bounding box center [543, 322] width 391 height 24
click at [611, 326] on input "67 NY 59" at bounding box center [543, 322] width 391 height 24
click at [603, 297] on div "Address *" at bounding box center [543, 299] width 391 height 14
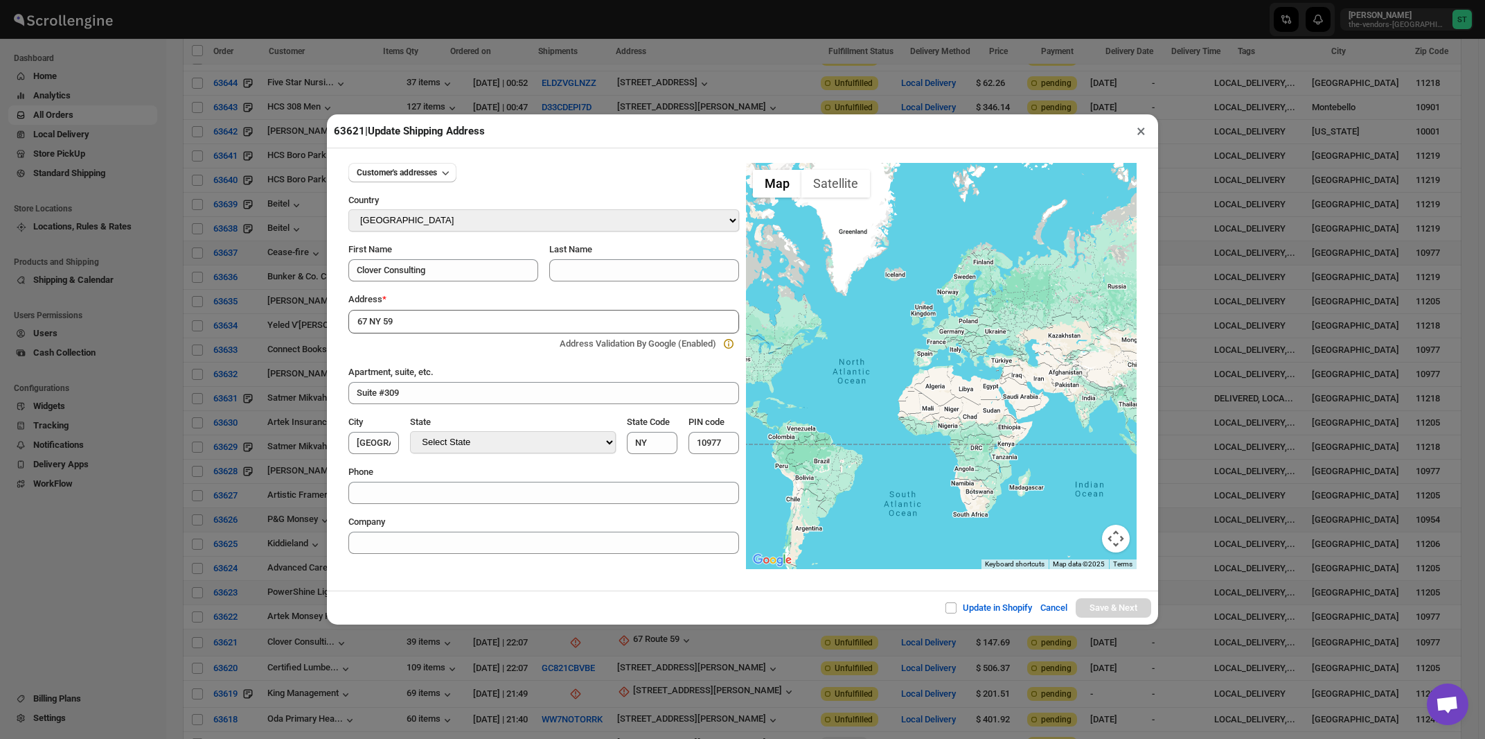
click at [484, 315] on input "67 NY 59" at bounding box center [543, 322] width 391 height 24
type input "67 NY-59, Spring Valley, NY, USA"
type input "[GEOGRAPHIC_DATA]"
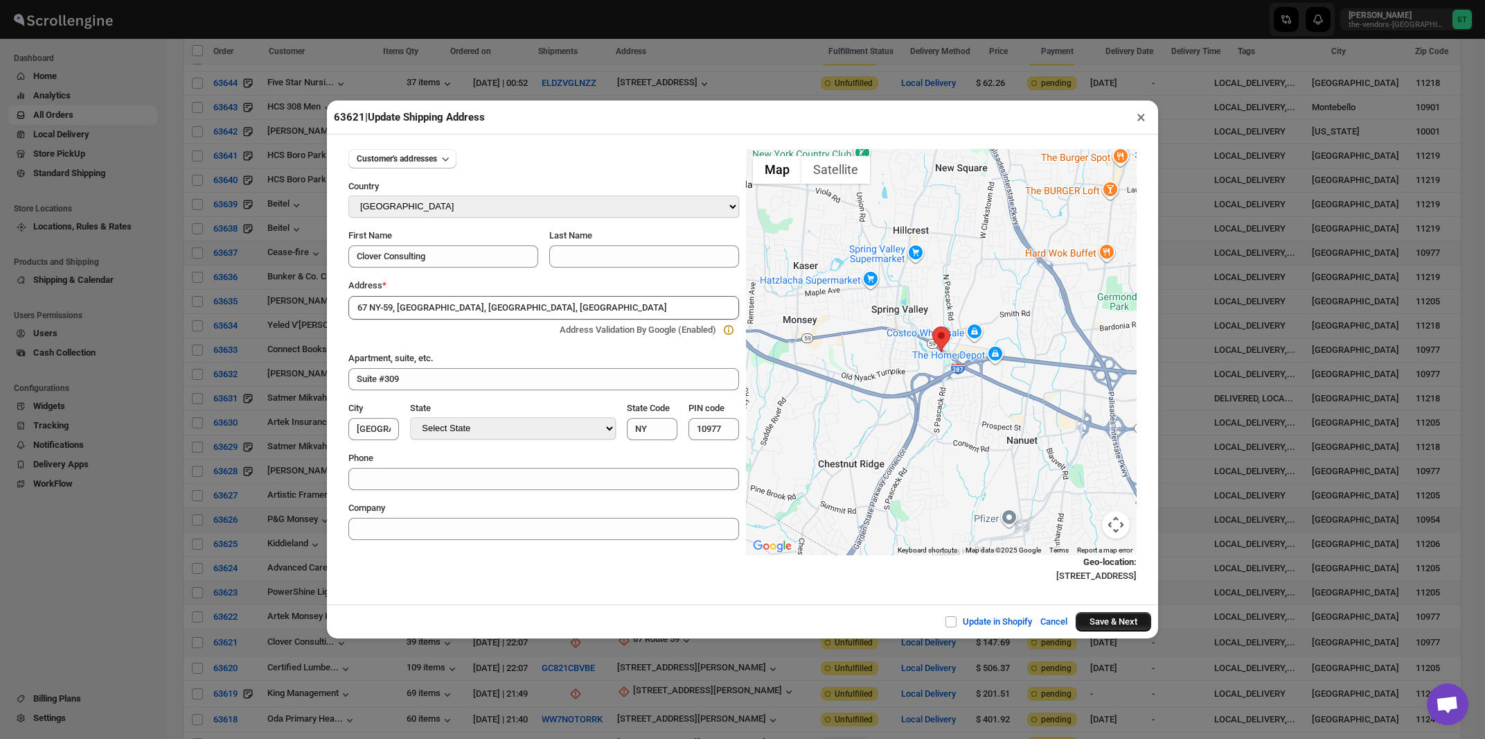
click at [1098, 624] on button "Save & Next" at bounding box center [1114, 621] width 76 height 19
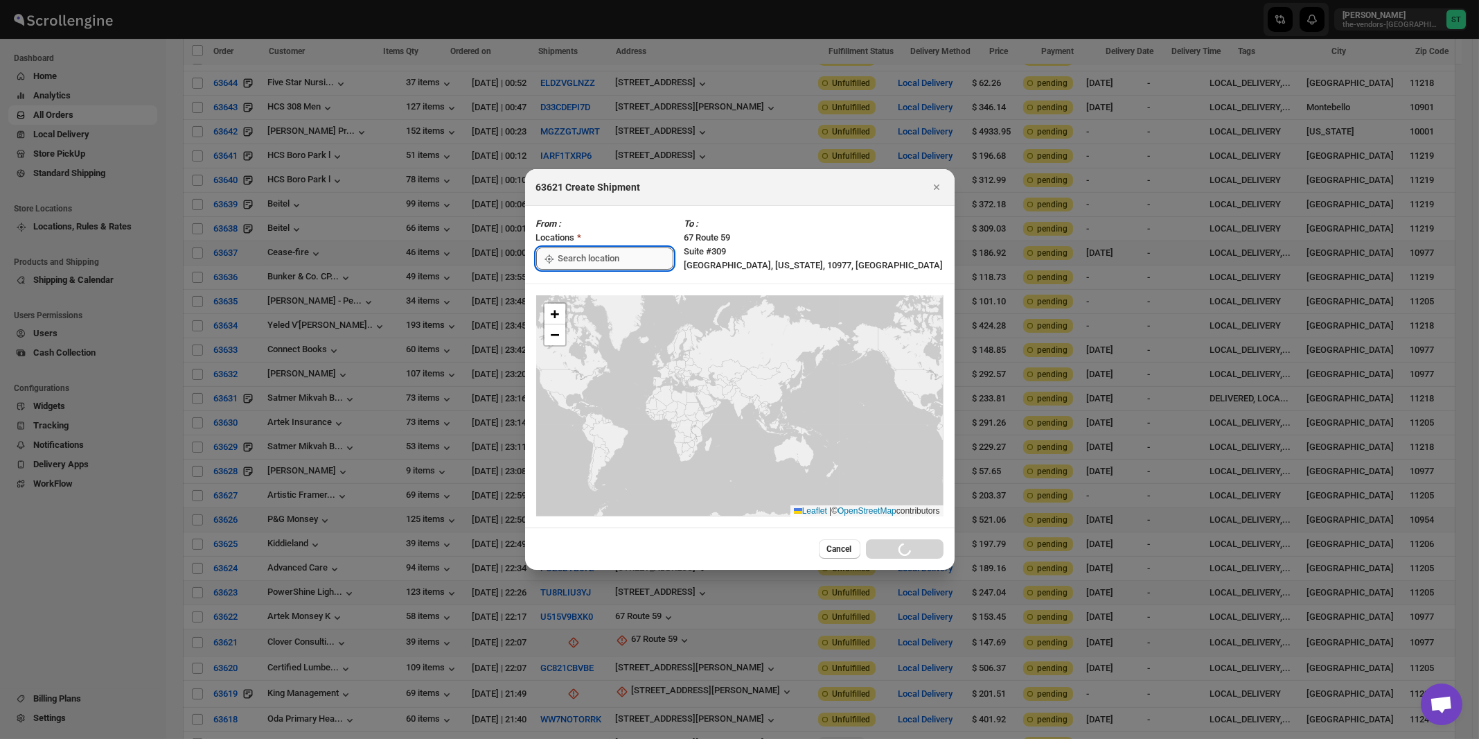
click at [577, 256] on input ":rno:" at bounding box center [615, 258] width 115 height 22
click at [575, 294] on div "[STREET_ADDRESS]" at bounding box center [635, 290] width 170 height 14
type input "[STREET_ADDRESS]"
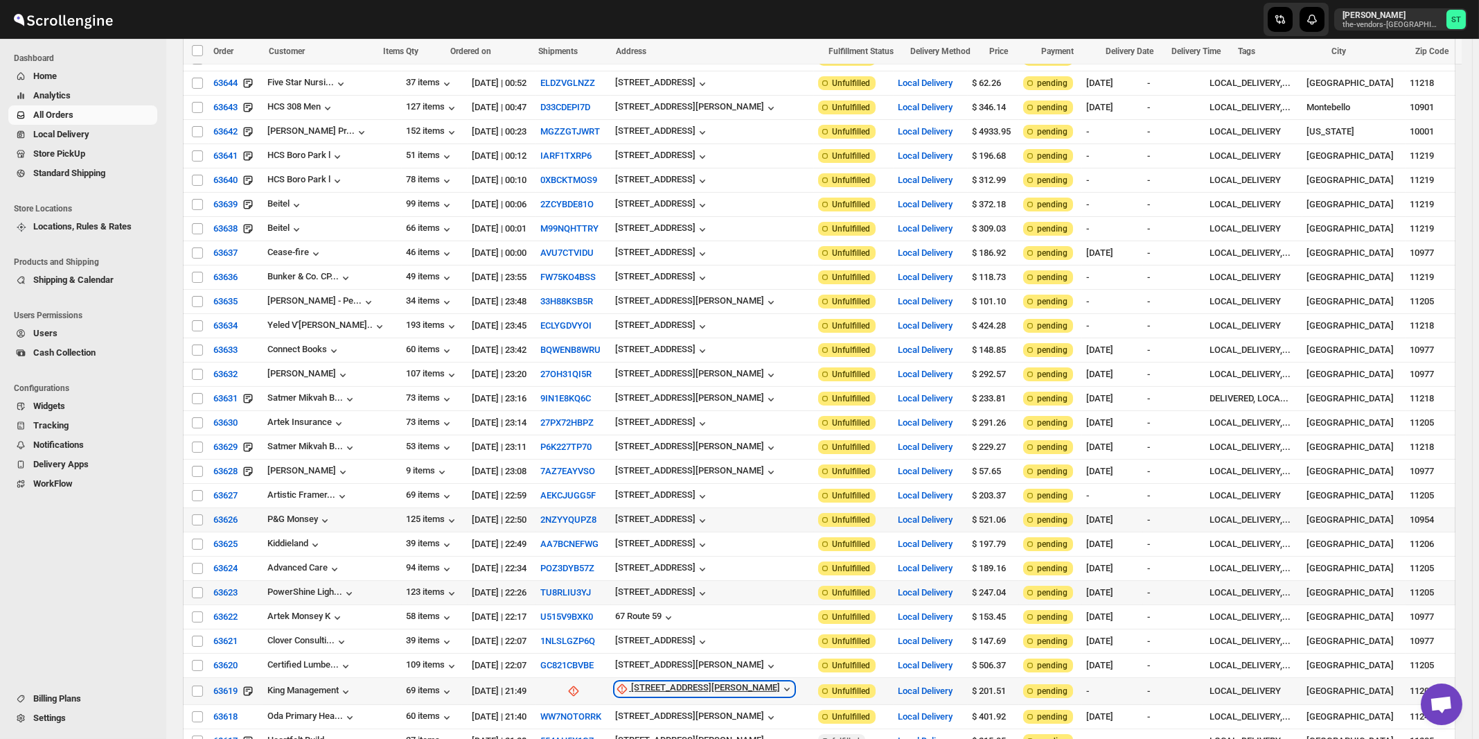
click at [675, 682] on div "115 Sanford Street" at bounding box center [705, 689] width 149 height 14
click at [669, 682] on div "115 Sanford Street" at bounding box center [705, 689] width 149 height 14
click at [668, 637] on span "Update manually" at bounding box center [674, 631] width 66 height 10
select select "US"
select select "[US_STATE]"
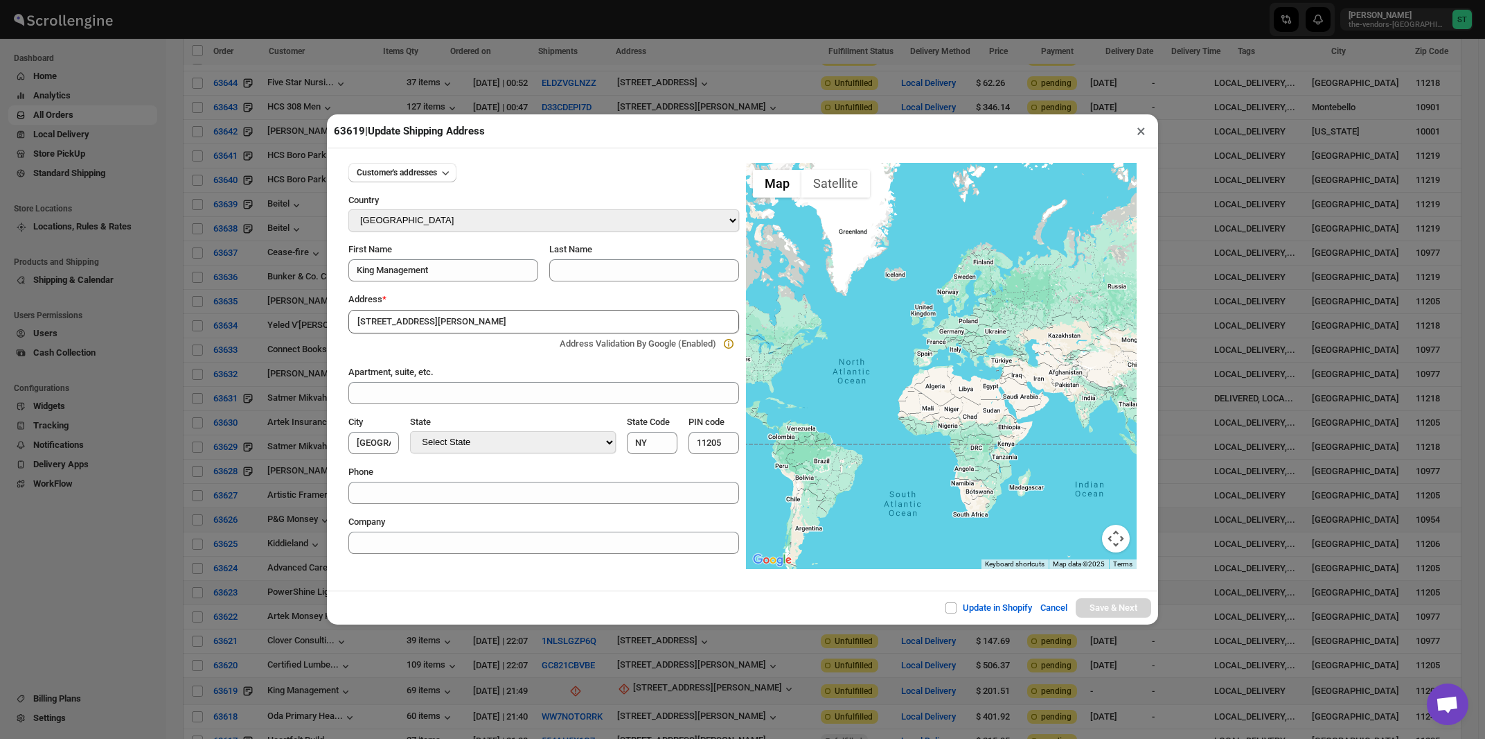
click at [475, 300] on div "Address *" at bounding box center [543, 299] width 391 height 14
click at [458, 322] on input "115 Sanford Street" at bounding box center [543, 322] width 391 height 24
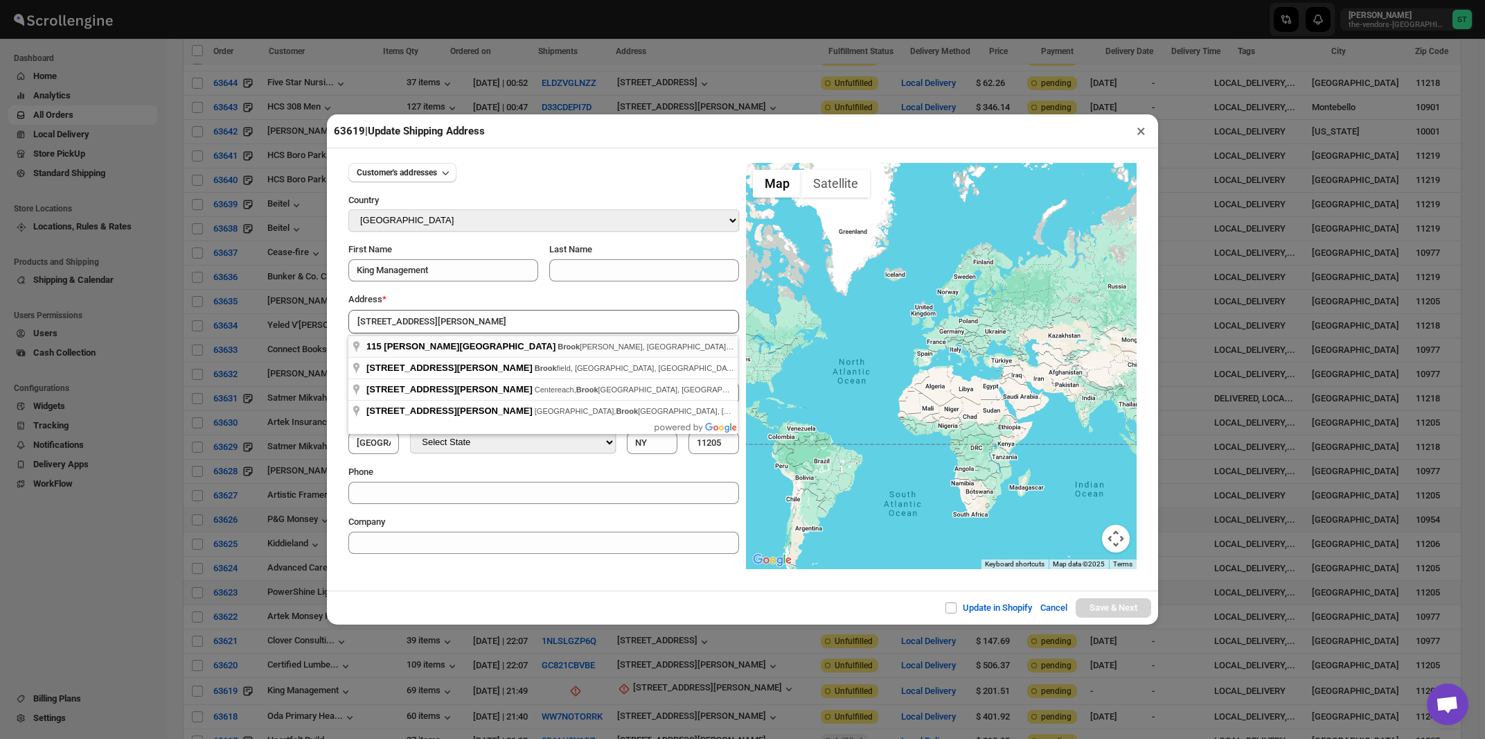
type input "115 Sanford Street, Brooklyn, NY, USA"
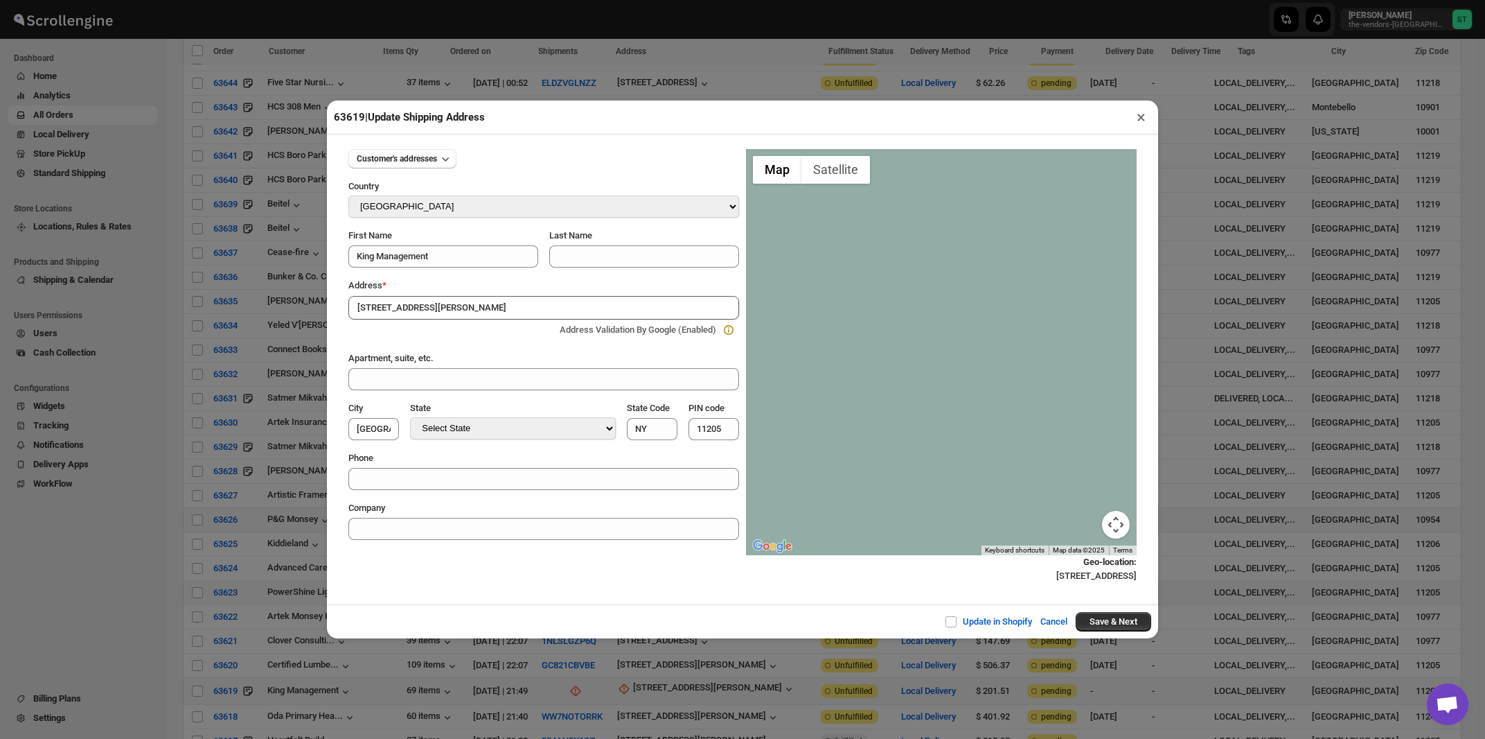
type input "[GEOGRAPHIC_DATA]"
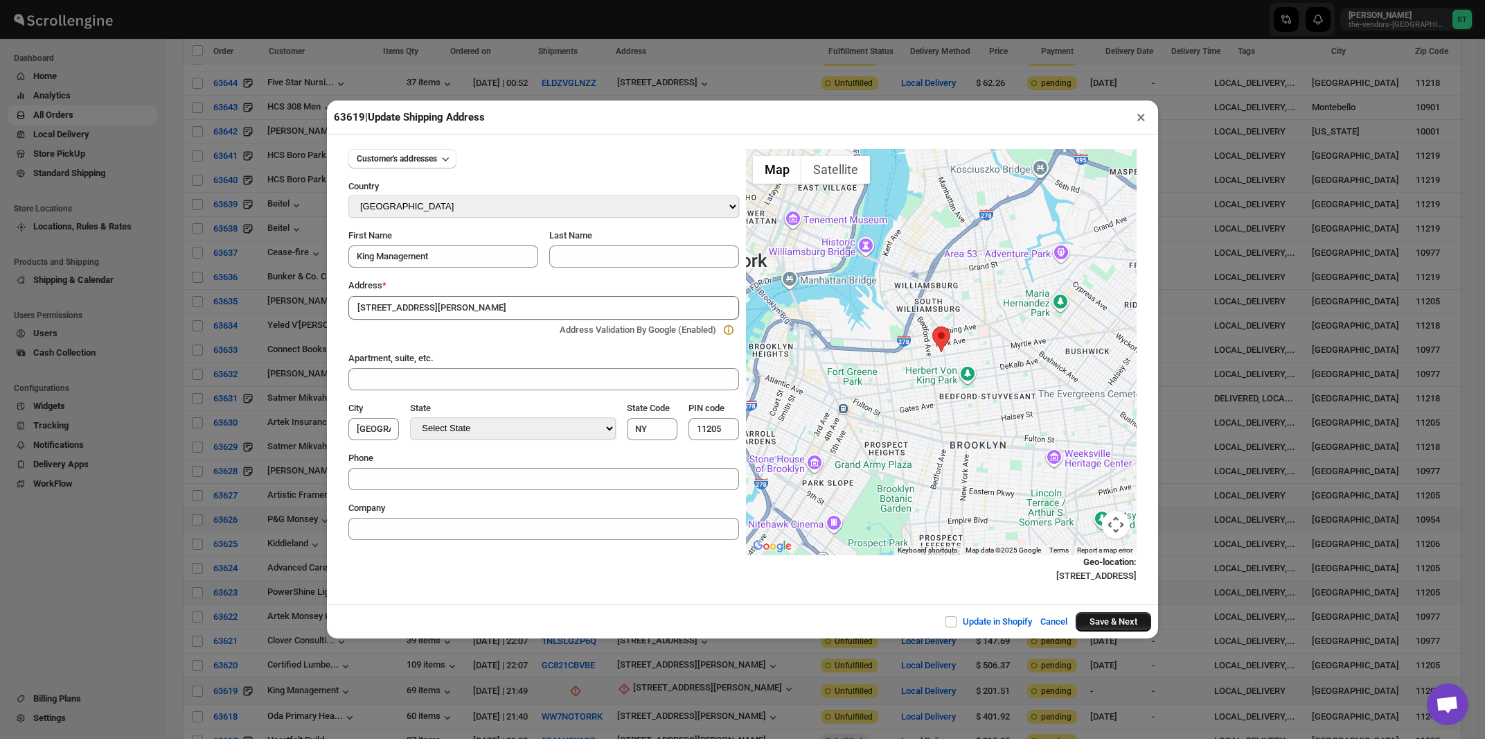
click at [1102, 623] on button "Save & Next" at bounding box center [1114, 621] width 76 height 19
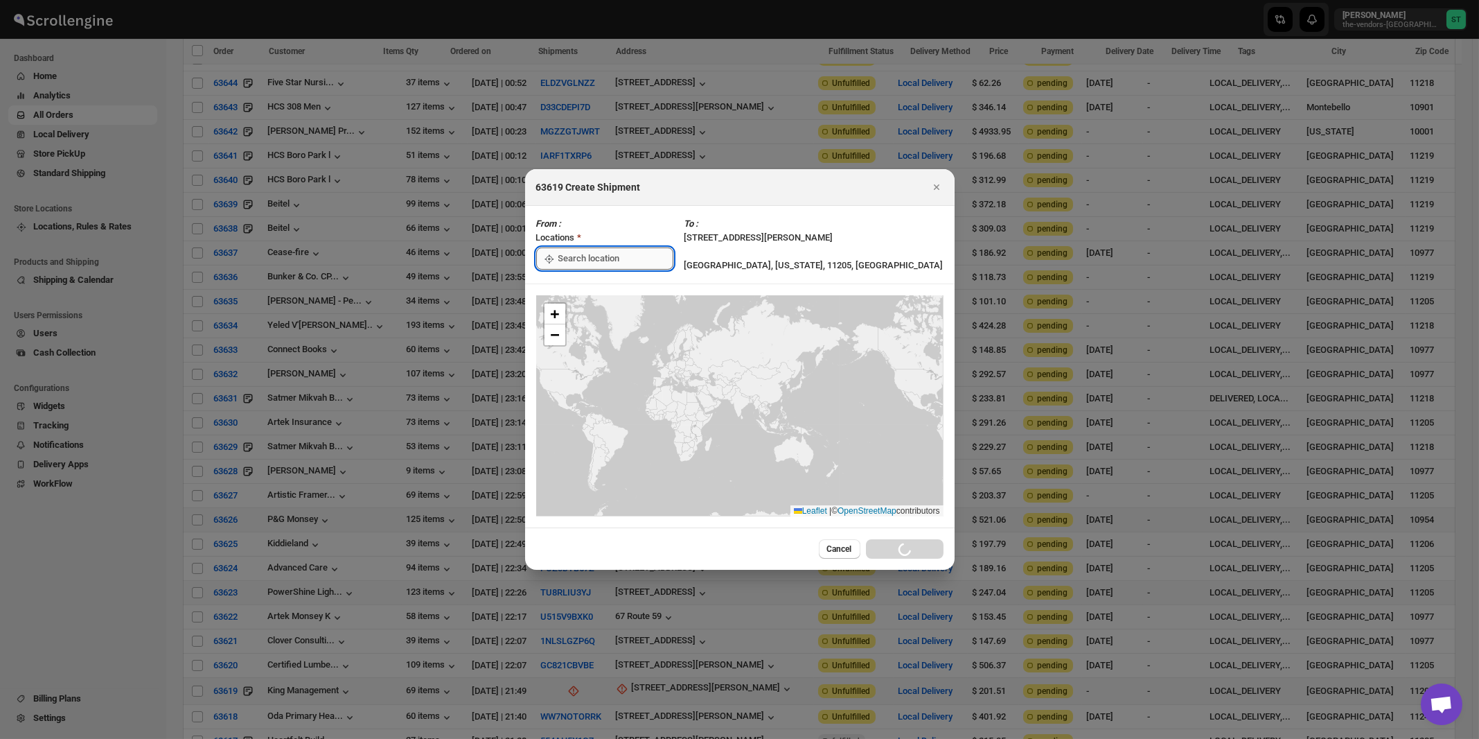
click at [586, 258] on input ":rog:" at bounding box center [615, 258] width 115 height 22
click at [577, 286] on div "[STREET_ADDRESS]" at bounding box center [635, 290] width 170 height 14
type input "[STREET_ADDRESS]"
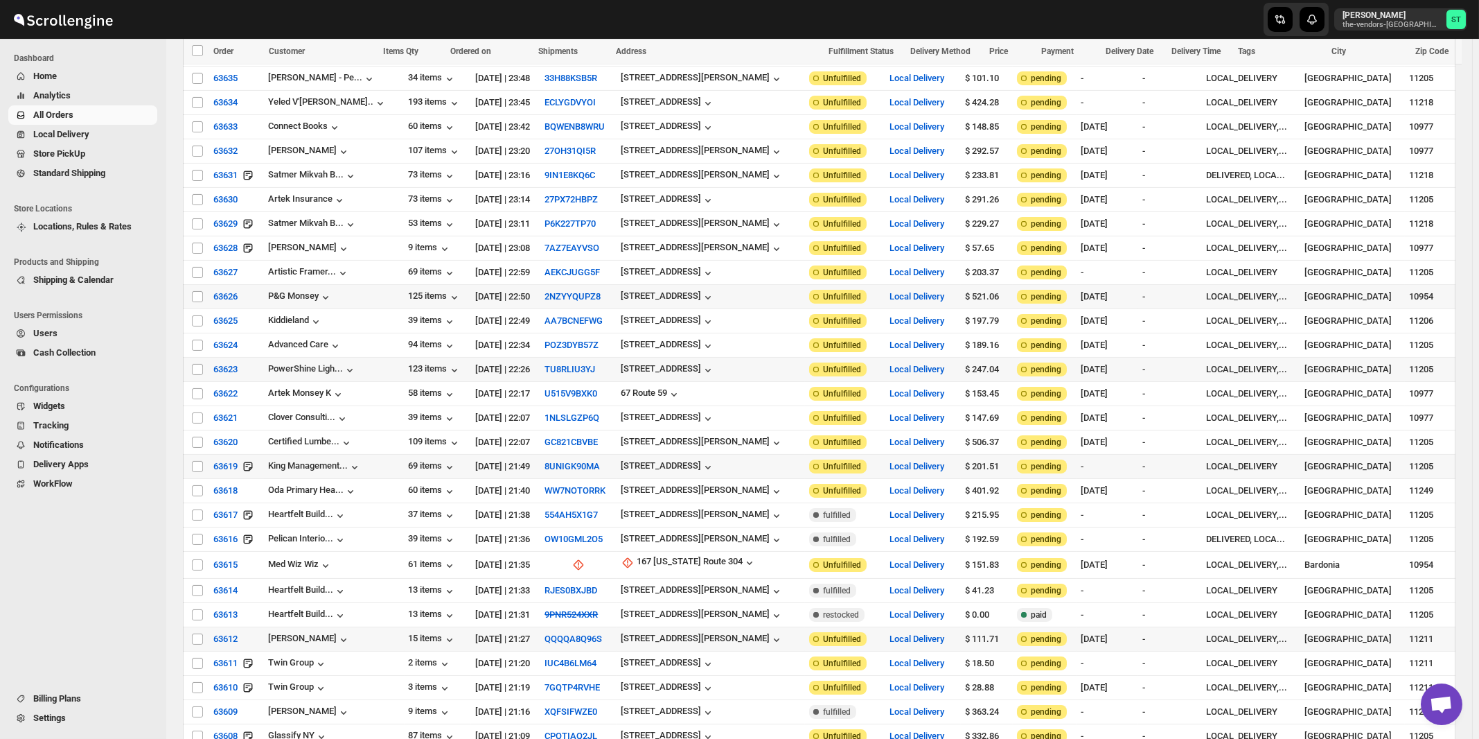
scroll to position [1357, 0]
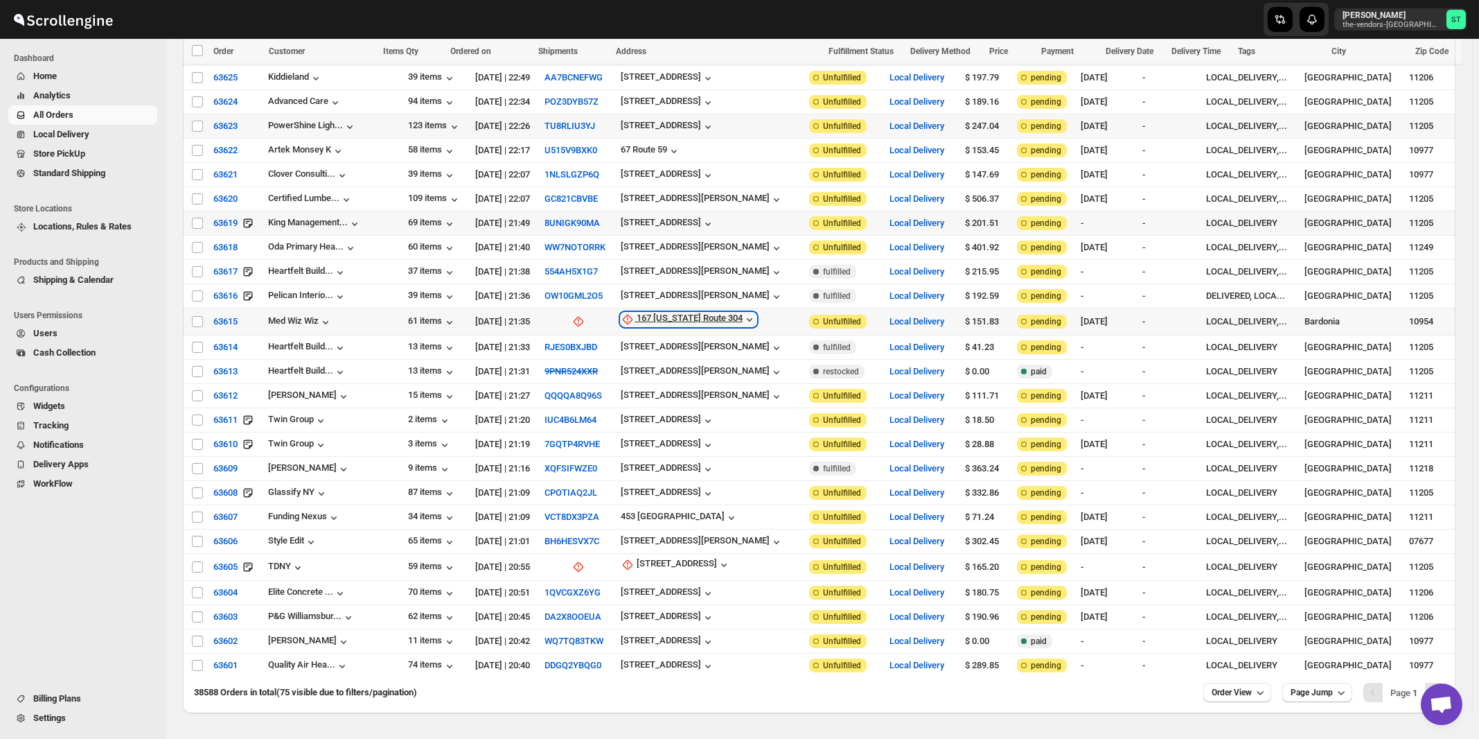
click at [663, 312] on div "167 New York Route 304" at bounding box center [690, 319] width 106 height 14
click at [663, 357] on span "Update manually" at bounding box center [686, 360] width 66 height 10
select select "US"
select select "[US_STATE]"
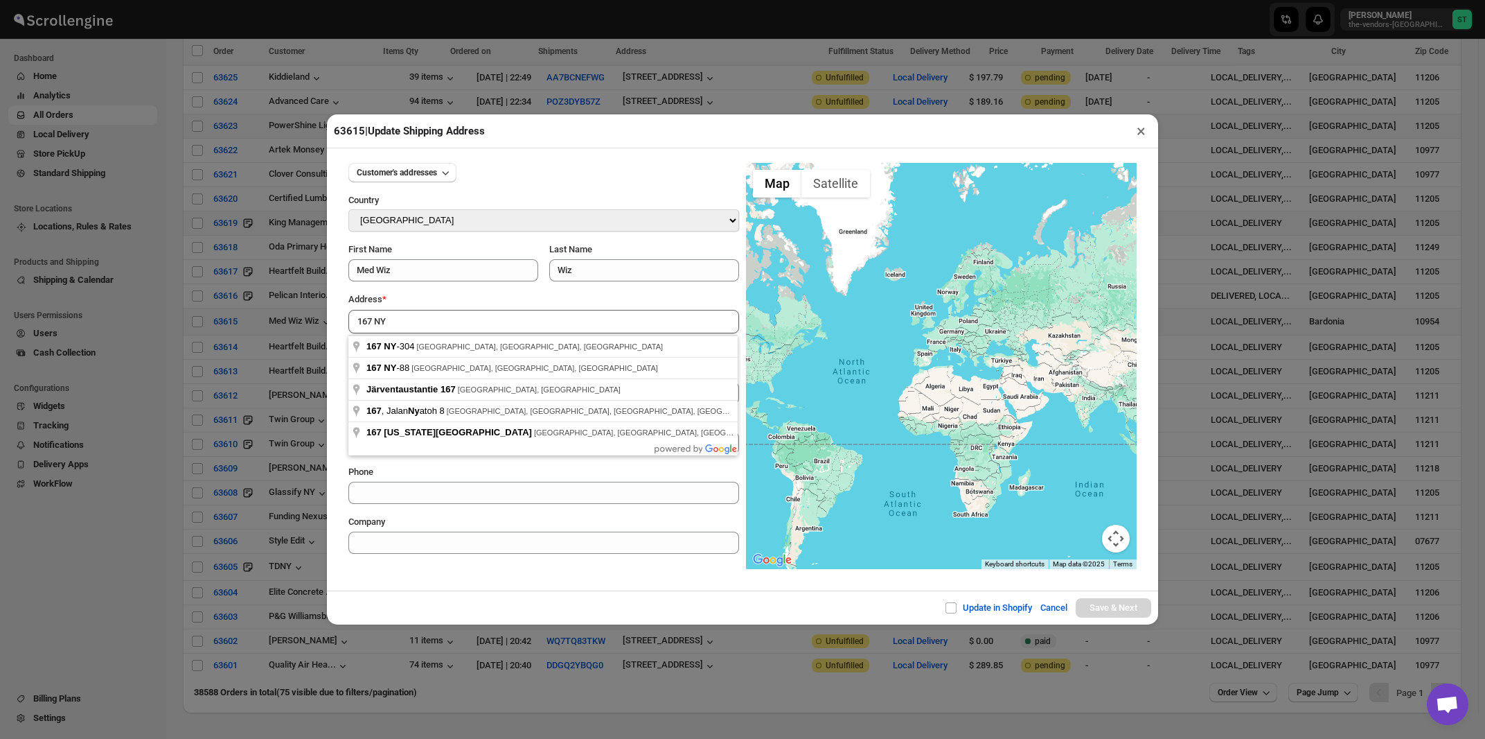
click at [589, 299] on div "Address *" at bounding box center [543, 299] width 391 height 14
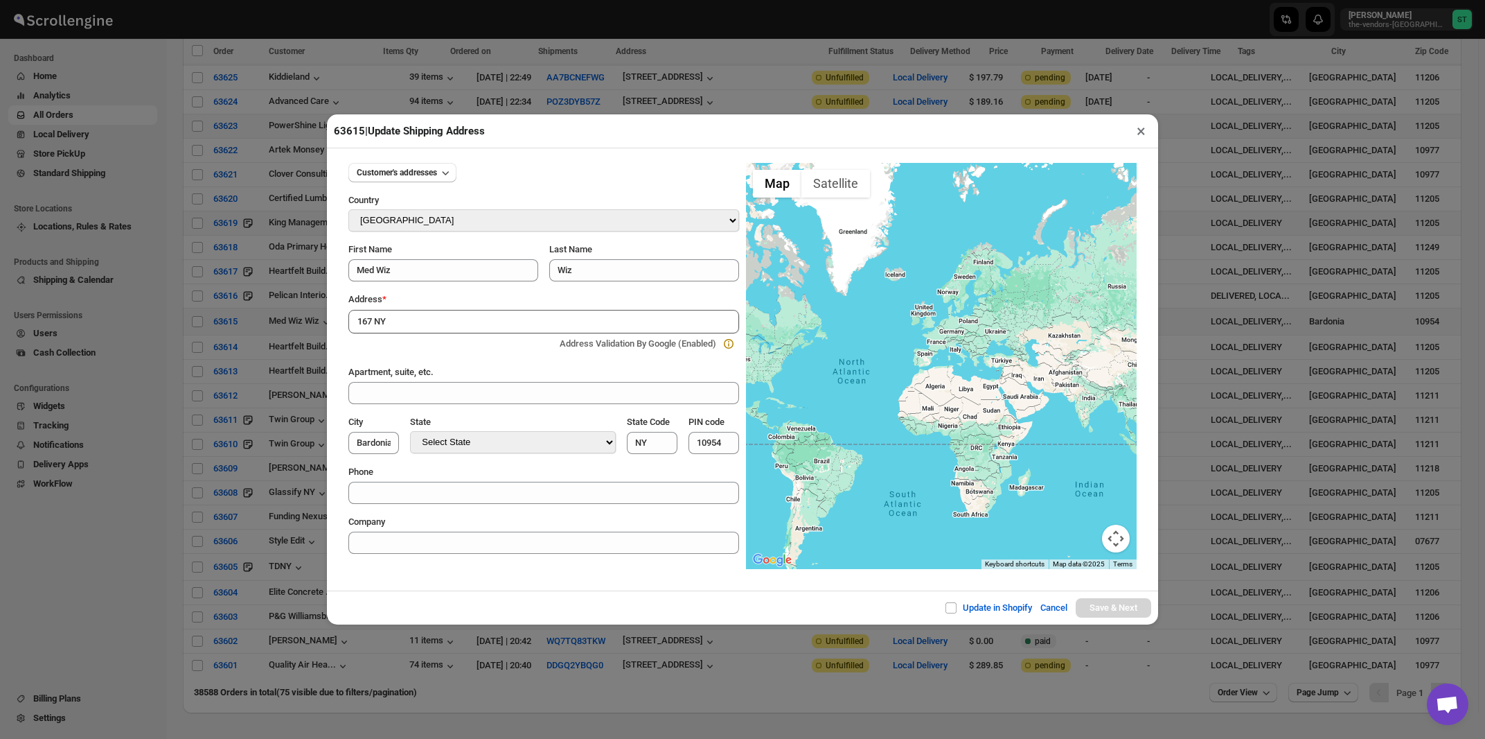
click at [522, 320] on input "167 NY" at bounding box center [543, 322] width 391 height 24
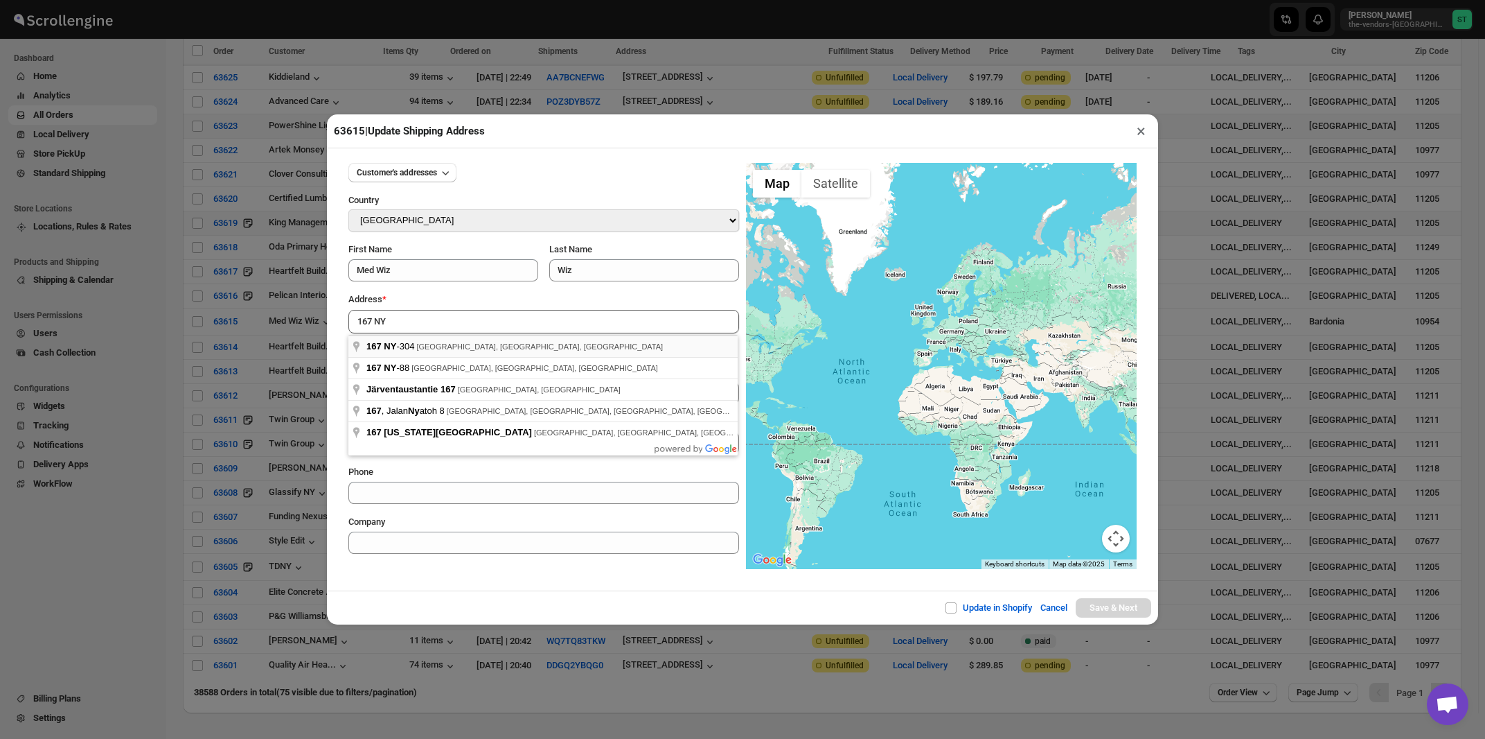
type input "167 NY-304, Bardonia, NY, USA"
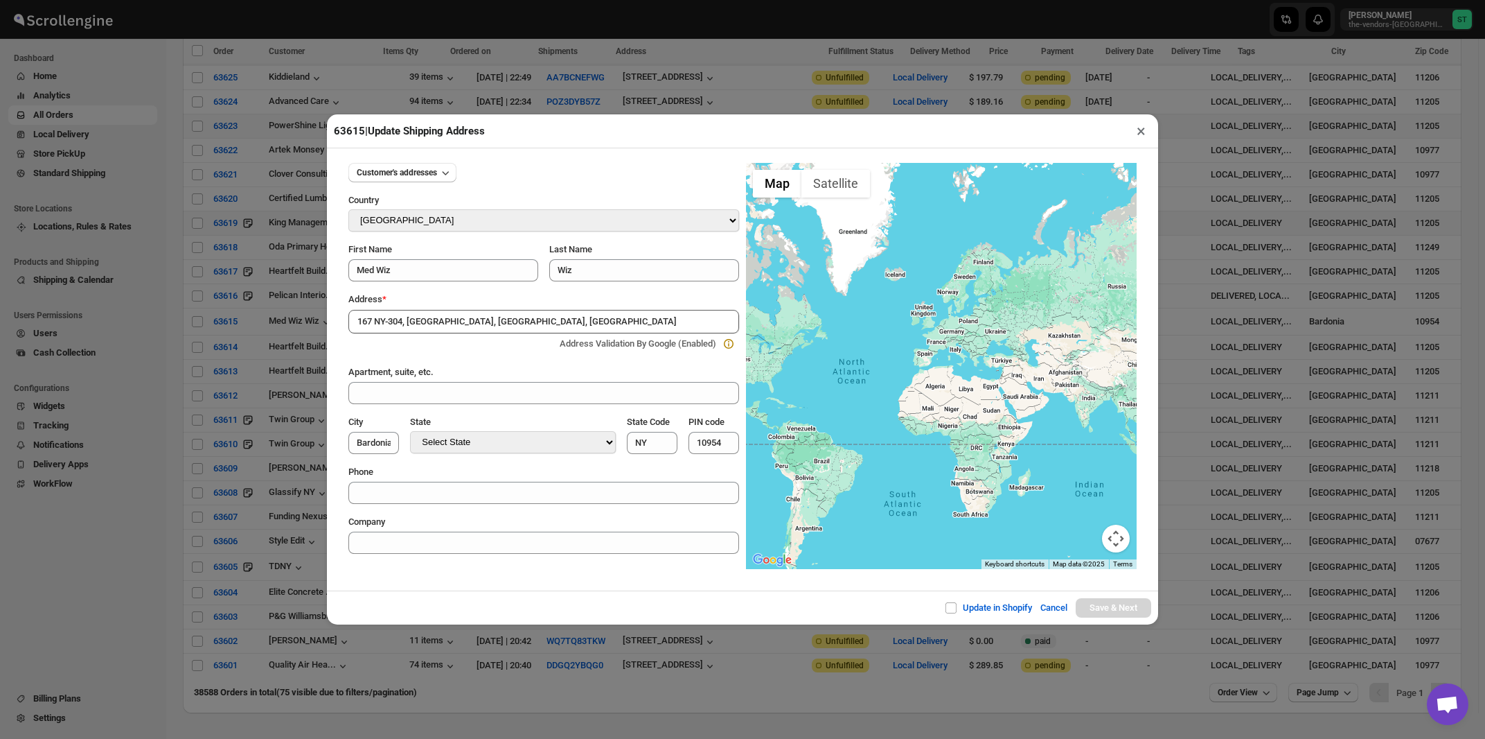
type input "[GEOGRAPHIC_DATA]"
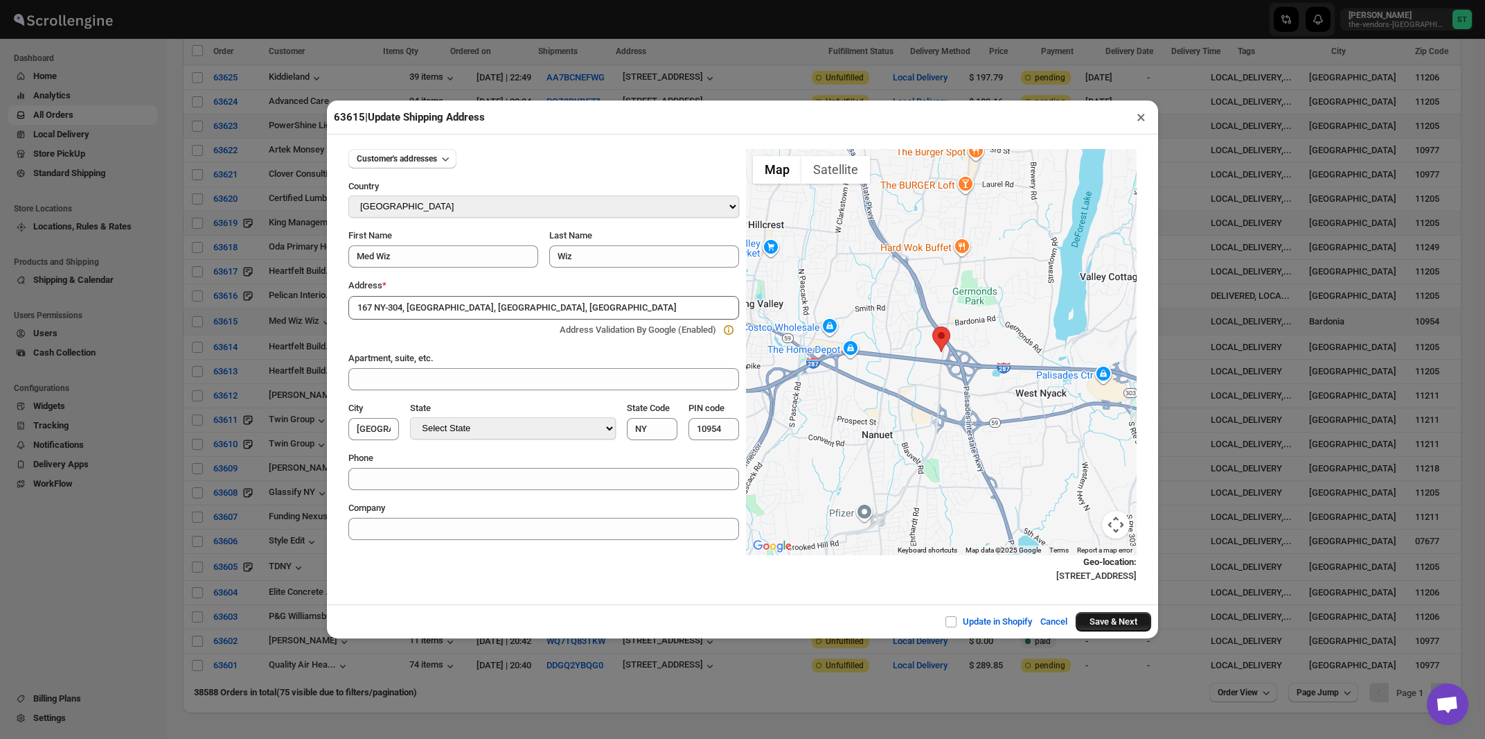
click at [1126, 619] on button "Save & Next" at bounding box center [1114, 621] width 76 height 19
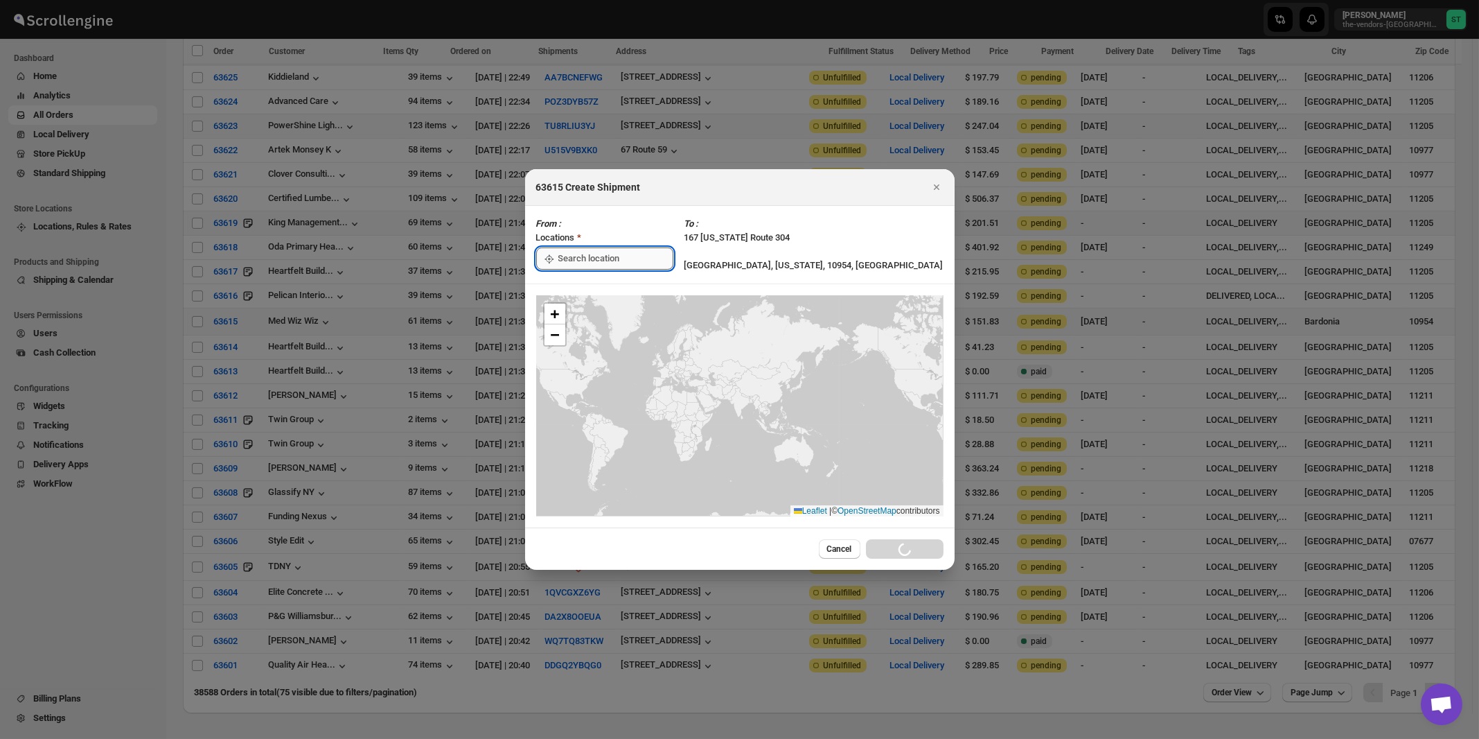
click at [610, 252] on input ":rq0:" at bounding box center [615, 258] width 115 height 22
click at [603, 290] on div "[STREET_ADDRESS]" at bounding box center [635, 290] width 170 height 14
type input "[STREET_ADDRESS]"
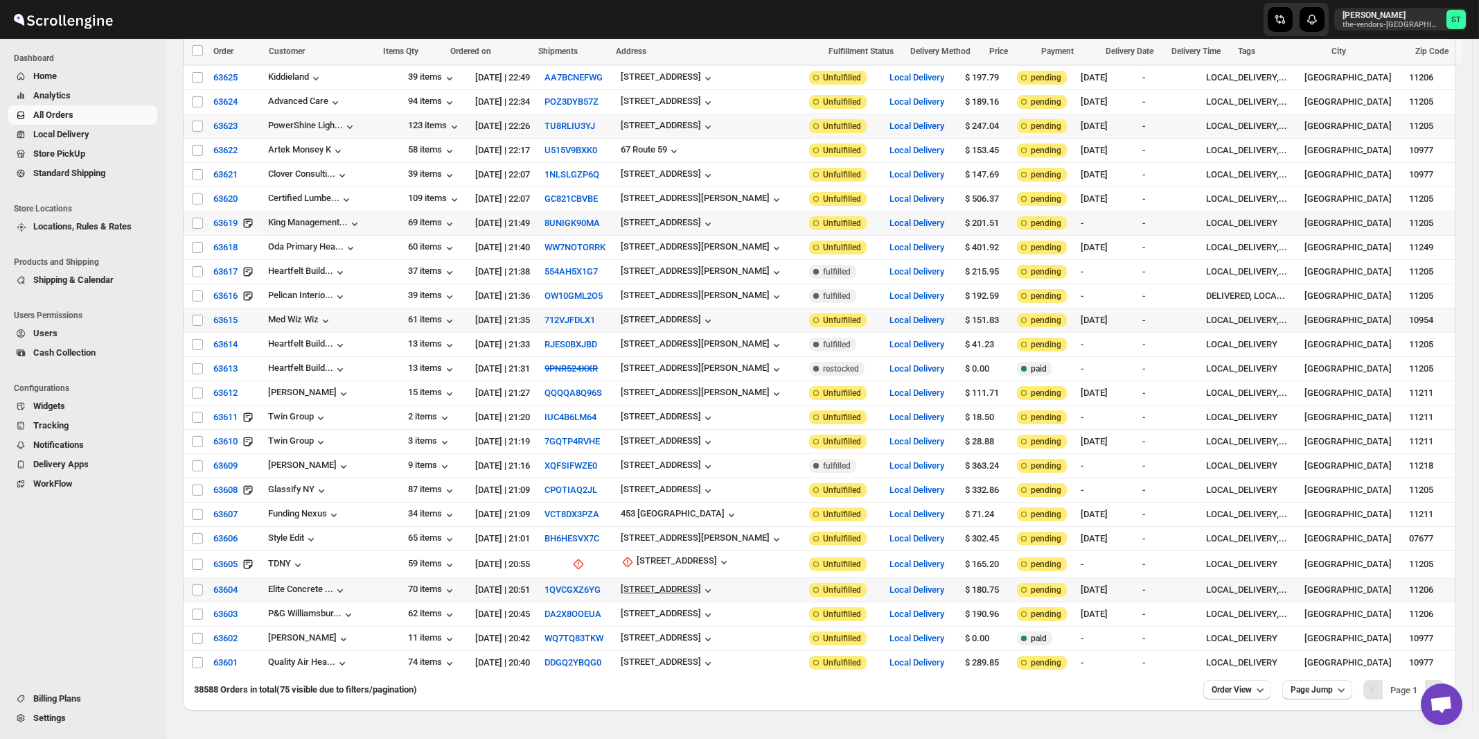
scroll to position [1355, 0]
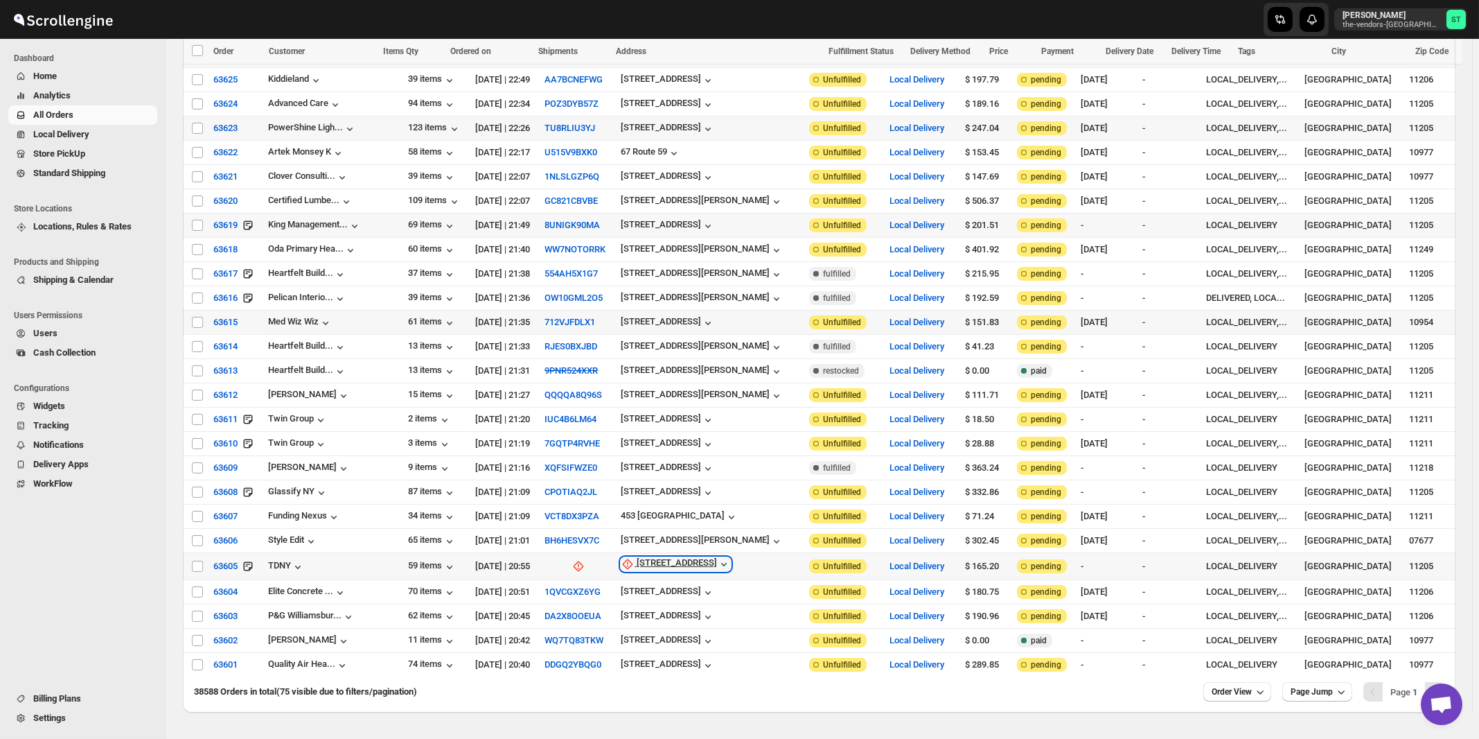
click at [669, 557] on div "[STREET_ADDRESS]" at bounding box center [677, 564] width 80 height 14
click at [673, 596] on span "Update manually" at bounding box center [672, 599] width 66 height 10
select select "US"
select select "[US_STATE]"
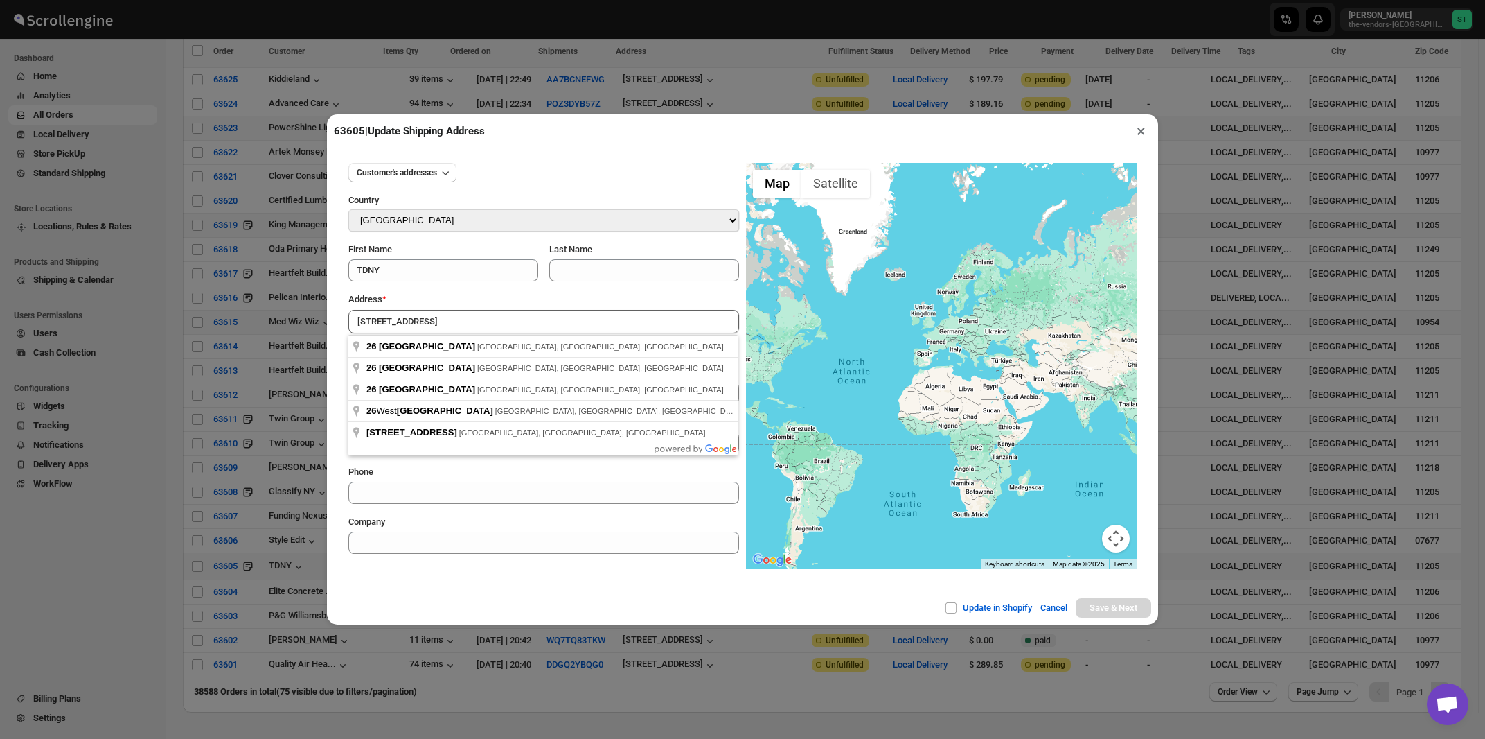
click at [479, 294] on div "Address *" at bounding box center [543, 299] width 391 height 14
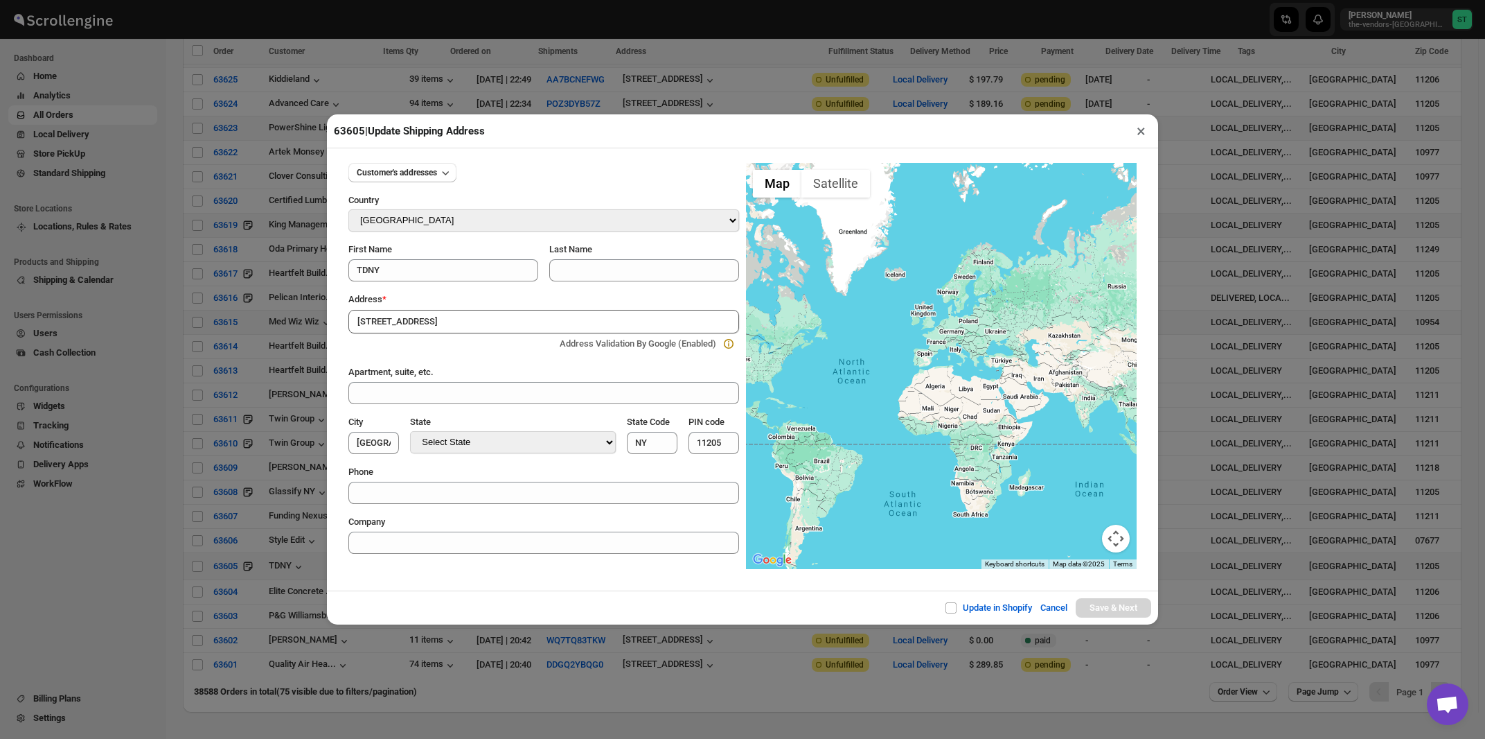
click at [466, 315] on input "[STREET_ADDRESS]" at bounding box center [543, 322] width 391 height 24
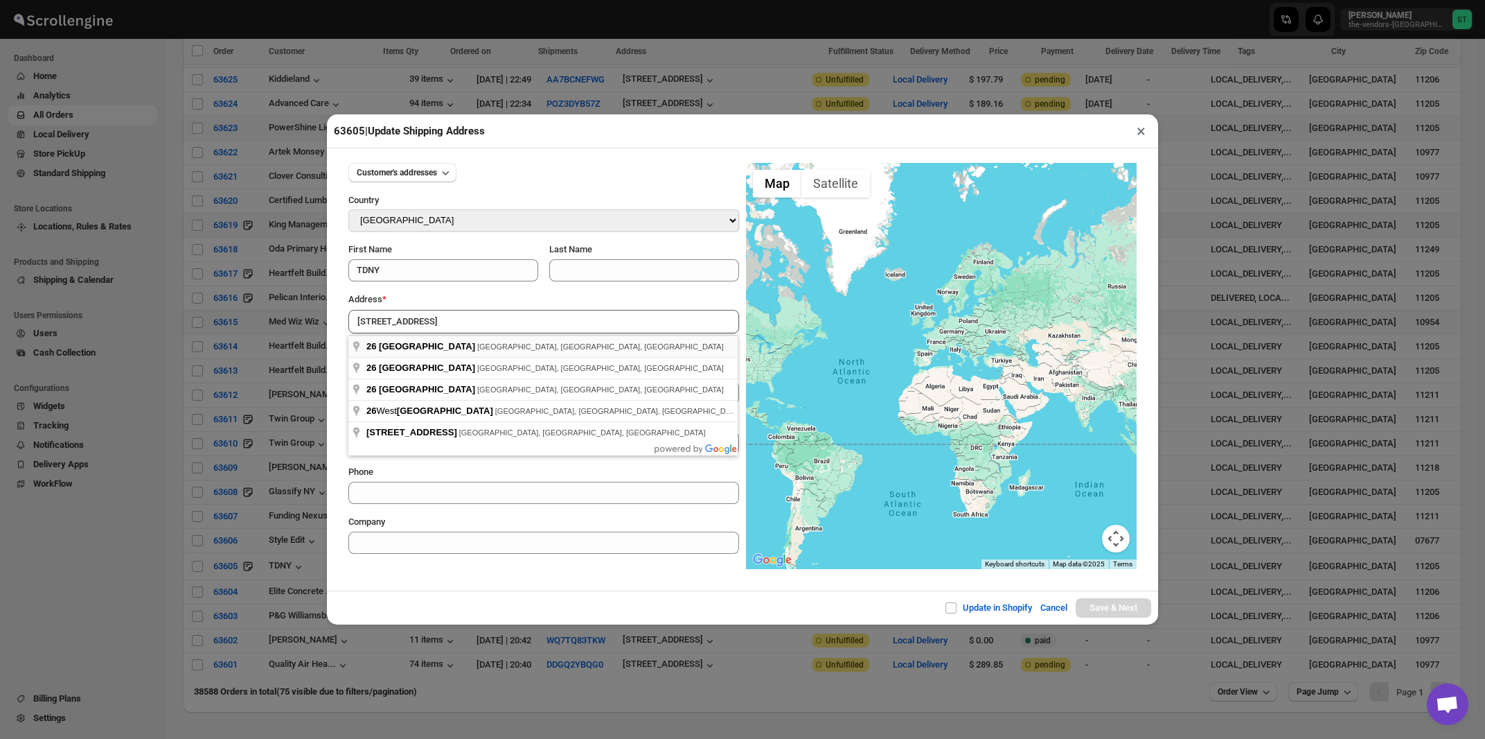
type input "26 Steuben Street, Brooklyn, NY, USA"
type input "[GEOGRAPHIC_DATA]"
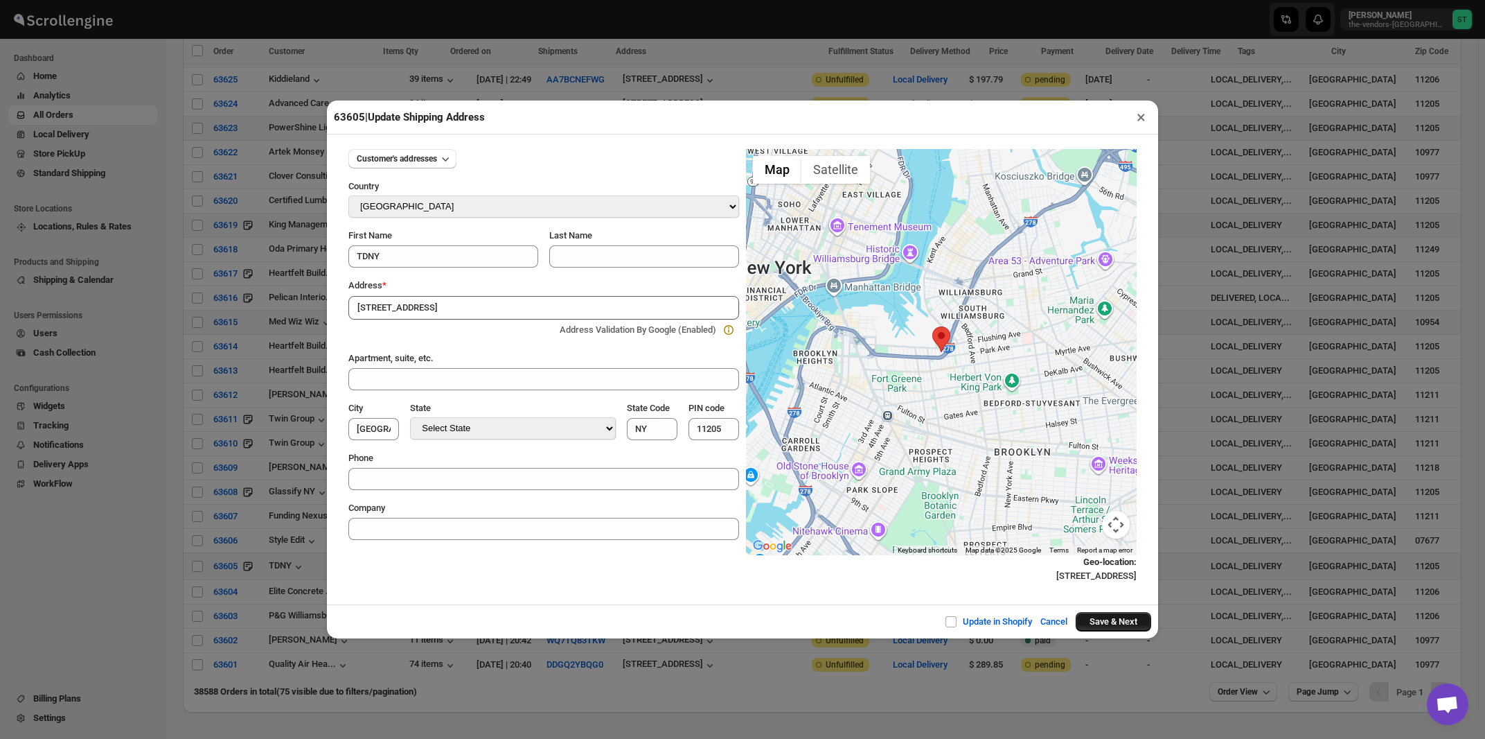
click at [1118, 624] on button "Save & Next" at bounding box center [1114, 621] width 76 height 19
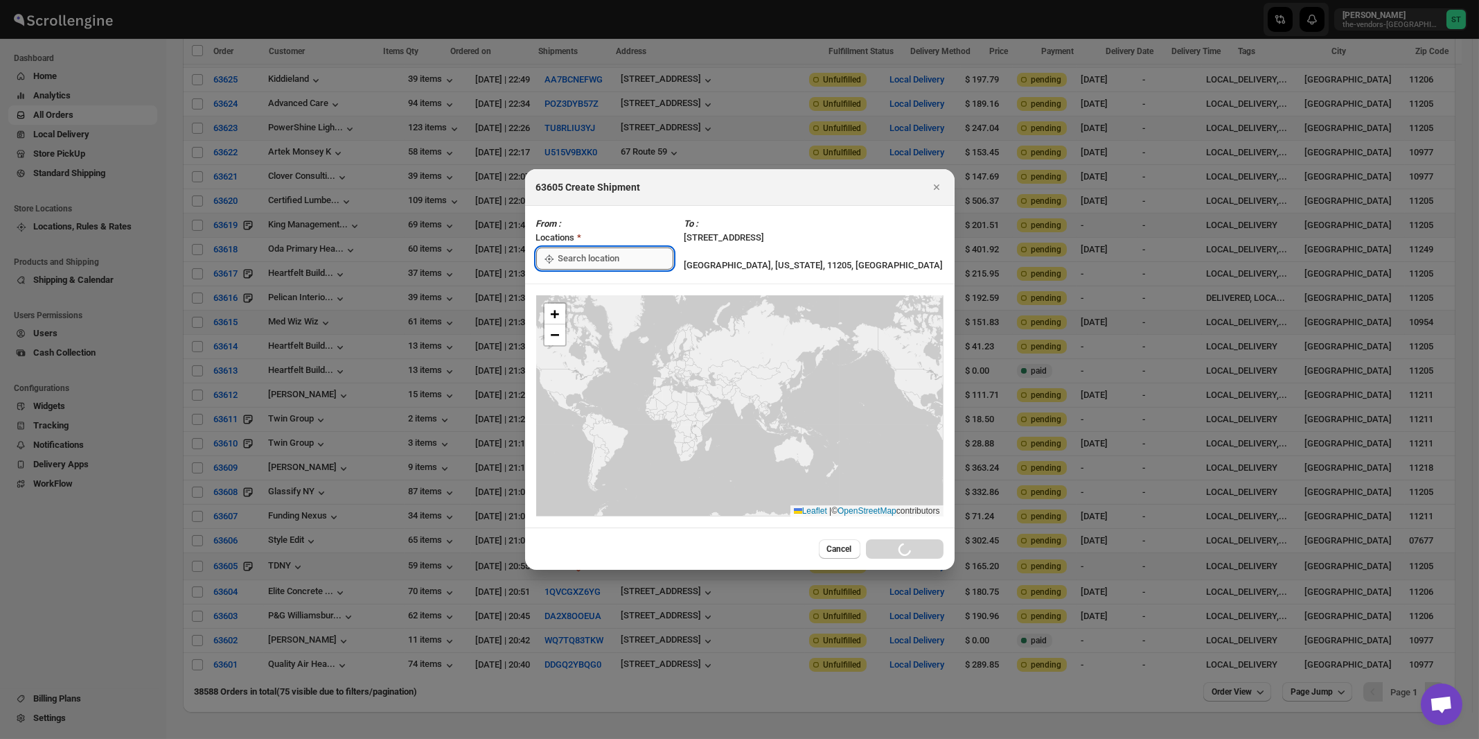
click at [599, 261] on input ":rtf:" at bounding box center [615, 258] width 115 height 22
click at [597, 290] on div "[STREET_ADDRESS]" at bounding box center [635, 290] width 170 height 14
type input "[STREET_ADDRESS]"
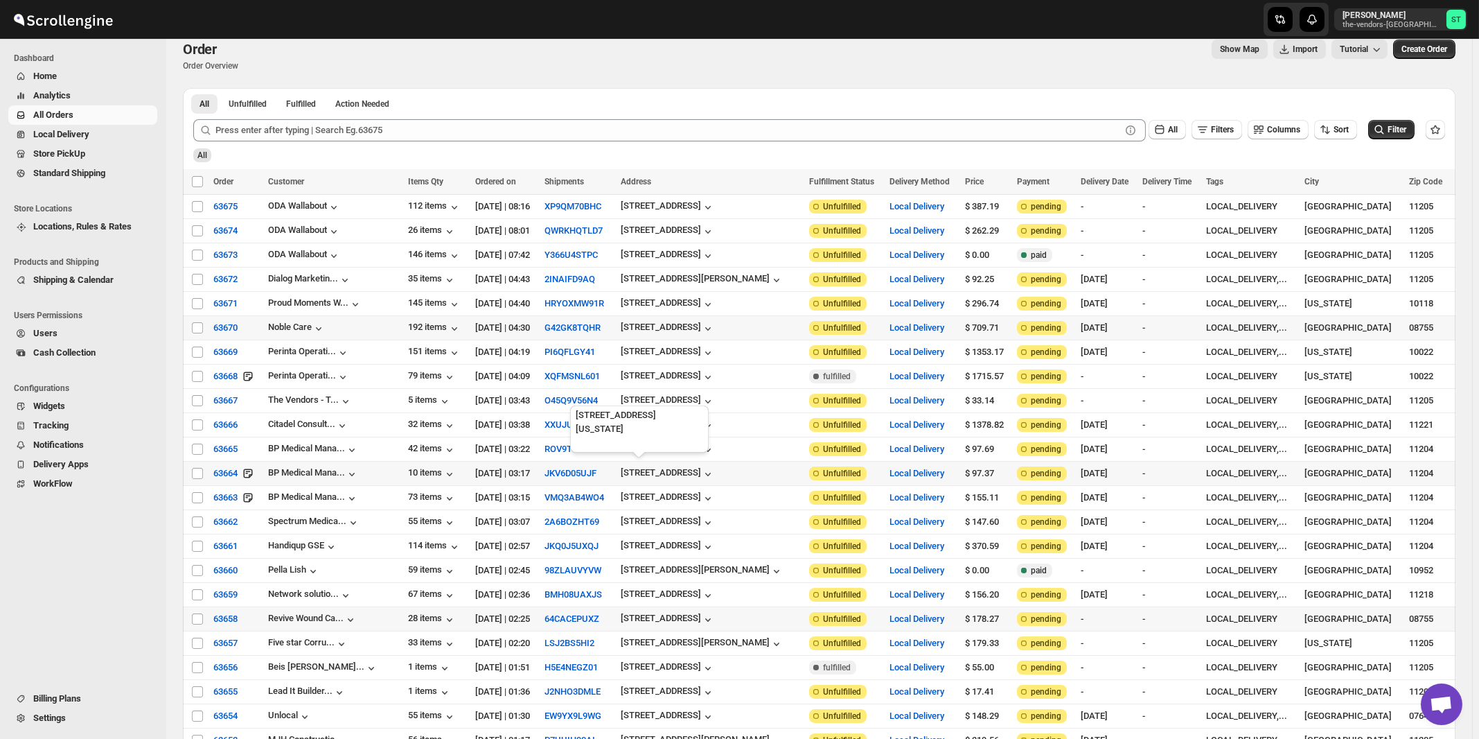
scroll to position [0, 0]
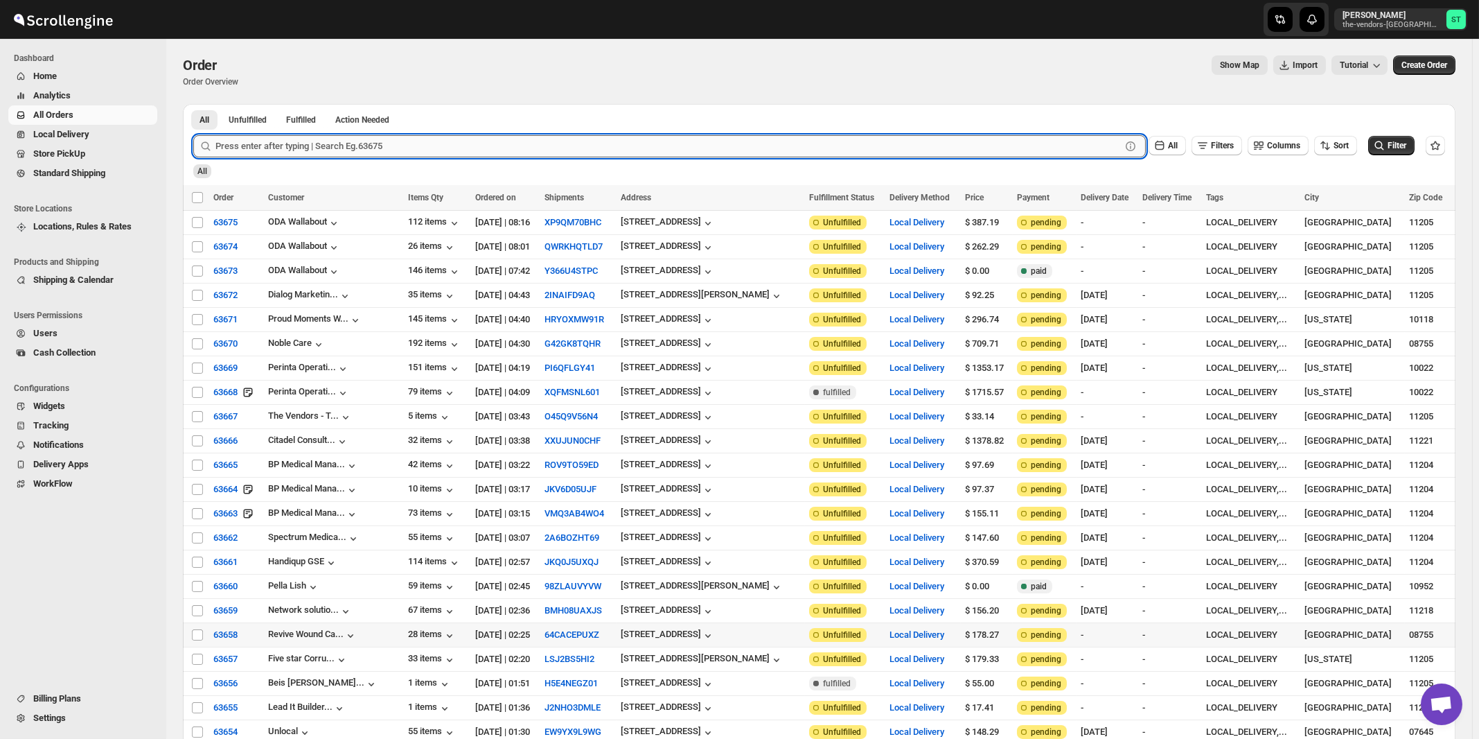
click at [292, 150] on input "text" at bounding box center [667, 146] width 905 height 22
type input "63579"
click at [193, 104] on button "Submit" at bounding box center [212, 111] width 39 height 15
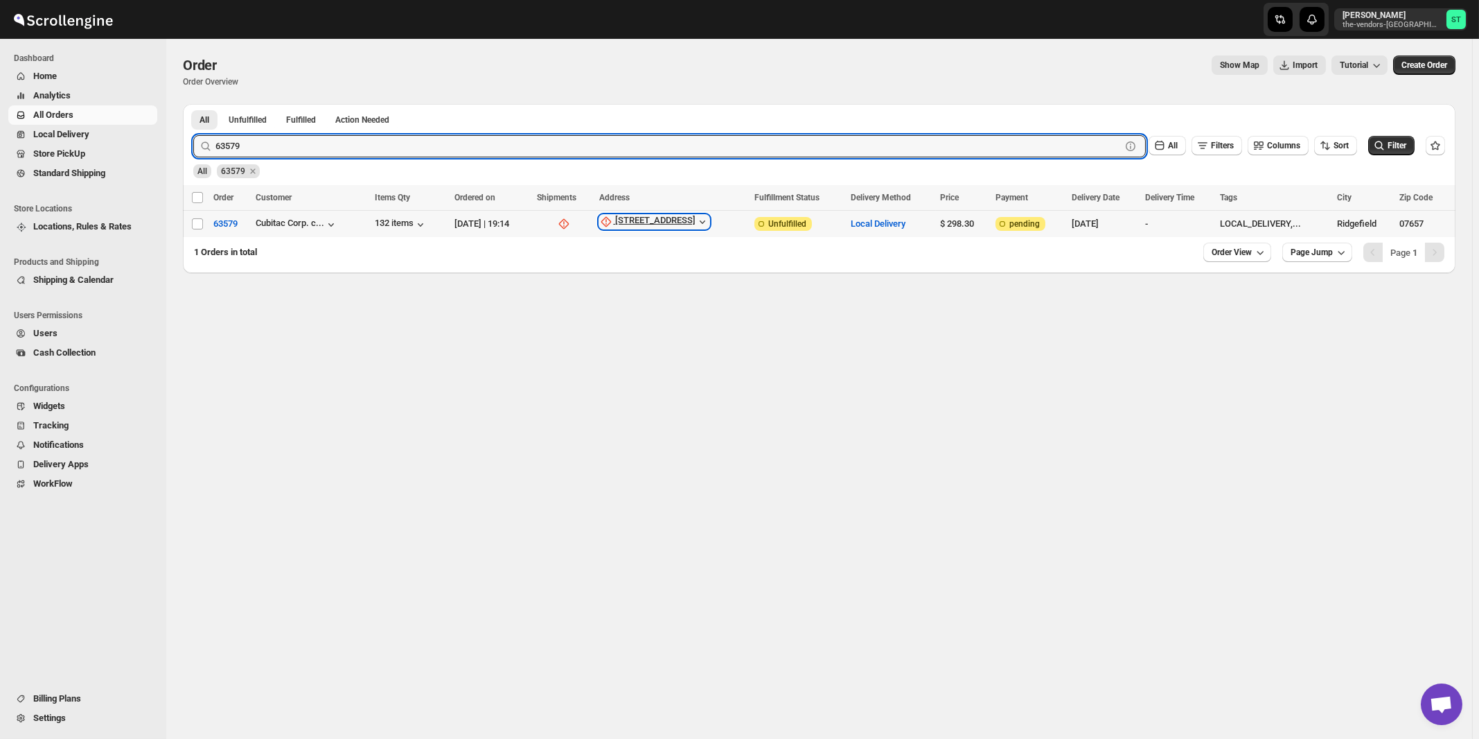
click at [657, 224] on div "4 Bell Drive" at bounding box center [655, 222] width 80 height 14
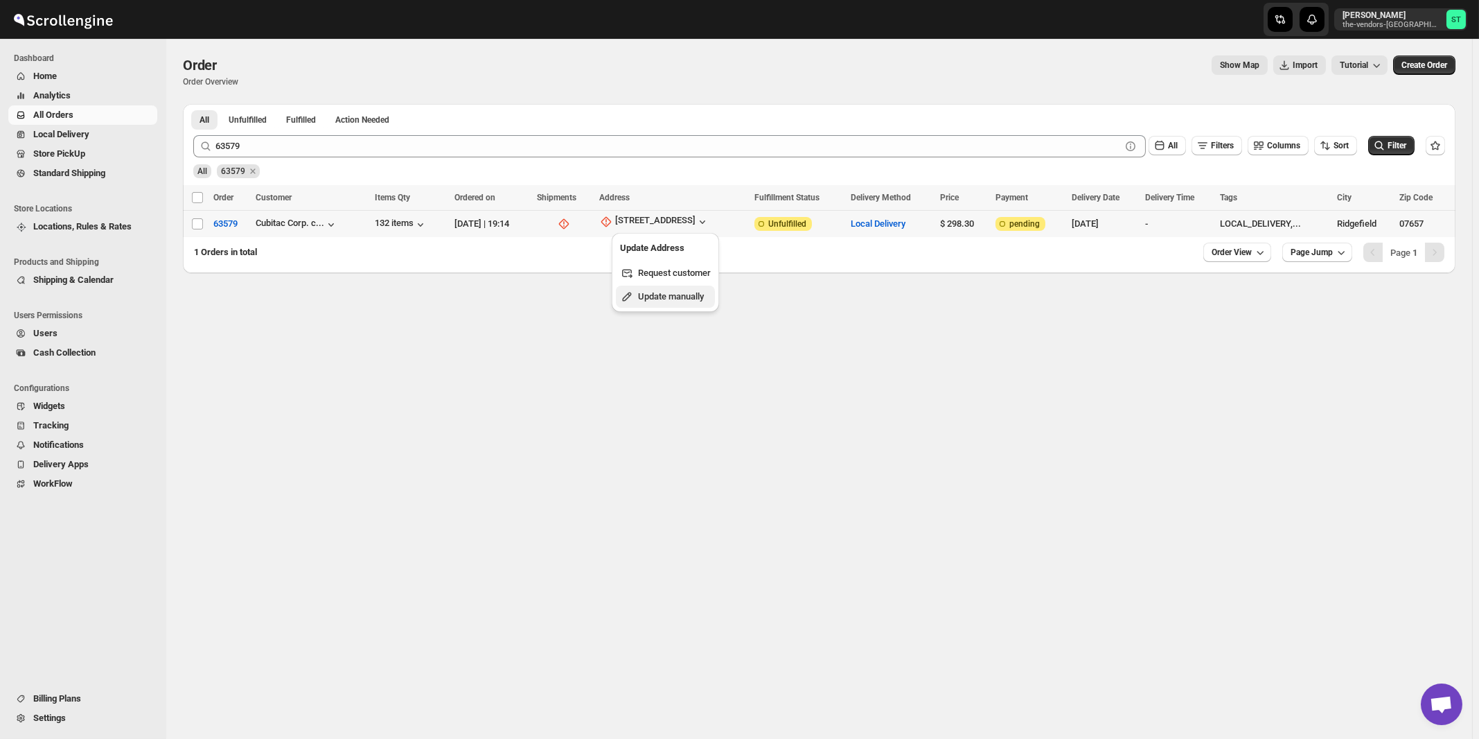
click at [662, 298] on span "Update manually" at bounding box center [671, 296] width 66 height 10
select select "US"
select select "New Jersey"
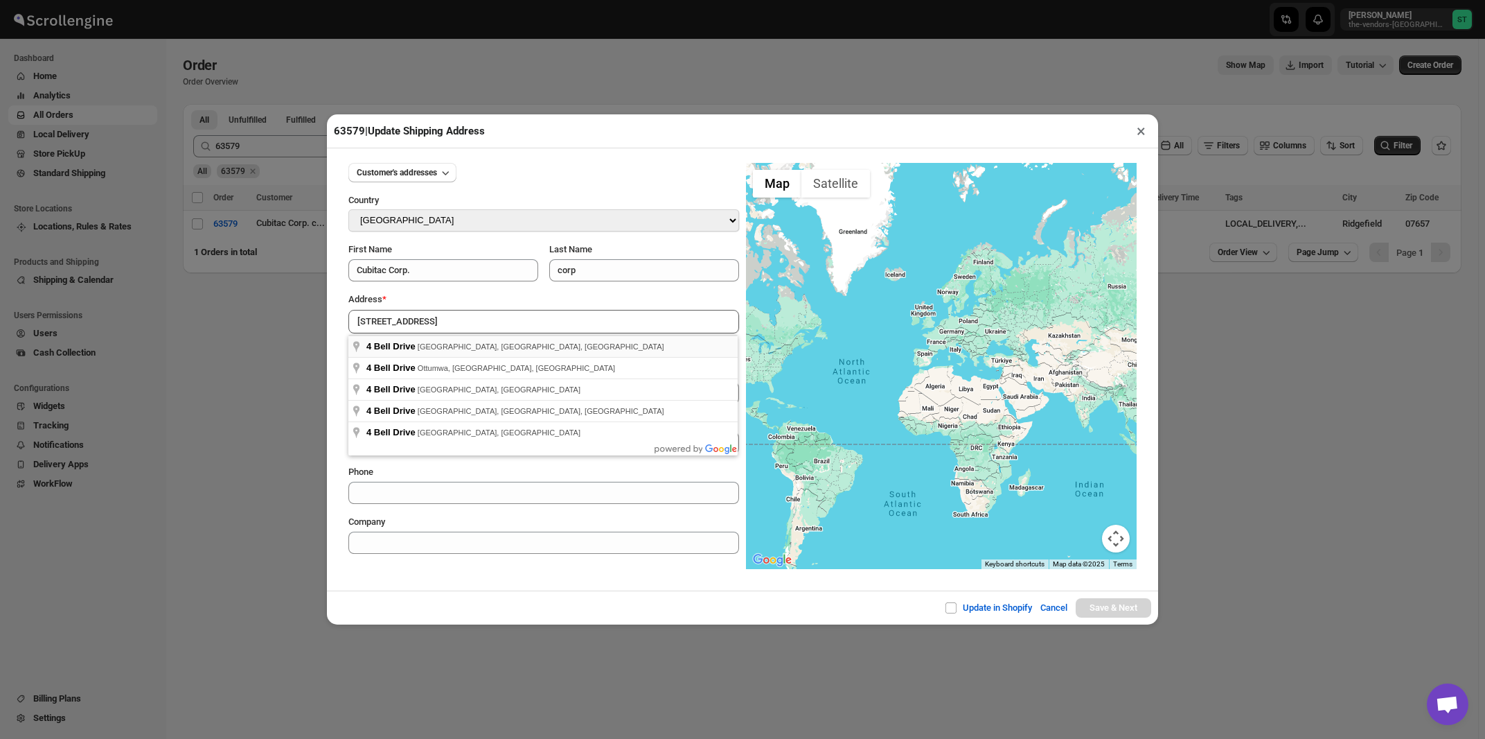
type input "4 Bell Drive, Ridgefield, NJ, USA"
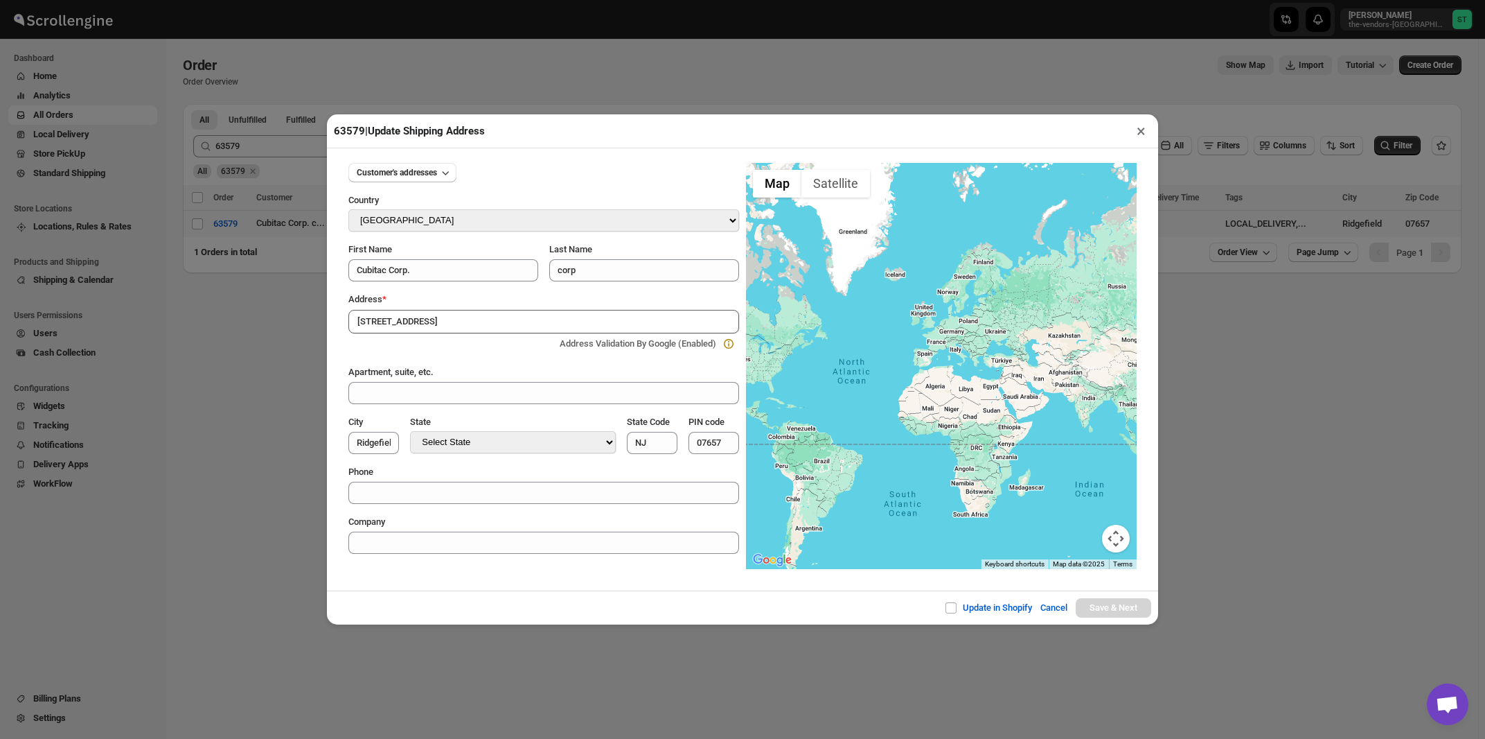
type input "Bergen County"
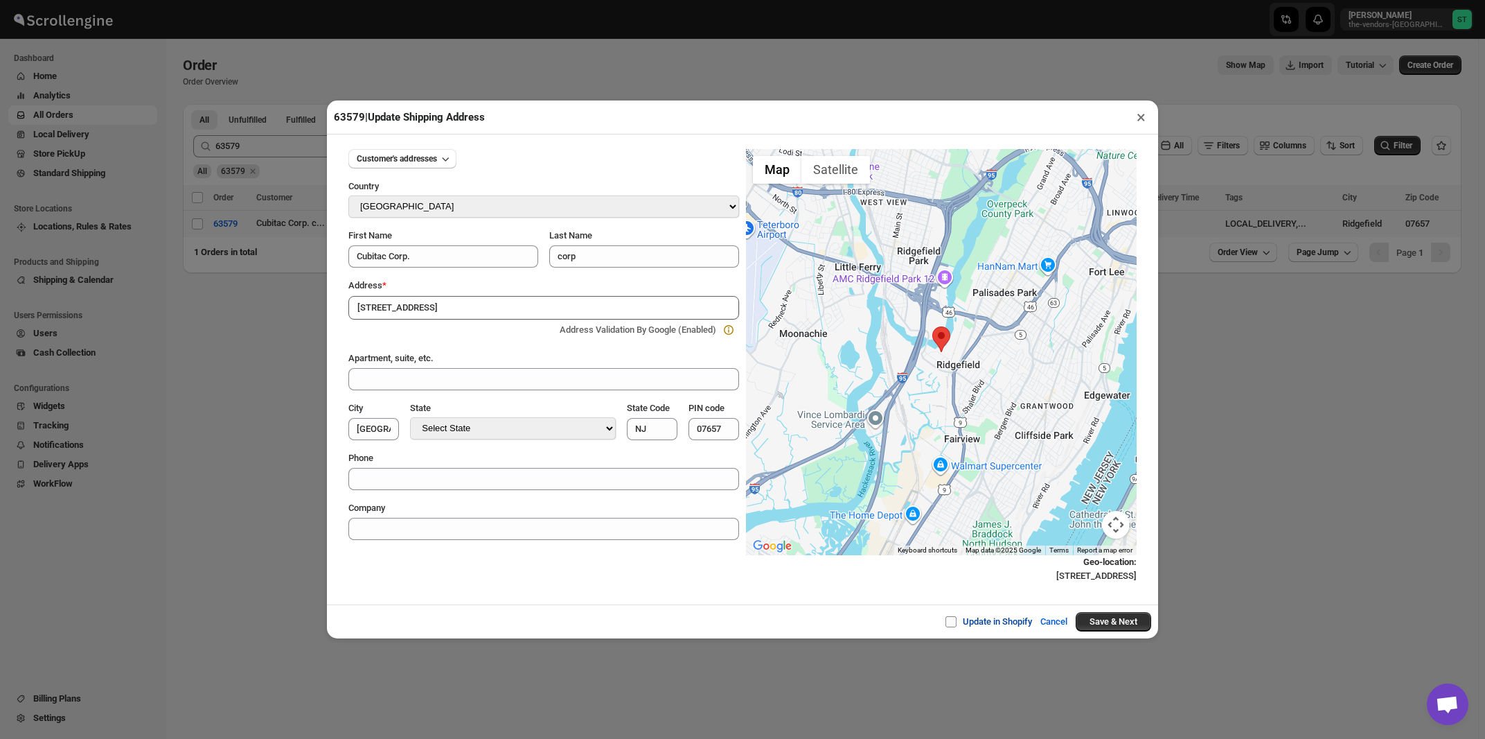
click at [951, 621] on input "Update in Shopify" at bounding box center [956, 621] width 11 height 11
checkbox input "true"
click at [1103, 626] on button "Save & Next" at bounding box center [1114, 621] width 76 height 19
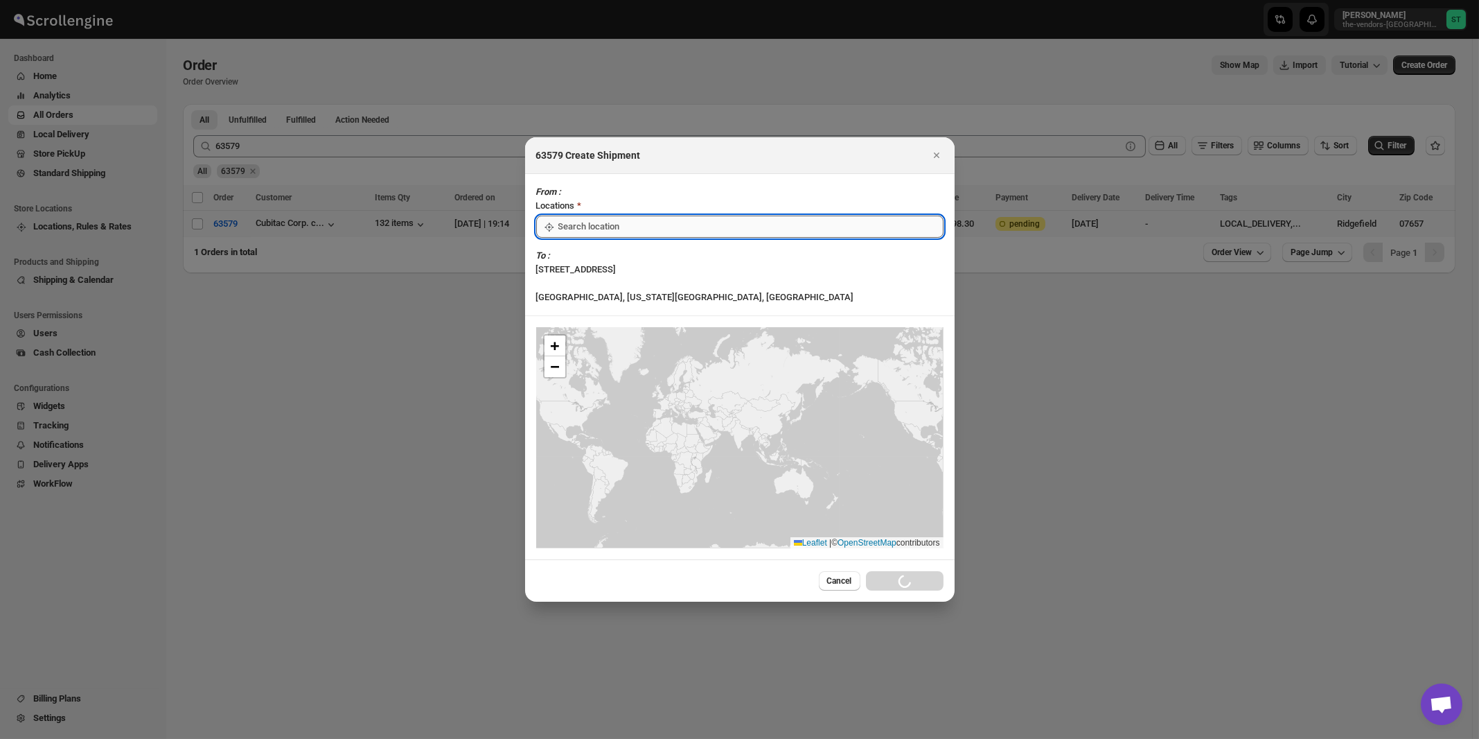
click at [588, 238] on input ":r1os:" at bounding box center [750, 226] width 385 height 22
click at [583, 286] on div "[STREET_ADDRESS]" at bounding box center [635, 290] width 170 height 14
type input "[STREET_ADDRESS]"
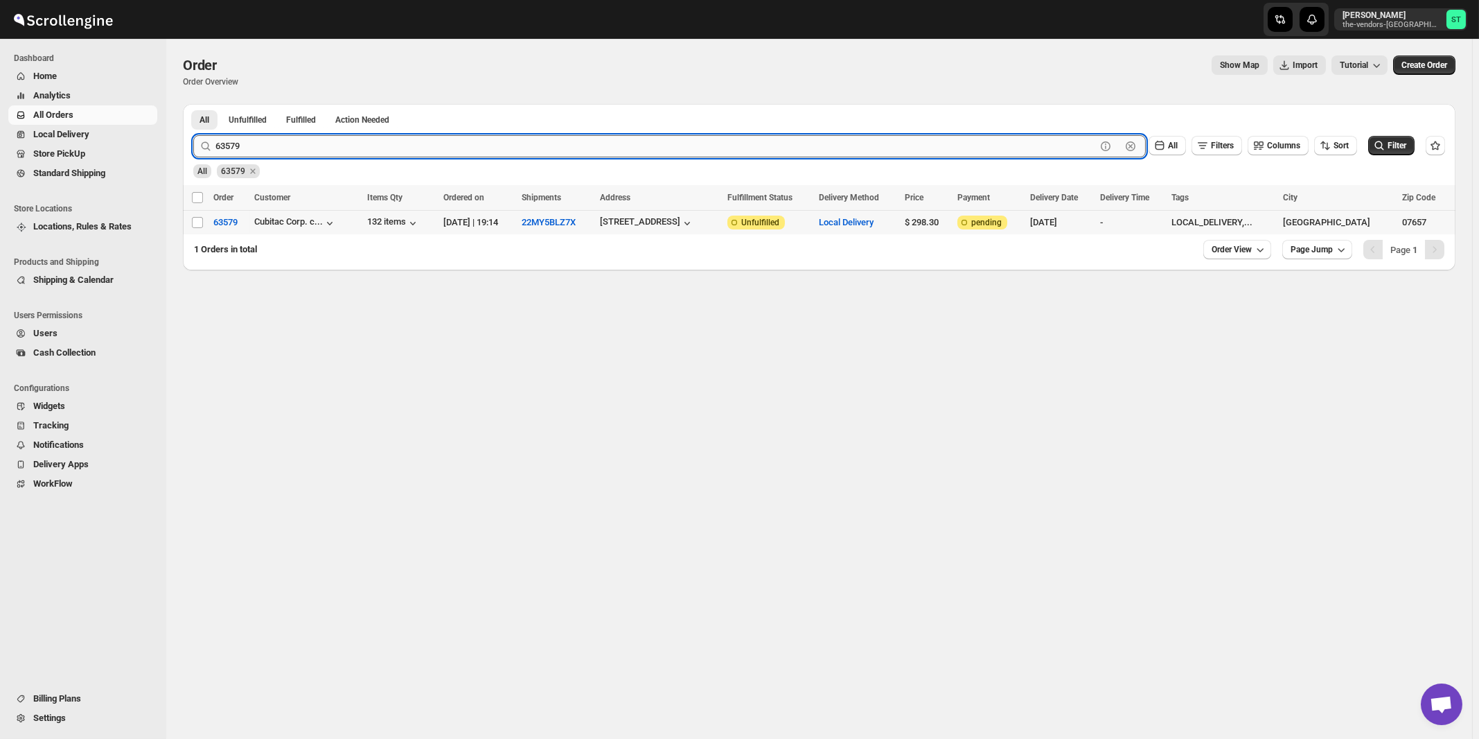
click at [319, 146] on input "63579" at bounding box center [655, 146] width 881 height 22
type input "63586"
click at [193, 104] on button "Submit" at bounding box center [212, 111] width 39 height 15
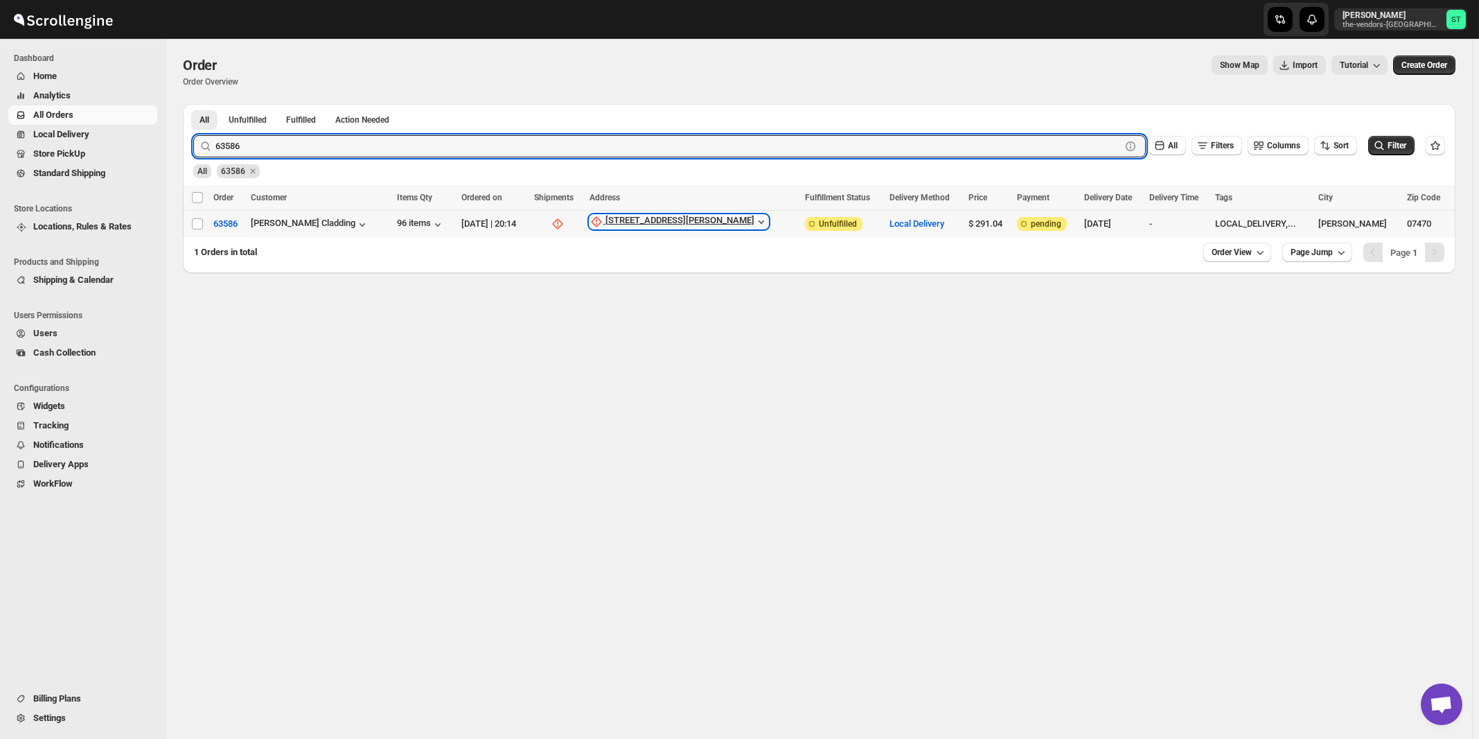
click at [668, 223] on div "48 Burgess Place" at bounding box center [679, 222] width 149 height 14
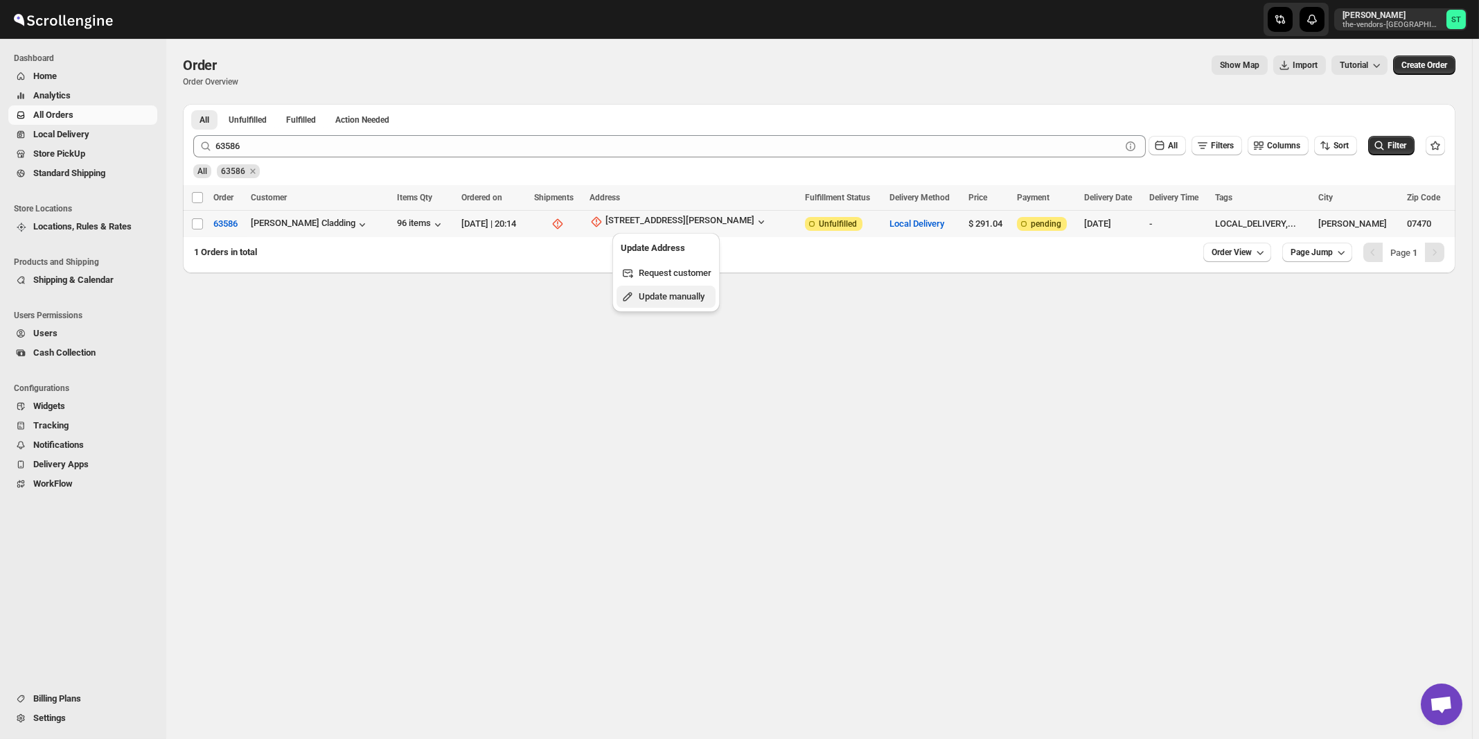
click at [658, 294] on span "Update manually" at bounding box center [672, 296] width 66 height 10
select select "US"
select select "New Jersey"
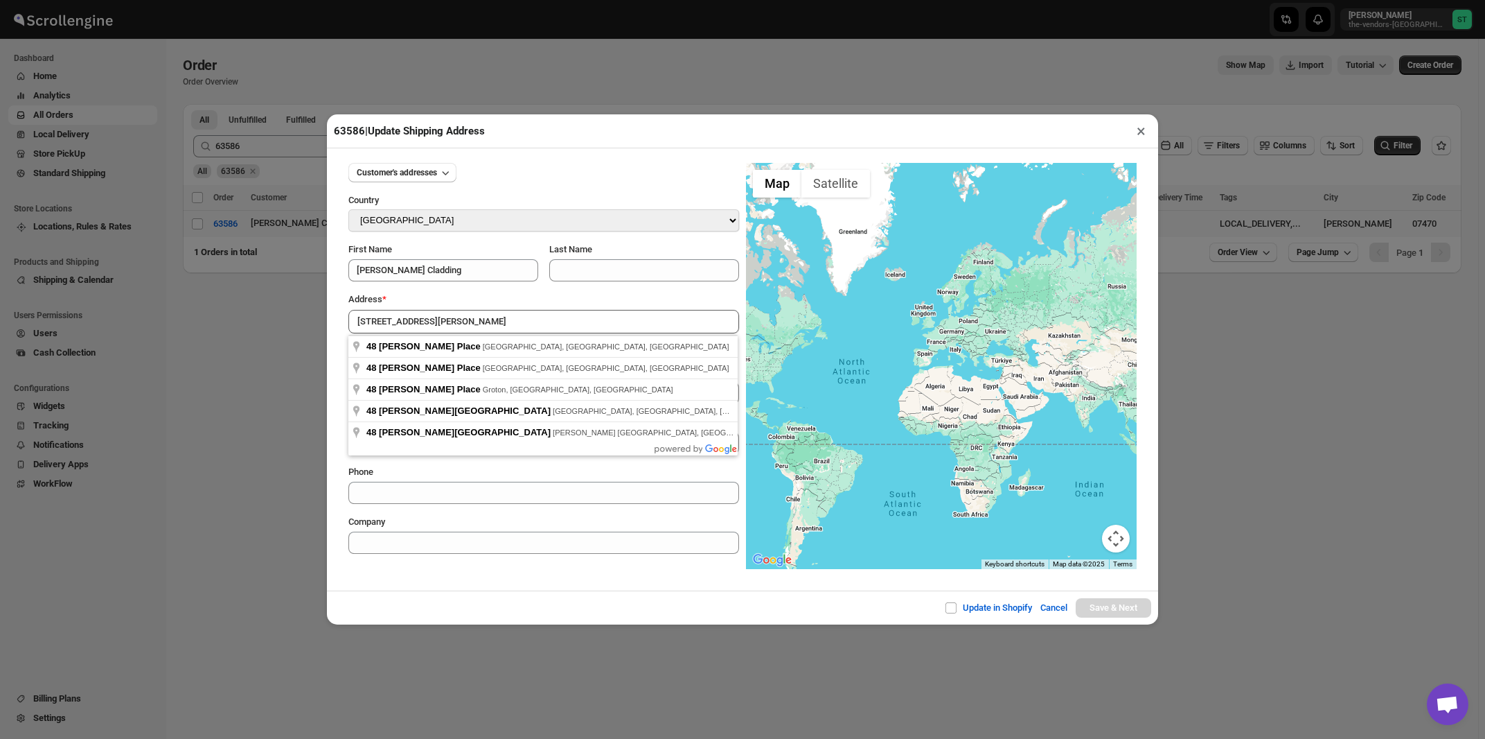
click at [465, 326] on input "48 Burgess Place" at bounding box center [543, 322] width 391 height 24
click at [463, 299] on div "Address *" at bounding box center [543, 299] width 391 height 14
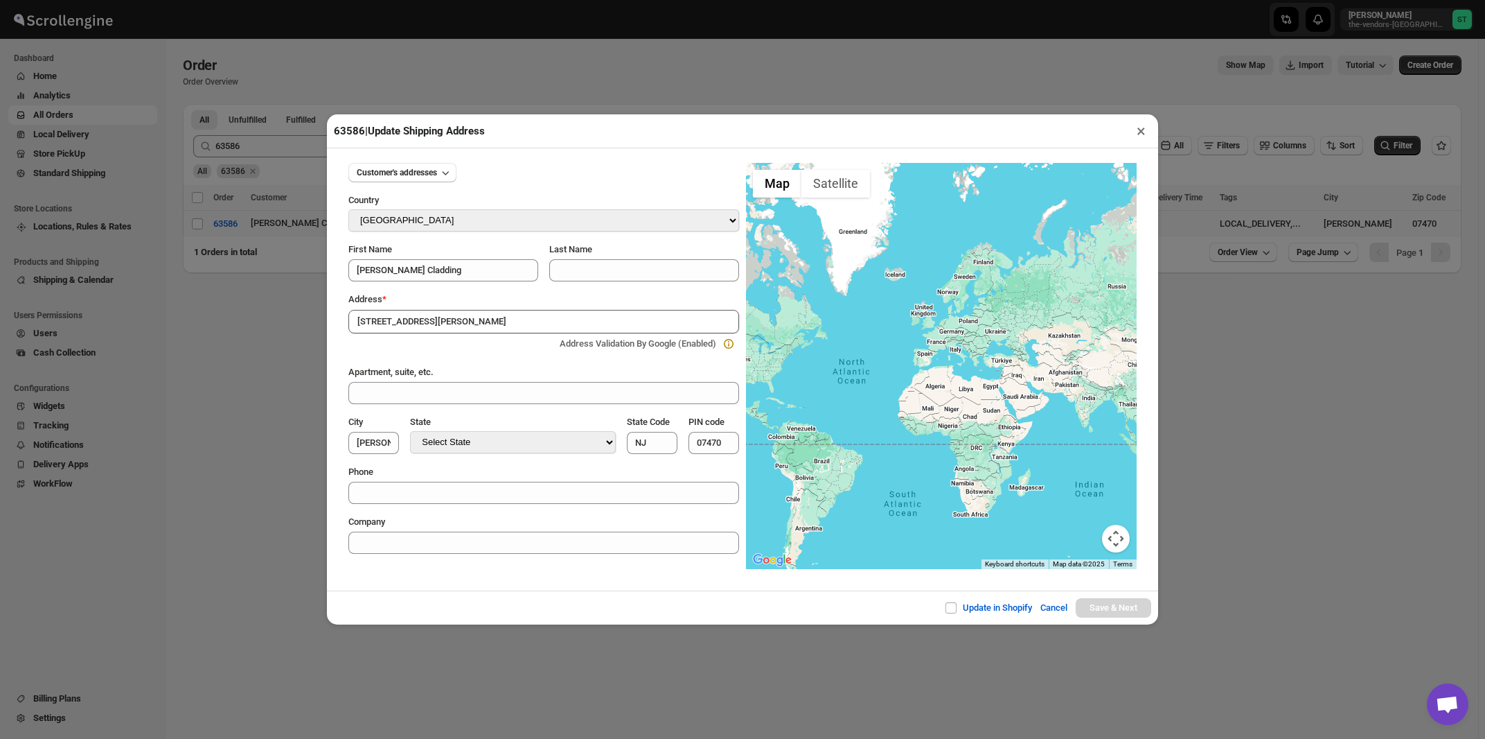
click at [472, 317] on input "48 Burgess Place" at bounding box center [543, 322] width 391 height 24
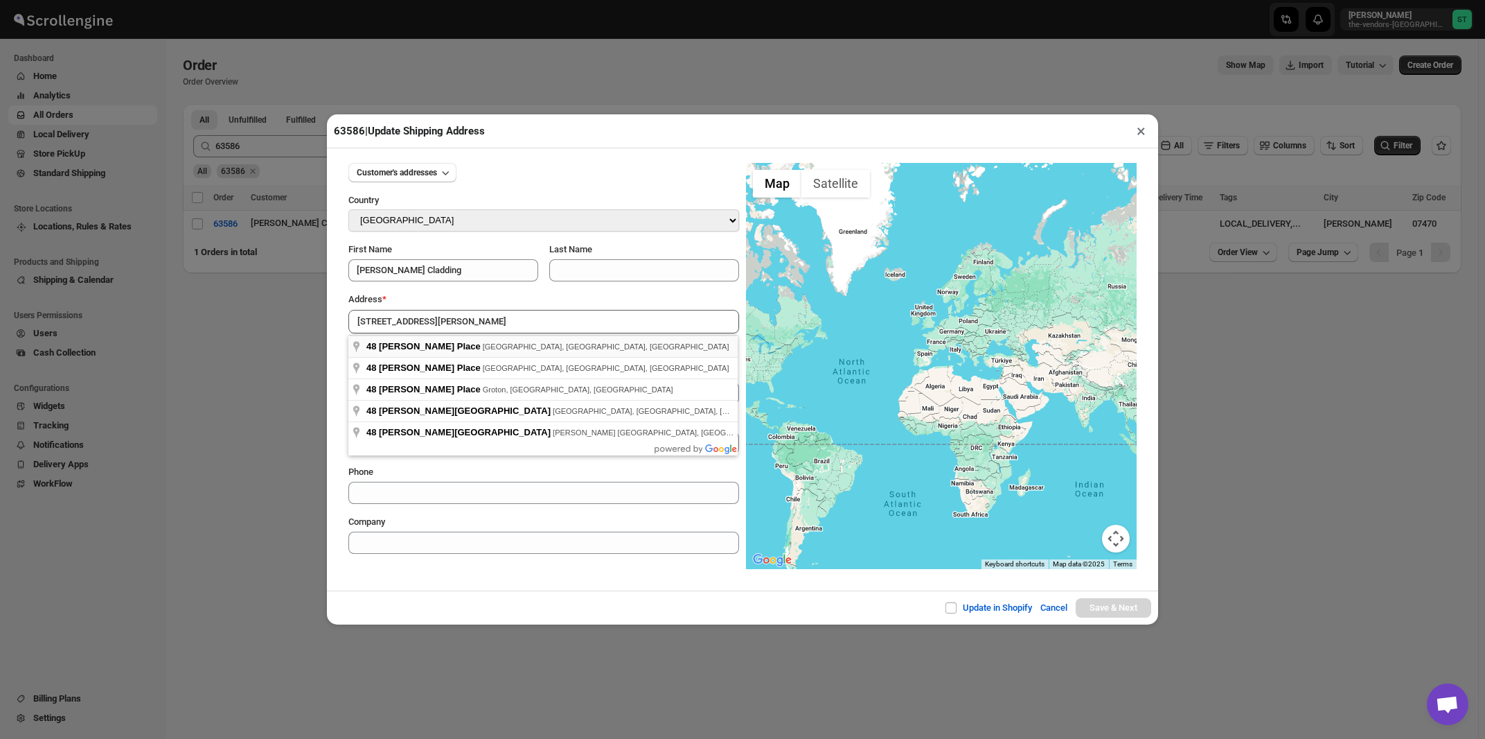
type input "48 Burgess Place, Wayne, NJ, USA"
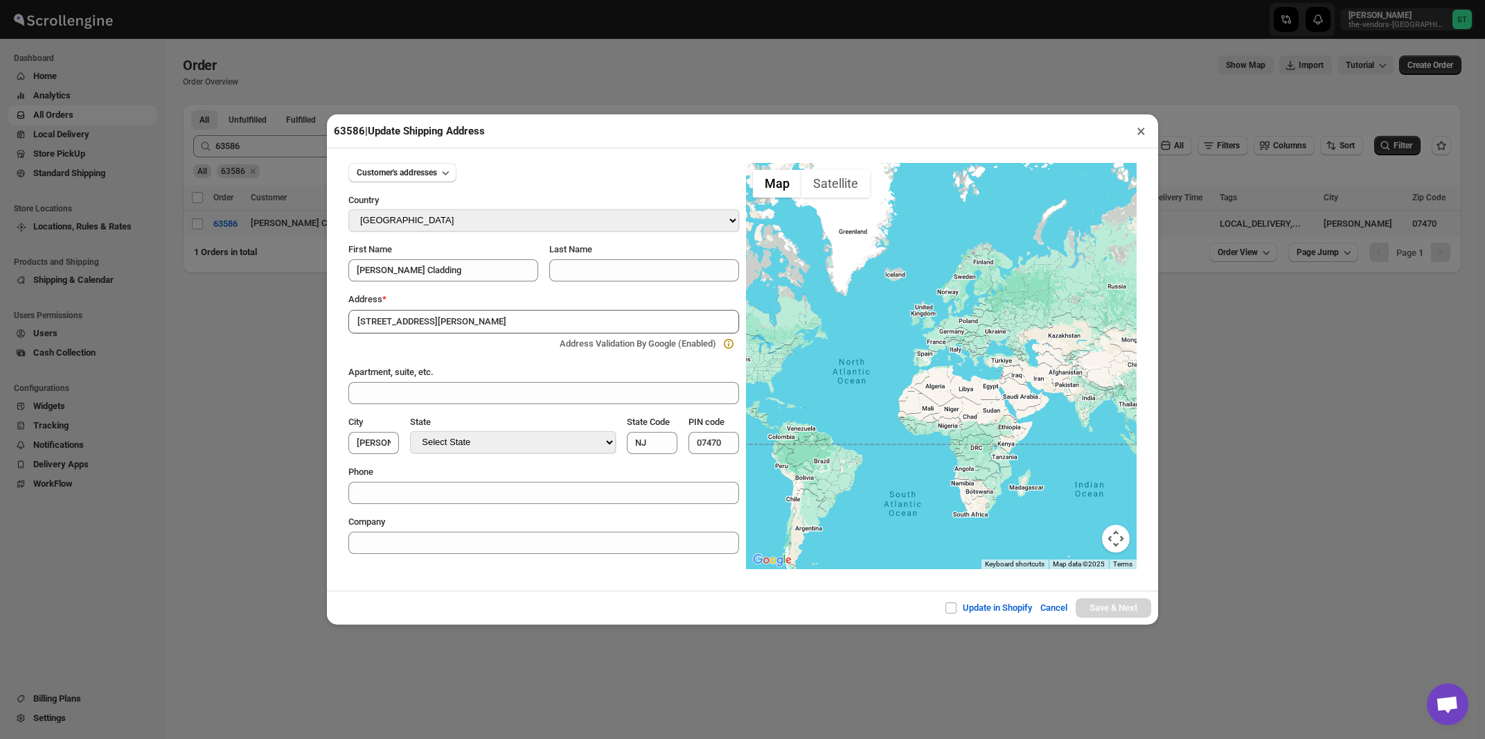
type input "Passaic County"
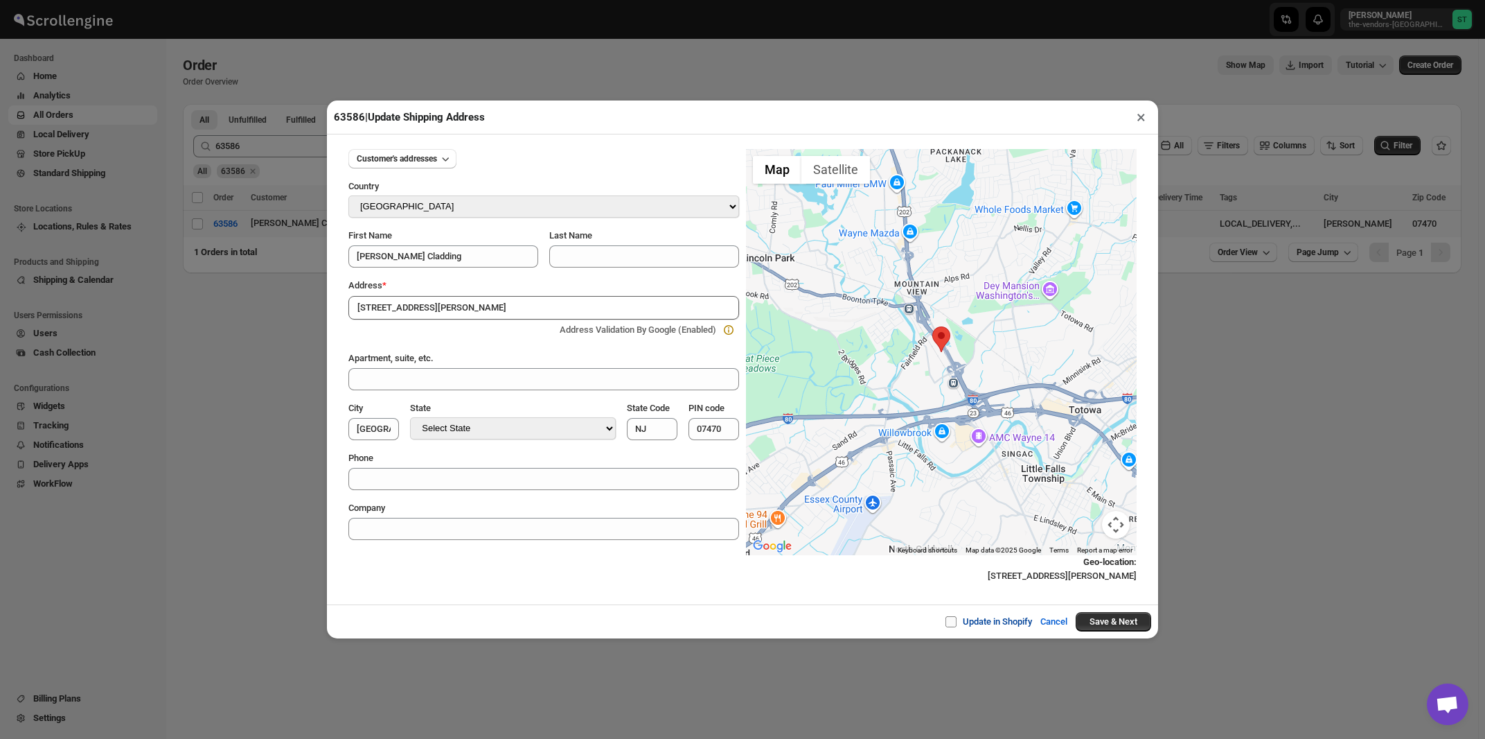
click at [951, 625] on input "Update in Shopify" at bounding box center [956, 621] width 11 height 11
checkbox input "true"
click at [1120, 624] on button "Save & Next" at bounding box center [1114, 621] width 76 height 19
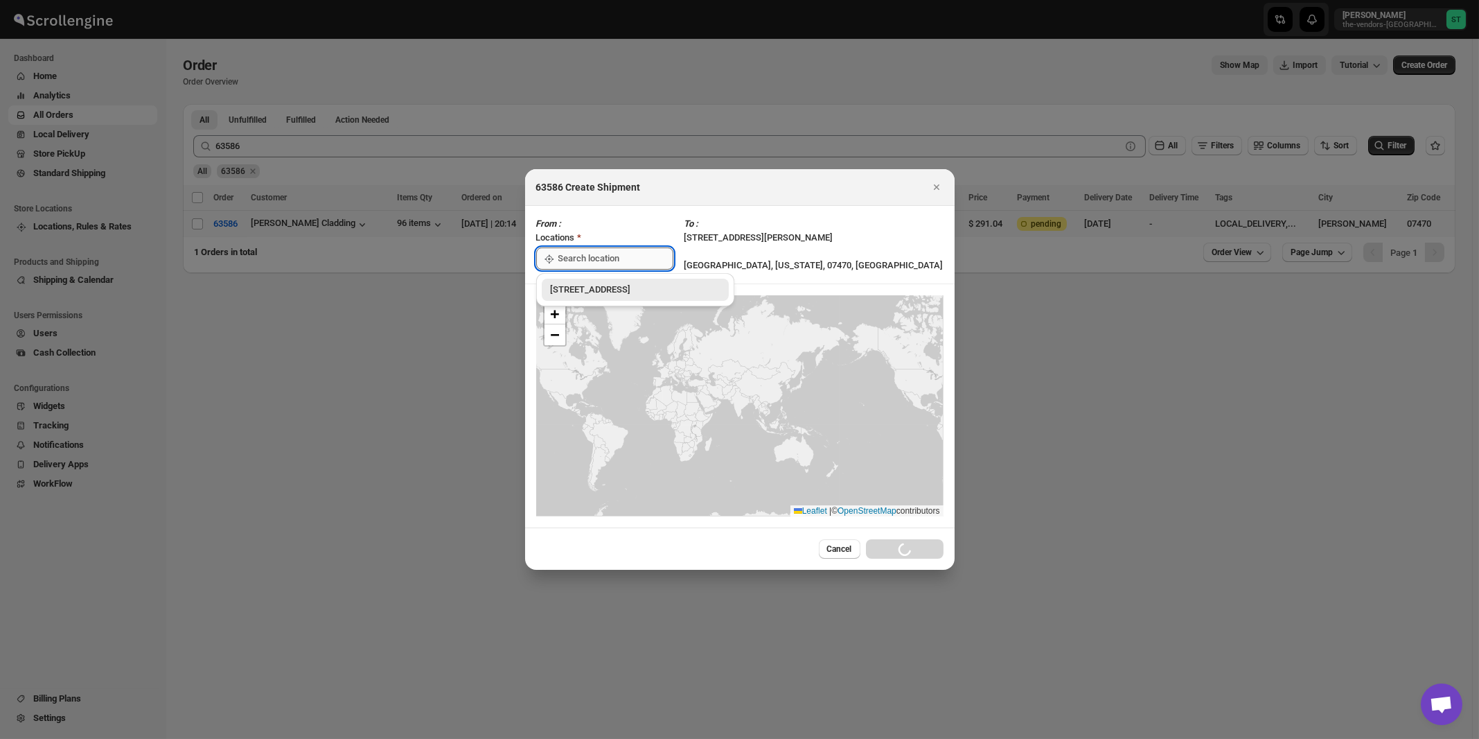
click at [603, 256] on input ":r1q4:" at bounding box center [615, 258] width 115 height 22
click at [606, 285] on div "[STREET_ADDRESS]" at bounding box center [635, 290] width 170 height 14
type input "[STREET_ADDRESS]"
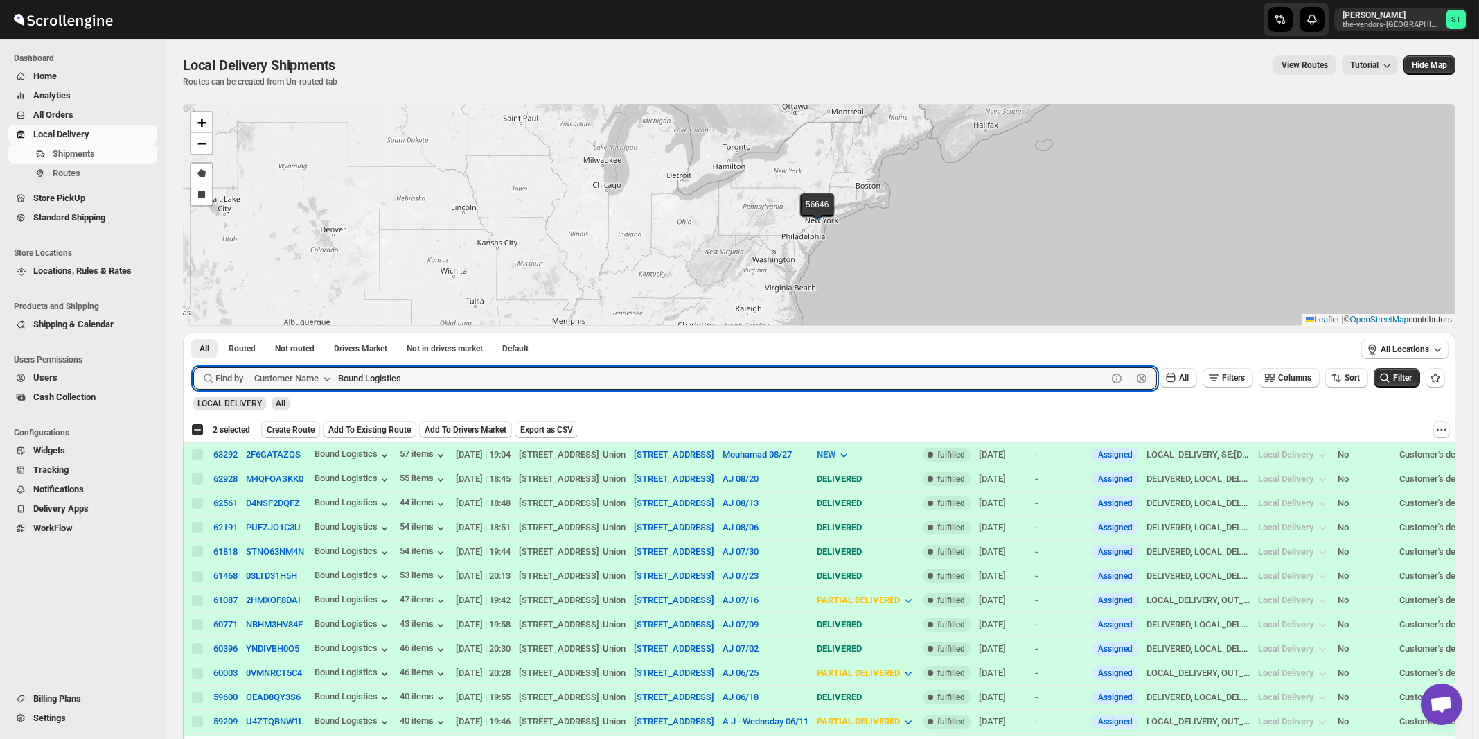
paste input "Kaslander Lumber"
click at [193, 333] on button "Submit" at bounding box center [212, 340] width 39 height 15
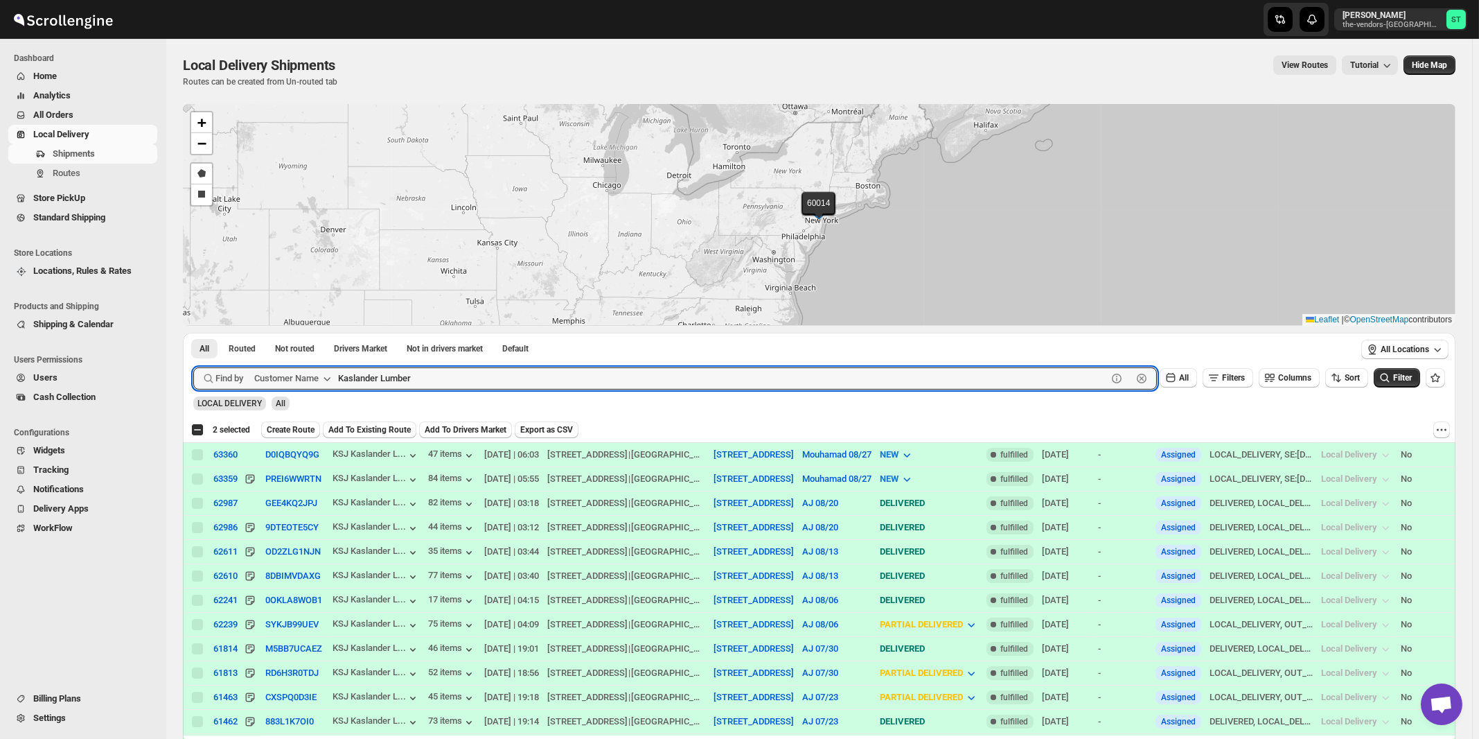
paste input "[PERSON_NAME] Realty & Managment"
click at [193, 333] on button "Submit" at bounding box center [212, 340] width 39 height 15
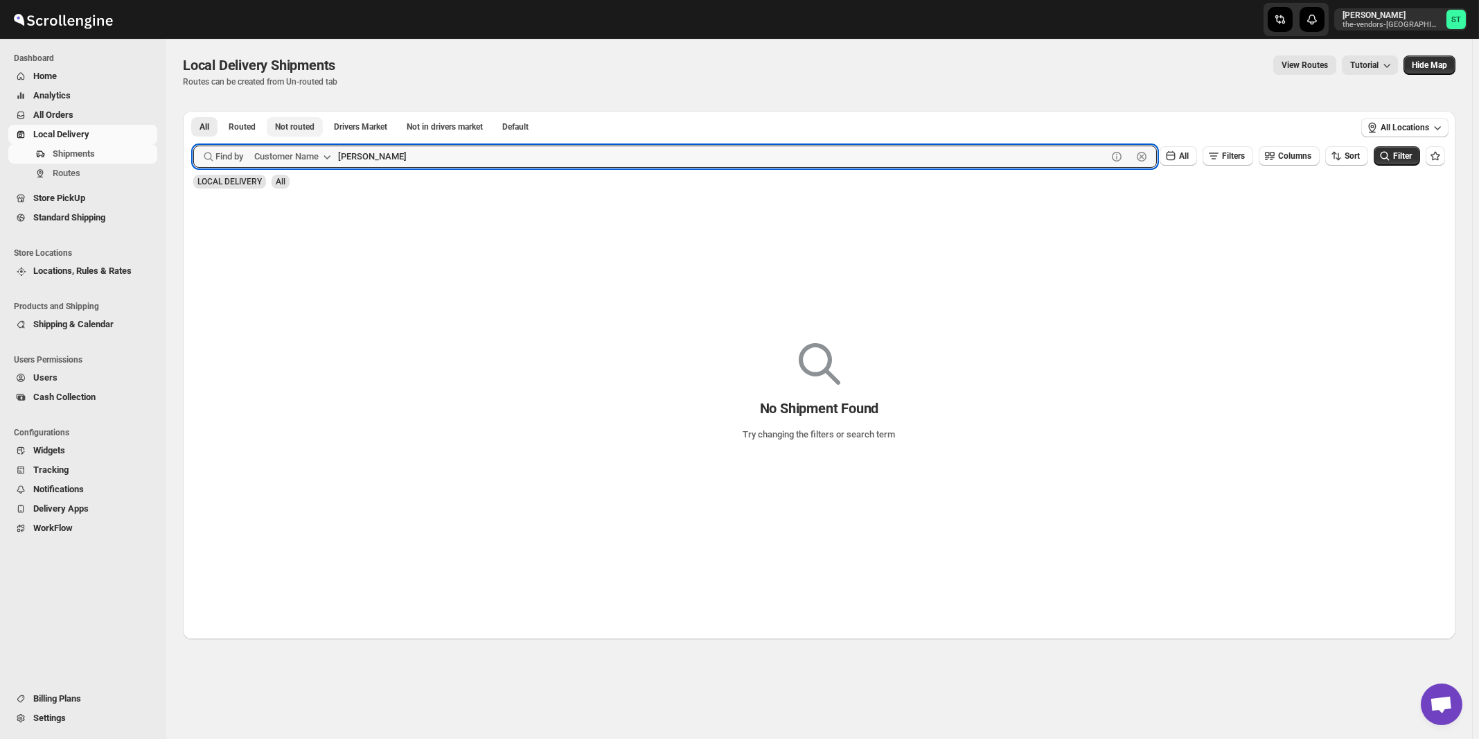
click at [193, 111] on button "Submit" at bounding box center [212, 118] width 39 height 15
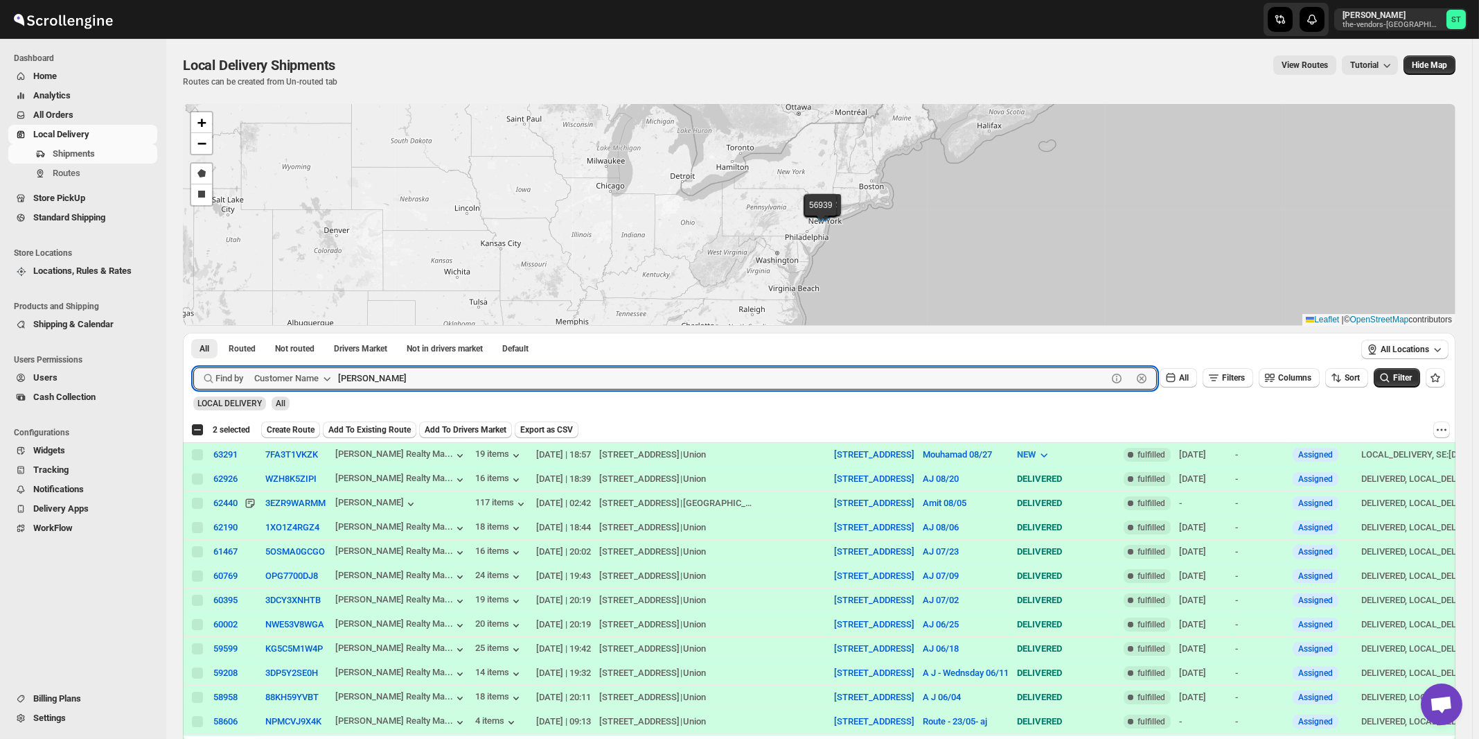
paste input "Kaslander Lumber"
click at [193, 333] on button "Submit" at bounding box center [212, 340] width 39 height 15
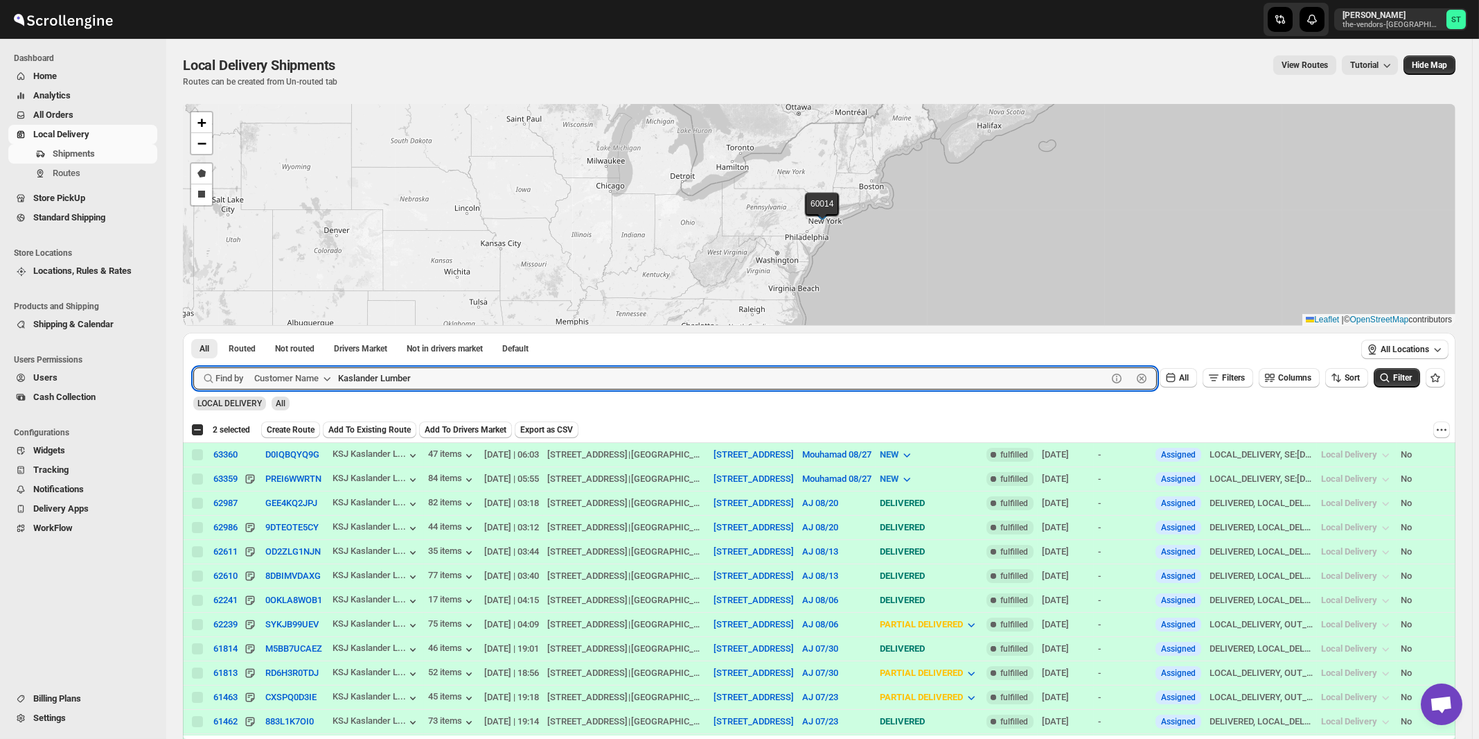
paste input "Revive Wound Care"
type input "Revive Wound Care"
click at [193, 333] on button "Submit" at bounding box center [212, 340] width 39 height 15
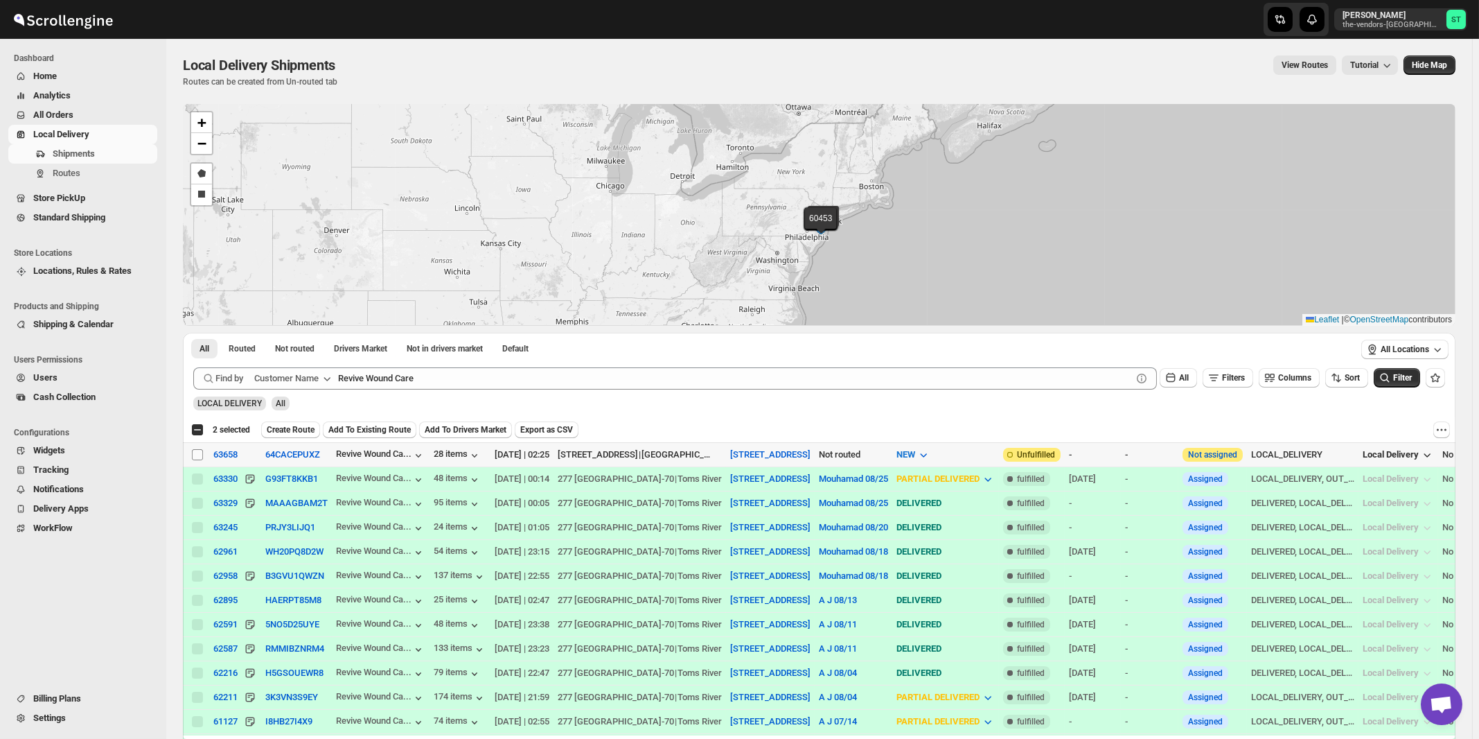
click at [198, 455] on input "Select shipment" at bounding box center [197, 454] width 11 height 11
checkbox input "true"
click at [290, 432] on span "Create Route" at bounding box center [291, 429] width 48 height 11
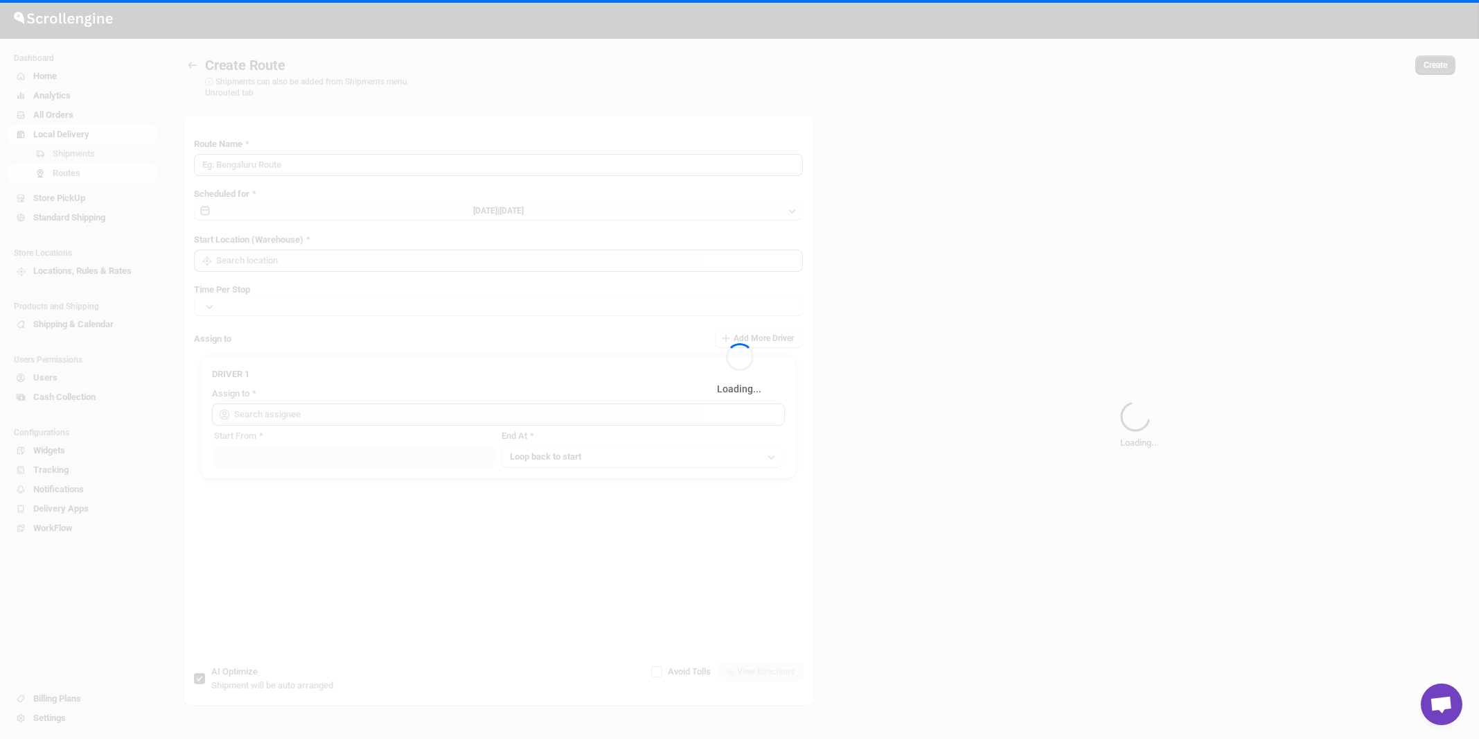
type input "Route - 27/08-1051"
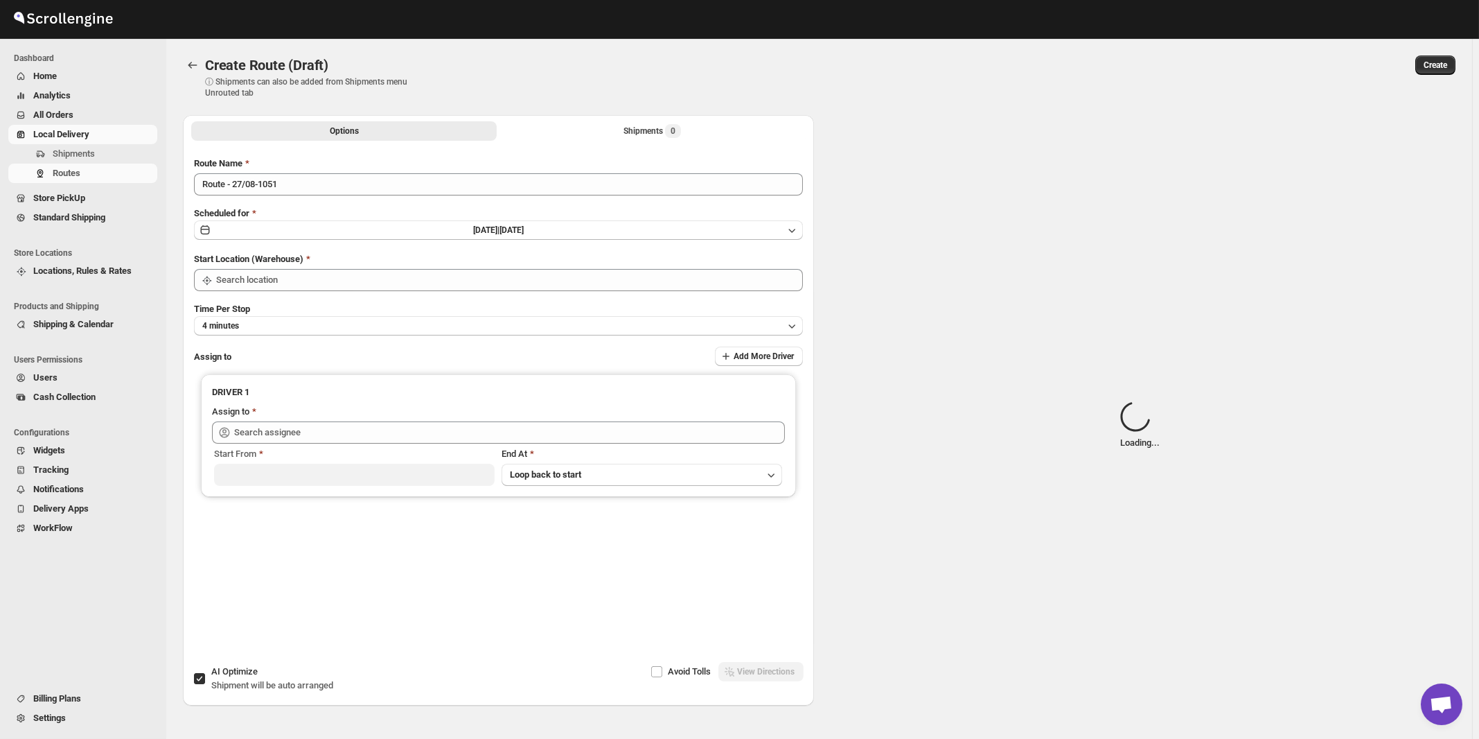
type input "[STREET_ADDRESS]"
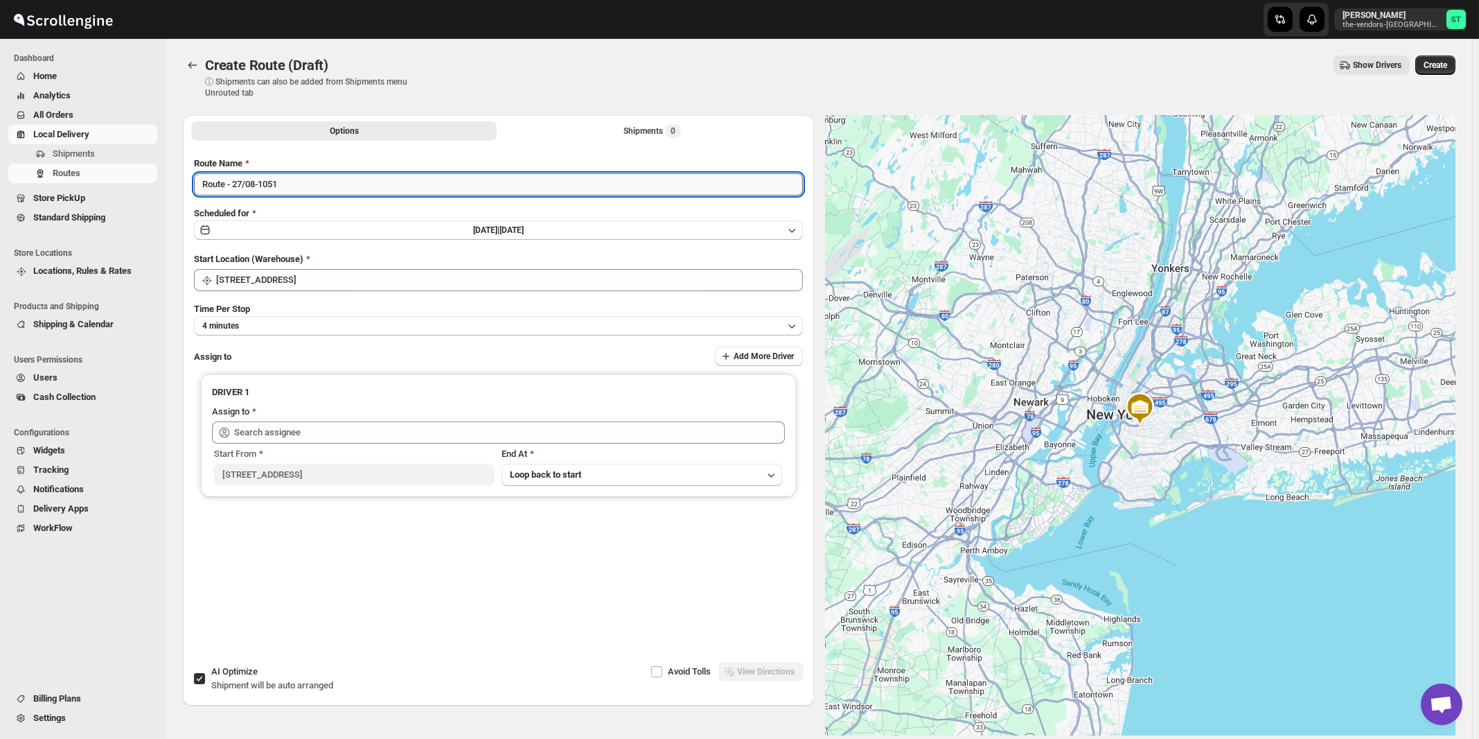
click at [374, 185] on input "Route - 27/08-1051" at bounding box center [498, 184] width 609 height 22
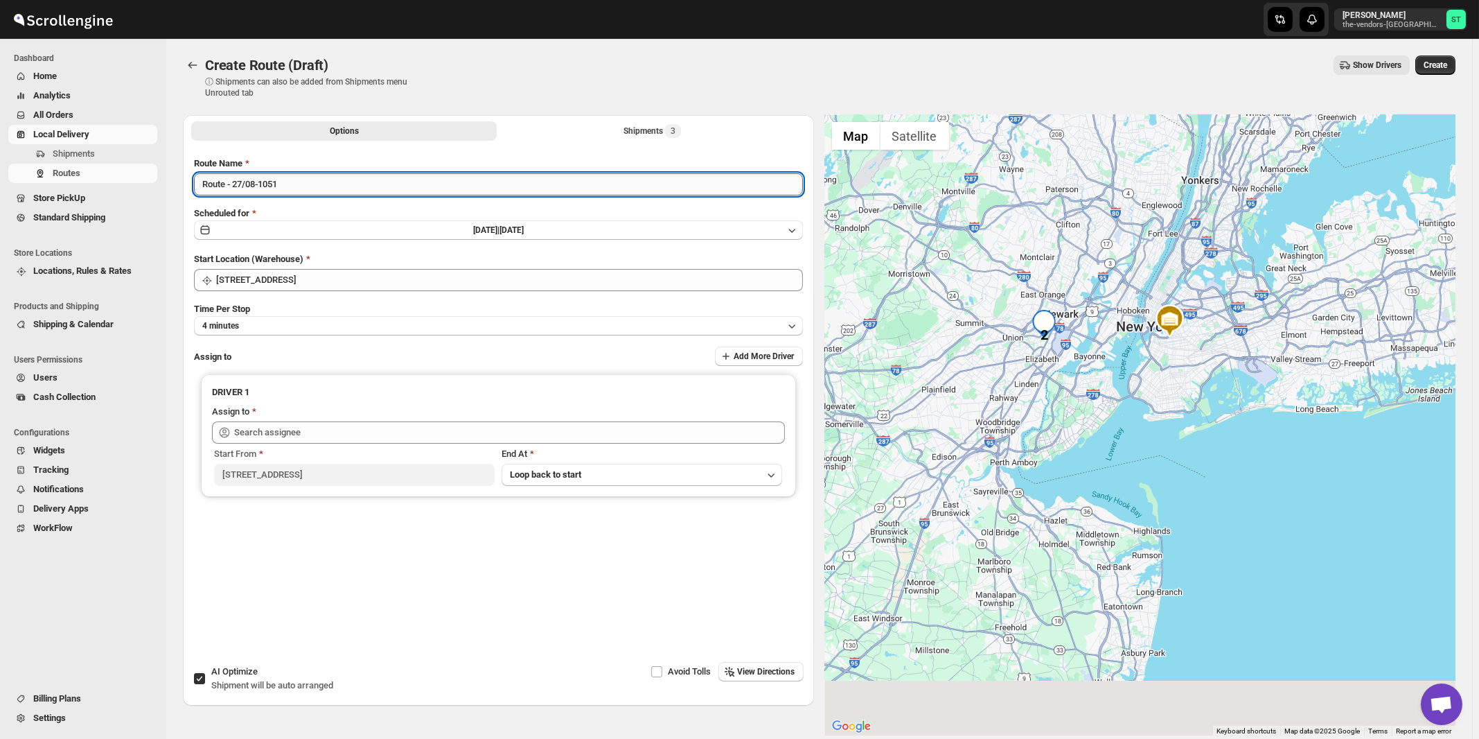
paste input "Mouhamad"
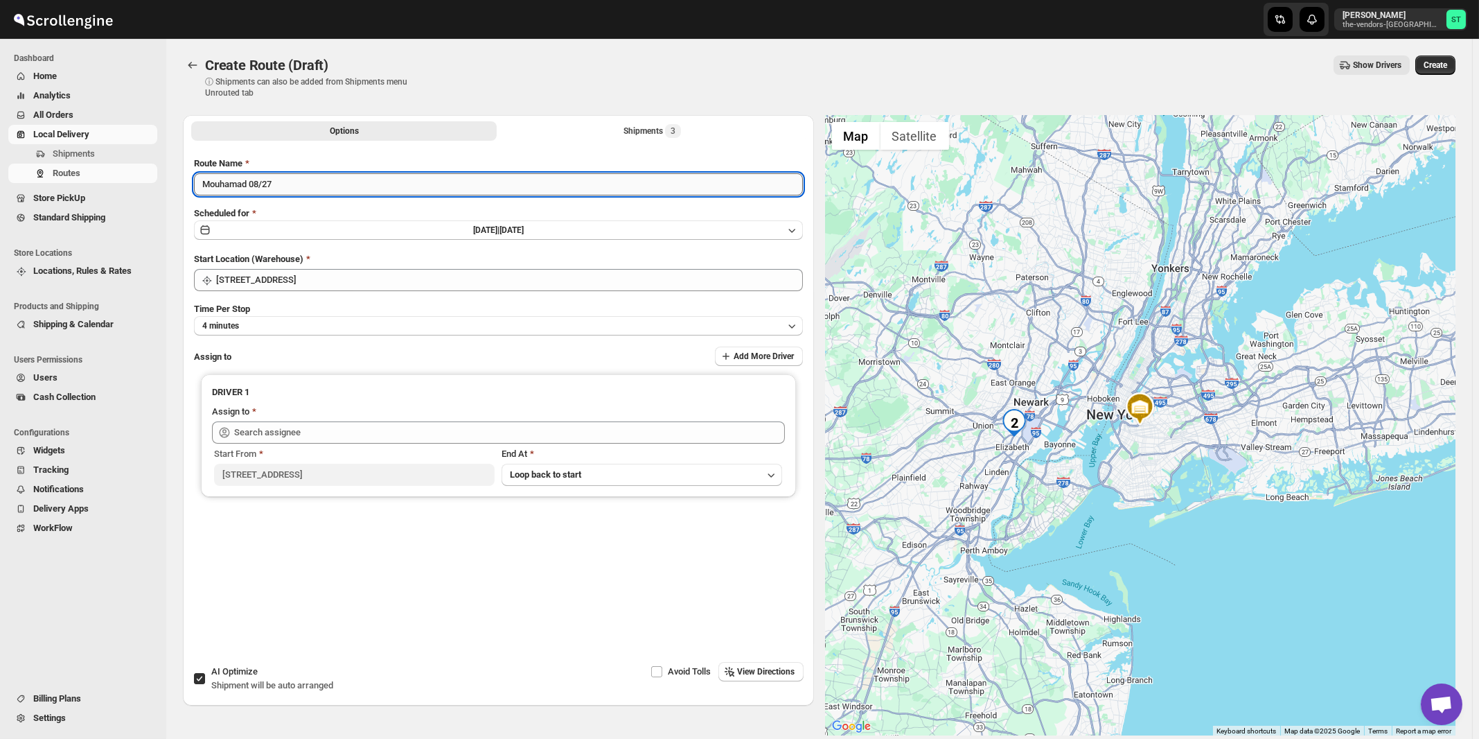
type input "Mouhamad 08/27"
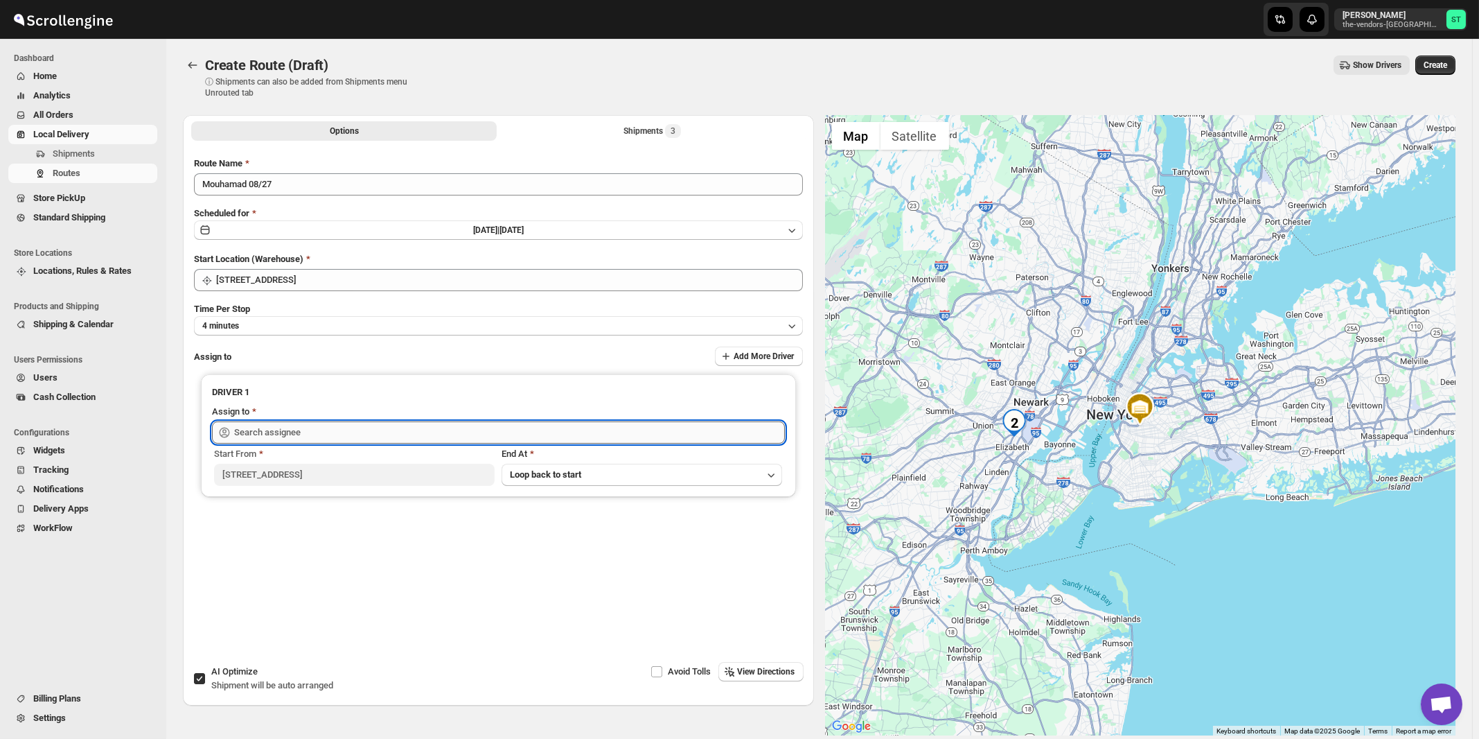
click at [286, 422] on input "text" at bounding box center [509, 432] width 551 height 22
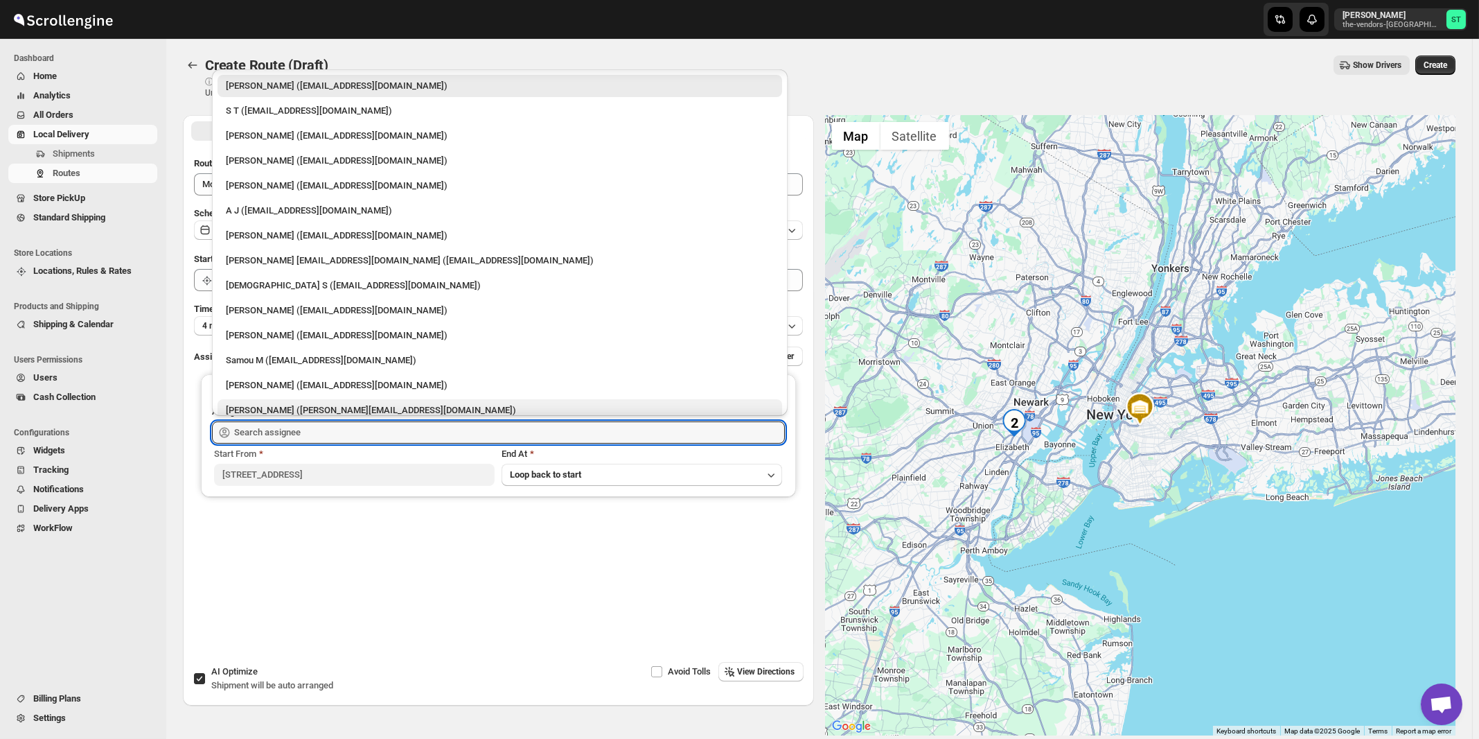
scroll to position [36, 0]
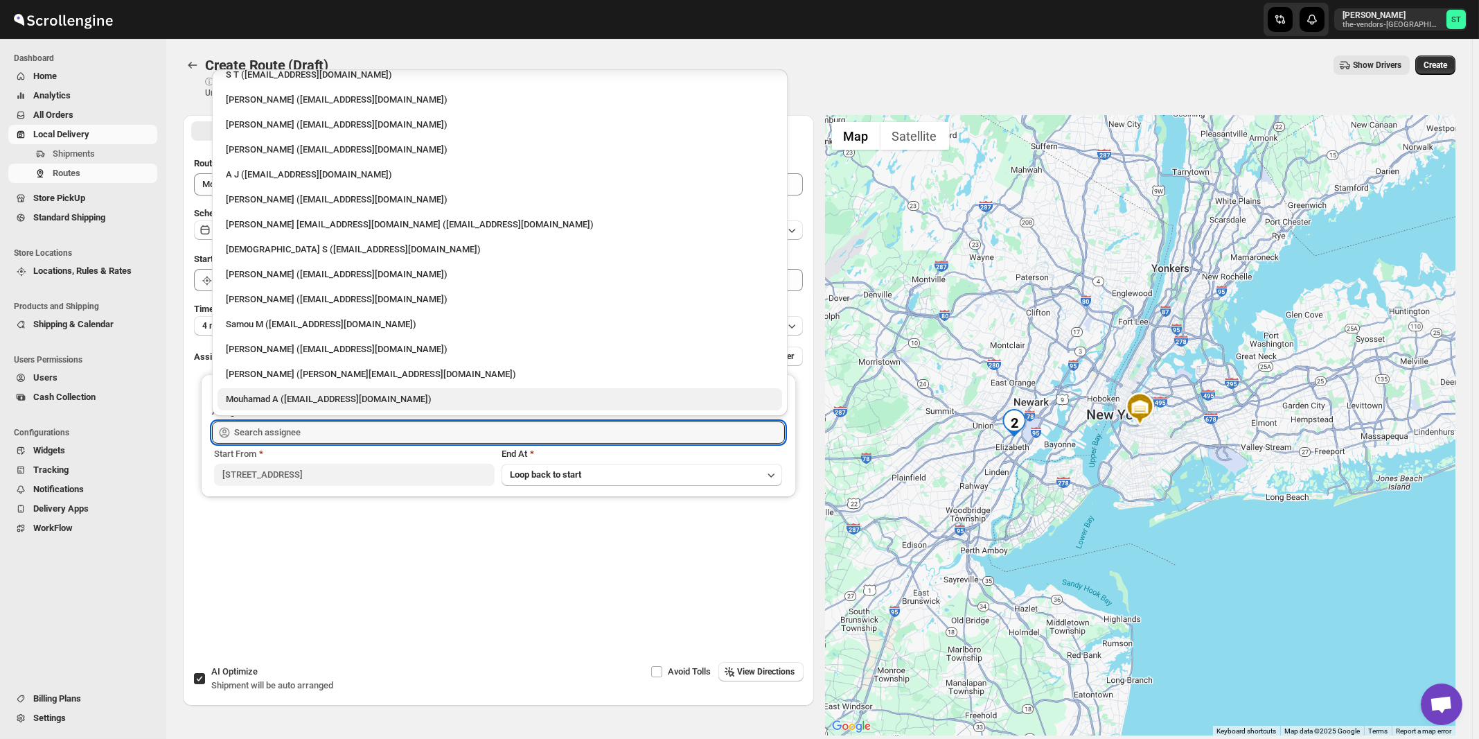
click at [263, 399] on div "Mouhamad A ([EMAIL_ADDRESS][DOMAIN_NAME])" at bounding box center [500, 399] width 548 height 14
type input "Mouhamad A ([EMAIL_ADDRESS][DOMAIN_NAME])"
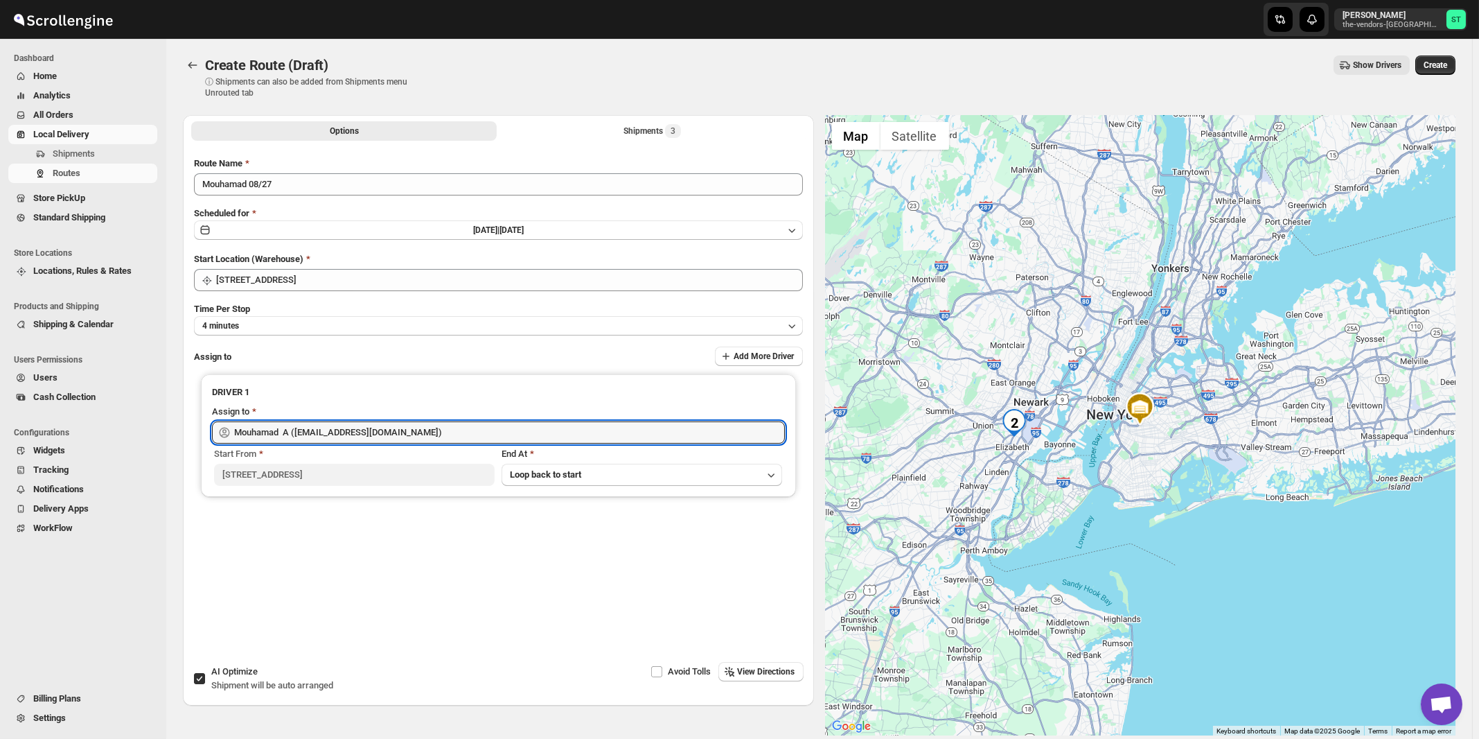
click at [760, 675] on span "View Directions" at bounding box center [767, 671] width 58 height 11
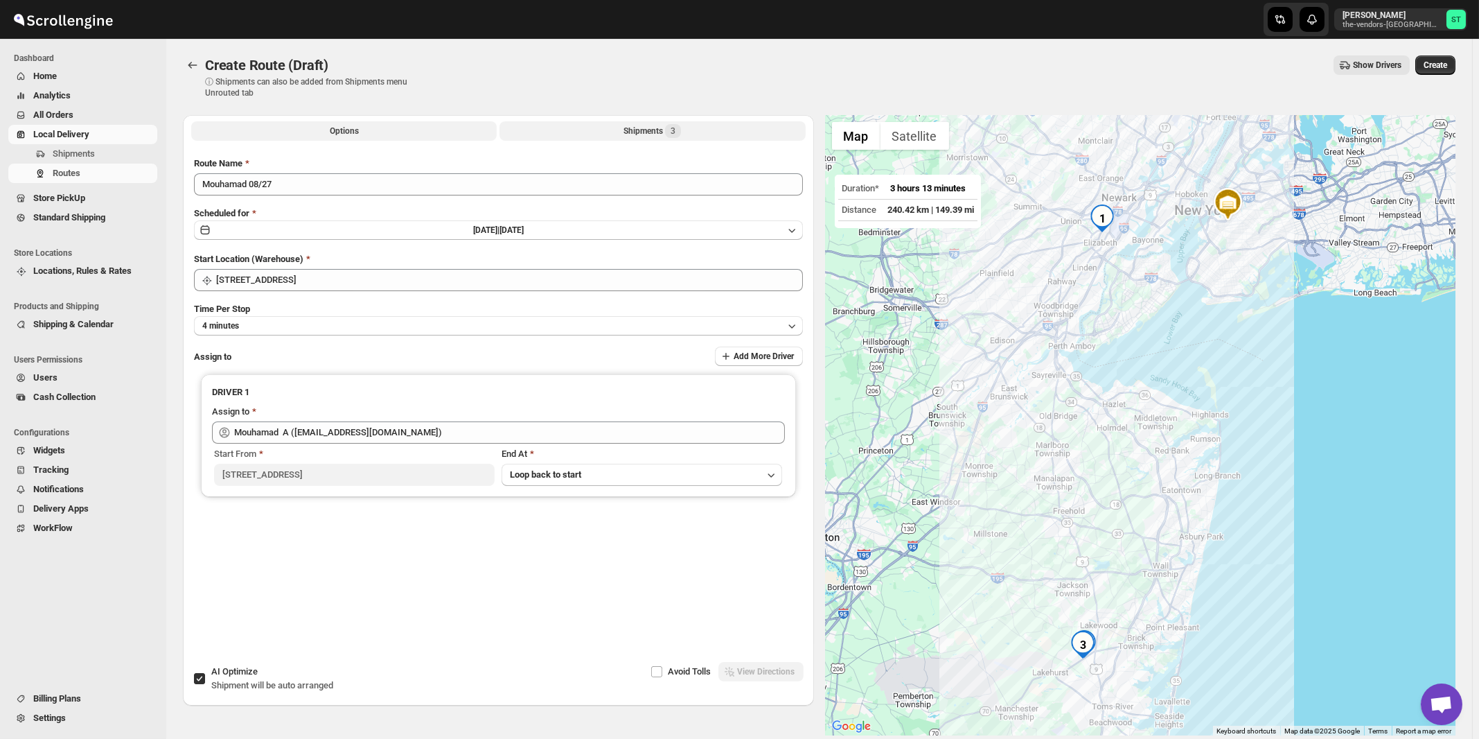
click at [670, 138] on div "Shipments 3" at bounding box center [653, 131] width 58 height 14
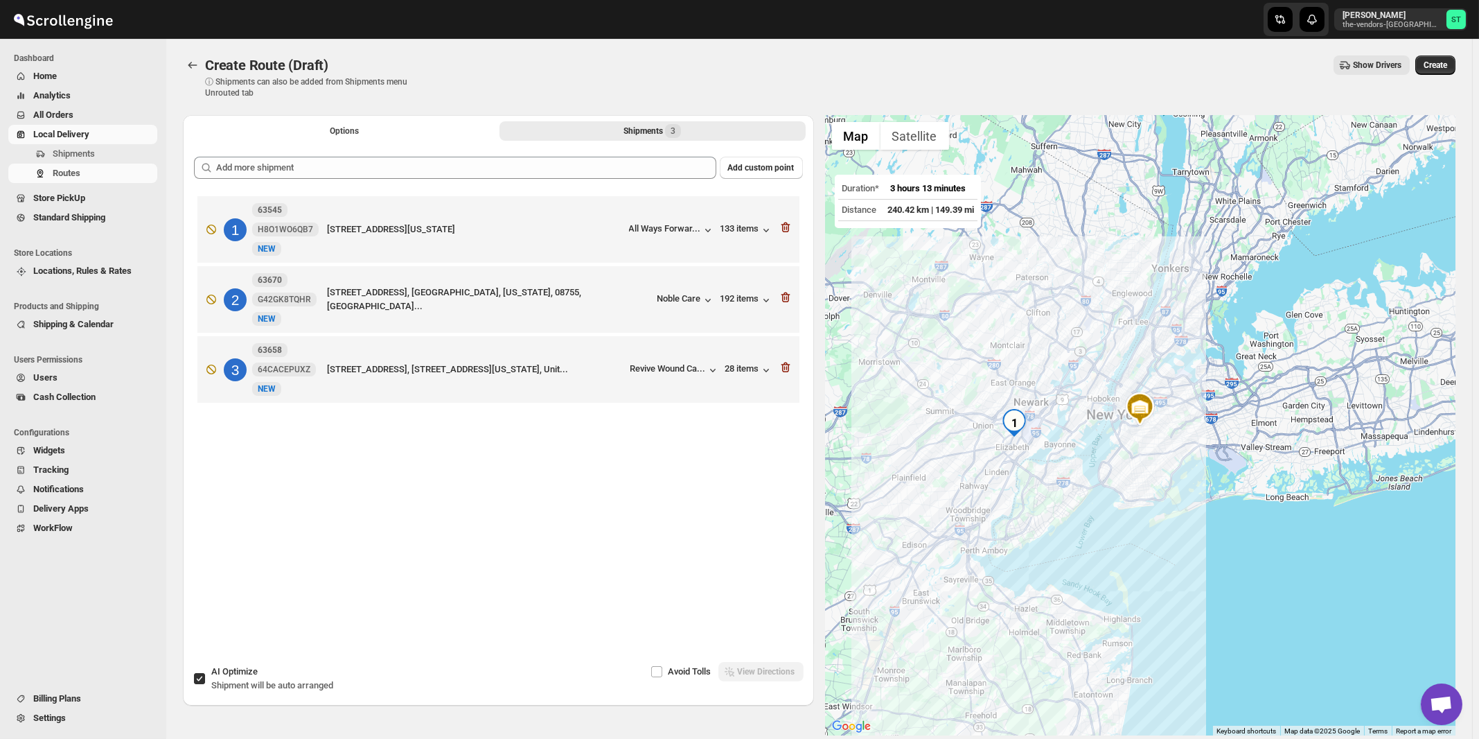
click at [290, 676] on div "AI Optimize Shipment will be auto arranged" at bounding box center [272, 678] width 122 height 28
click at [205, 676] on input "AI Optimize Shipment will be auto arranged" at bounding box center [199, 678] width 11 height 11
checkbox input "false"
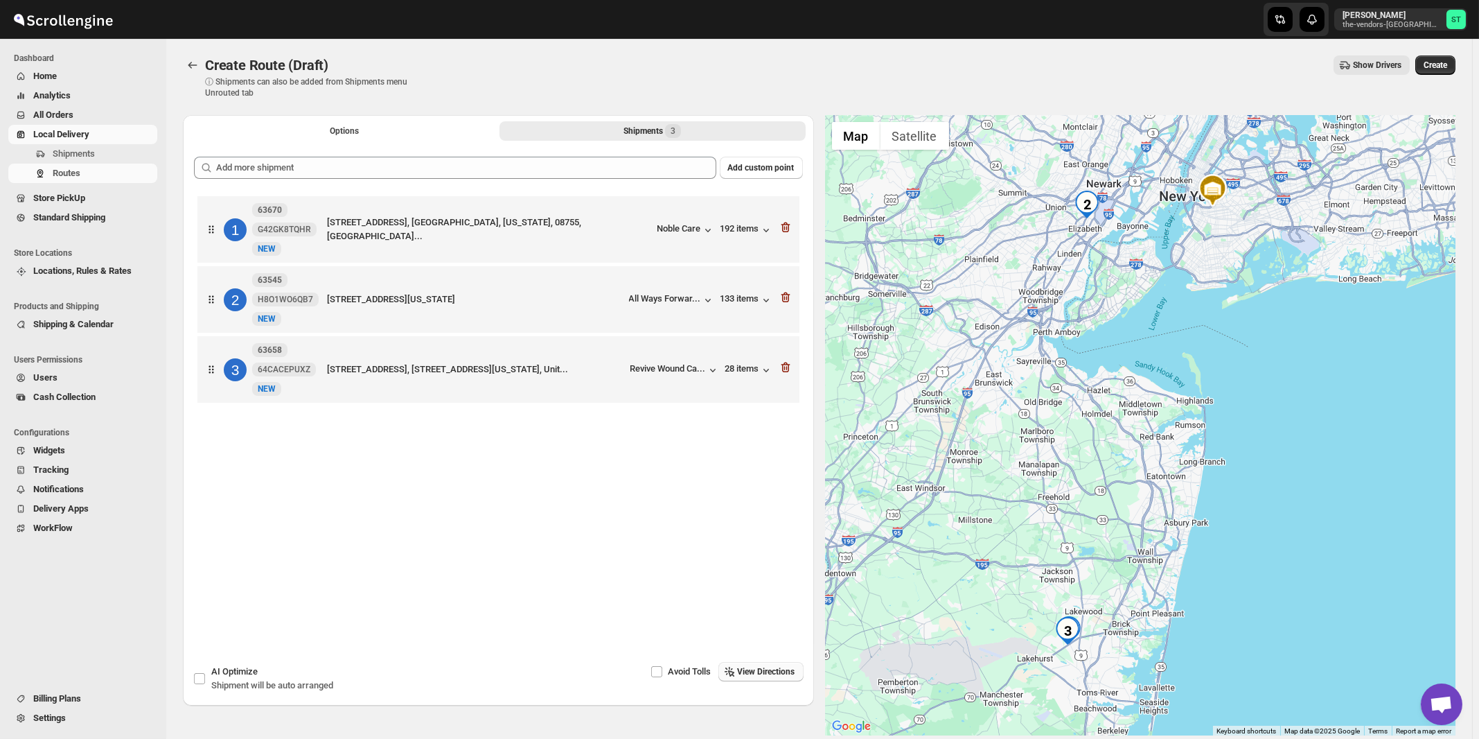
click at [774, 673] on span "View Directions" at bounding box center [767, 671] width 58 height 11
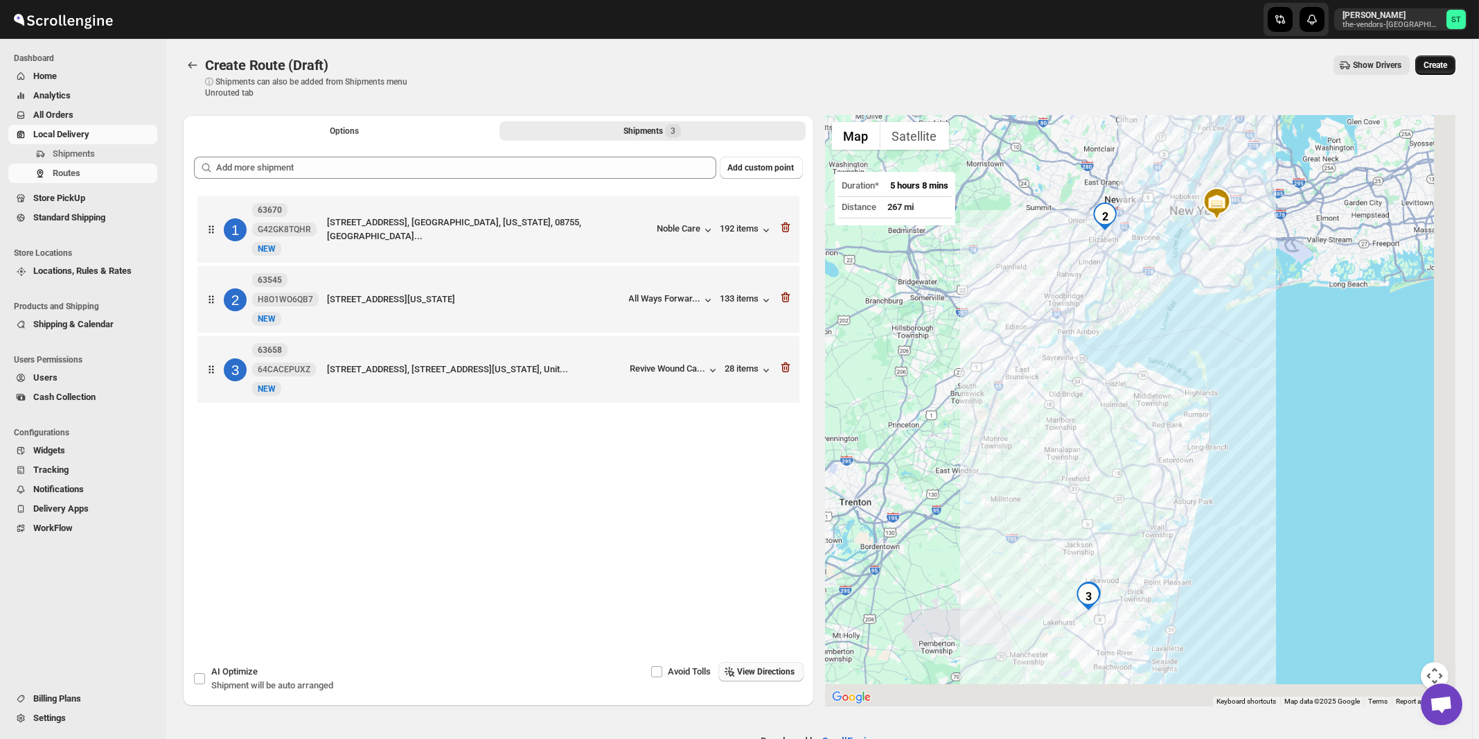
click at [1447, 69] on span "Create" at bounding box center [1436, 65] width 24 height 11
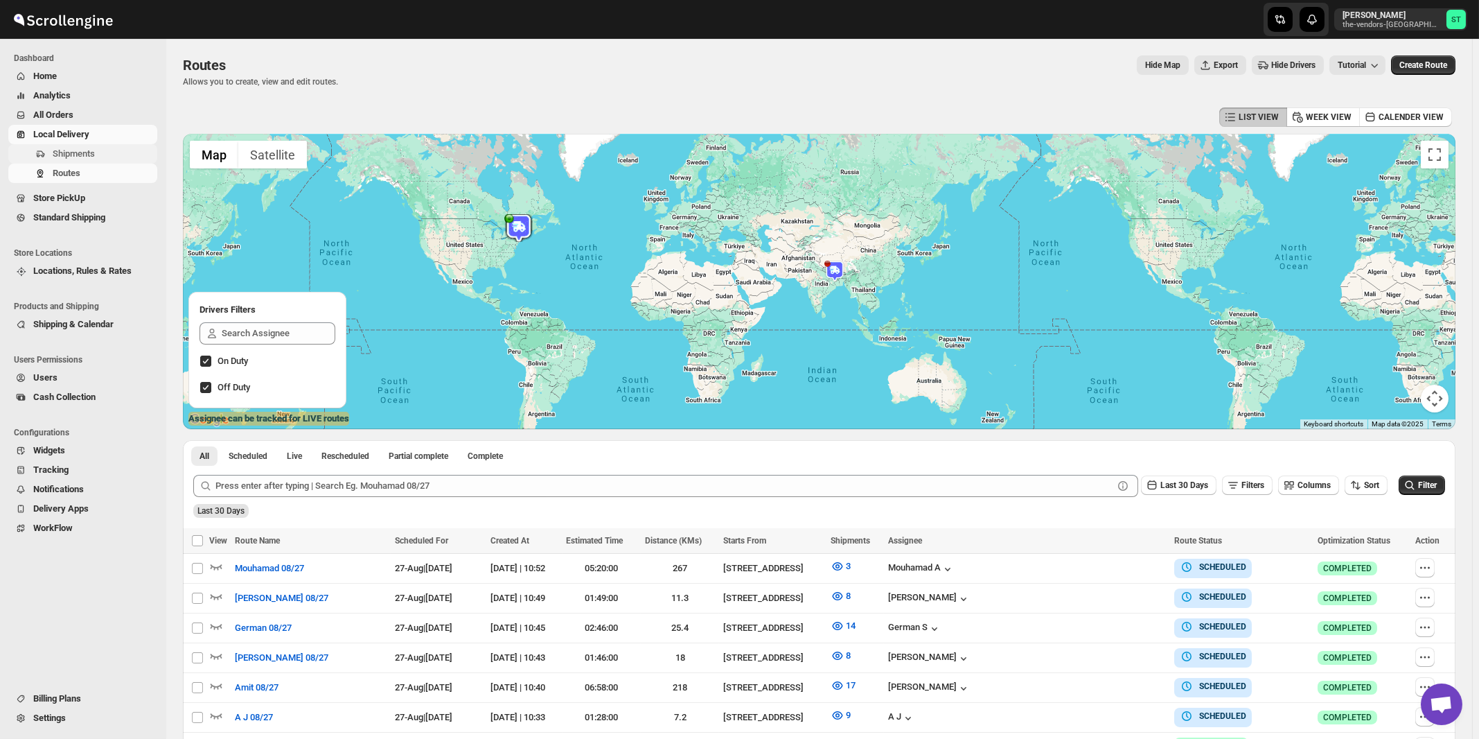
click at [78, 158] on span "Shipments" at bounding box center [74, 153] width 42 height 10
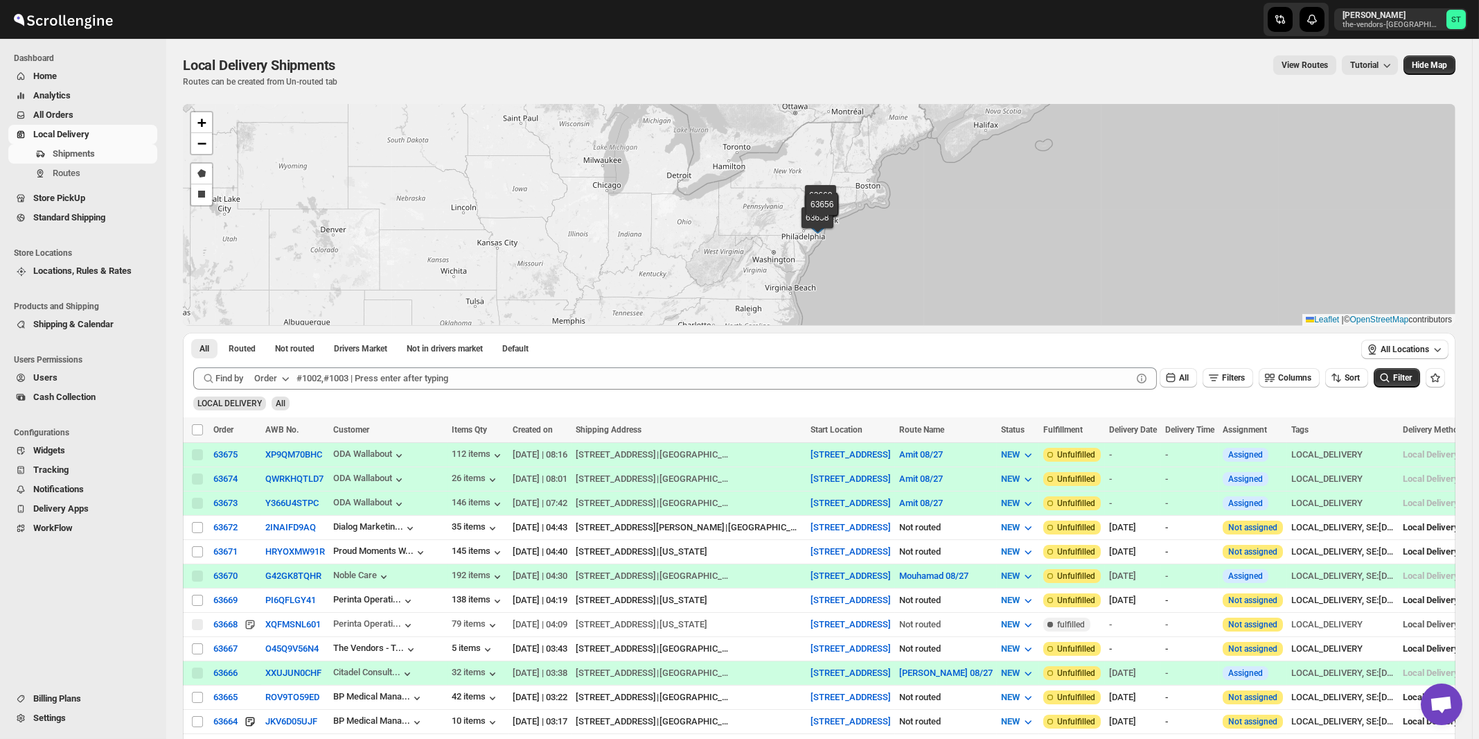
click at [274, 380] on div "Order" at bounding box center [265, 378] width 23 height 14
click at [276, 477] on div "Customer Name" at bounding box center [274, 482] width 64 height 14
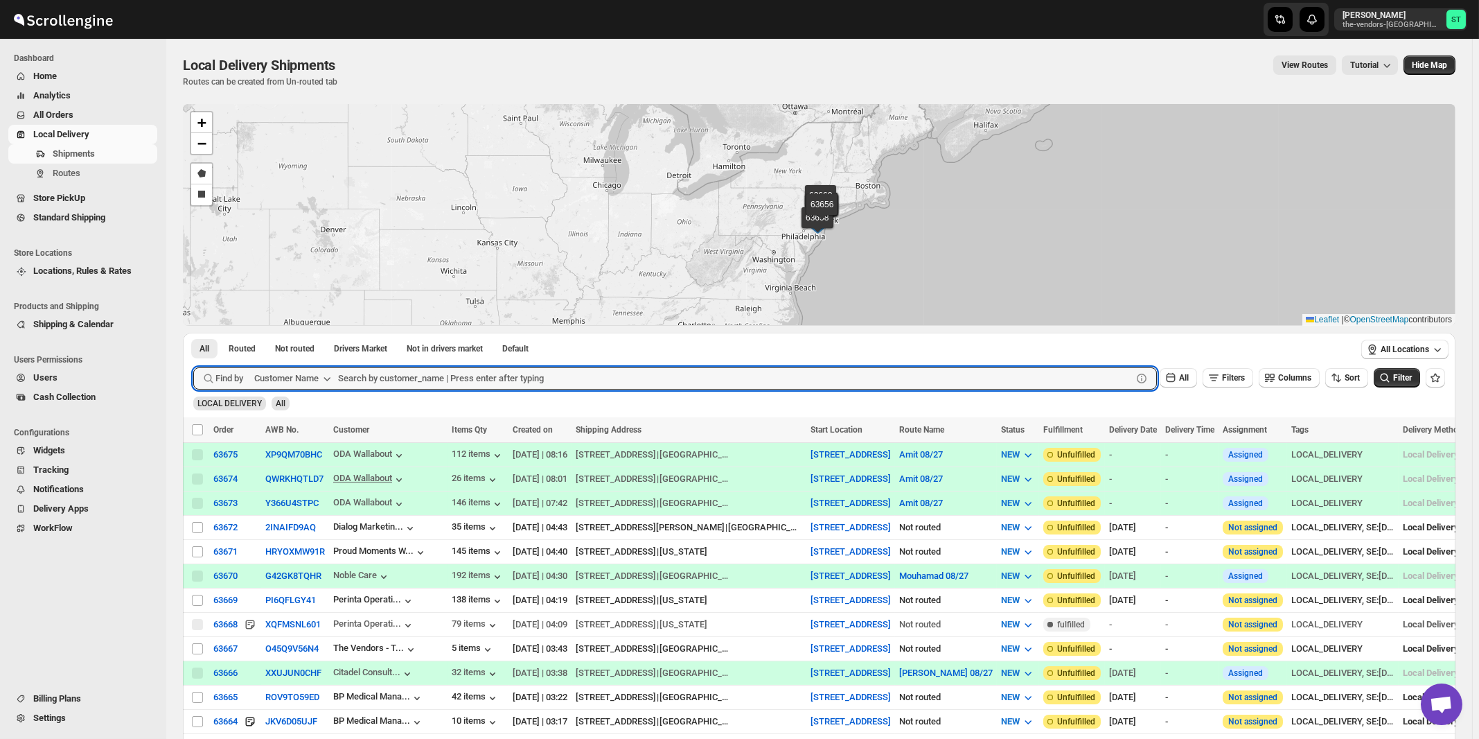
paste input "ATIME"
type input "ATIME"
click at [193, 333] on button "Submit" at bounding box center [212, 340] width 39 height 15
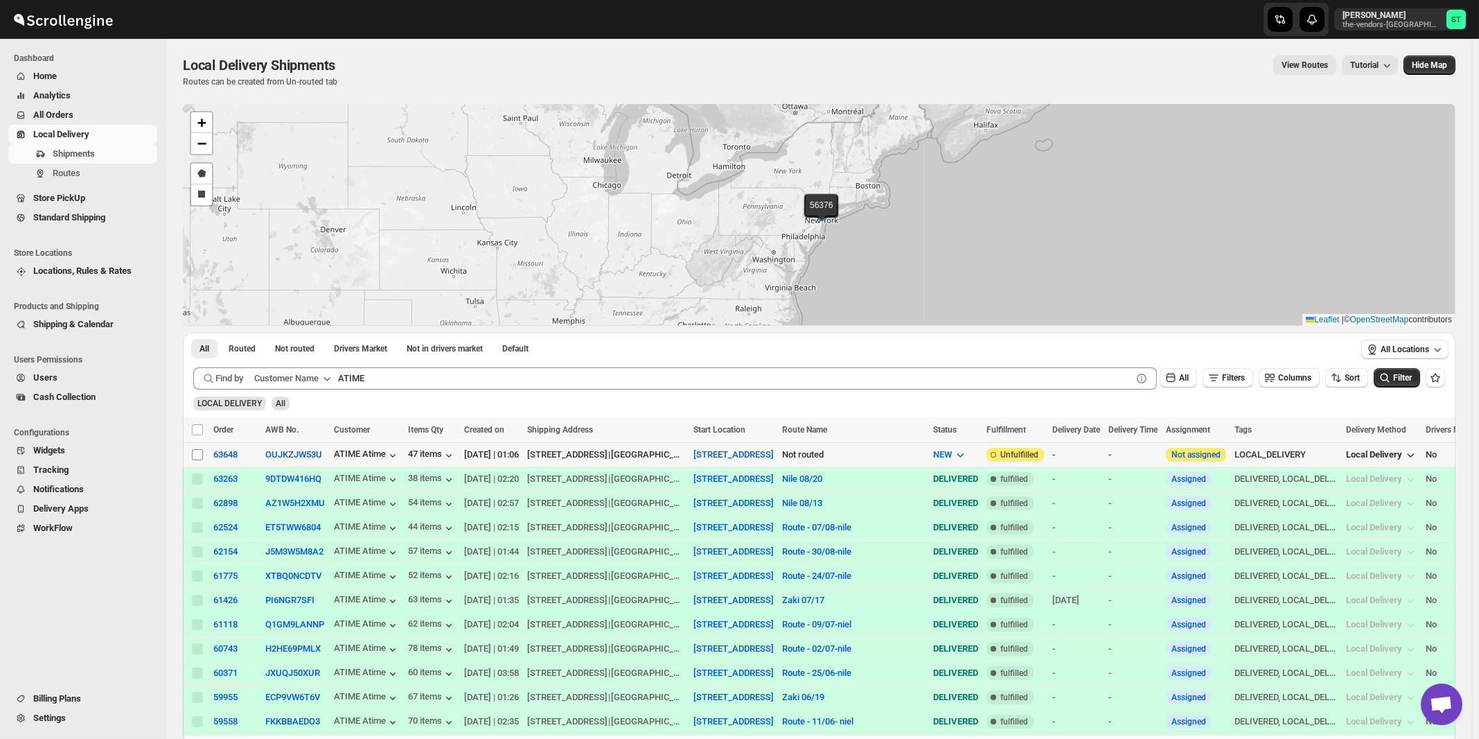
click at [199, 454] on input "Select shipment" at bounding box center [197, 454] width 11 height 11
checkbox input "true"
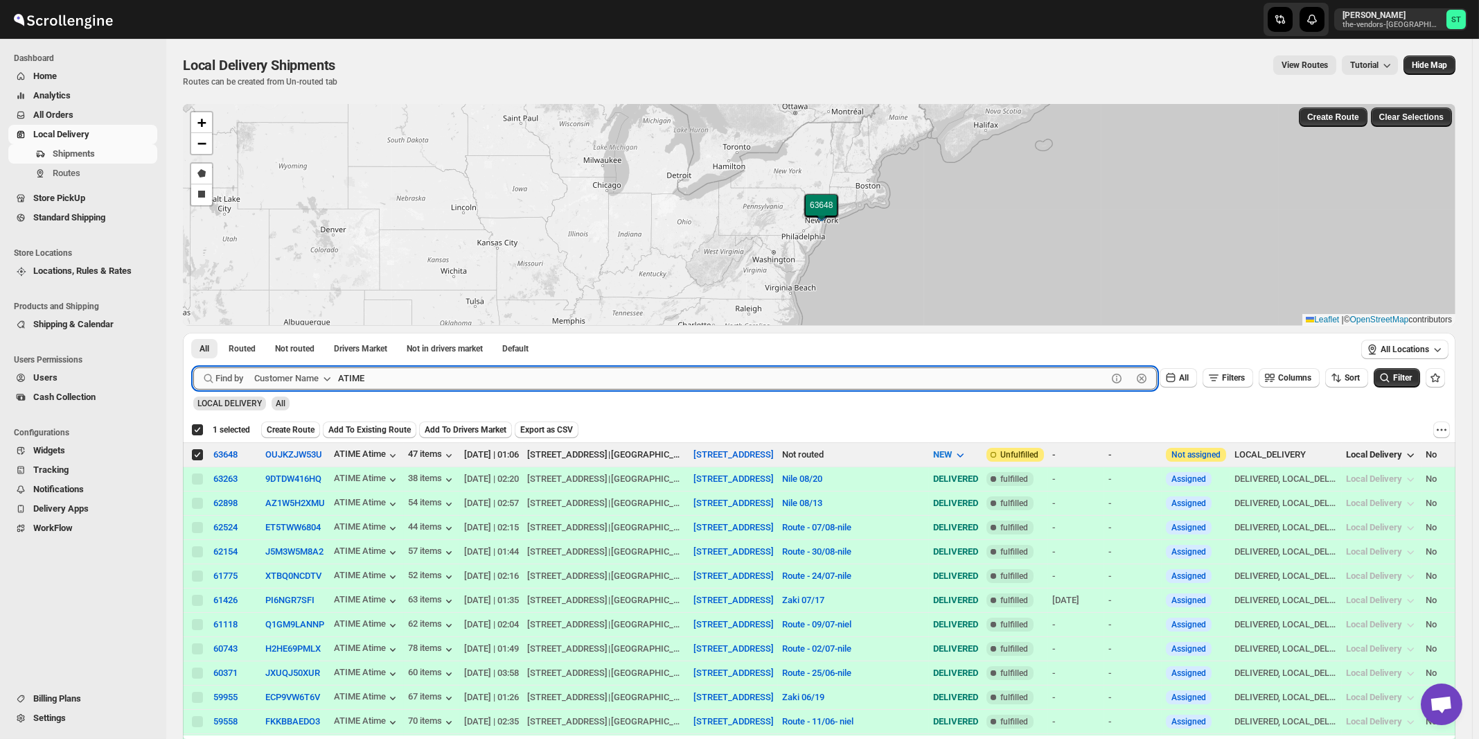
click at [479, 379] on input "ATIME" at bounding box center [722, 378] width 769 height 22
paste input "Dj Direct Inc"
type input "Dj Direct Inc"
click at [193, 333] on button "Submit" at bounding box center [212, 340] width 39 height 15
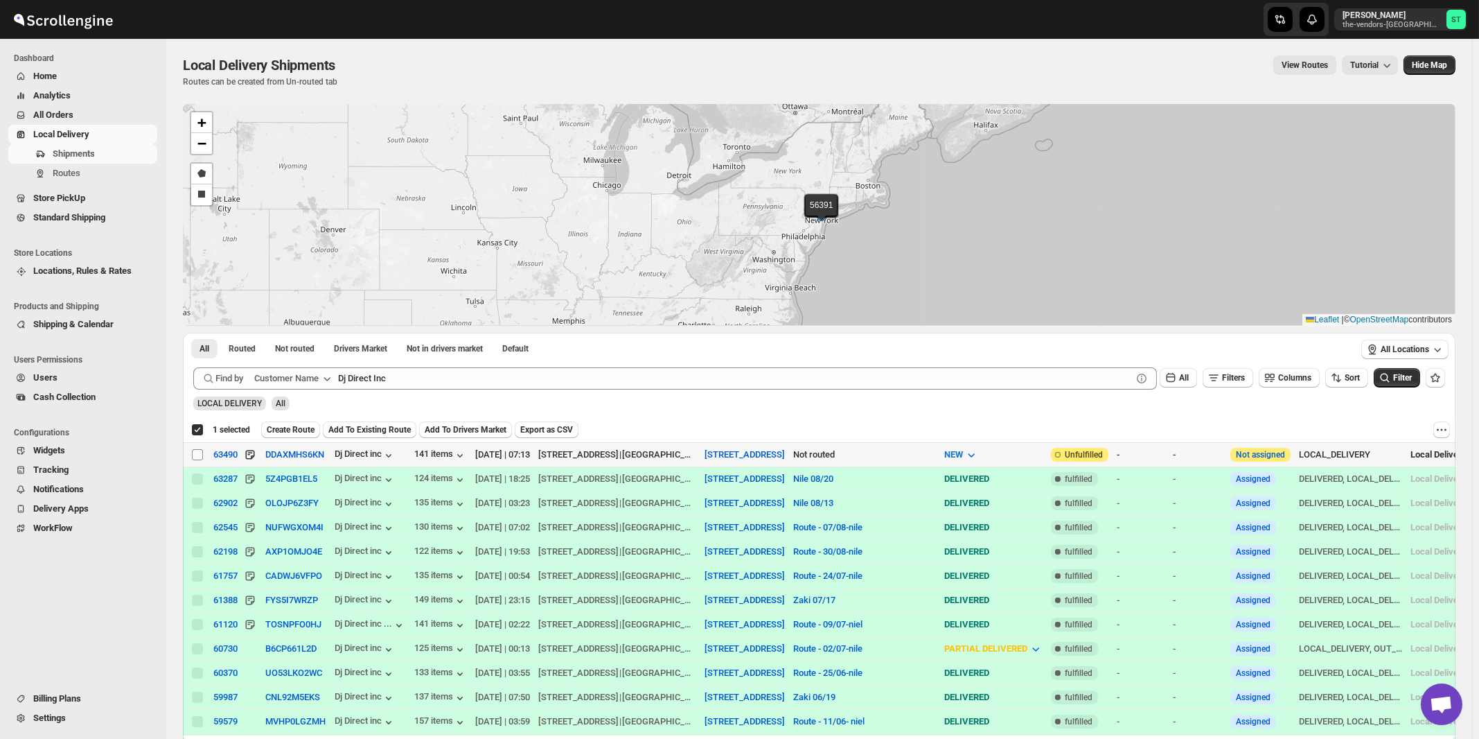
click at [198, 451] on input "Select shipment" at bounding box center [197, 454] width 11 height 11
checkbox input "true"
checkbox input "false"
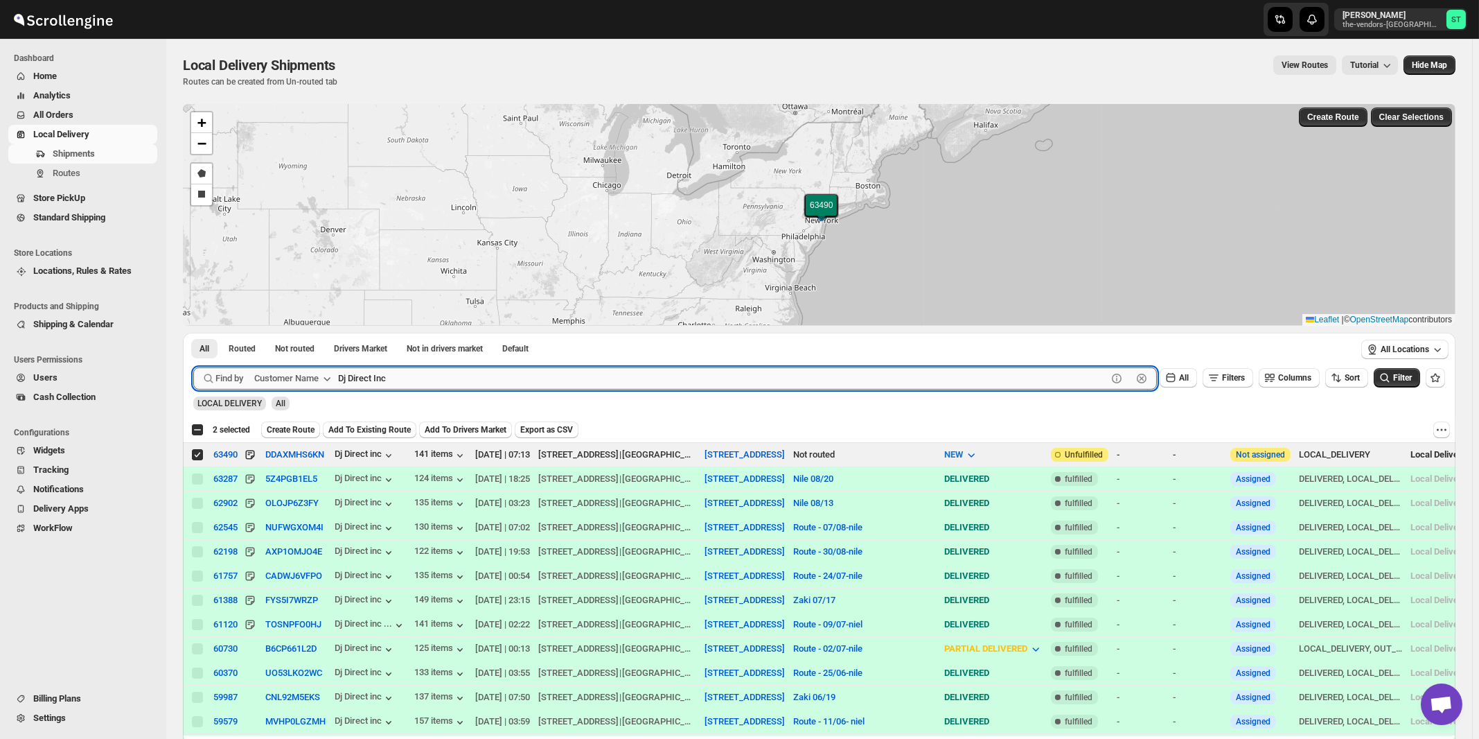
click at [412, 374] on input "Dj Direct Inc" at bounding box center [722, 378] width 769 height 22
paste input "Royal Bag"
click at [193, 333] on button "Submit" at bounding box center [212, 340] width 39 height 15
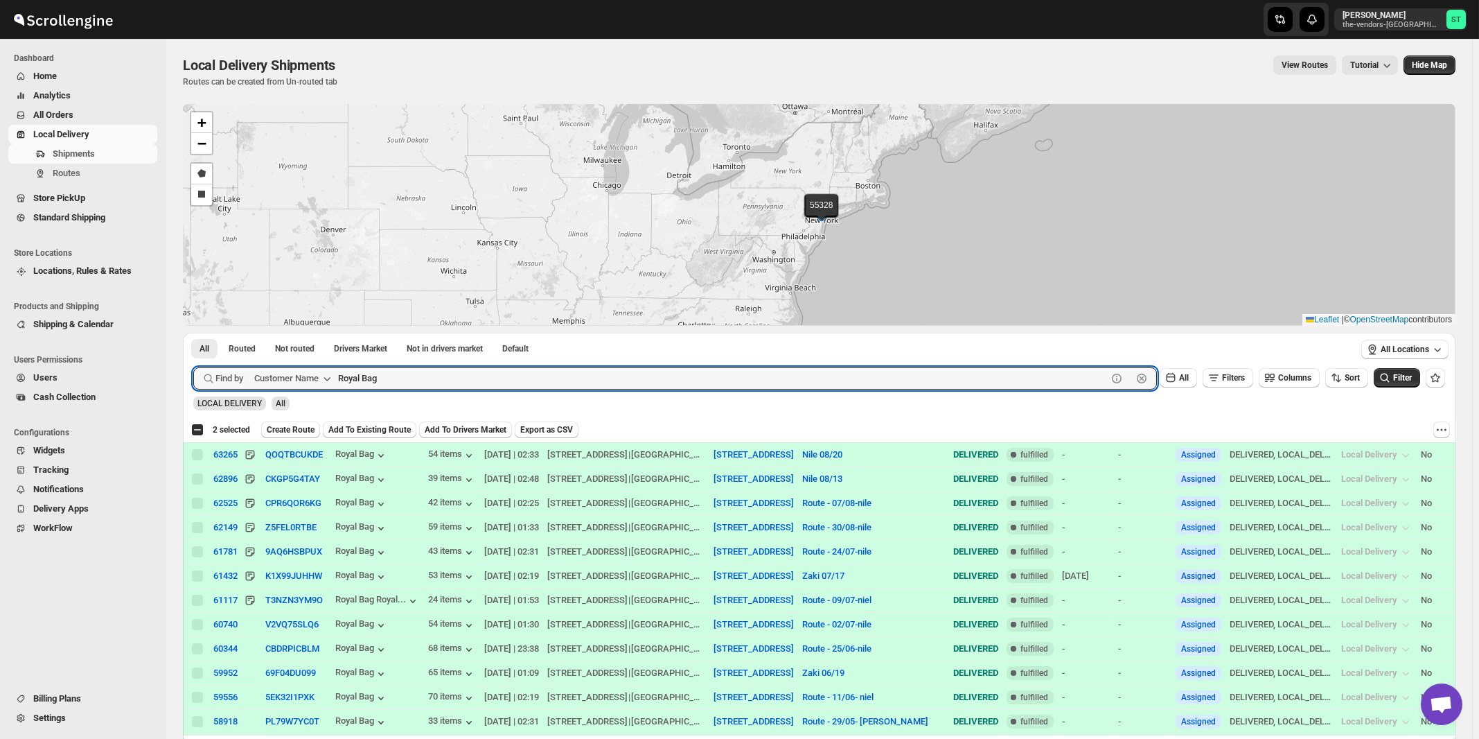
paste input "Artek Insurance"
type input "Artek Insurance"
click at [193, 333] on button "Submit" at bounding box center [212, 340] width 39 height 15
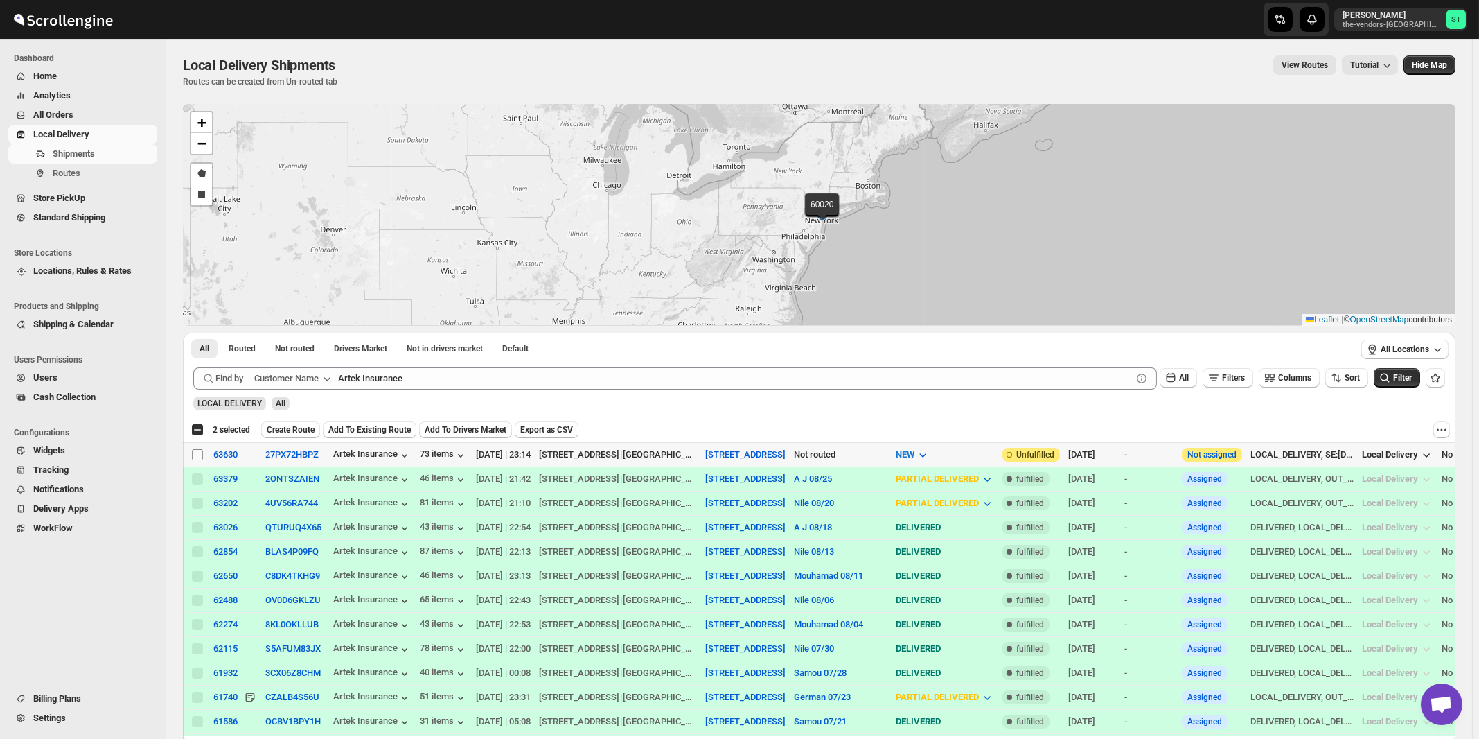
click at [198, 453] on input "Select shipment" at bounding box center [197, 454] width 11 height 11
checkbox input "true"
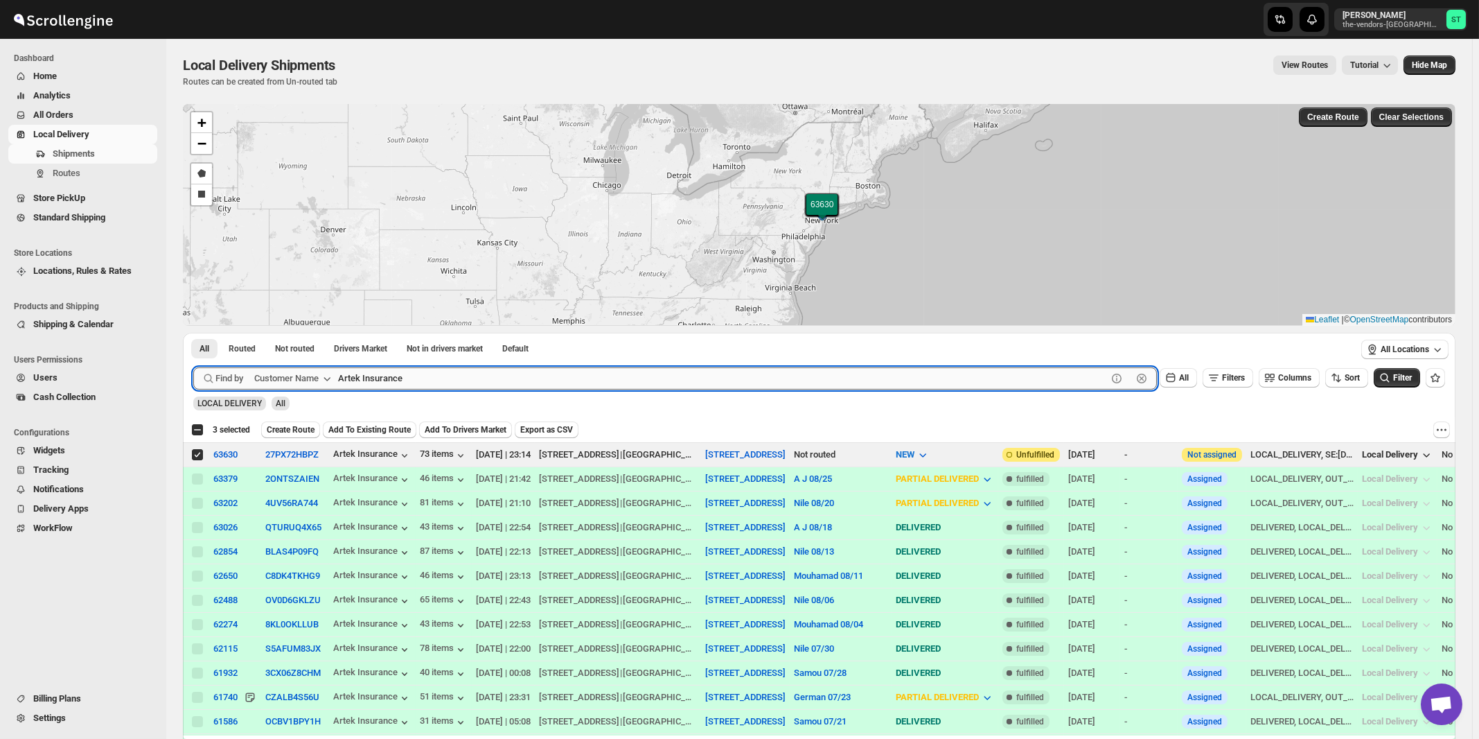
click at [443, 380] on input "Artek Insurance" at bounding box center [722, 378] width 769 height 22
paste input "Five star Corrugated & Display"
type input "Five star Corrugated & Display"
click at [193, 333] on button "Submit" at bounding box center [212, 340] width 39 height 15
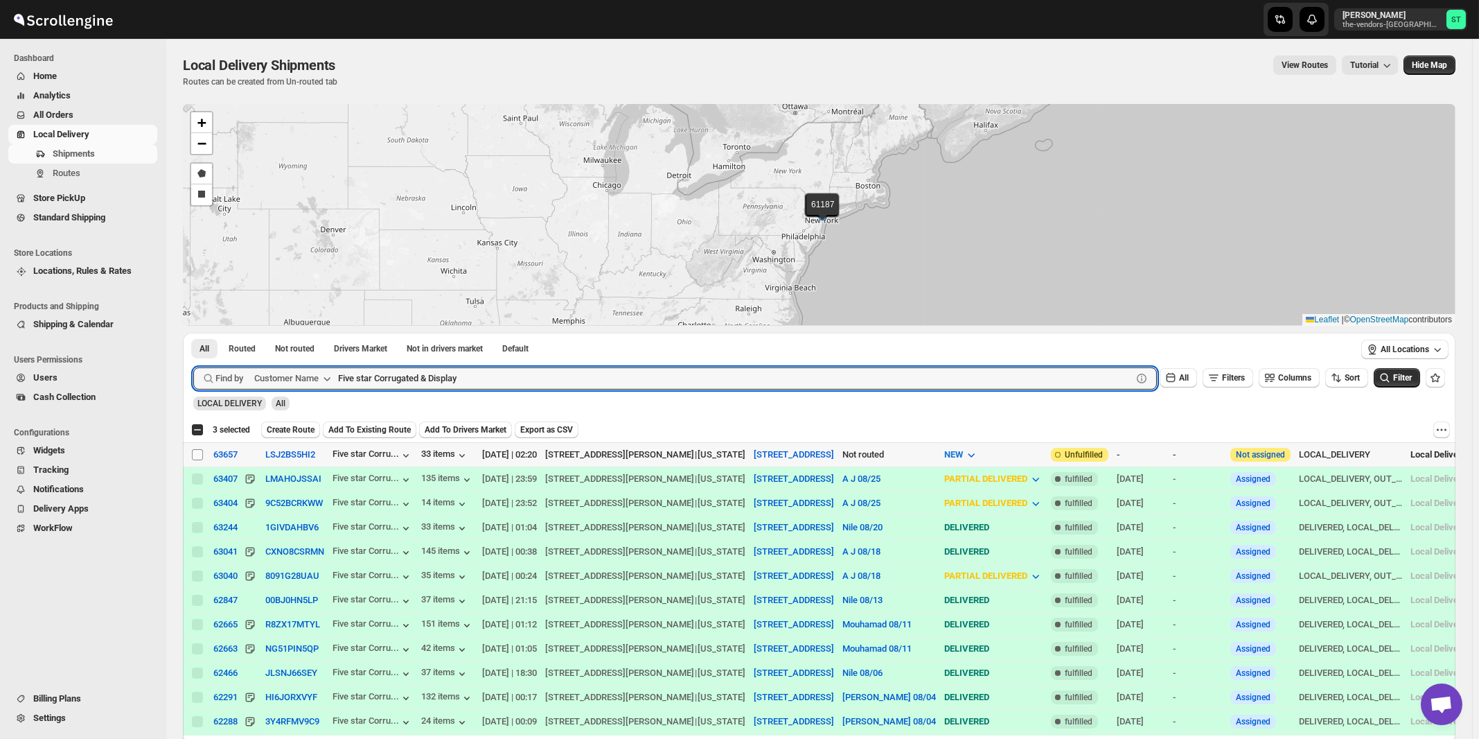
click at [195, 453] on input "Select shipment" at bounding box center [197, 454] width 11 height 11
checkbox input "true"
click at [469, 378] on input "Five star Corrugated & Display" at bounding box center [722, 378] width 769 height 22
paste input "Perinta Operations"
type input "Perinta Operations"
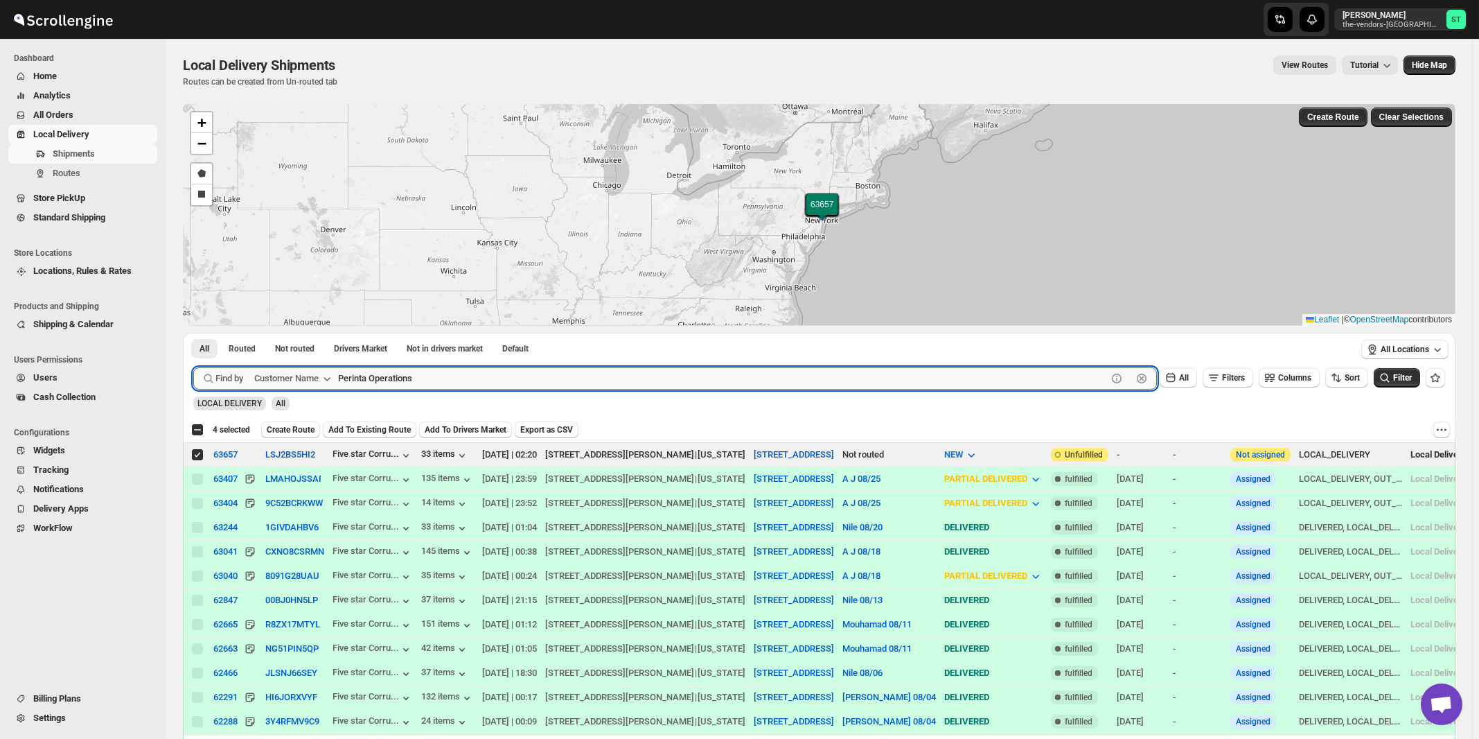
click at [193, 333] on button "Submit" at bounding box center [212, 340] width 39 height 15
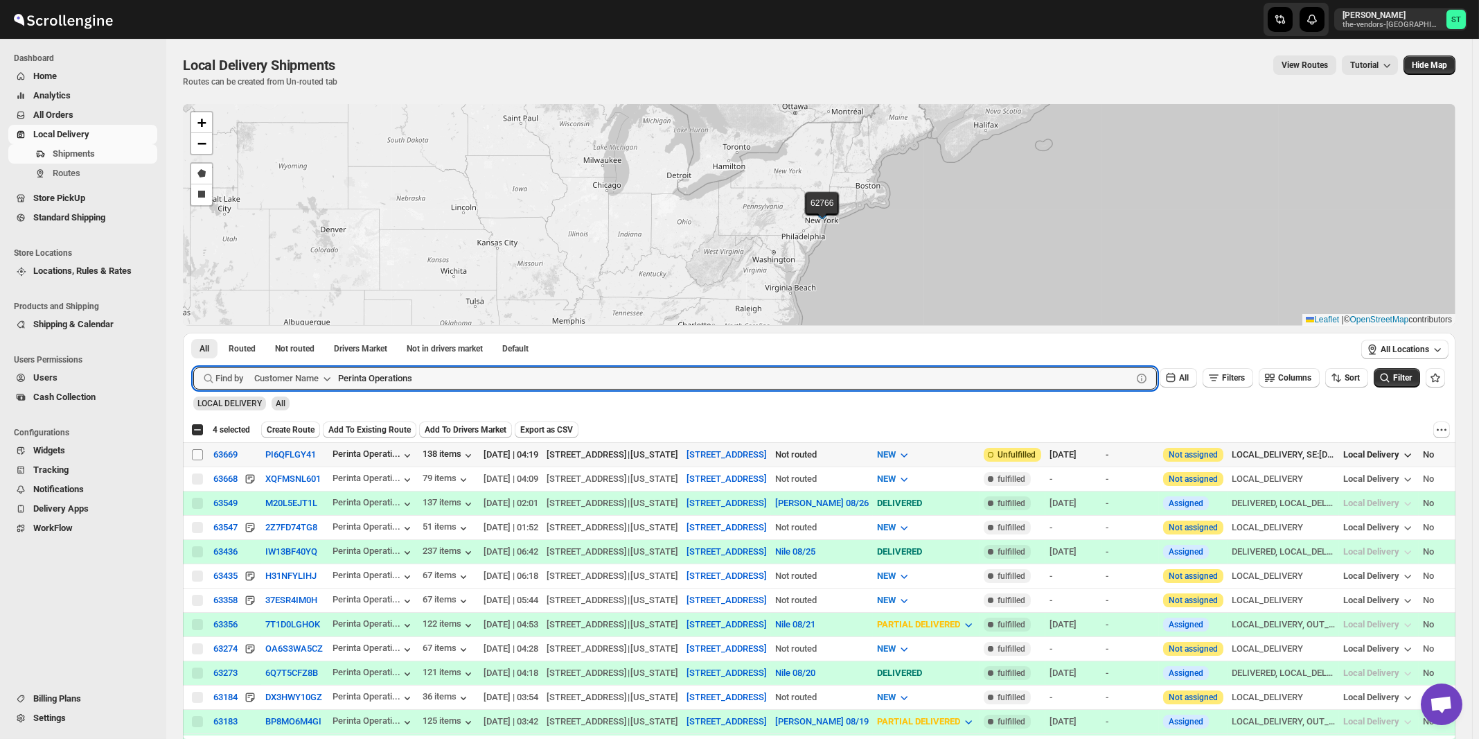
click at [200, 454] on input "Select shipment" at bounding box center [197, 454] width 11 height 11
checkbox input "true"
click at [479, 379] on input "Perinta Operations" at bounding box center [722, 378] width 769 height 22
paste input "Capital Plu"
type input "Capital Plus"
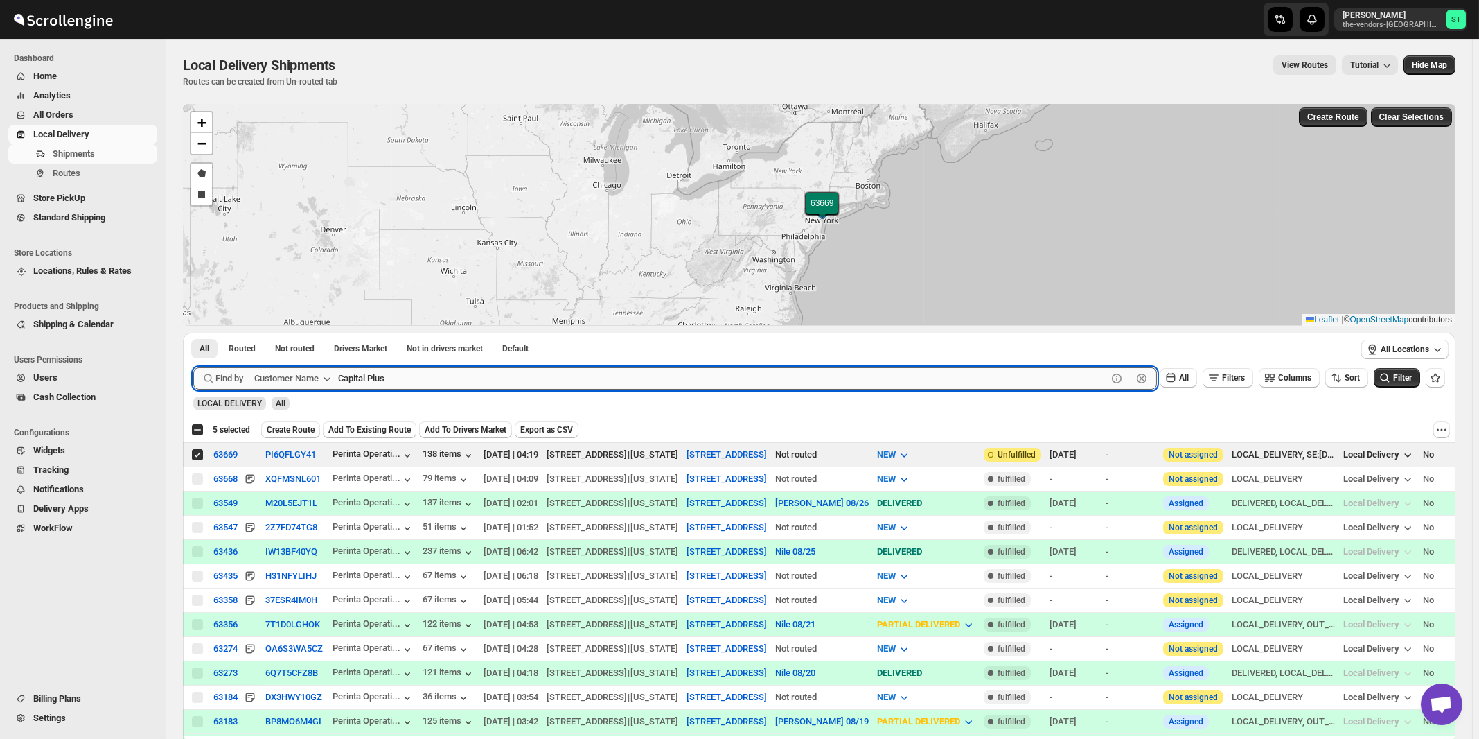
click at [193, 333] on button "Submit" at bounding box center [212, 340] width 39 height 15
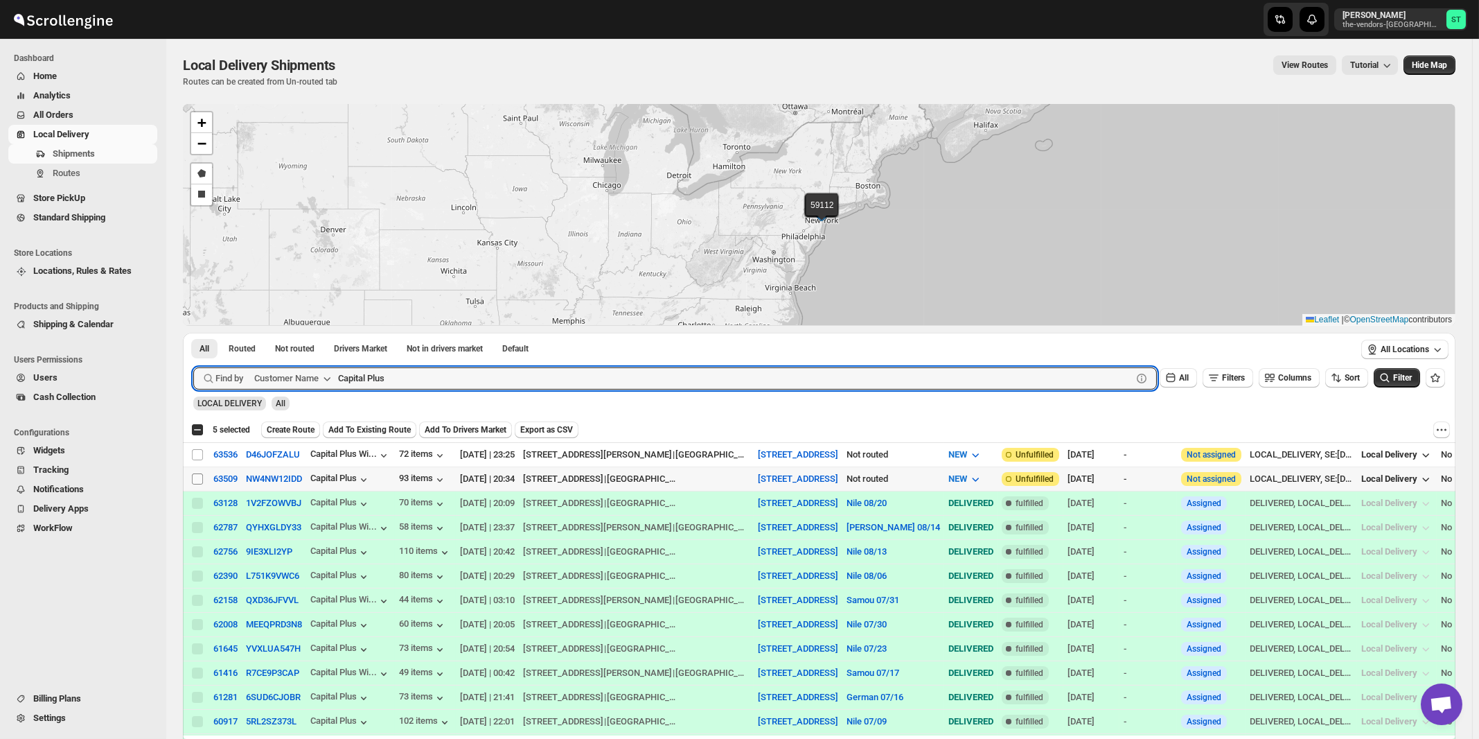
click at [197, 477] on input "Select shipment" at bounding box center [197, 478] width 11 height 11
checkbox input "true"
click at [555, 384] on input "Capital Plus" at bounding box center [722, 378] width 769 height 22
paste input "Proud Moment"
type input "Proud Moments"
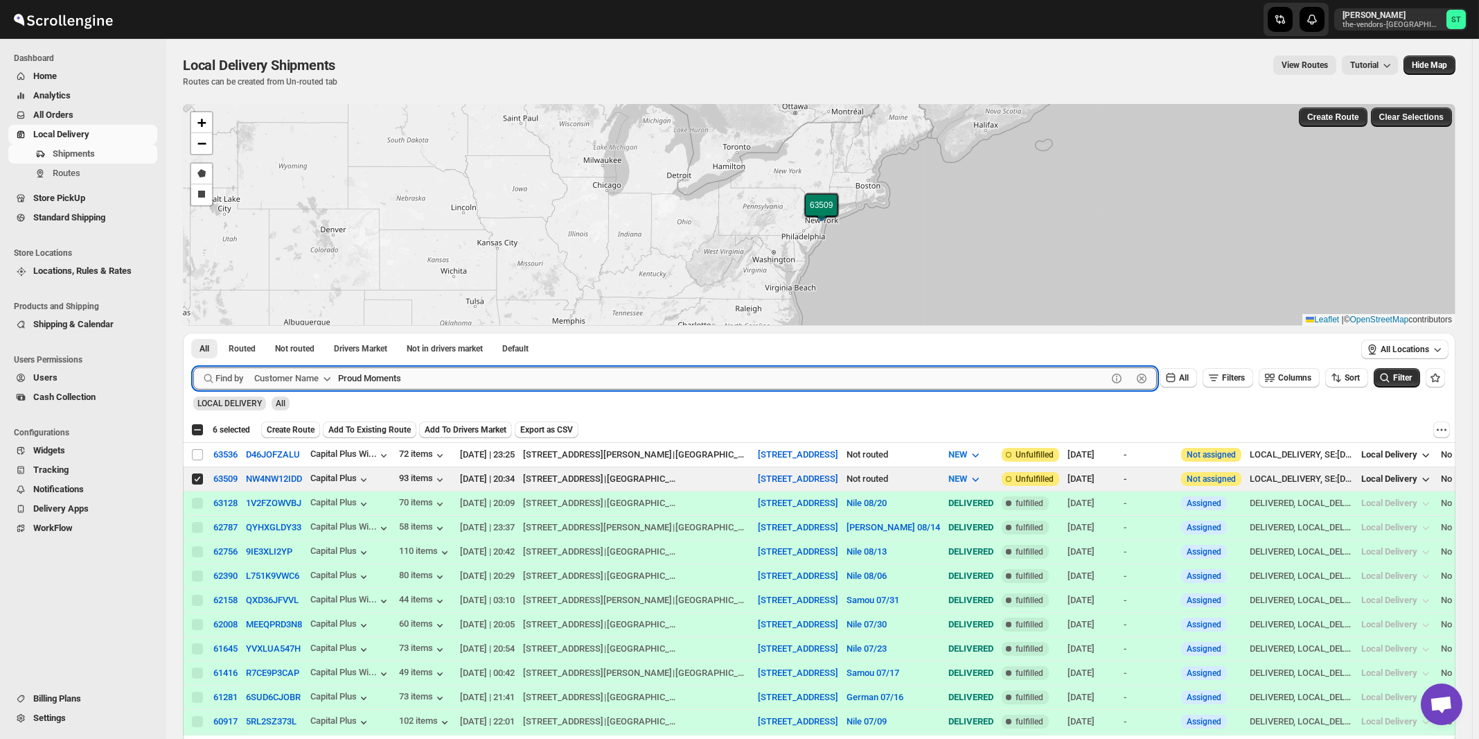
click at [193, 333] on button "Submit" at bounding box center [212, 340] width 39 height 15
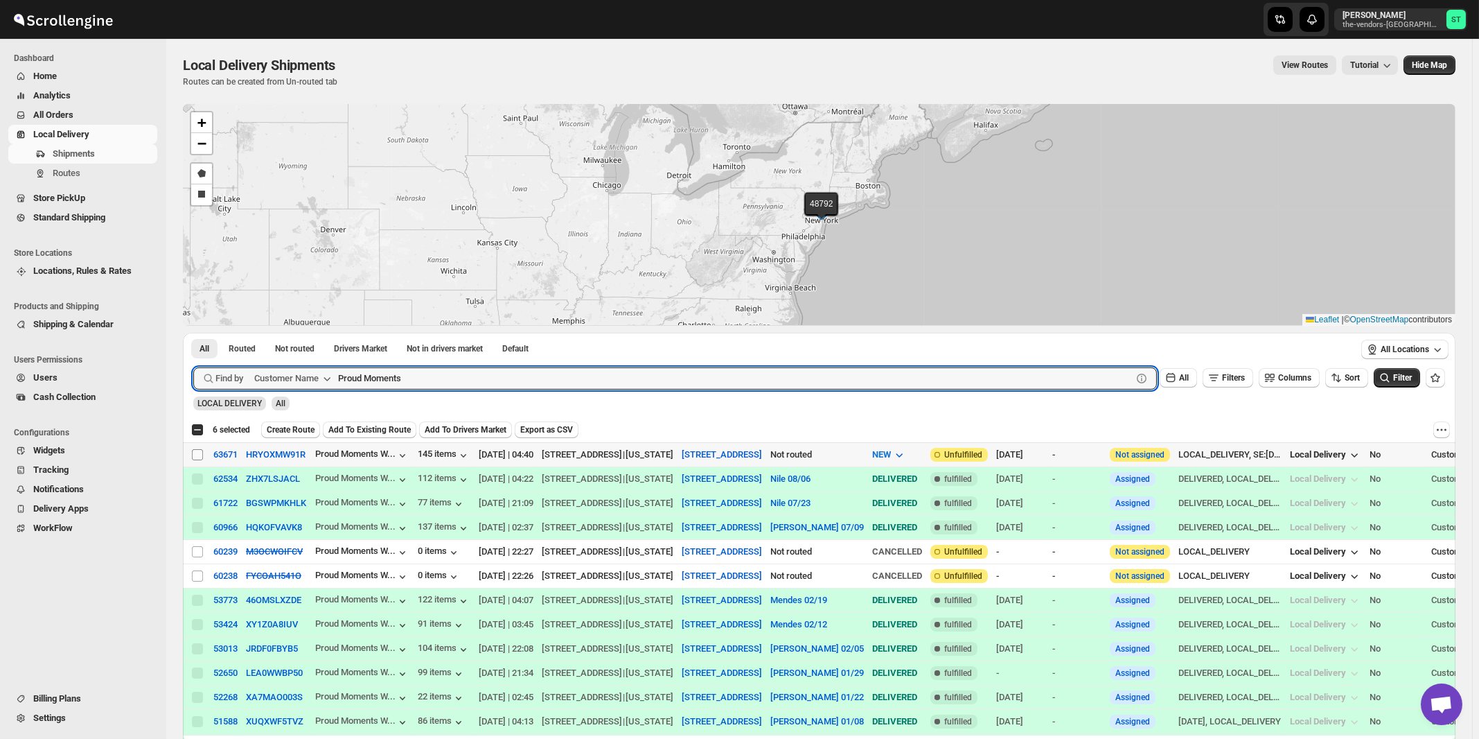
click at [199, 450] on input "Select shipment" at bounding box center [197, 454] width 11 height 11
checkbox input "true"
click at [552, 378] on input "Proud Moments" at bounding box center [722, 378] width 769 height 22
paste input "TDNY"
type input "TDNY"
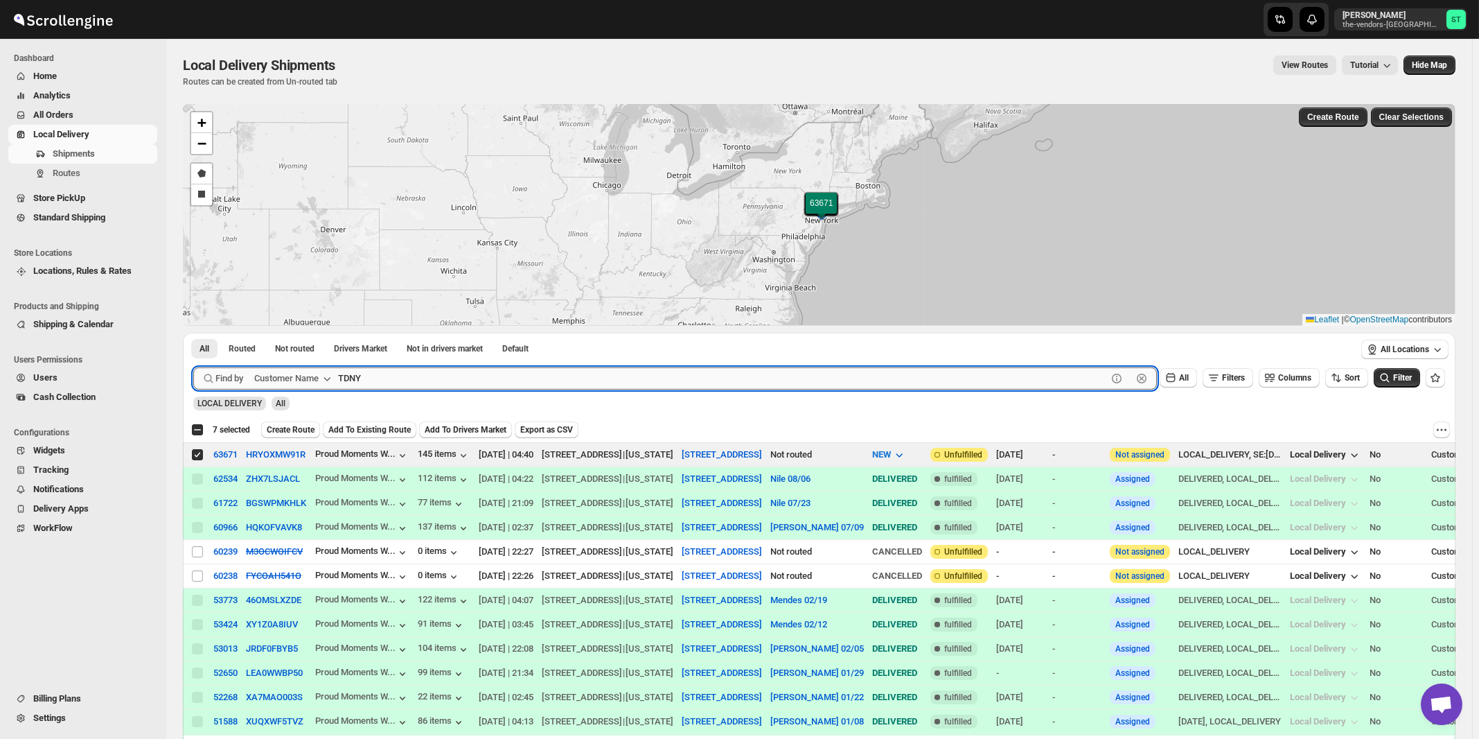
click at [193, 333] on button "Submit" at bounding box center [212, 340] width 39 height 15
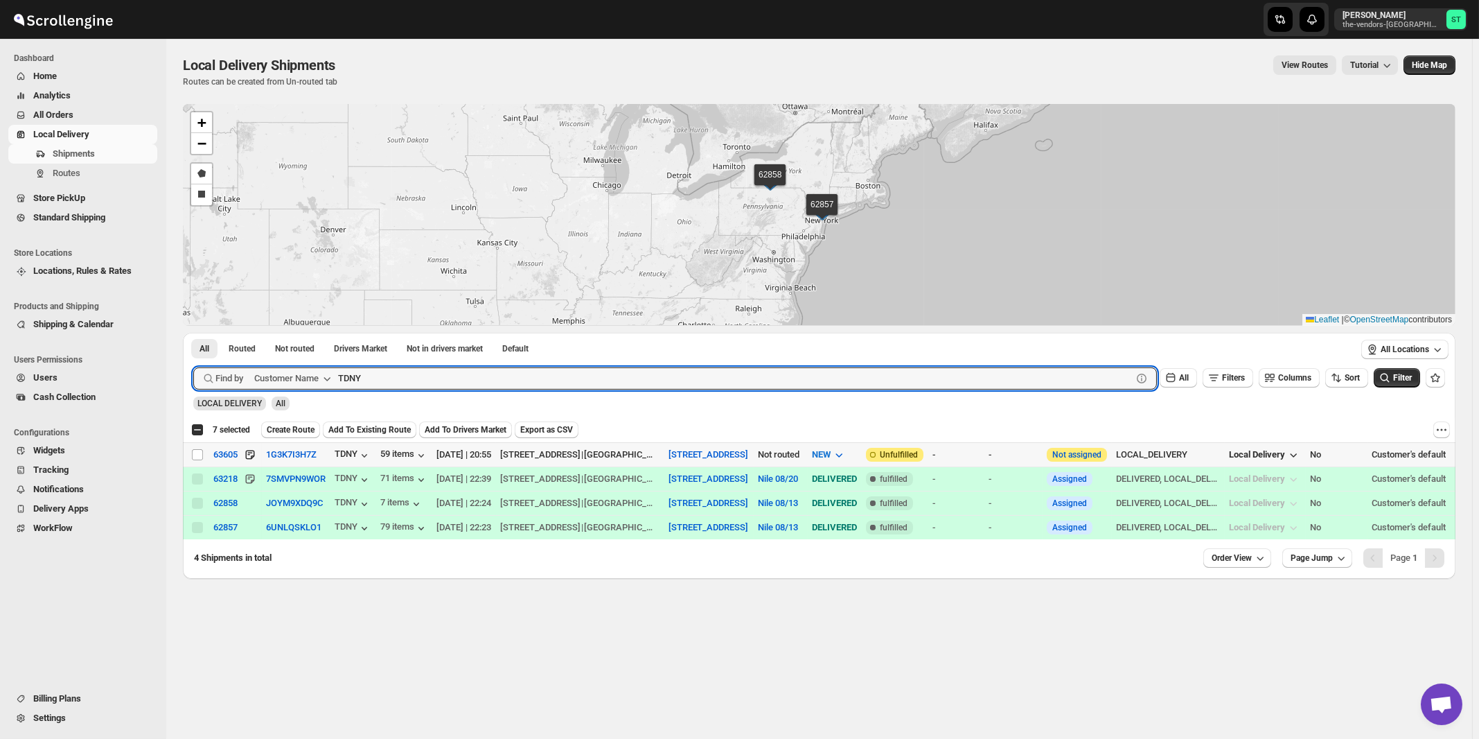
click at [196, 452] on input "Select shipment" at bounding box center [197, 454] width 11 height 11
checkbox input "true"
click at [444, 372] on input "TDNY" at bounding box center [722, 378] width 769 height 22
paste input "Boldyn Networks Broadway"
type input "Boldyn Networks Broadway"
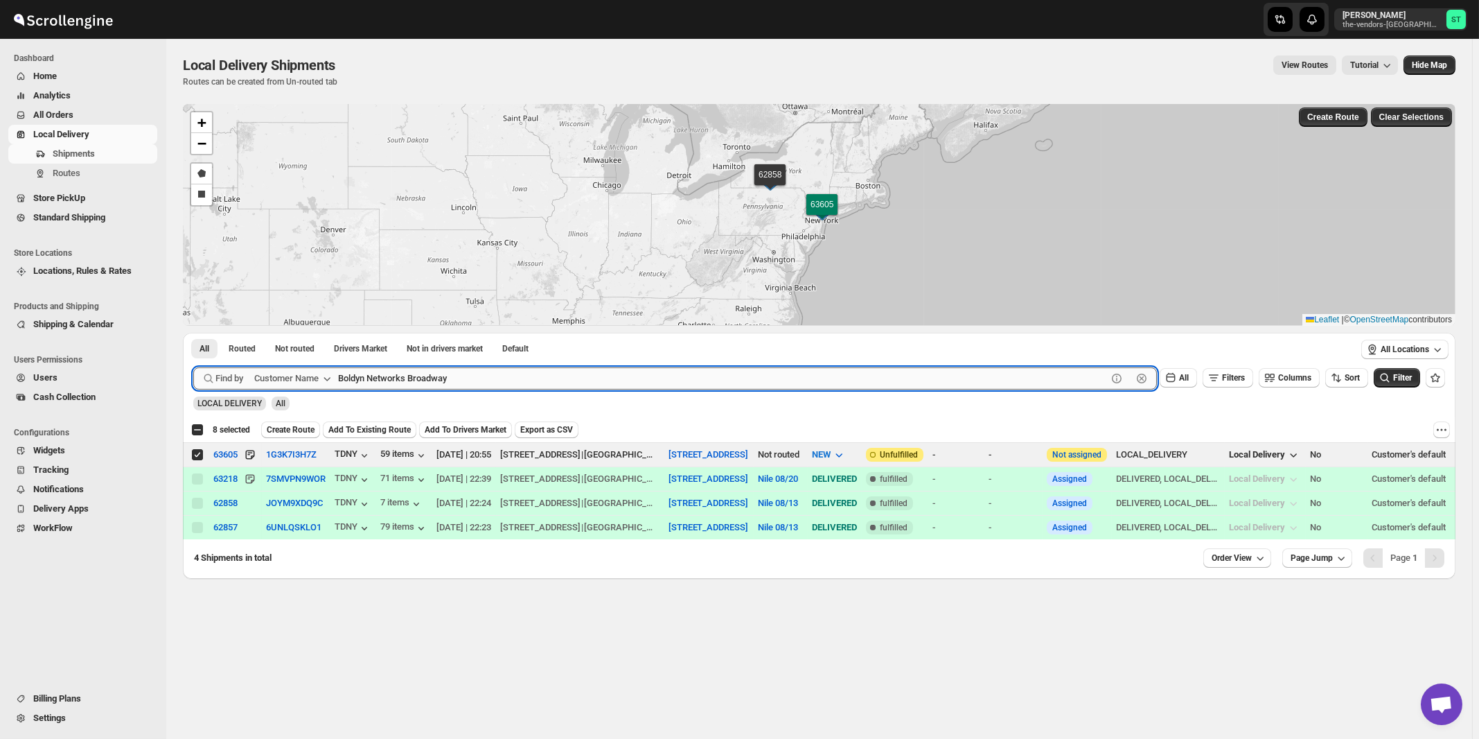
click at [193, 333] on button "Submit" at bounding box center [212, 340] width 39 height 15
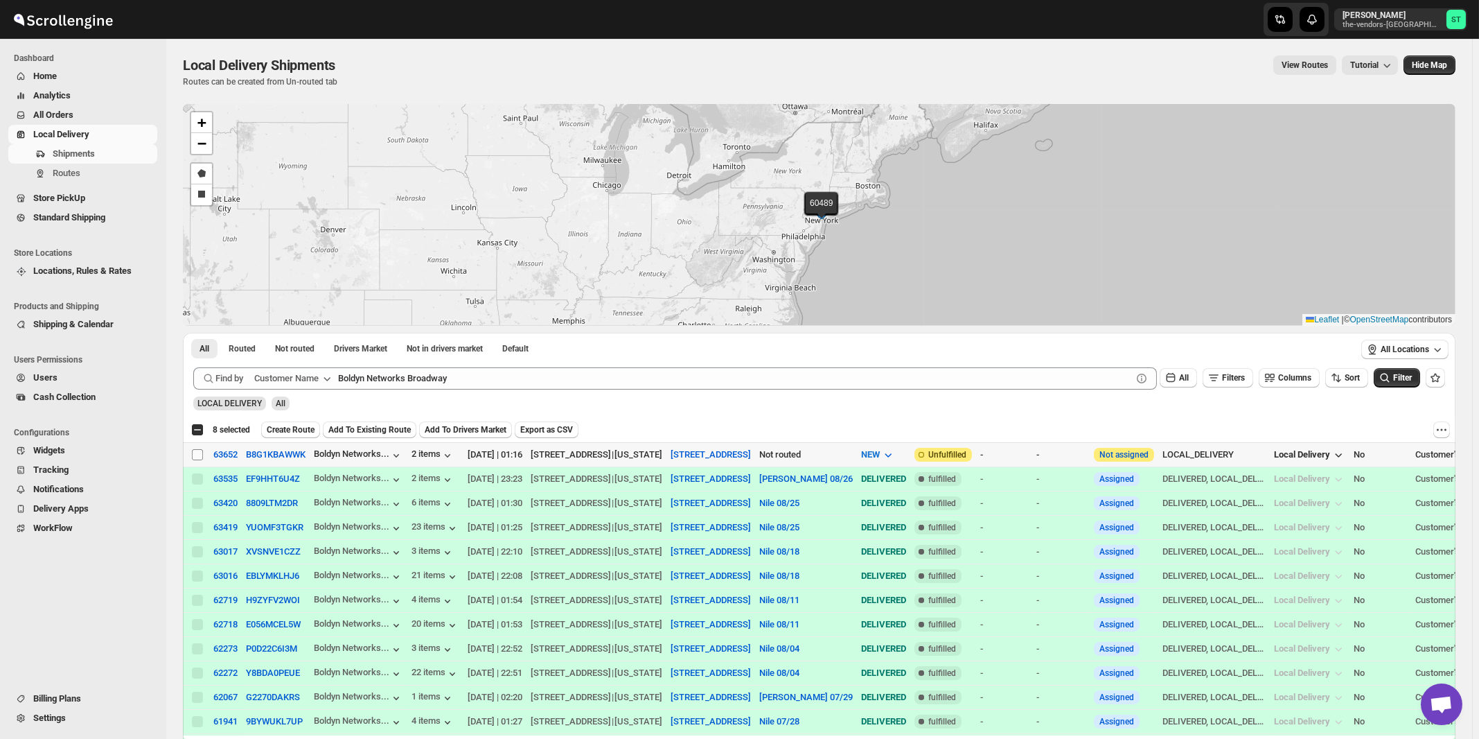
click at [197, 455] on input "Select shipment" at bounding box center [197, 454] width 11 height 11
checkbox input "true"
click at [289, 429] on span "Create Route" at bounding box center [291, 429] width 48 height 11
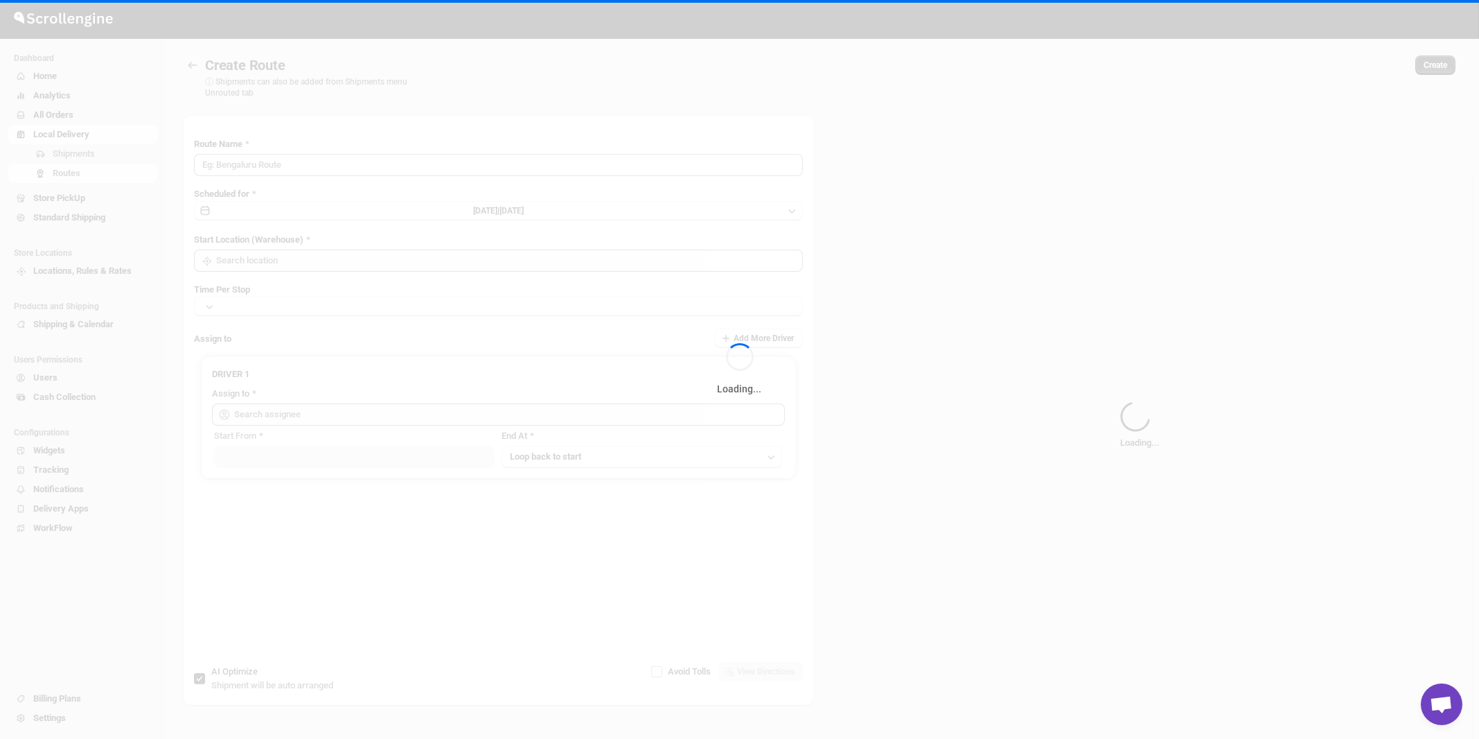
type input "Route - 27/08-1054"
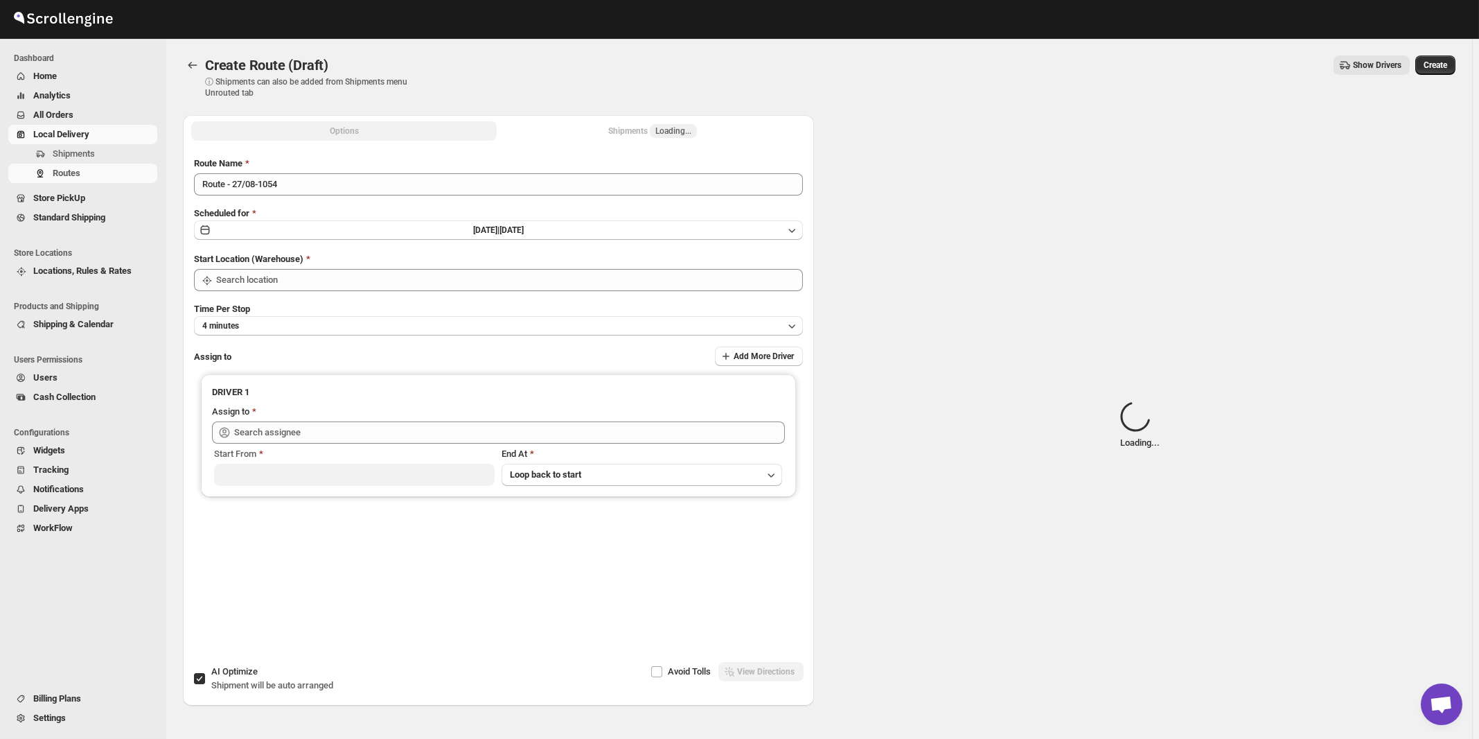
type input "[STREET_ADDRESS]"
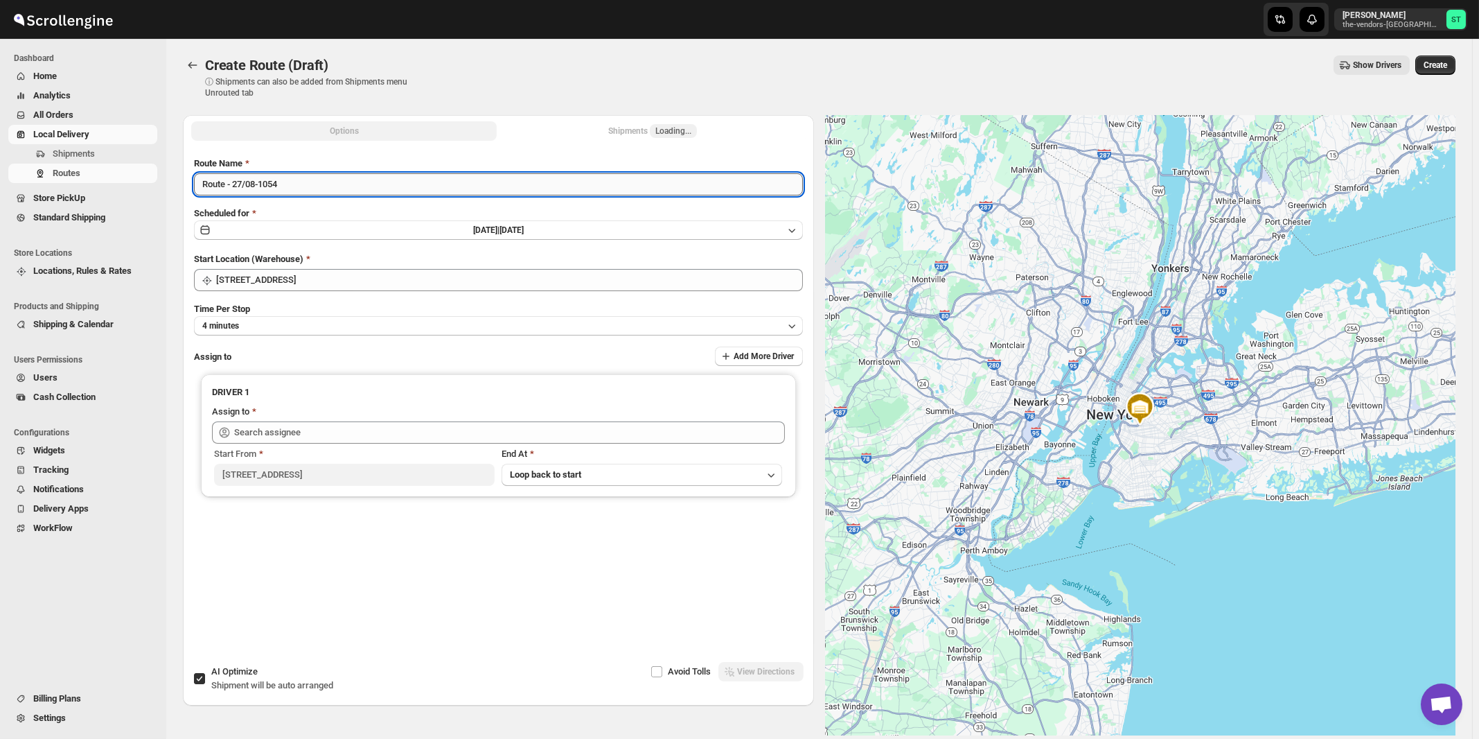
click at [400, 187] on input "Route - 27/08-1054" at bounding box center [498, 184] width 609 height 22
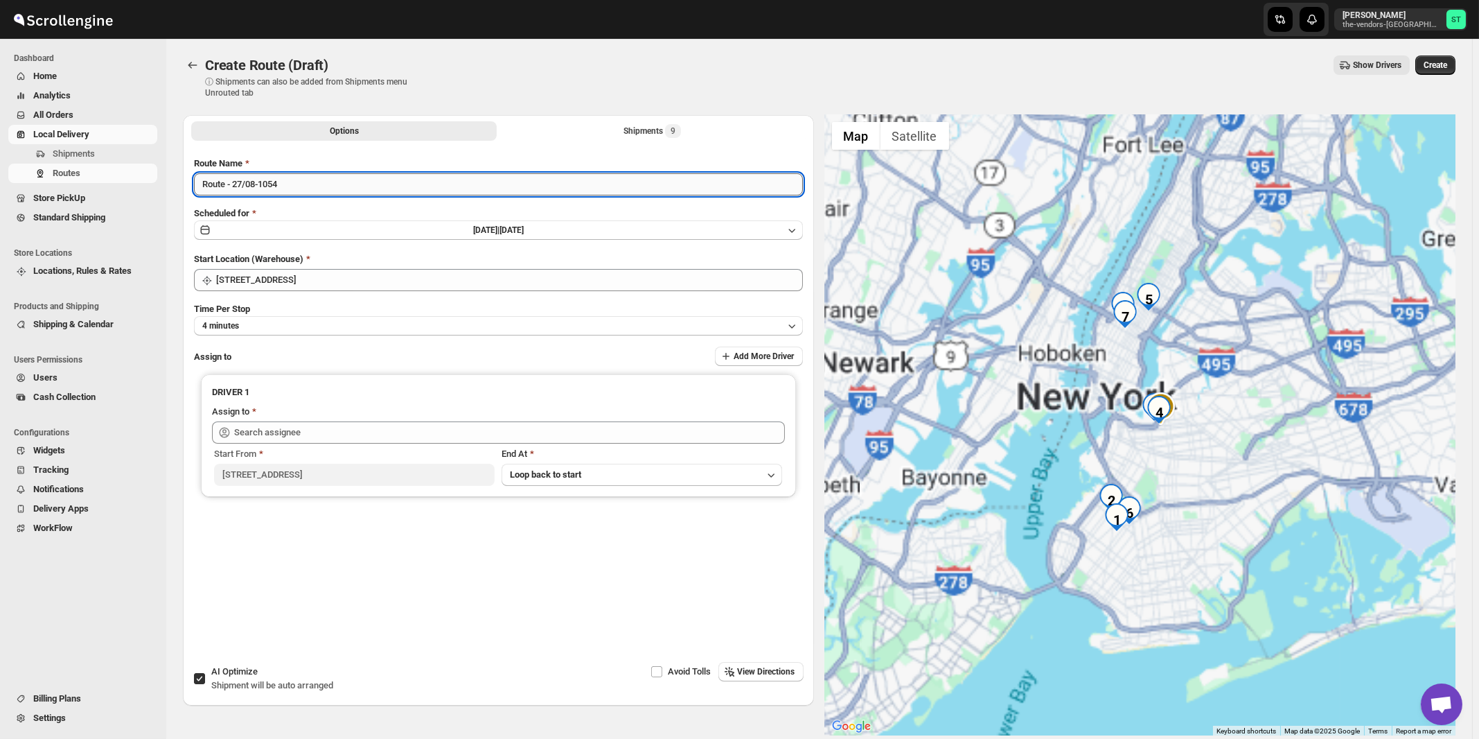
paste input "Nile"
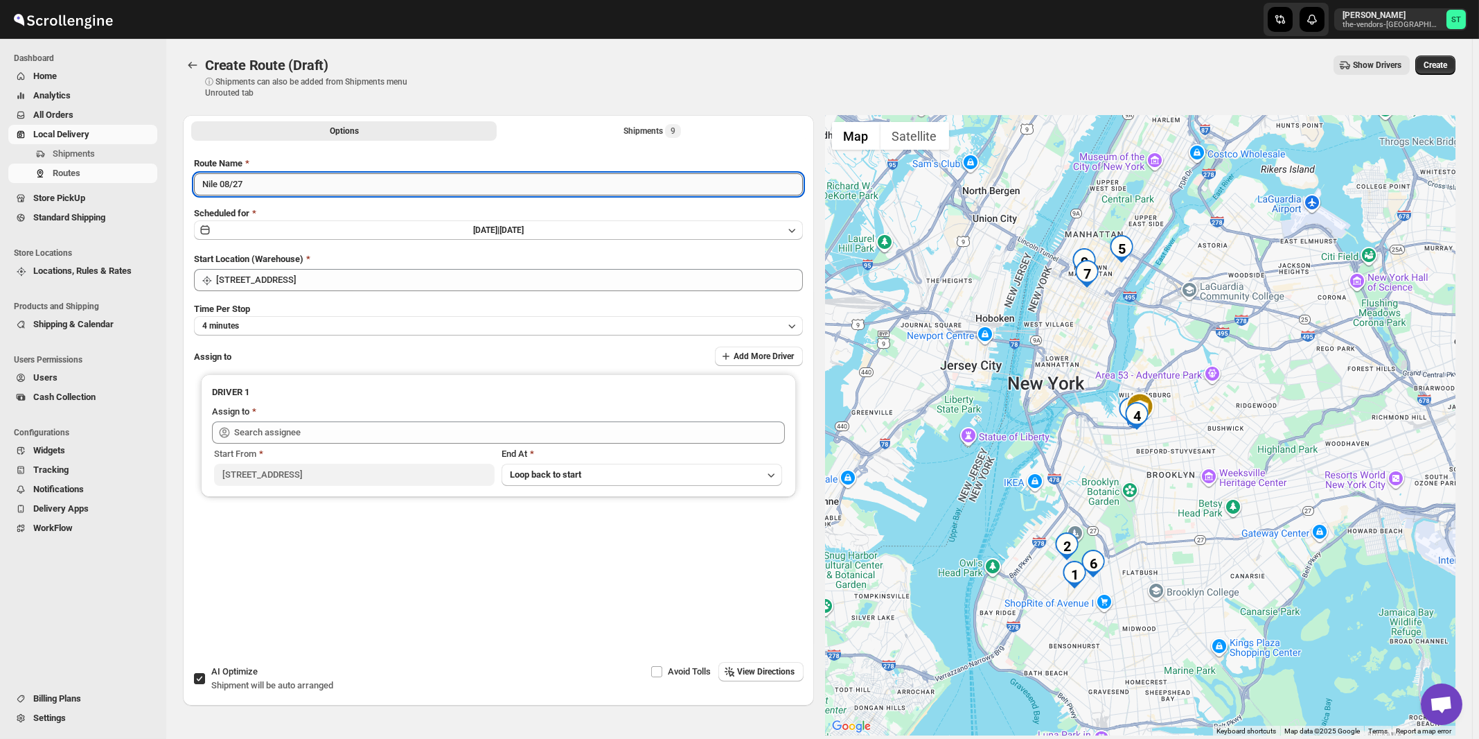
type input "Nile 08/27"
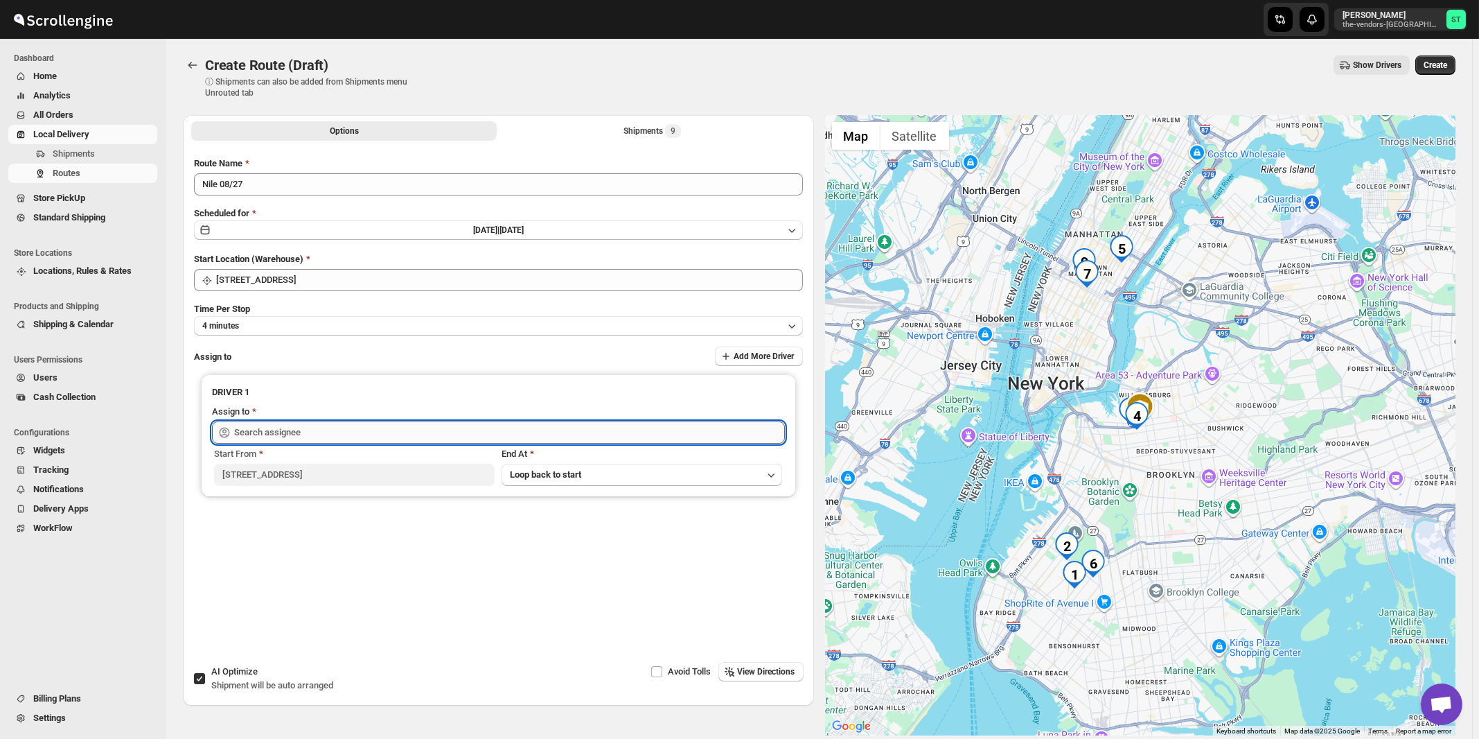
click at [380, 425] on input "text" at bounding box center [509, 432] width 551 height 22
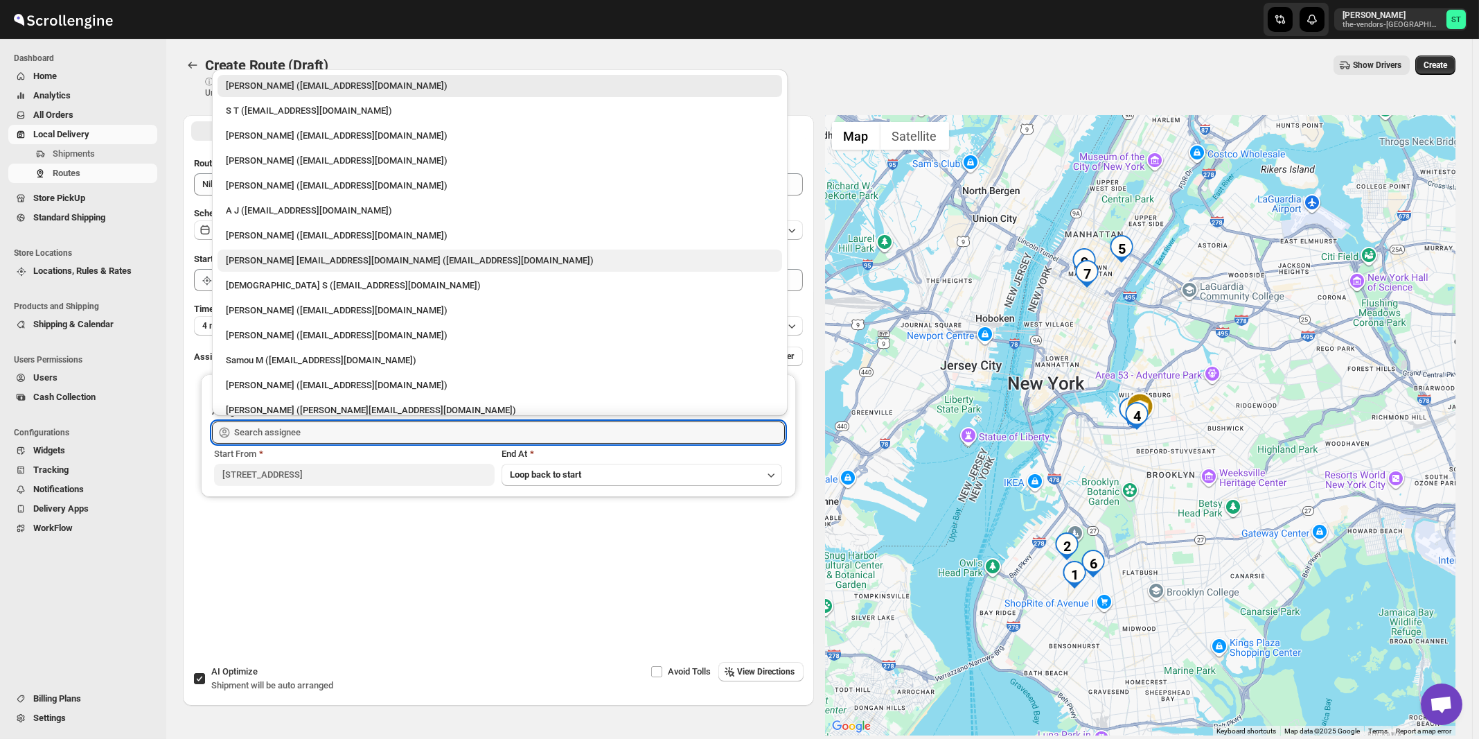
click at [280, 257] on div "[PERSON_NAME] [EMAIL_ADDRESS][DOMAIN_NAME] ([EMAIL_ADDRESS][DOMAIN_NAME])" at bounding box center [500, 261] width 548 height 14
type input "[PERSON_NAME] [EMAIL_ADDRESS][DOMAIN_NAME] ([EMAIL_ADDRESS][DOMAIN_NAME])"
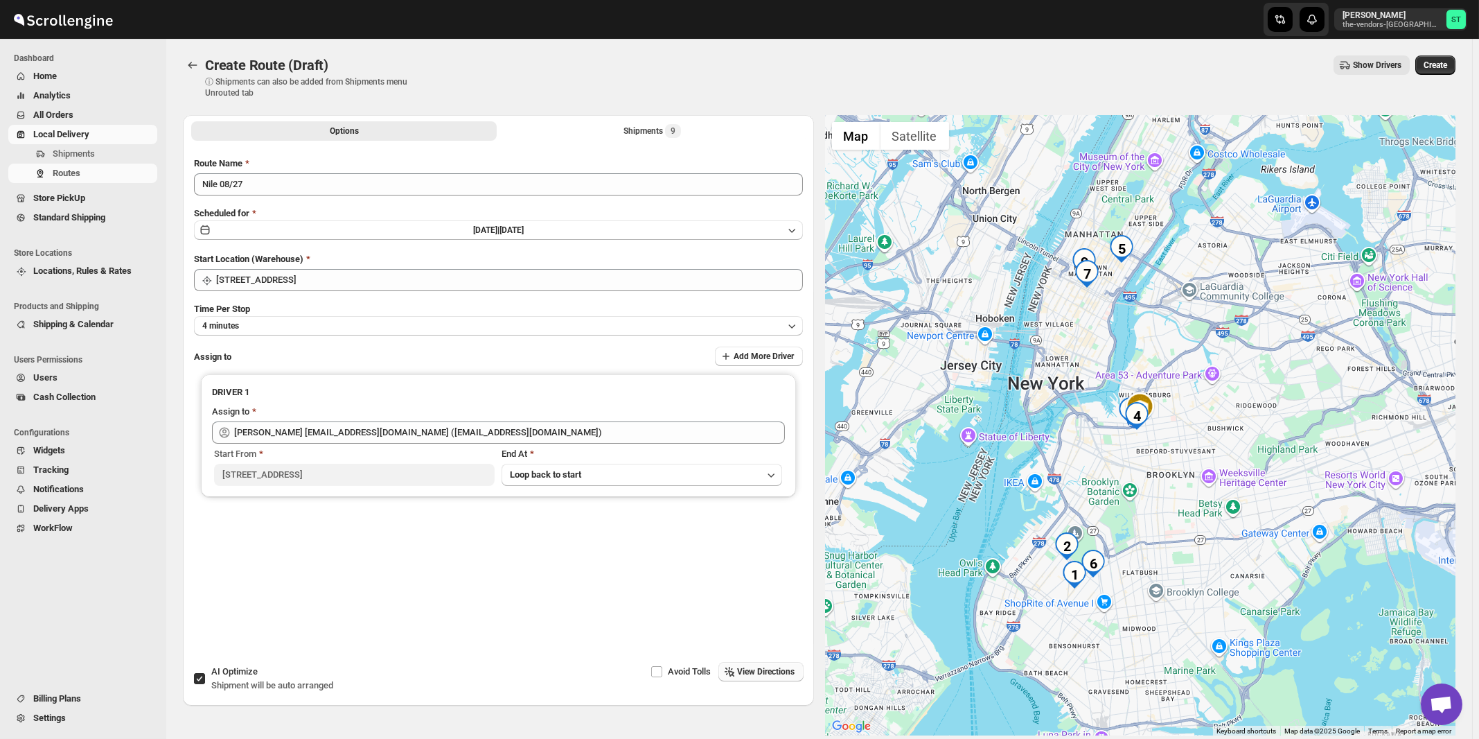
click at [773, 665] on button "View Directions" at bounding box center [760, 671] width 85 height 19
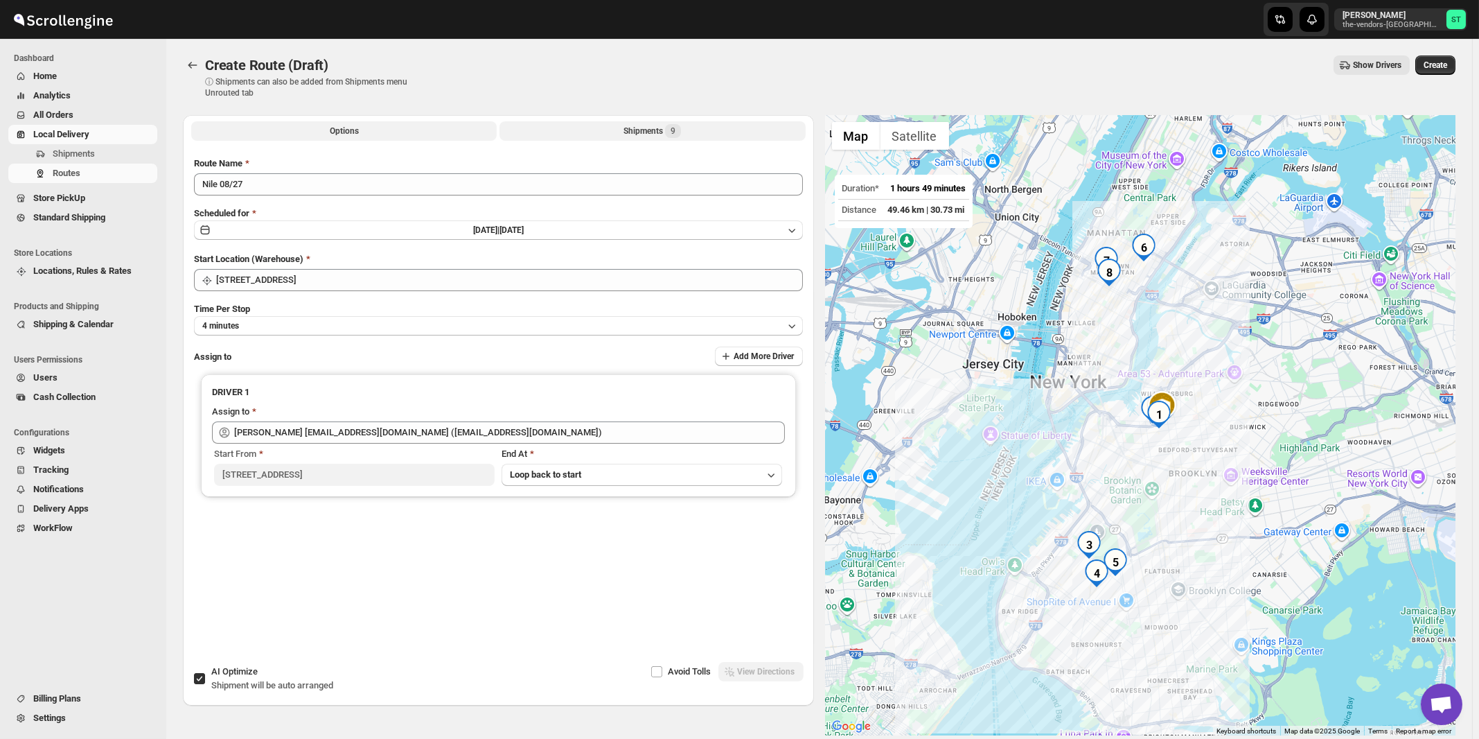
click at [648, 130] on div "Shipments 9" at bounding box center [653, 131] width 58 height 14
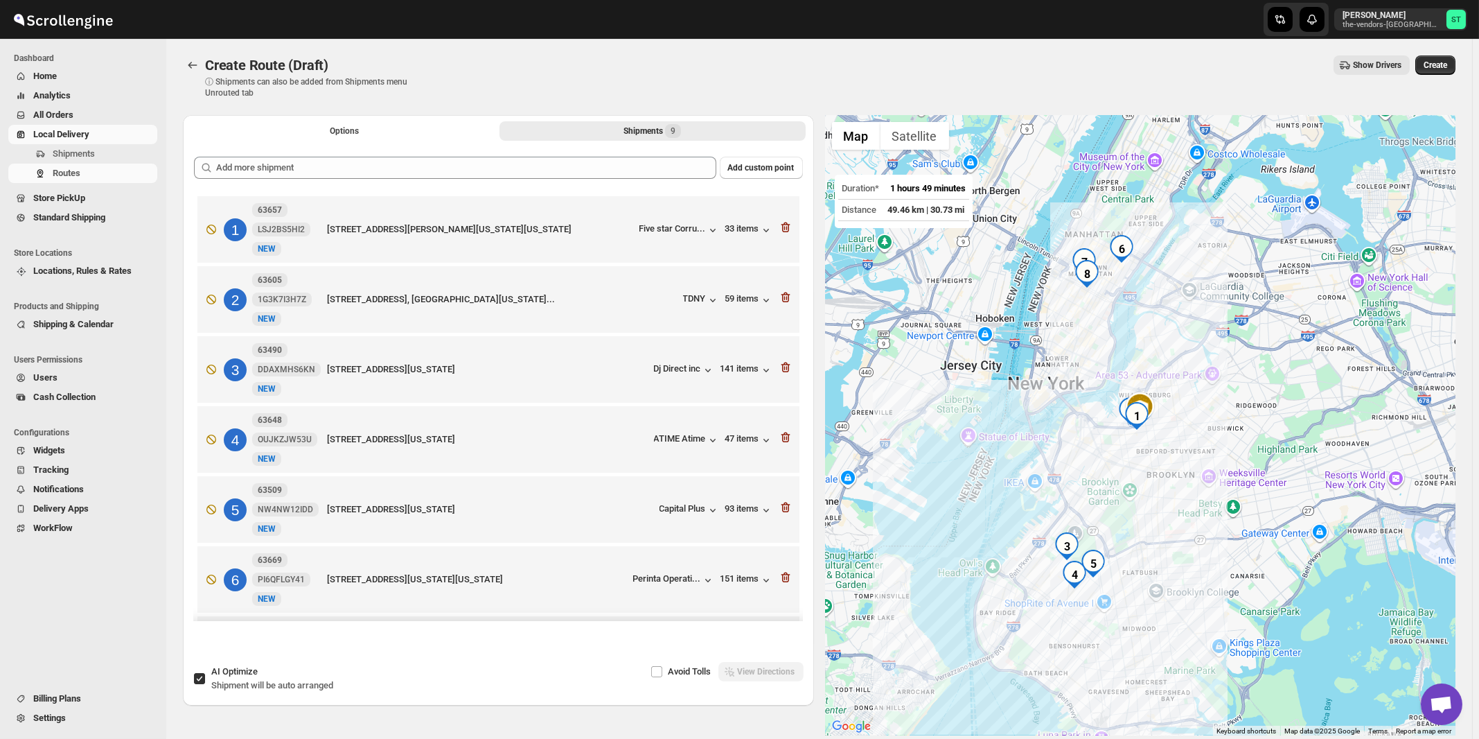
drag, startPoint x: 296, startPoint y: 684, endPoint x: 366, endPoint y: 651, distance: 77.5
click at [298, 684] on span "Shipment will be auto arranged" at bounding box center [272, 685] width 122 height 10
click at [225, 673] on span "AI Optimize" at bounding box center [234, 671] width 46 height 10
click at [205, 673] on input "AI Optimize Shipment will be auto arranged" at bounding box center [199, 678] width 11 height 11
checkbox input "false"
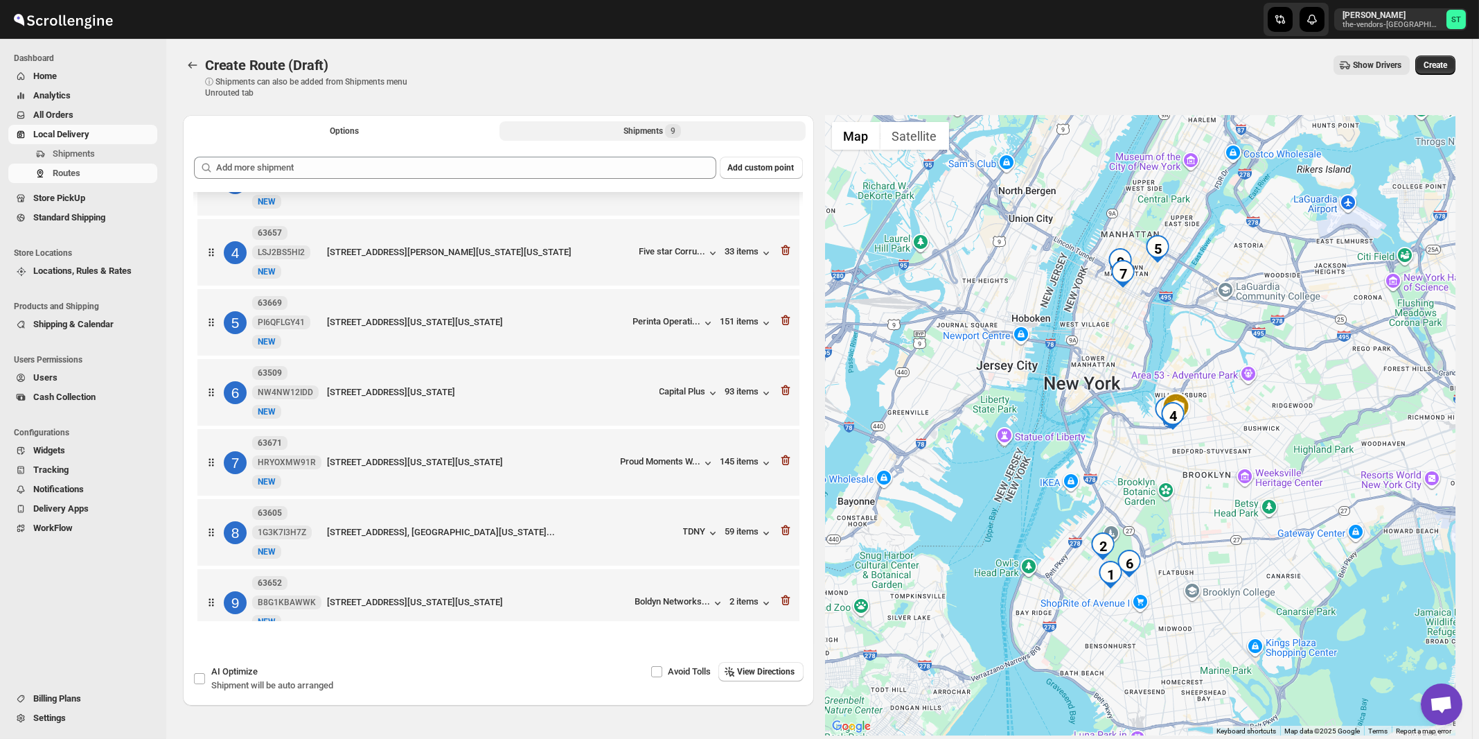
scroll to position [218, 0]
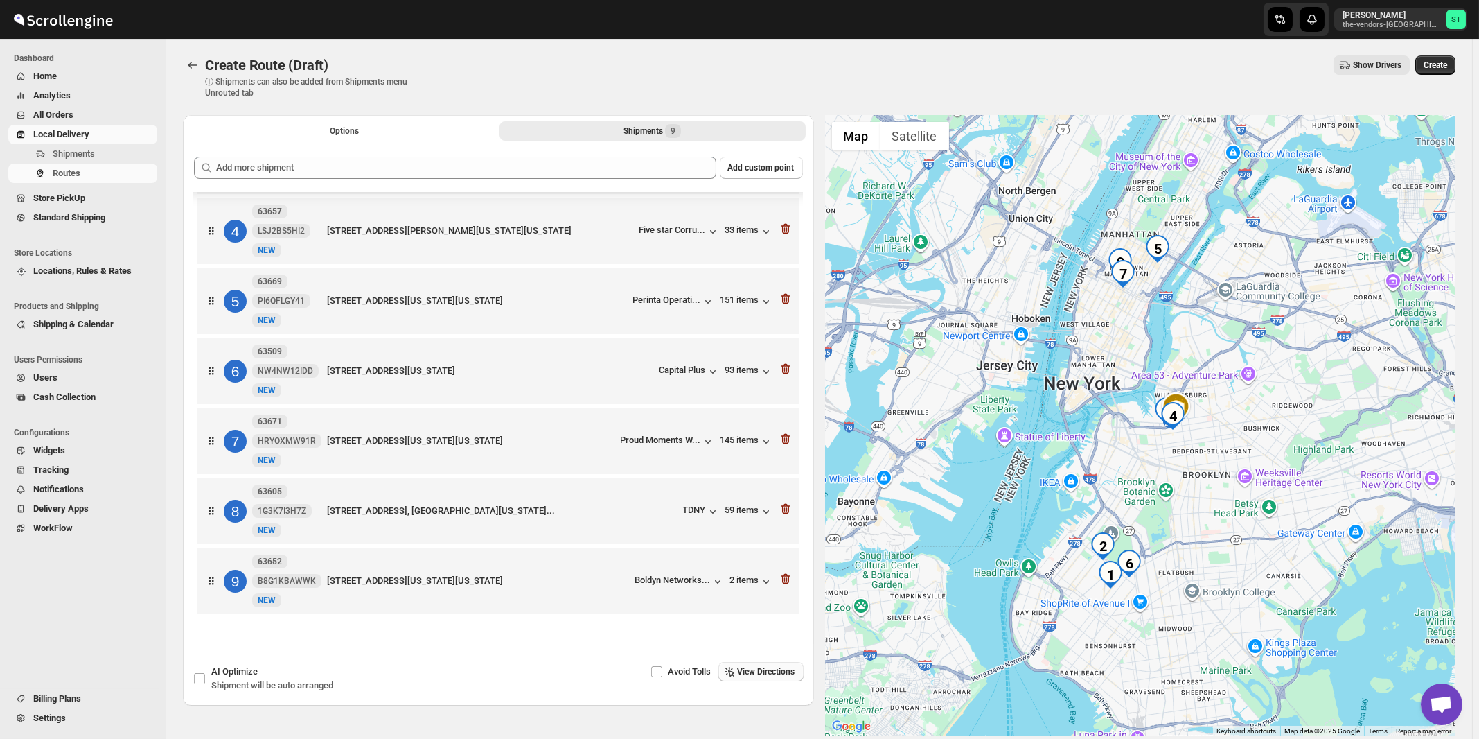
click at [769, 673] on span "View Directions" at bounding box center [767, 671] width 58 height 11
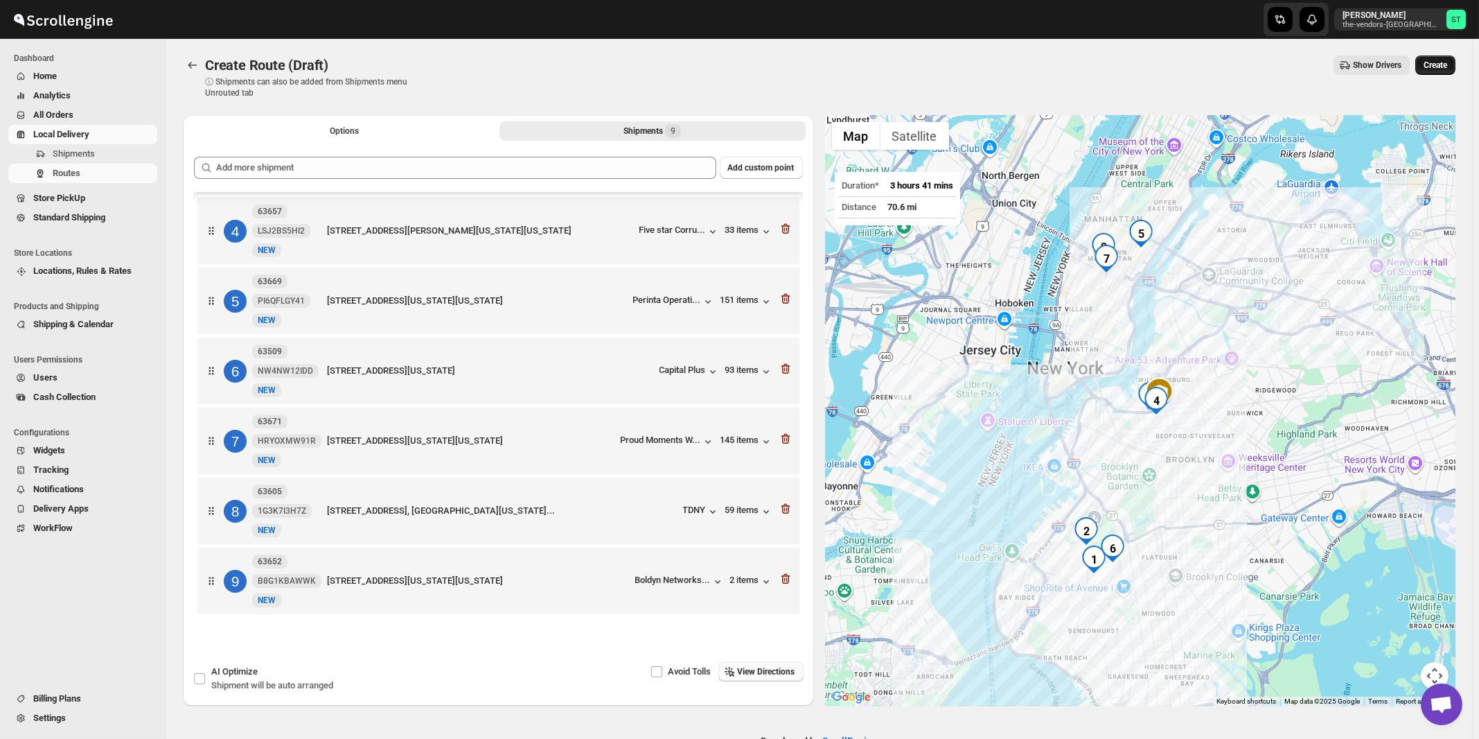
click at [1442, 67] on span "Create" at bounding box center [1436, 65] width 24 height 11
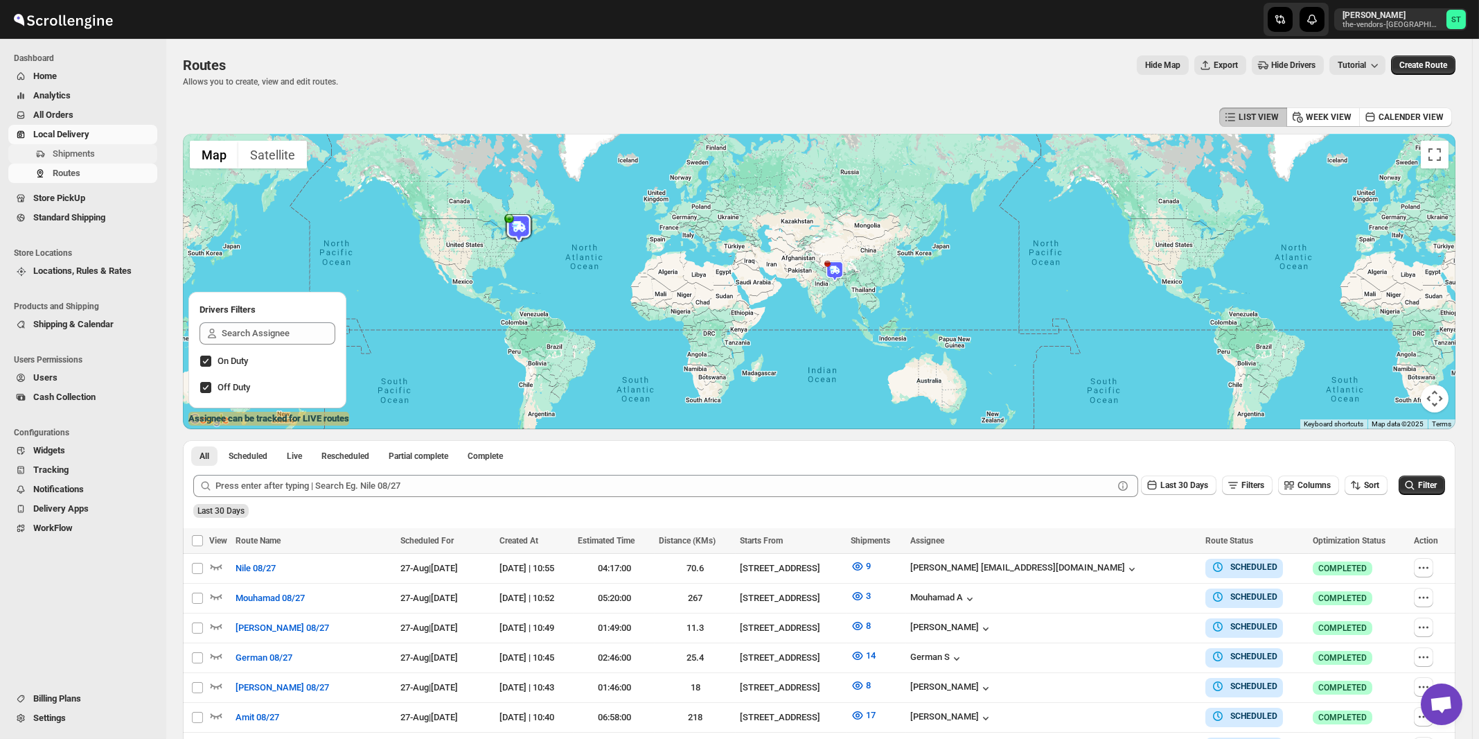
click at [90, 152] on span "Shipments" at bounding box center [74, 153] width 42 height 10
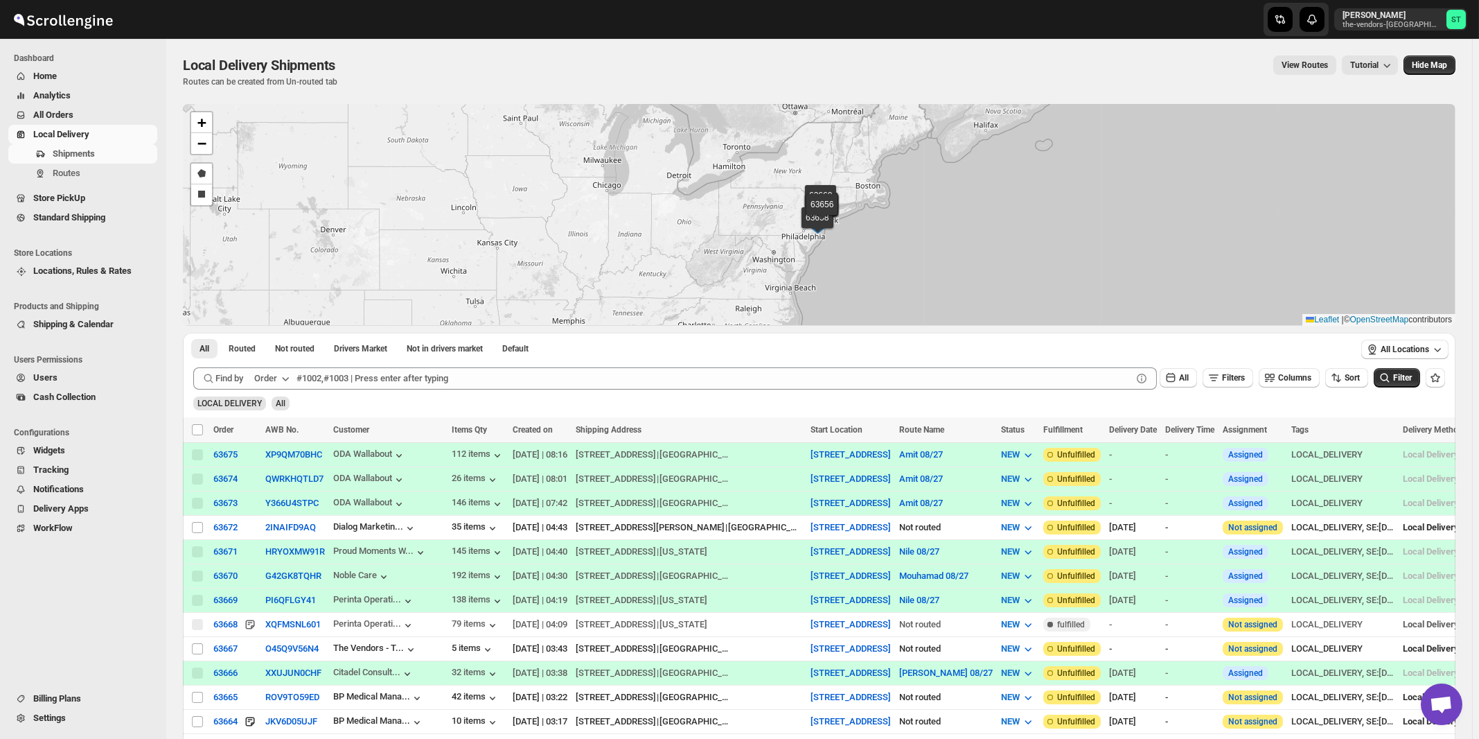
click at [277, 380] on div "Order" at bounding box center [265, 378] width 23 height 14
click at [274, 476] on div "Customer Name" at bounding box center [274, 482] width 64 height 14
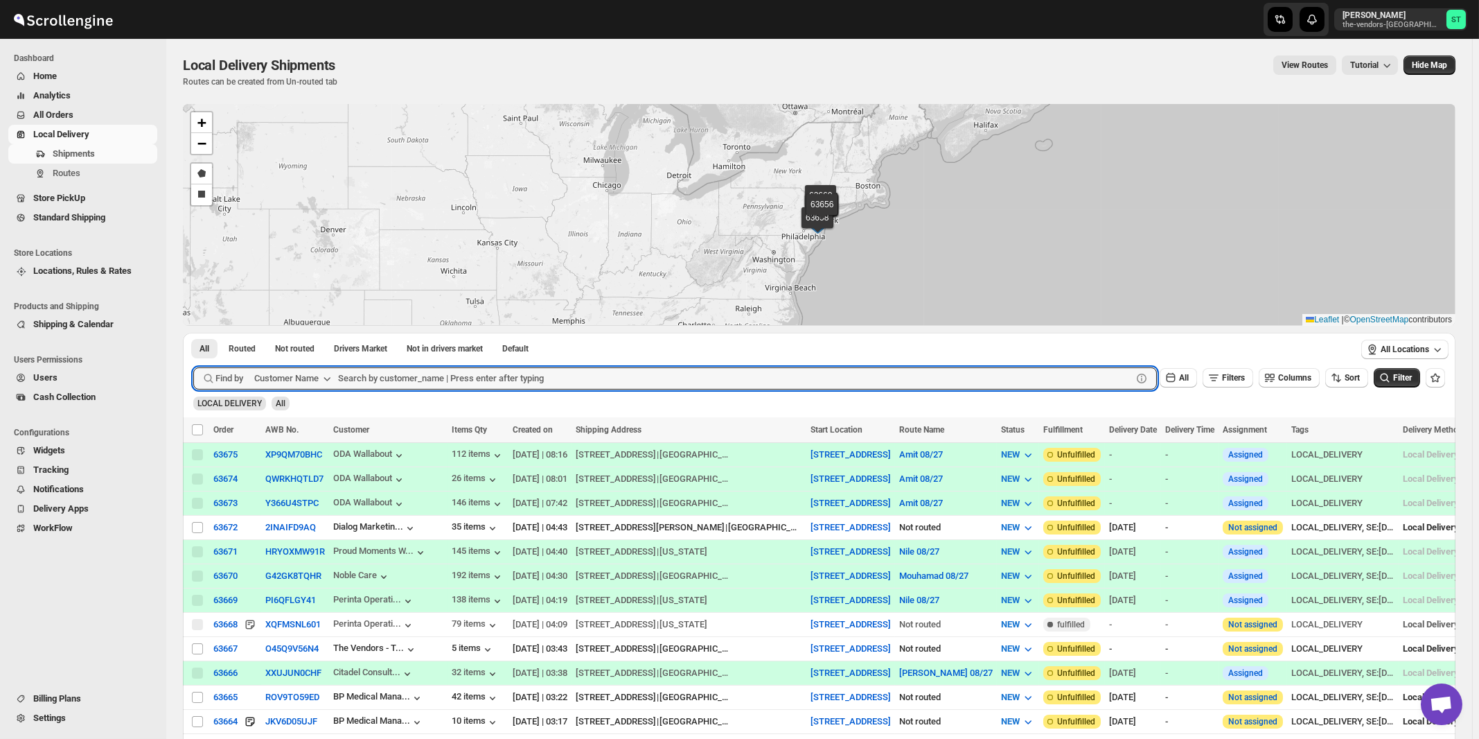
paste input "The Vendors - [PERSON_NAME]"
type input "The Vendors - [PERSON_NAME]"
click at [193, 333] on button "Submit" at bounding box center [212, 340] width 39 height 15
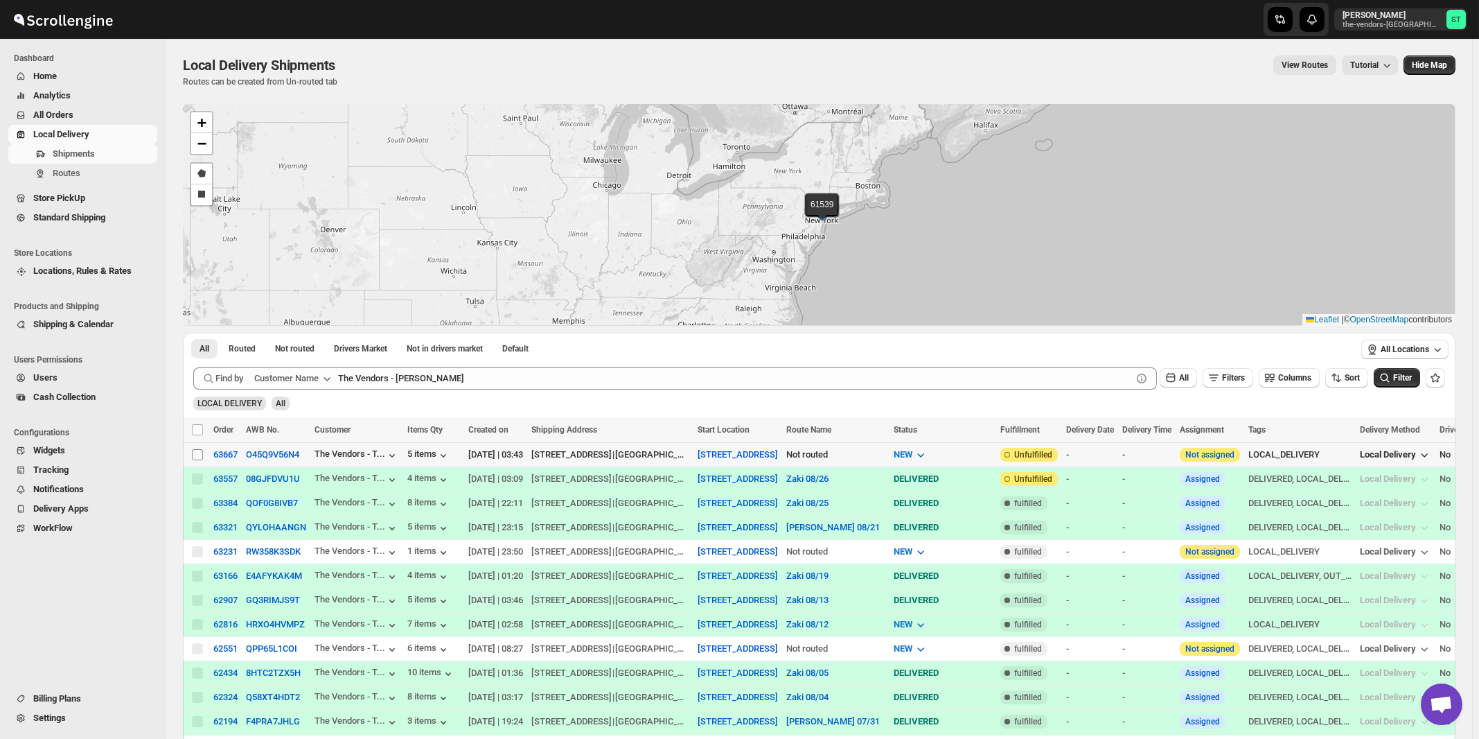
click at [197, 452] on input "Select shipment" at bounding box center [197, 454] width 11 height 11
checkbox input "true"
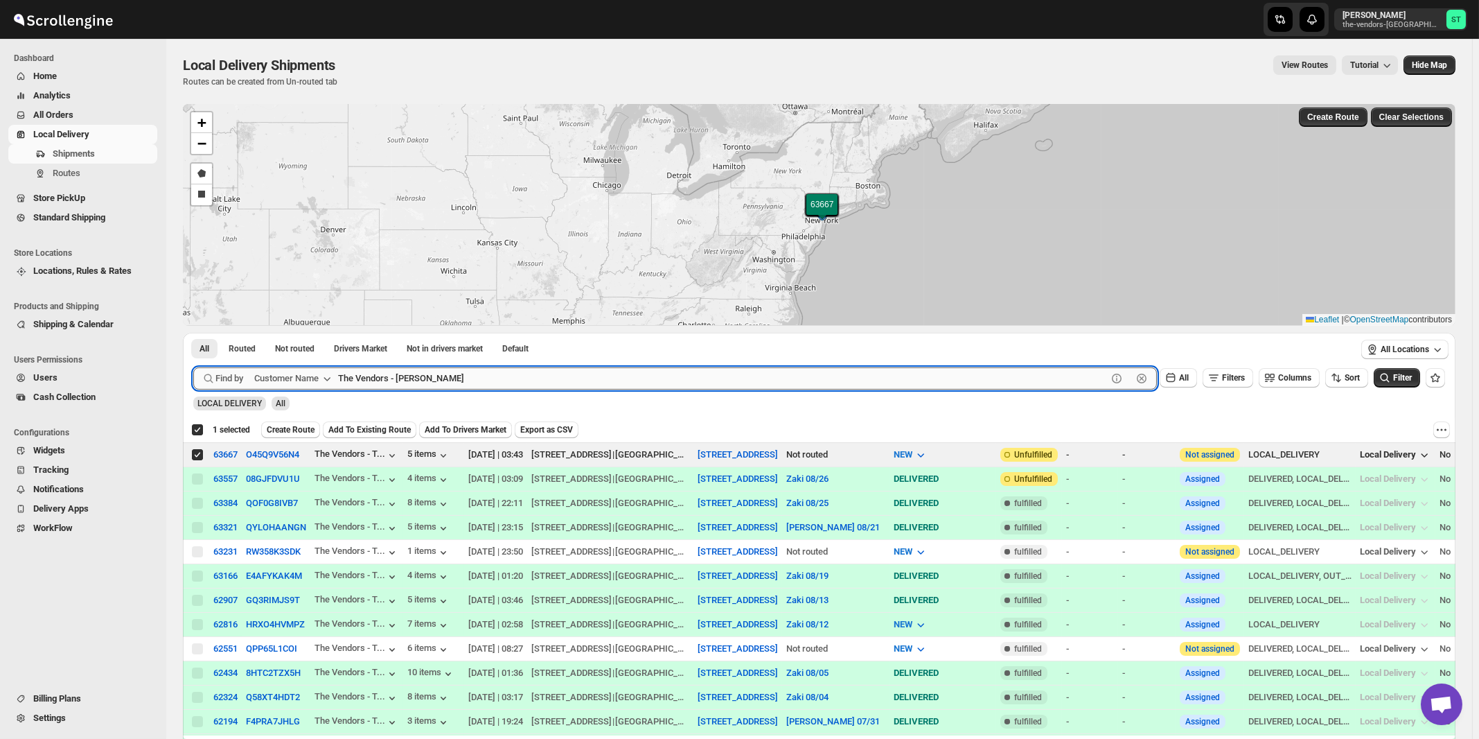
click at [540, 380] on input "The Vendors - [PERSON_NAME]" at bounding box center [722, 378] width 769 height 22
paste input "[PERSON_NAME] Suite 205"
type input "[PERSON_NAME]"
click at [193, 333] on button "Submit" at bounding box center [212, 340] width 39 height 15
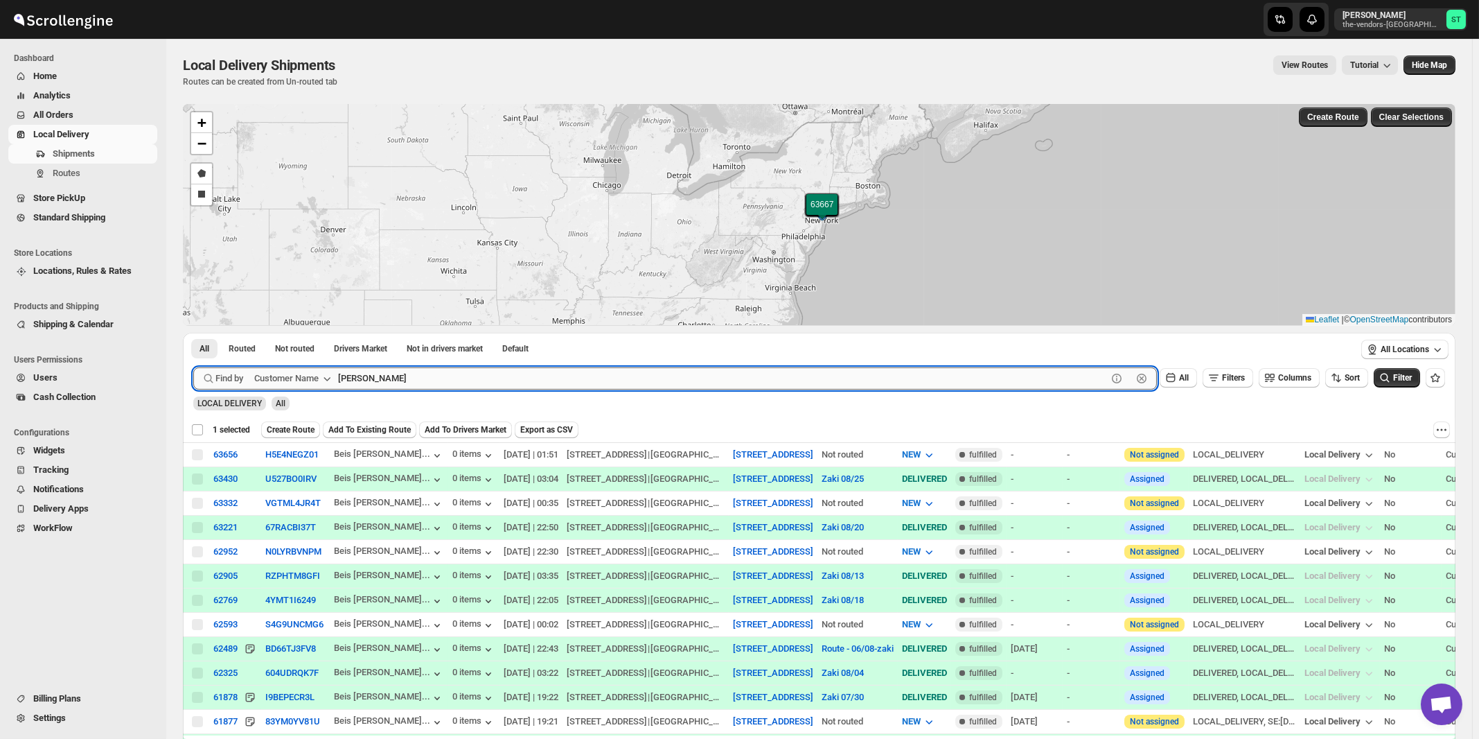
checkbox input "false"
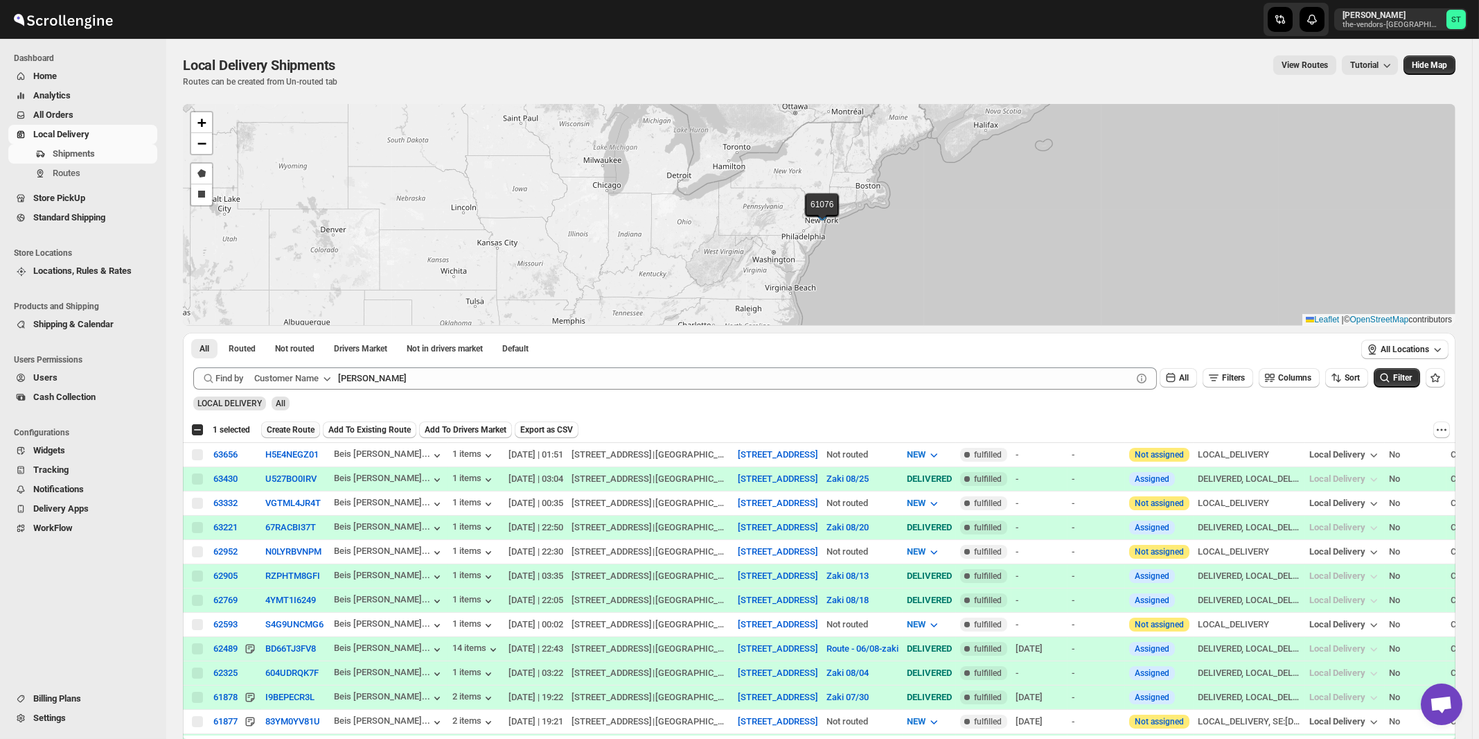
click at [279, 430] on span "Create Route" at bounding box center [291, 429] width 48 height 11
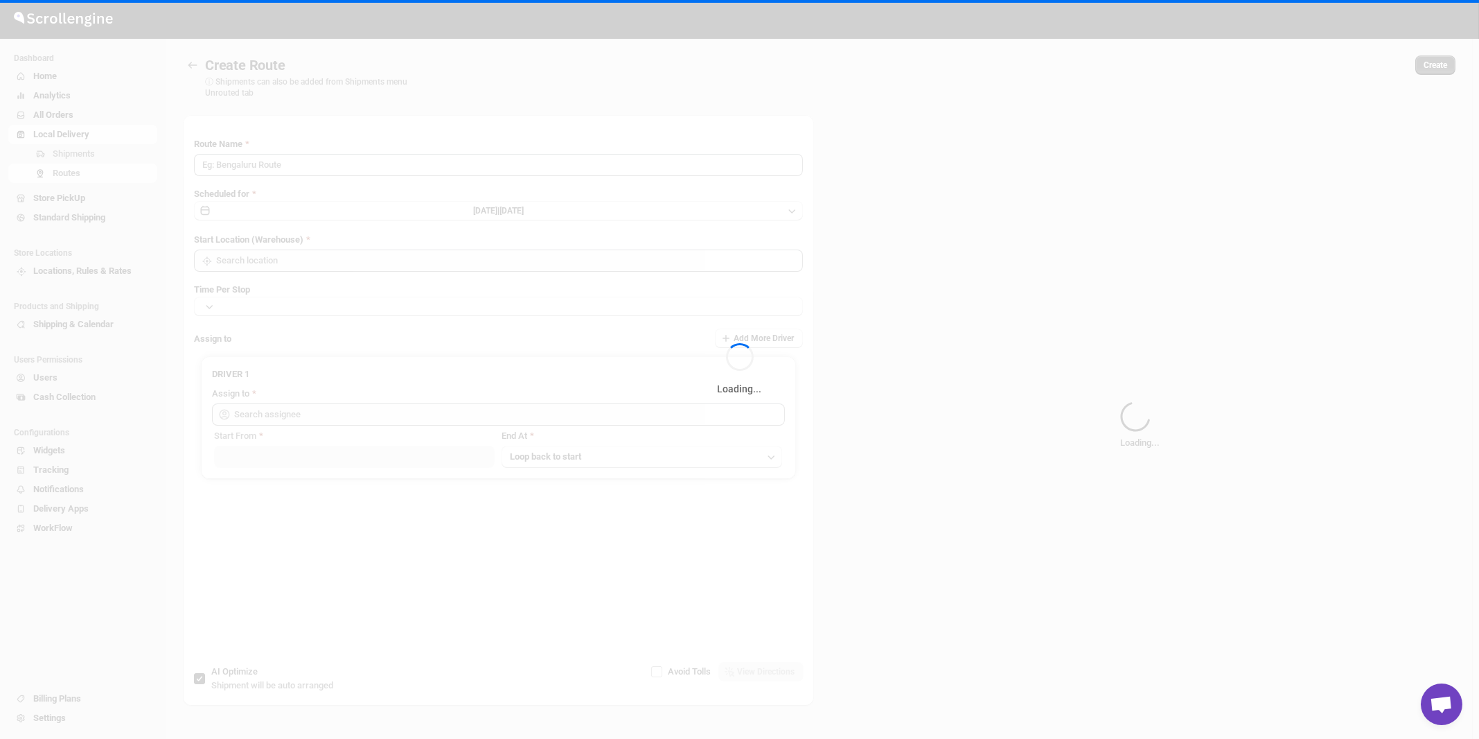
type input "Route - 27/08-1056"
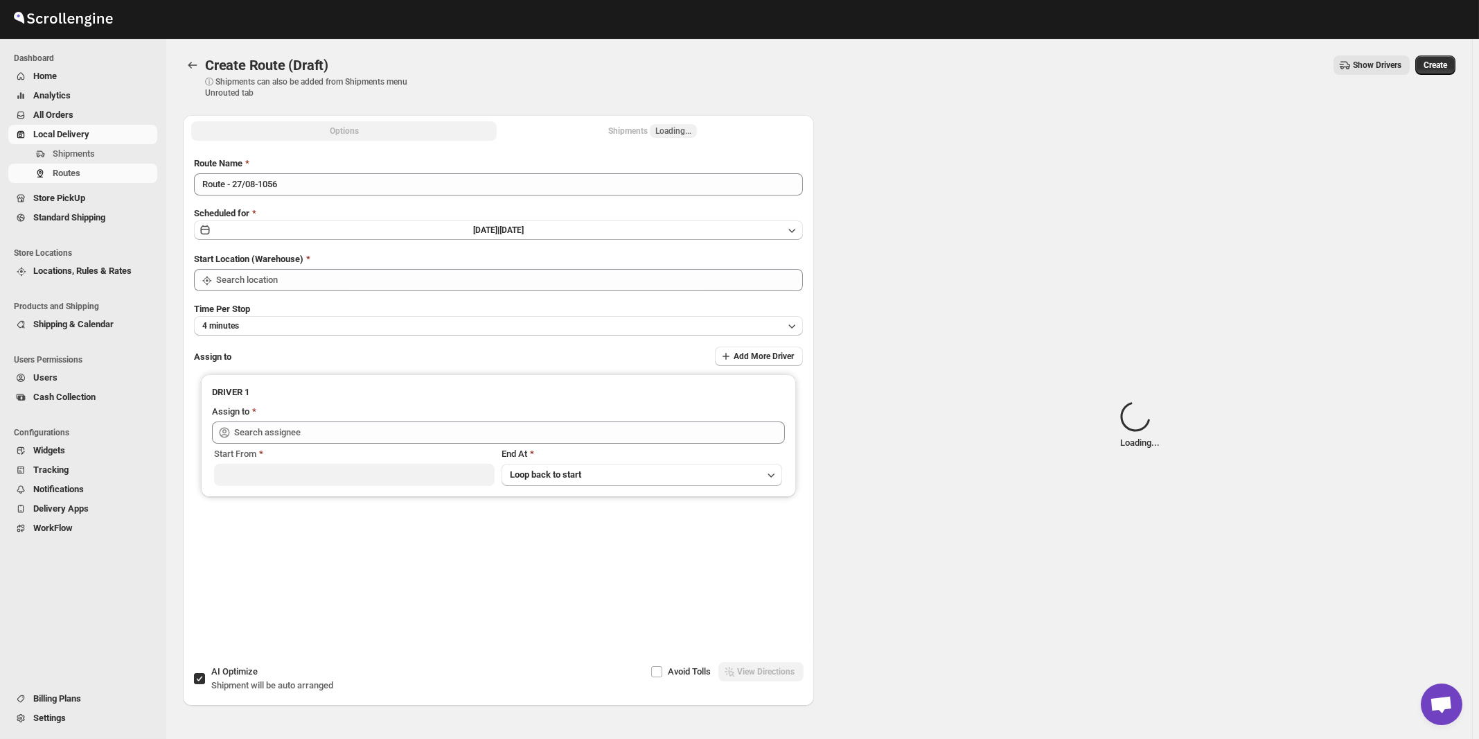
type input "[STREET_ADDRESS]"
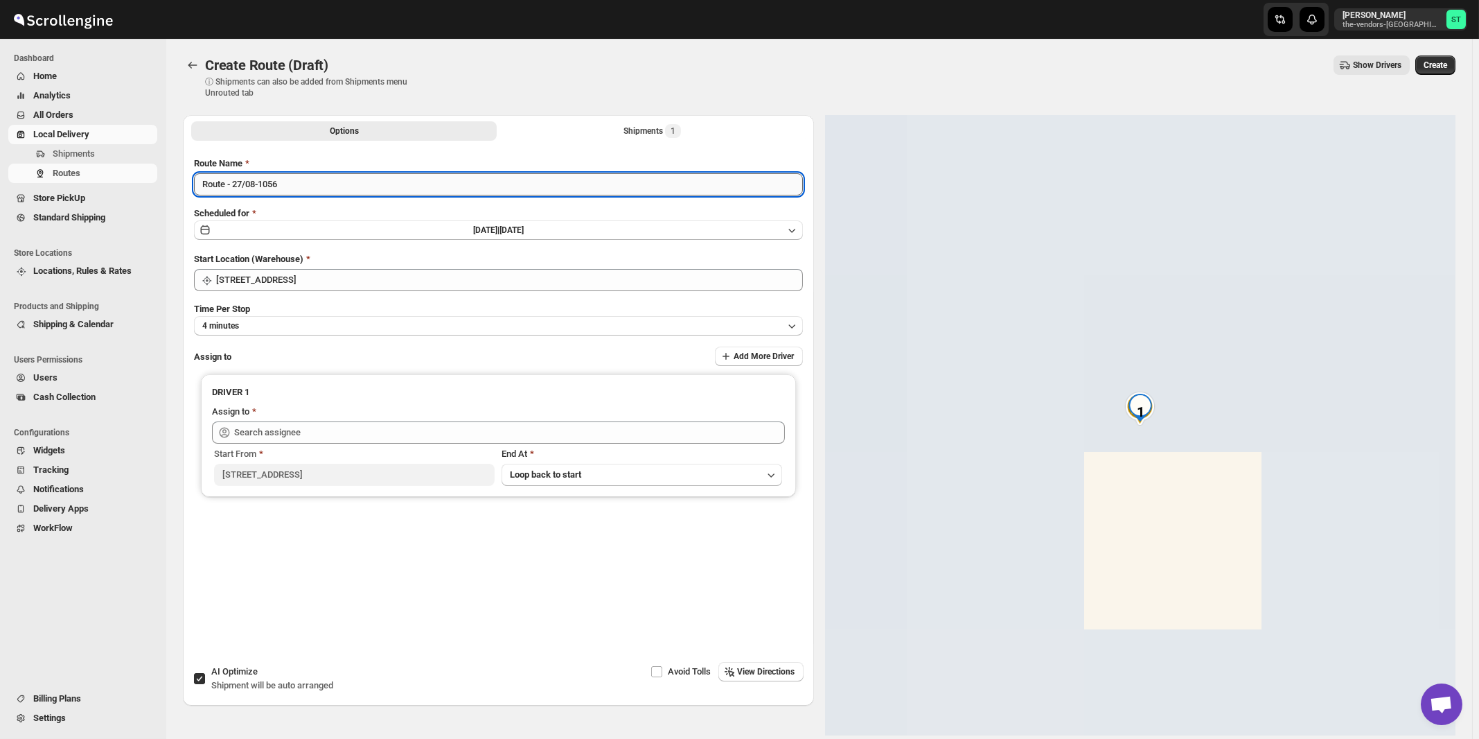
click at [377, 180] on input "Route - 27/08-1056" at bounding box center [498, 184] width 609 height 22
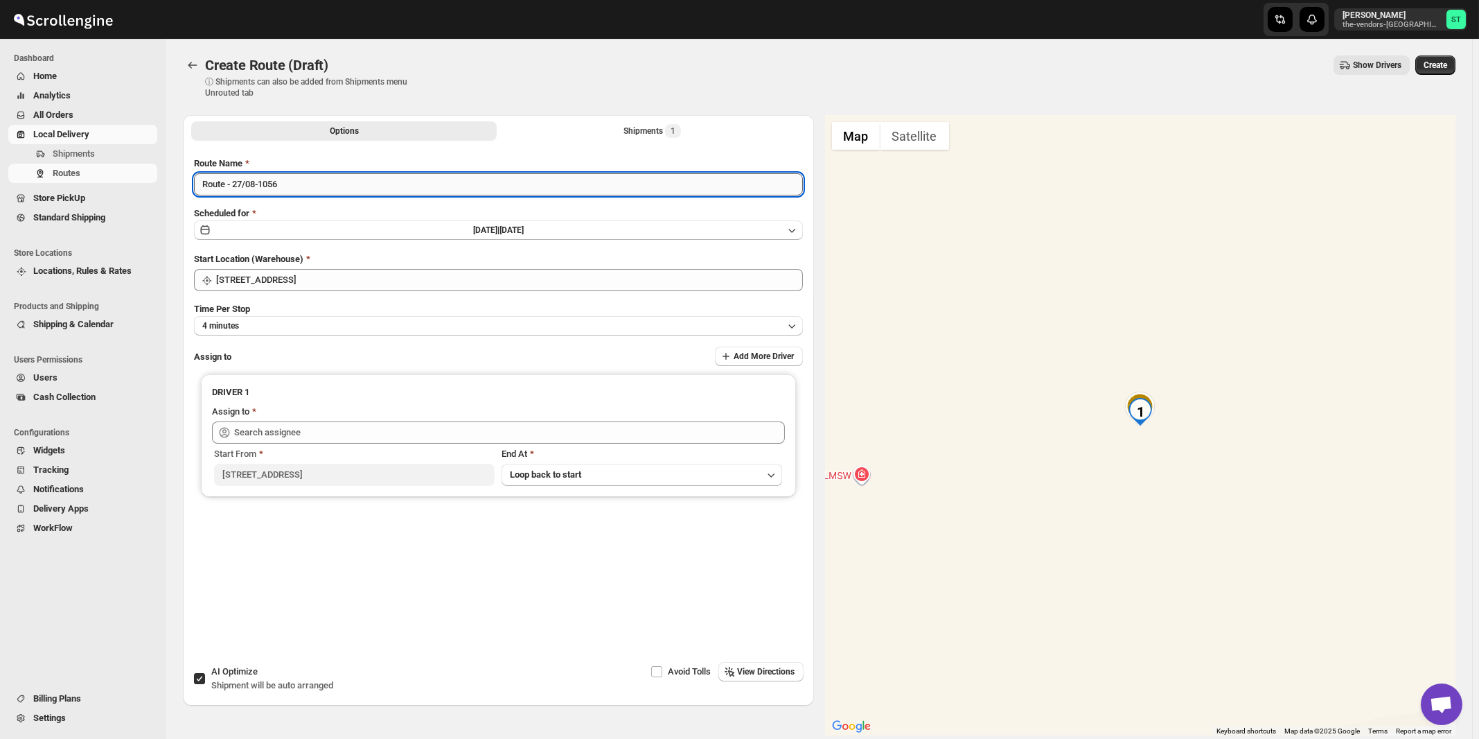
paste input "Zaki"
type input "Zaki 08/27"
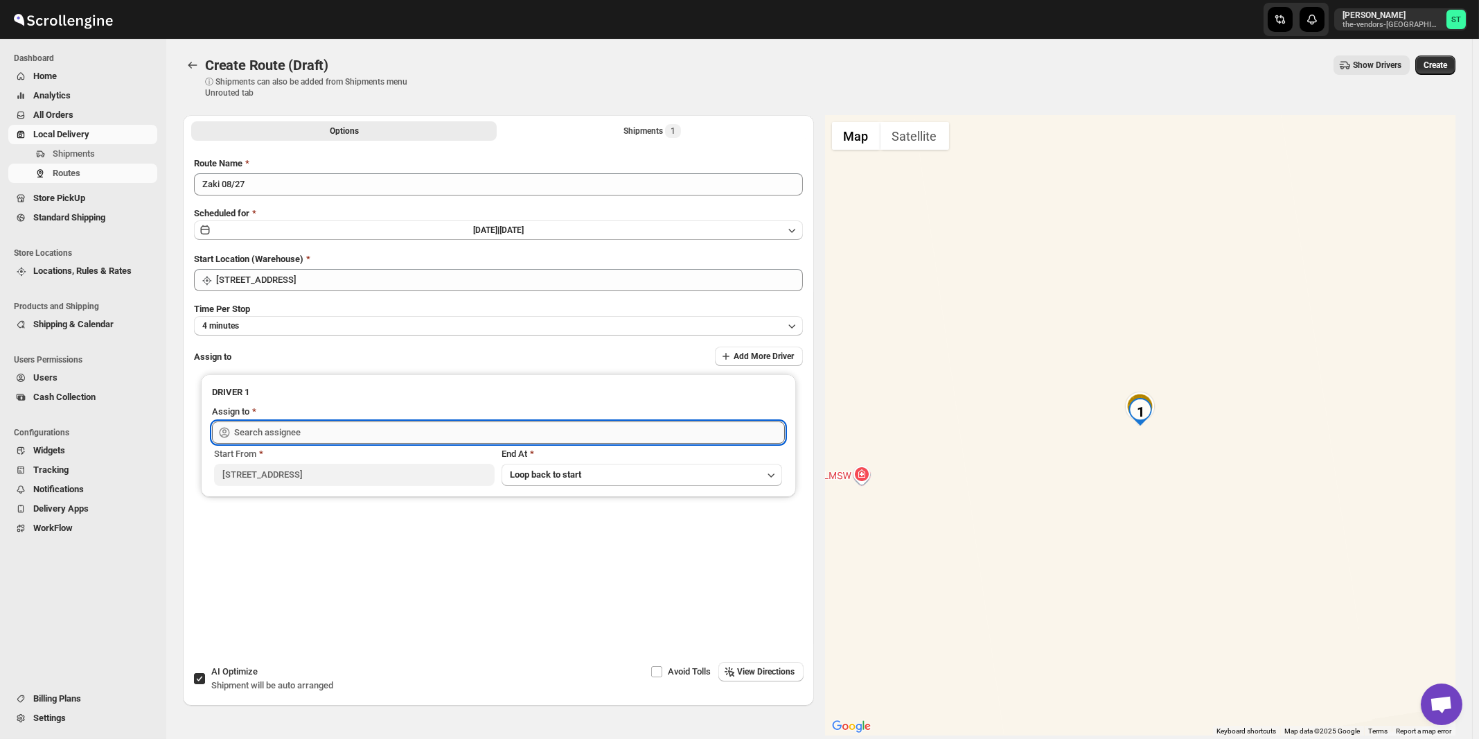
click at [312, 426] on input "text" at bounding box center [509, 432] width 551 height 22
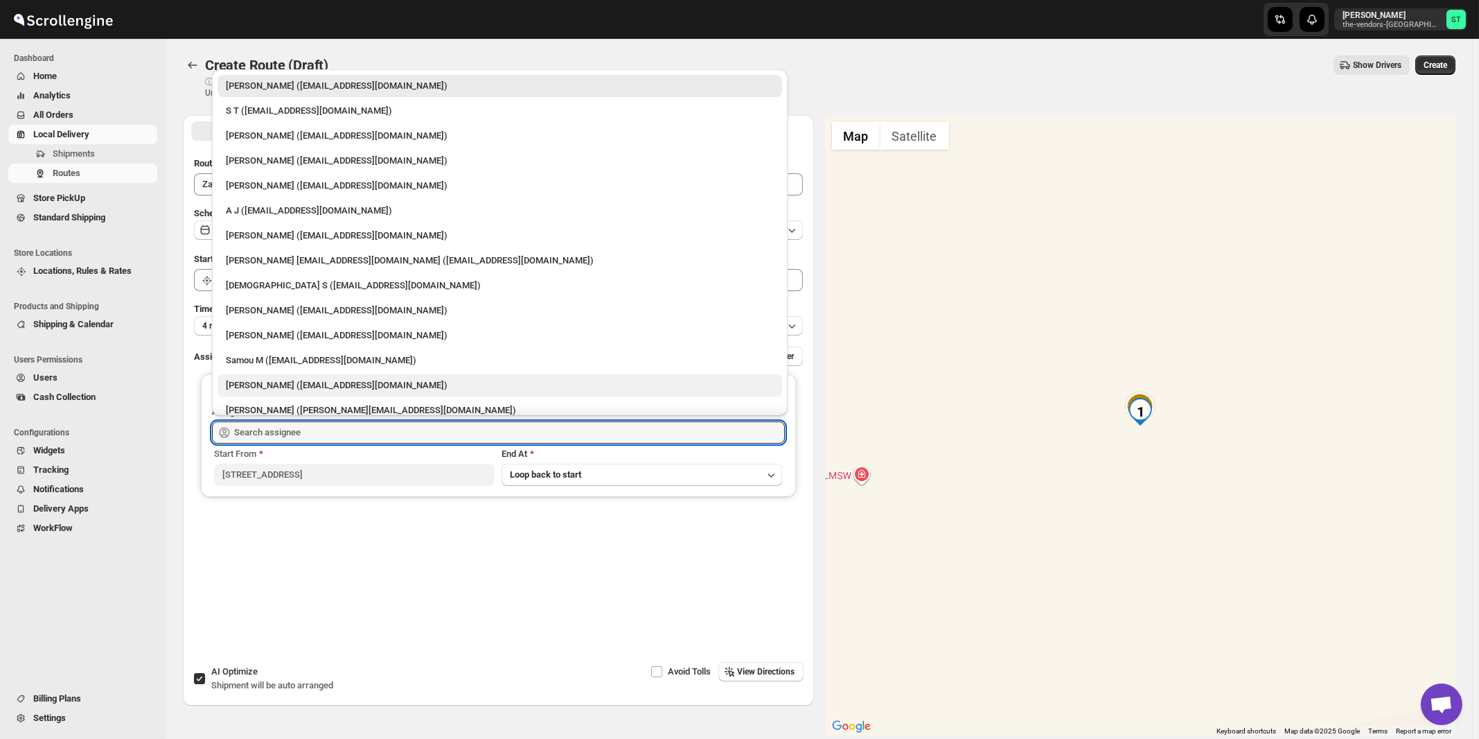
click at [267, 389] on div "[PERSON_NAME] ([EMAIL_ADDRESS][DOMAIN_NAME])" at bounding box center [500, 385] width 548 height 14
type input "[PERSON_NAME] ([EMAIL_ADDRESS][DOMAIN_NAME])"
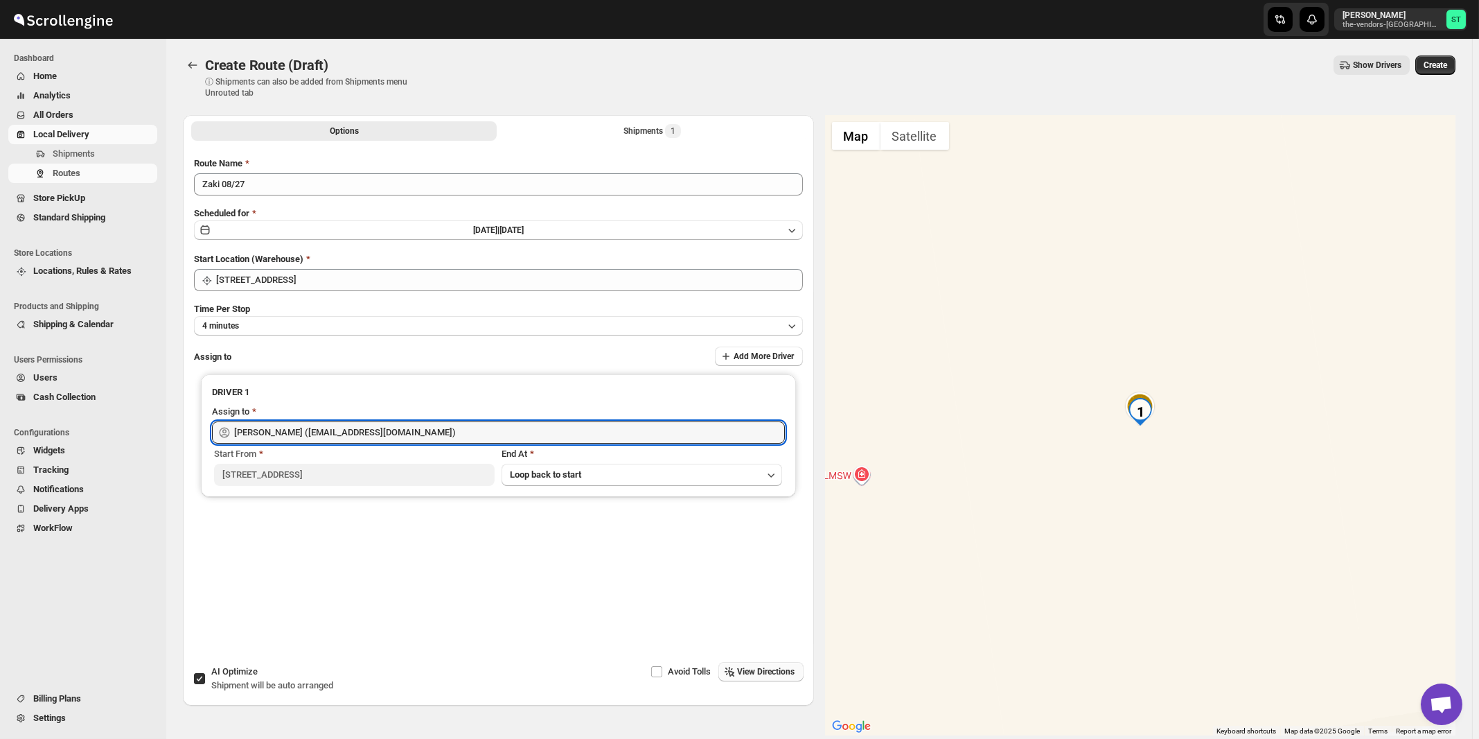
click at [738, 669] on button "View Directions" at bounding box center [760, 671] width 85 height 19
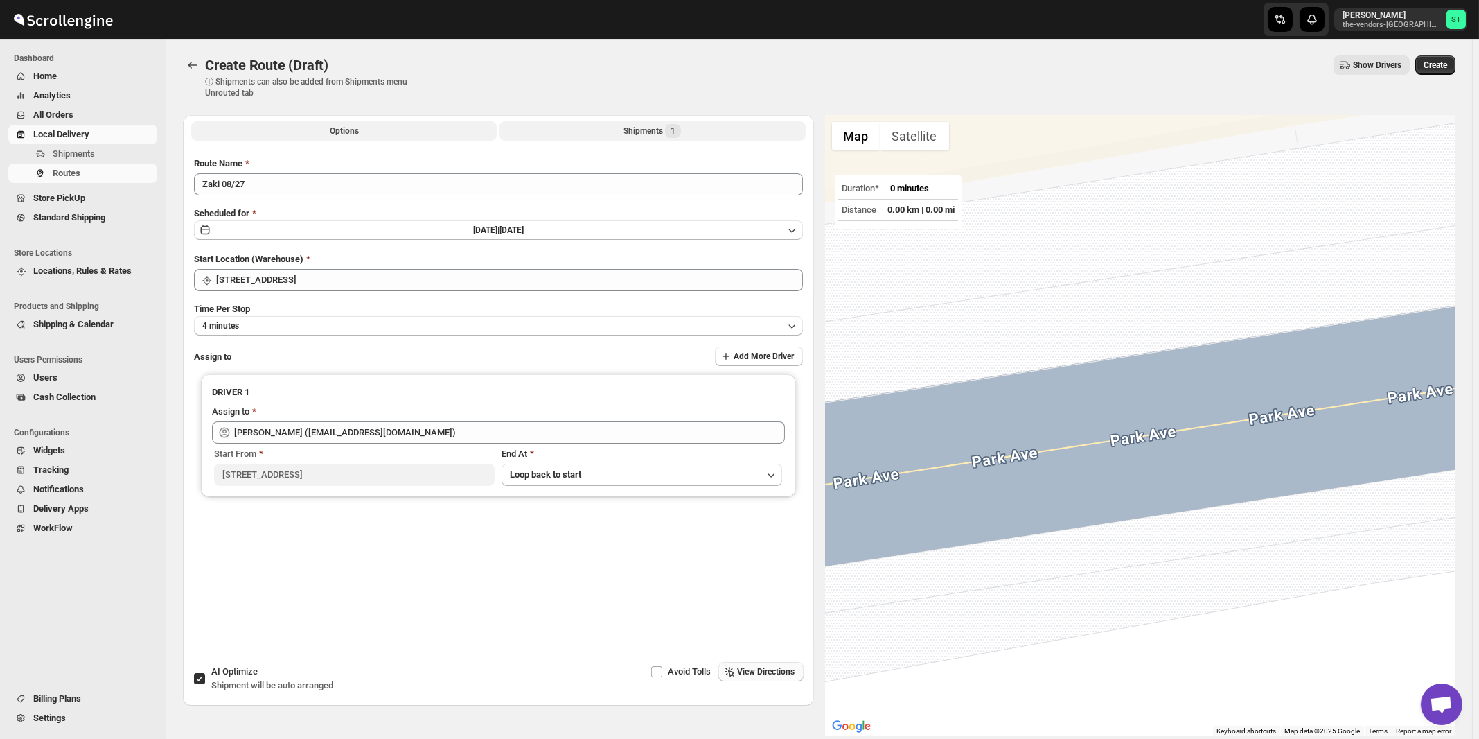
click at [655, 130] on div "Shipments 1" at bounding box center [653, 131] width 58 height 14
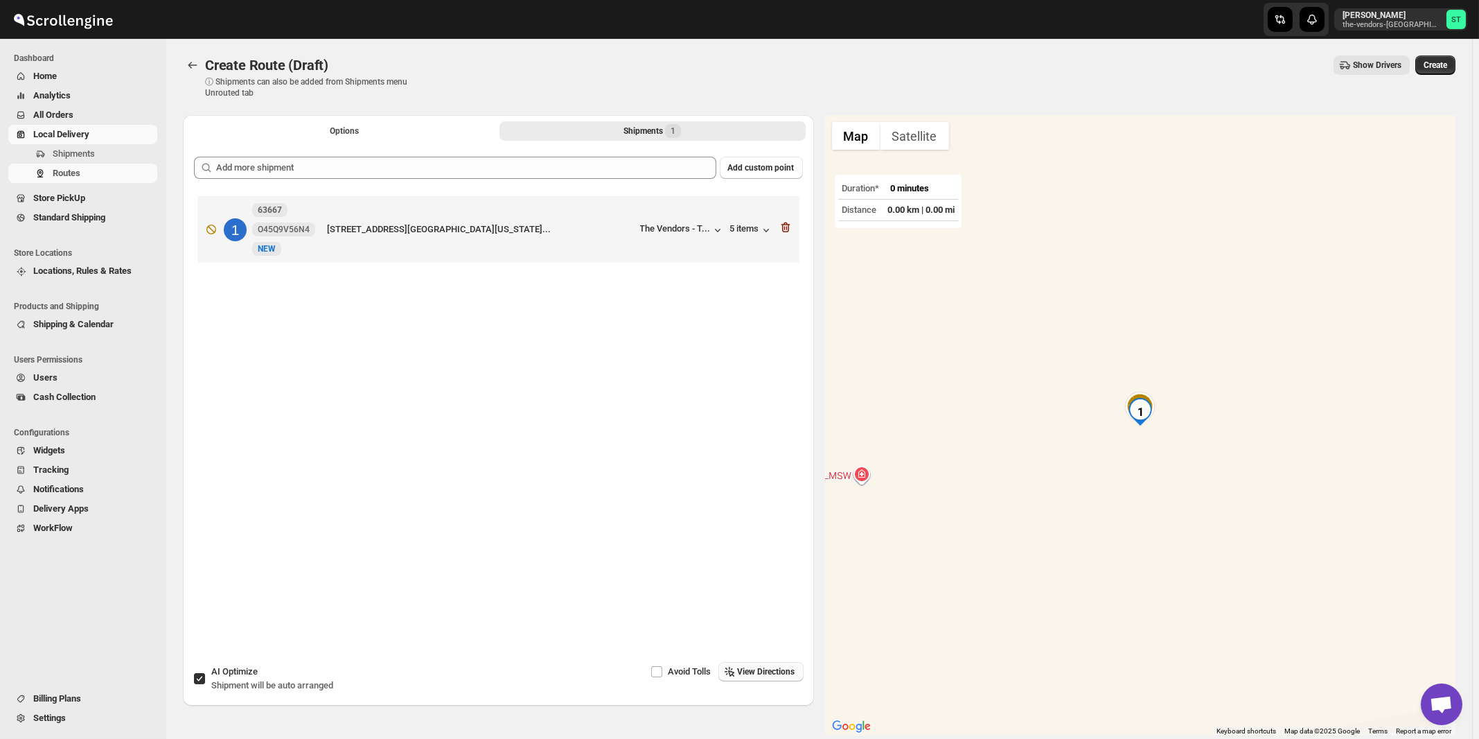
click at [269, 689] on span "Shipment will be auto arranged" at bounding box center [272, 685] width 122 height 10
click at [205, 684] on input "AI Optimize Shipment will be auto arranged" at bounding box center [199, 678] width 11 height 11
checkbox input "false"
click at [777, 669] on span "View Directions" at bounding box center [767, 671] width 58 height 11
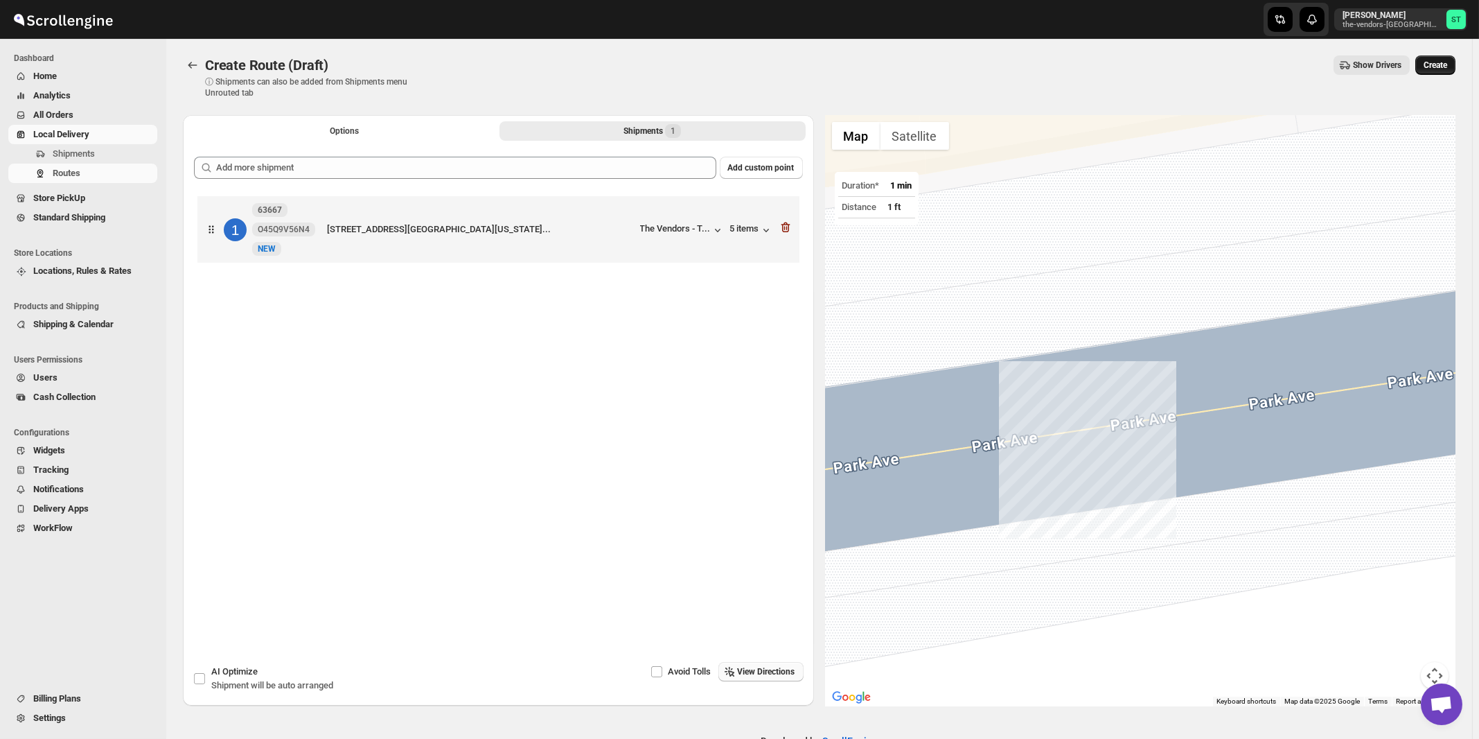
click at [1446, 62] on span "Create" at bounding box center [1436, 65] width 24 height 11
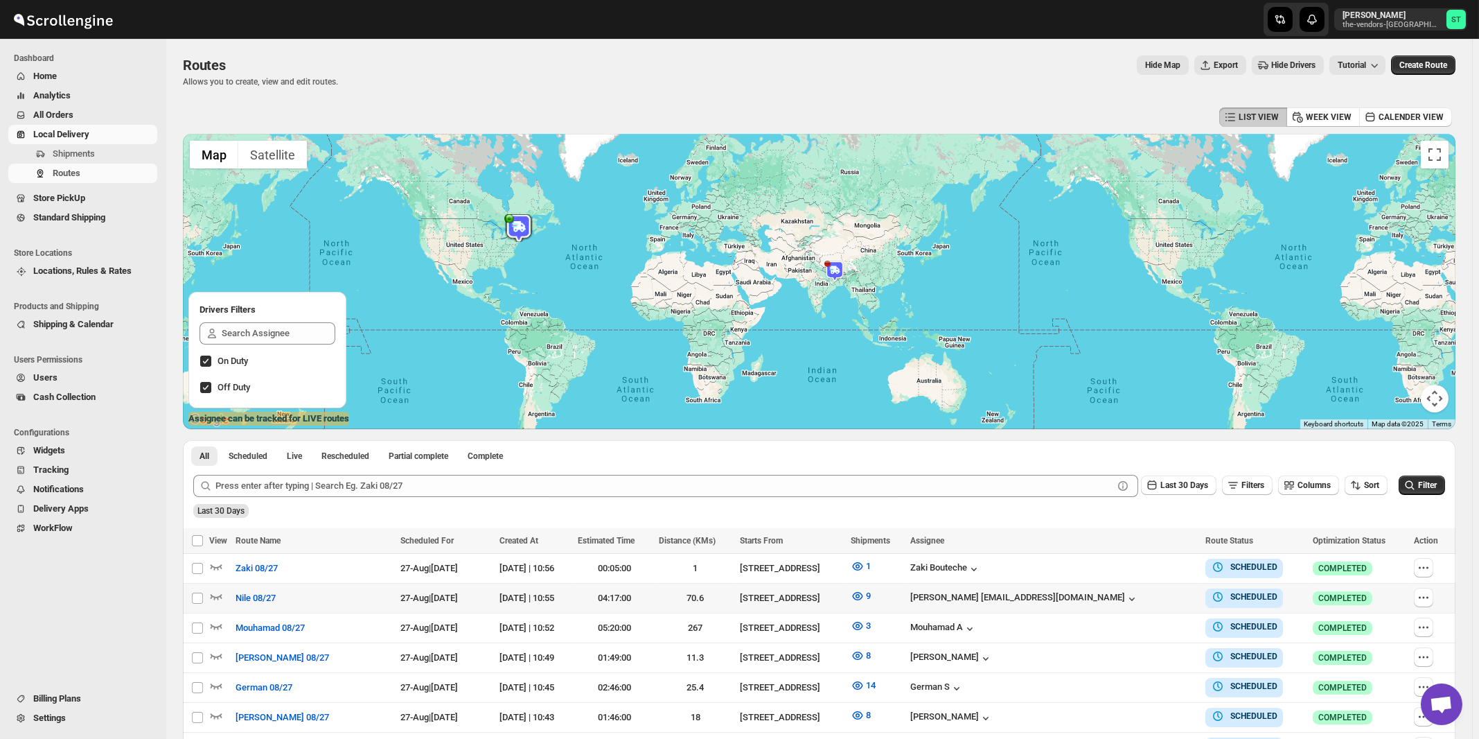
scroll to position [74, 0]
